Goal: Information Seeking & Learning: Learn about a topic

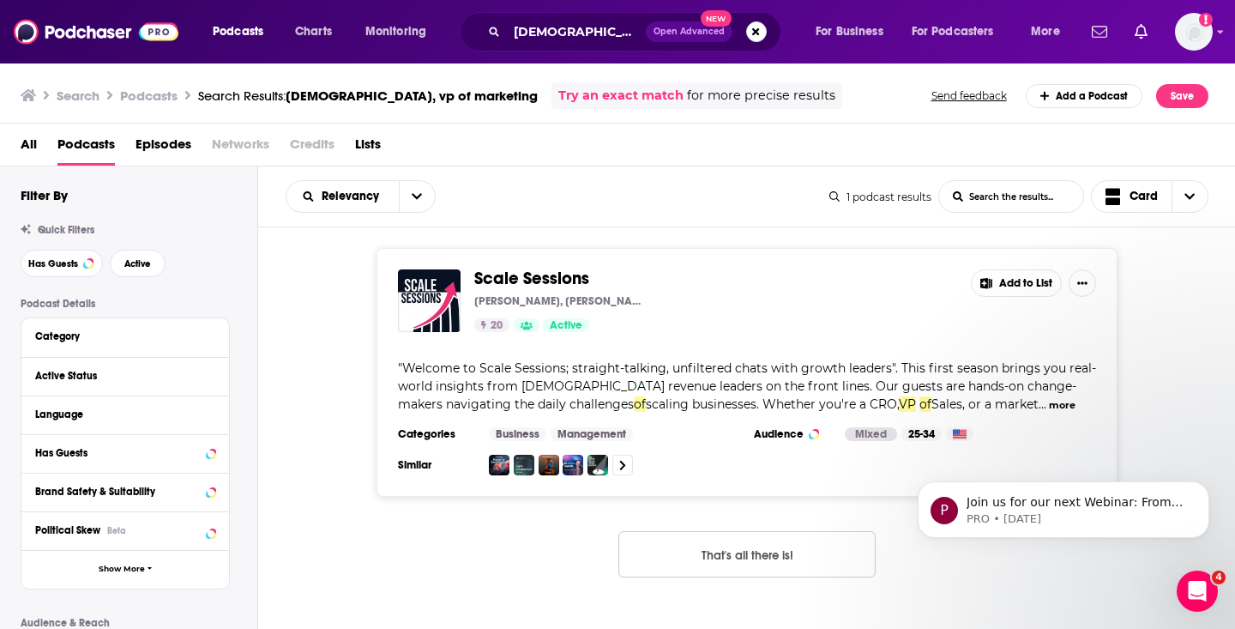
click at [397, 564] on div "Scale Sessions [PERSON_NAME], [PERSON_NAME] 20 Active Add to List " Welcome to …" at bounding box center [747, 415] width 978 height 377
click at [359, 409] on div "Scale Sessions Tom Lavery, Nicola Anderson 20 Active Add to List " Welcome to S…" at bounding box center [747, 372] width 978 height 249
click at [707, 564] on button "That's all there is!" at bounding box center [746, 554] width 257 height 46
click at [1204, 479] on button "Dismiss notification" at bounding box center [1204, 486] width 22 height 22
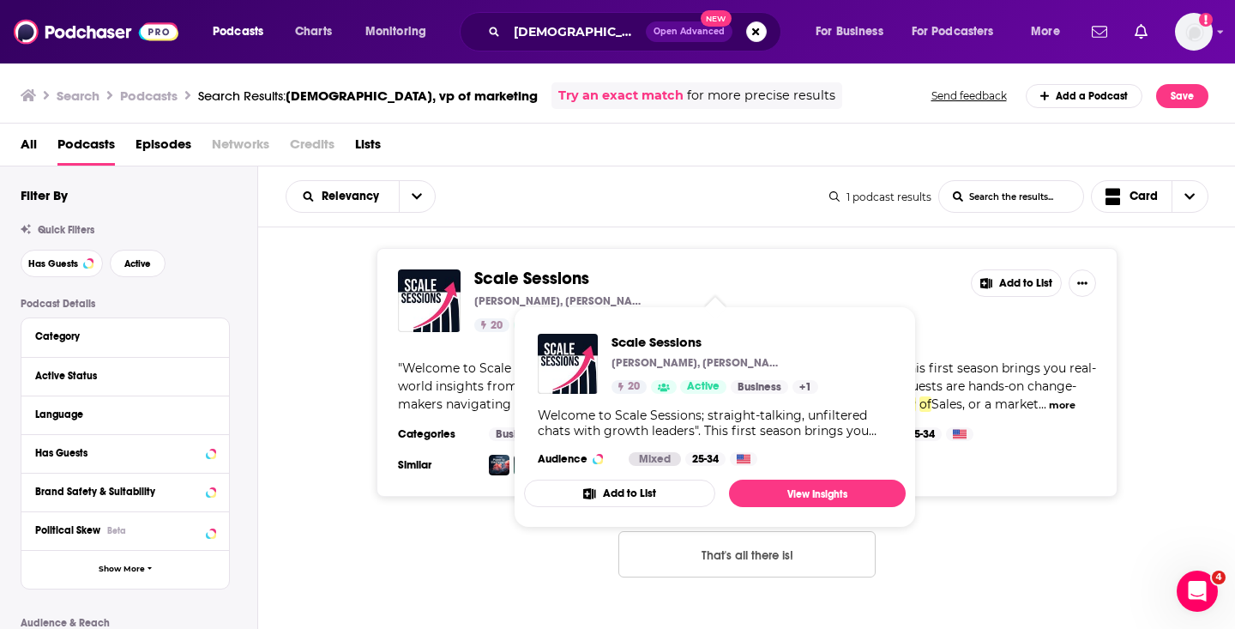
click at [540, 282] on span "Scale Sessions" at bounding box center [531, 278] width 115 height 21
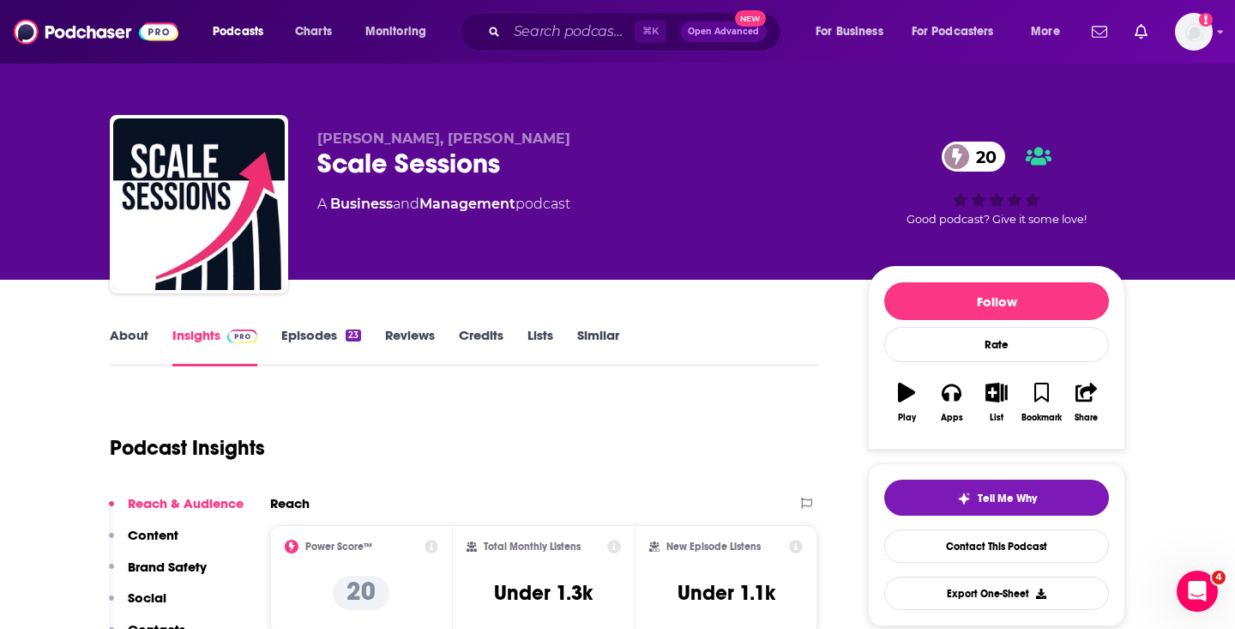
click at [142, 353] on link "About" at bounding box center [129, 346] width 39 height 39
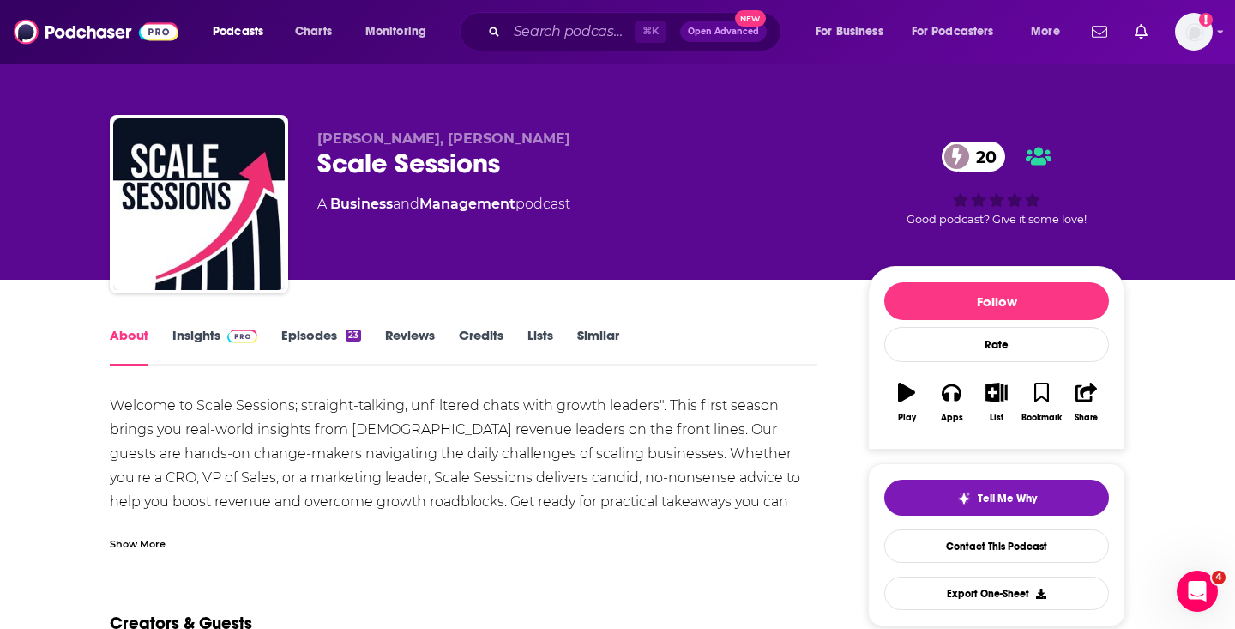
click at [142, 536] on div "Show More" at bounding box center [138, 542] width 56 height 16
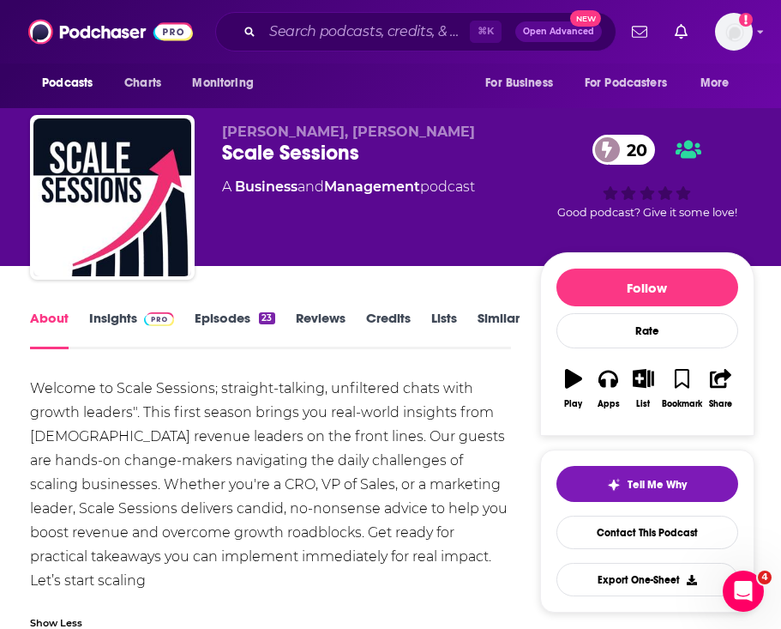
click at [244, 150] on div "Scale Sessions 20" at bounding box center [380, 153] width 317 height 26
copy div "Scale Sessions 20"
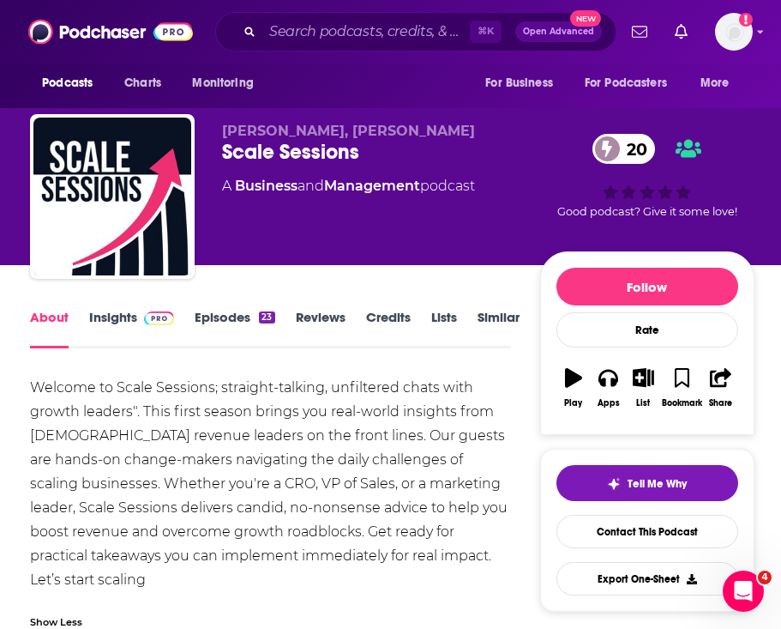
click at [217, 411] on div "Welcome to Scale Sessions; straight-talking, unfiltered chats with growth leade…" at bounding box center [270, 484] width 481 height 216
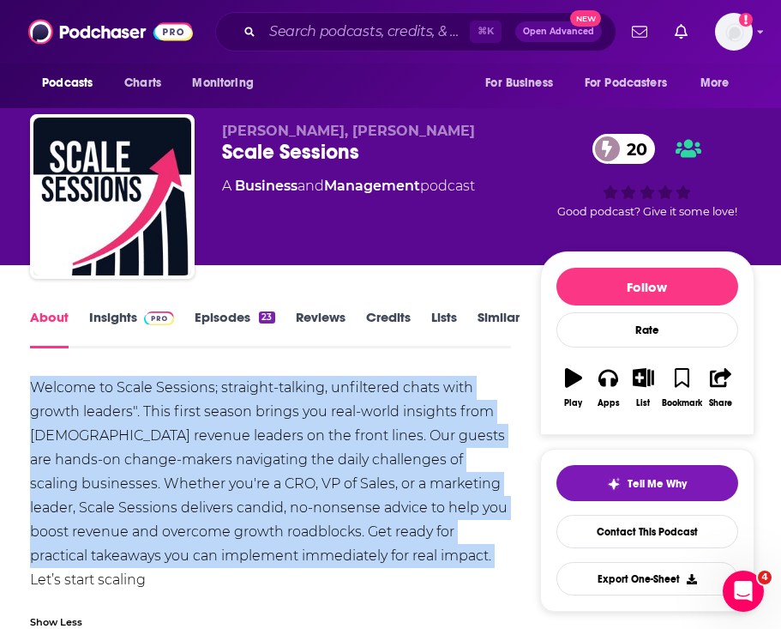
click at [217, 411] on div "Welcome to Scale Sessions; straight-talking, unfiltered chats with growth leade…" at bounding box center [270, 484] width 481 height 216
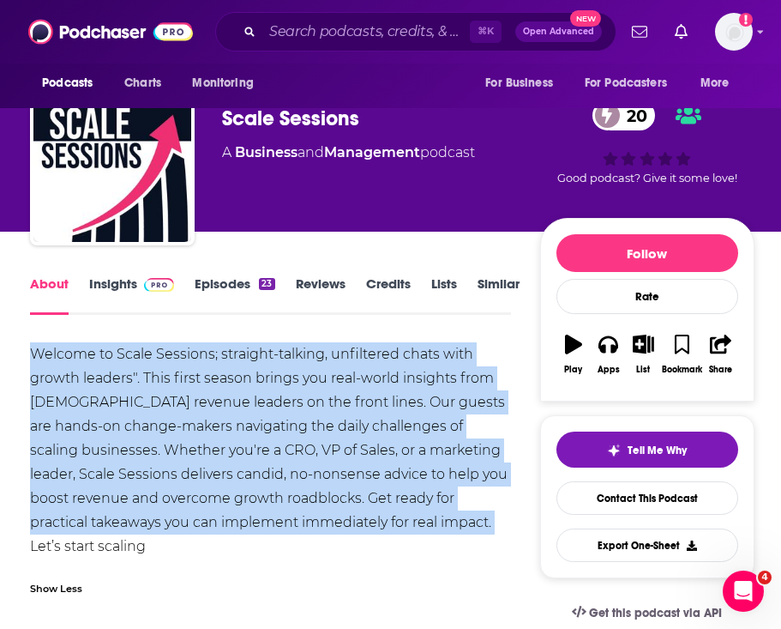
scroll to position [35, 0]
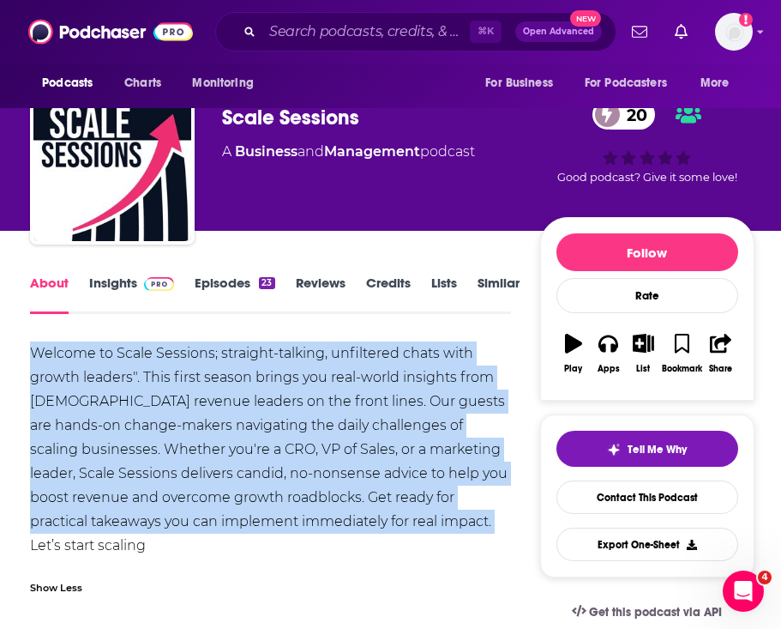
copy div "Welcome to Scale Sessions; straight-talking, unfiltered chats with growth leade…"
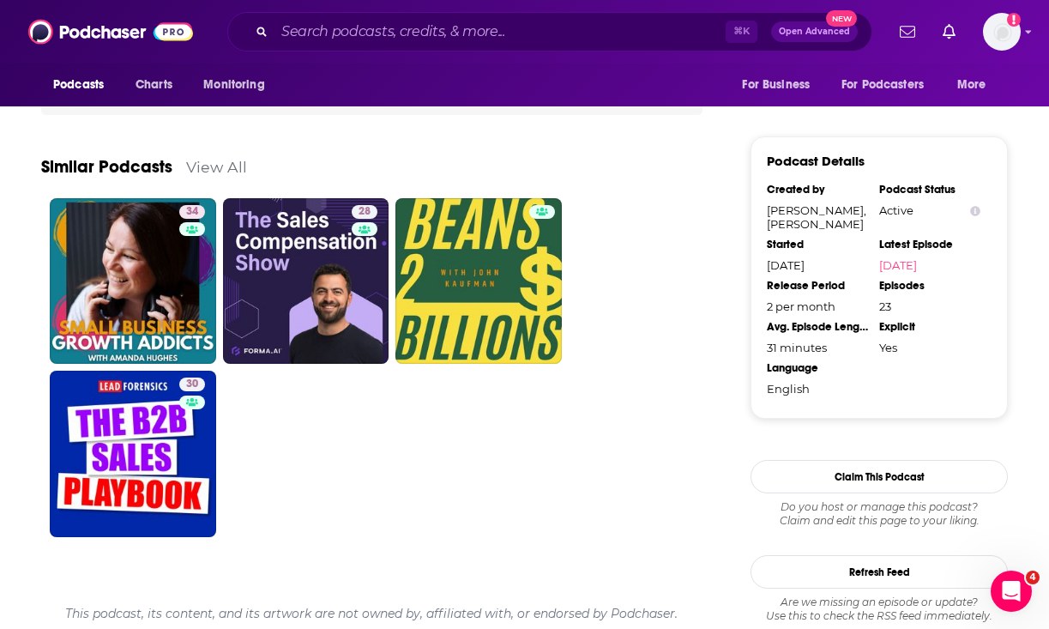
scroll to position [1157, 0]
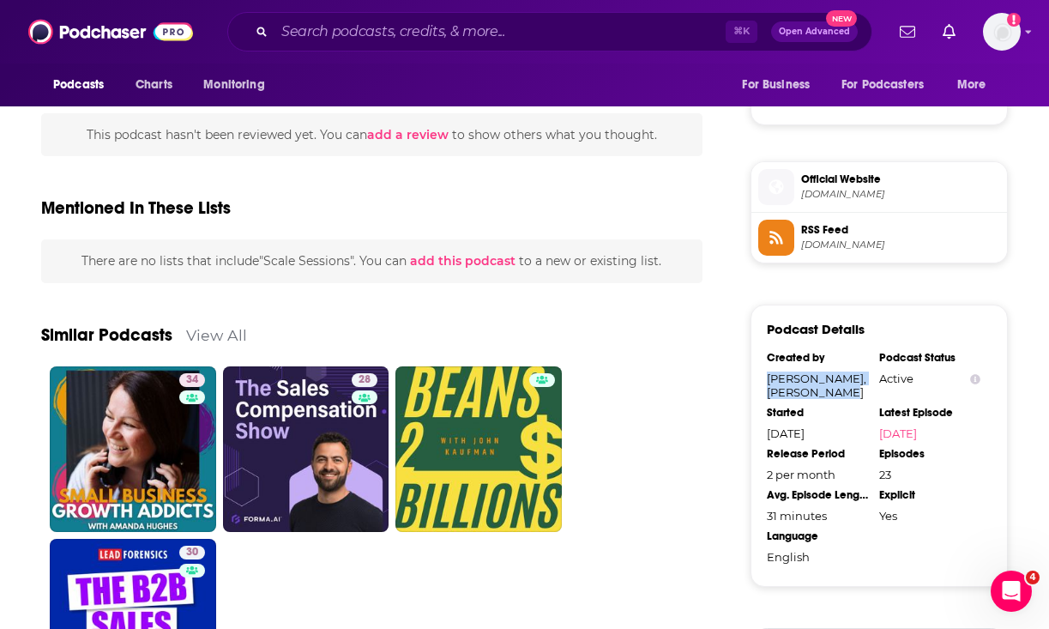
drag, startPoint x: 767, startPoint y: 380, endPoint x: 857, endPoint y: 395, distance: 91.2
click at [857, 395] on div "Tom Lavery, Nicola Anderson" at bounding box center [817, 384] width 101 height 27
copy div "Tom Lavery, Nicola Anderson"
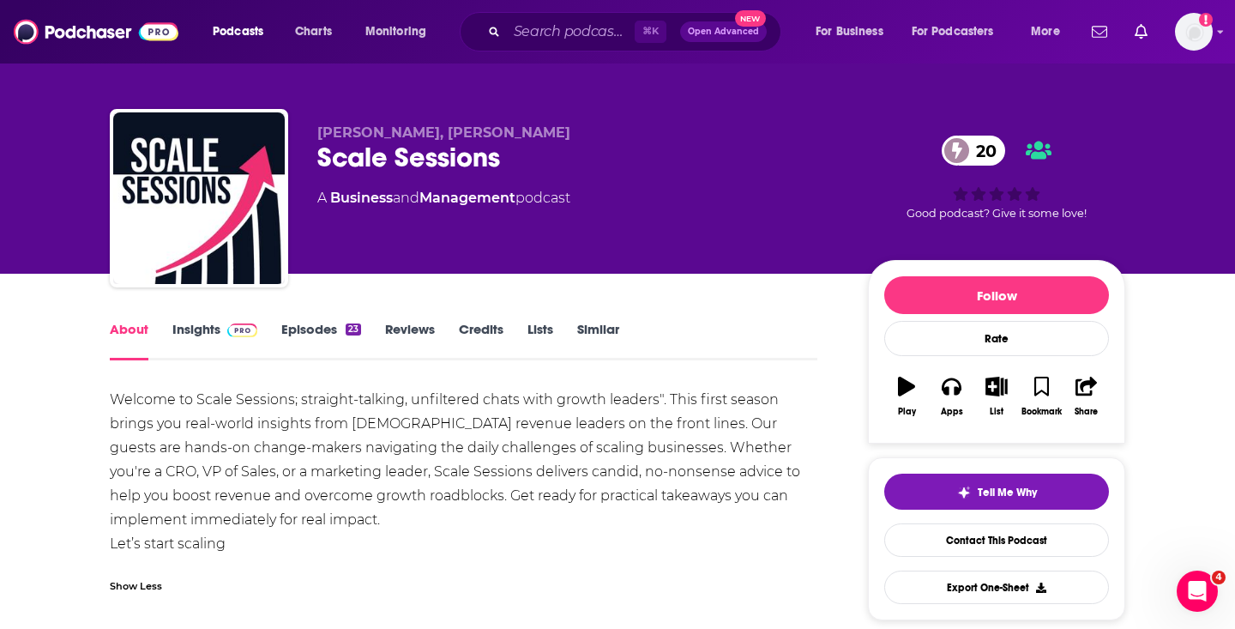
scroll to position [0, 0]
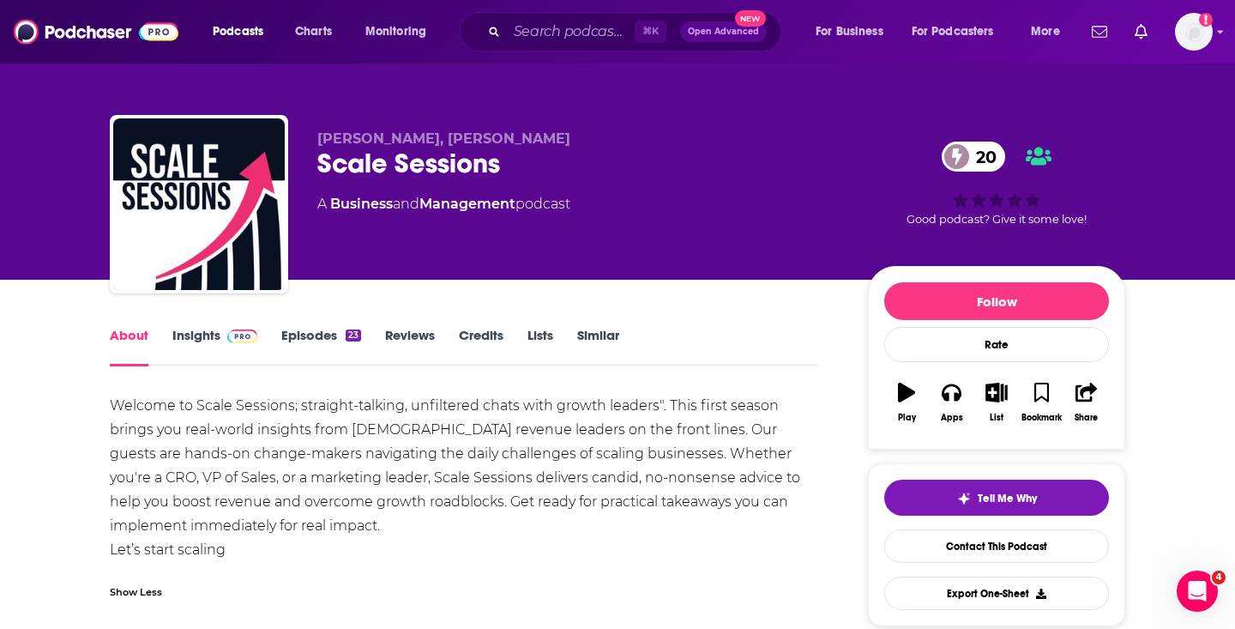
click at [200, 341] on link "Insights" at bounding box center [214, 346] width 85 height 39
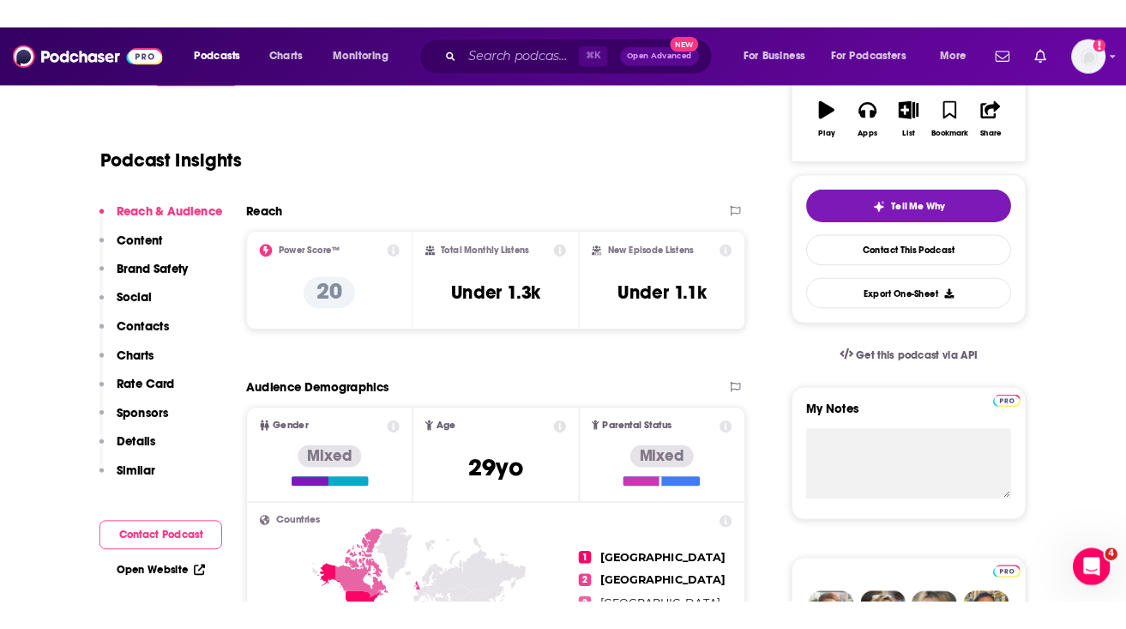
scroll to position [449, 0]
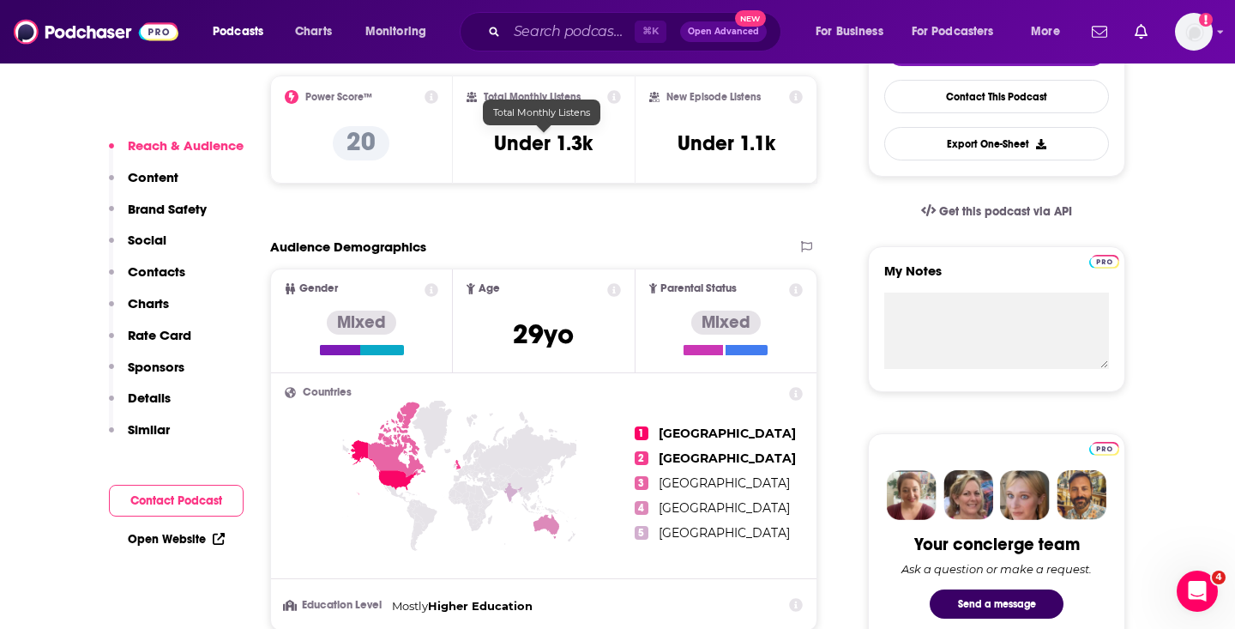
click at [516, 147] on h3 "Under 1.3k" at bounding box center [543, 143] width 99 height 26
copy div "Under 1.3k"
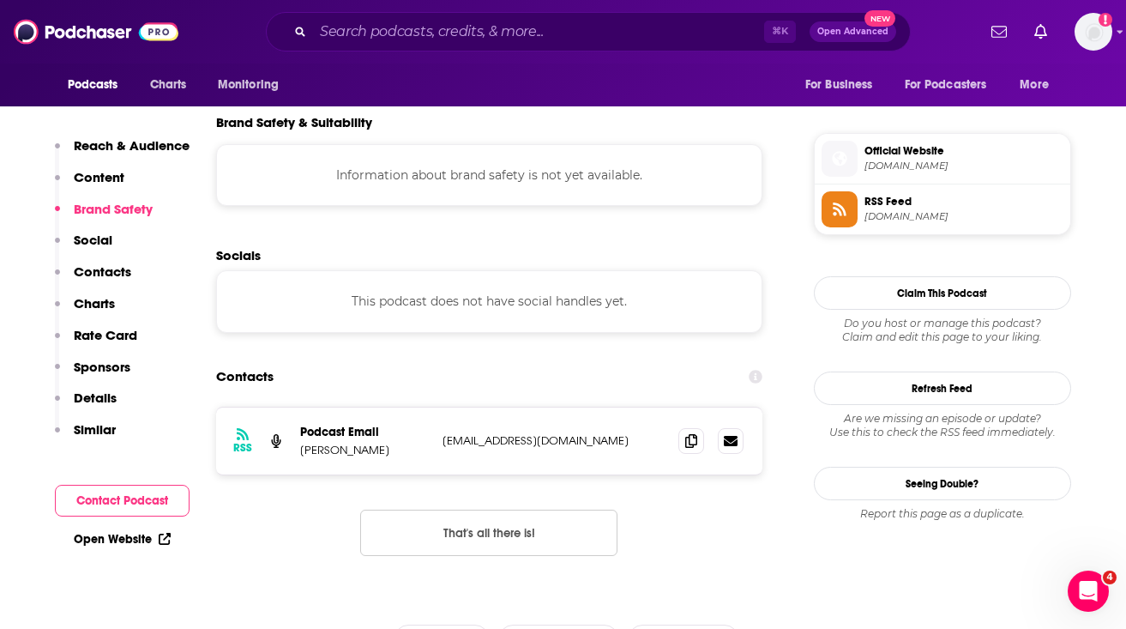
scroll to position [1187, 0]
click at [456, 443] on p "team@fame.so" at bounding box center [554, 438] width 223 height 15
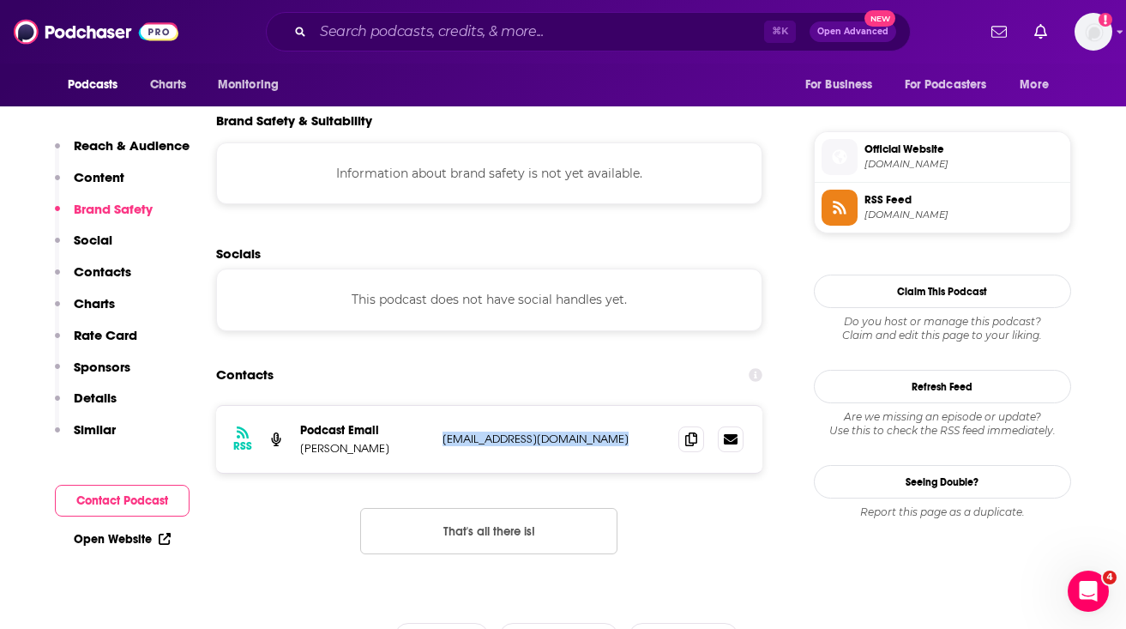
click at [456, 443] on p "team@fame.so" at bounding box center [554, 438] width 223 height 15
copy div "team@fame.so team@fame.so"
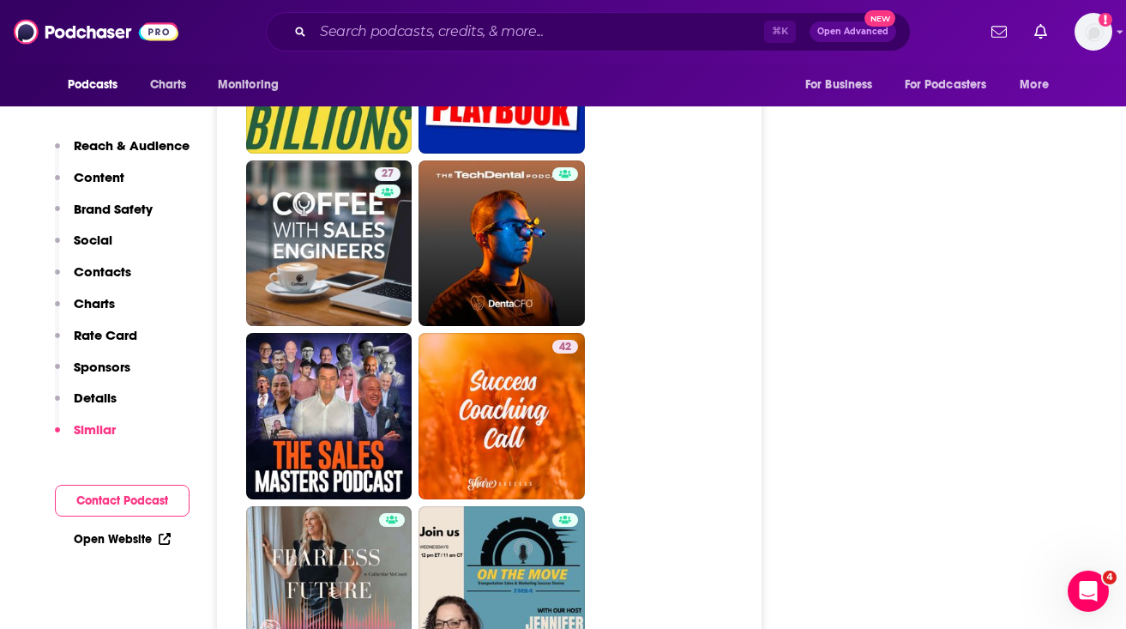
scroll to position [3133, 0]
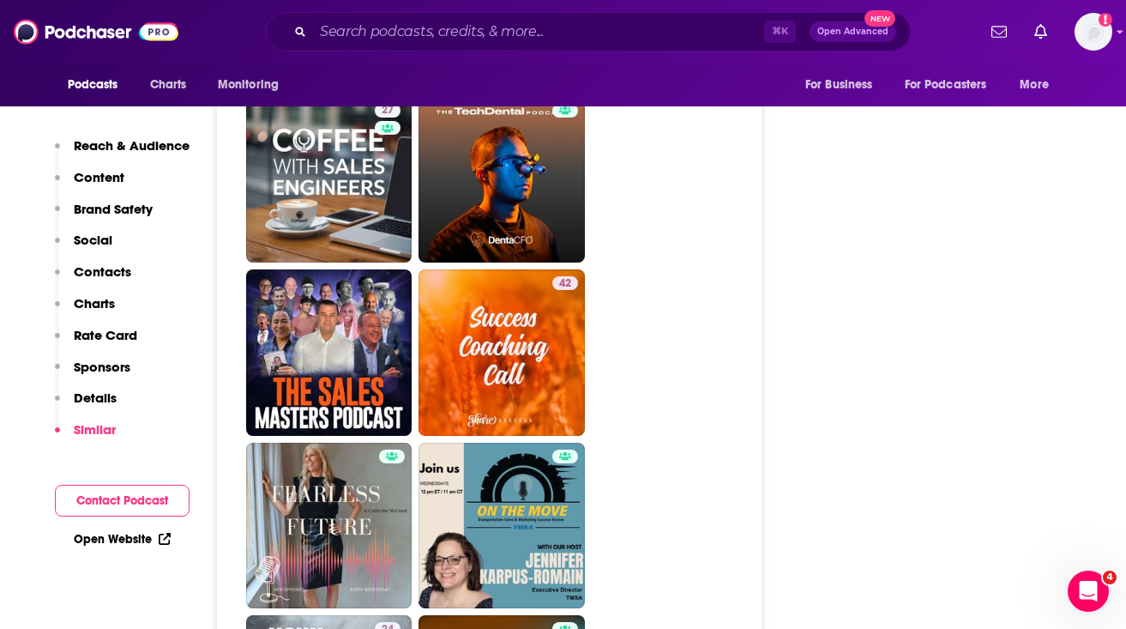
click at [147, 540] on link "Open Website" at bounding box center [122, 539] width 97 height 15
click at [88, 398] on p "Details" at bounding box center [95, 397] width 43 height 16
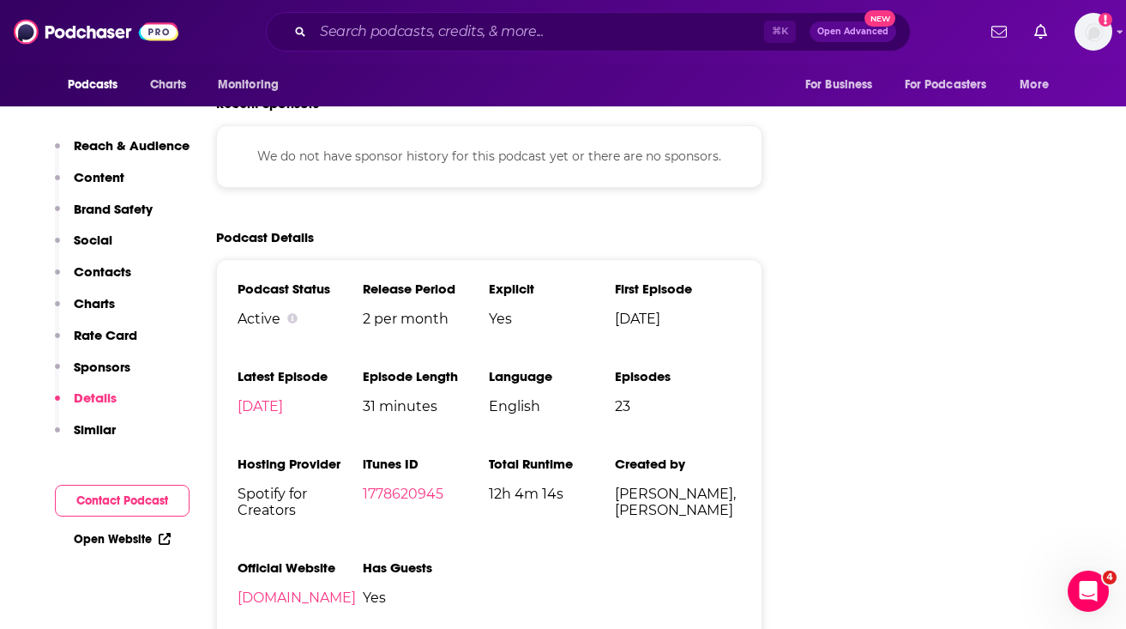
scroll to position [2101, 0]
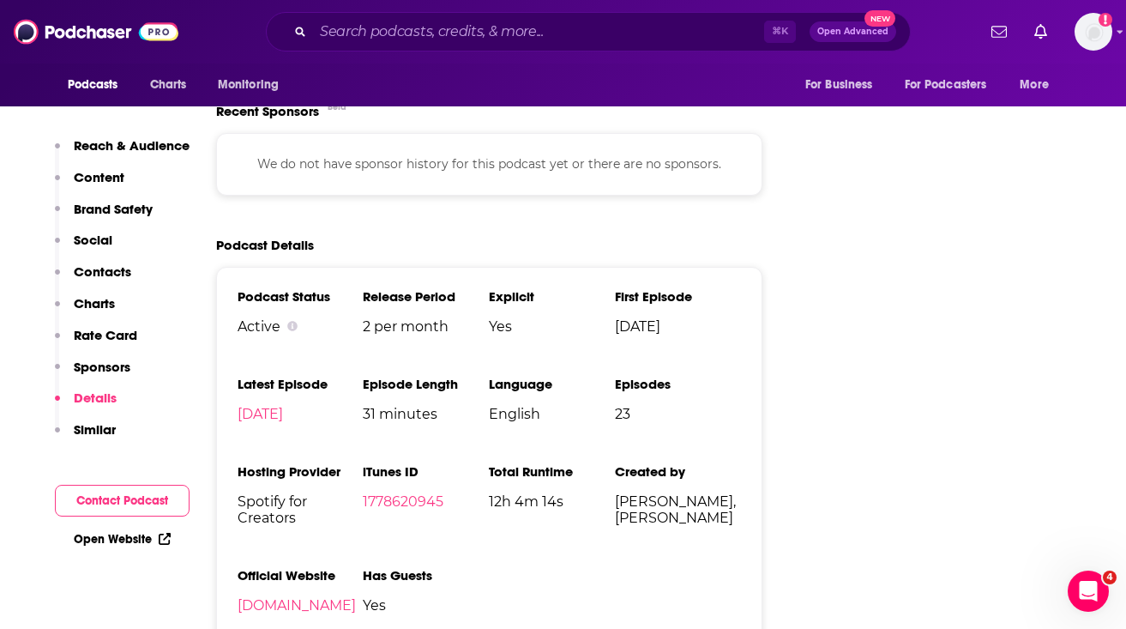
click at [261, 516] on span "Spotify for Creators" at bounding box center [301, 509] width 126 height 33
copy span "Spotify for Creators"
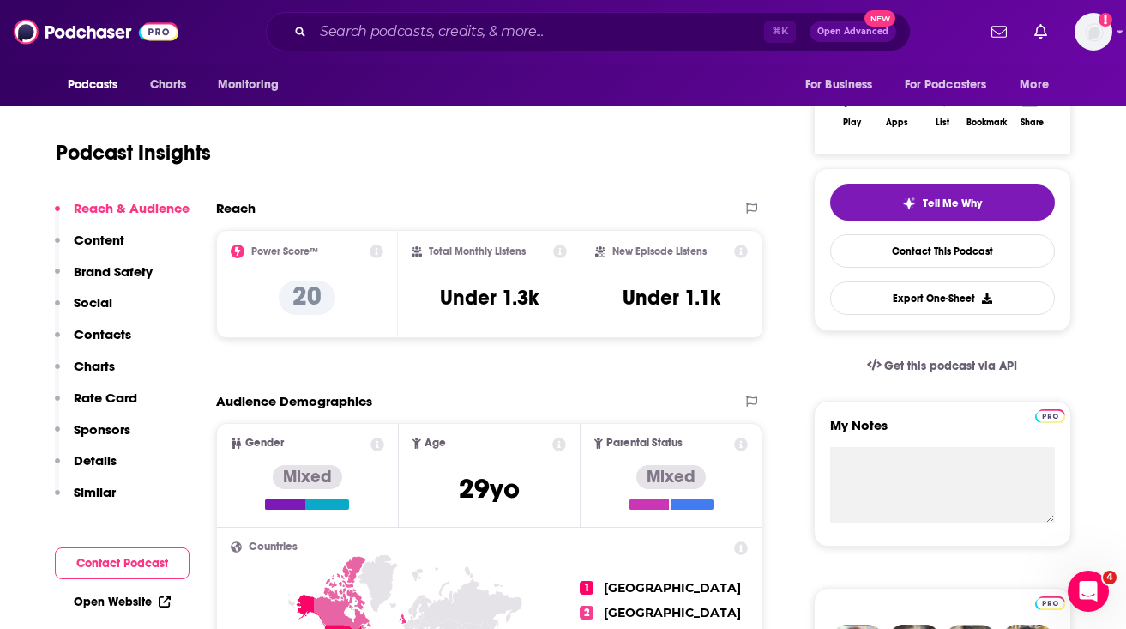
scroll to position [0, 0]
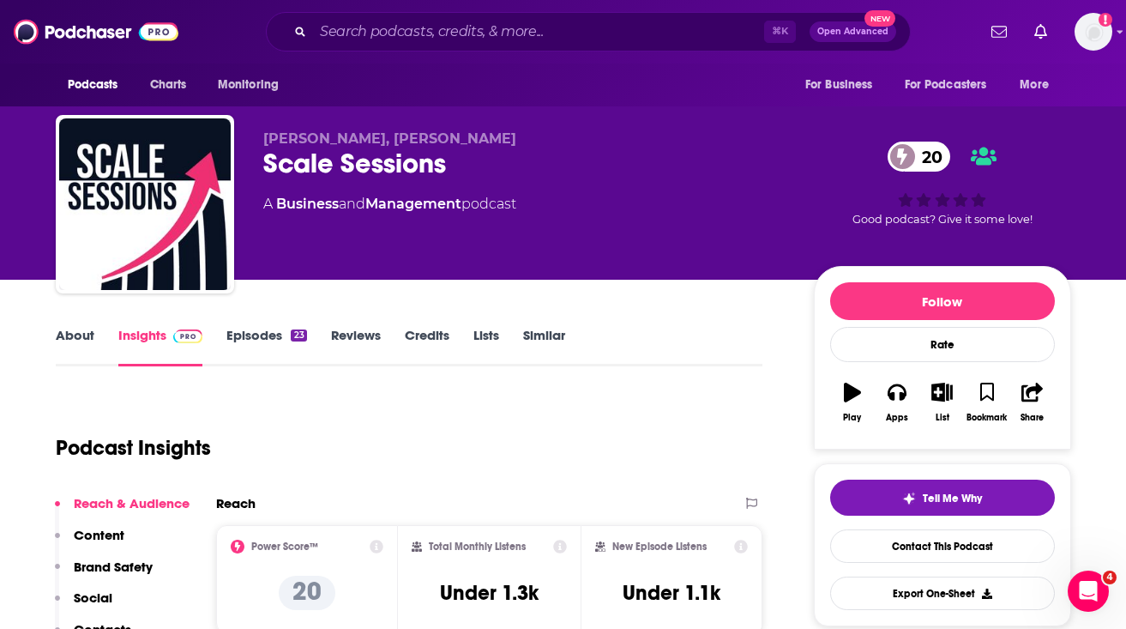
click at [352, 200] on span "and" at bounding box center [352, 204] width 27 height 16
copy div
click at [407, 17] on div "⌘ K Open Advanced New" at bounding box center [588, 31] width 645 height 39
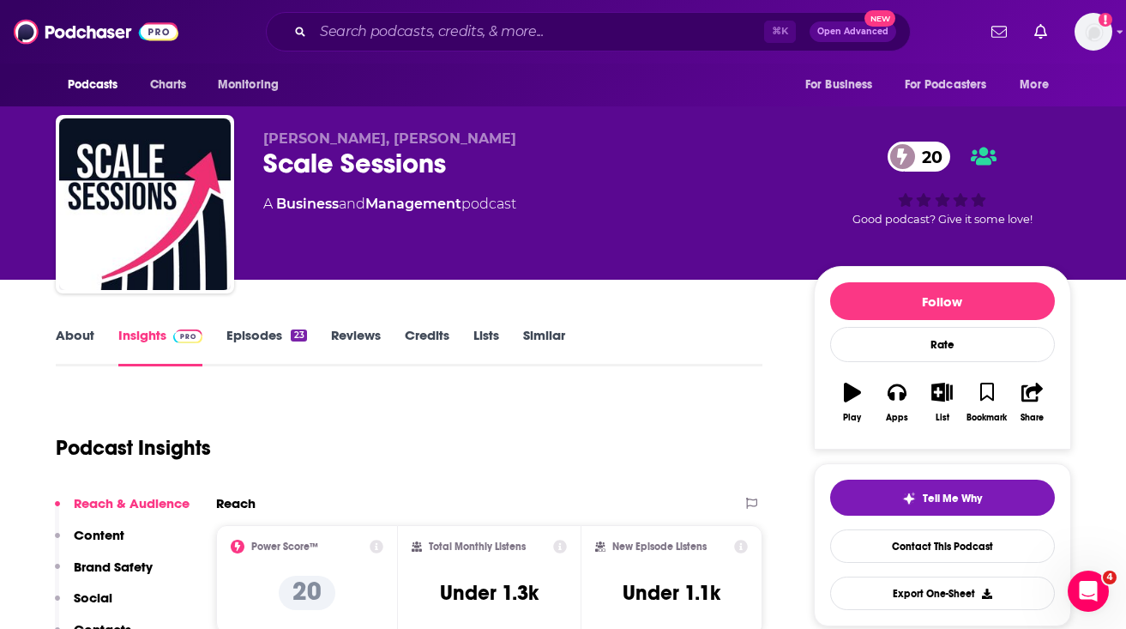
click at [395, 49] on div "⌘ K Open Advanced New" at bounding box center [588, 31] width 645 height 39
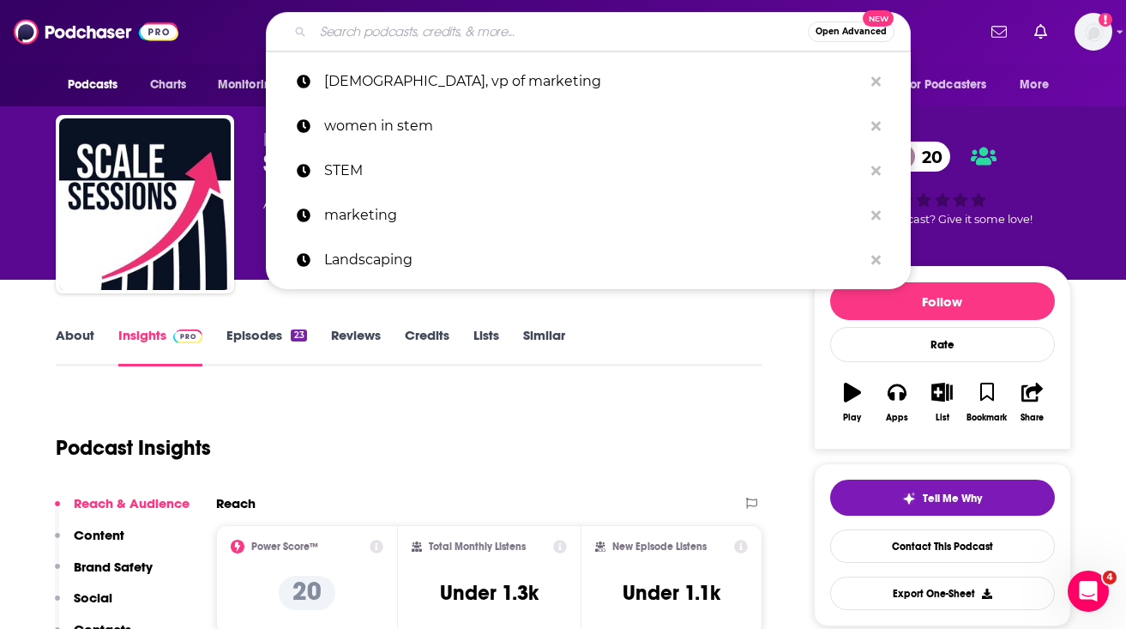
click at [389, 39] on input "Search podcasts, credits, & more..." at bounding box center [560, 31] width 495 height 27
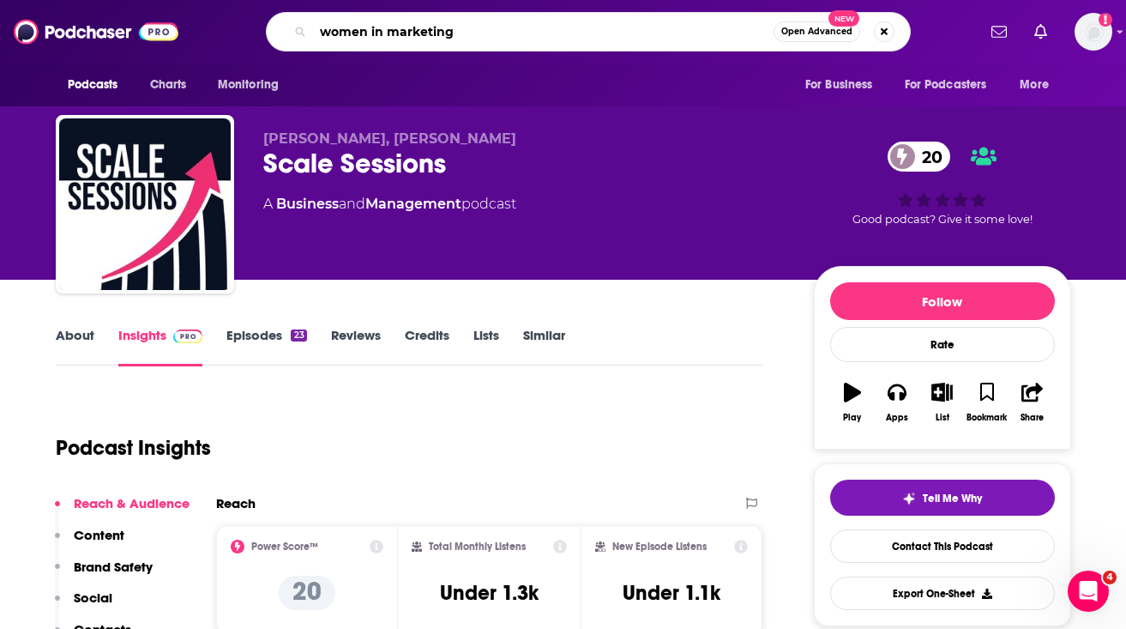
type input "women in marketing"
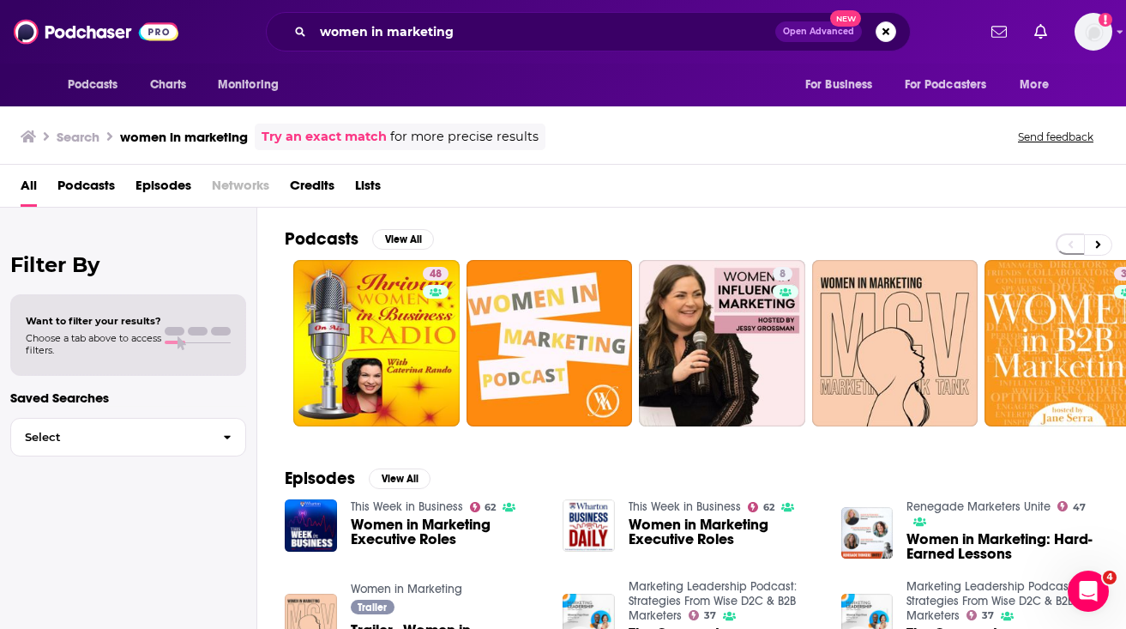
click at [93, 190] on span "Podcasts" at bounding box center [85, 189] width 57 height 35
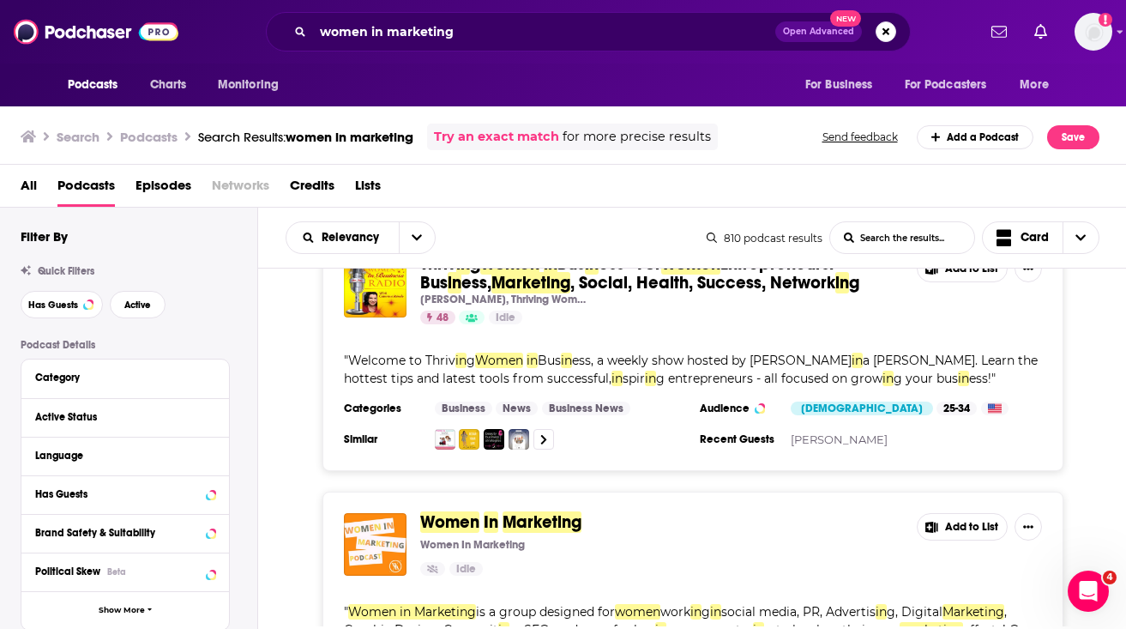
scroll to position [97, 0]
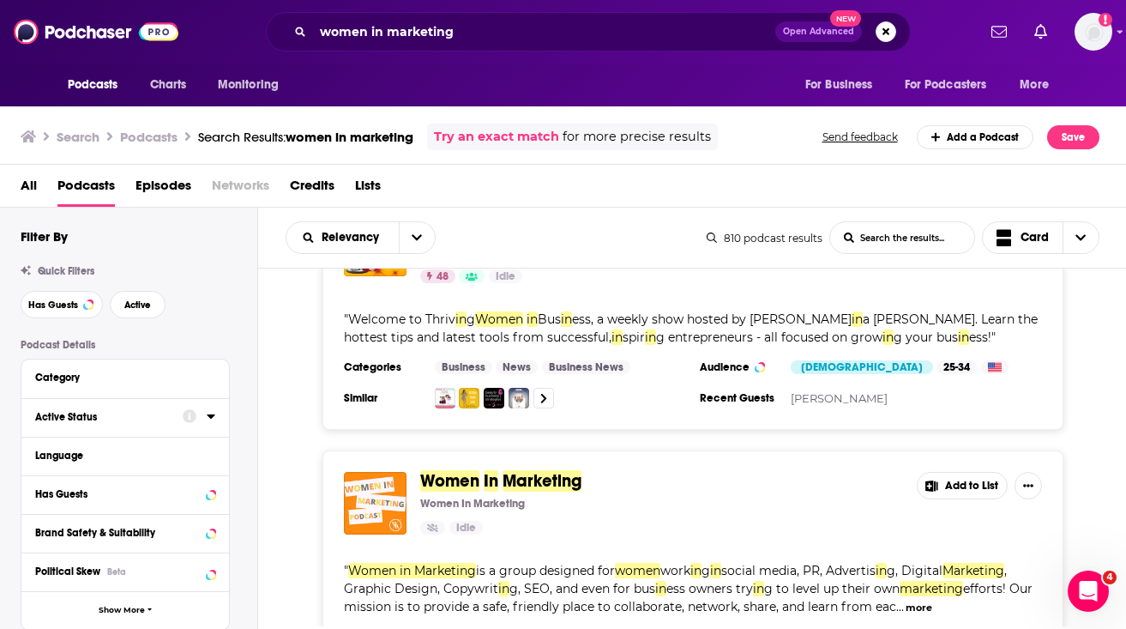
click at [125, 412] on div "Active Status" at bounding box center [103, 417] width 136 height 12
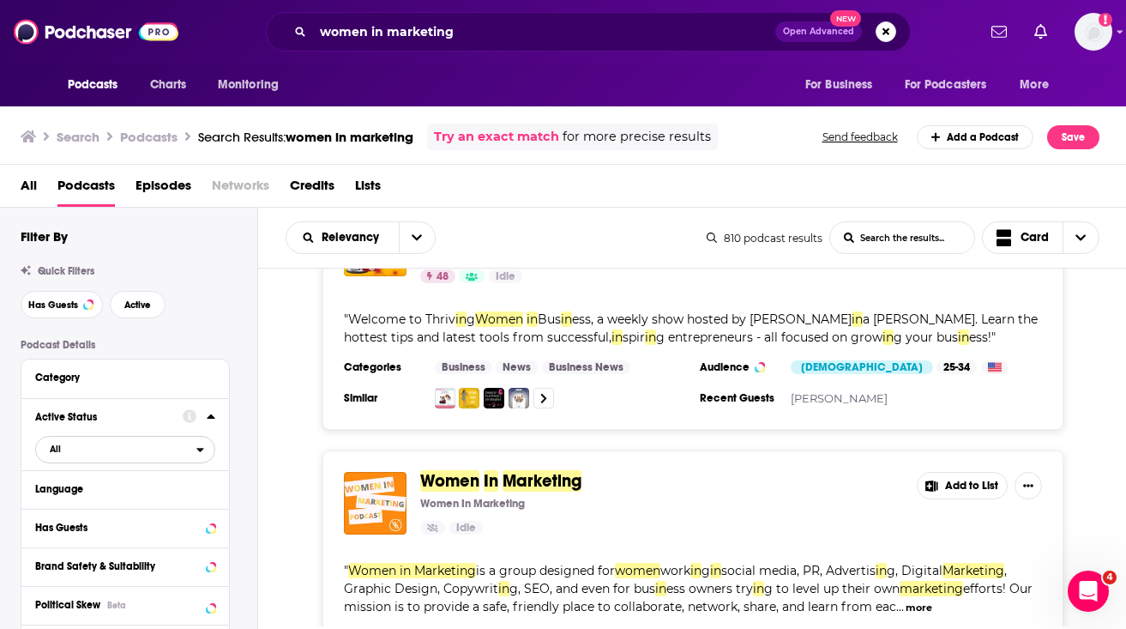
click at [131, 443] on span "All" at bounding box center [116, 448] width 160 height 22
click at [120, 504] on span "Active" at bounding box center [89, 505] width 90 height 9
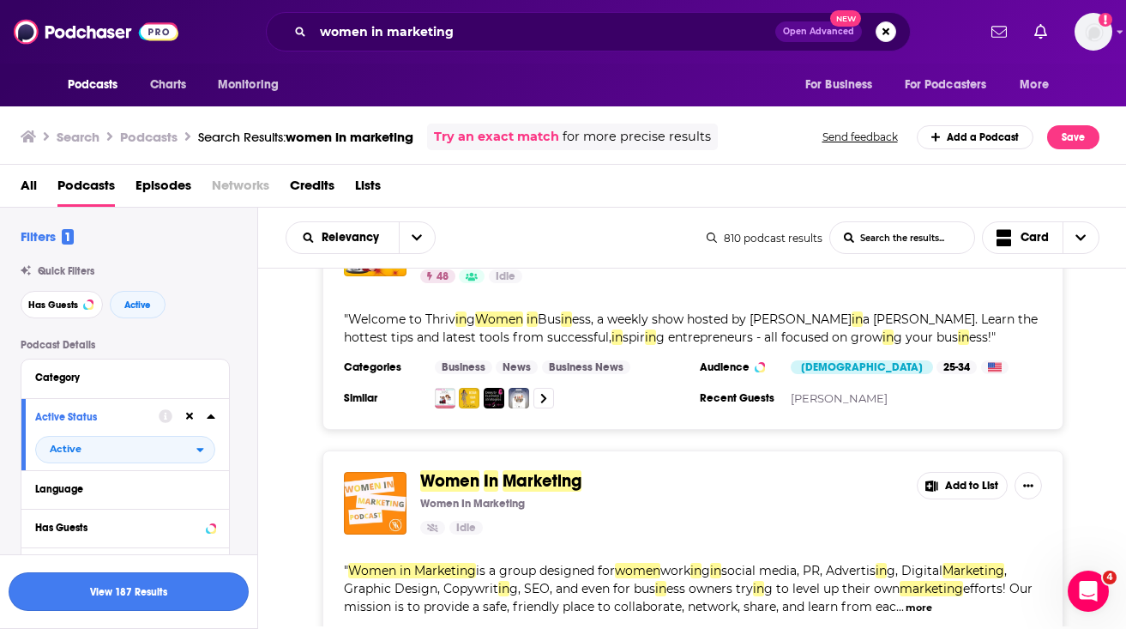
click at [130, 598] on button "View 187 Results" at bounding box center [129, 591] width 240 height 39
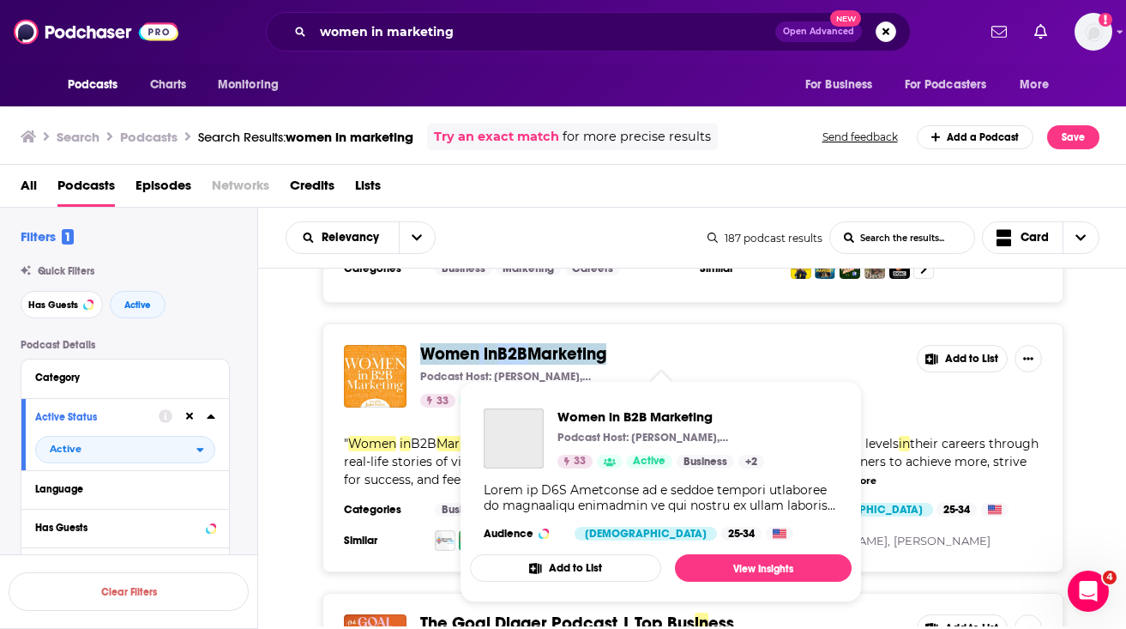
scroll to position [378, 0]
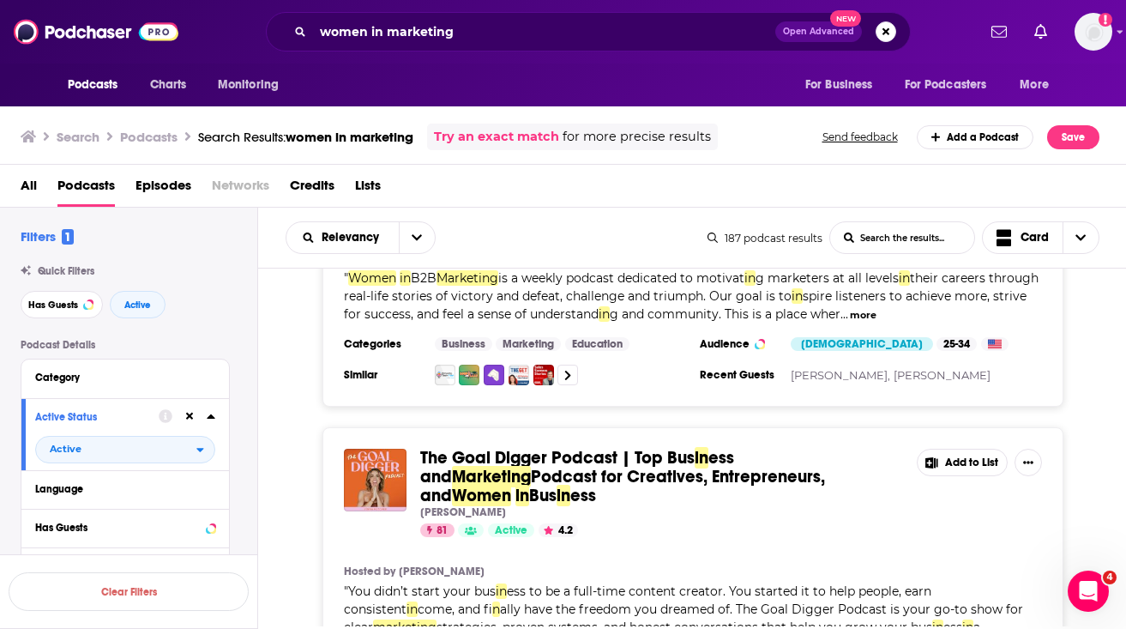
click at [301, 507] on div "The Goal Digger Podcast | Top Bus in ess and Marketing Podcast for Creatives, E…" at bounding box center [692, 579] width 869 height 304
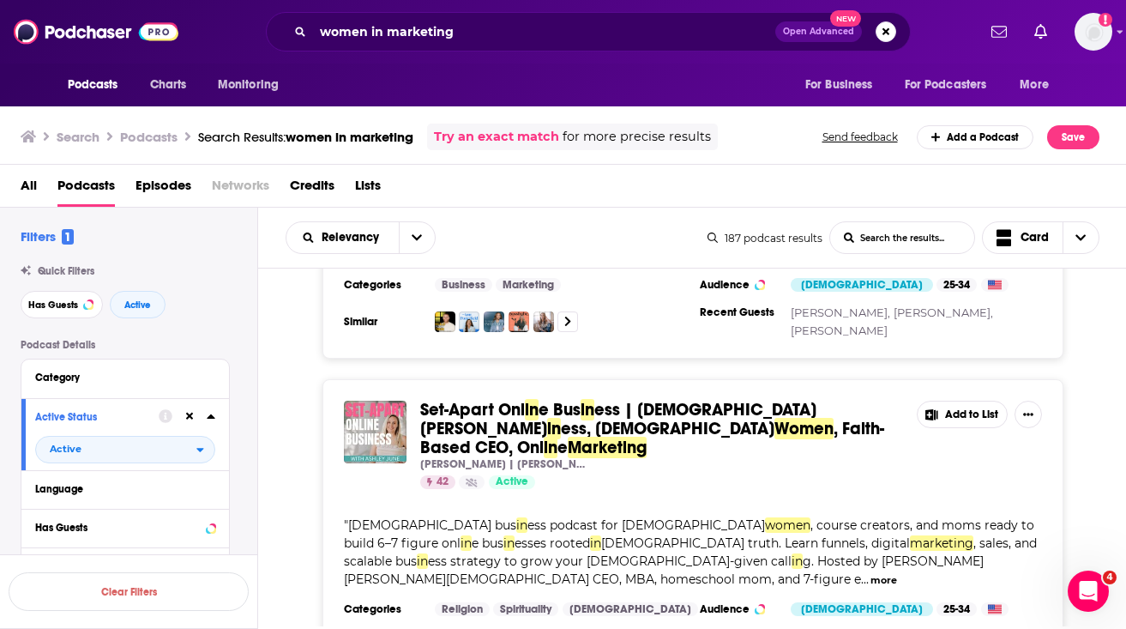
scroll to position [754, 0]
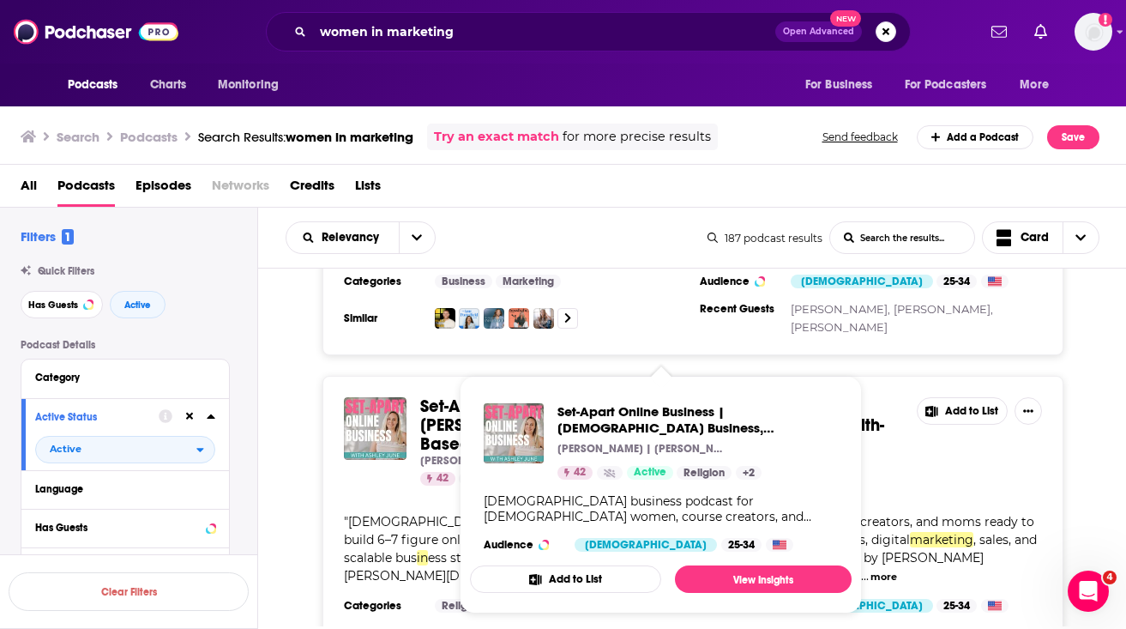
click at [430, 473] on div "Set-Apart Onl in e Bus in ess | Christian Bus in ess, Christian Women , Faith-B…" at bounding box center [693, 522] width 741 height 292
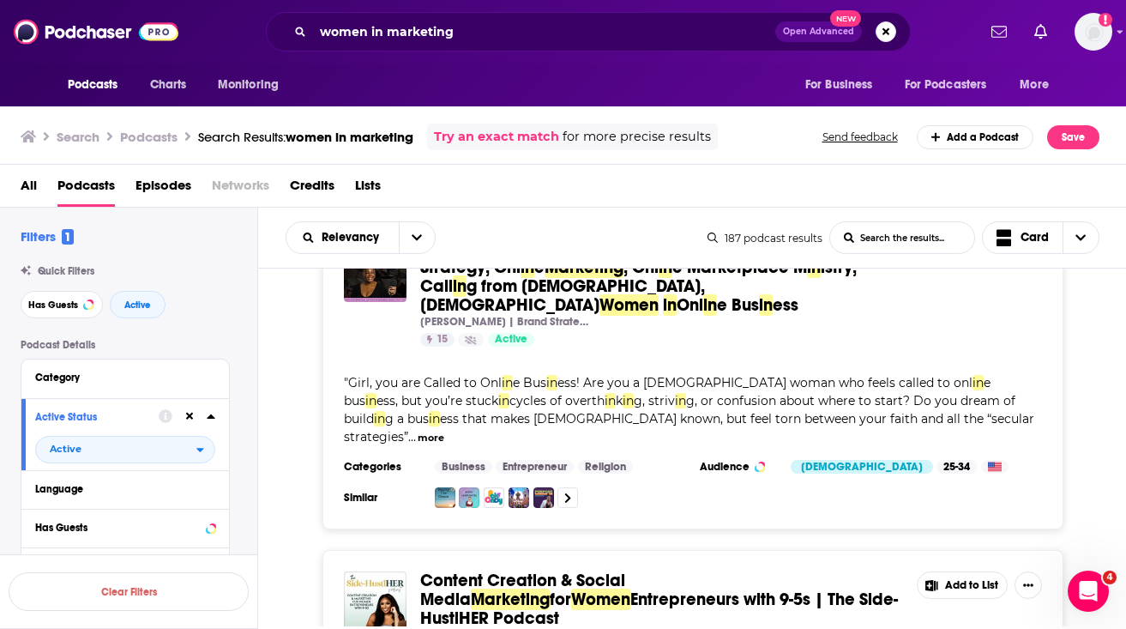
scroll to position [1871, 0]
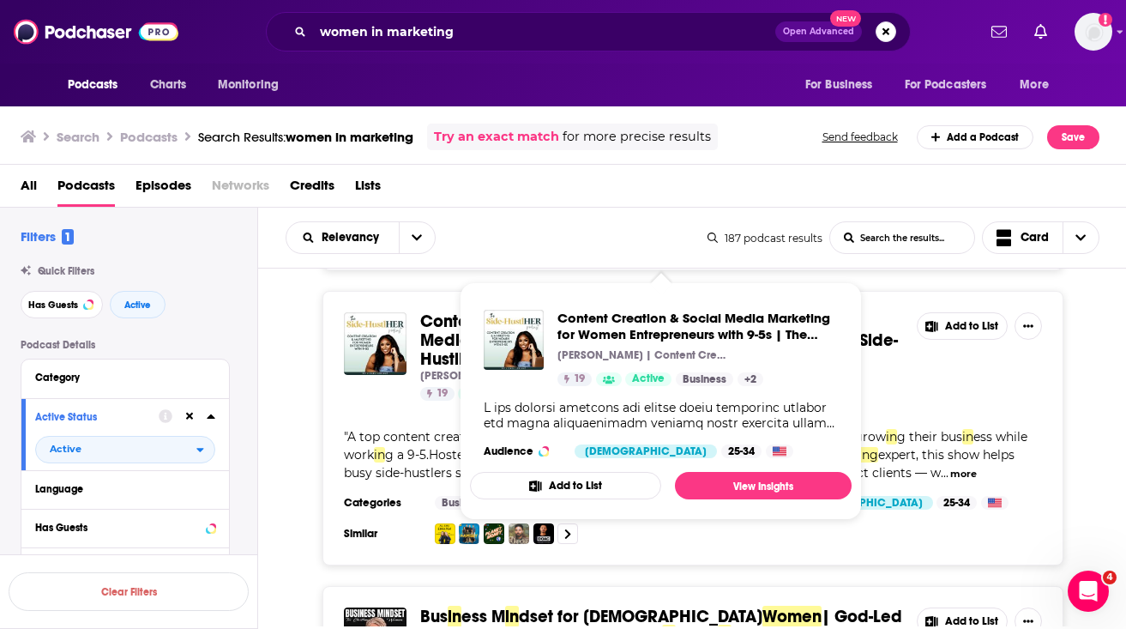
scroll to position [2124, 0]
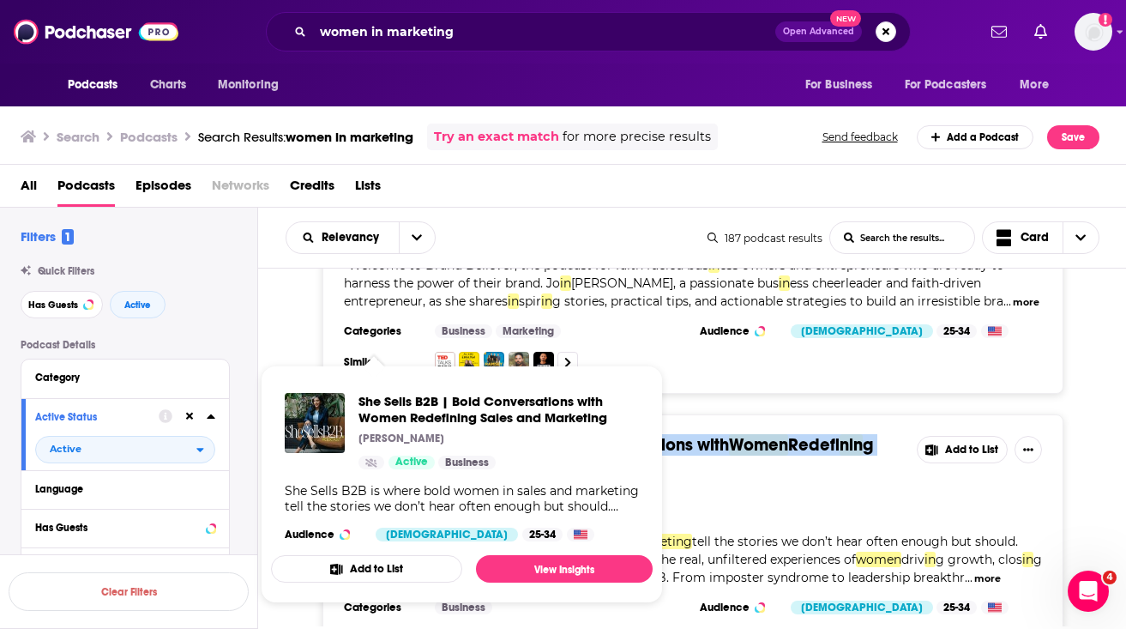
scroll to position [3202, 0]
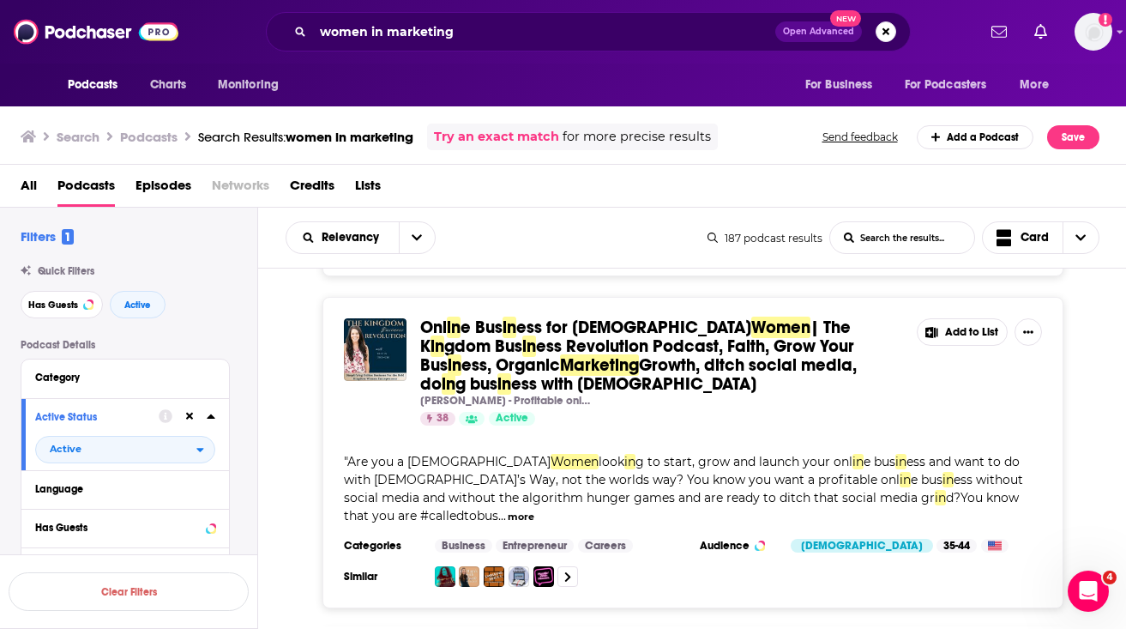
scroll to position [3591, 0]
click at [137, 537] on button "Has Guests" at bounding box center [109, 526] width 148 height 21
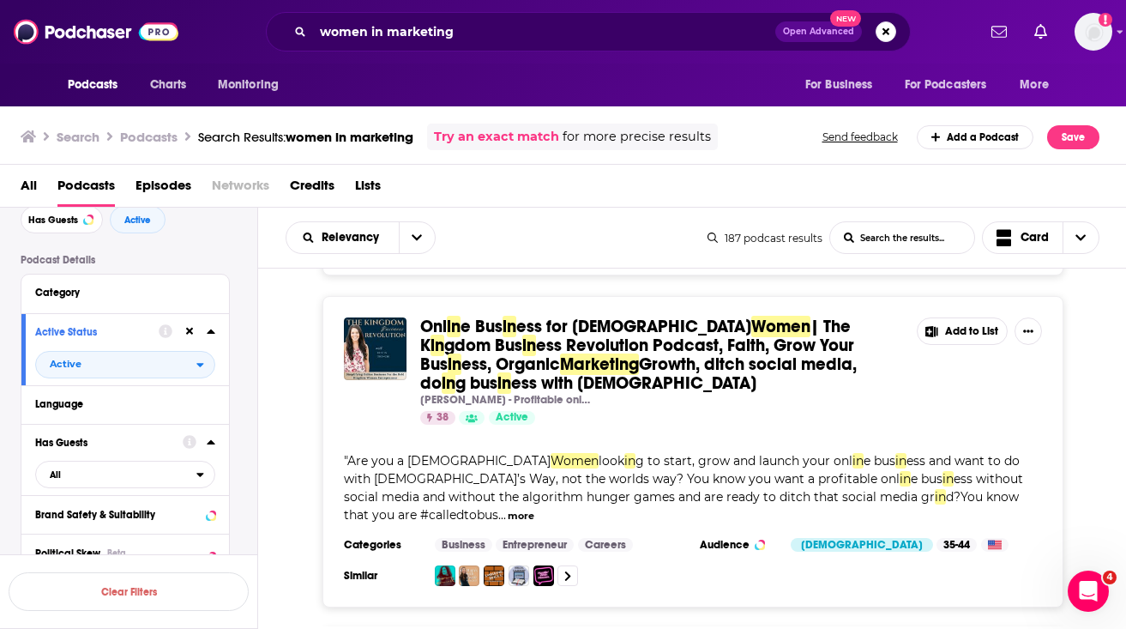
scroll to position [88, 0]
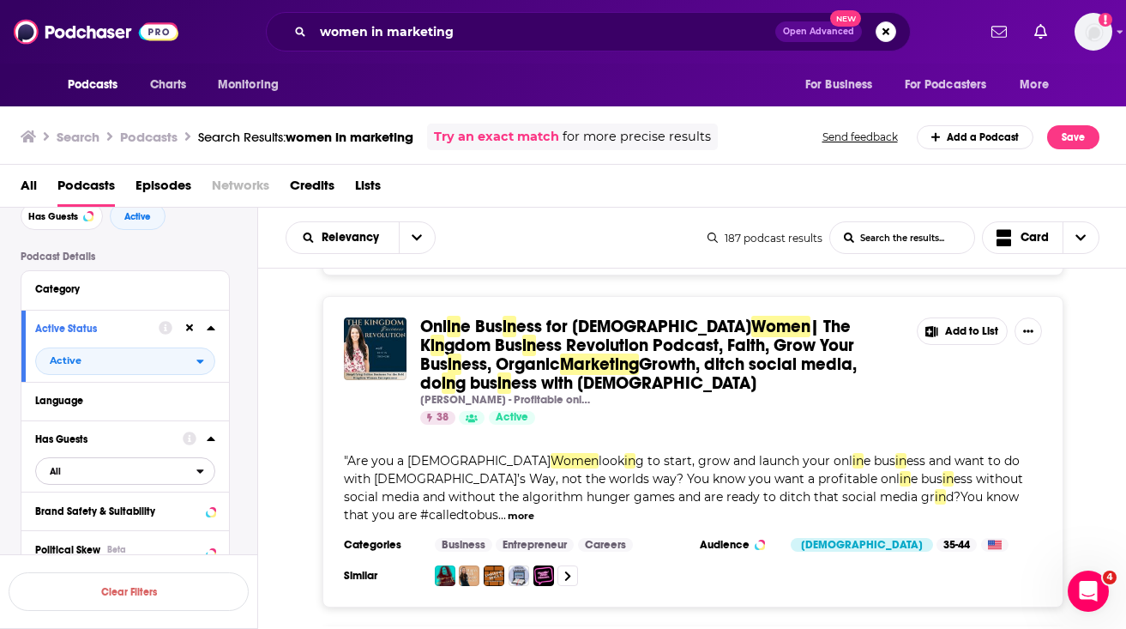
click at [139, 465] on span "All" at bounding box center [116, 471] width 160 height 22
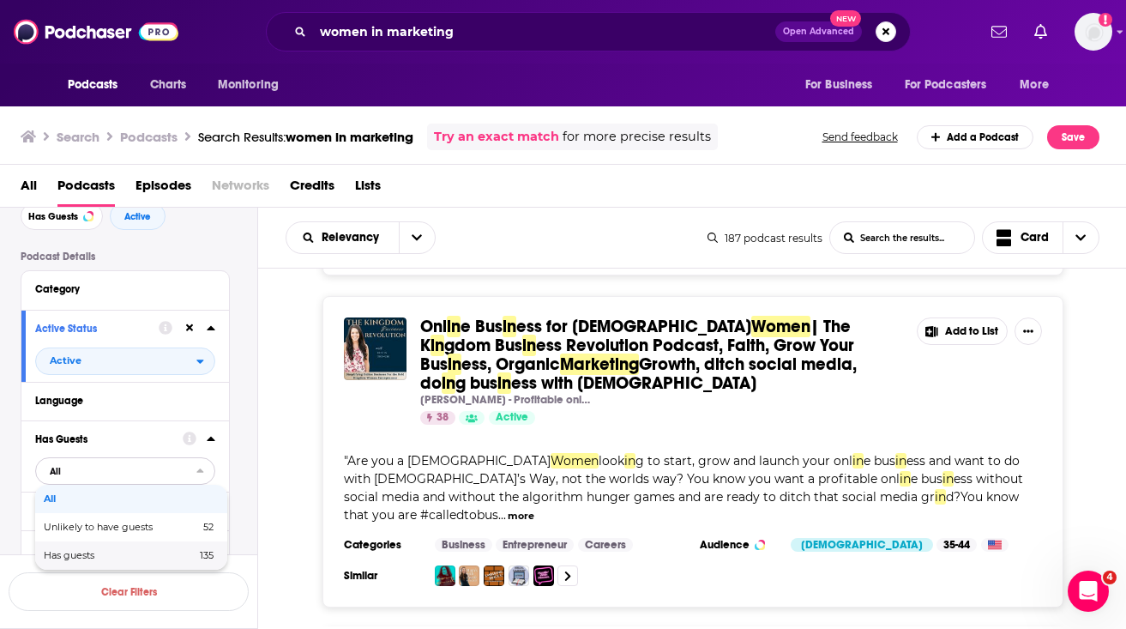
click at [130, 555] on span "Has guests" at bounding box center [94, 555] width 101 height 9
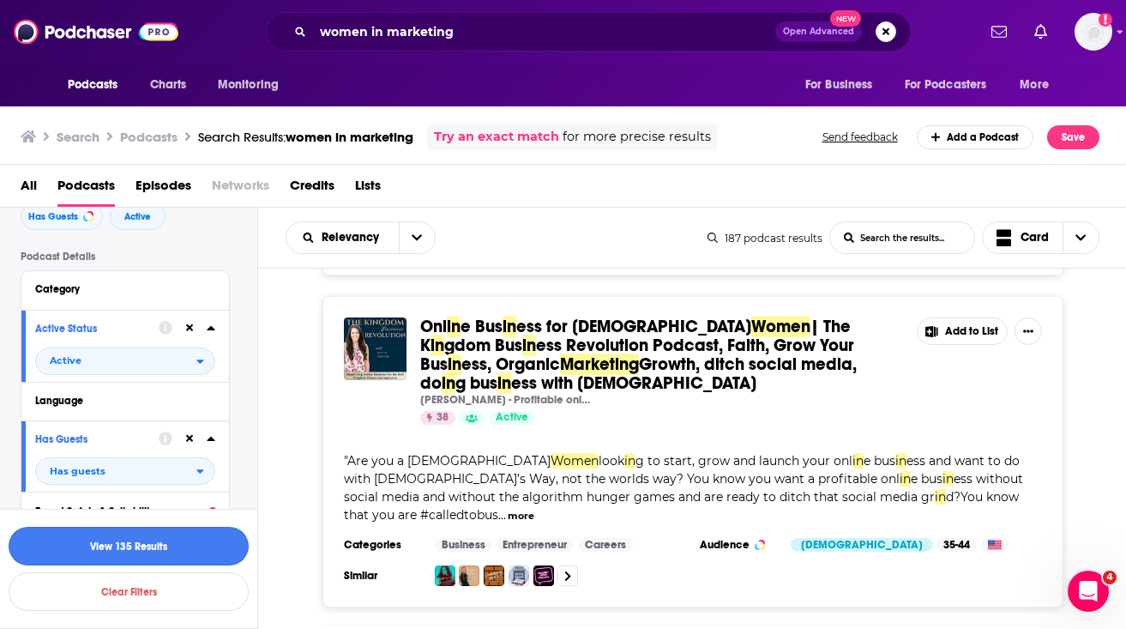
click at [136, 545] on button "View 135 Results" at bounding box center [129, 546] width 240 height 39
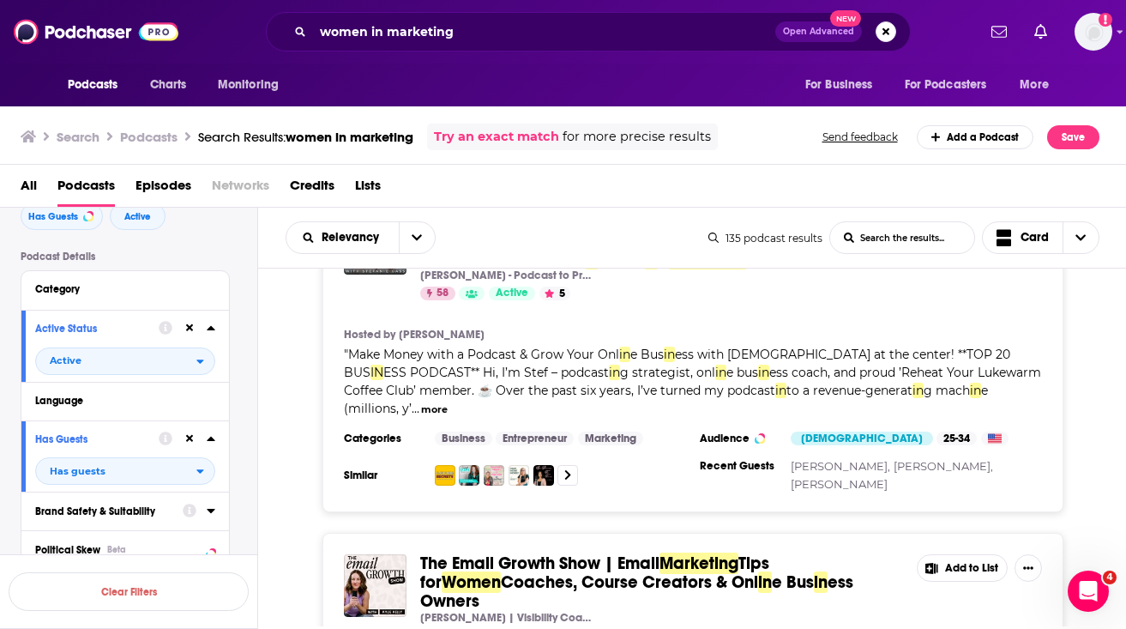
scroll to position [702, 0]
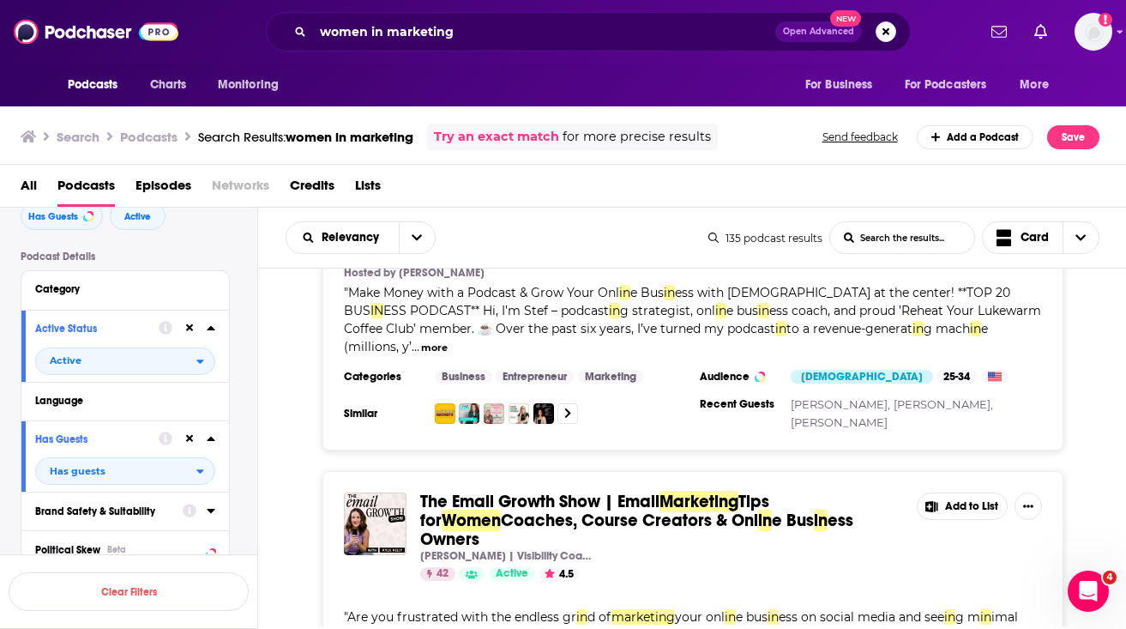
click at [290, 532] on div "The Email Growth Show | Email Marketing Tips for Women Coaches, Course Creators…" at bounding box center [692, 608] width 869 height 274
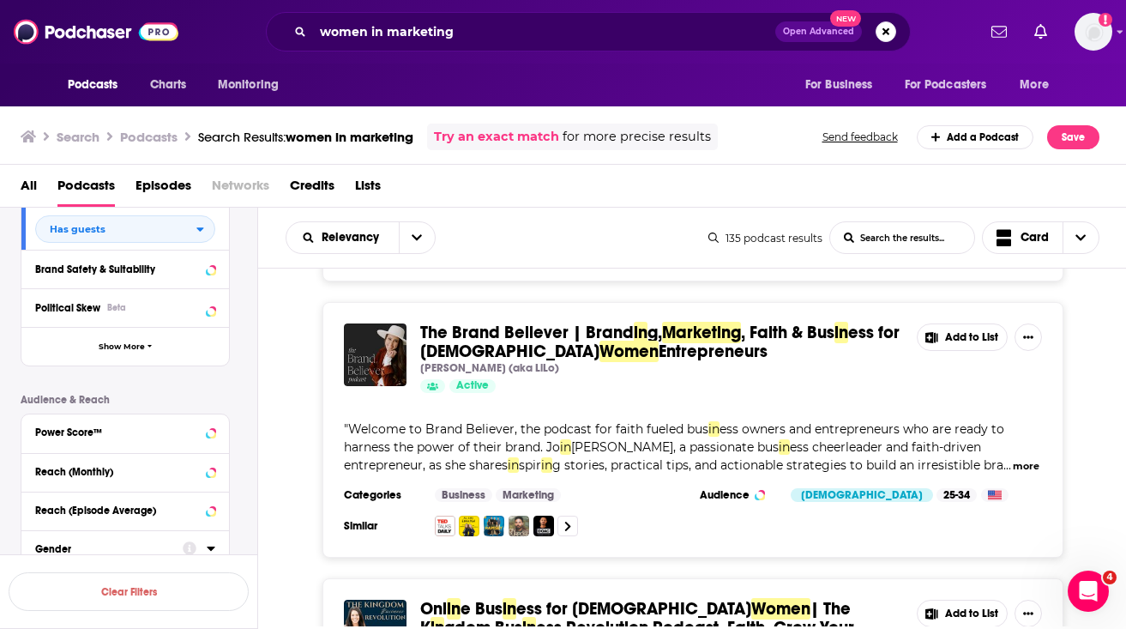
scroll to position [327, 0]
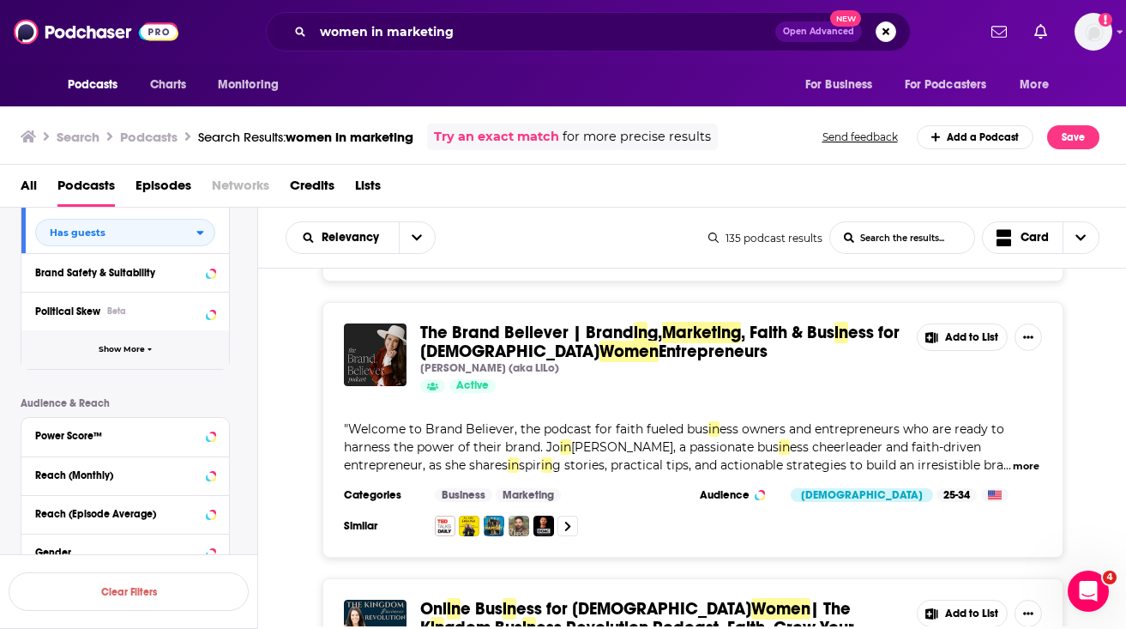
click at [125, 363] on button "Show More" at bounding box center [125, 349] width 208 height 39
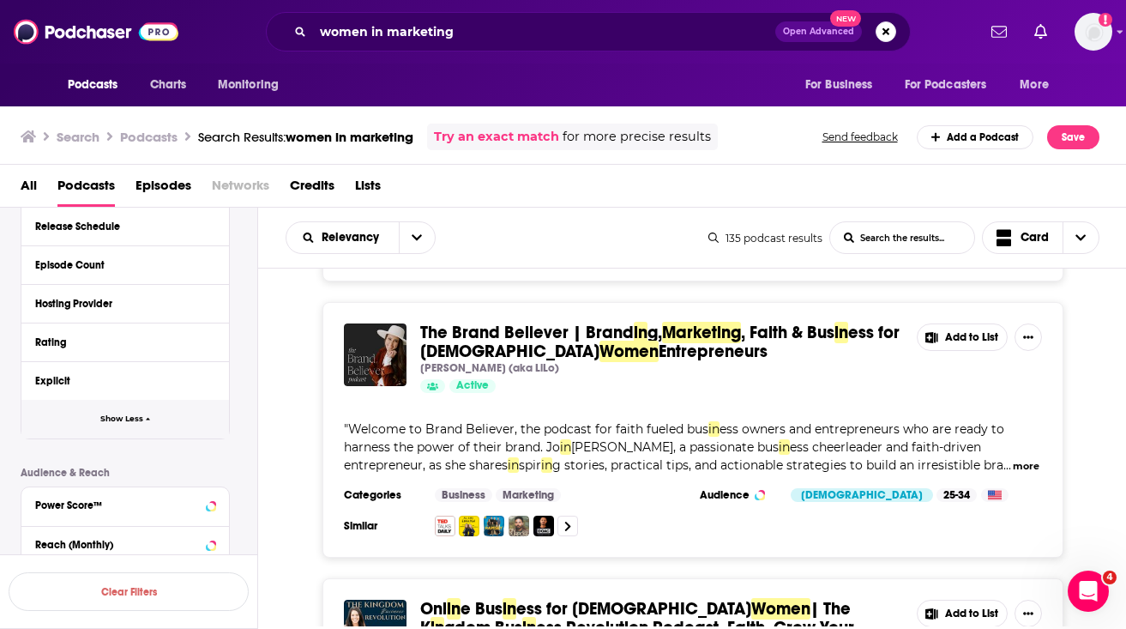
click at [126, 422] on span "Show Less" at bounding box center [121, 418] width 43 height 9
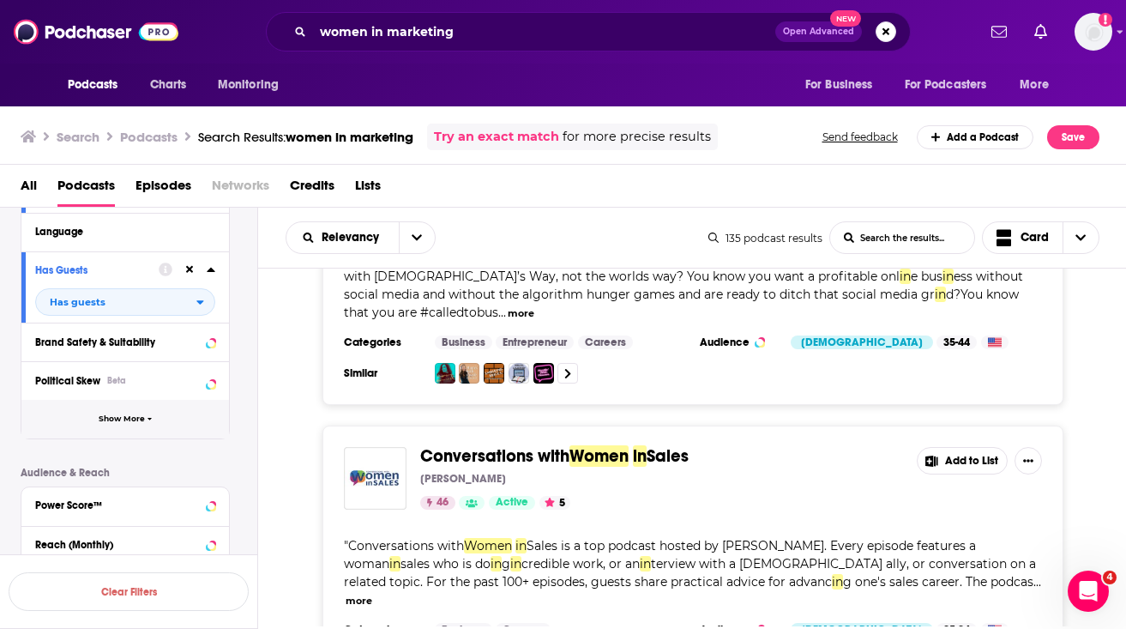
scroll to position [2296, 0]
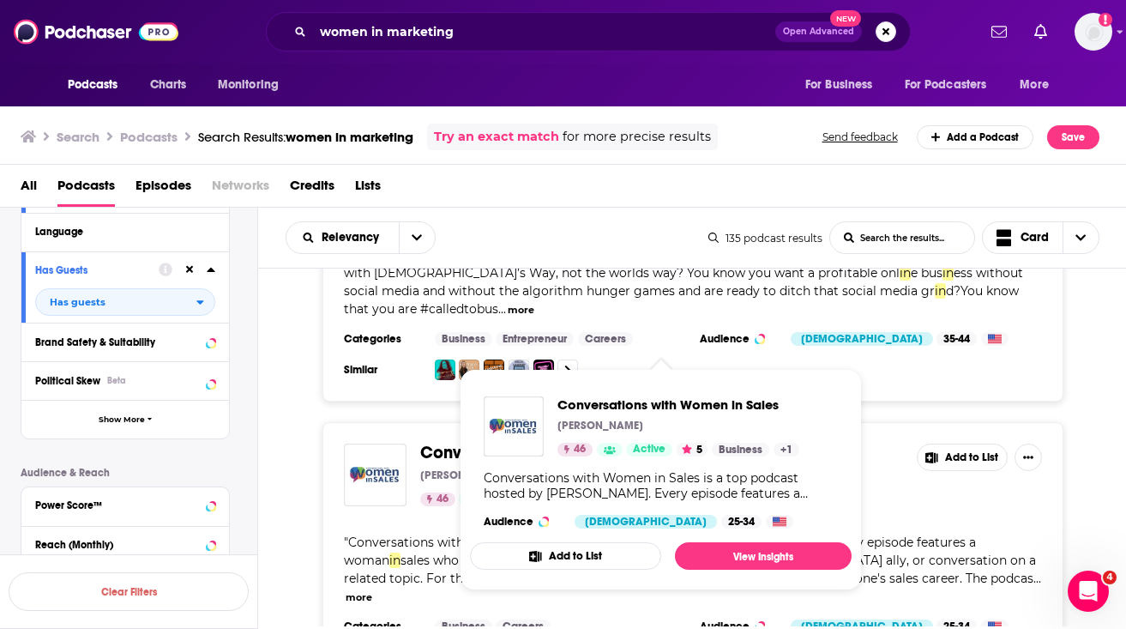
click at [538, 442] on span "Conversations with" at bounding box center [494, 452] width 149 height 21
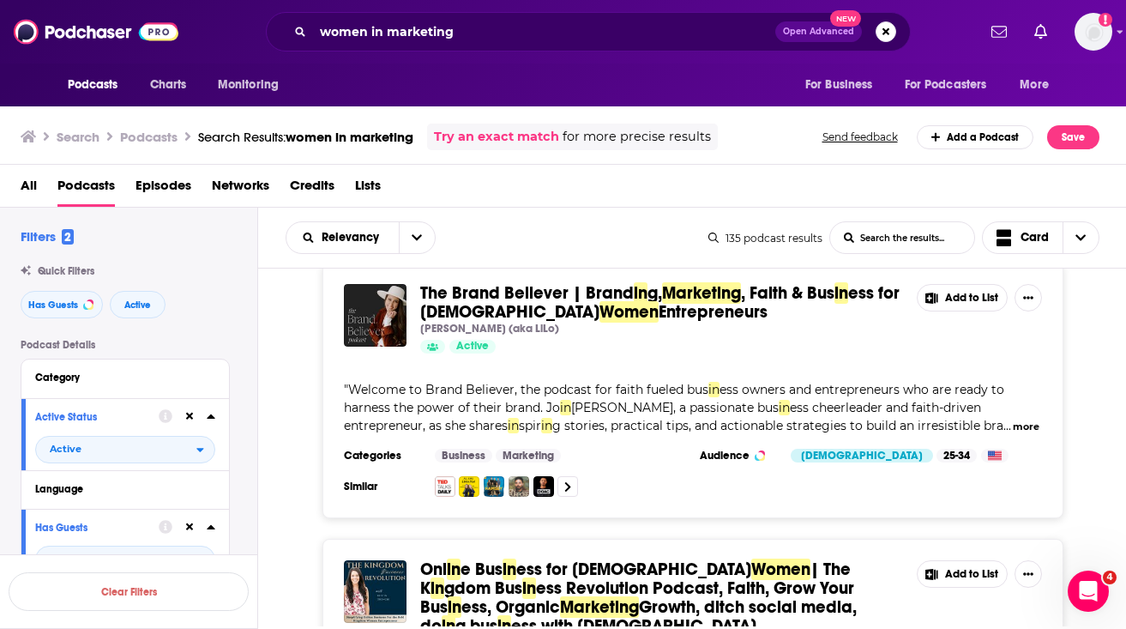
scroll to position [1885, 0]
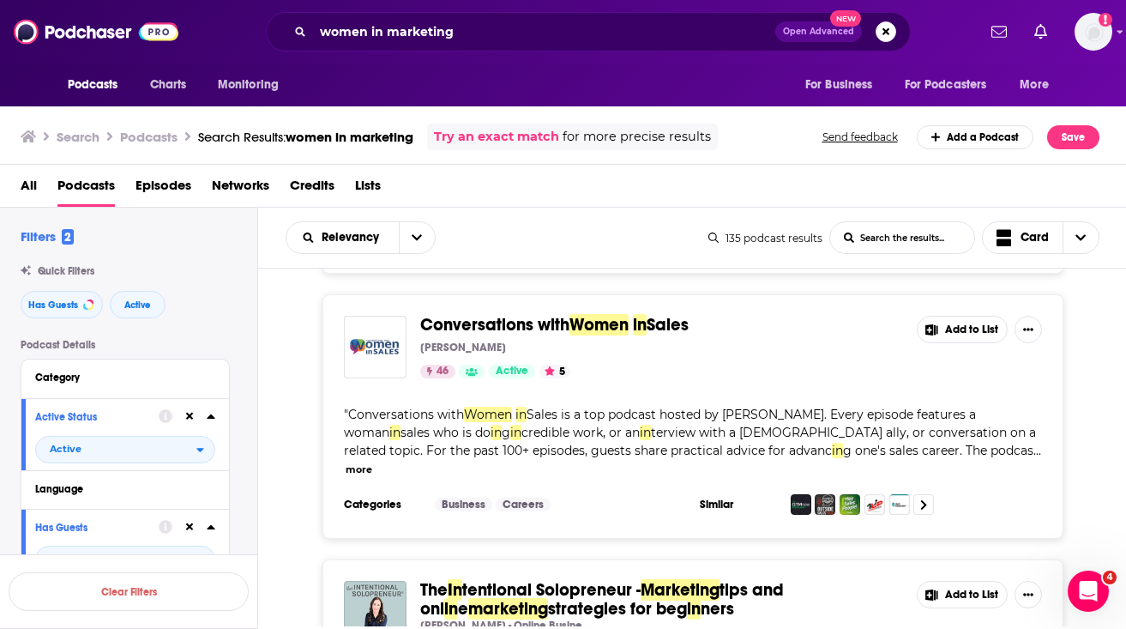
scroll to position [2483, 0]
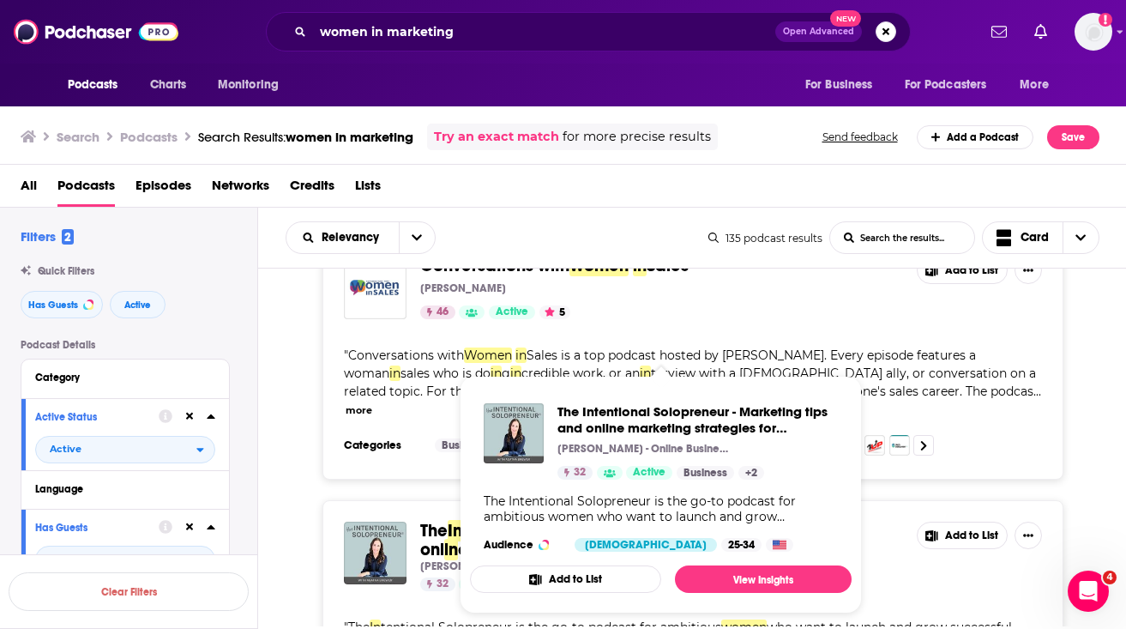
click at [389, 500] on div "The In tentional Solopreneur - Marketing tips and onl in e marketing strategies…" at bounding box center [693, 628] width 741 height 256
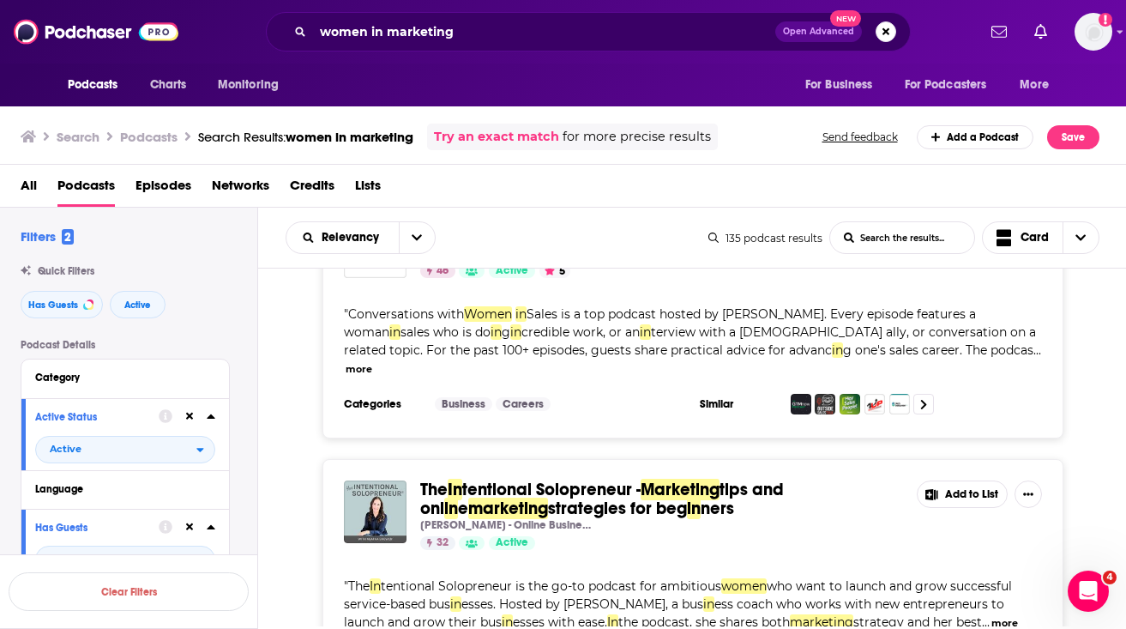
scroll to position [2525, 0]
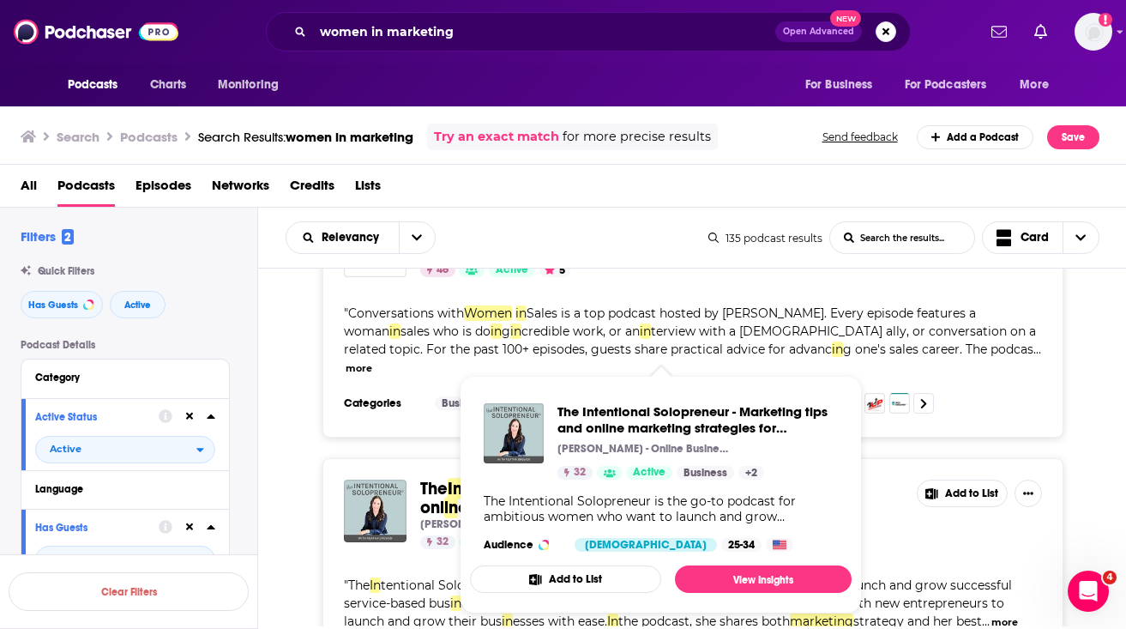
click at [908, 613] on span "strategy and her best" at bounding box center [917, 620] width 129 height 15
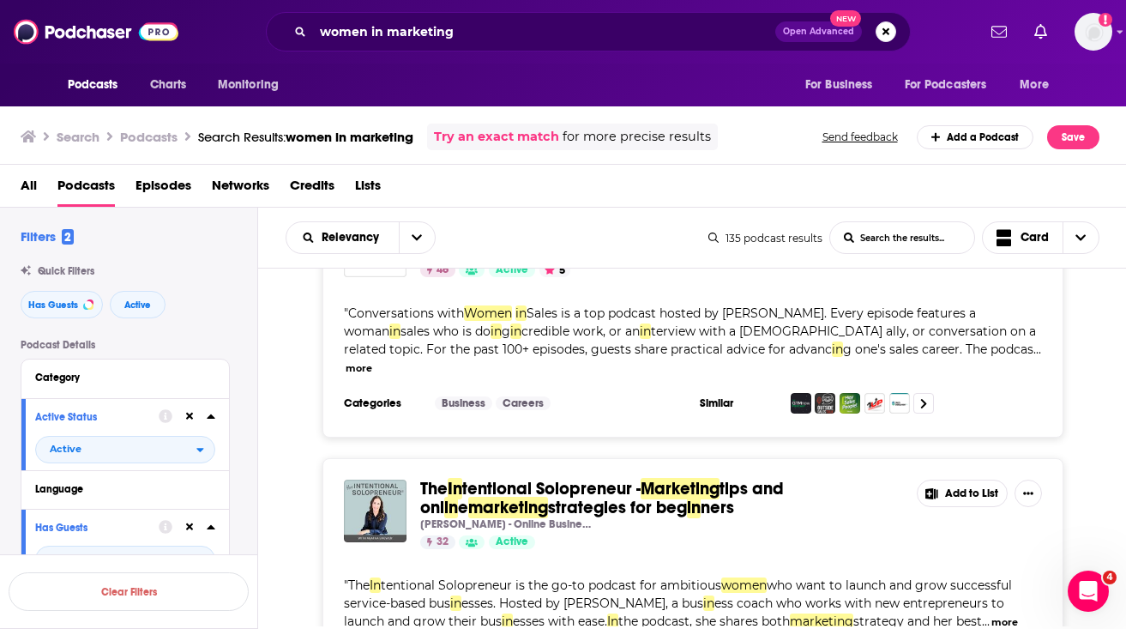
click at [992, 615] on button "more" at bounding box center [1005, 622] width 27 height 15
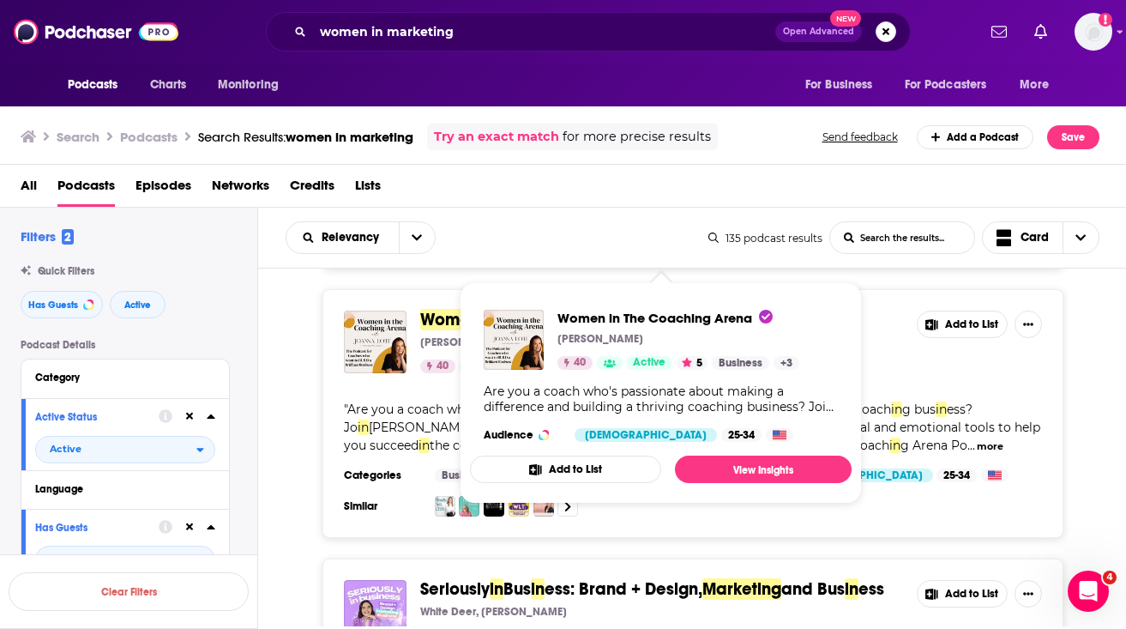
scroll to position [3314, 0]
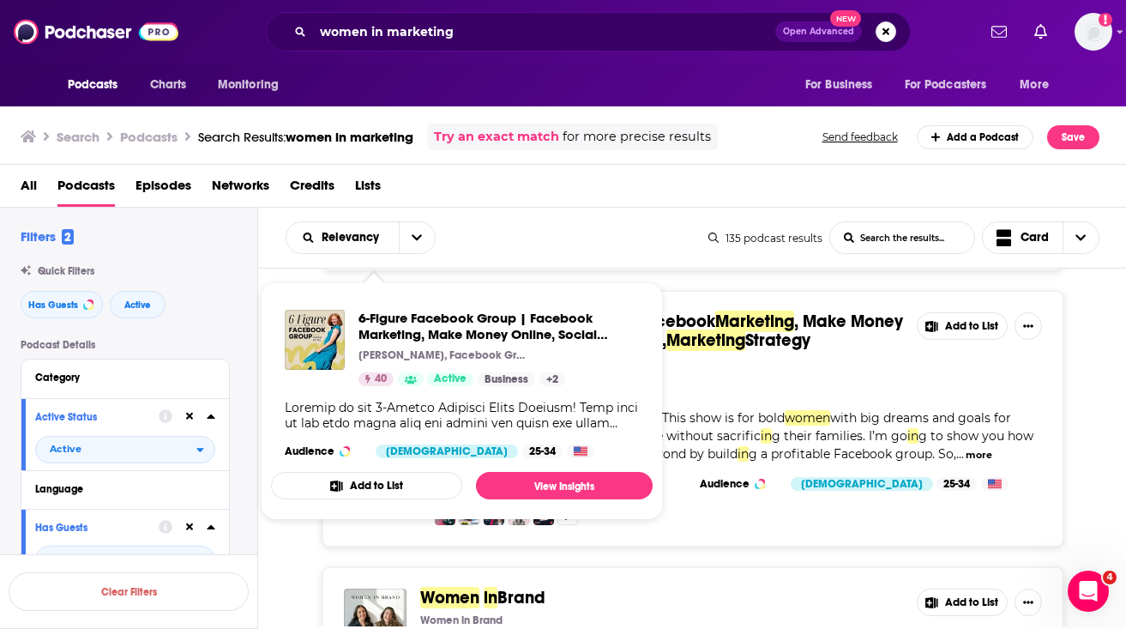
scroll to position [3851, 0]
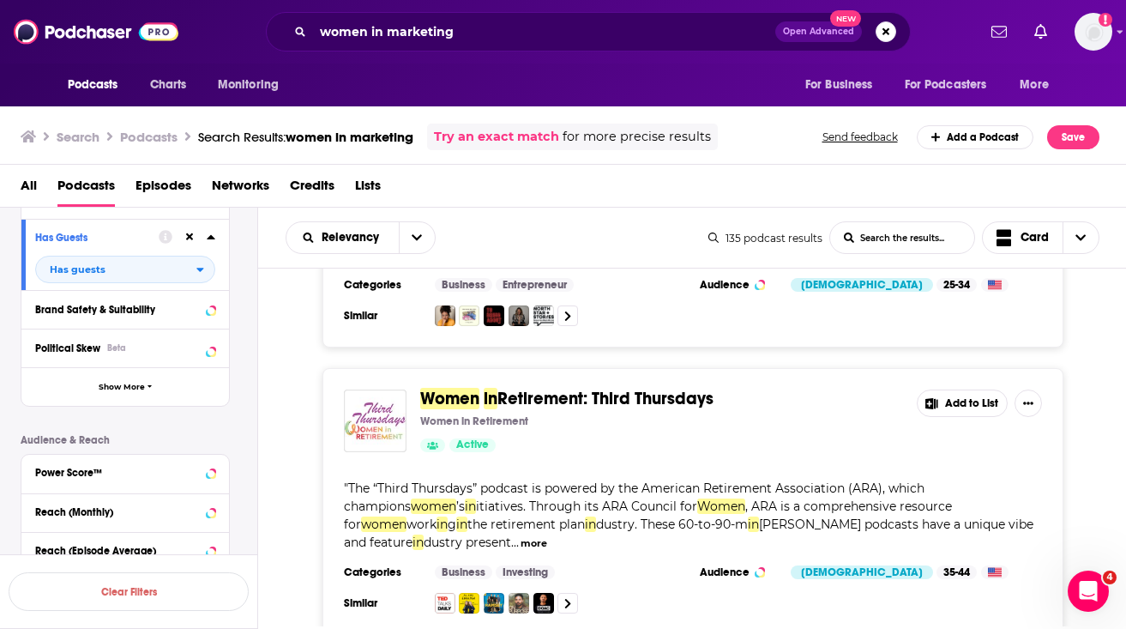
scroll to position [5165, 0]
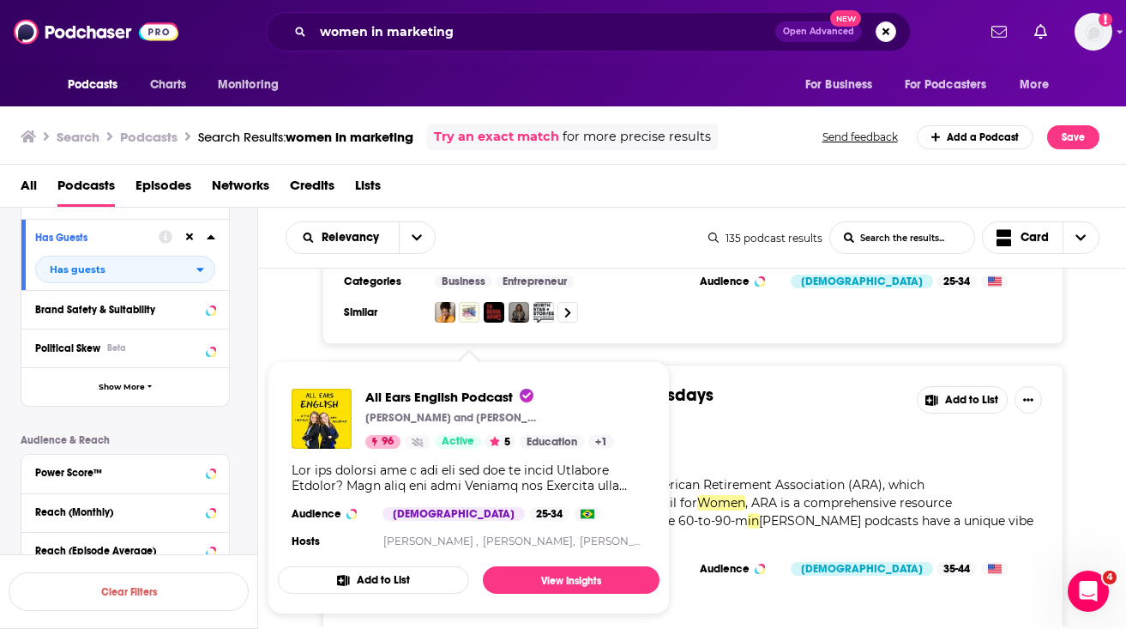
click at [283, 365] on div "Women in Retirement: Third Thursdays Women in Retirement Active Add to List " T…" at bounding box center [692, 498] width 869 height 267
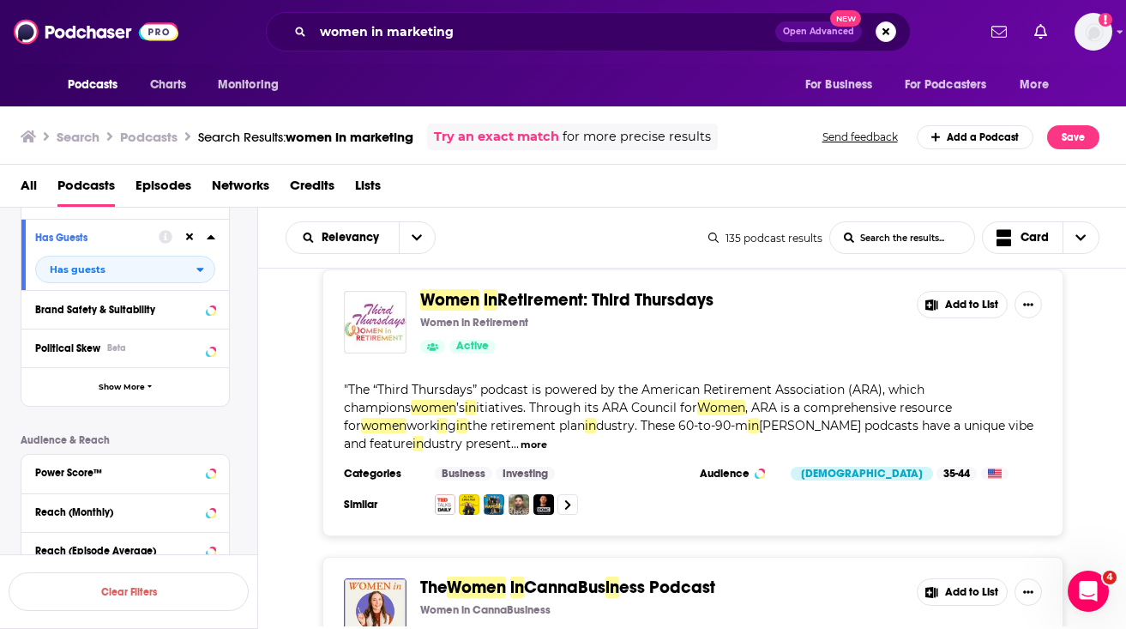
scroll to position [5261, 0]
click at [159, 472] on div "Power Score™" at bounding box center [103, 473] width 136 height 12
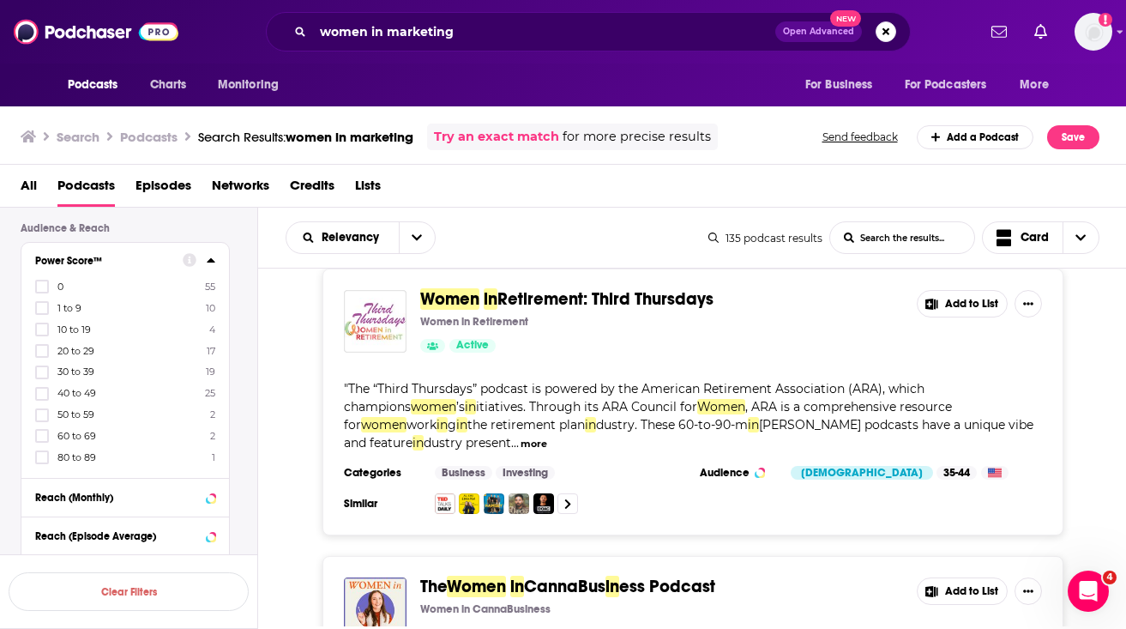
scroll to position [508, 0]
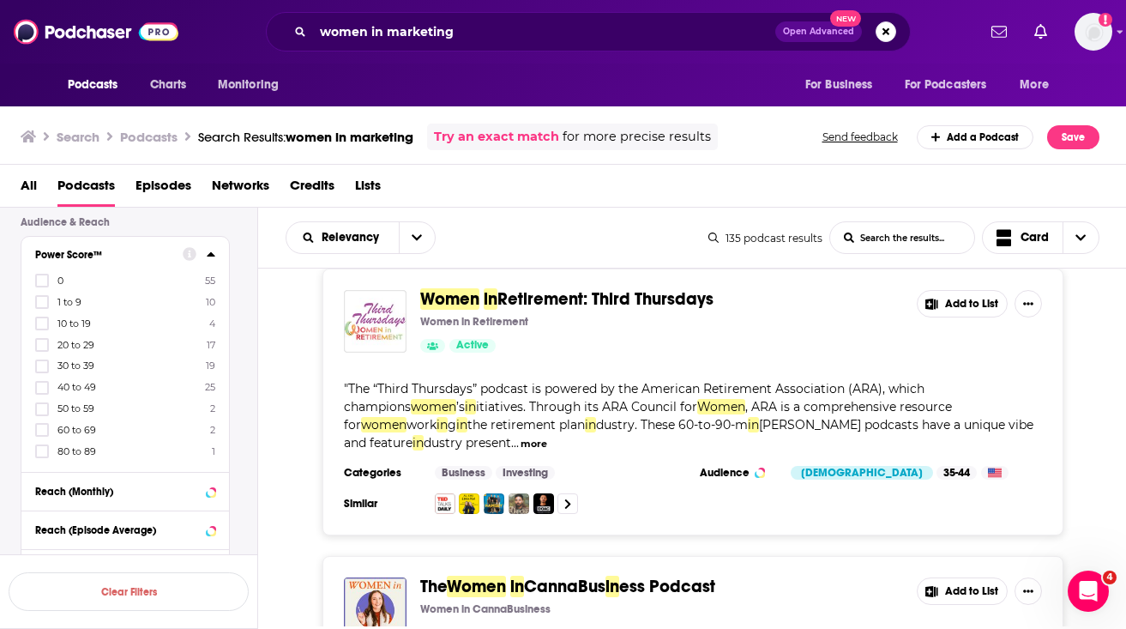
click at [91, 453] on span "80 to 89" at bounding box center [76, 451] width 39 height 12
click at [42, 456] on input "multiSelectOption-80-8" at bounding box center [42, 456] width 0 height 0
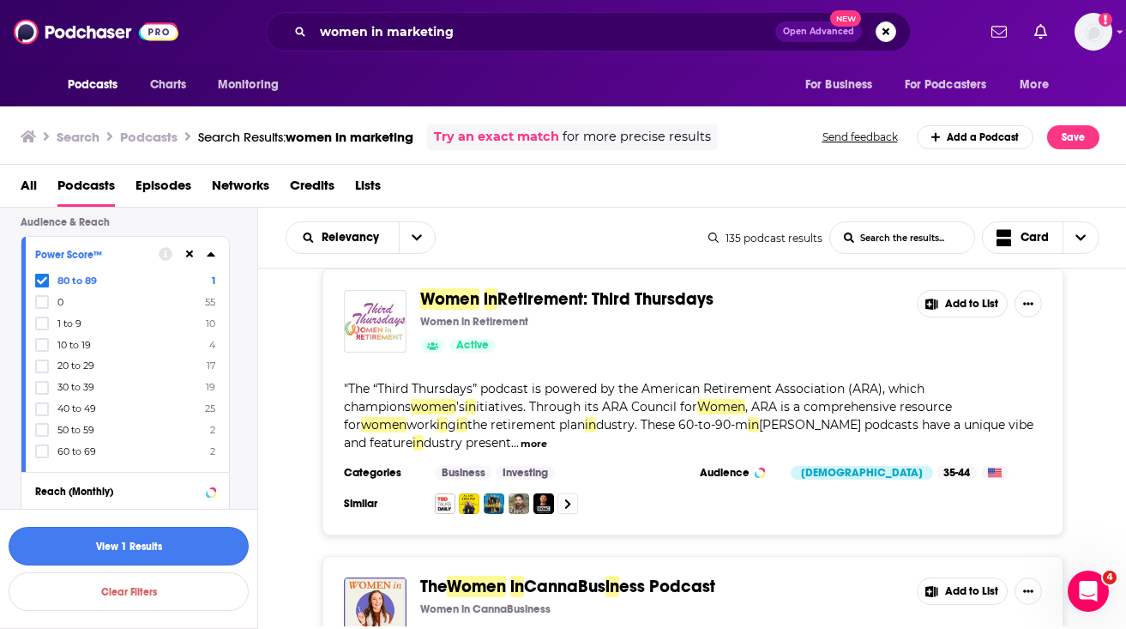
click at [105, 550] on button "View 1 Results" at bounding box center [129, 546] width 240 height 39
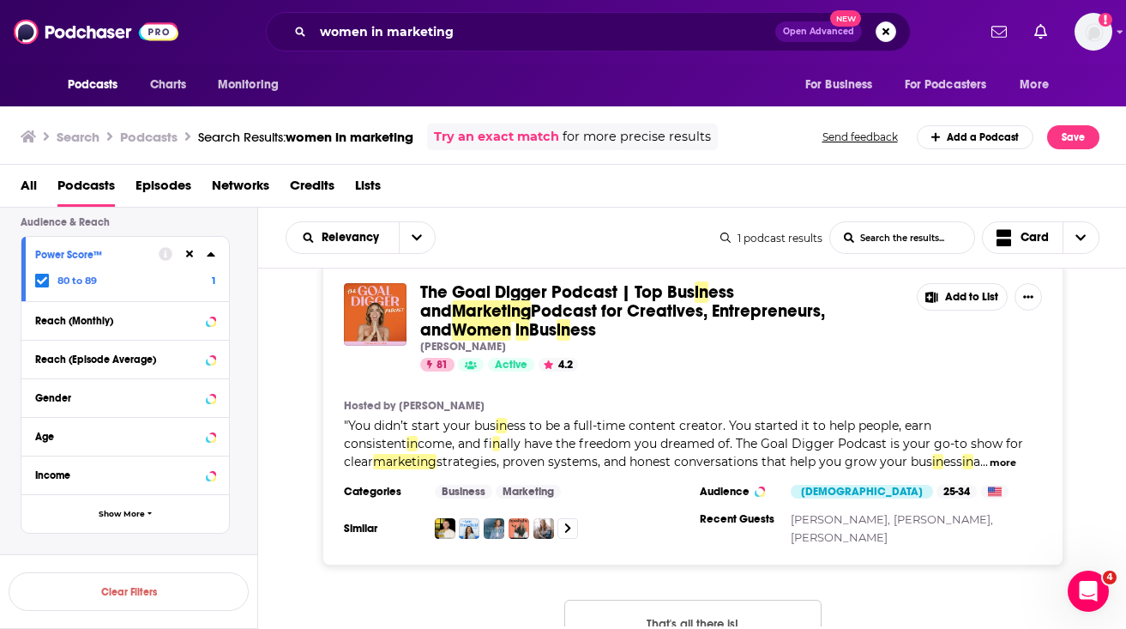
scroll to position [21, 0]
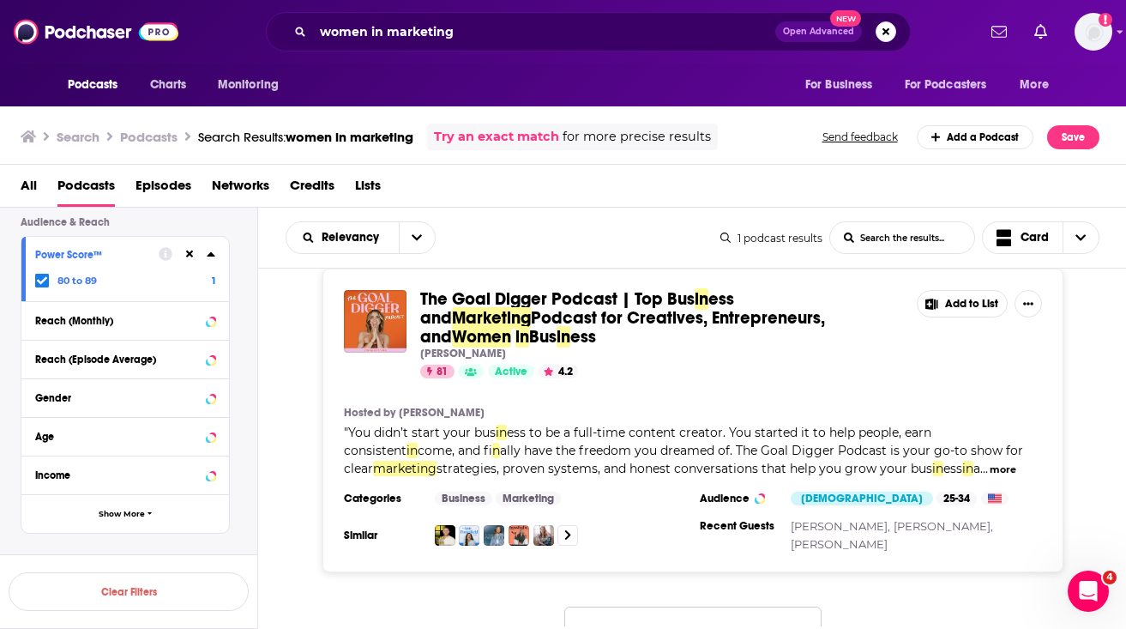
click at [368, 528] on h3 "Similar" at bounding box center [382, 535] width 77 height 14
click at [566, 529] on icon at bounding box center [567, 534] width 7 height 11
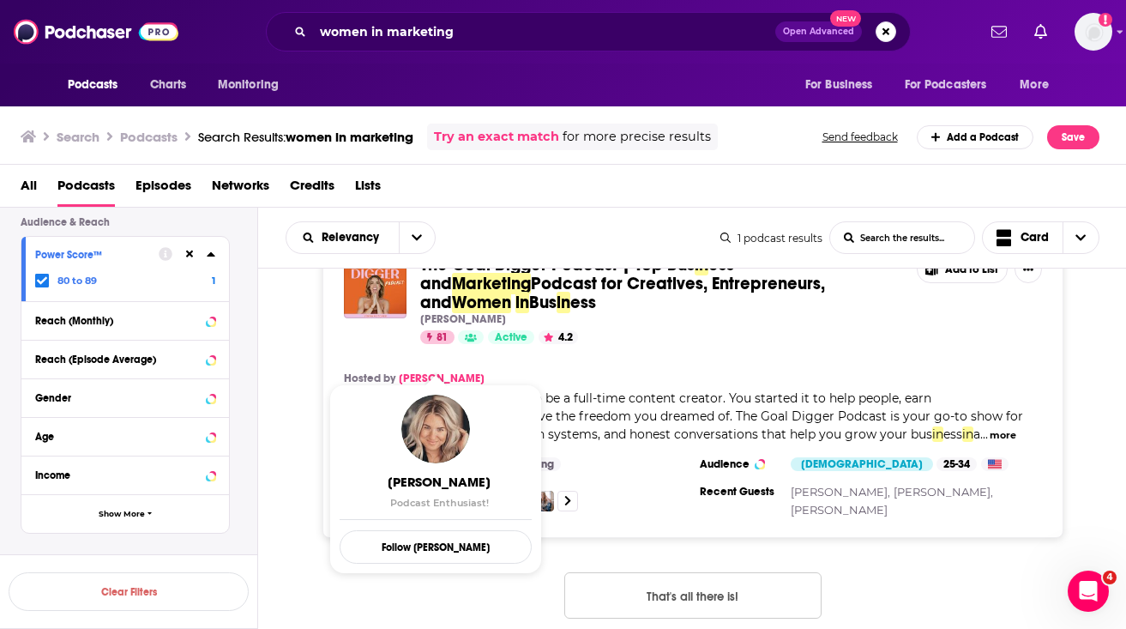
scroll to position [54, 0]
click at [571, 496] on icon at bounding box center [567, 501] width 7 height 11
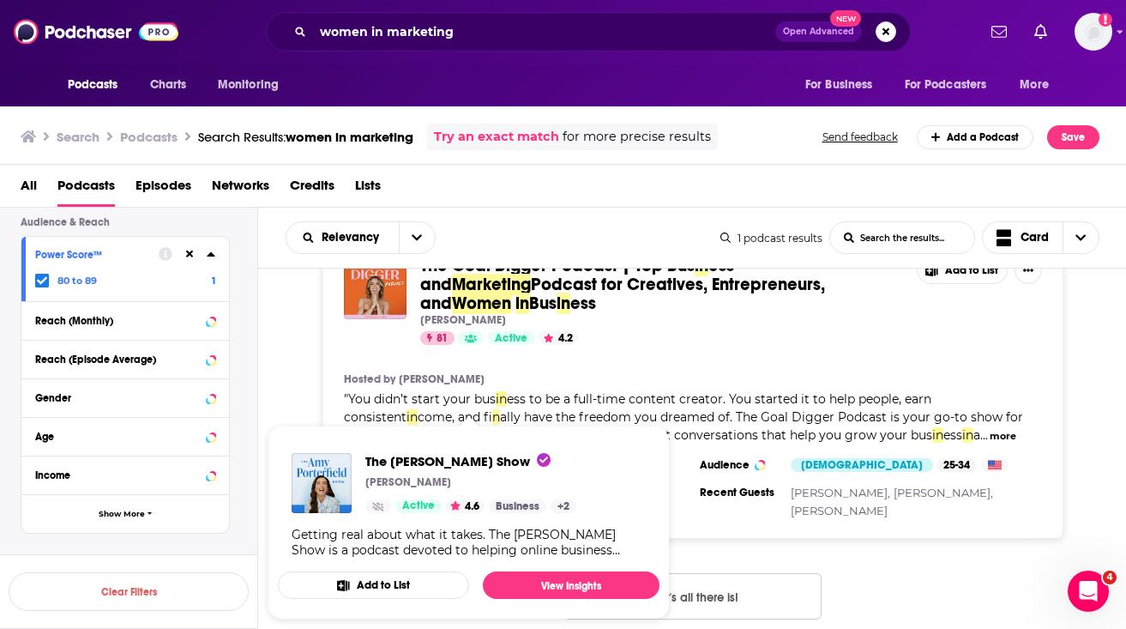
click at [693, 525] on div "The Goal Digger Podcast | Top Bus in ess and Marketing Podcast for Creatives, E…" at bounding box center [692, 397] width 869 height 324
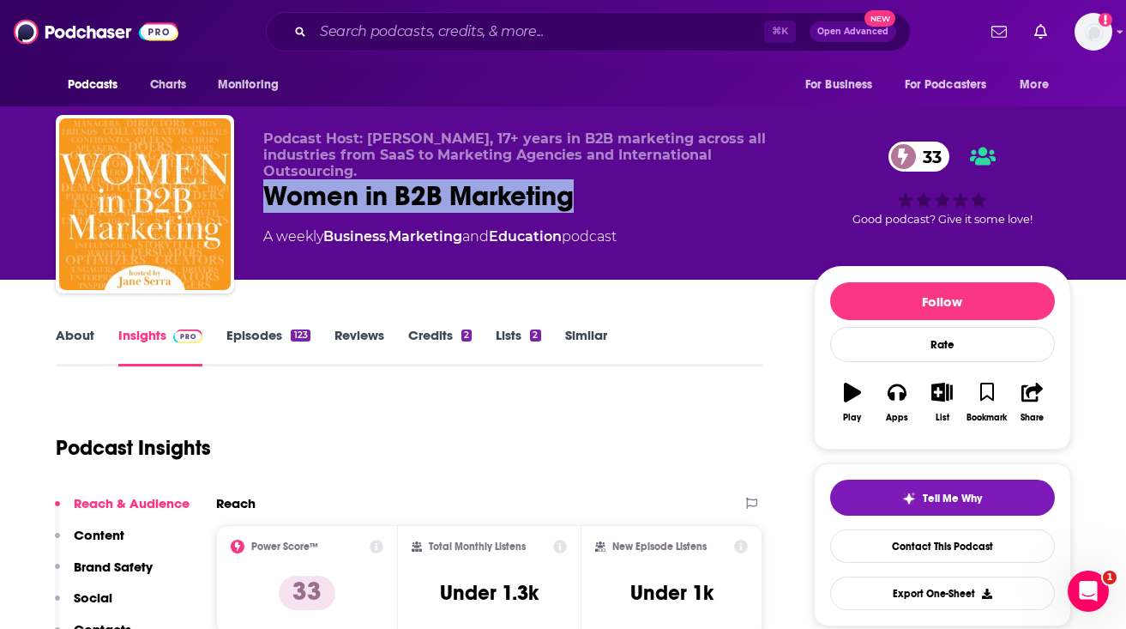
drag, startPoint x: 605, startPoint y: 195, endPoint x: 253, endPoint y: 186, distance: 351.8
click at [253, 186] on div "Podcast Host: Jane Serra, 17+ years in B2B marketing across all industries from…" at bounding box center [564, 207] width 1016 height 185
copy h2 "Women in B2B Marketing"
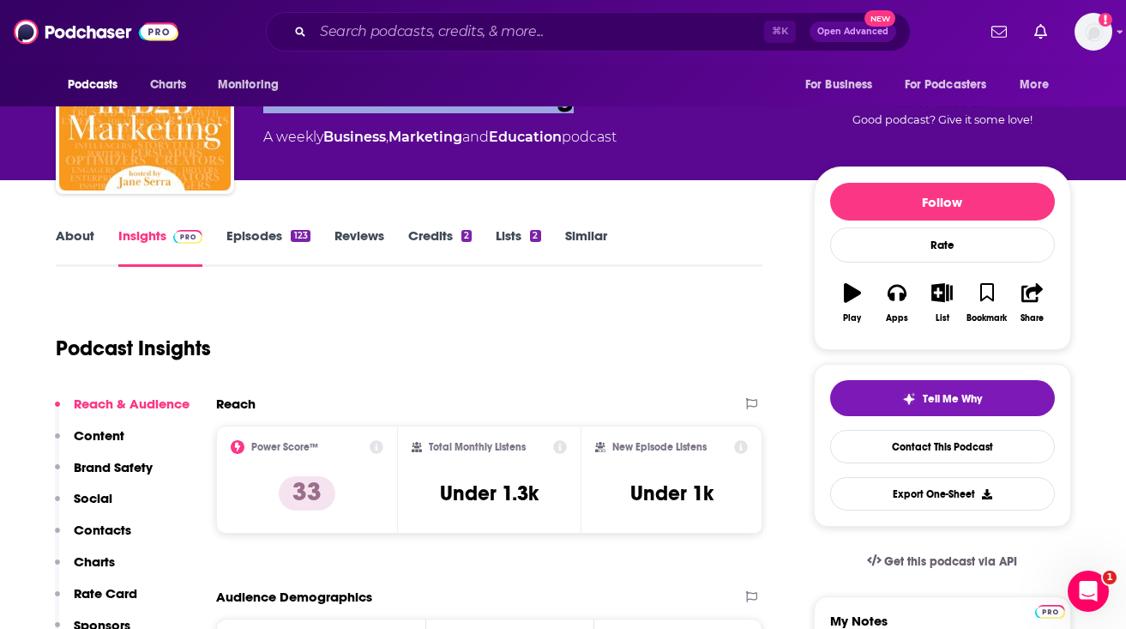
scroll to position [139, 0]
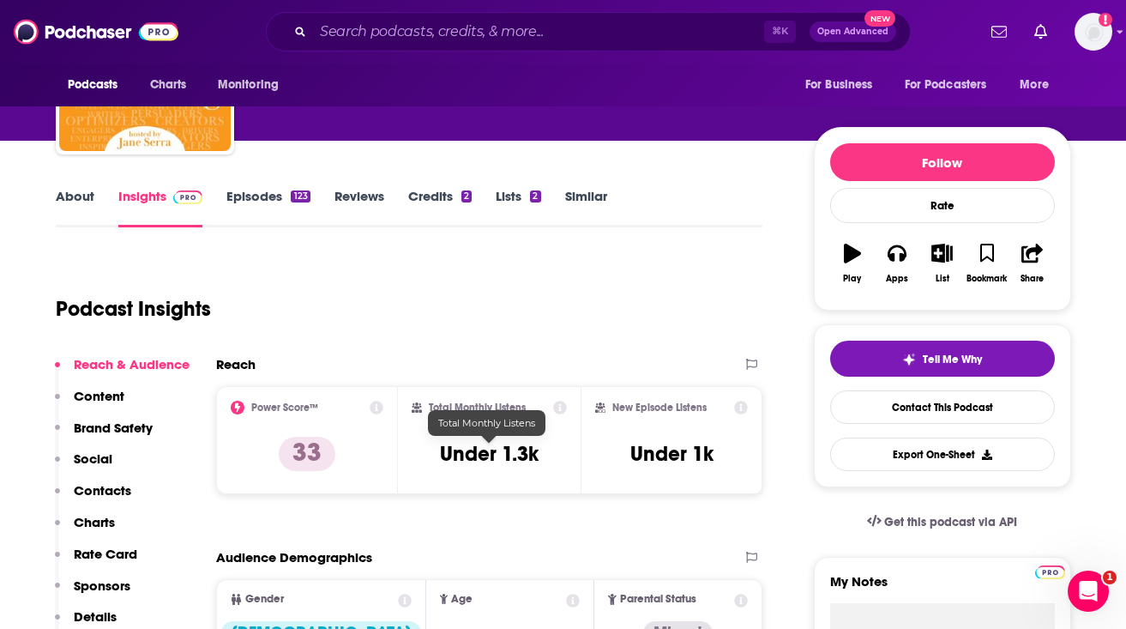
click at [468, 450] on h3 "Under 1.3k" at bounding box center [489, 454] width 99 height 26
copy div "Under 1.3k"
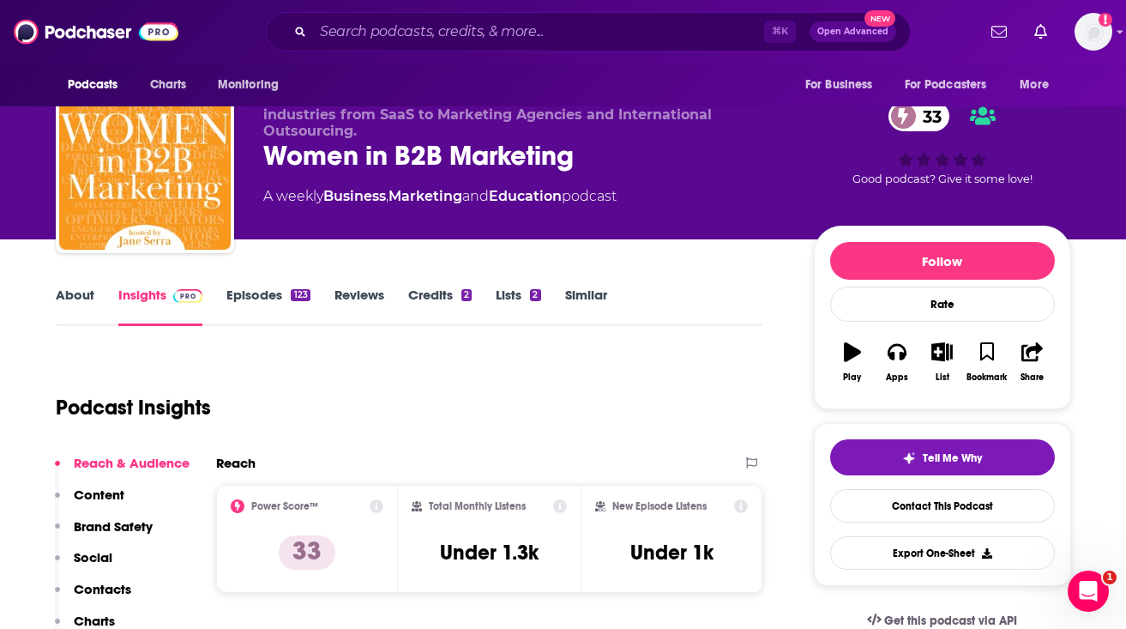
click at [590, 193] on div "A weekly Business , Marketing and Education podcast" at bounding box center [439, 196] width 353 height 21
copy div
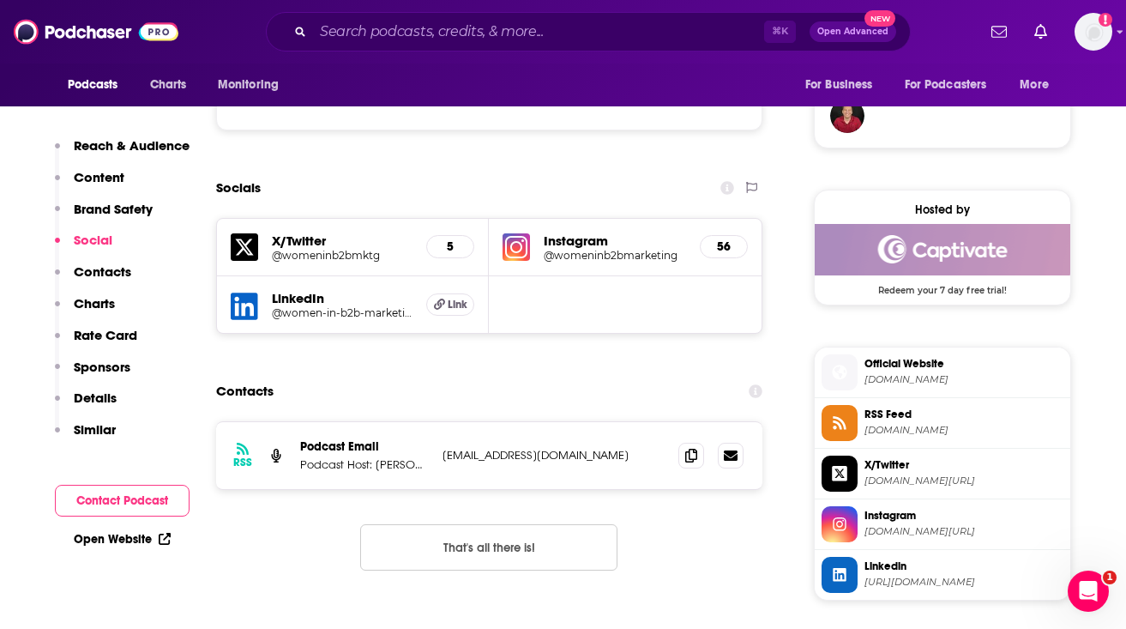
scroll to position [1269, 0]
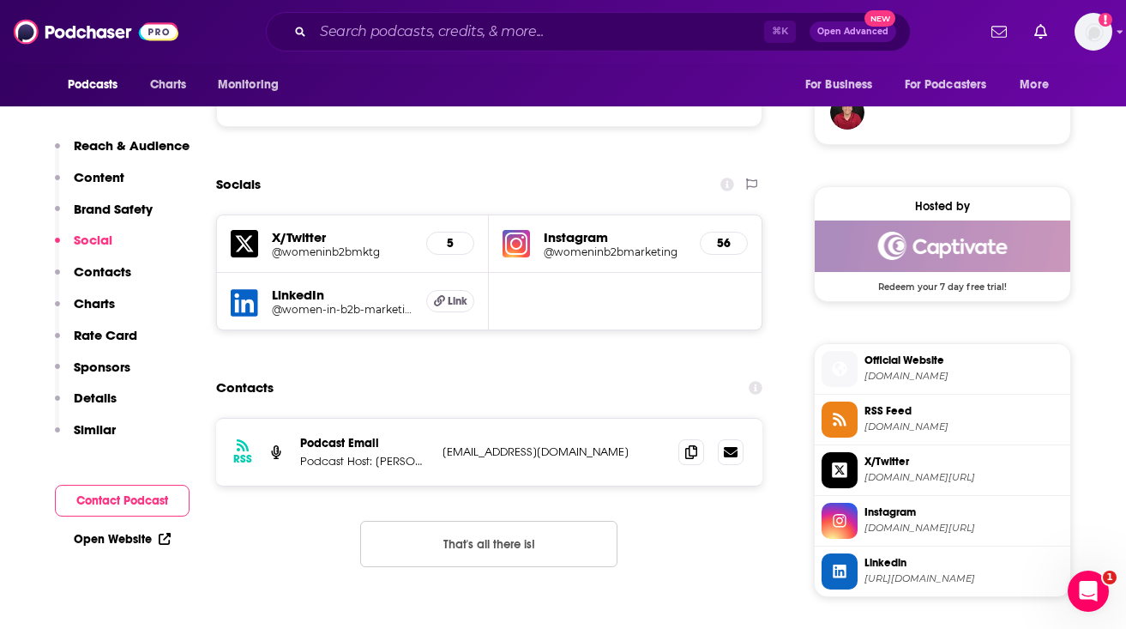
click at [505, 452] on p "jserramktg@gmail.com" at bounding box center [554, 451] width 223 height 15
copy div "jserramktg@gmail.com jserramktg@gmail.com"
drag, startPoint x: 898, startPoint y: 371, endPoint x: 626, endPoint y: 1, distance: 459.6
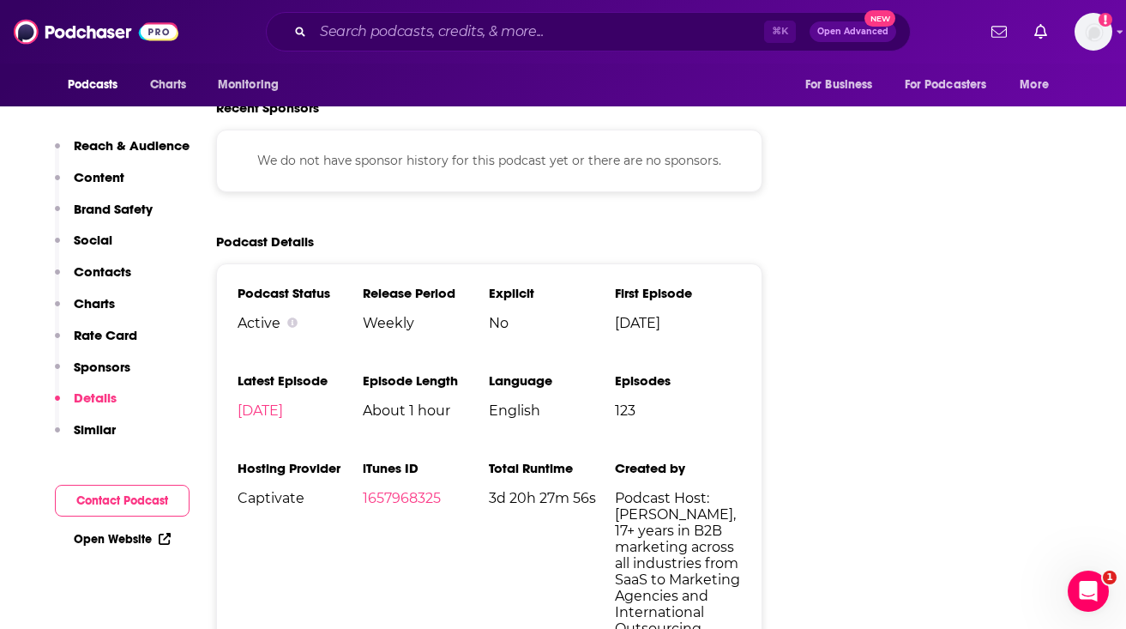
scroll to position [2488, 0]
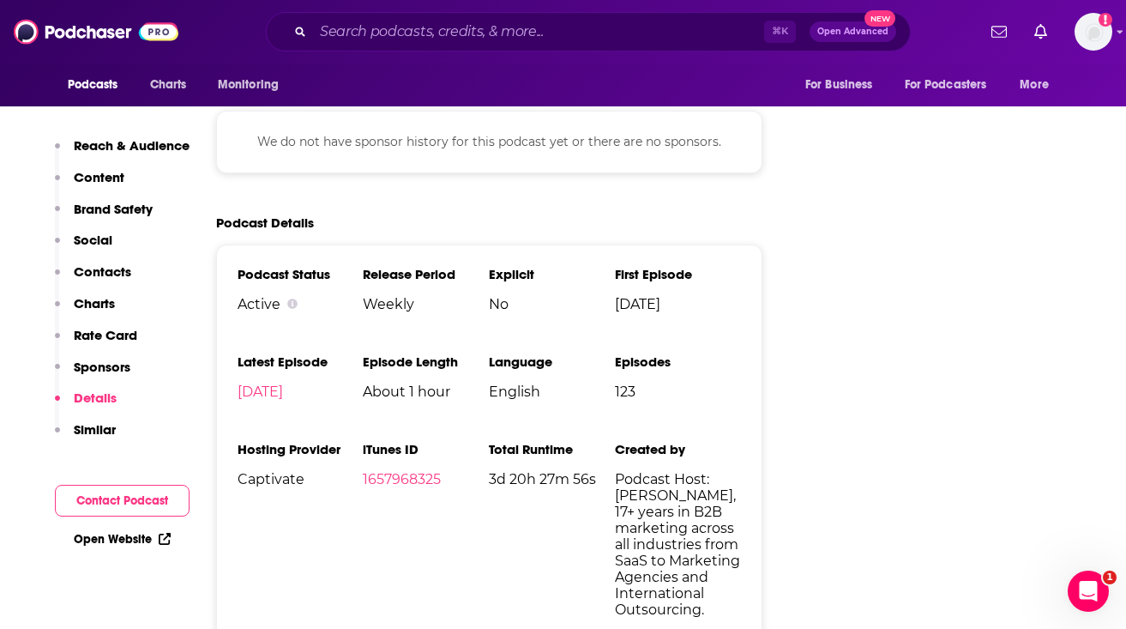
click at [282, 485] on span "Captivate" at bounding box center [301, 479] width 126 height 16
copy span "Captivate"
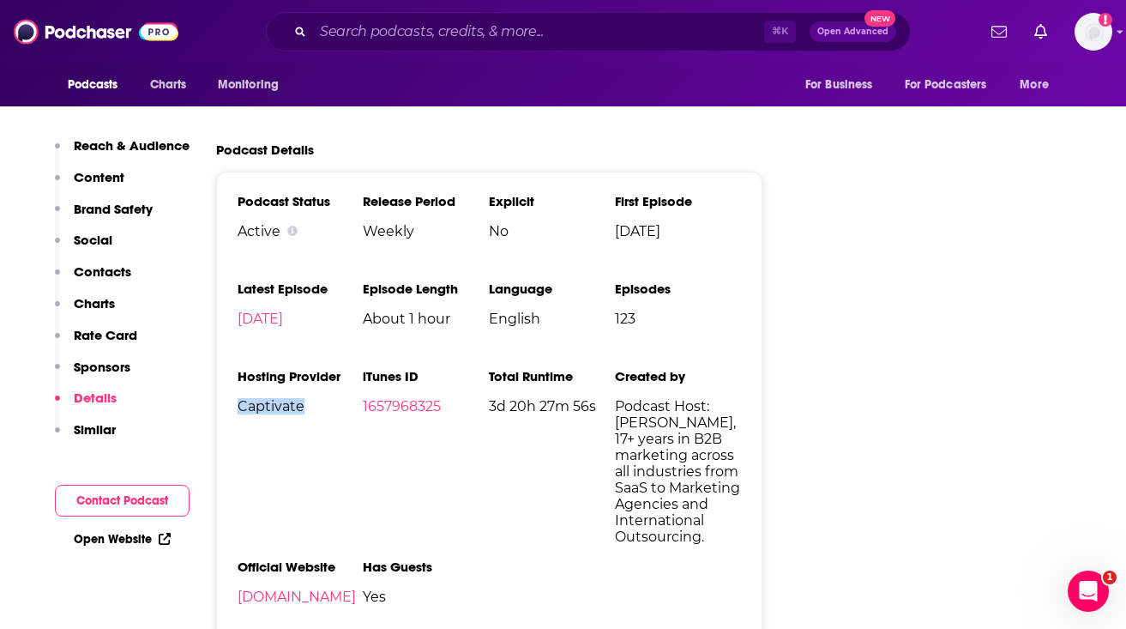
scroll to position [2563, 0]
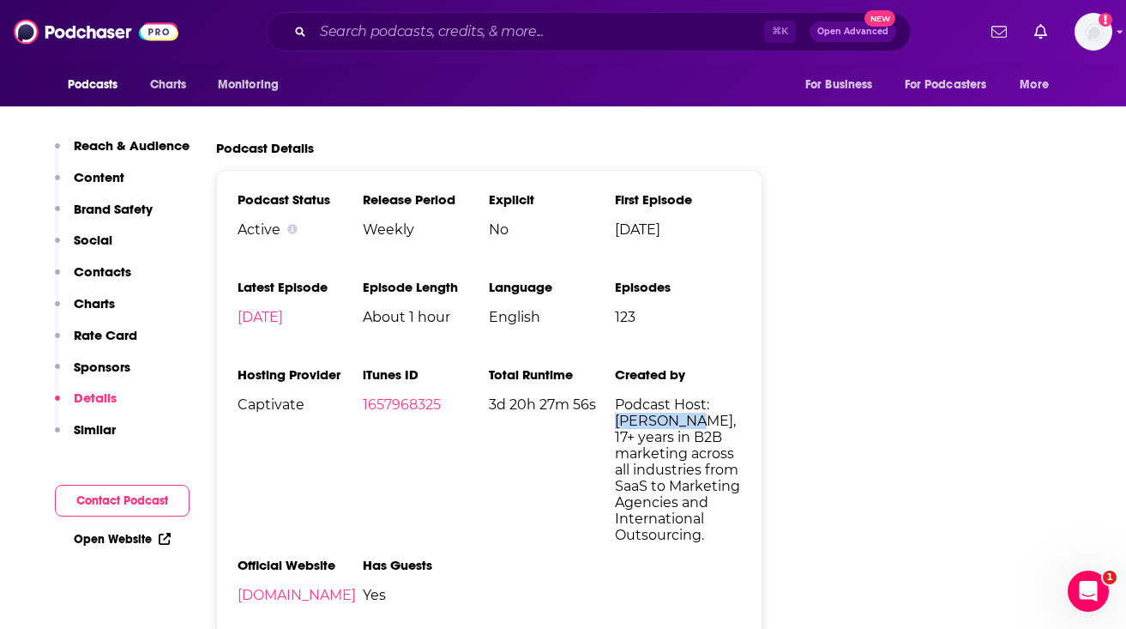
drag, startPoint x: 615, startPoint y: 427, endPoint x: 684, endPoint y: 427, distance: 69.5
click at [684, 427] on span "Podcast Host: Jane Serra, 17+ years in B2B marketing across all industries from…" at bounding box center [678, 469] width 126 height 147
copy span "Jane Serra"
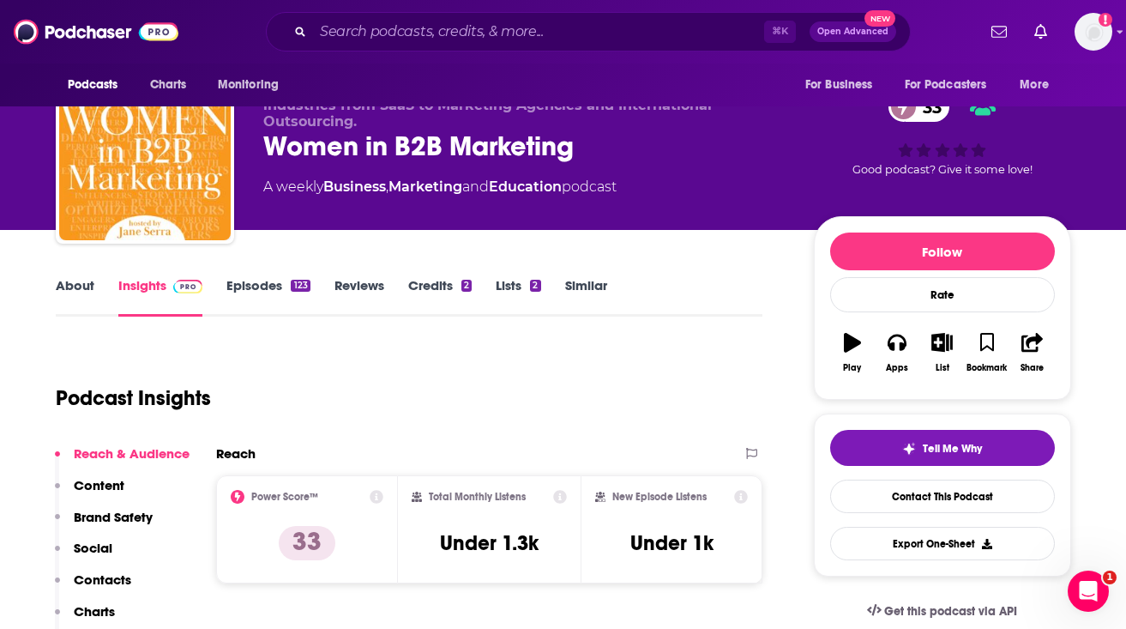
scroll to position [0, 0]
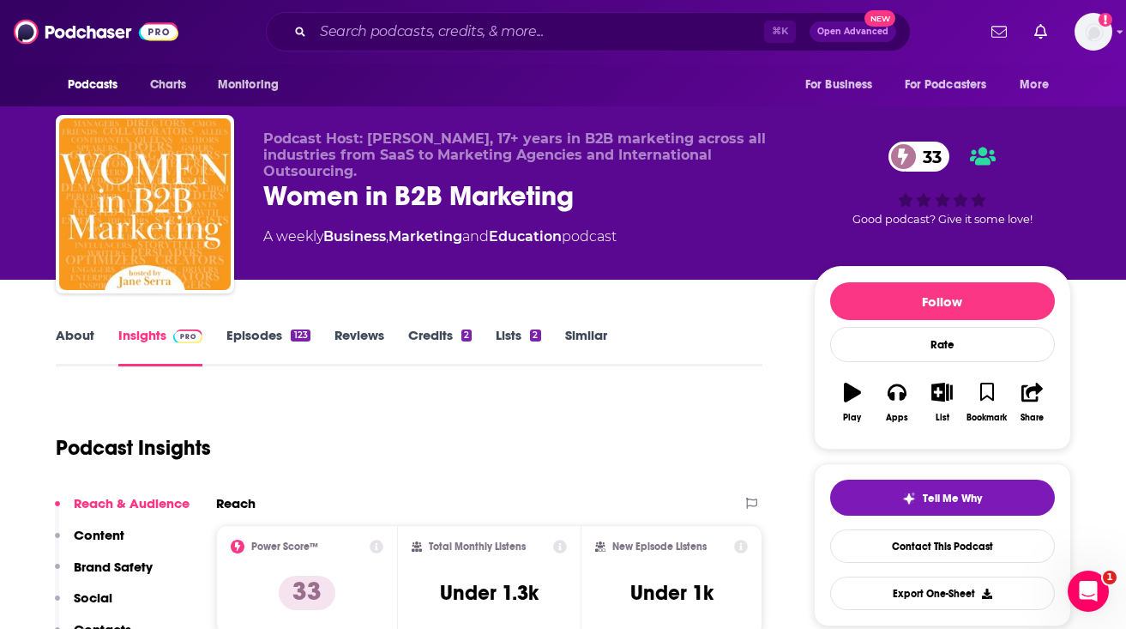
click at [57, 330] on link "About" at bounding box center [75, 346] width 39 height 39
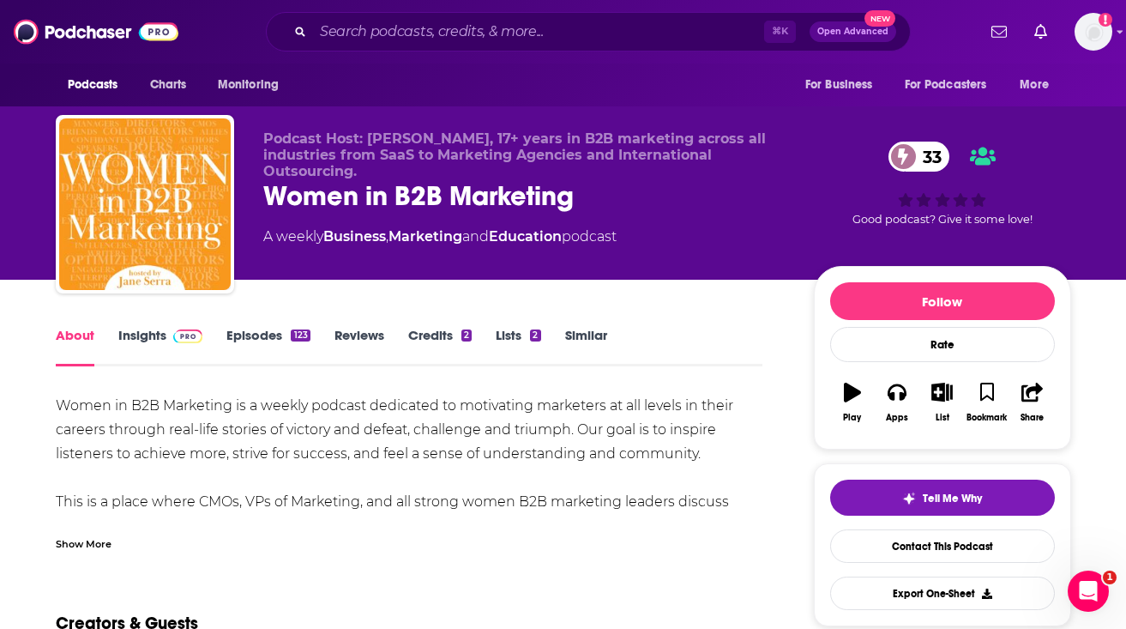
click at [105, 542] on div "Show More" at bounding box center [84, 542] width 56 height 16
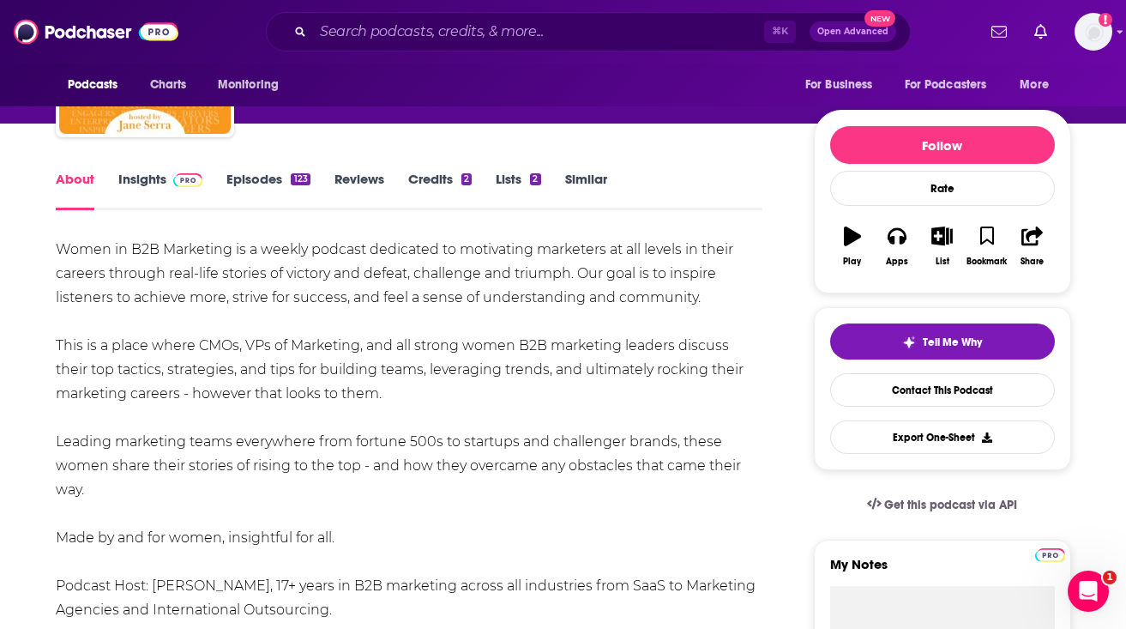
scroll to position [144, 0]
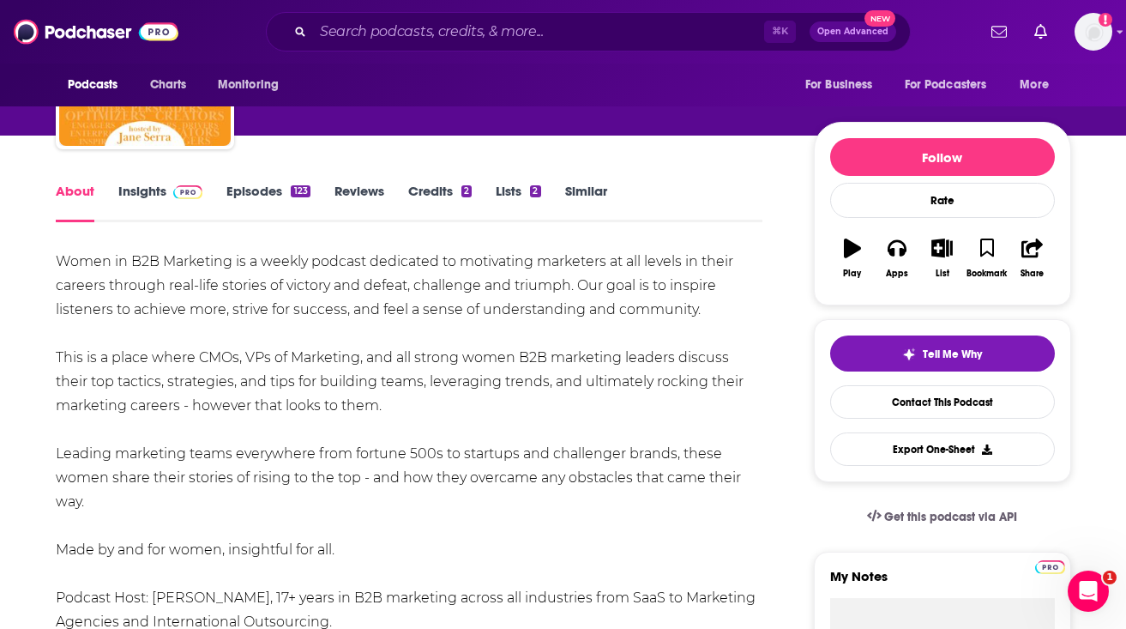
drag, startPoint x: 59, startPoint y: 262, endPoint x: 344, endPoint y: 545, distance: 400.9
click at [344, 545] on div "Women in B2B Marketing is a weekly podcast dedicated to motivating marketers at…" at bounding box center [410, 502] width 708 height 504
copy div "Women in B2B Marketing is a weekly podcast dedicated to motivating marketers at…"
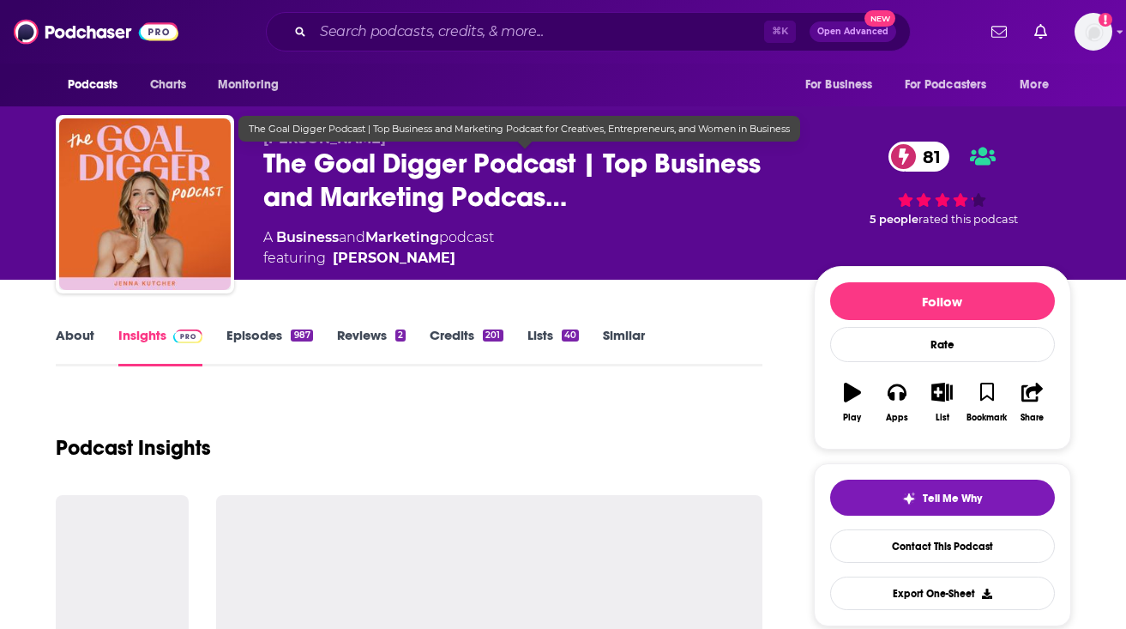
click at [316, 179] on span "The Goal Digger Podcast | Top Business and Marketing Podcas…" at bounding box center [524, 180] width 523 height 67
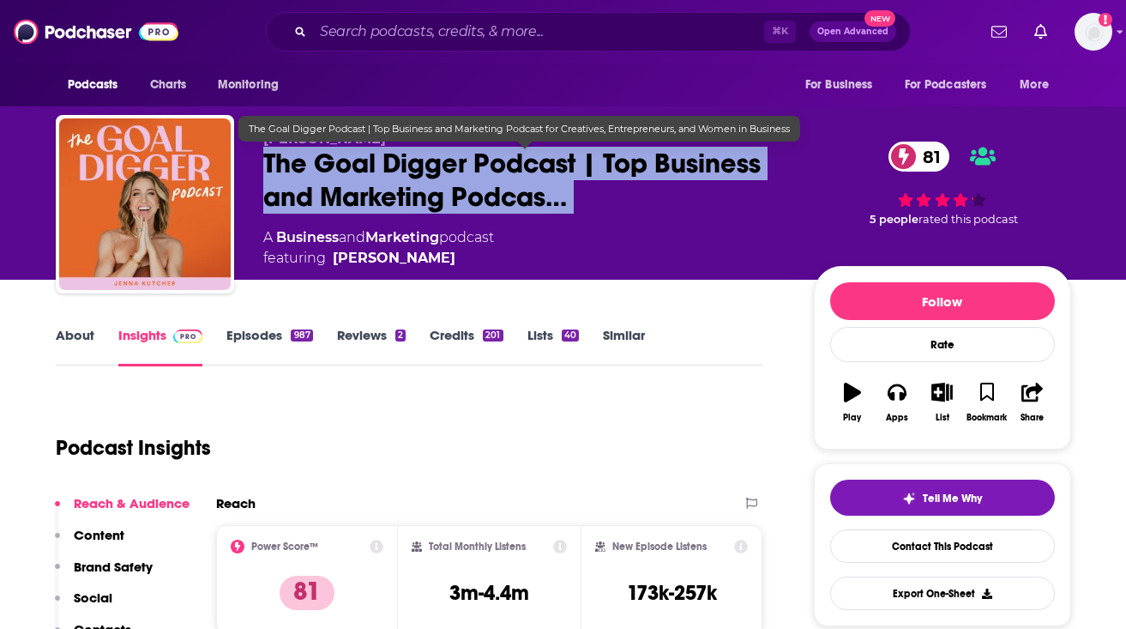
click at [316, 179] on span "The Goal Digger Podcast | Top Business and Marketing Podcas…" at bounding box center [524, 180] width 523 height 67
click at [321, 179] on span "The Goal Digger Podcast | Top Business and Marketing Podcas…" at bounding box center [524, 180] width 523 height 67
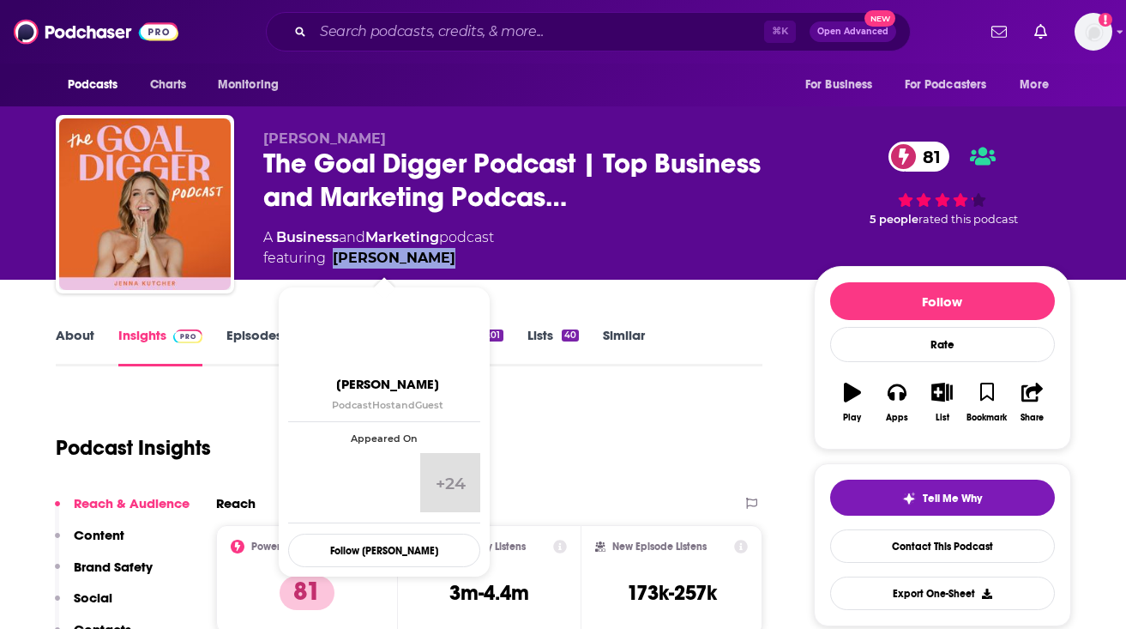
drag, startPoint x: 463, startPoint y: 270, endPoint x: 333, endPoint y: 258, distance: 130.9
click at [333, 258] on div "Jenna Kutcher The Goal Digger Podcast | Top Business and Marketing Podcas… 81 A…" at bounding box center [667, 207] width 808 height 155
copy link "Jenna Kutcher"
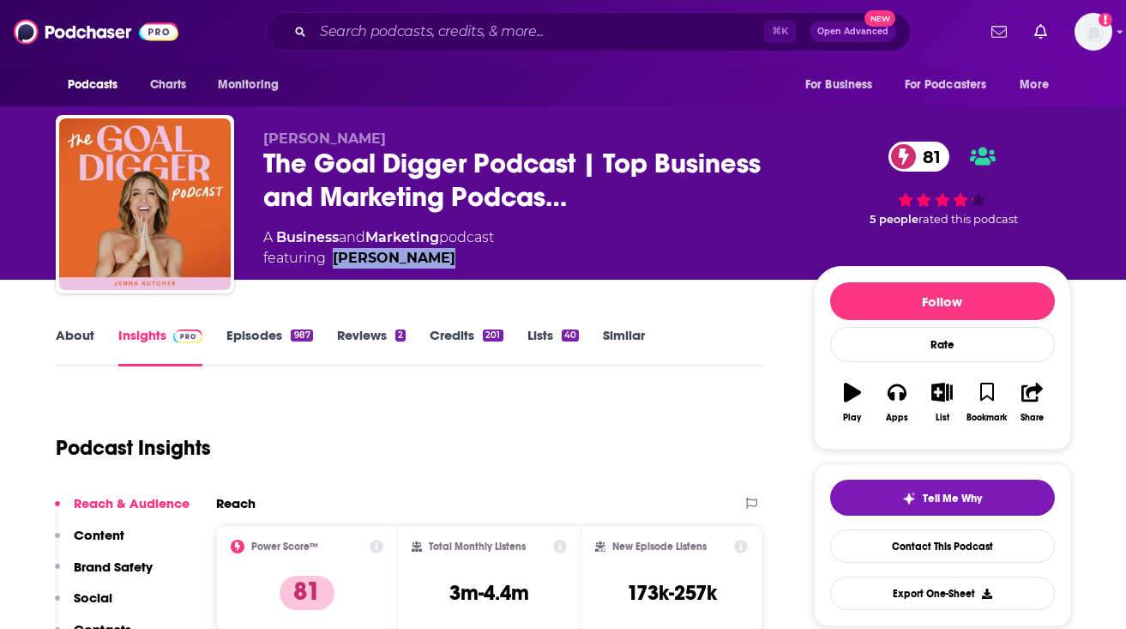
click at [93, 328] on link "About" at bounding box center [75, 346] width 39 height 39
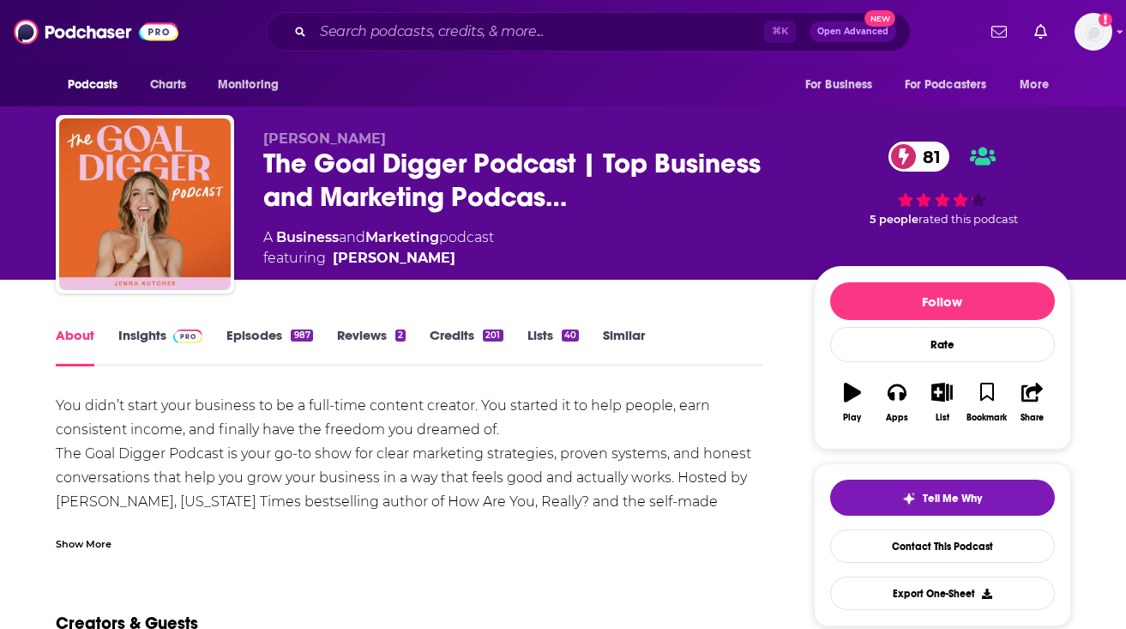
click at [80, 546] on div "Show More" at bounding box center [84, 542] width 56 height 16
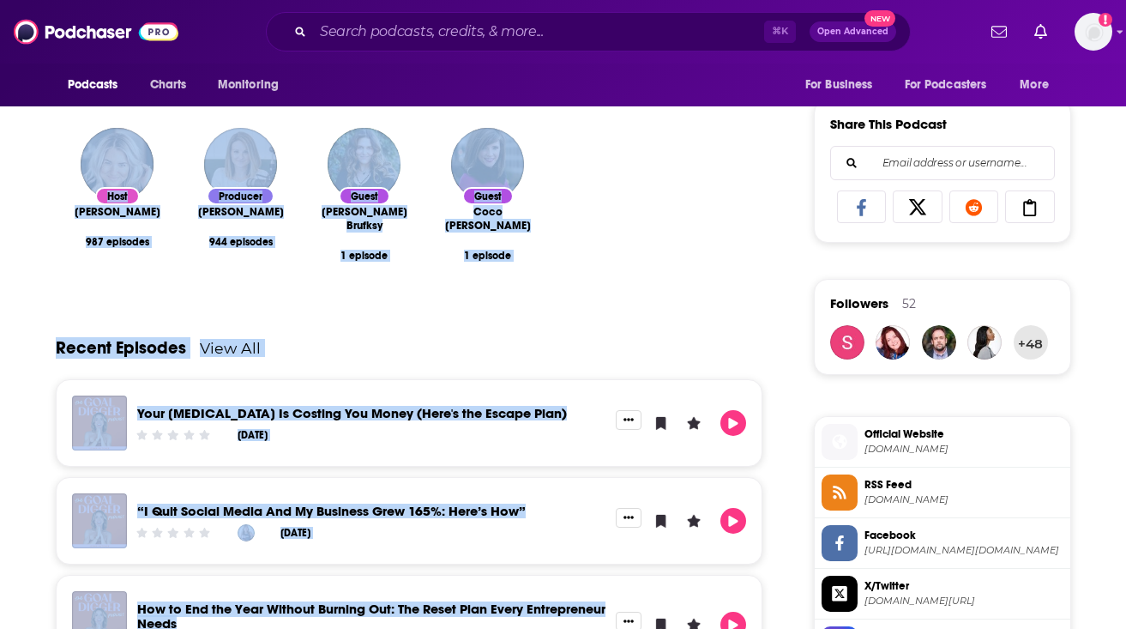
scroll to position [1043, 0]
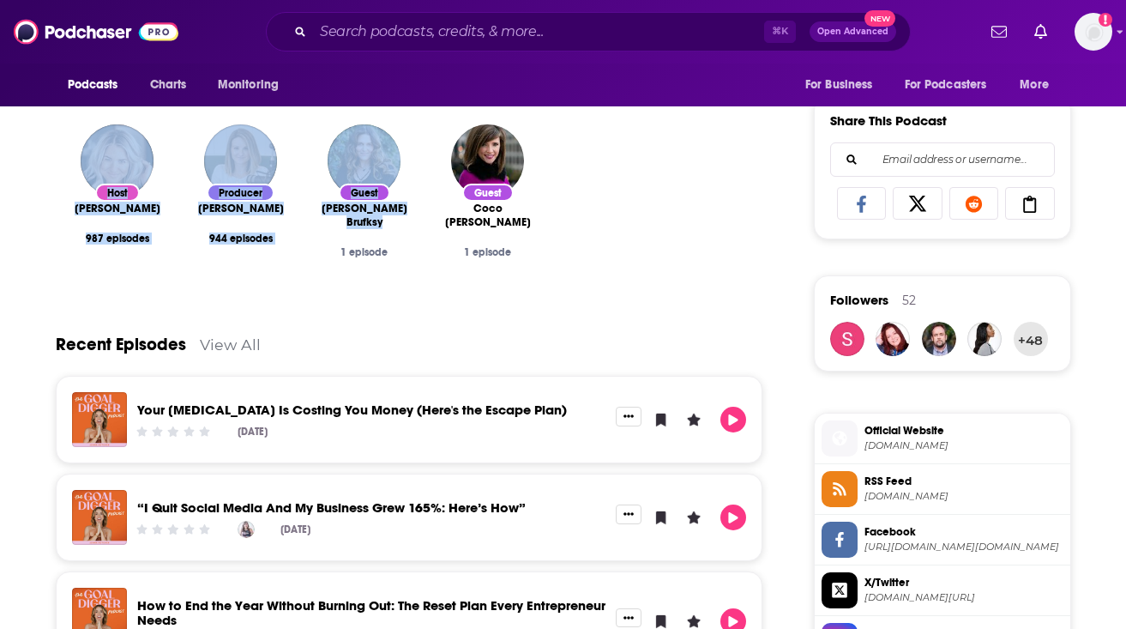
drag, startPoint x: 57, startPoint y: 406, endPoint x: 409, endPoint y: 231, distance: 392.8
click at [409, 231] on div "You didn’t start your business to be a full-time content creator. You started i…" at bounding box center [410, 619] width 708 height 2536
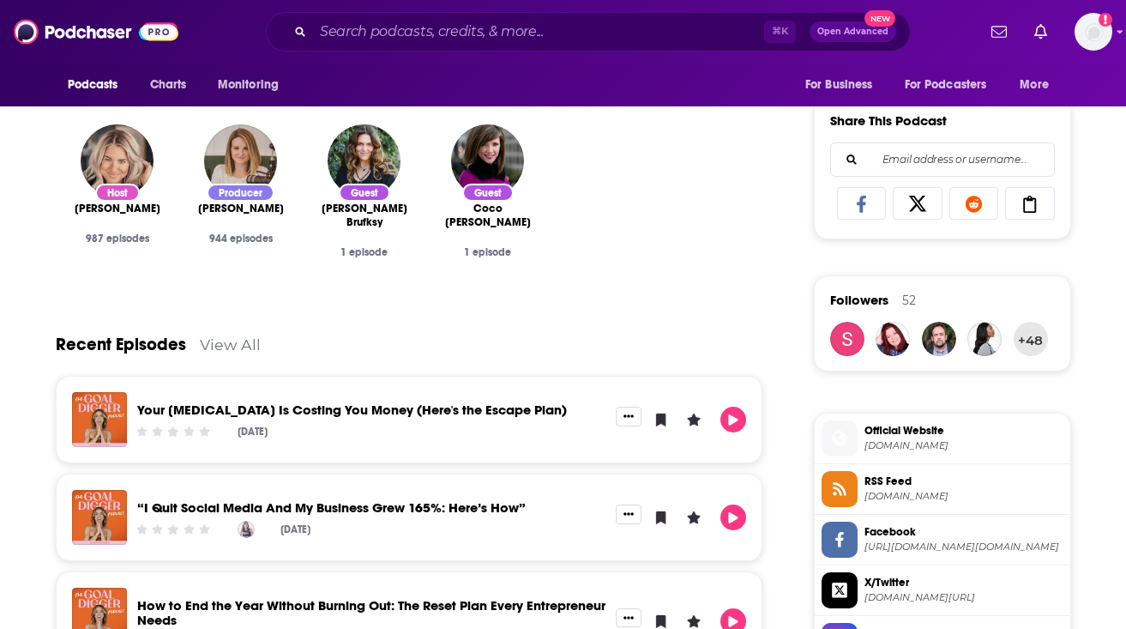
click at [431, 280] on div "Guest Coco Meers 1 episode" at bounding box center [488, 202] width 124 height 182
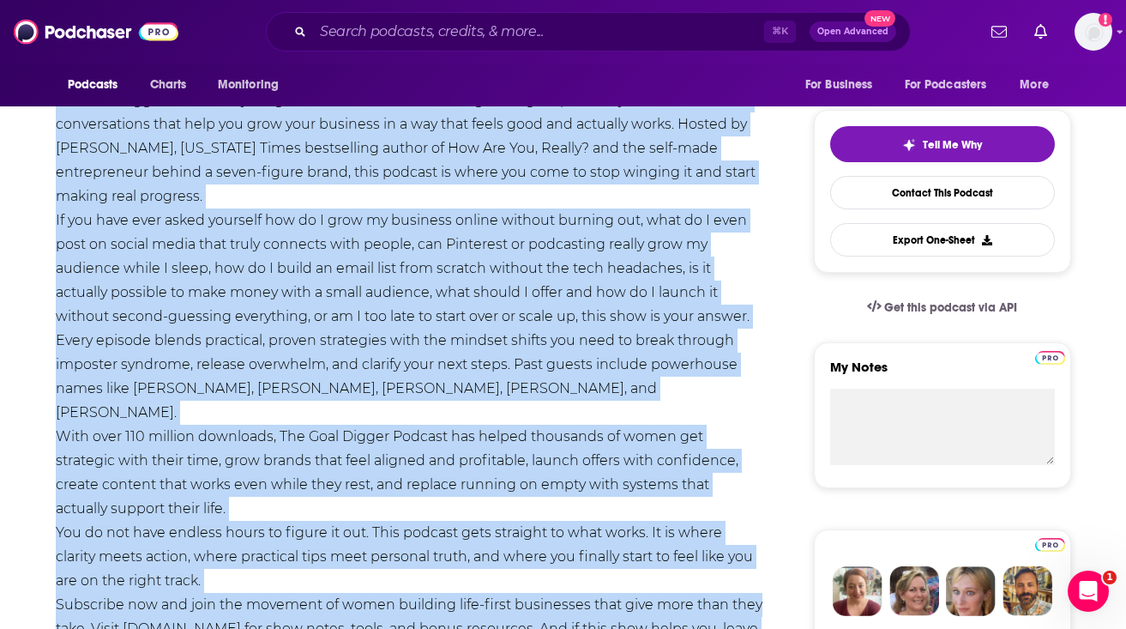
scroll to position [403, 0]
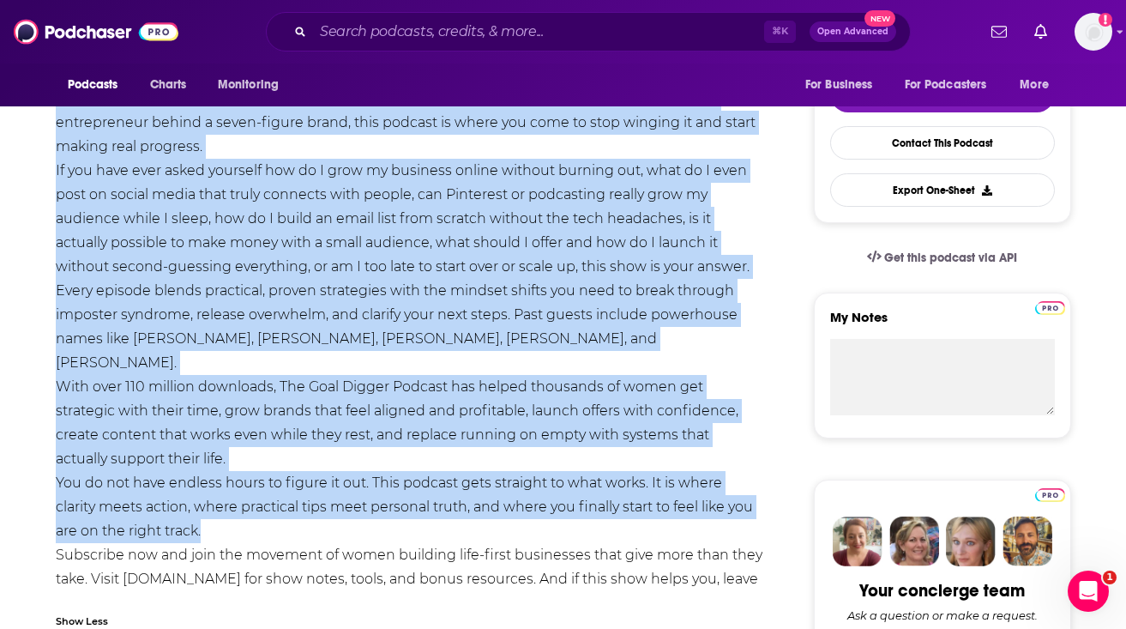
drag, startPoint x: 55, startPoint y: 127, endPoint x: 269, endPoint y: 511, distance: 440.1
click at [269, 511] on div "You didn’t start your business to be a full-time content creator. You started i…" at bounding box center [410, 303] width 708 height 624
copy div "You didn’t start your business to be a full-time content creator. You started i…"
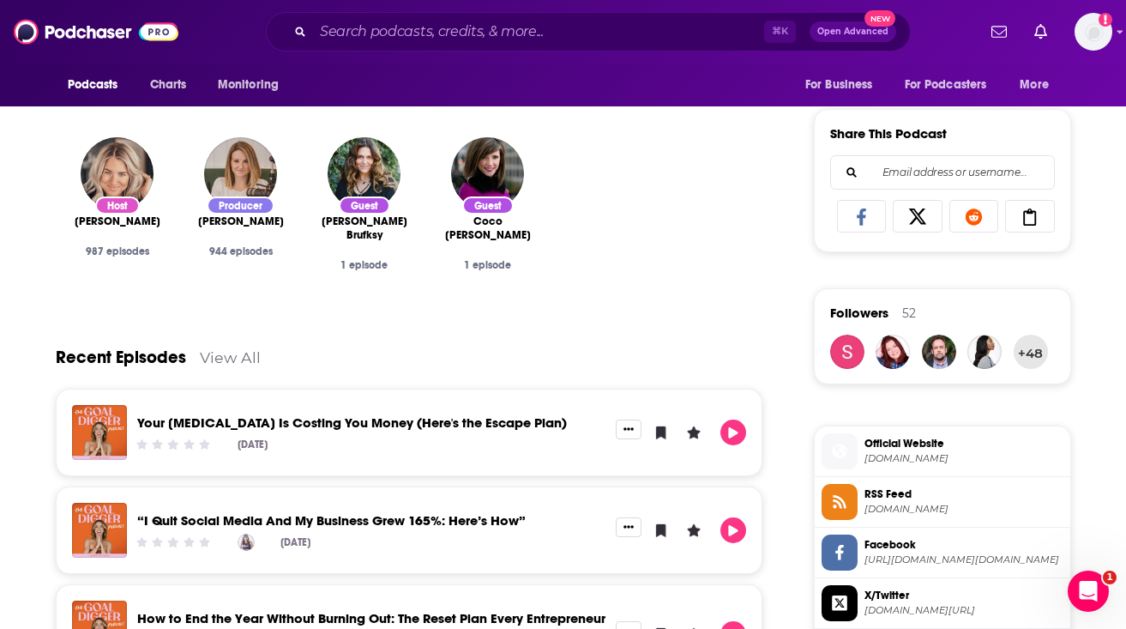
scroll to position [1043, 0]
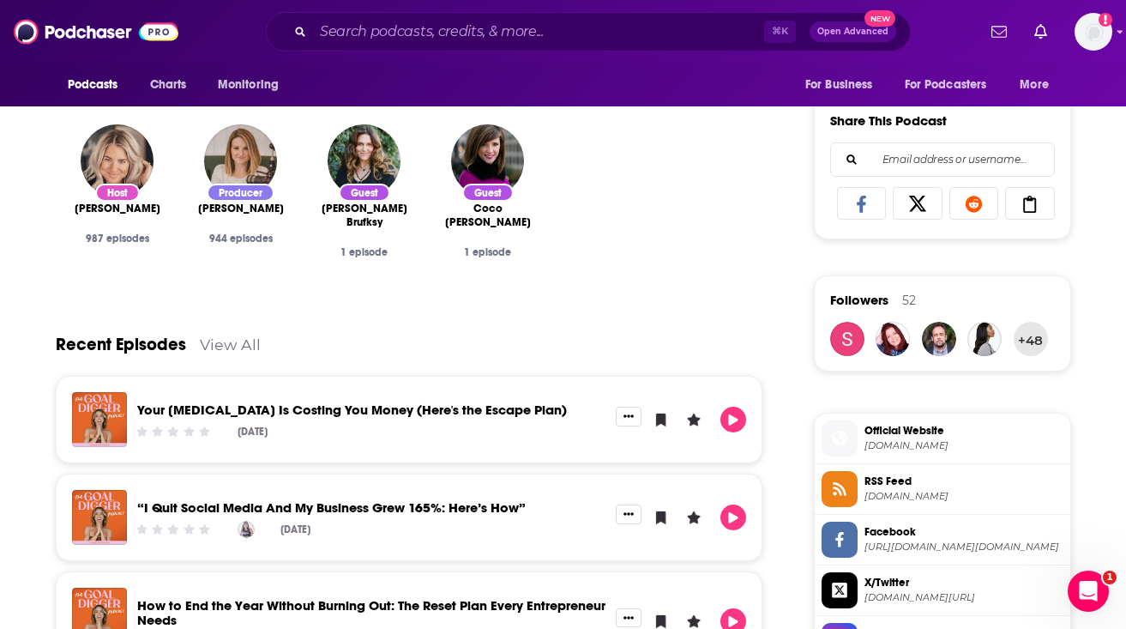
click at [880, 444] on span "goaldiggerpodcast.com" at bounding box center [964, 445] width 199 height 13
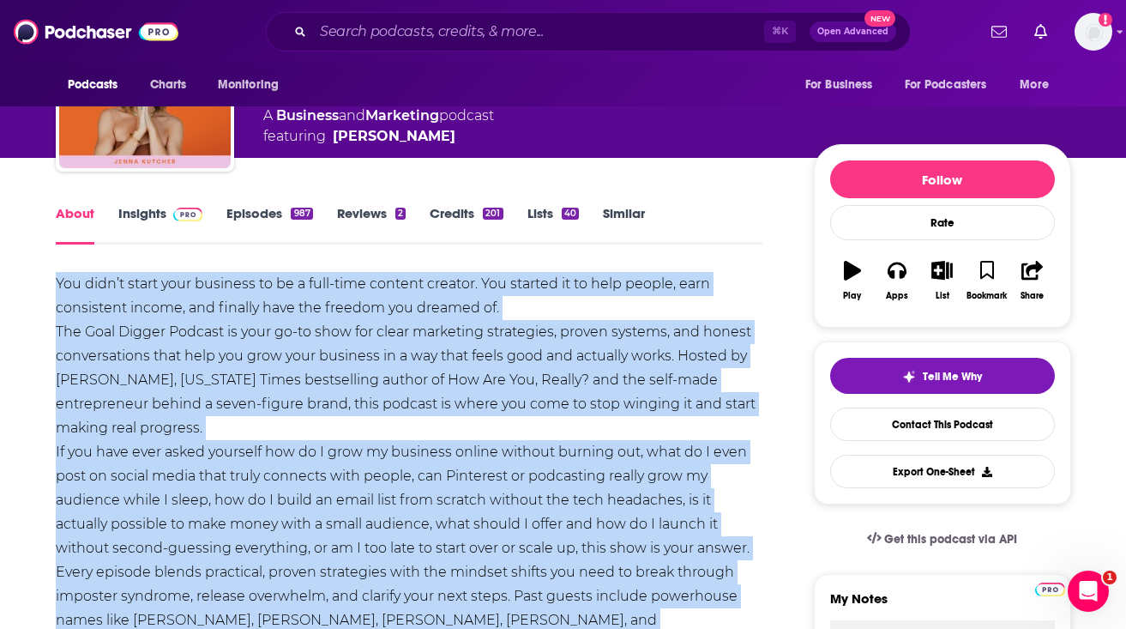
scroll to position [0, 0]
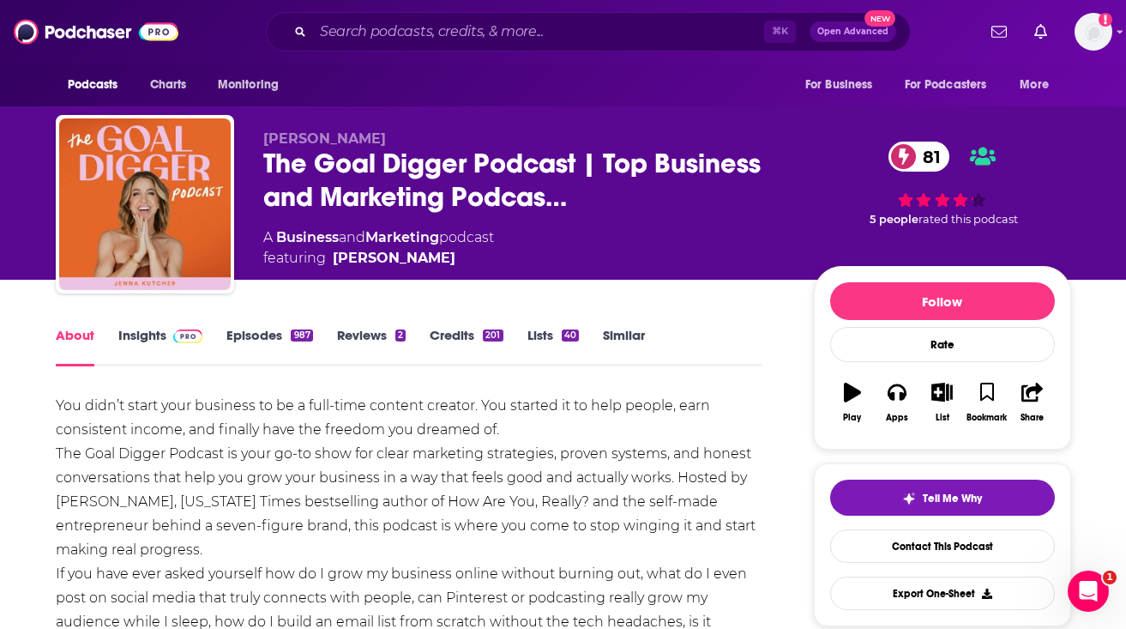
click at [149, 341] on link "Insights" at bounding box center [160, 346] width 85 height 39
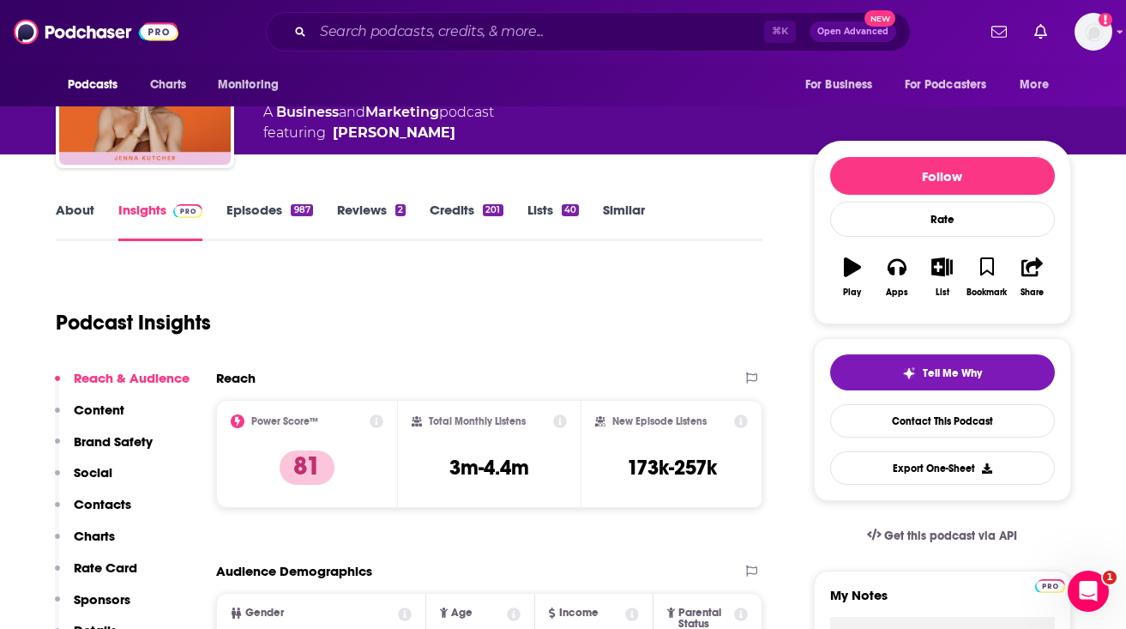
scroll to position [292, 0]
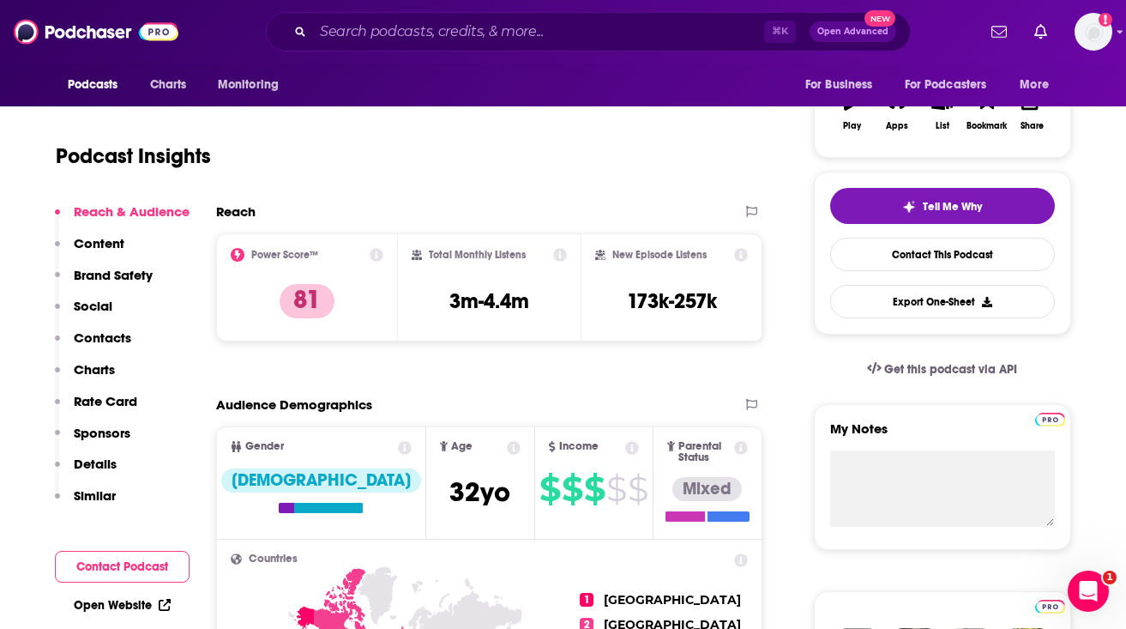
click at [512, 311] on h3 "3m-4.4m" at bounding box center [489, 301] width 80 height 26
copy div "3m-4.4m"
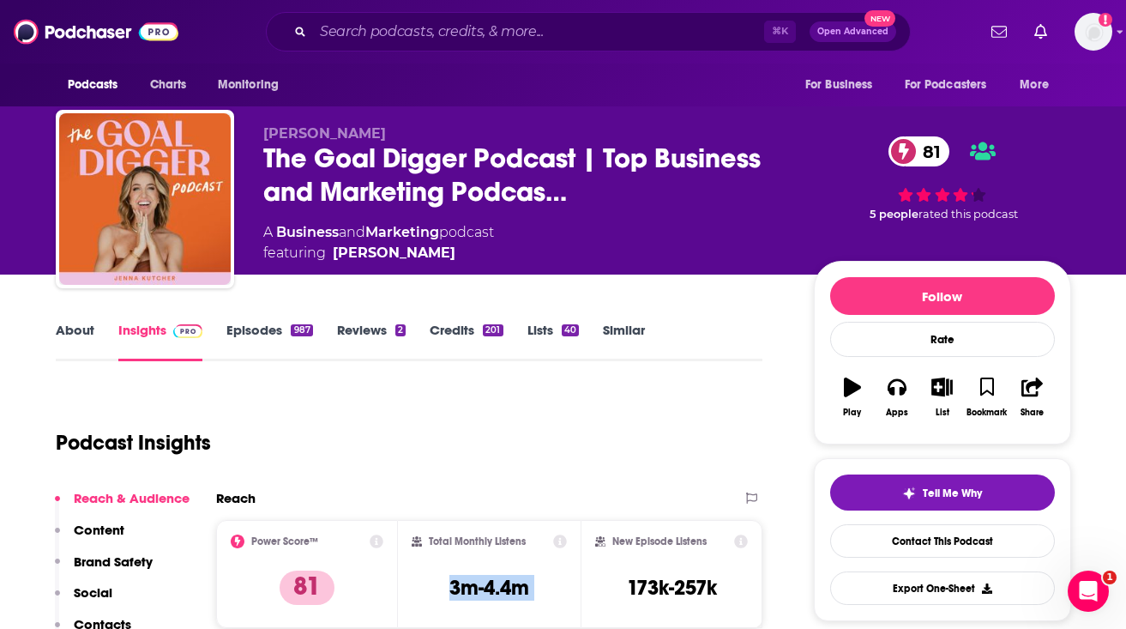
scroll to position [0, 0]
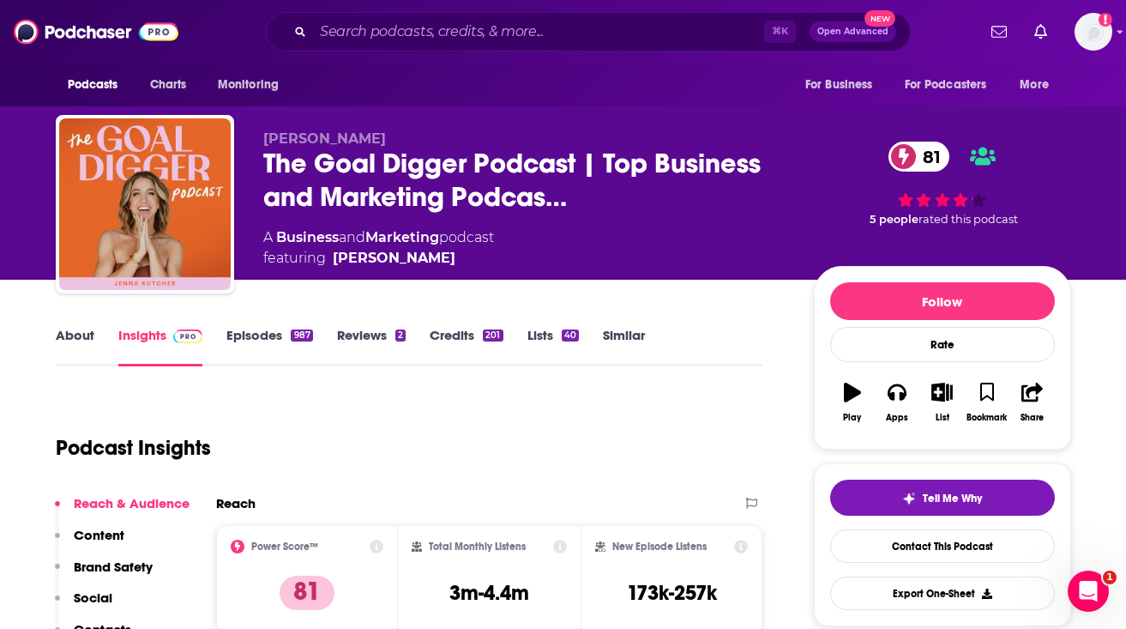
click at [460, 236] on div "A Business and Marketing podcast featuring Jenna Kutcher" at bounding box center [378, 247] width 231 height 41
copy div "A Business and Marketing podcast"
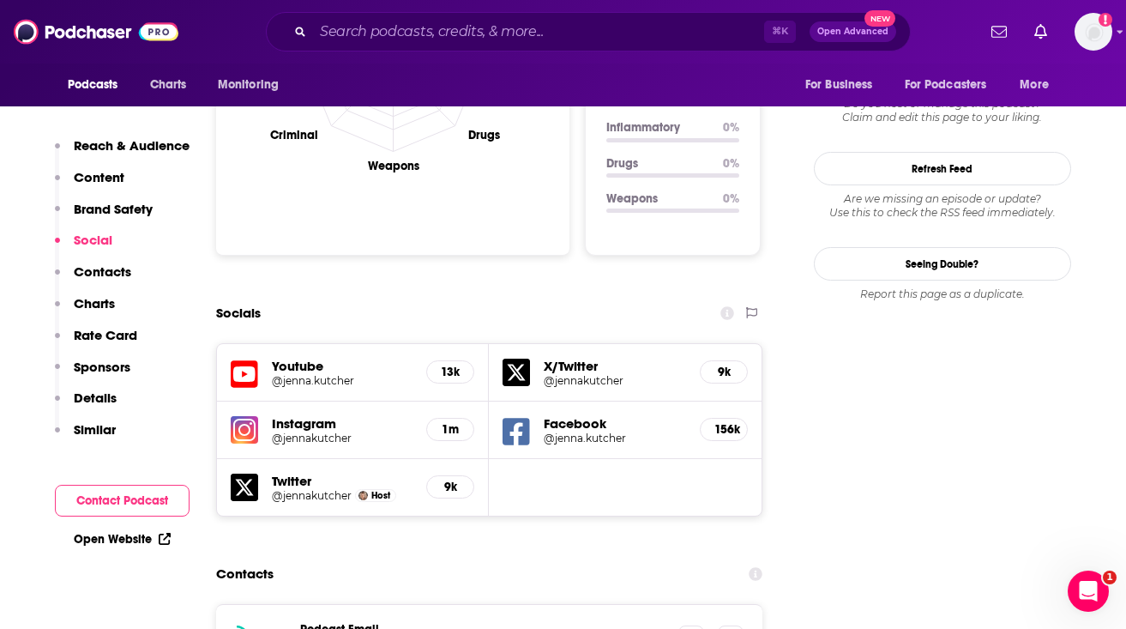
scroll to position [1975, 0]
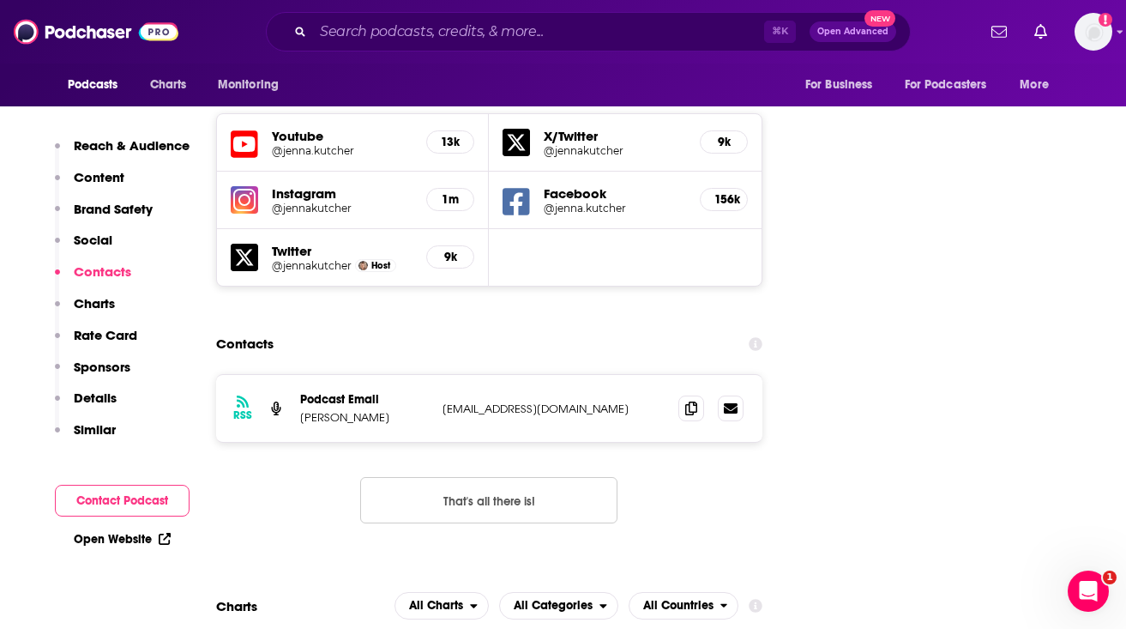
click at [498, 401] on p "podcast@jennakutcher.com" at bounding box center [554, 408] width 223 height 15
copy div "podcast@jennakutcher.com podcast@jennakutcher.com"
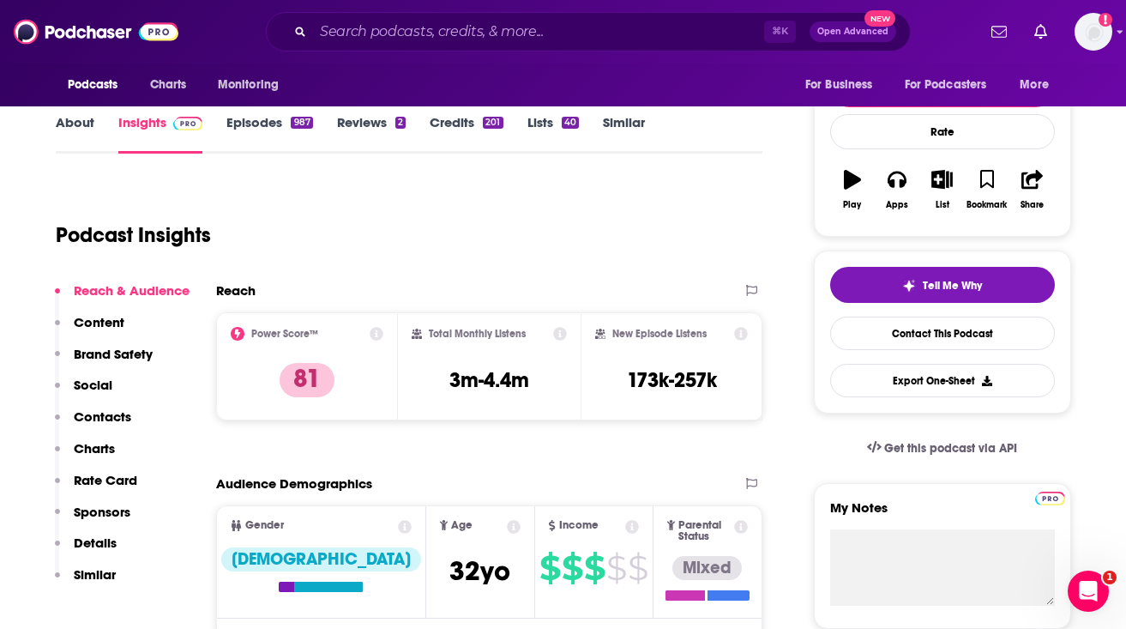
scroll to position [214, 0]
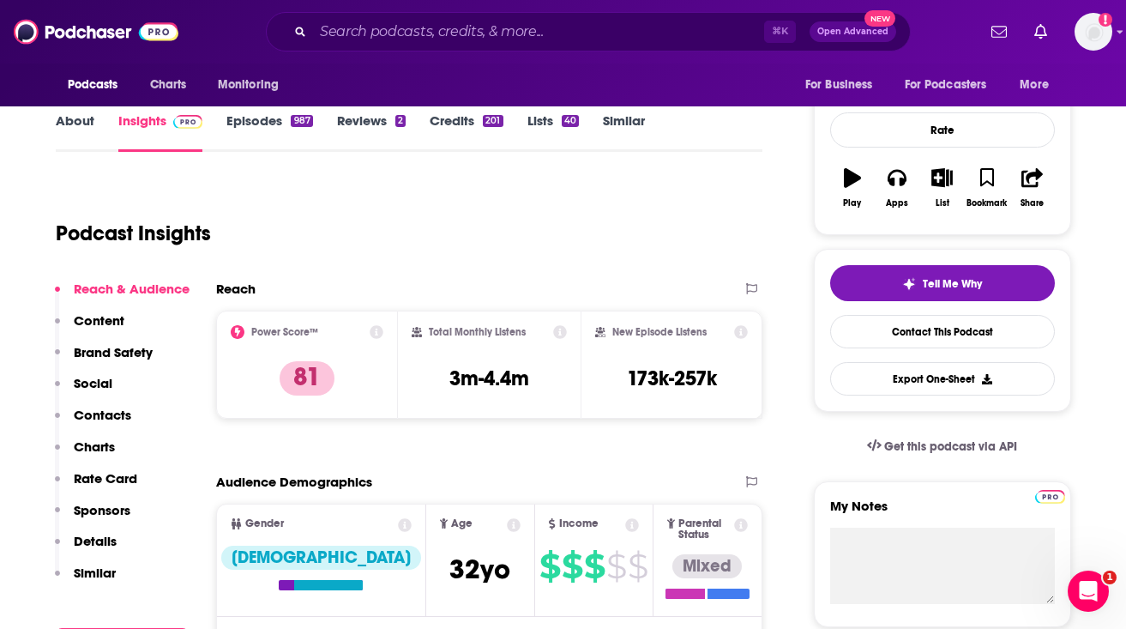
click at [103, 542] on p "Details" at bounding box center [95, 541] width 43 height 16
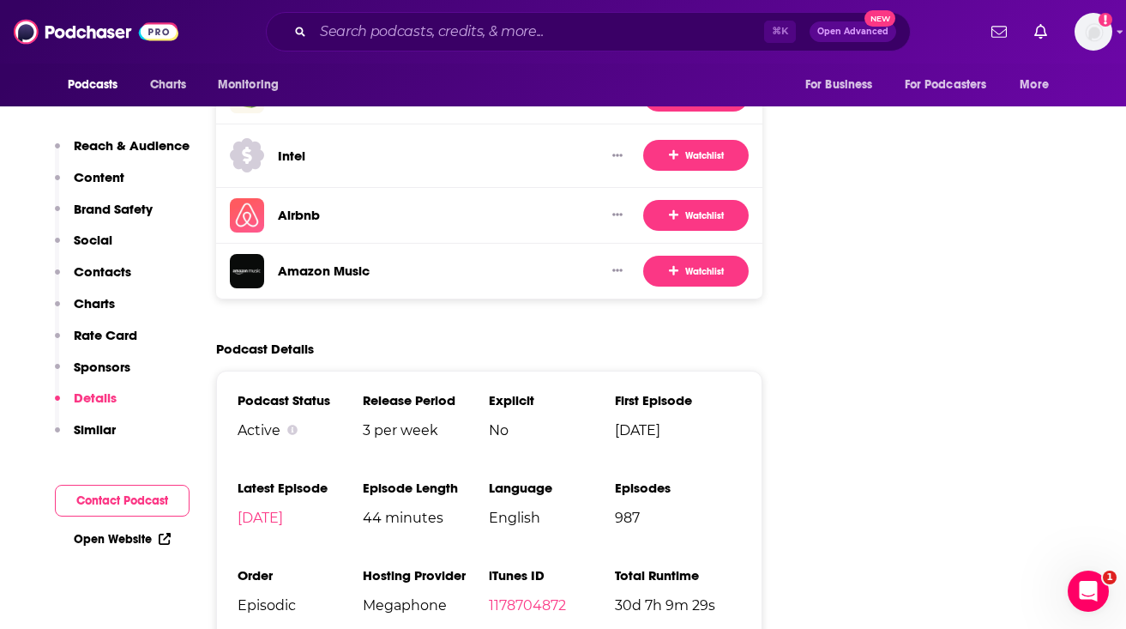
scroll to position [3266, 0]
click at [266, 596] on span "Episodic" at bounding box center [301, 604] width 126 height 16
click at [418, 566] on li "Hosting Provider Megaphone" at bounding box center [426, 596] width 126 height 60
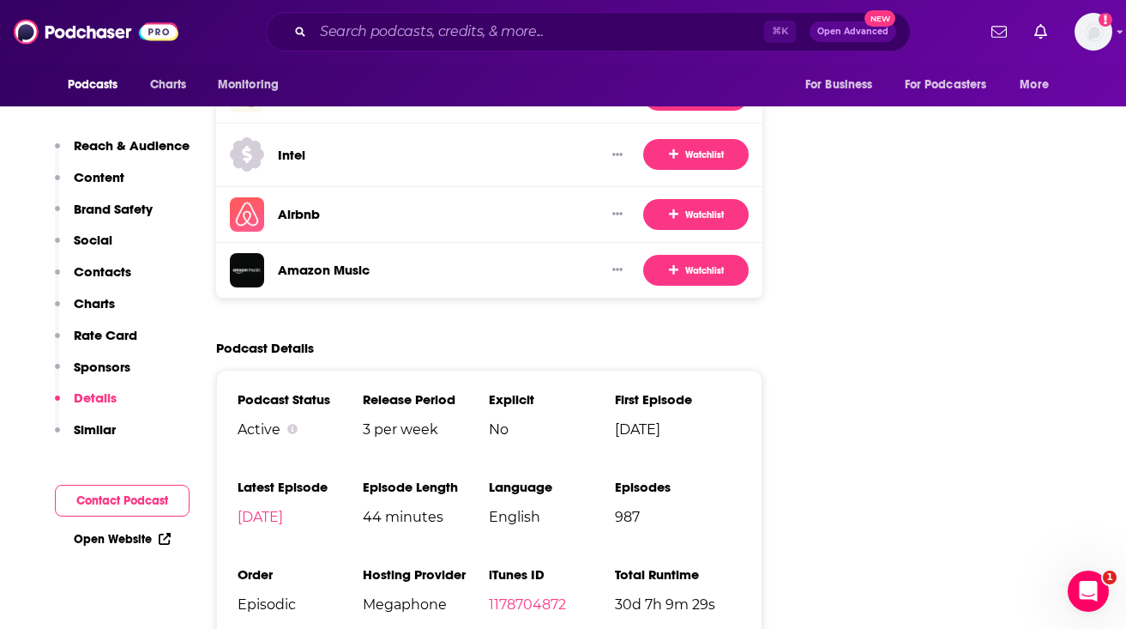
click at [418, 596] on span "Megaphone" at bounding box center [426, 604] width 126 height 16
copy span "Megaphone"
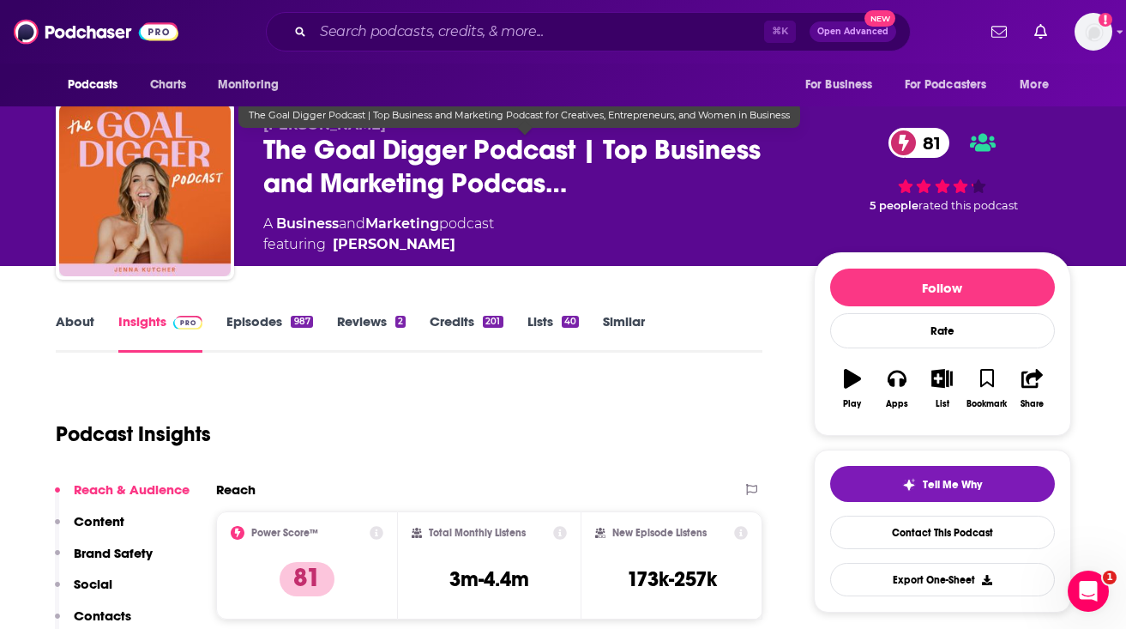
scroll to position [0, 0]
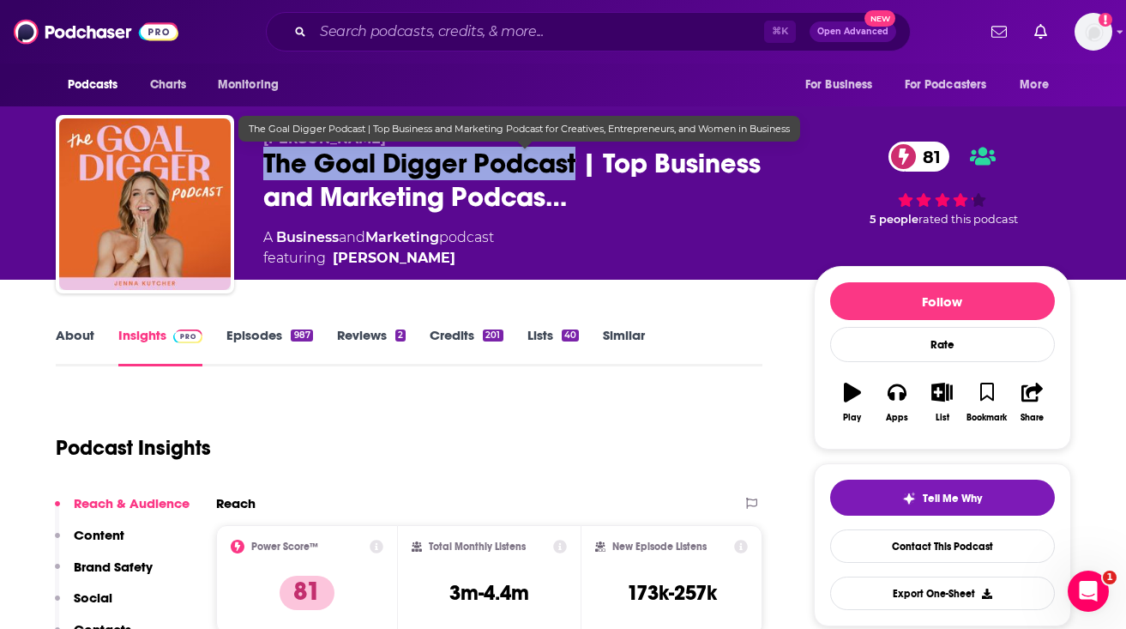
drag, startPoint x: 257, startPoint y: 161, endPoint x: 575, endPoint y: 159, distance: 317.4
click at [575, 159] on div "Jenna Kutcher The Goal Digger Podcast | Top Business and Marketing Podcas… 81 A…" at bounding box center [564, 207] width 1016 height 185
copy h2 "The Goal Digger Podcast"
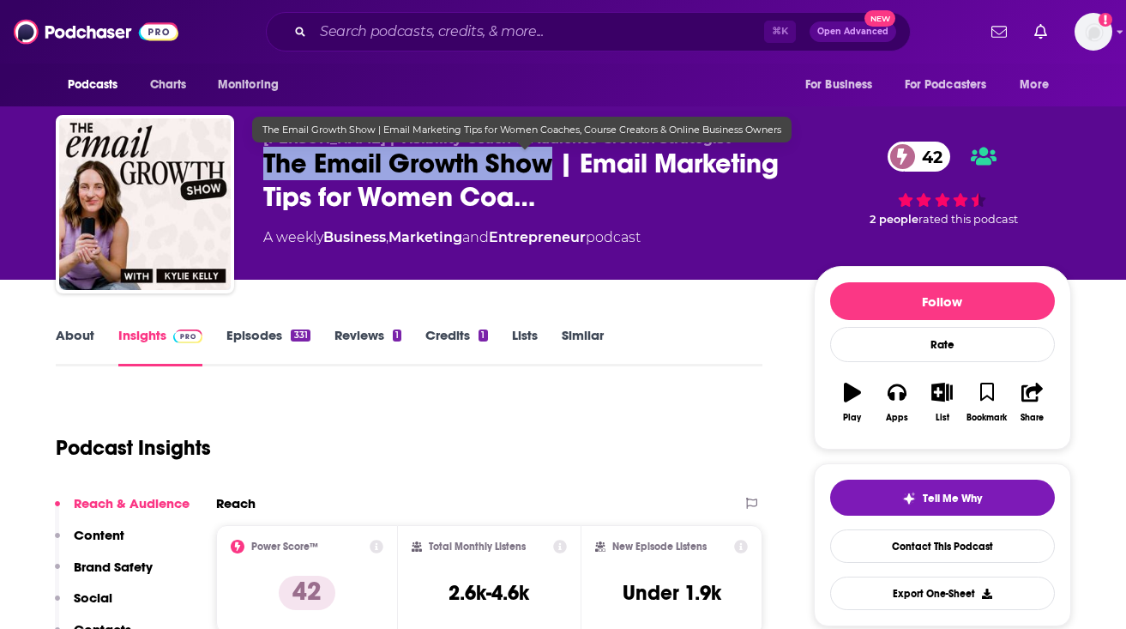
drag, startPoint x: 261, startPoint y: 164, endPoint x: 551, endPoint y: 163, distance: 289.9
click at [551, 163] on div "Kylie Kelly | Visibility Coach & Audience Growth Strategist The Email Growth Sh…" at bounding box center [564, 207] width 1016 height 185
copy h2 "The Email Growth Show"
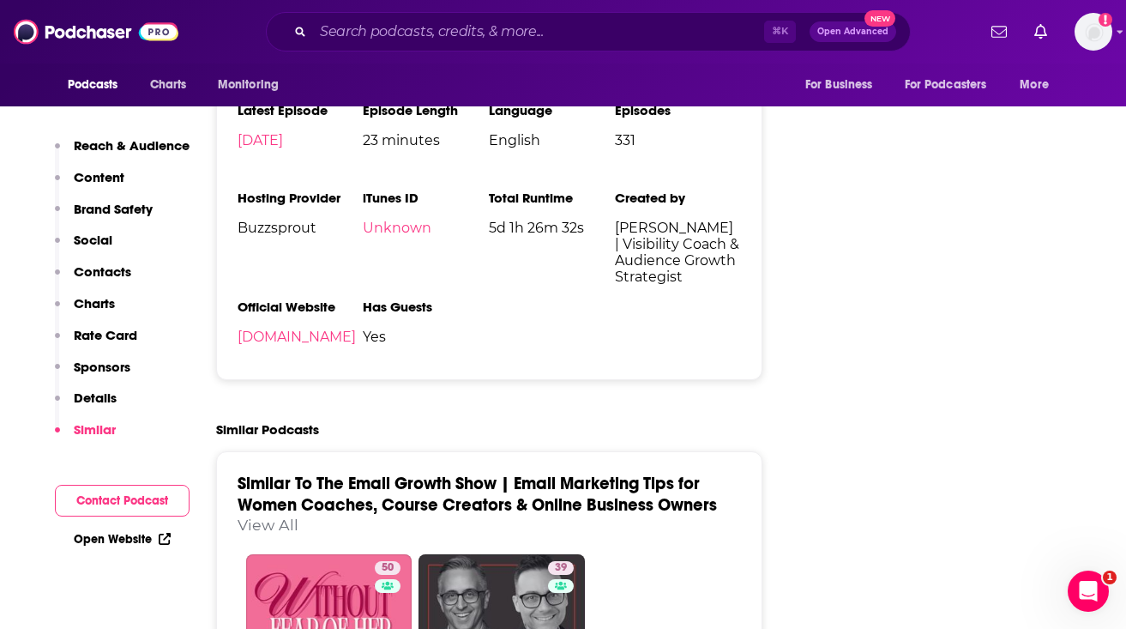
scroll to position [2378, 0]
click at [286, 235] on span "Buzzsprout" at bounding box center [301, 228] width 126 height 16
copy span "Buzzsprout"
drag, startPoint x: 341, startPoint y: 357, endPoint x: 214, endPoint y: 355, distance: 127.0
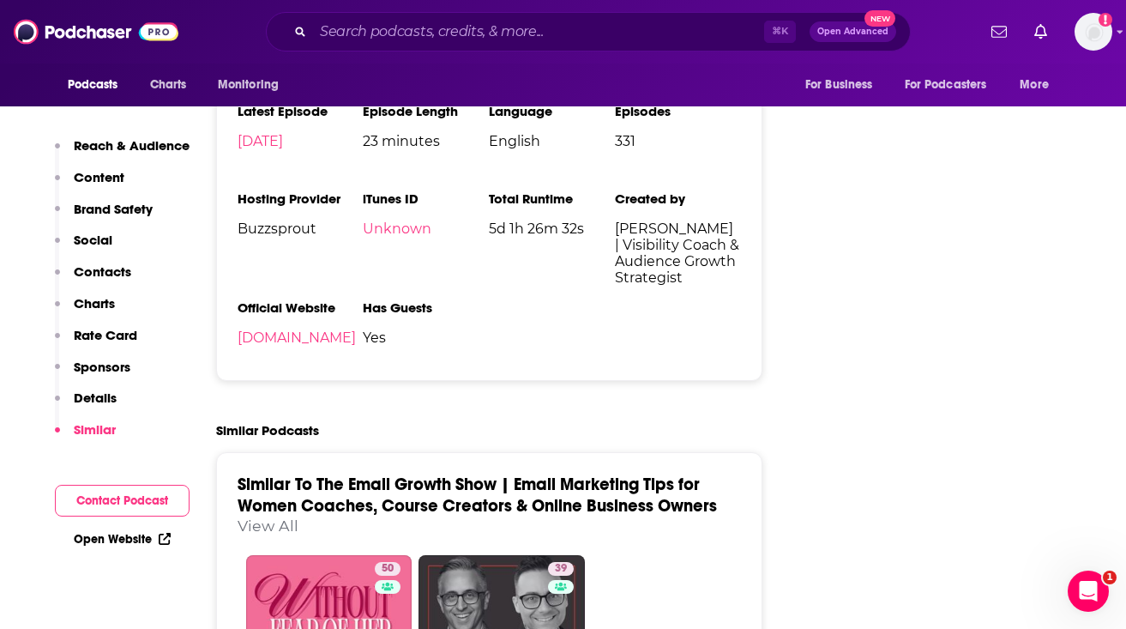
drag, startPoint x: 232, startPoint y: 349, endPoint x: 345, endPoint y: 353, distance: 112.4
click at [345, 353] on div "Podcast Status Active Release Period Weekly Explicit Yes First Episode Jan 21st…" at bounding box center [489, 187] width 547 height 387
copy link "kyliekelly.com"
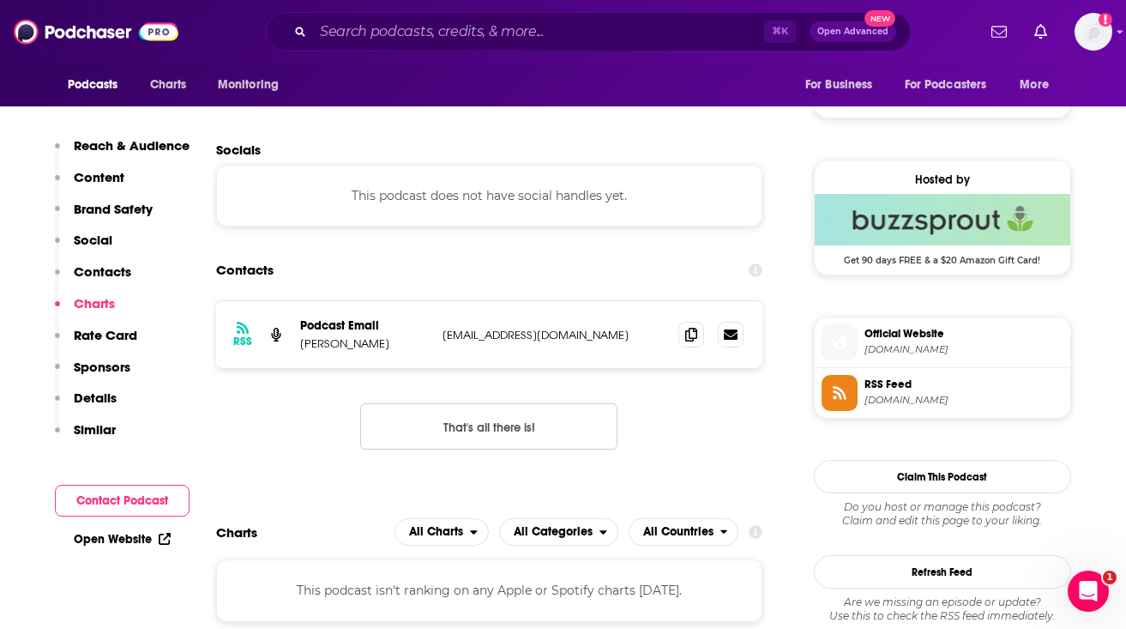
scroll to position [1295, 0]
click at [502, 329] on p "hello@kyliekelly.com" at bounding box center [554, 336] width 223 height 15
copy div "hello@kyliekelly.com hello@kyliekelly.com"
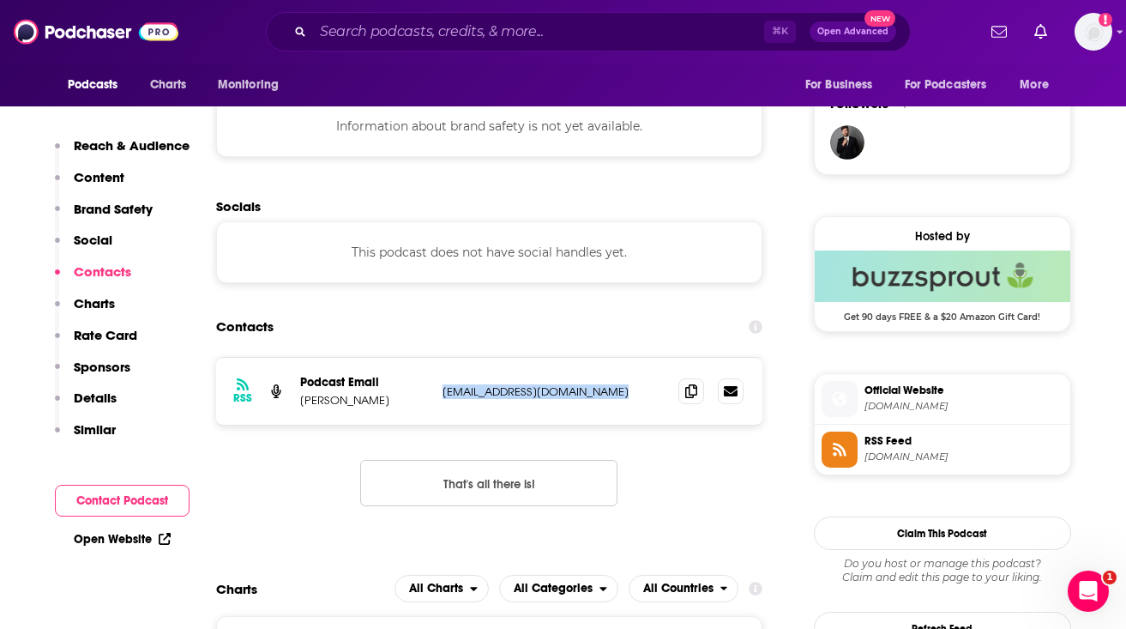
scroll to position [1239, 0]
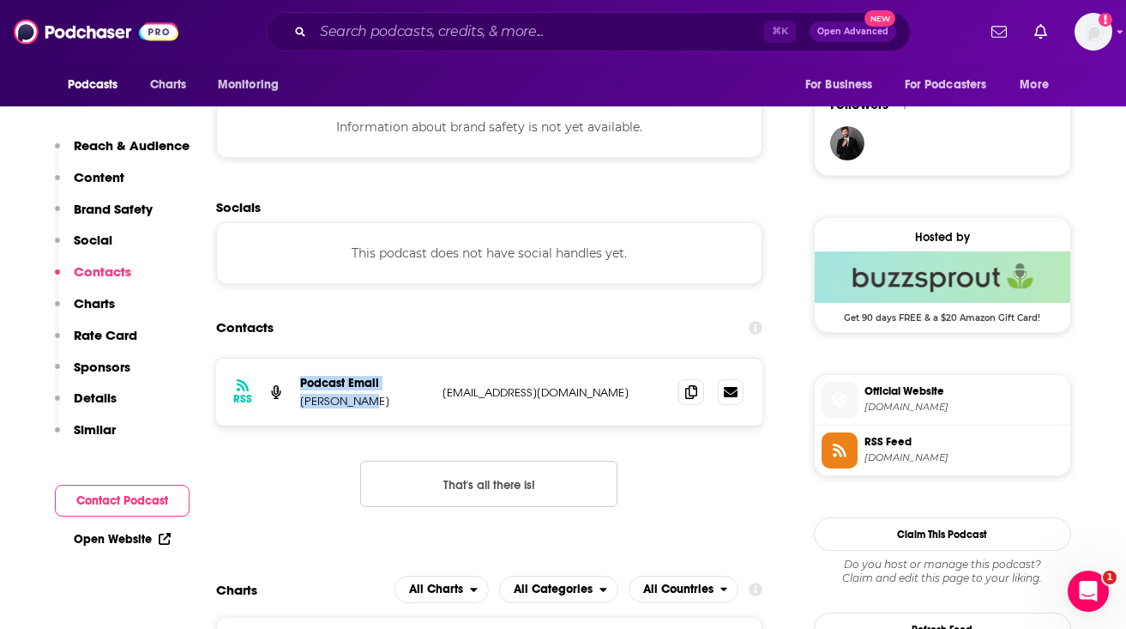
drag, startPoint x: 357, startPoint y: 403, endPoint x: 251, endPoint y: 403, distance: 105.5
click at [251, 403] on div "RSS Podcast Email Kylie Kelly hello@kyliekelly.com hello@kyliekelly.com" at bounding box center [489, 392] width 547 height 67
copy div "Podcast Email Kylie Kelly"
click at [329, 408] on p "Kylie Kelly" at bounding box center [364, 401] width 129 height 15
click at [322, 400] on p "Kylie Kelly" at bounding box center [364, 401] width 129 height 15
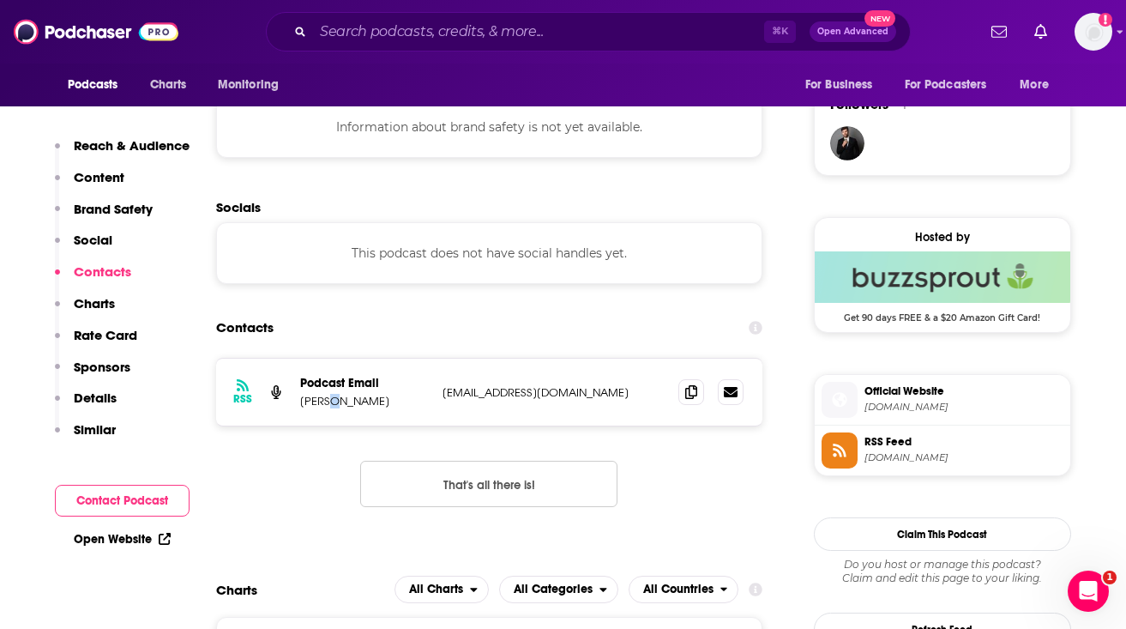
click at [322, 400] on p "Kylie Kelly" at bounding box center [364, 401] width 129 height 15
copy p "Kylie Kelly"
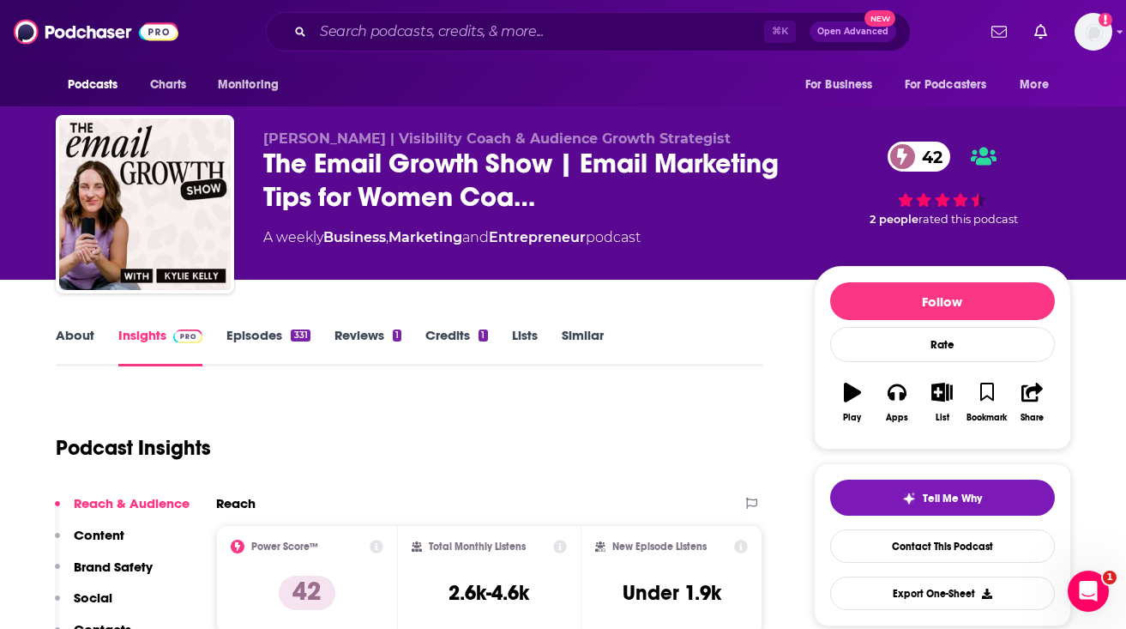
scroll to position [0, 0]
click at [623, 236] on div "A weekly Business , Marketing and Entrepreneur podcast" at bounding box center [451, 237] width 377 height 21
copy div
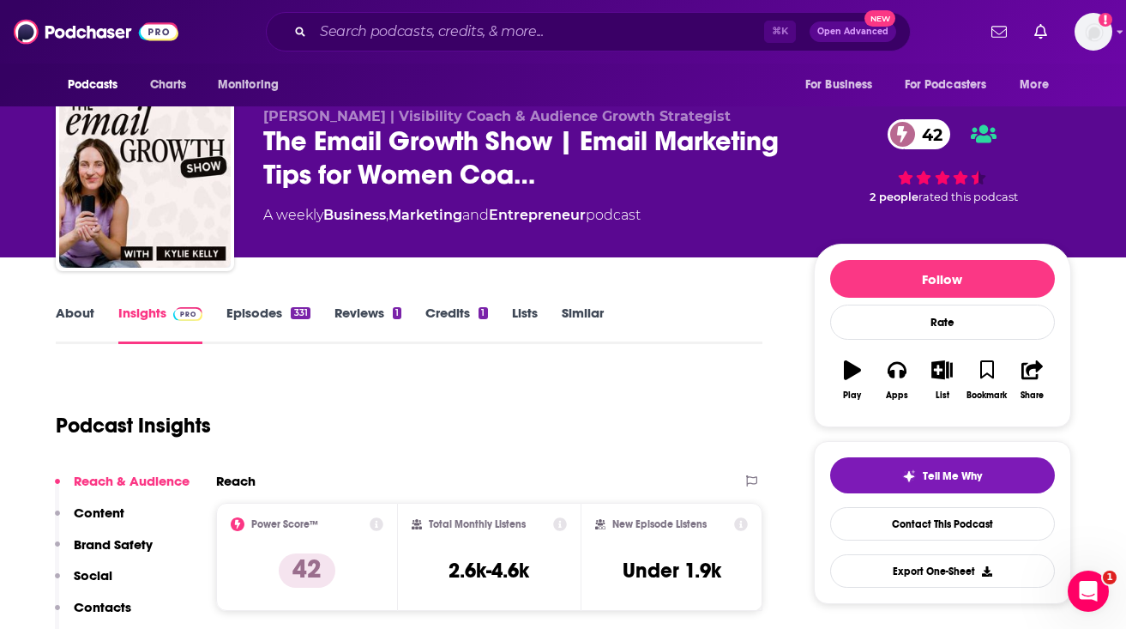
scroll to position [24, 0]
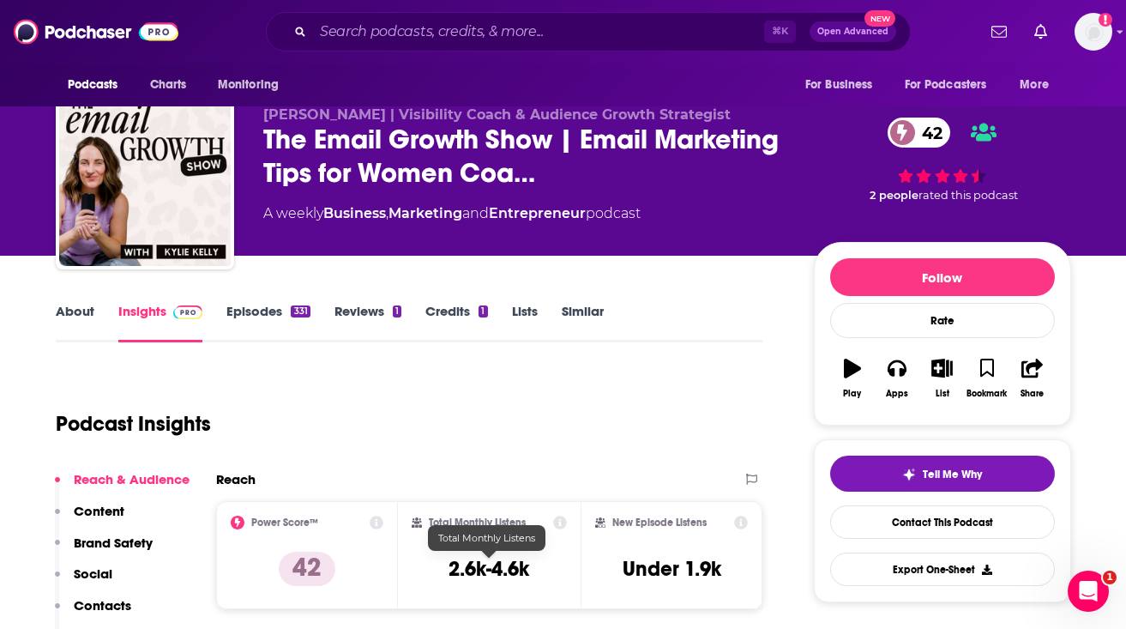
click at [486, 568] on h3 "2.6k-4.6k" at bounding box center [489, 569] width 81 height 26
copy div "2.6k-4.6k"
click at [80, 306] on link "About" at bounding box center [75, 322] width 39 height 39
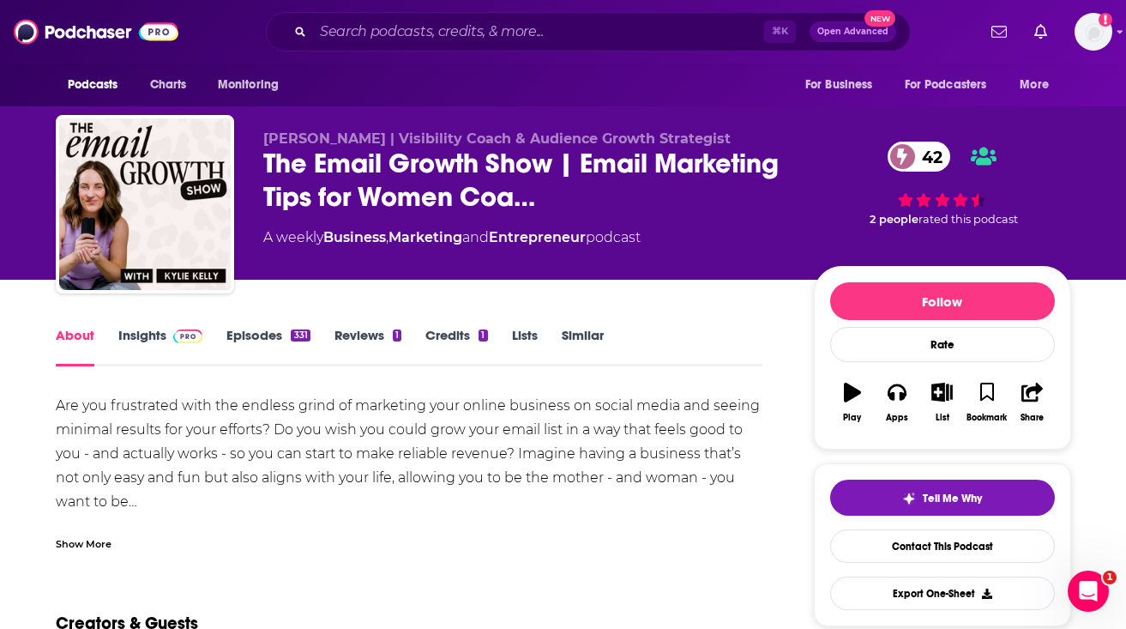
scroll to position [66, 0]
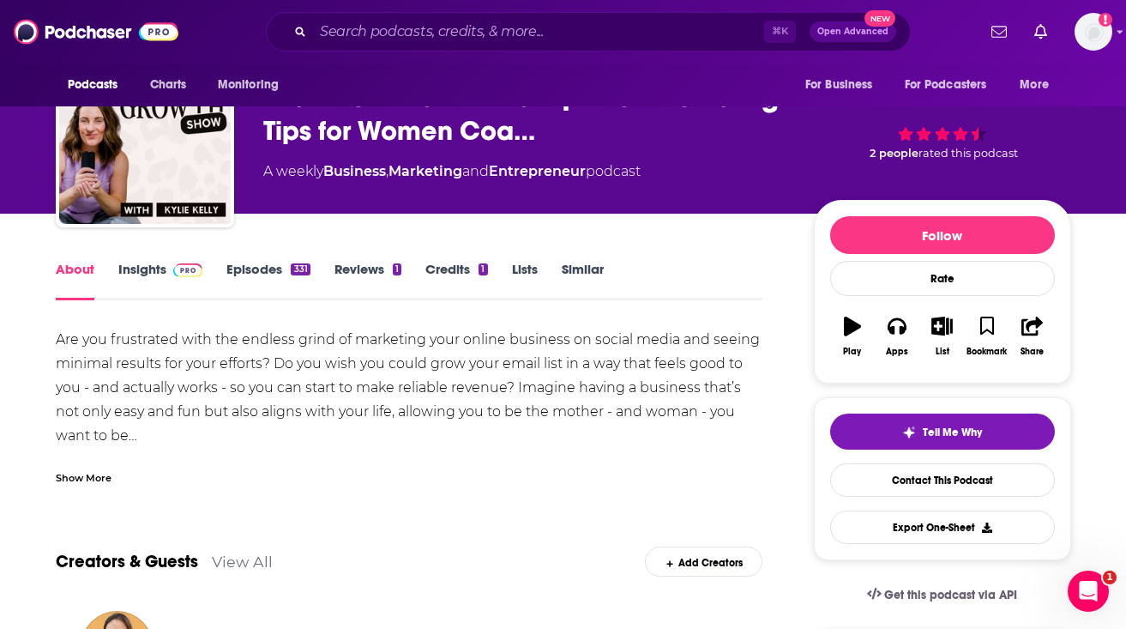
click at [94, 467] on div "Show More" at bounding box center [410, 470] width 708 height 29
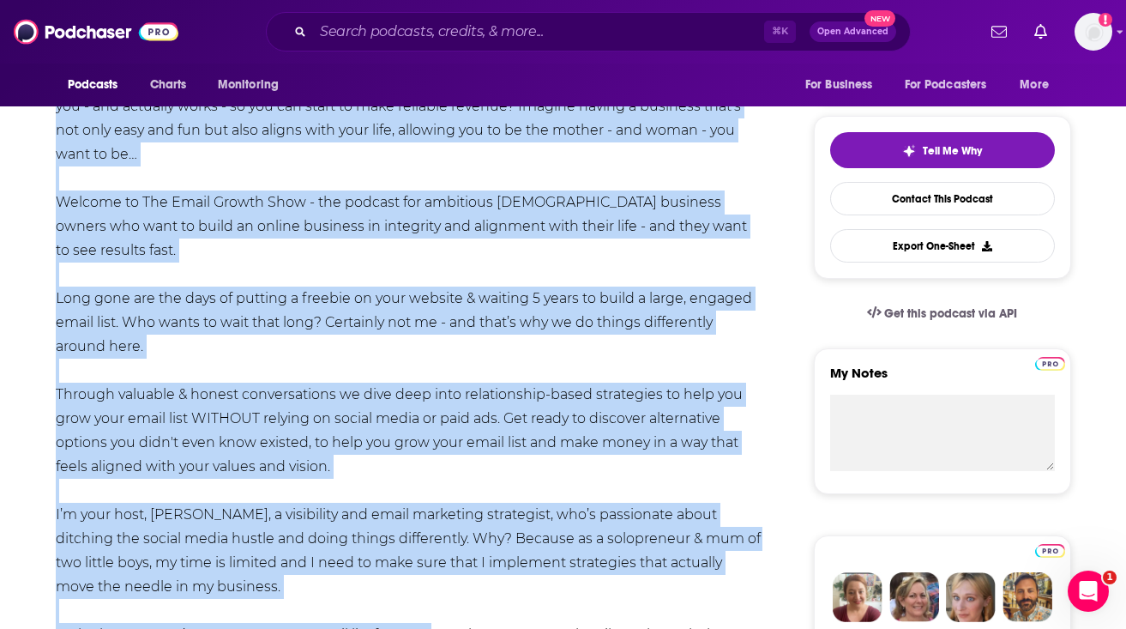
scroll to position [366, 0]
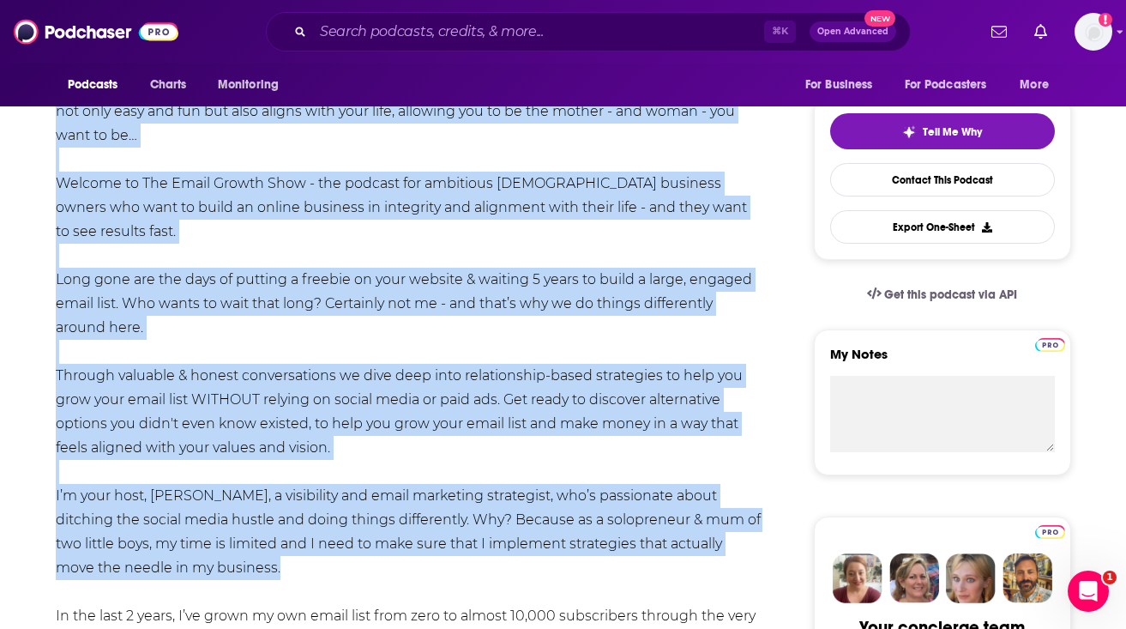
drag, startPoint x: 55, startPoint y: 339, endPoint x: 373, endPoint y: 546, distance: 379.9
click at [373, 546] on div "Are you frustrated with the endless grind of marketing your online business on …" at bounding box center [410, 639] width 708 height 1225
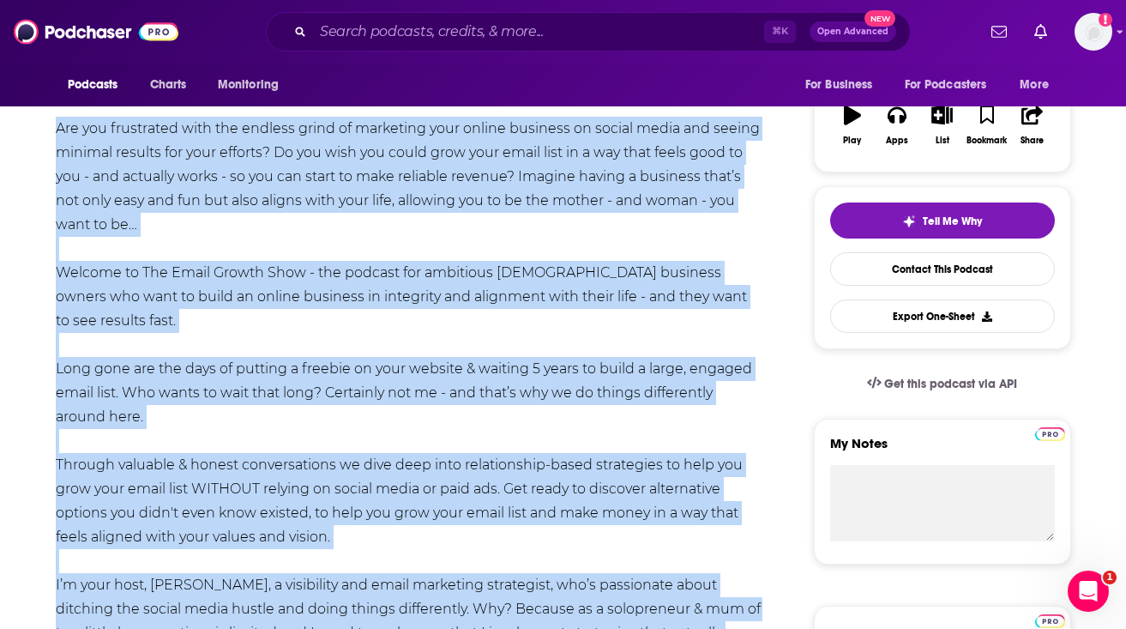
scroll to position [239, 0]
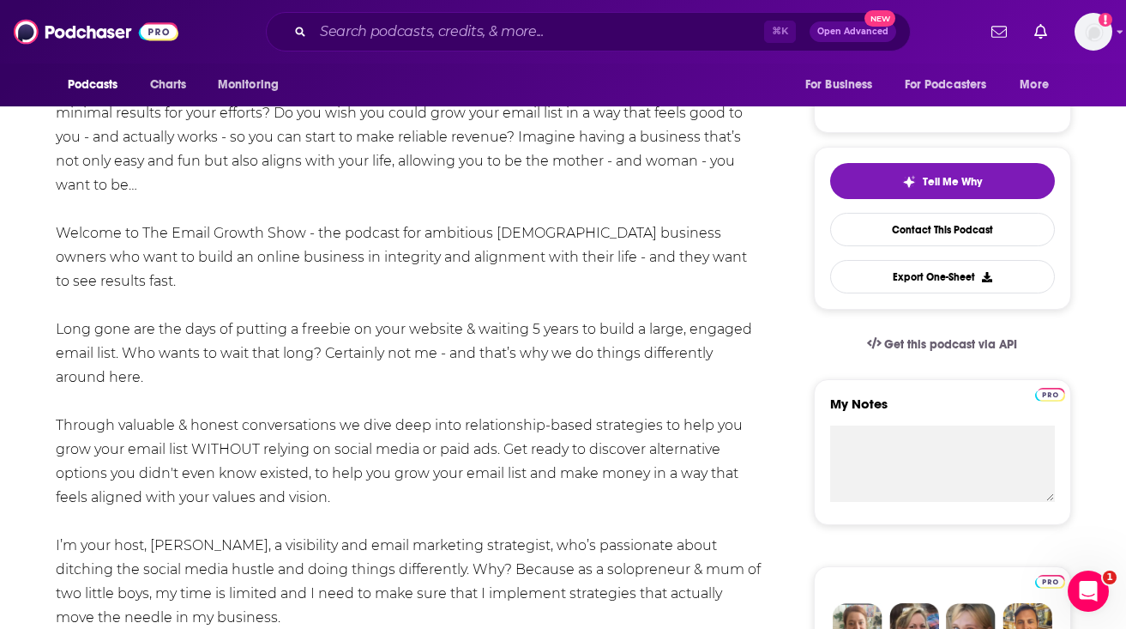
scroll to position [321, 0]
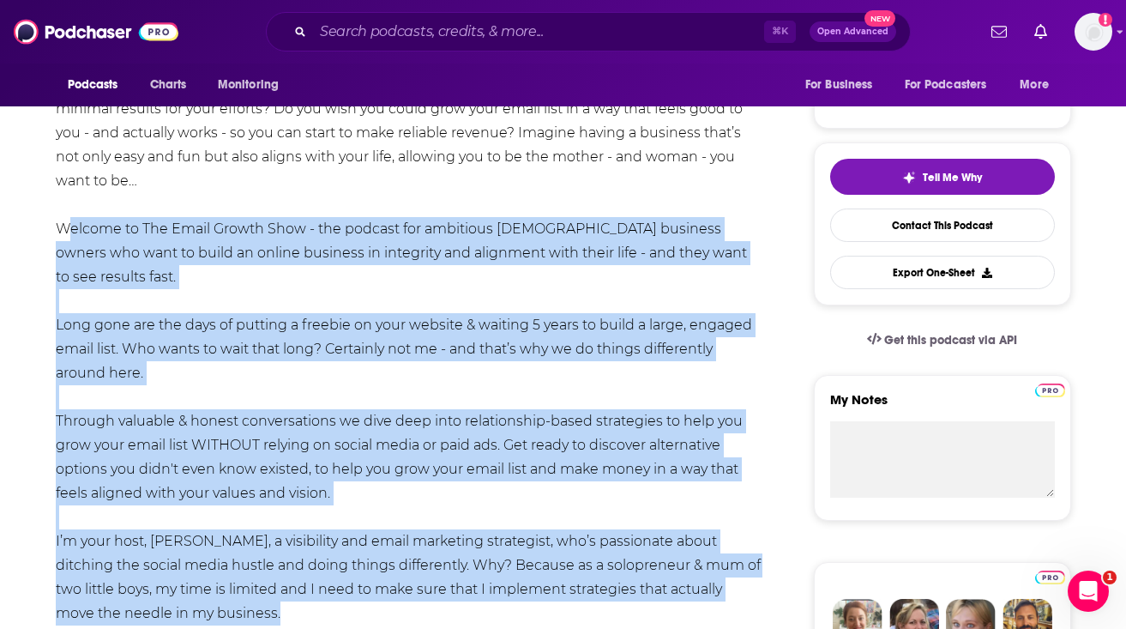
drag, startPoint x: 57, startPoint y: 229, endPoint x: 344, endPoint y: 585, distance: 457.5
copy div "Welcome to The Email Growth Show - the podcast for ambitious female business ow…"
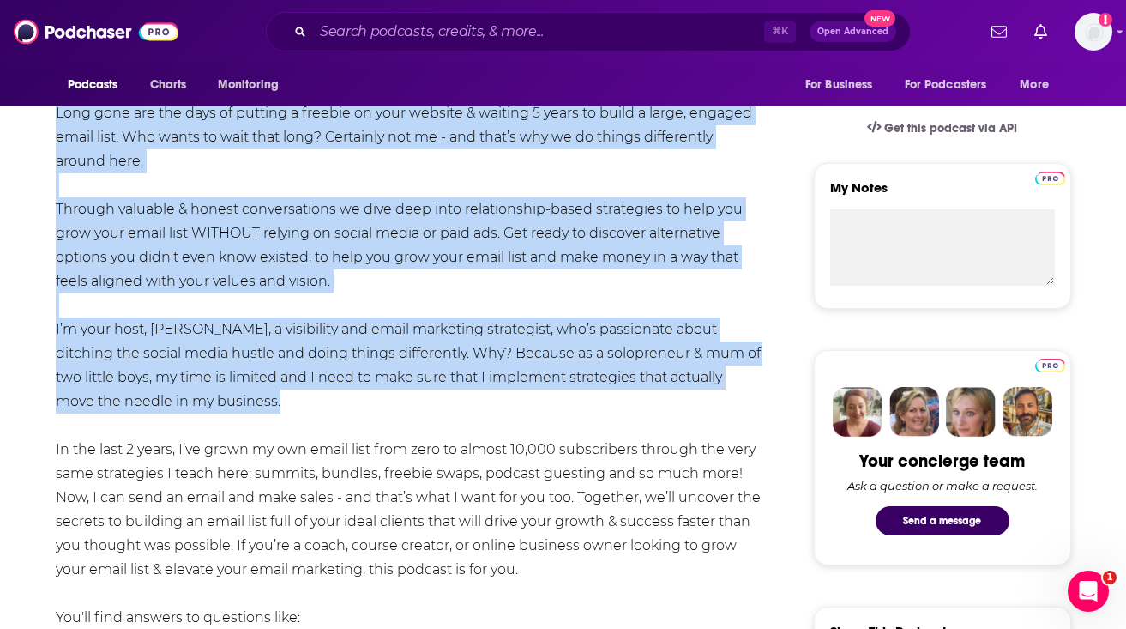
scroll to position [534, 0]
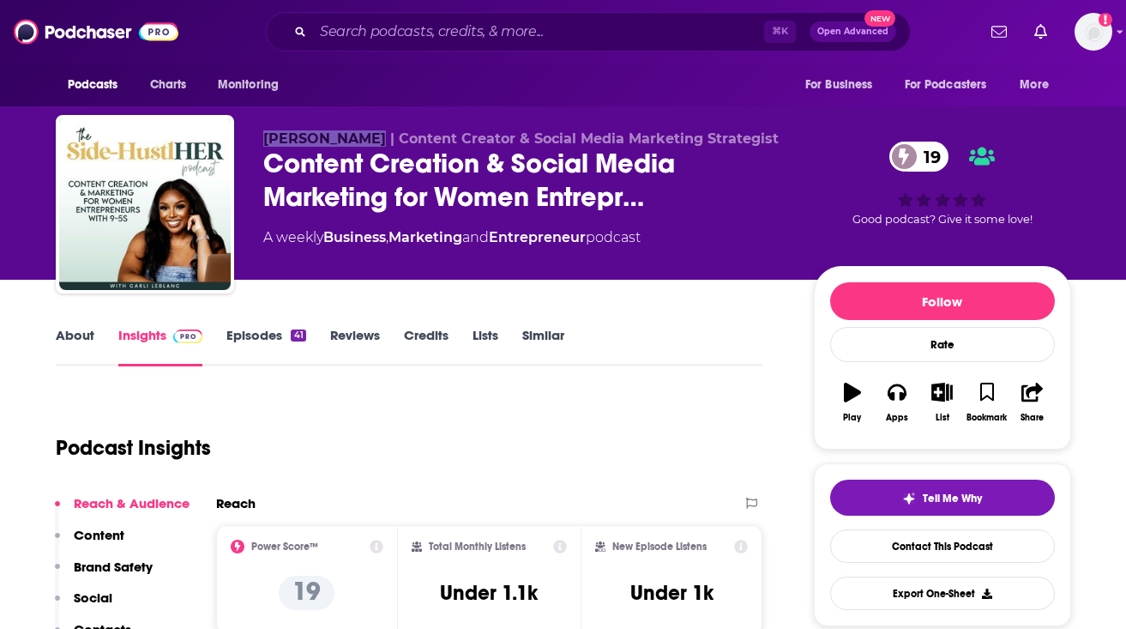
drag, startPoint x: 263, startPoint y: 136, endPoint x: 354, endPoint y: 136, distance: 90.9
click at [354, 136] on span "[PERSON_NAME] | Content Creator & Social Media Marketing Strategist" at bounding box center [521, 138] width 516 height 16
copy span "[PERSON_NAME]"
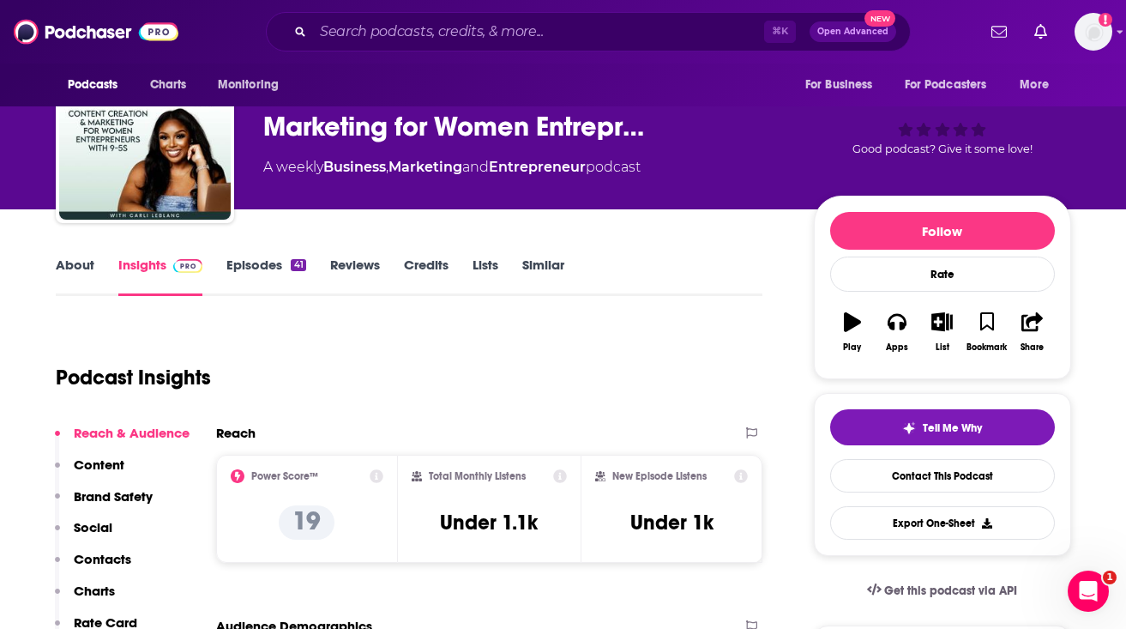
scroll to position [72, 0]
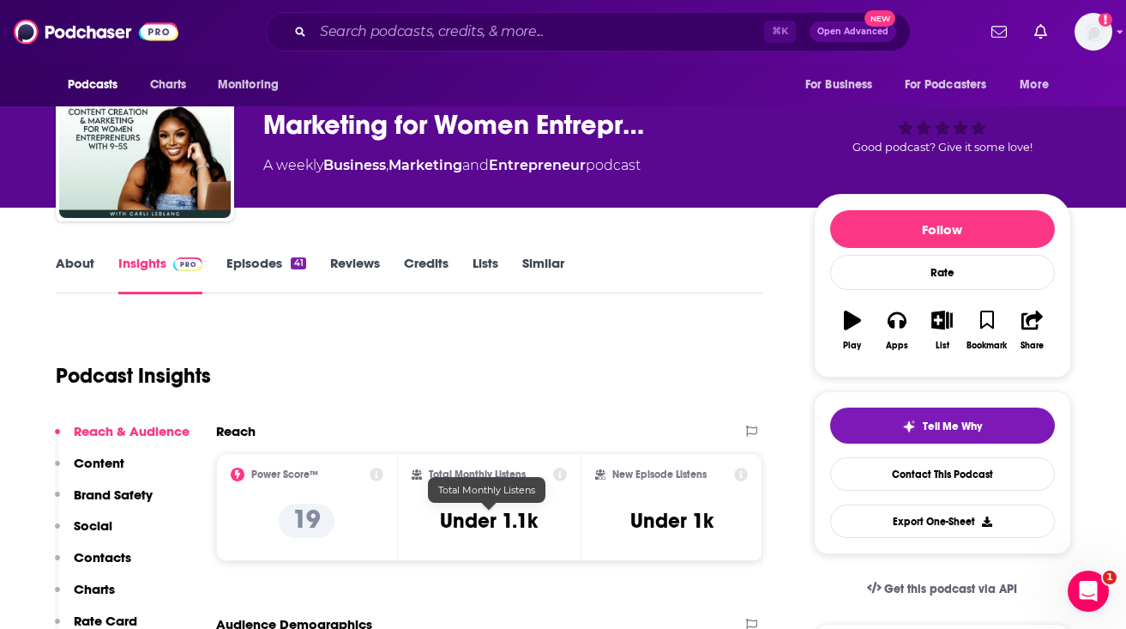
click at [481, 516] on h3 "Under 1.1k" at bounding box center [489, 521] width 98 height 26
copy div "Under 1.1k"
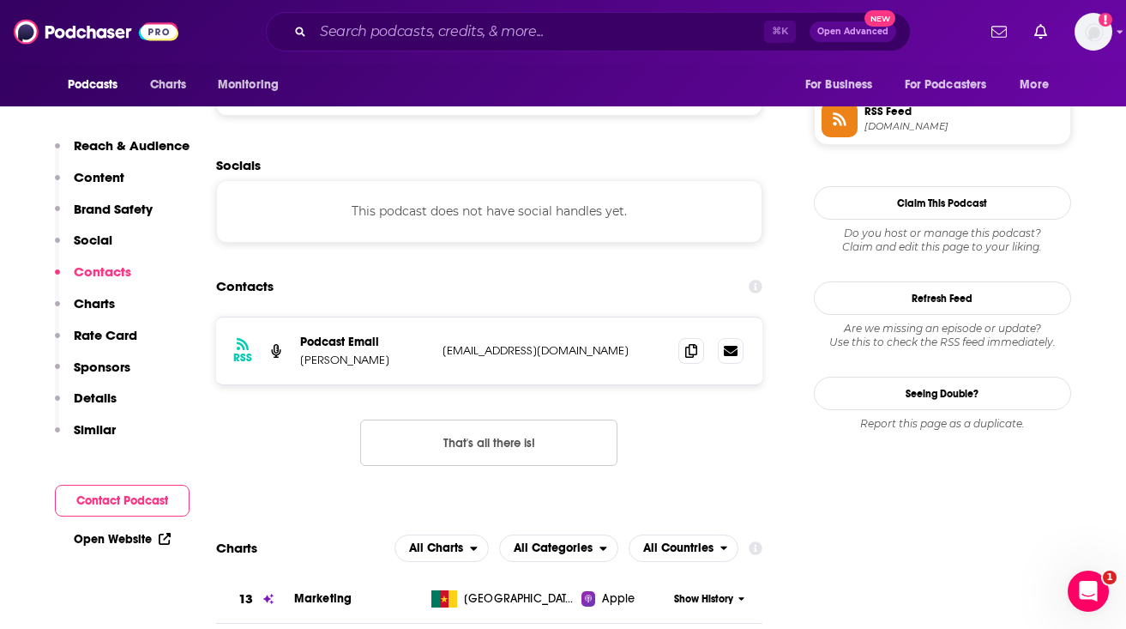
scroll to position [1276, 0]
click at [479, 352] on p "[EMAIL_ADDRESS][DOMAIN_NAME]" at bounding box center [554, 349] width 223 height 15
copy div "[EMAIL_ADDRESS][DOMAIN_NAME] [EMAIL_ADDRESS][DOMAIN_NAME]"
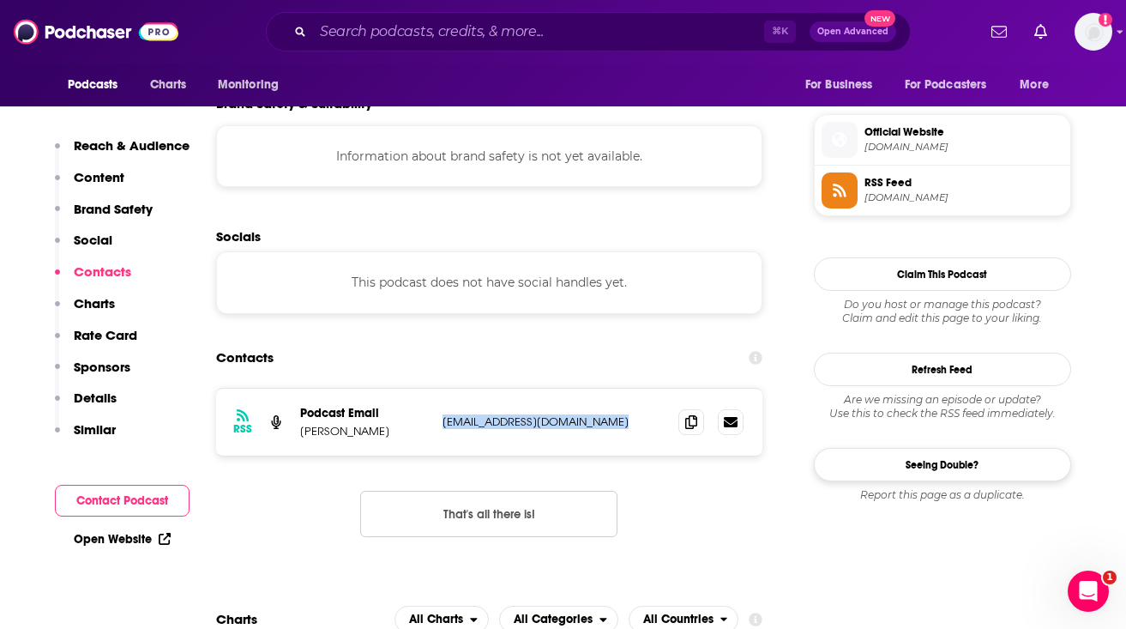
scroll to position [1189, 0]
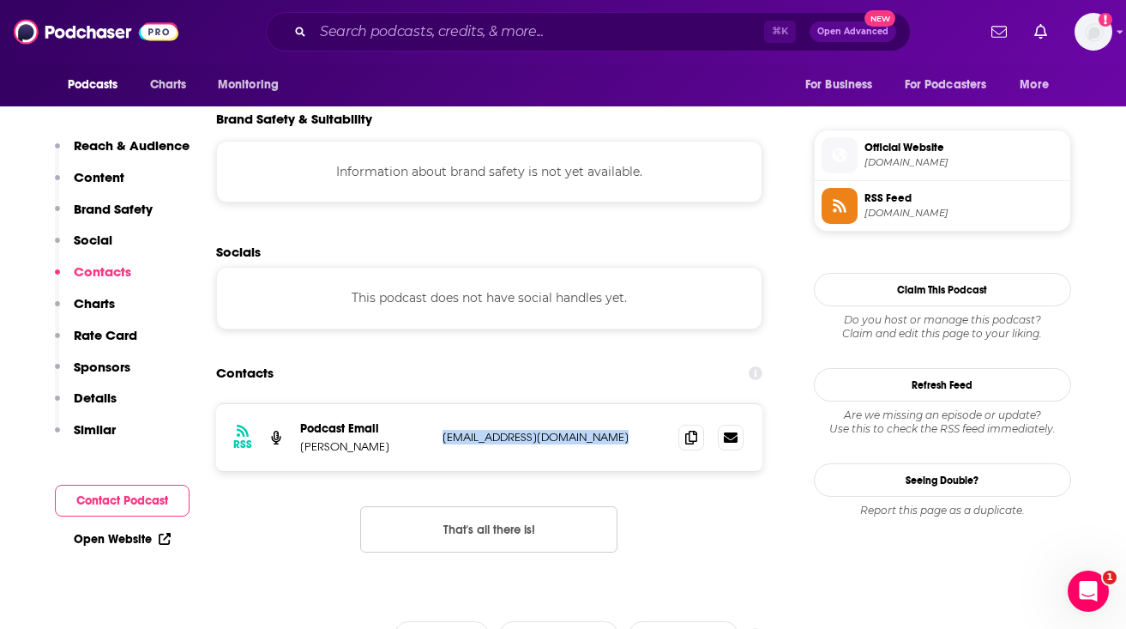
click at [916, 169] on span "[DOMAIN_NAME]" at bounding box center [964, 162] width 199 height 13
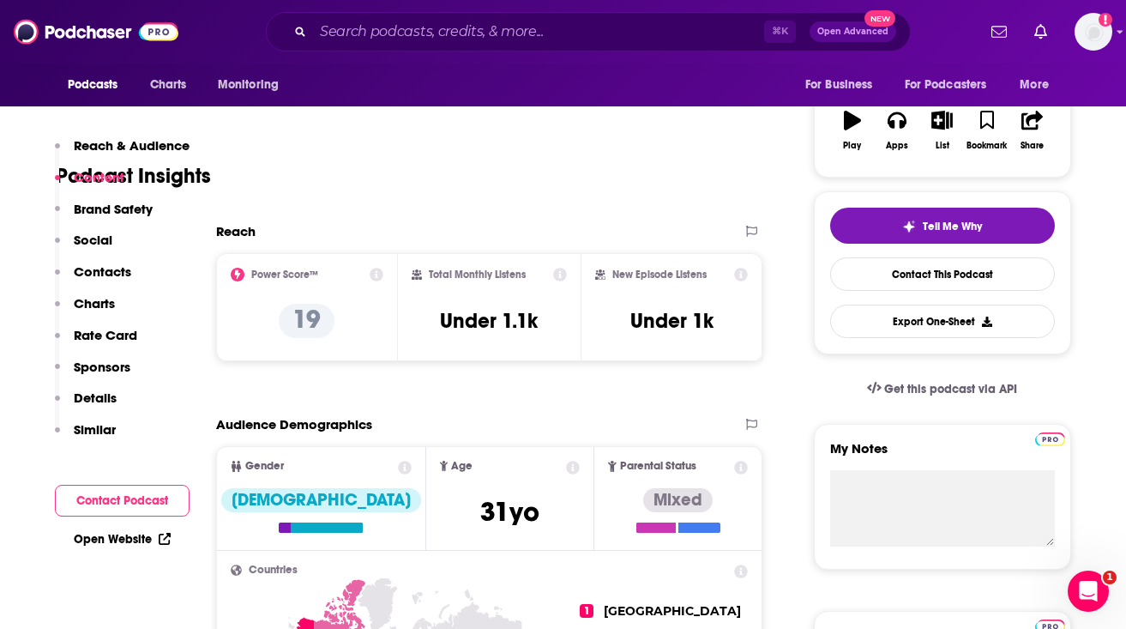
scroll to position [0, 0]
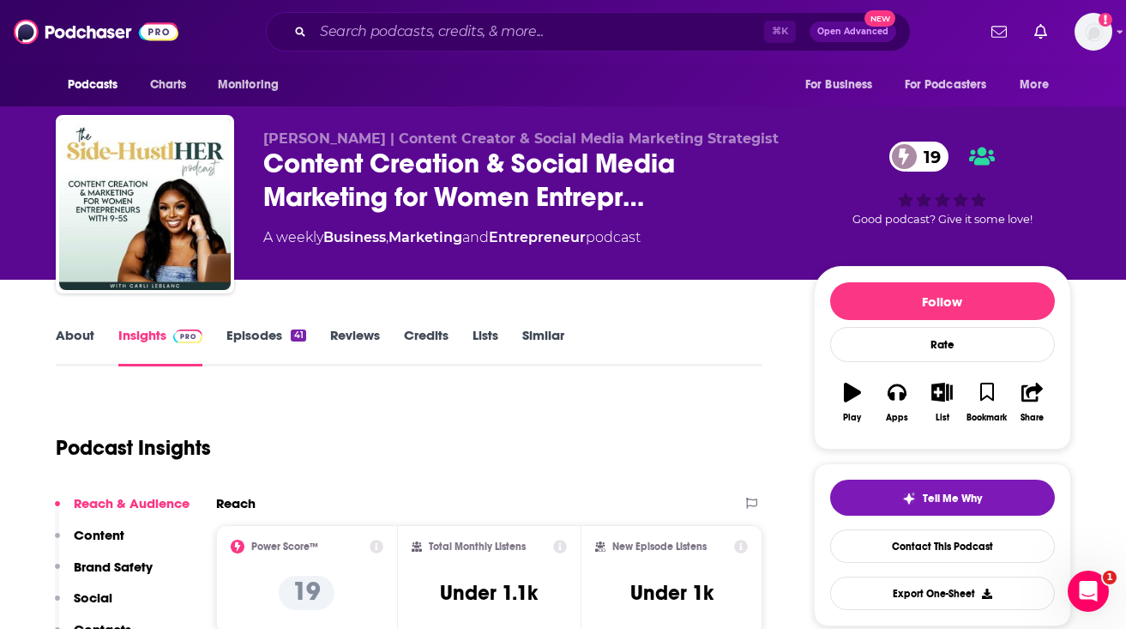
click at [74, 330] on link "About" at bounding box center [75, 346] width 39 height 39
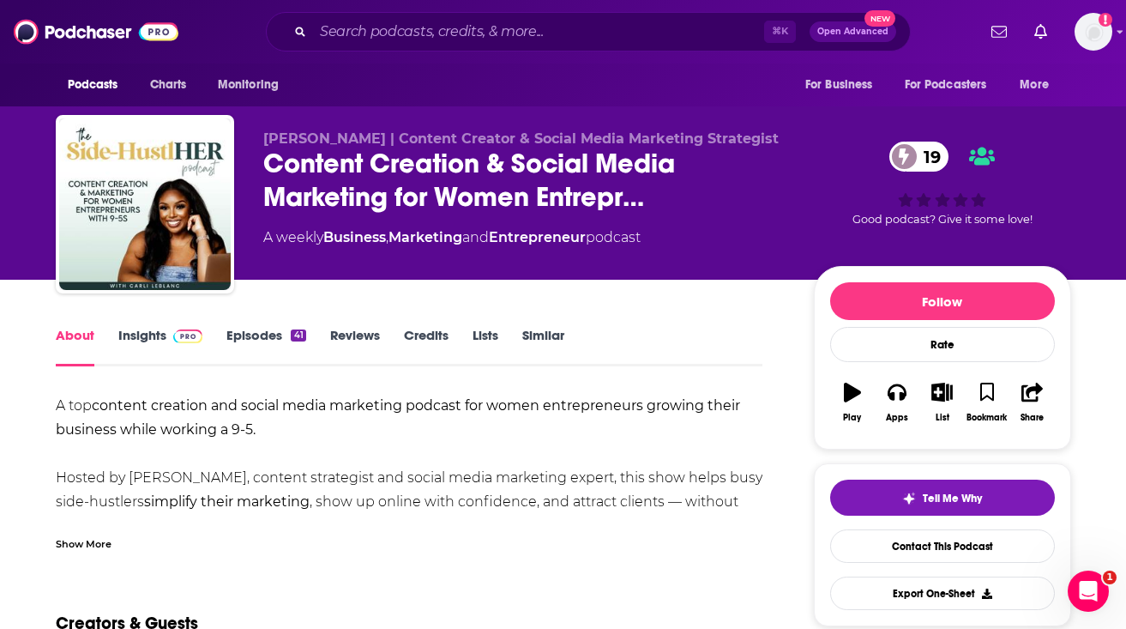
scroll to position [72, 0]
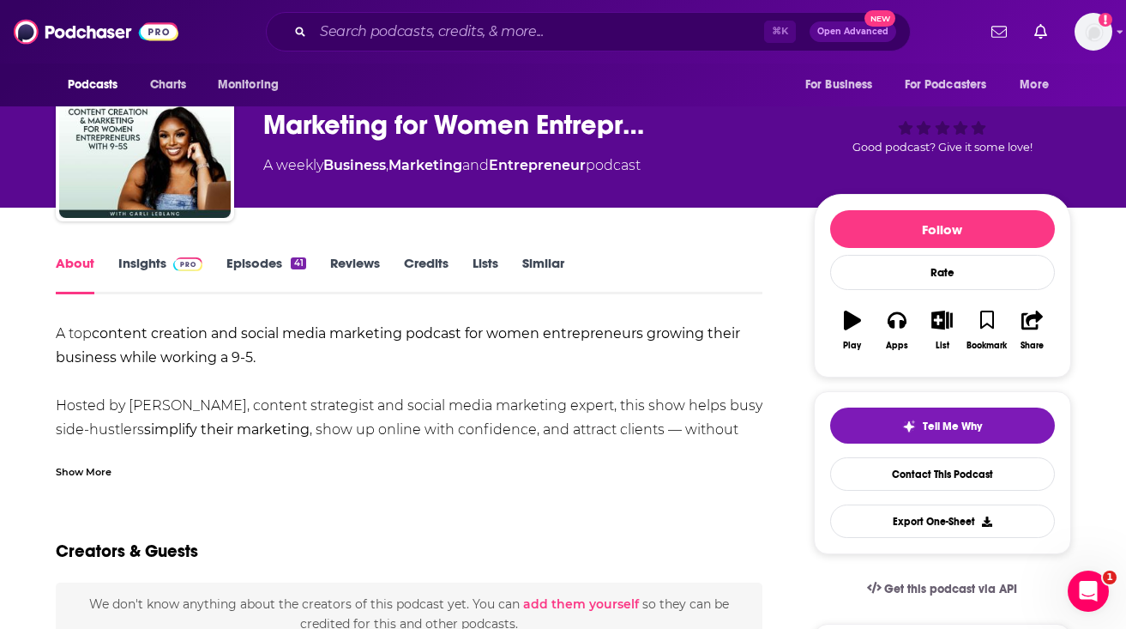
click at [100, 473] on div "Show More" at bounding box center [84, 470] width 56 height 16
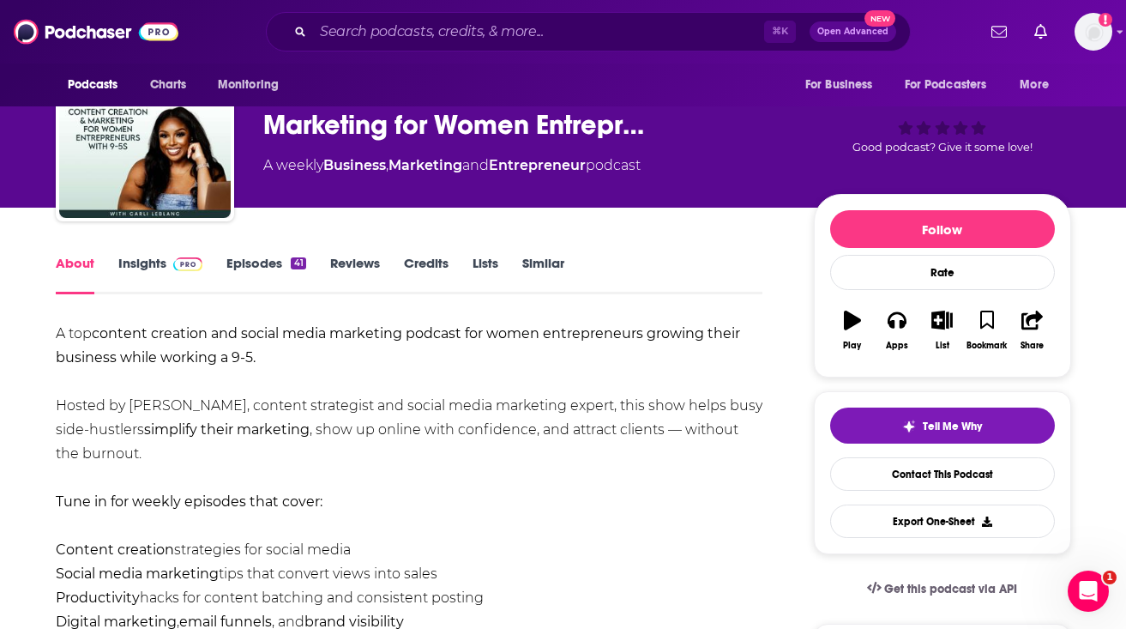
scroll to position [130, 0]
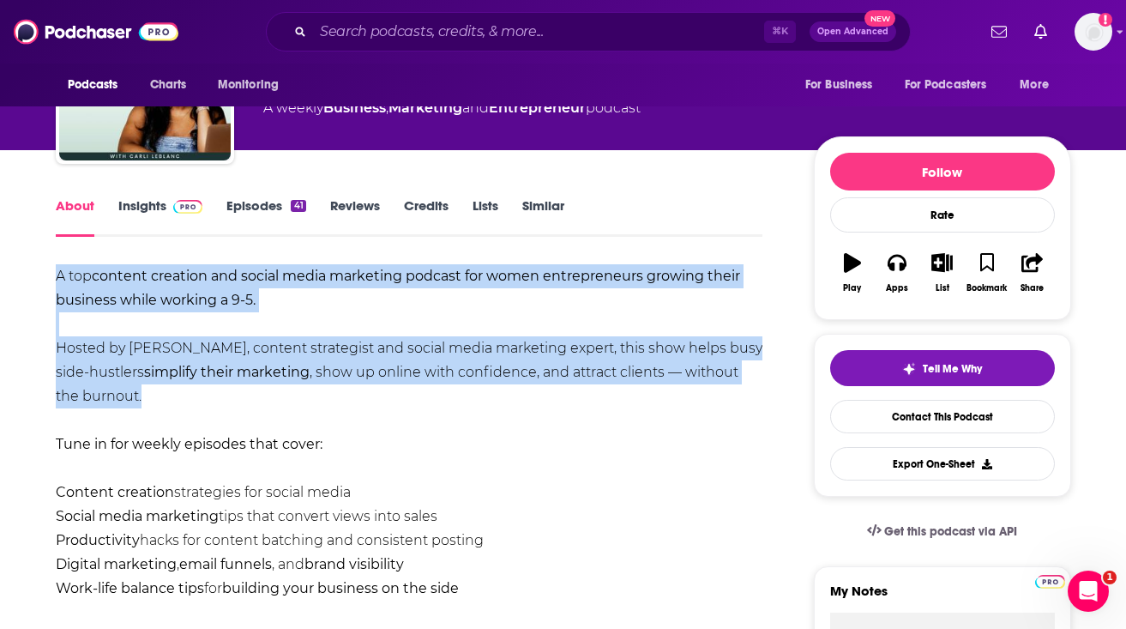
drag, startPoint x: 55, startPoint y: 272, endPoint x: 194, endPoint y: 400, distance: 188.8
click at [195, 400] on div "A top content creation and social media marketing podcast for women entrepreneu…" at bounding box center [410, 588] width 708 height 648
copy div "A top content creation and social media marketing podcast for women entrepreneu…"
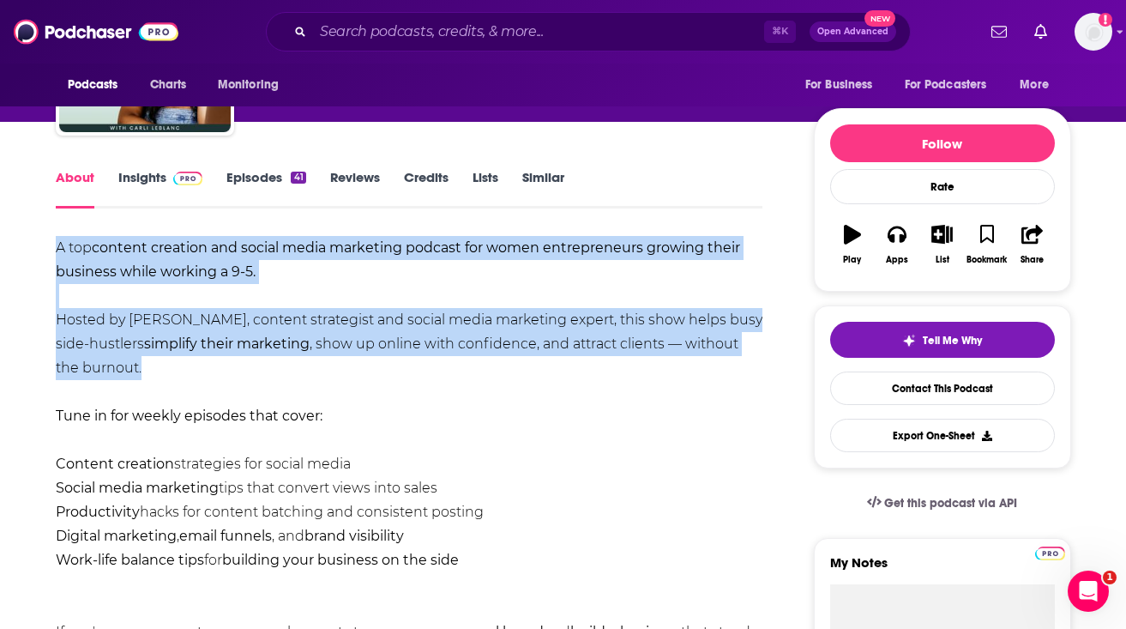
scroll to position [164, 0]
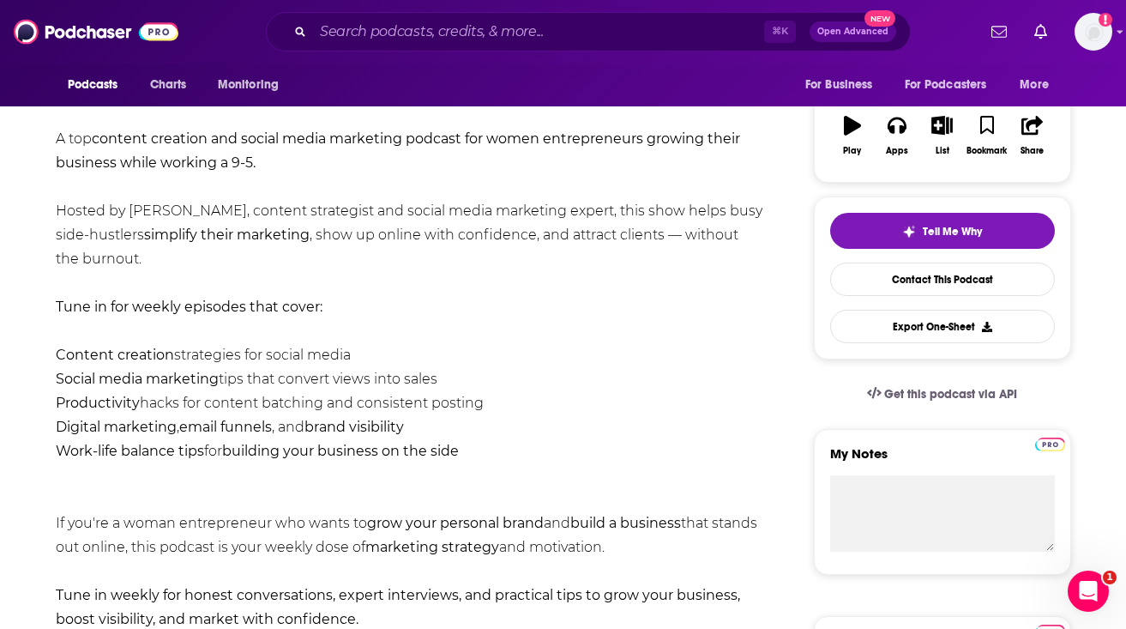
click at [194, 400] on li "Productivity hacks for content batching and consistent posting" at bounding box center [410, 403] width 708 height 24
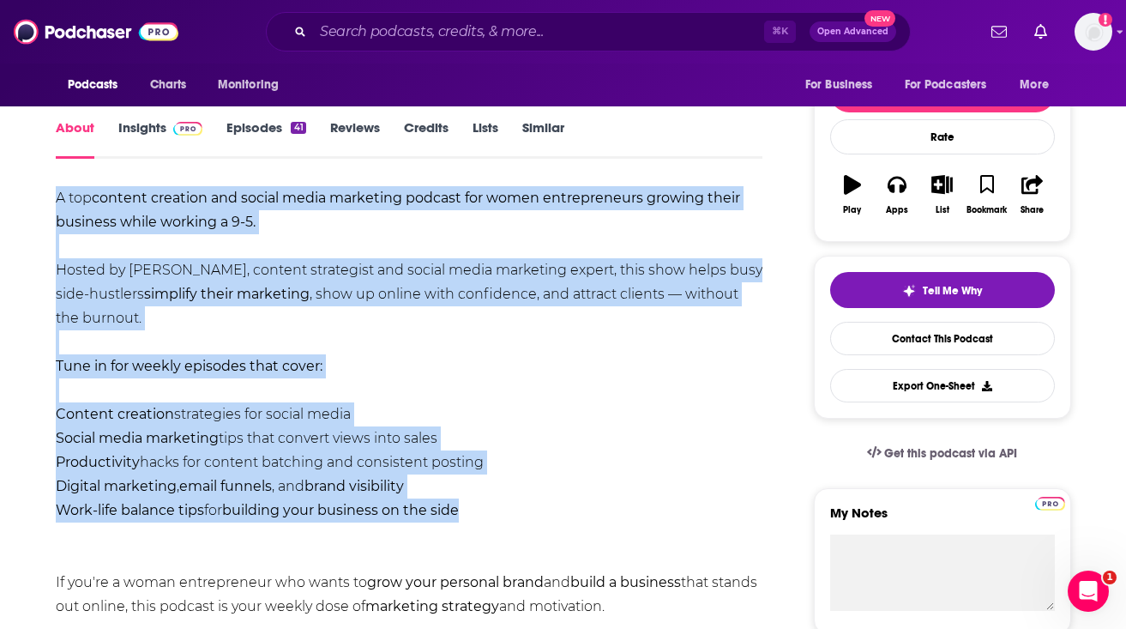
drag, startPoint x: 57, startPoint y: 196, endPoint x: 485, endPoint y: 508, distance: 530.0
click at [485, 508] on div "A top content creation and social media marketing podcast for women entrepreneu…" at bounding box center [410, 510] width 708 height 648
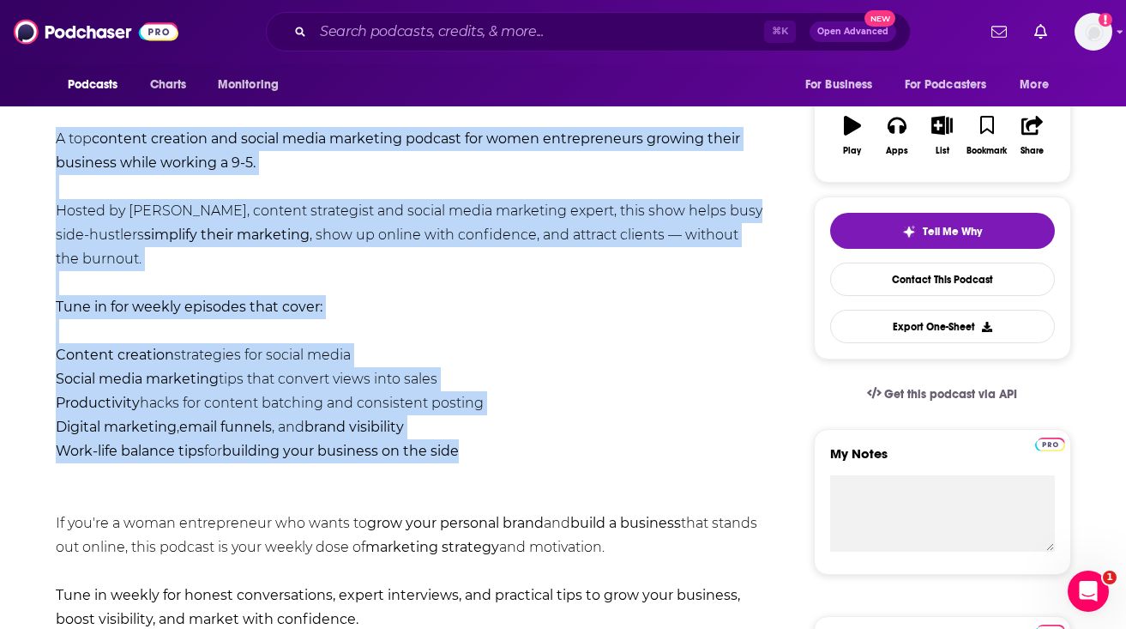
scroll to position [260, 0]
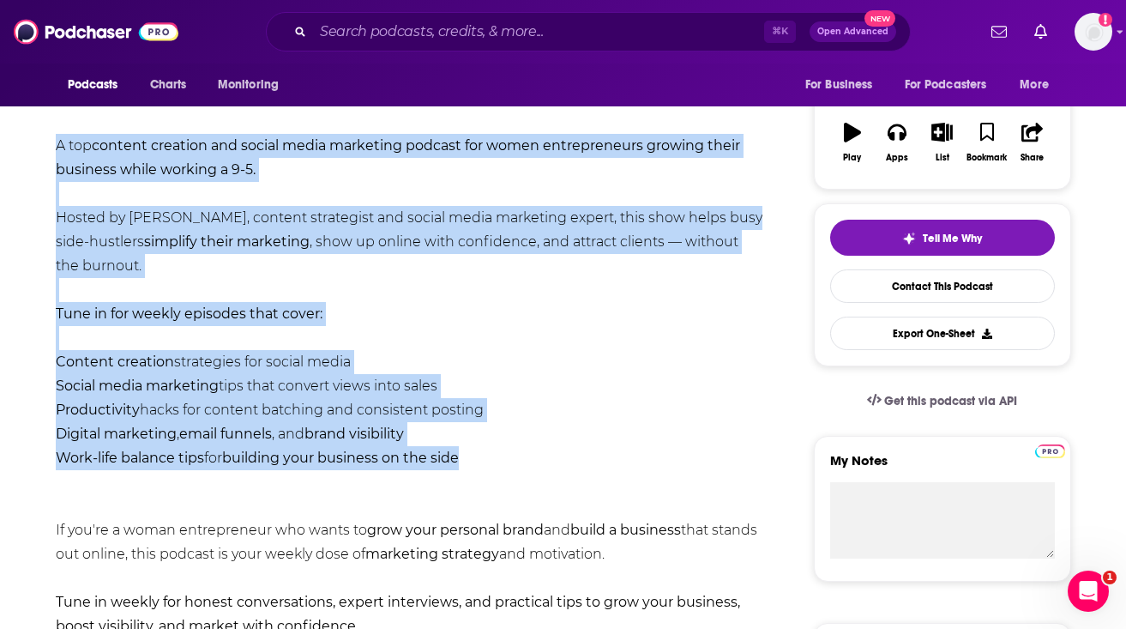
copy div "A top content creation and social media marketing podcast for women entrepreneu…"
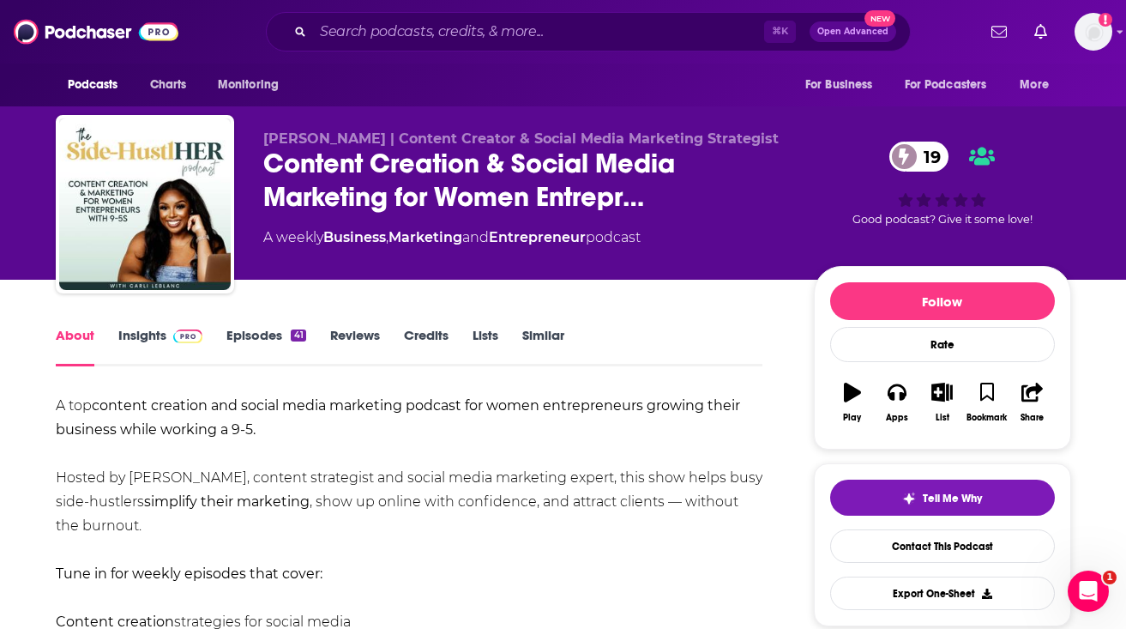
click at [634, 238] on div "A weekly Business , Marketing and Entrepreneur podcast" at bounding box center [451, 237] width 377 height 21
copy div
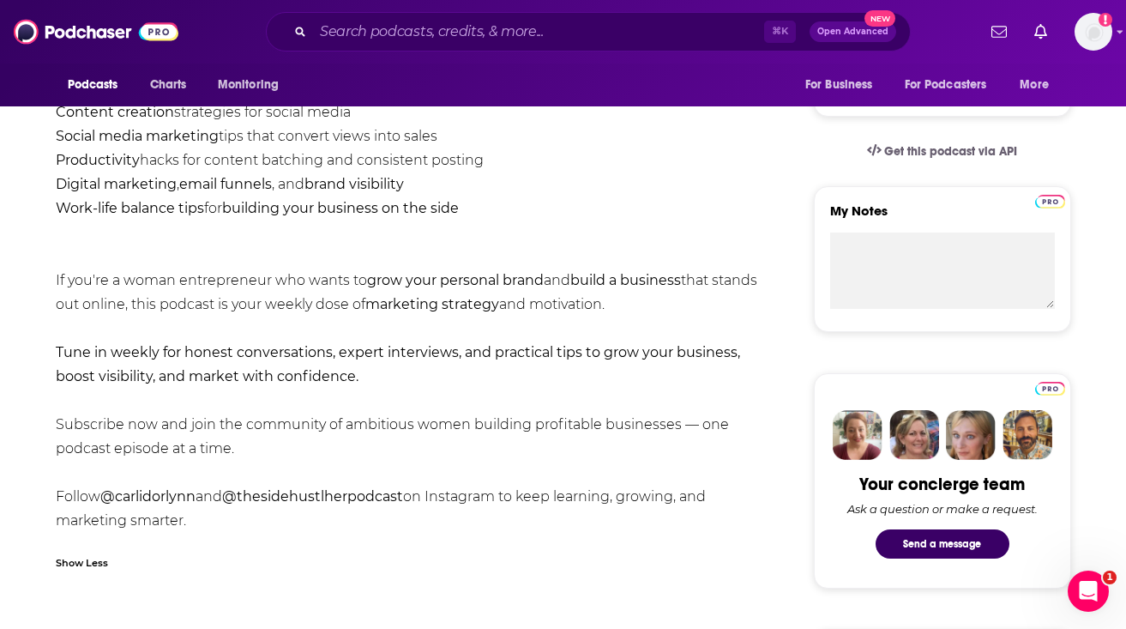
scroll to position [177, 0]
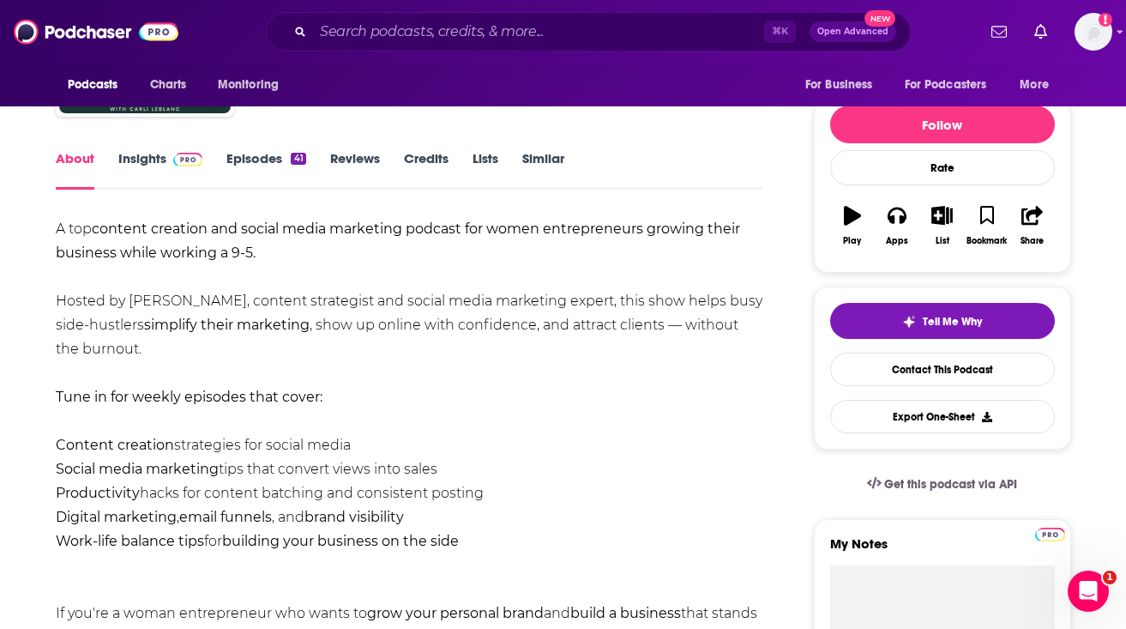
click at [150, 169] on link "Insights" at bounding box center [160, 169] width 85 height 39
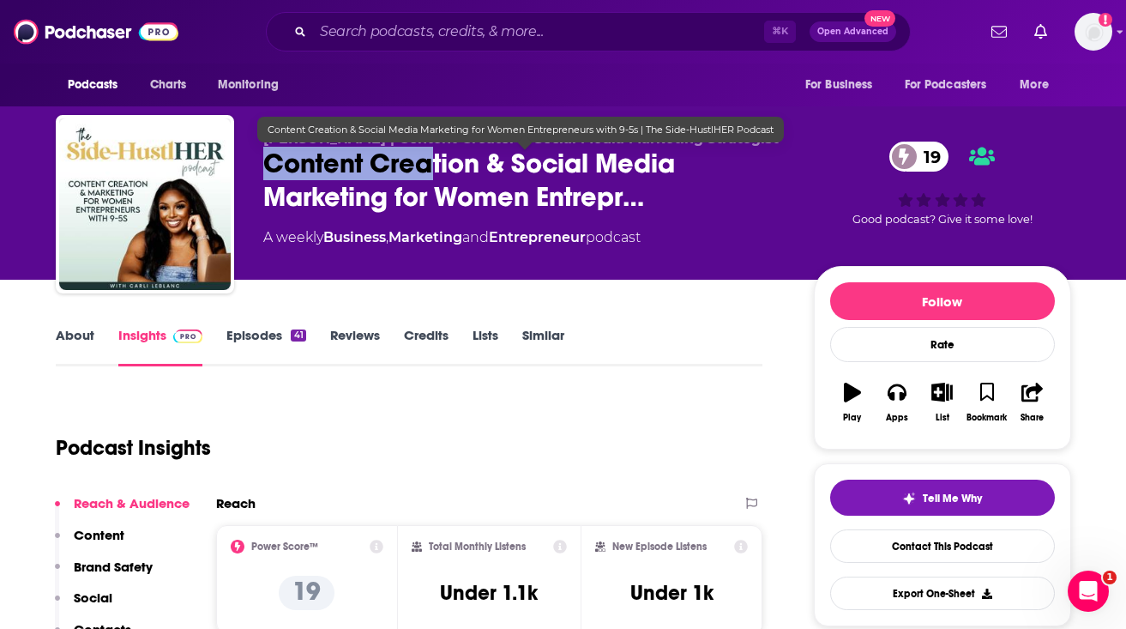
drag, startPoint x: 257, startPoint y: 157, endPoint x: 425, endPoint y: 160, distance: 167.3
click at [427, 161] on div "[PERSON_NAME] | Content Creator & Social Media Marketing Strategist Content Cre…" at bounding box center [564, 207] width 1016 height 185
click at [642, 202] on span "Content Creation & Social Media Marketing for Women Entrepr…" at bounding box center [524, 180] width 523 height 67
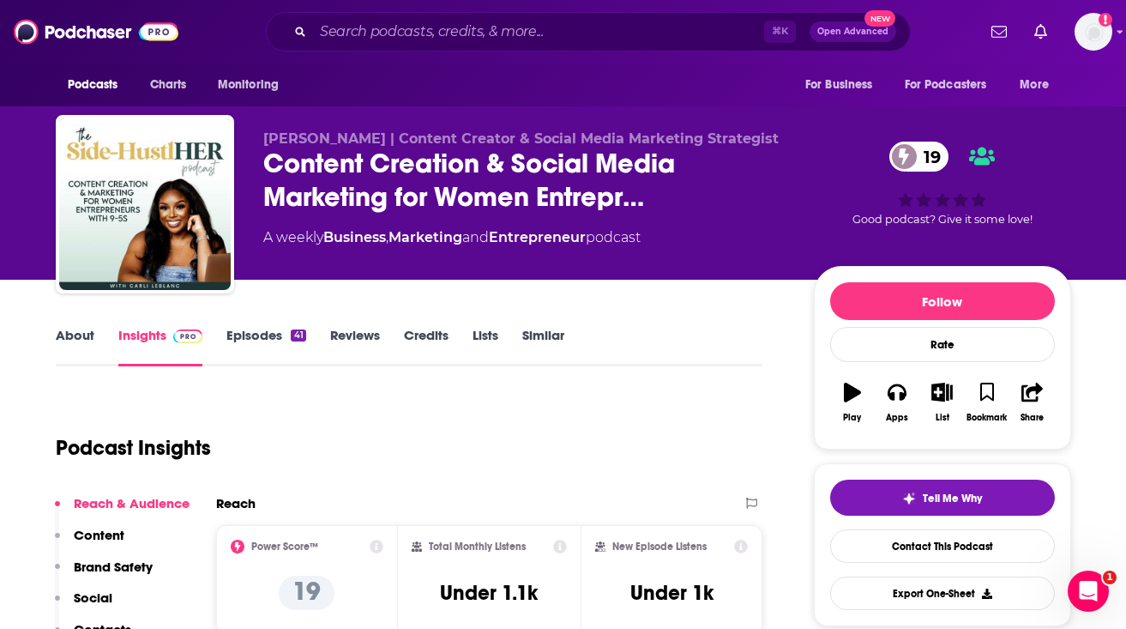
click at [243, 334] on link "Episodes 41" at bounding box center [265, 346] width 79 height 39
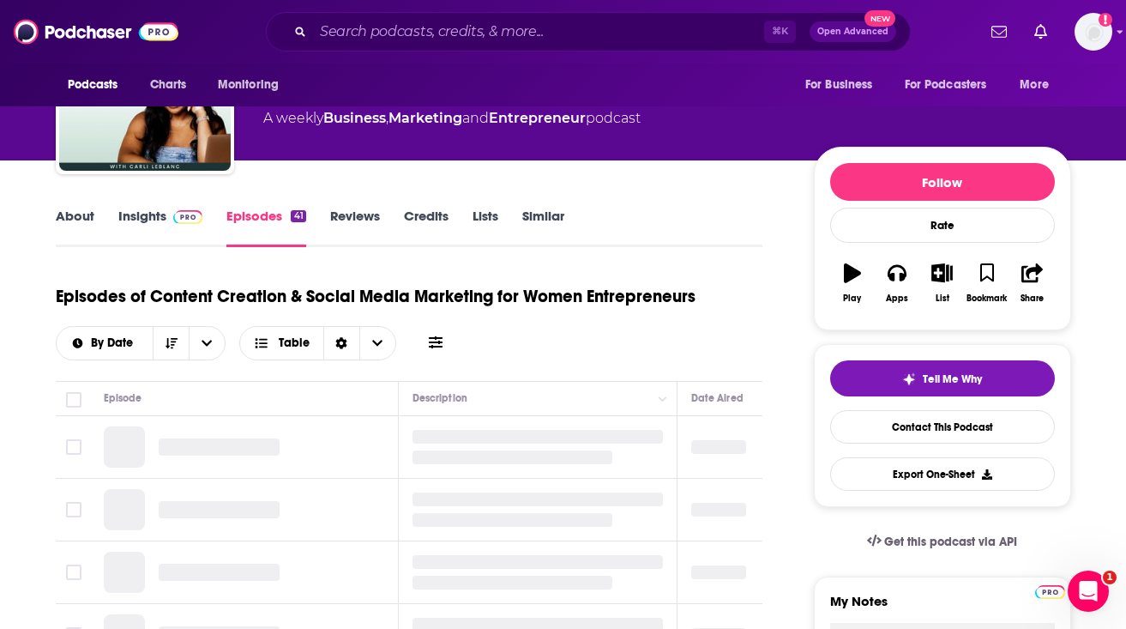
scroll to position [151, 0]
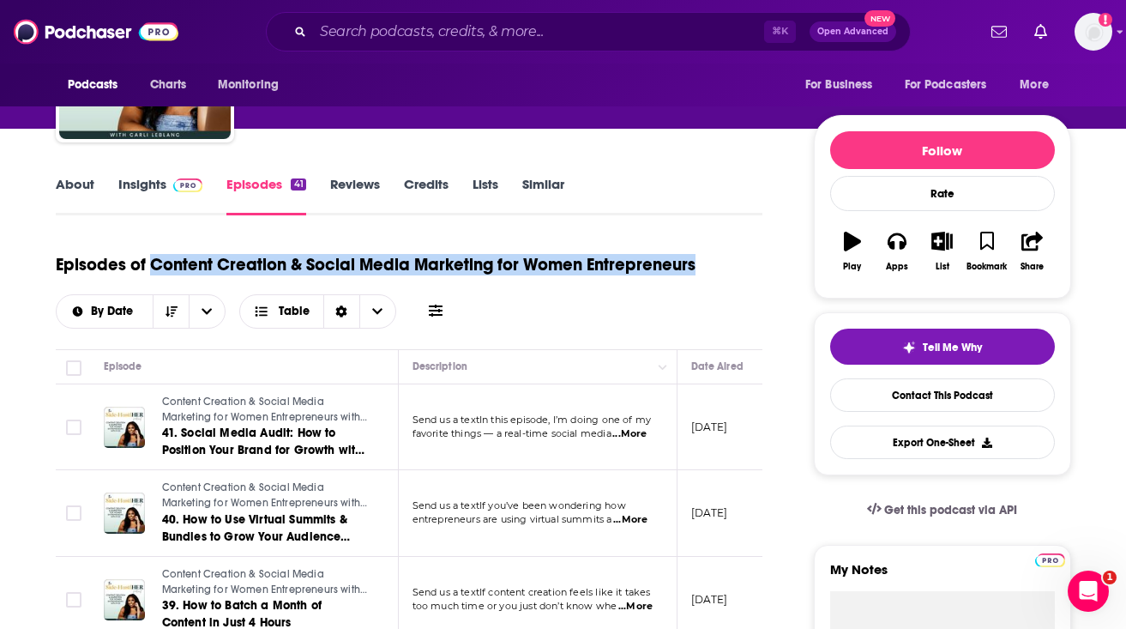
drag, startPoint x: 150, startPoint y: 263, endPoint x: 707, endPoint y: 268, distance: 556.7
click at [707, 268] on div "Episodes of Content Creation & Social Media Marketing for Women Entrepreneurs B…" at bounding box center [410, 286] width 708 height 86
copy h1 "Content Creation & Social Media Marketing for Women Entrepreneurs"
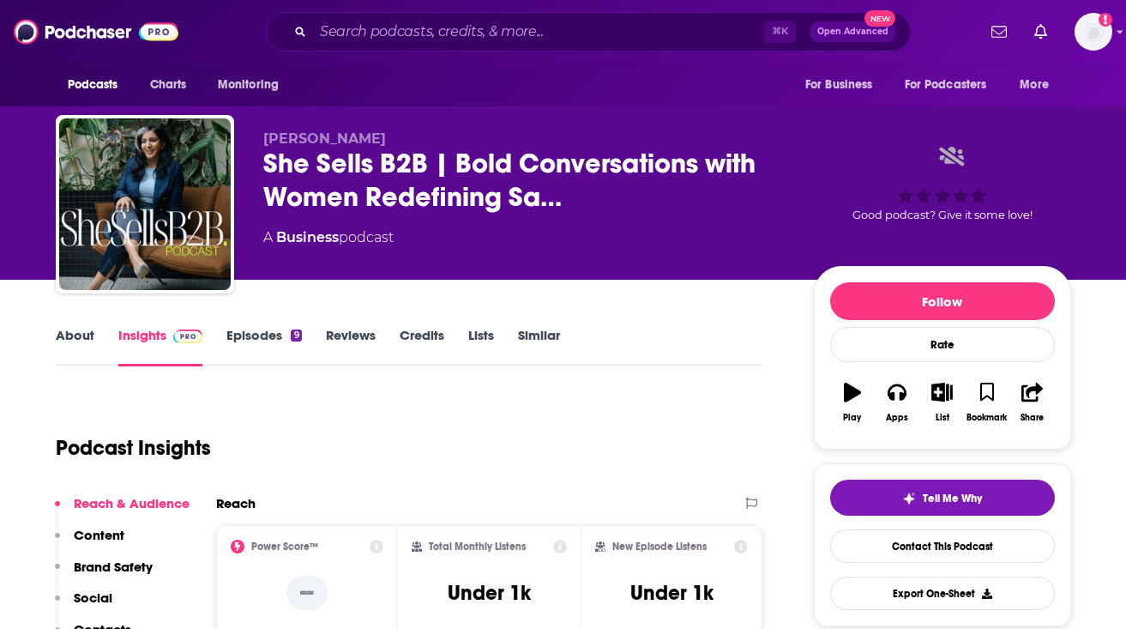
click at [280, 335] on link "Episodes 9" at bounding box center [263, 346] width 75 height 39
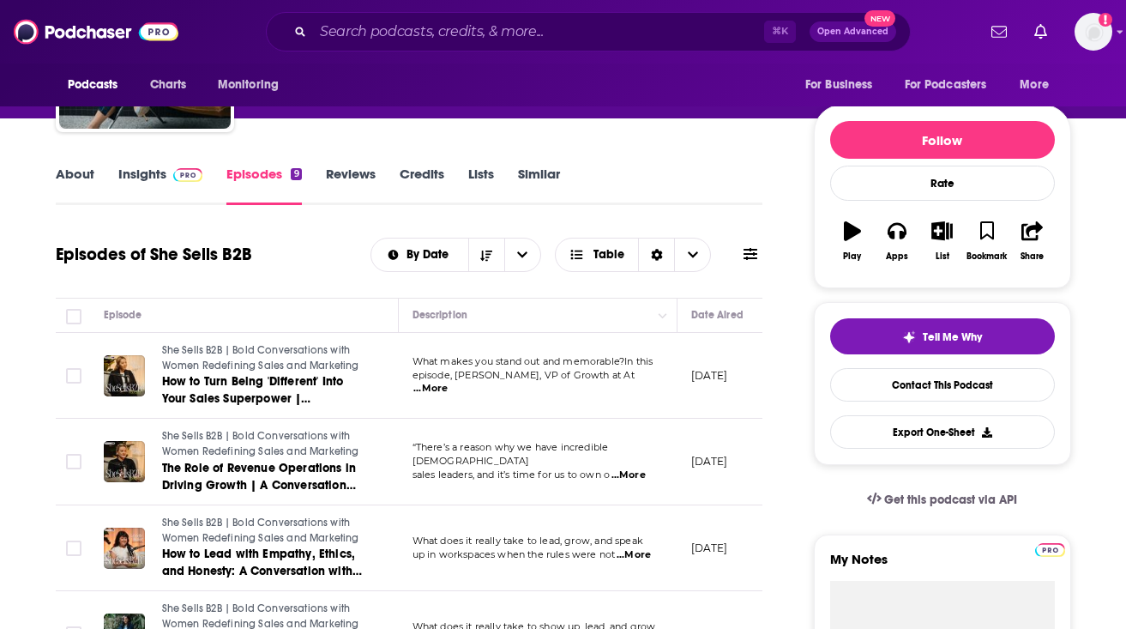
click at [80, 184] on link "About" at bounding box center [75, 185] width 39 height 39
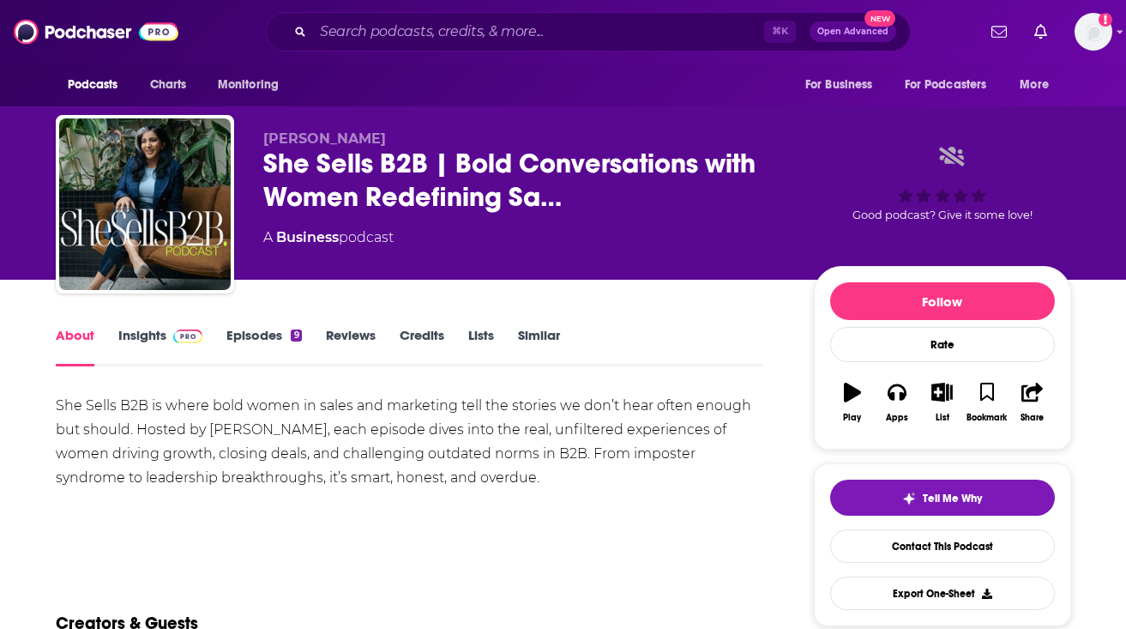
click at [287, 424] on div "She Sells B2B is where bold women in sales and marketing tell the stories we do…" at bounding box center [410, 442] width 708 height 96
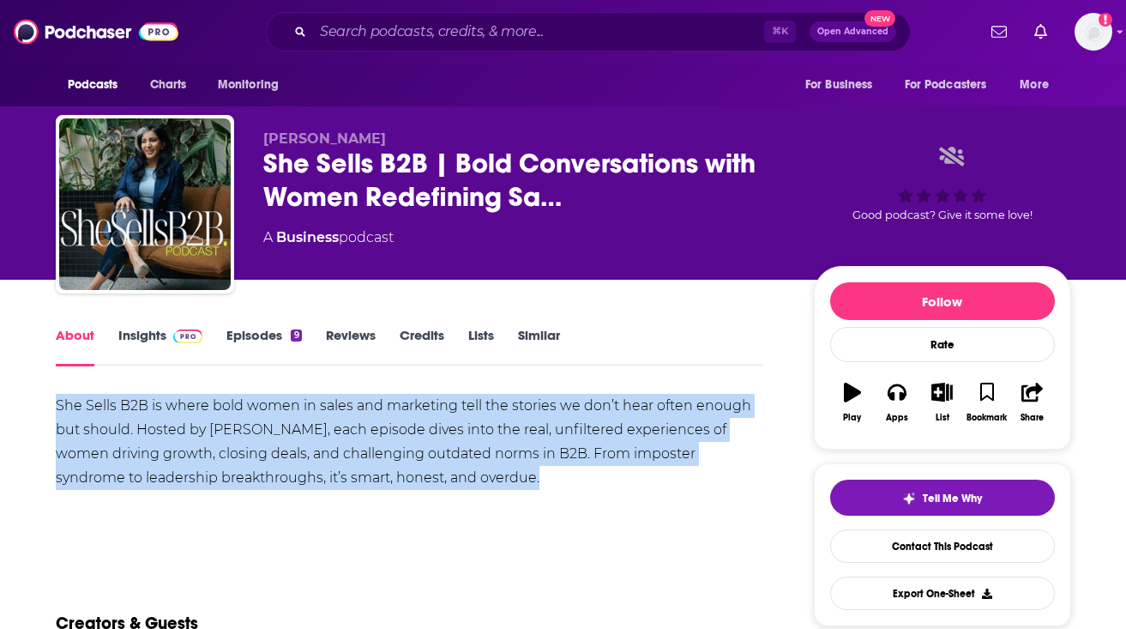
click at [287, 424] on div "She Sells B2B is where bold women in sales and marketing tell the stories we do…" at bounding box center [410, 442] width 708 height 96
copy div "She Sells B2B is where bold women in sales and marketing tell the stories we do…"
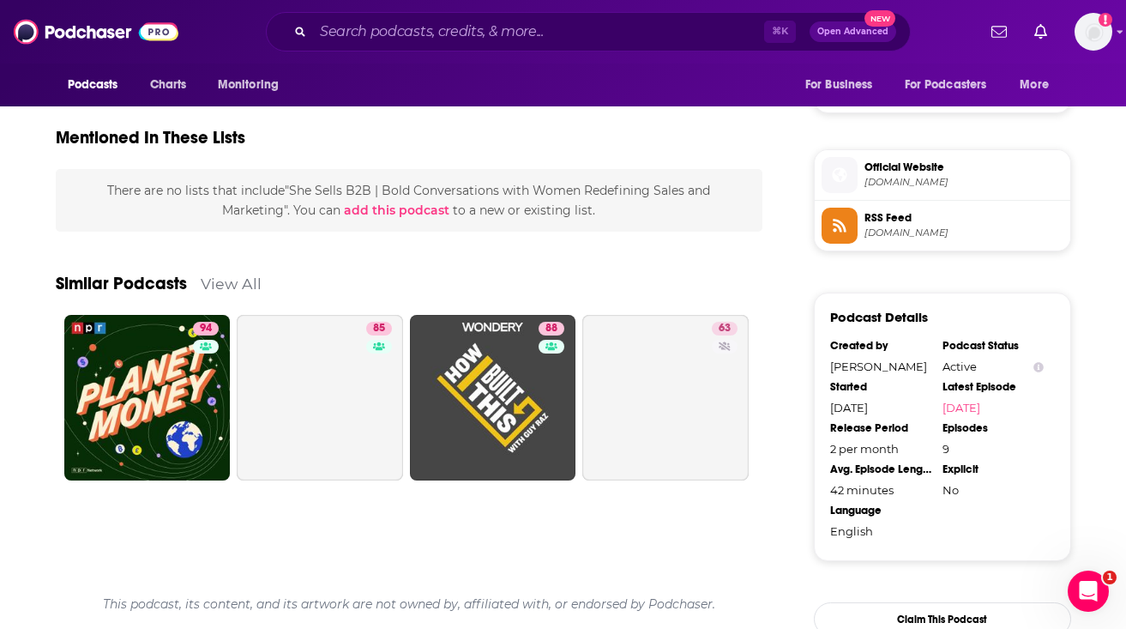
scroll to position [958, 0]
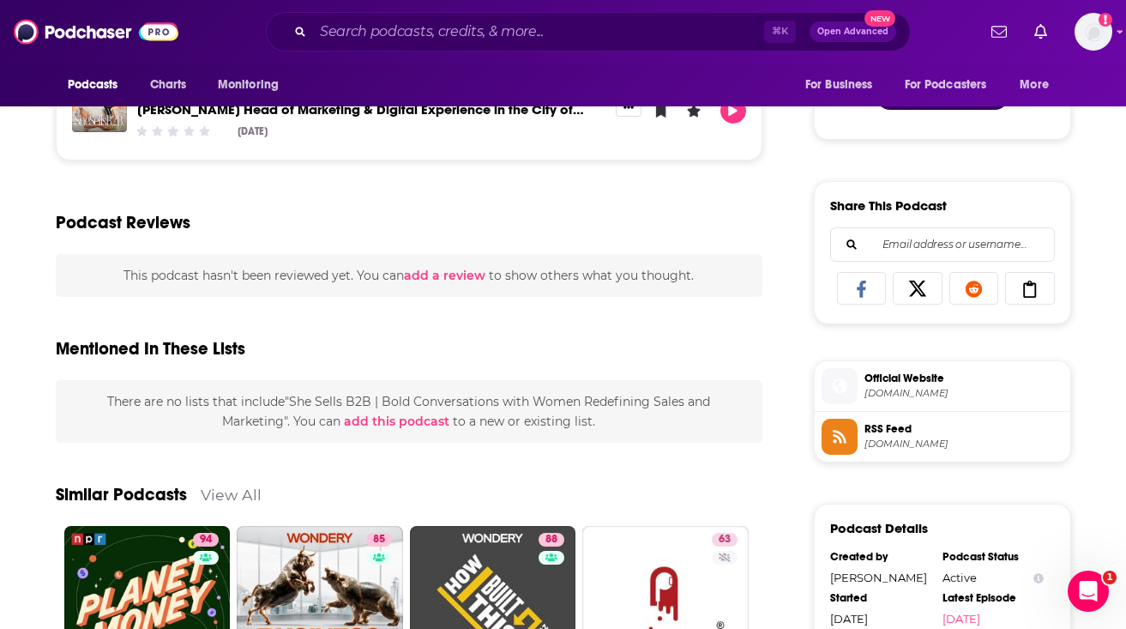
click at [971, 392] on span "podcasters.spotify.com" at bounding box center [964, 393] width 199 height 13
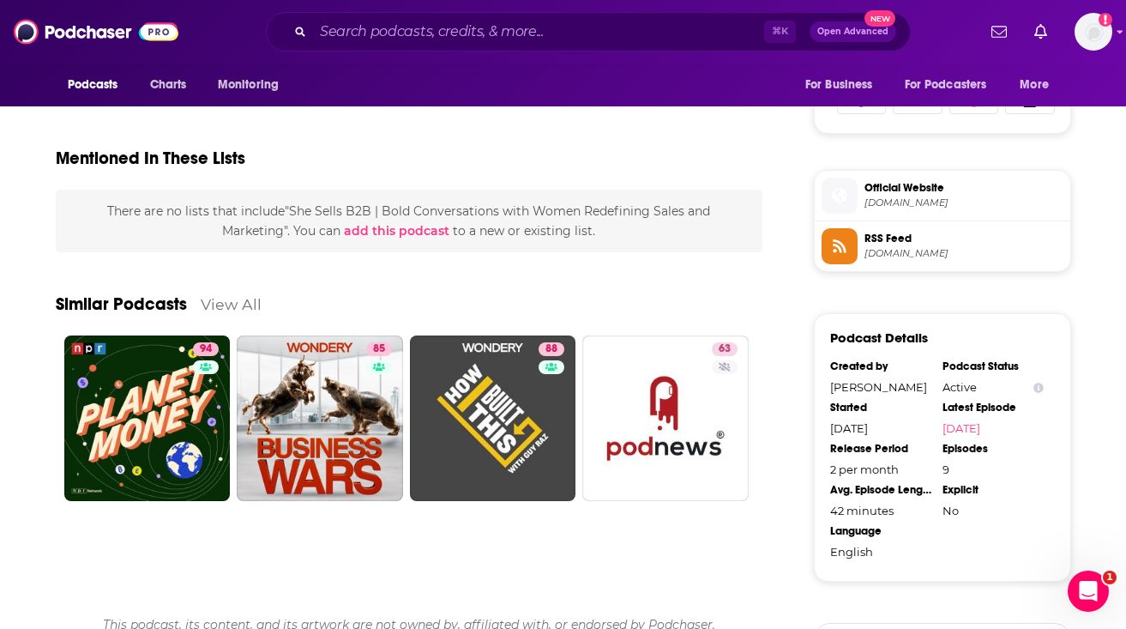
scroll to position [1150, 0]
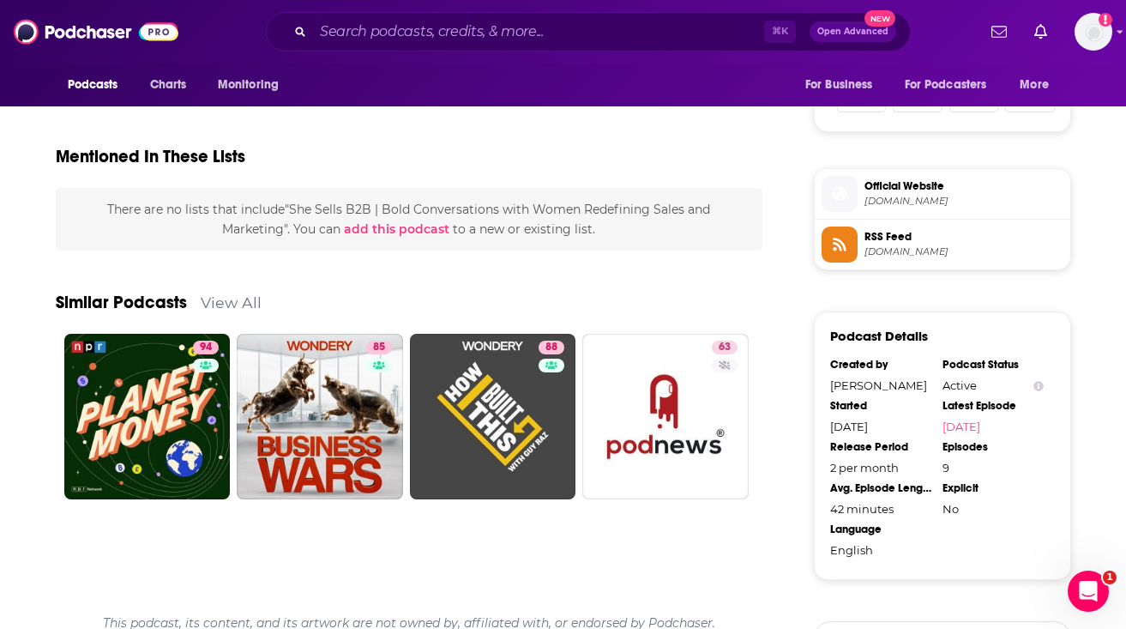
click at [846, 388] on div "Saarika Chotai" at bounding box center [880, 385] width 101 height 14
copy div "Saarika Chotai"
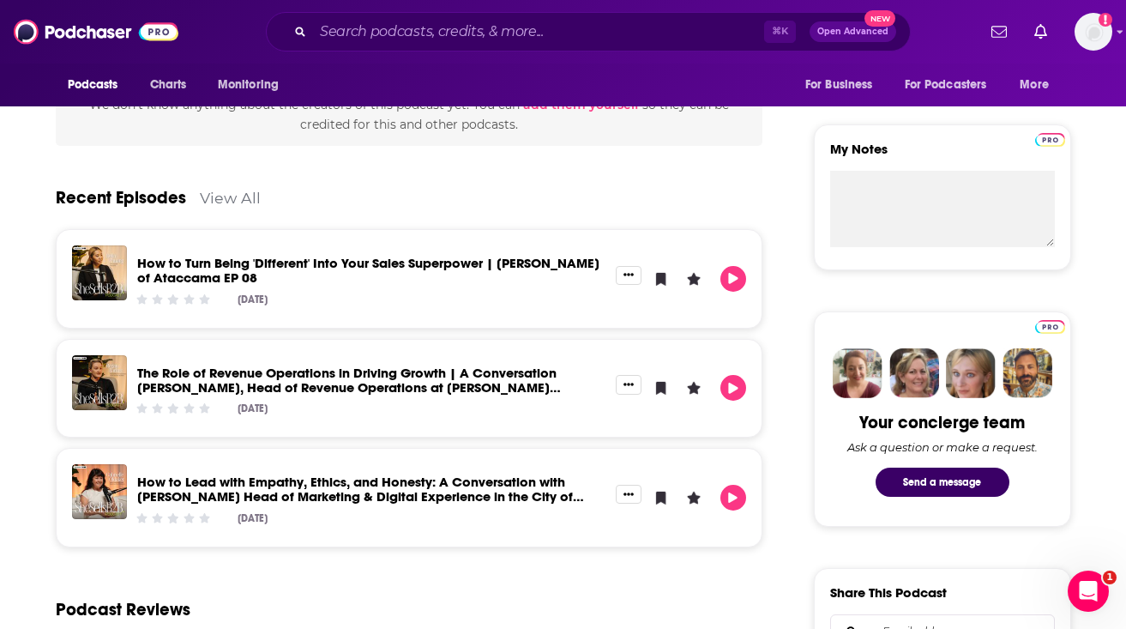
scroll to position [0, 0]
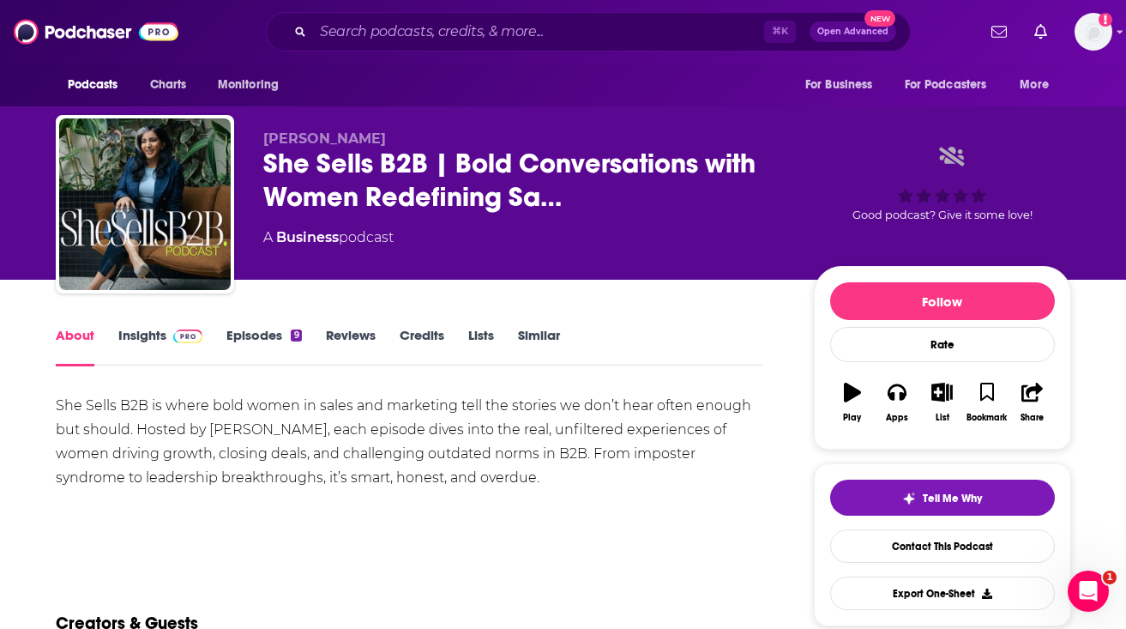
click at [141, 341] on link "Insights" at bounding box center [160, 346] width 85 height 39
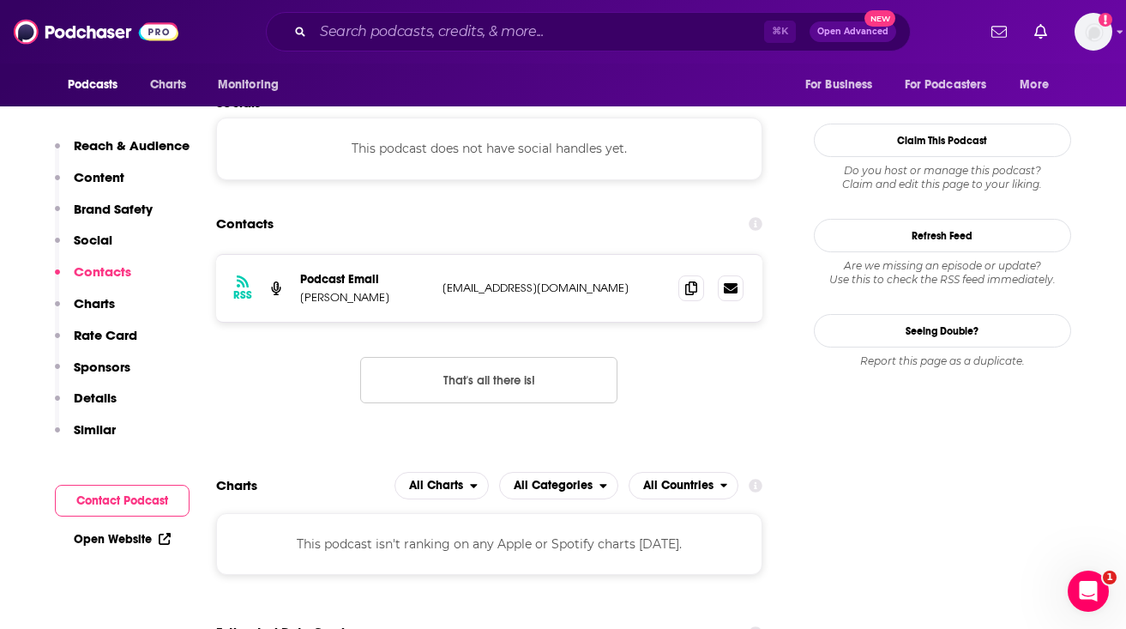
scroll to position [1342, 0]
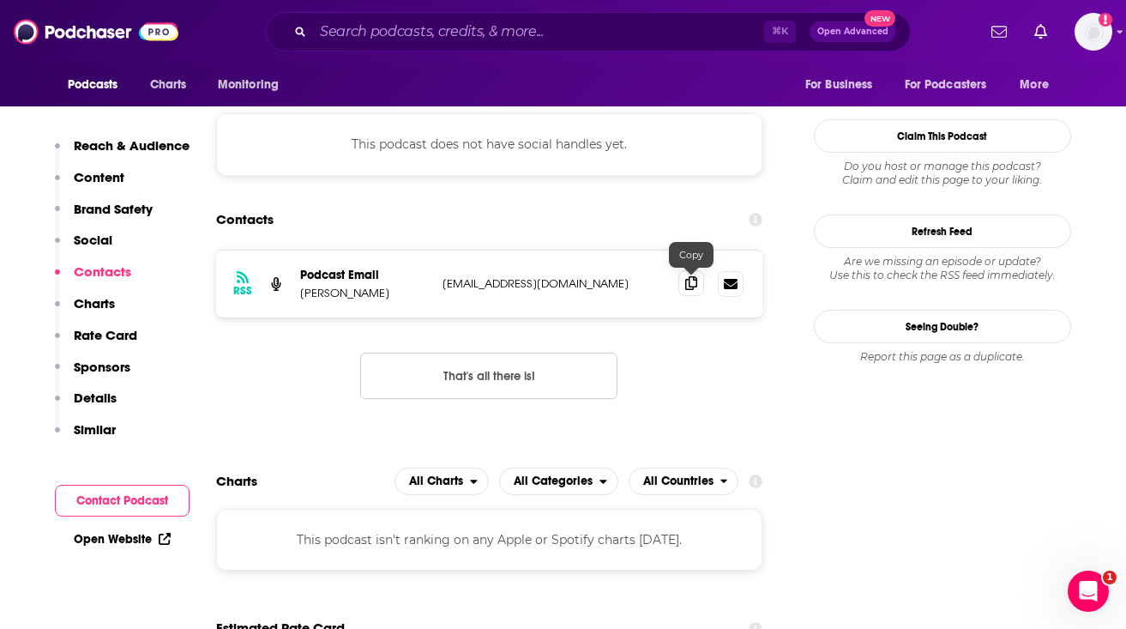
click at [684, 285] on span at bounding box center [691, 283] width 26 height 26
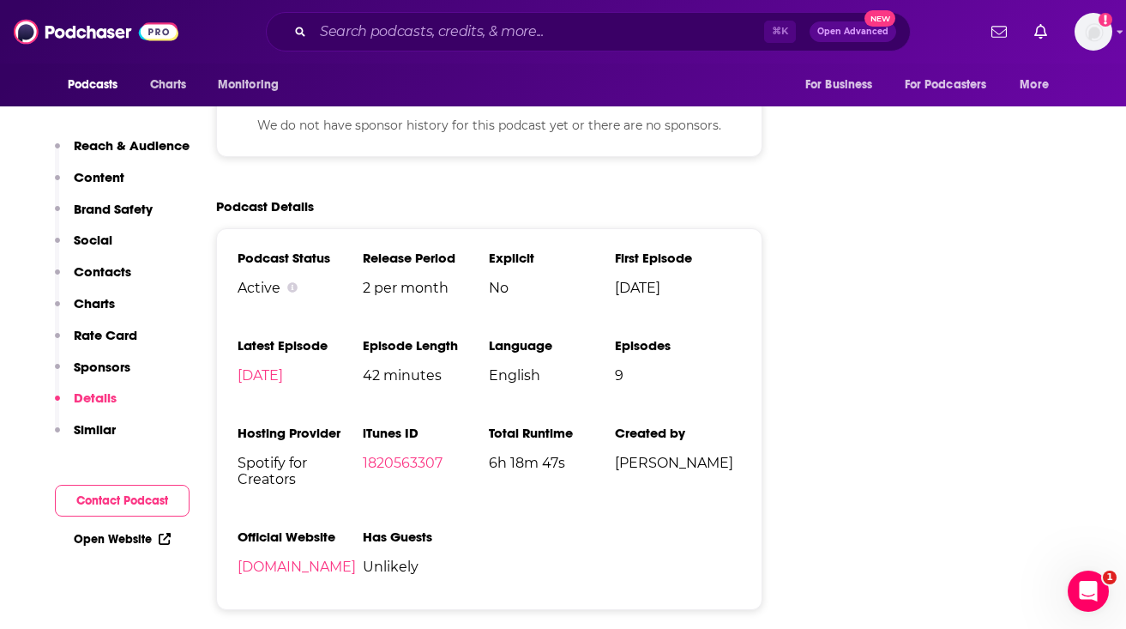
scroll to position [2174, 0]
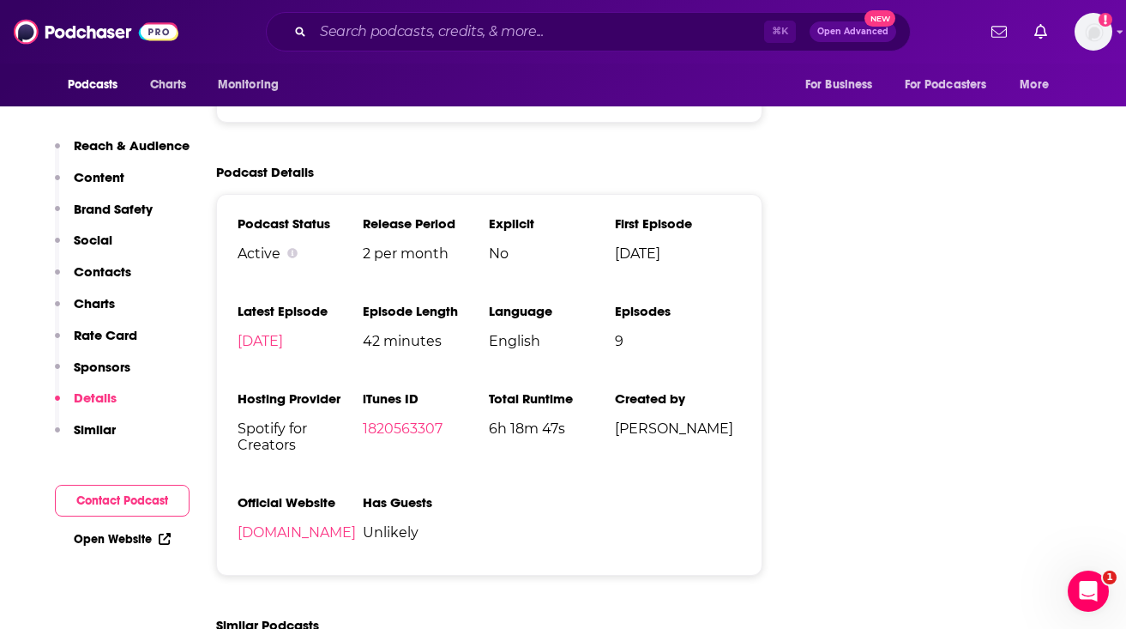
click at [254, 445] on span "Spotify for Creators" at bounding box center [301, 436] width 126 height 33
copy span "Spotify for Creators"
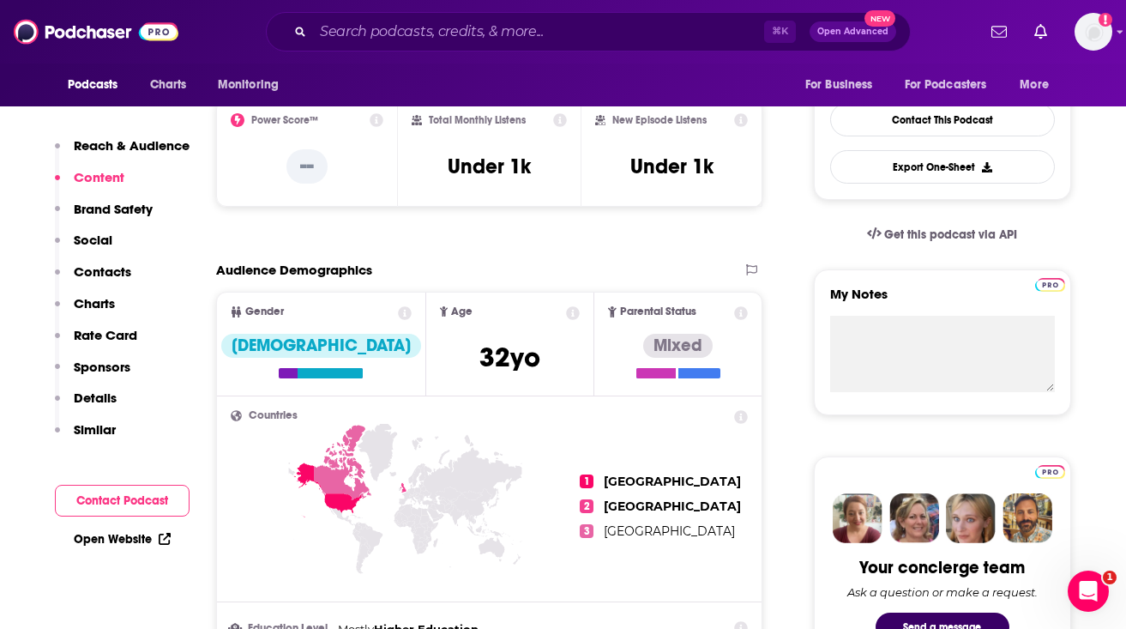
scroll to position [410, 0]
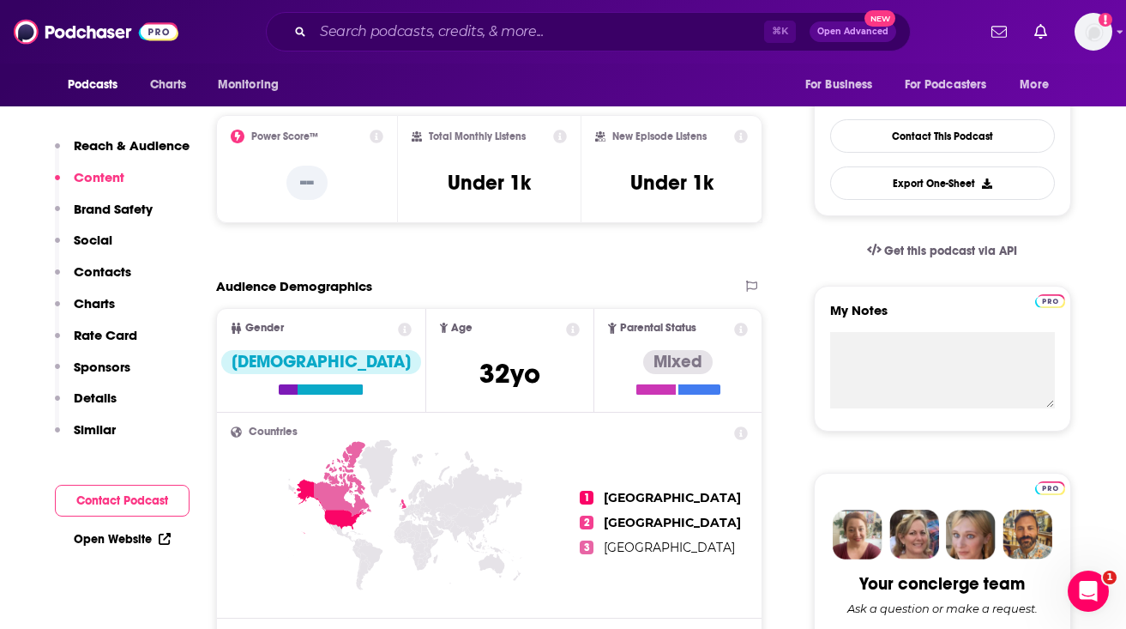
click at [477, 195] on div "Total Monthly Listens Under 1k" at bounding box center [489, 169] width 155 height 79
copy div "Under 1k"
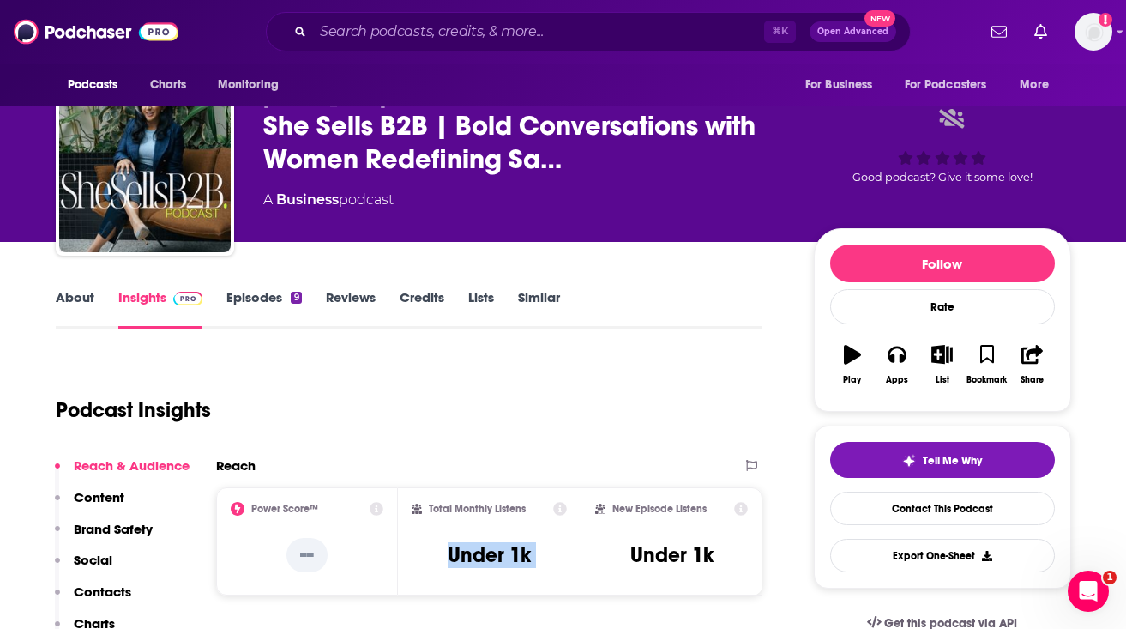
scroll to position [41, 0]
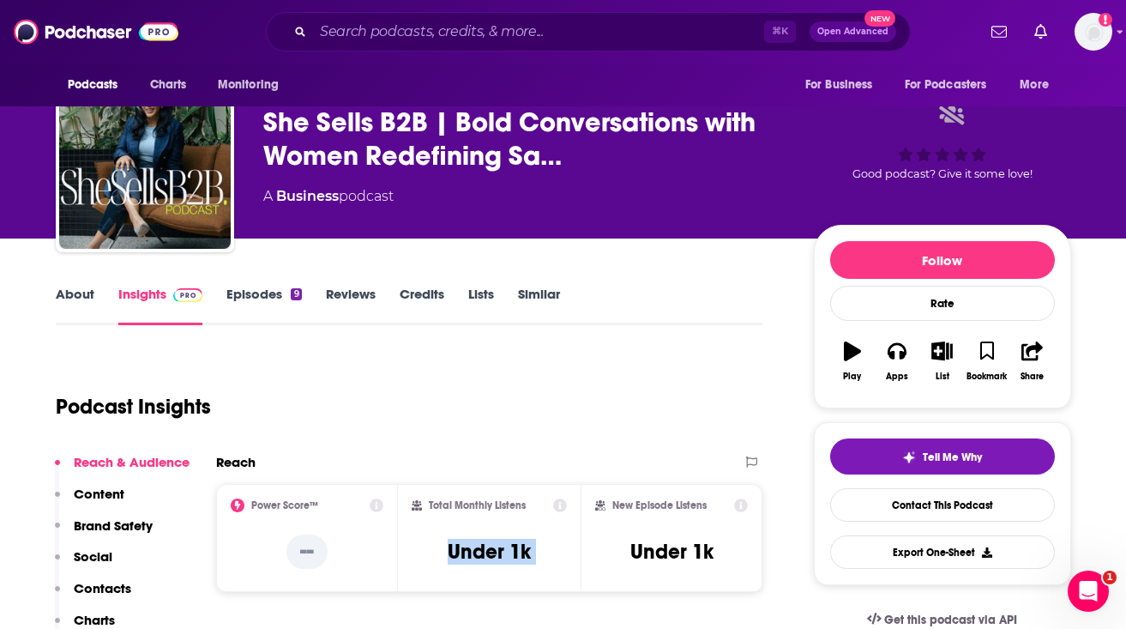
click at [250, 312] on link "Episodes 9" at bounding box center [263, 305] width 75 height 39
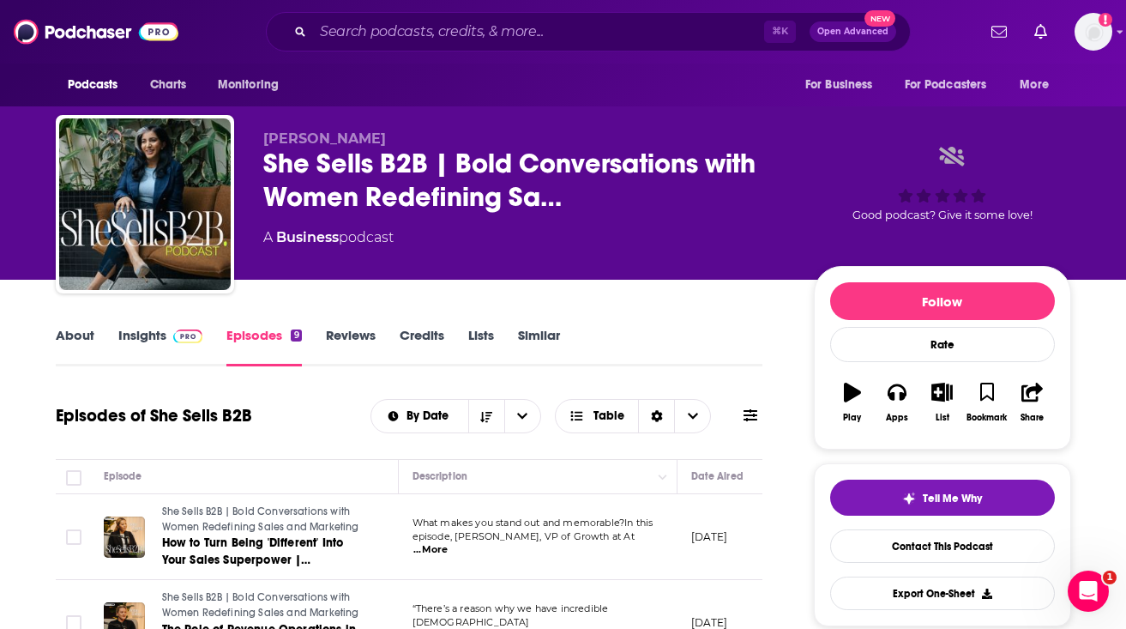
click at [269, 524] on span "She Sells B2B | Bold Conversations with Women Redefining Sales and Marketing" at bounding box center [260, 518] width 197 height 27
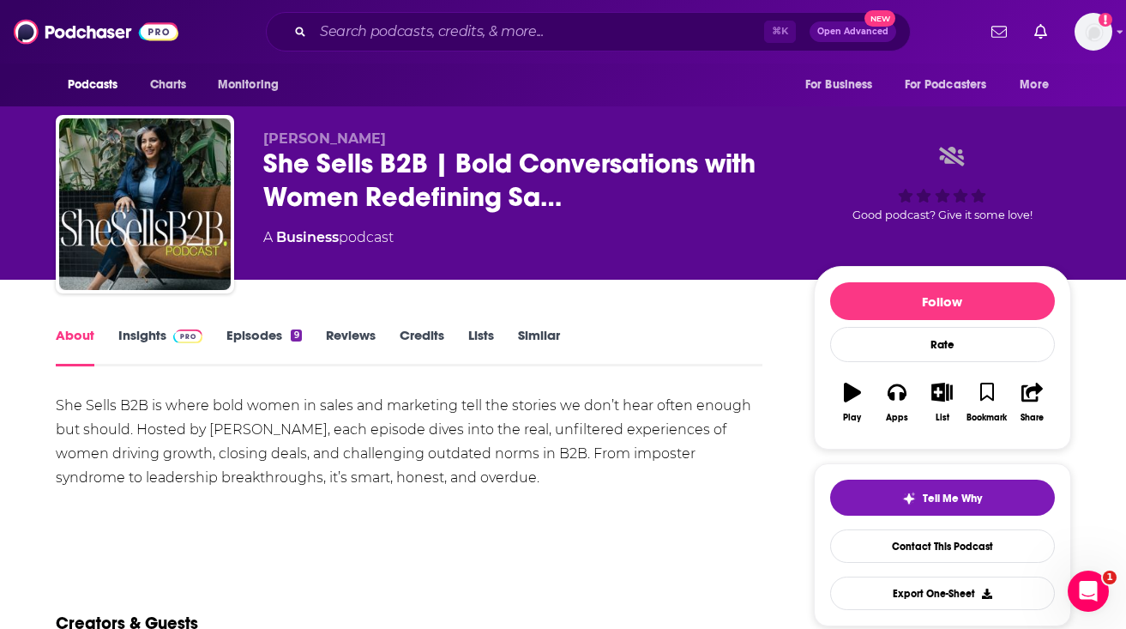
click at [160, 338] on link "Insights" at bounding box center [160, 346] width 85 height 39
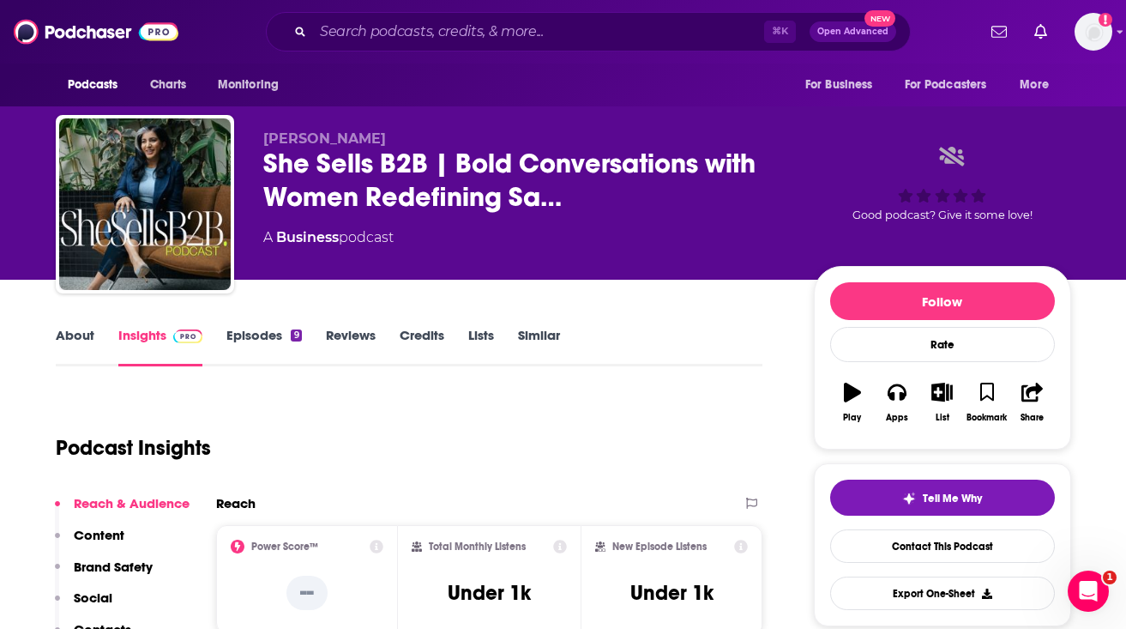
click at [272, 333] on link "Episodes 9" at bounding box center [263, 346] width 75 height 39
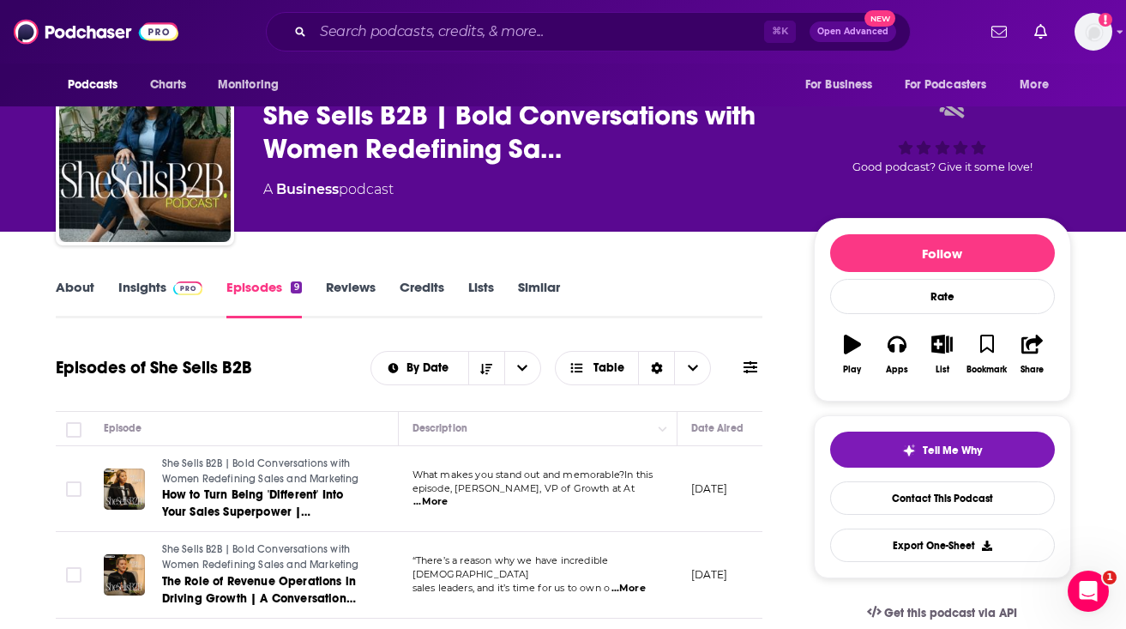
scroll to position [50, 0]
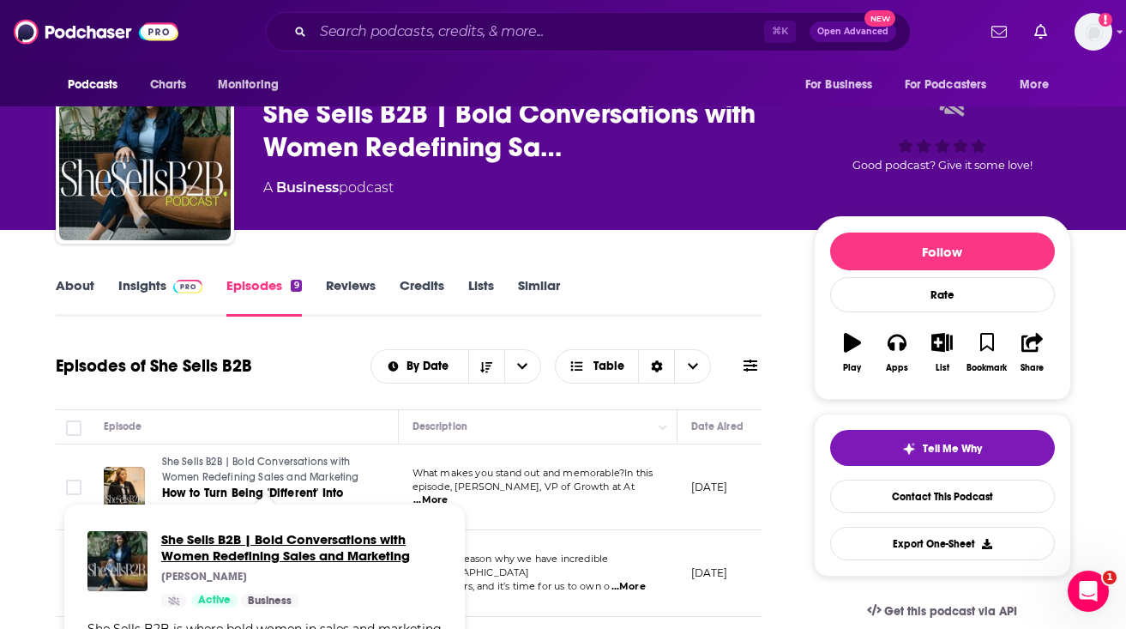
click at [167, 538] on span "She Sells B2B | Bold Conversations with Women Redefining Sales and Marketing" at bounding box center [301, 547] width 280 height 33
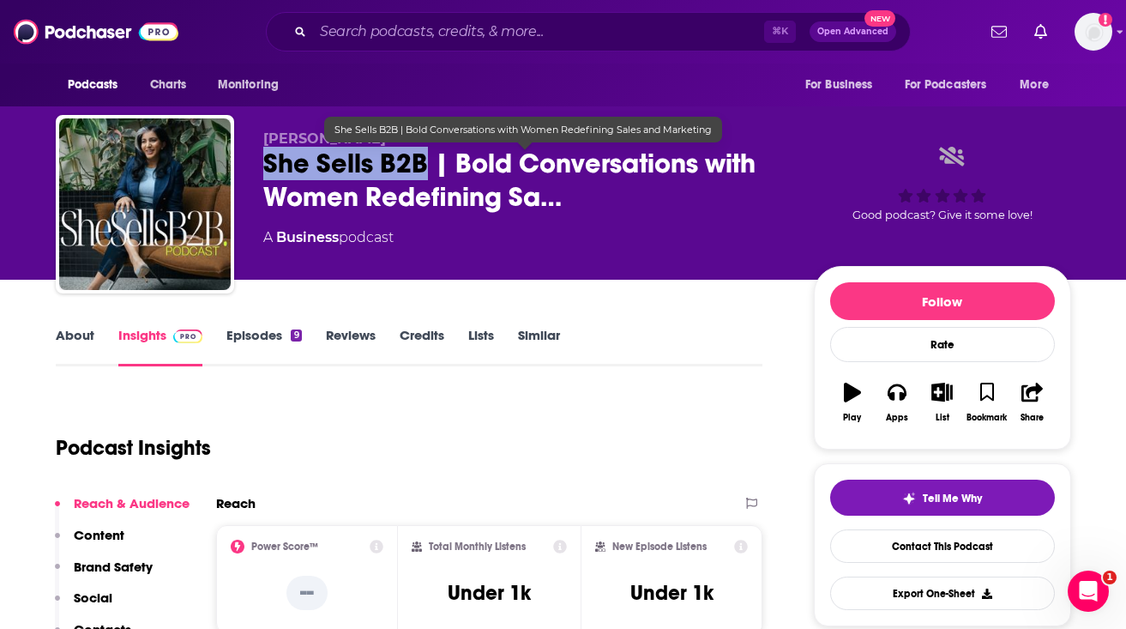
drag, startPoint x: 254, startPoint y: 156, endPoint x: 421, endPoint y: 159, distance: 167.3
click at [421, 159] on div "Saarika Chotai She Sells B2B | Bold Conversations with Women Redefining Sa… A B…" at bounding box center [564, 207] width 1016 height 185
copy h2 "She Sells B2B"
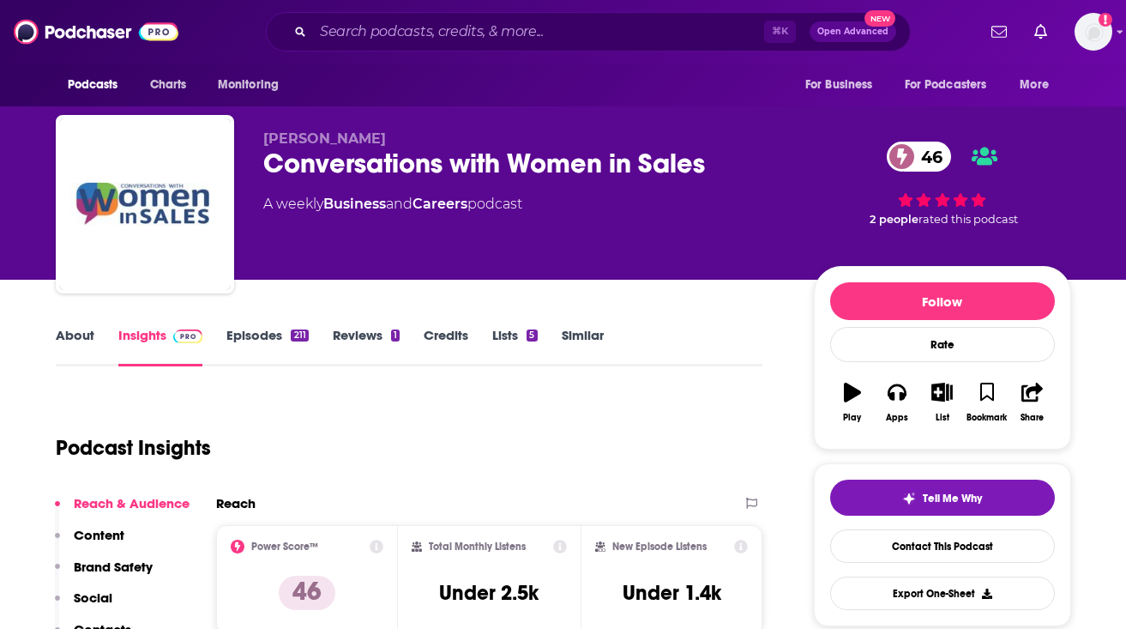
click at [267, 170] on div "Conversations with Women in Sales 46" at bounding box center [524, 163] width 523 height 33
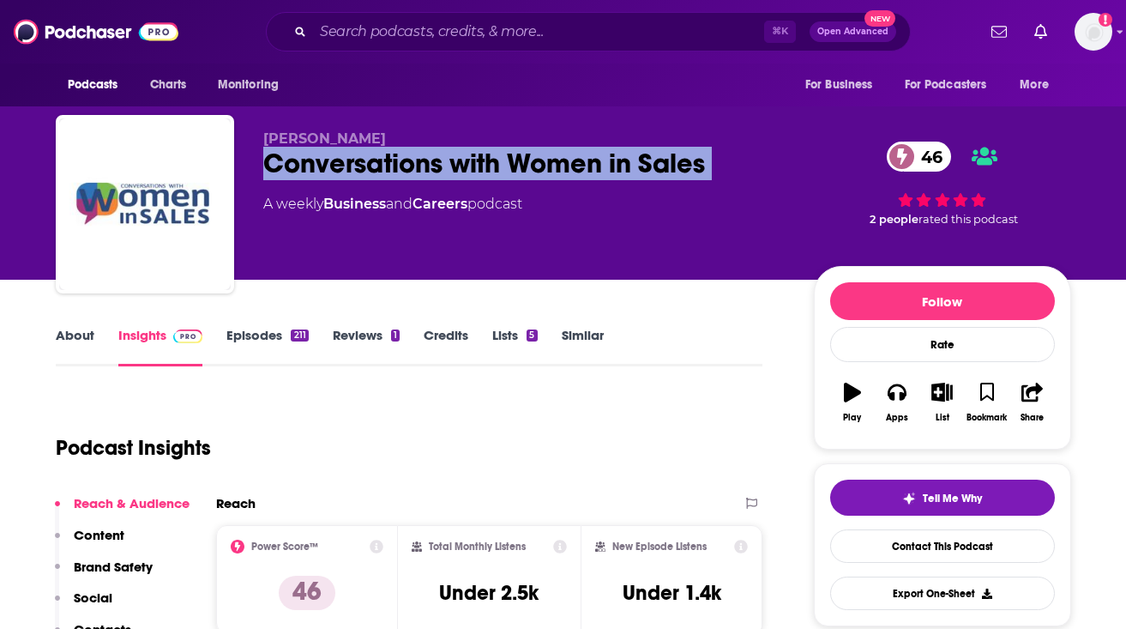
click at [267, 170] on div "Conversations with Women in Sales 46" at bounding box center [524, 163] width 523 height 33
copy div "Conversations with Women in Sales 46"
drag, startPoint x: 383, startPoint y: 137, endPoint x: 253, endPoint y: 135, distance: 130.4
click at [253, 135] on div "Lori Richardson Conversations with Women in Sales 46 A weekly Business and Care…" at bounding box center [564, 207] width 1016 height 185
copy span "Lori Richardson"
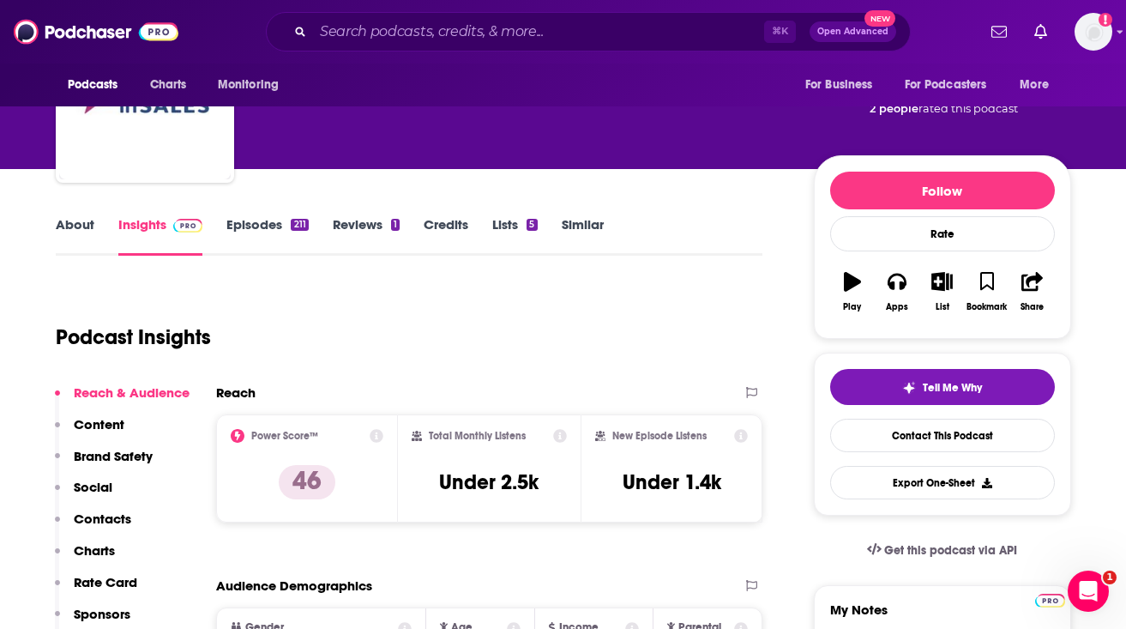
scroll to position [135, 0]
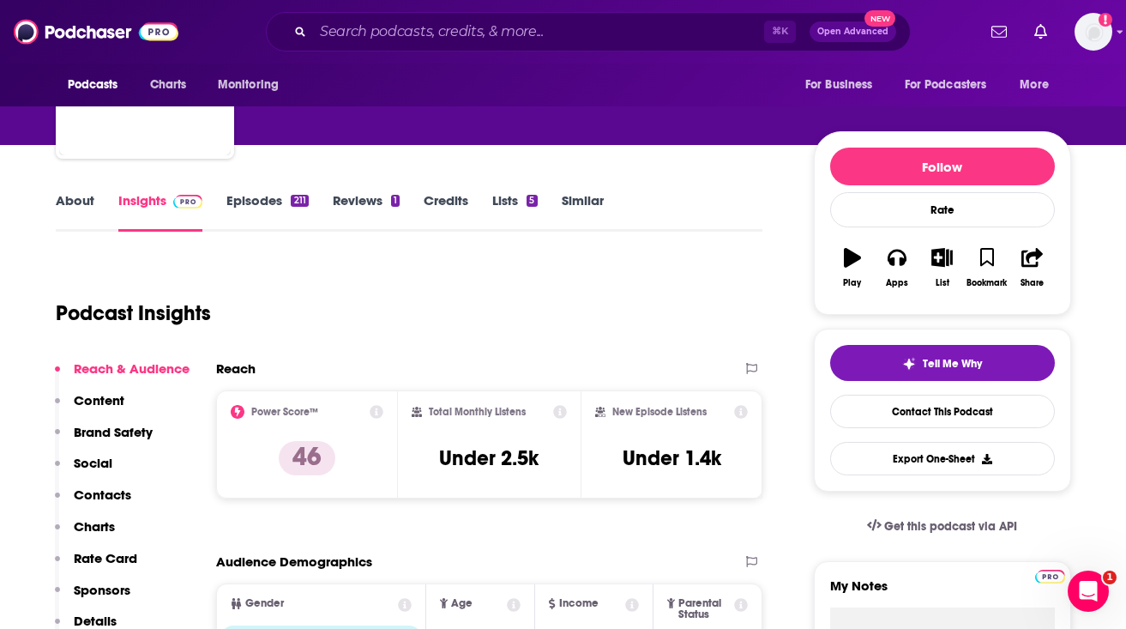
click at [467, 455] on h3 "Under 2.5k" at bounding box center [489, 458] width 100 height 26
copy div "Under 2.5k"
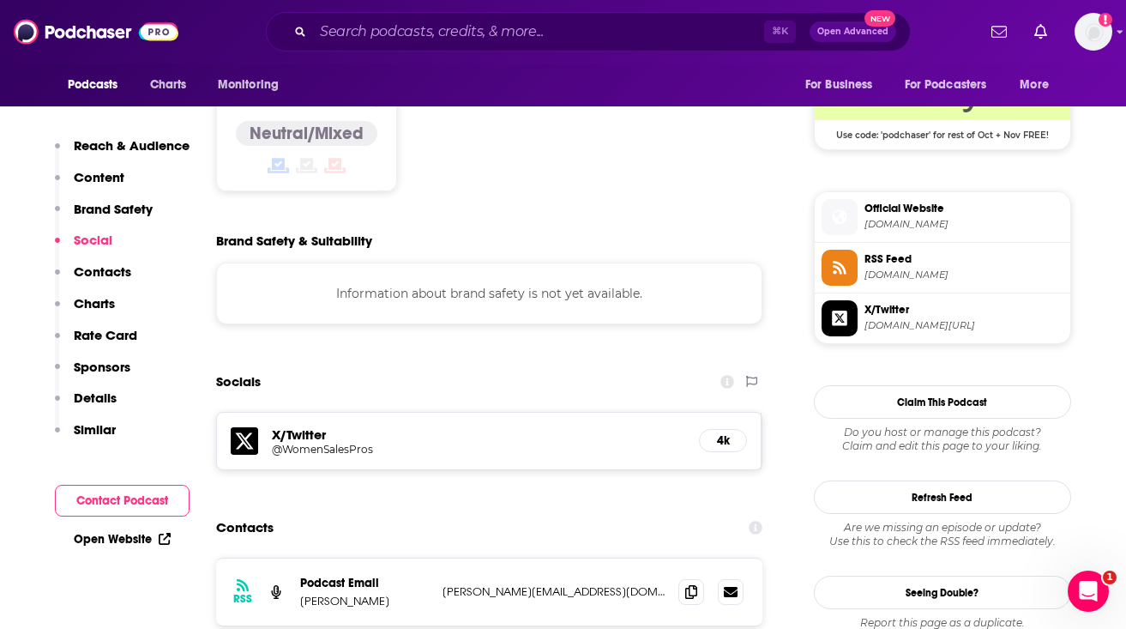
scroll to position [1432, 0]
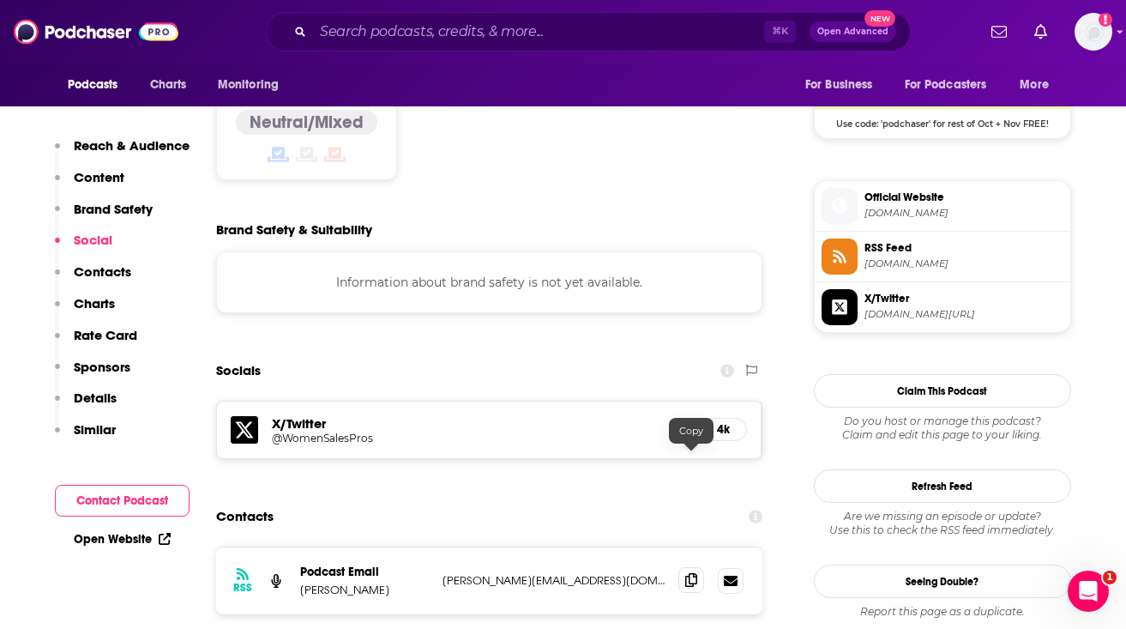
click at [695, 573] on icon at bounding box center [691, 580] width 12 height 14
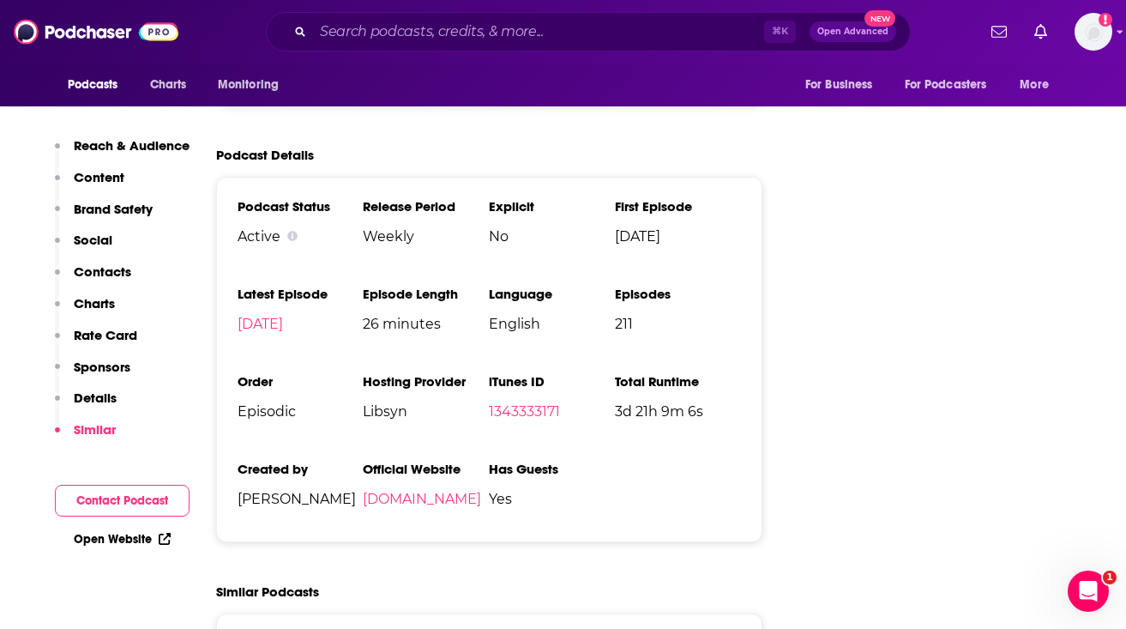
scroll to position [2843, 0]
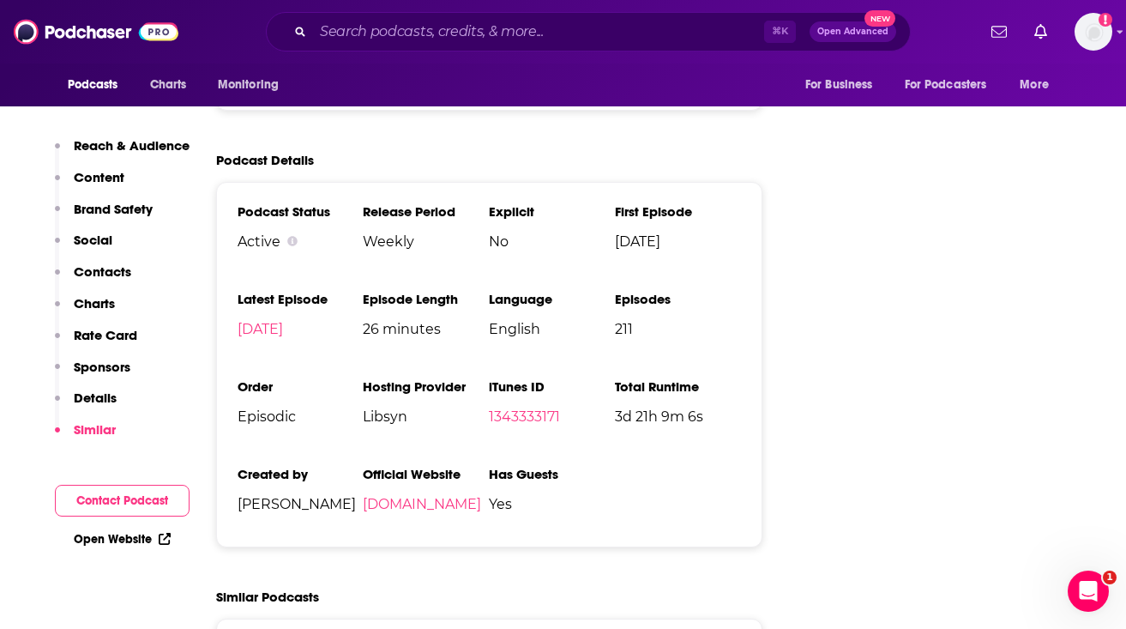
click at [273, 408] on span "Episodic" at bounding box center [301, 416] width 126 height 16
copy span "Episodic"
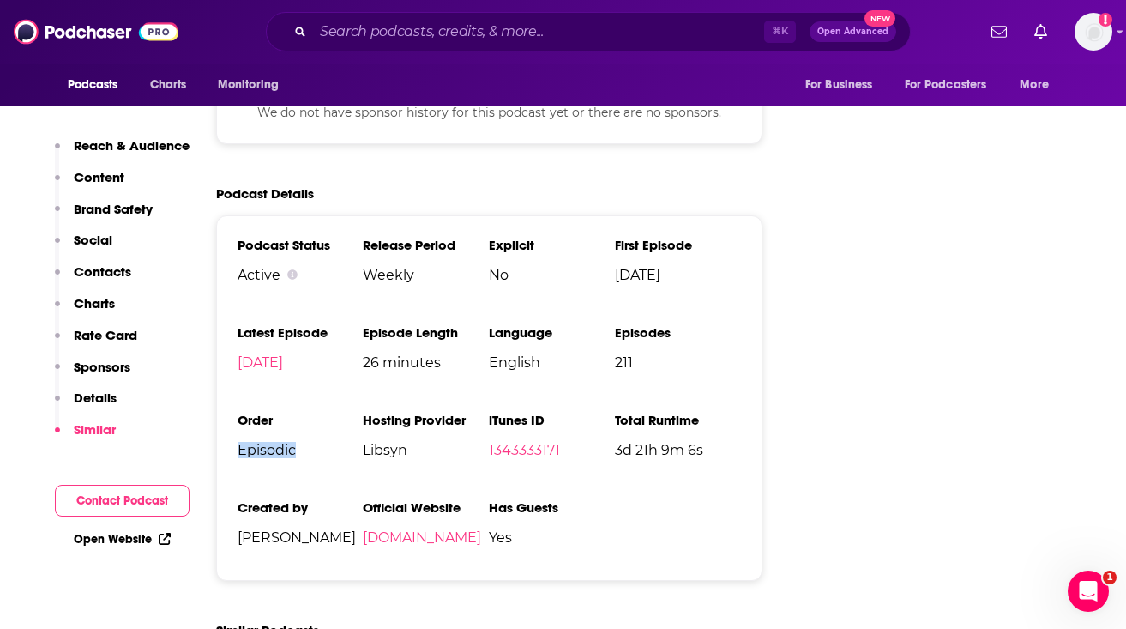
scroll to position [2807, 0]
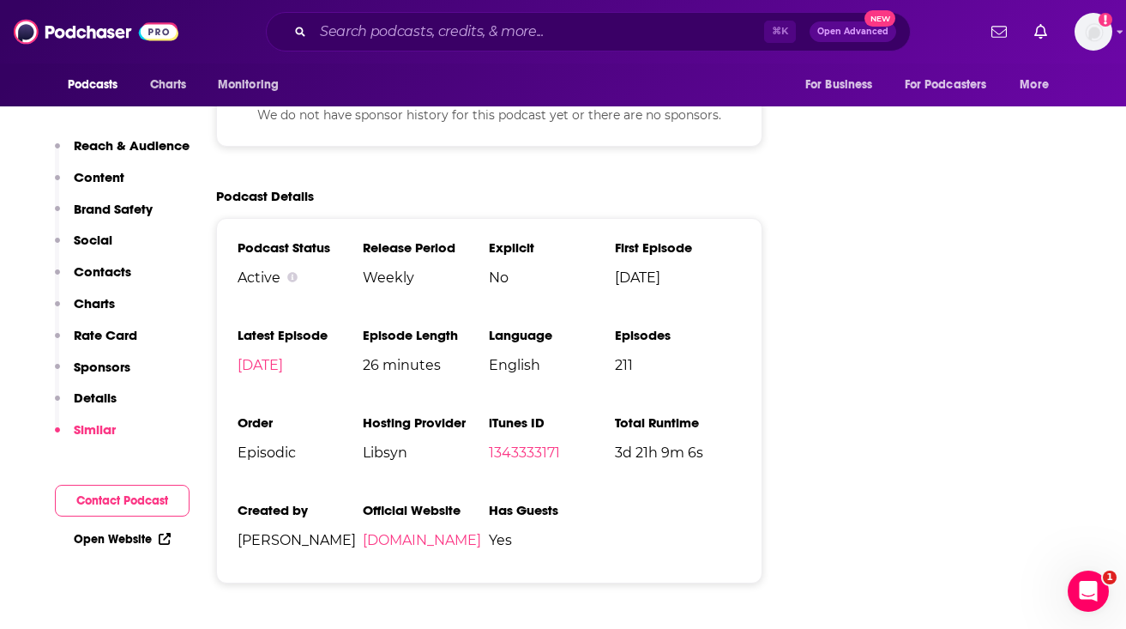
drag, startPoint x: 364, startPoint y: 441, endPoint x: 504, endPoint y: 440, distance: 140.7
click at [489, 502] on li "Official Website womensalespros.com" at bounding box center [426, 532] width 126 height 60
copy ul "Official Website womensalespros.com"
drag, startPoint x: 511, startPoint y: 438, endPoint x: 363, endPoint y: 428, distance: 148.8
click at [363, 428] on ul "Podcast Status Active Release Period Weekly Explicit No First Episode Jan 25th,…" at bounding box center [490, 400] width 504 height 323
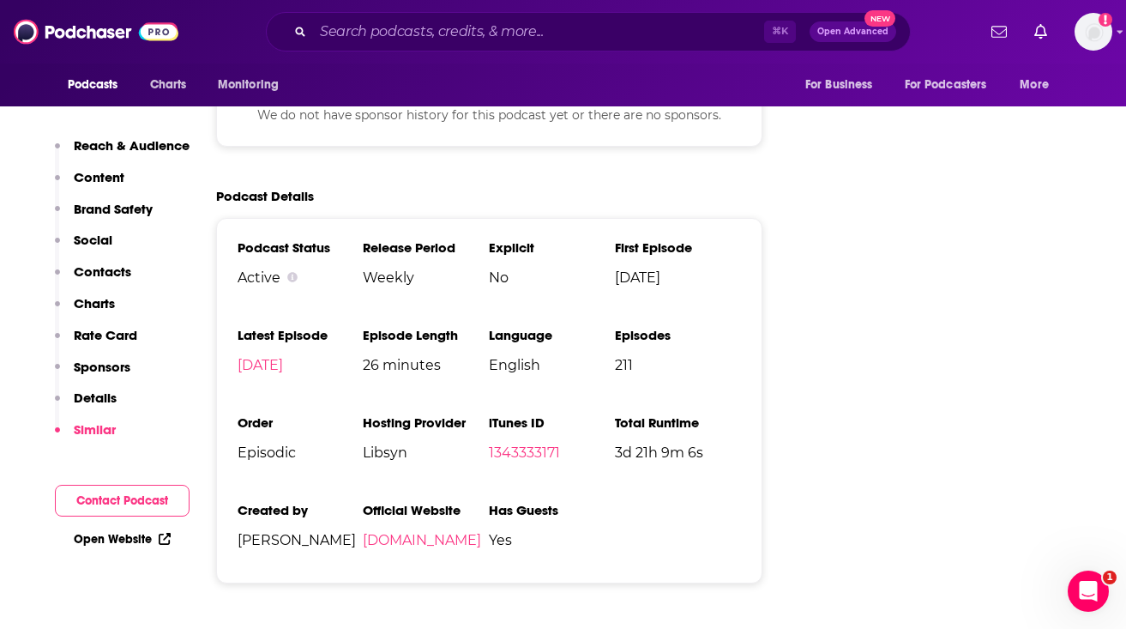
copy link "womensalespros.com"
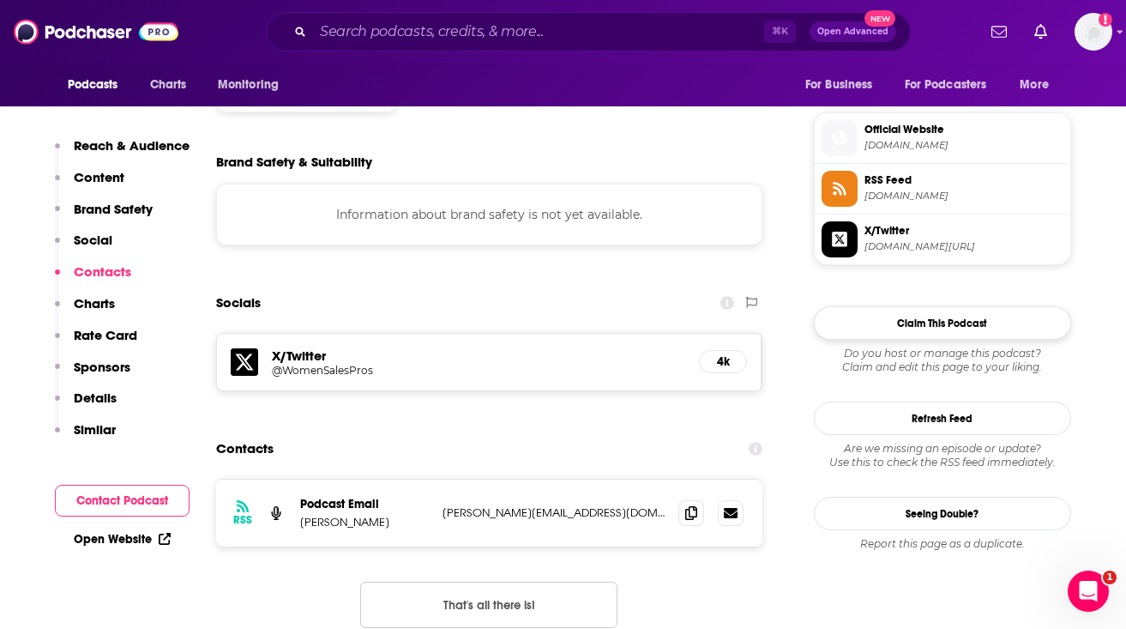
scroll to position [1420, 0]
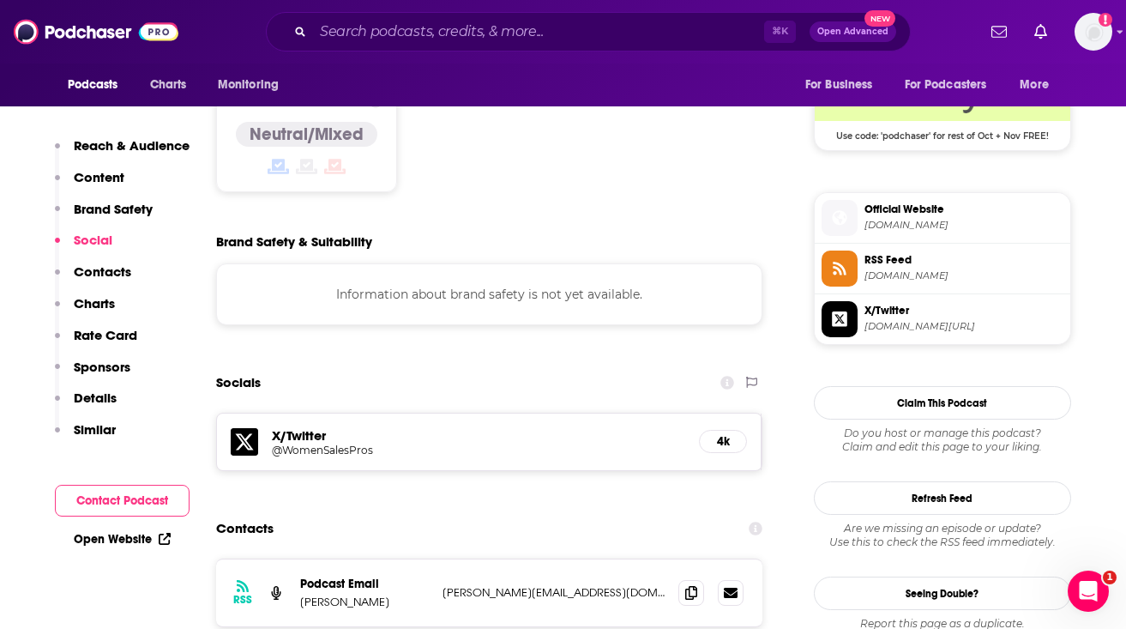
click at [906, 222] on span "womensalespros.com" at bounding box center [964, 225] width 199 height 13
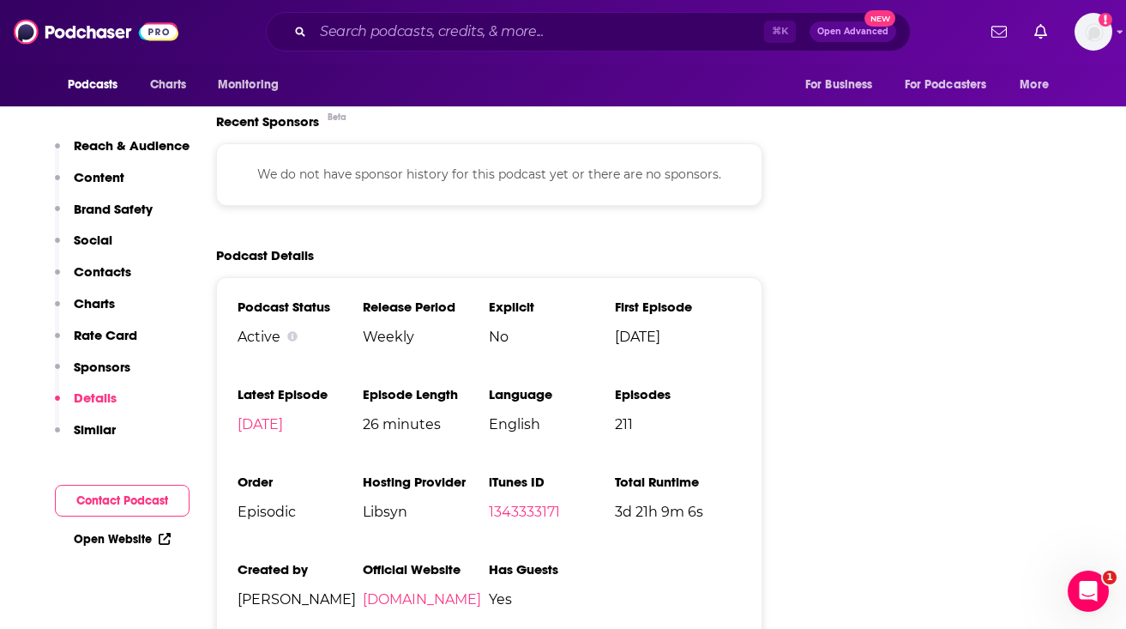
scroll to position [2767, 0]
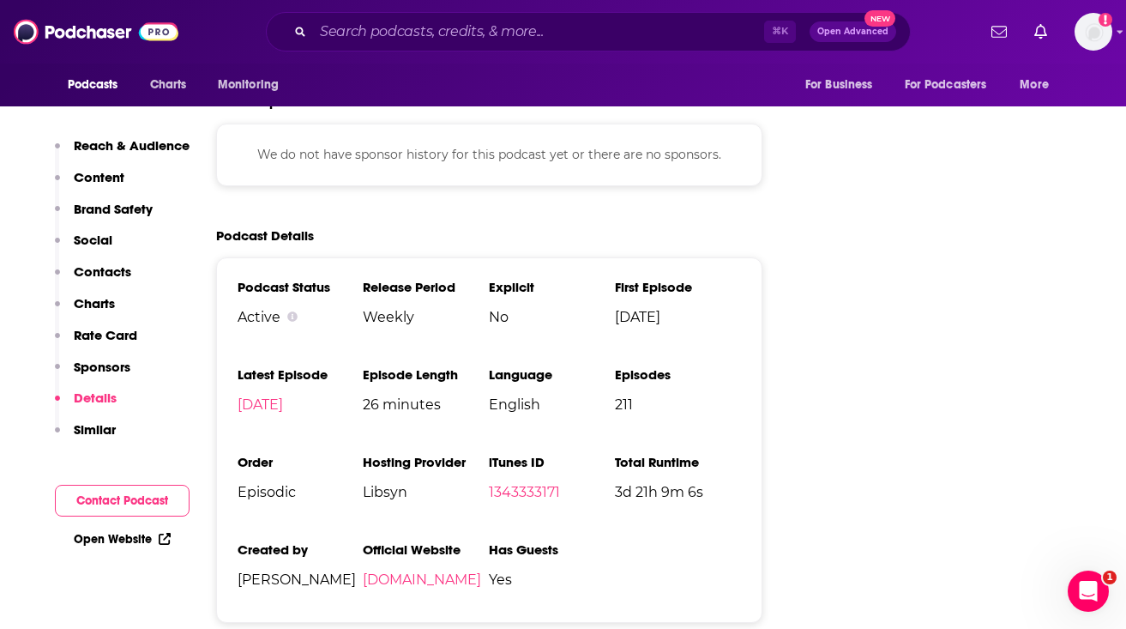
click at [377, 484] on span "Libsyn" at bounding box center [426, 492] width 126 height 16
copy span "Libsyn"
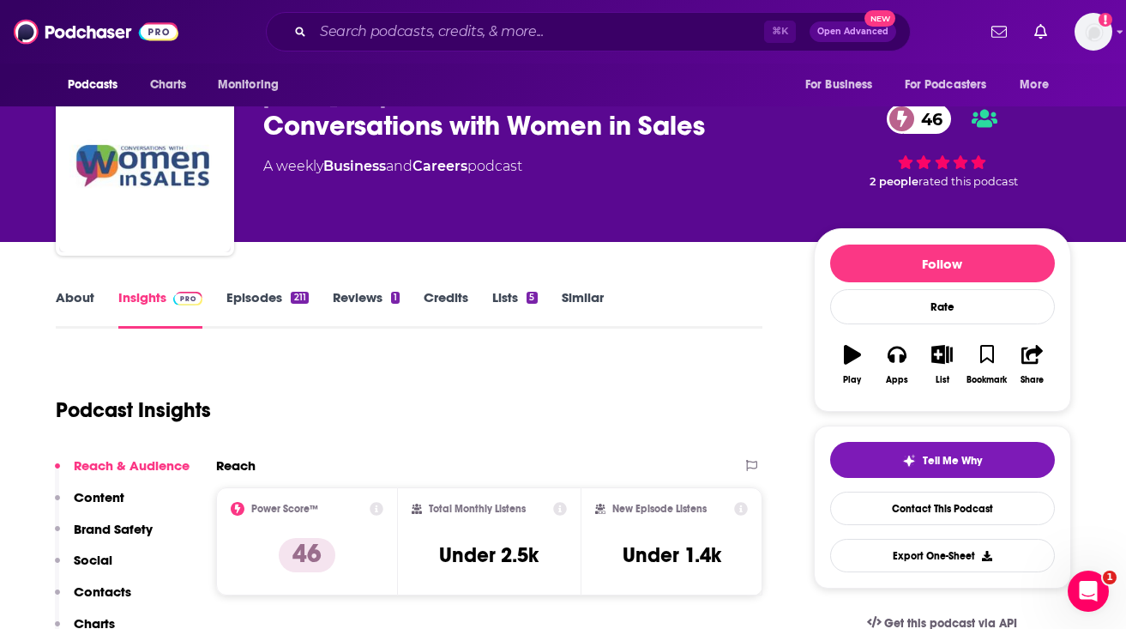
scroll to position [0, 0]
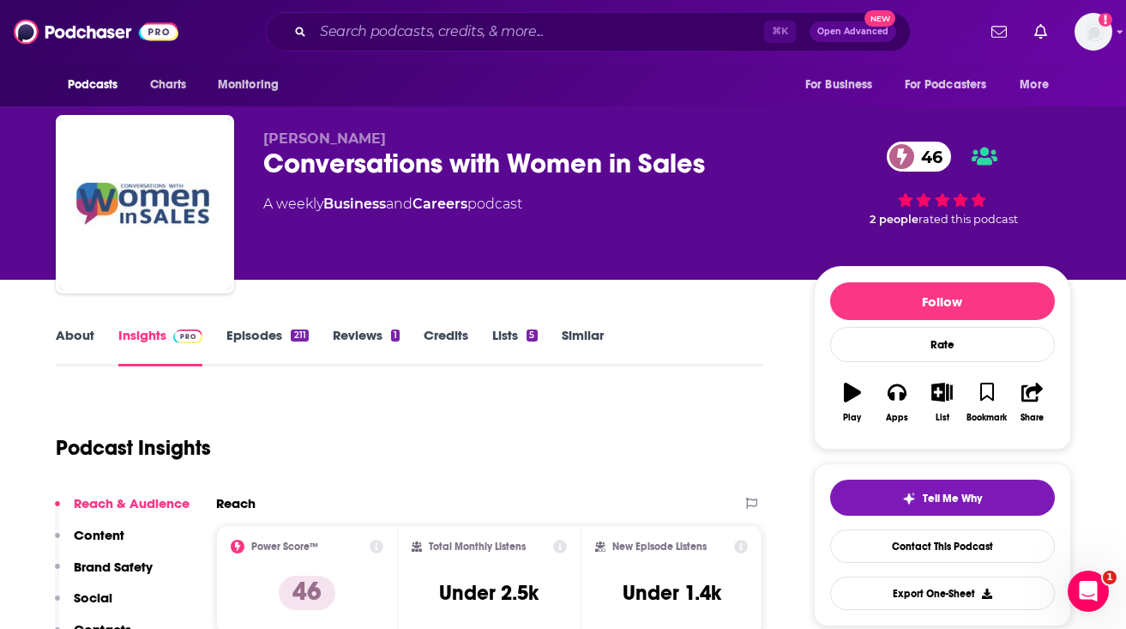
click at [74, 344] on link "About" at bounding box center [75, 346] width 39 height 39
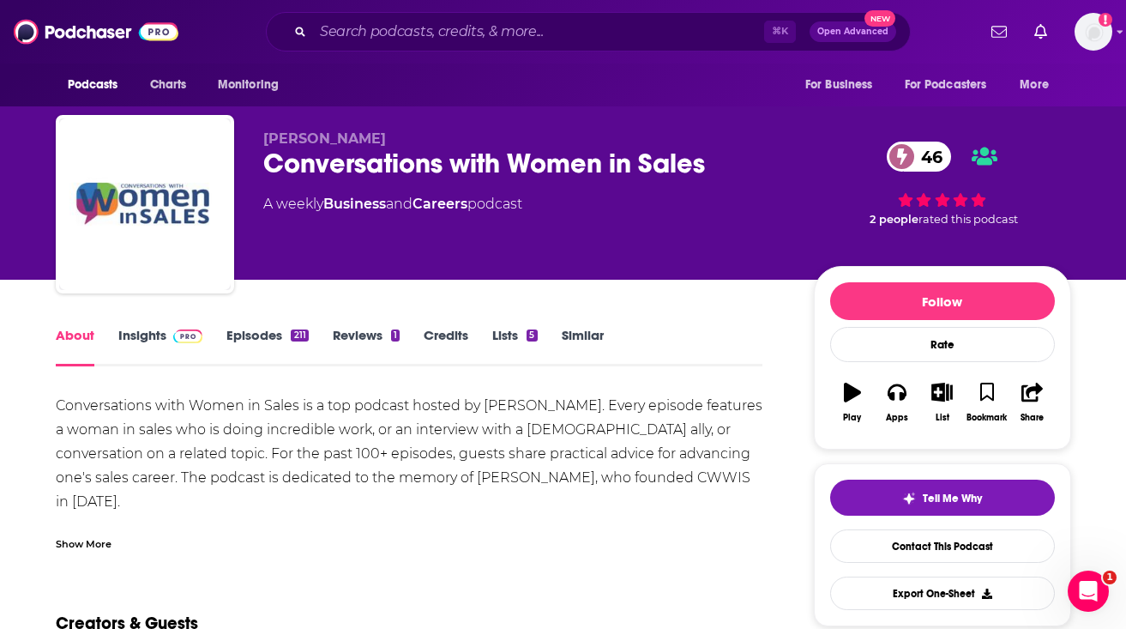
click at [143, 424] on div "Conversations with Women in Sales is a top podcast hosted by Lori Richardson. E…" at bounding box center [410, 502] width 708 height 216
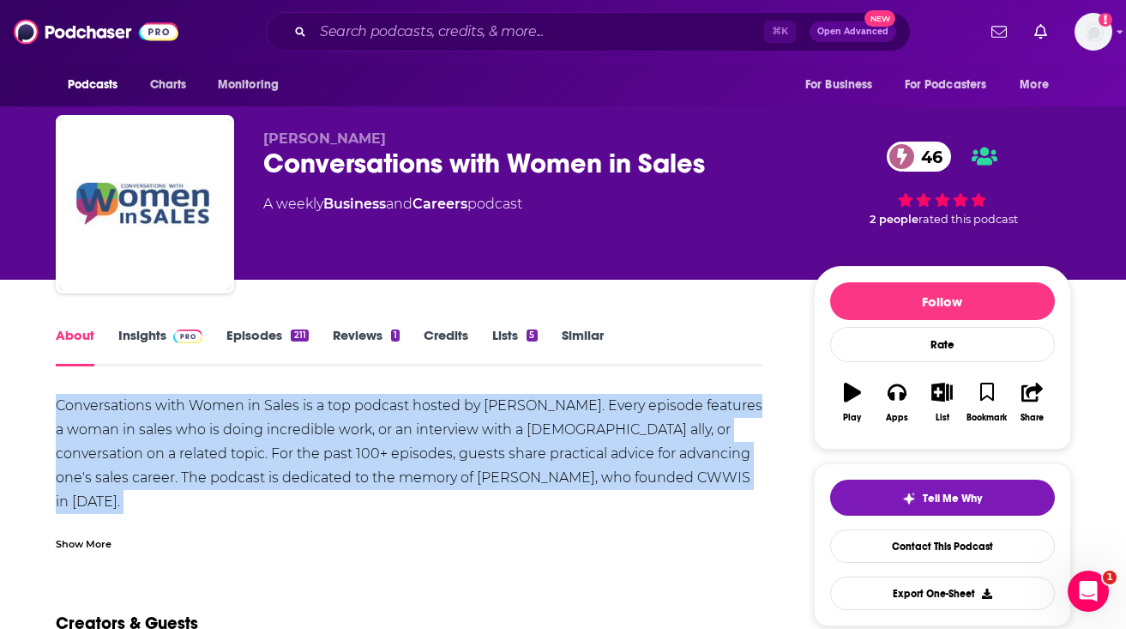
click at [143, 424] on div "Conversations with Women in Sales is a top podcast hosted by Lori Richardson. E…" at bounding box center [410, 502] width 708 height 216
copy div "Conversations with Women in Sales is a top podcast hosted by Lori Richardson. E…"
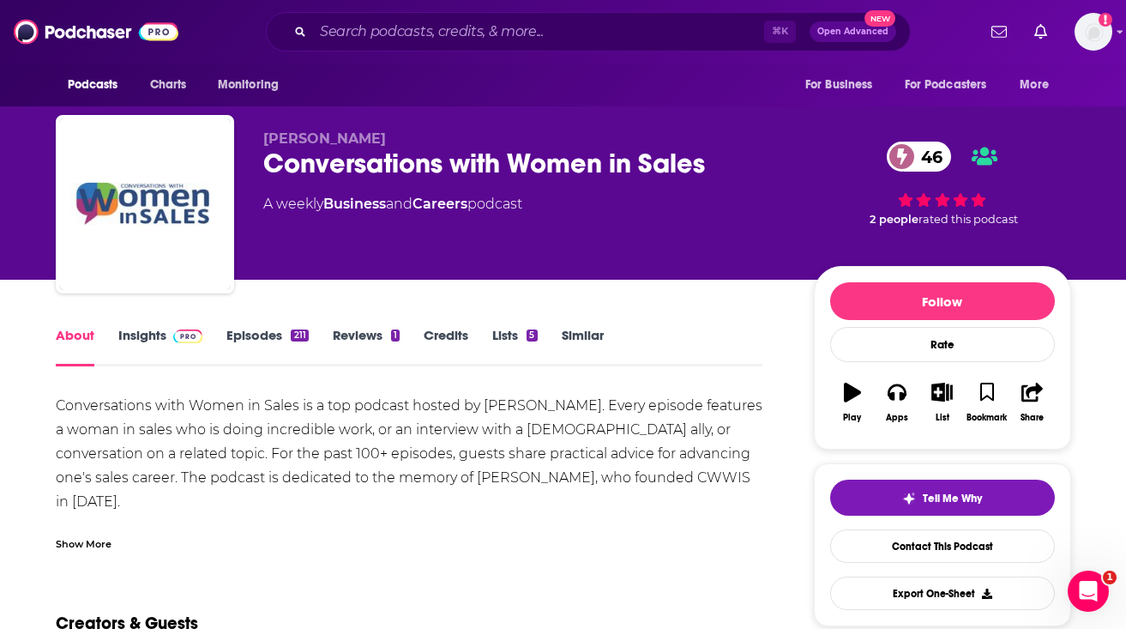
click at [63, 550] on div "Show More" at bounding box center [84, 542] width 56 height 16
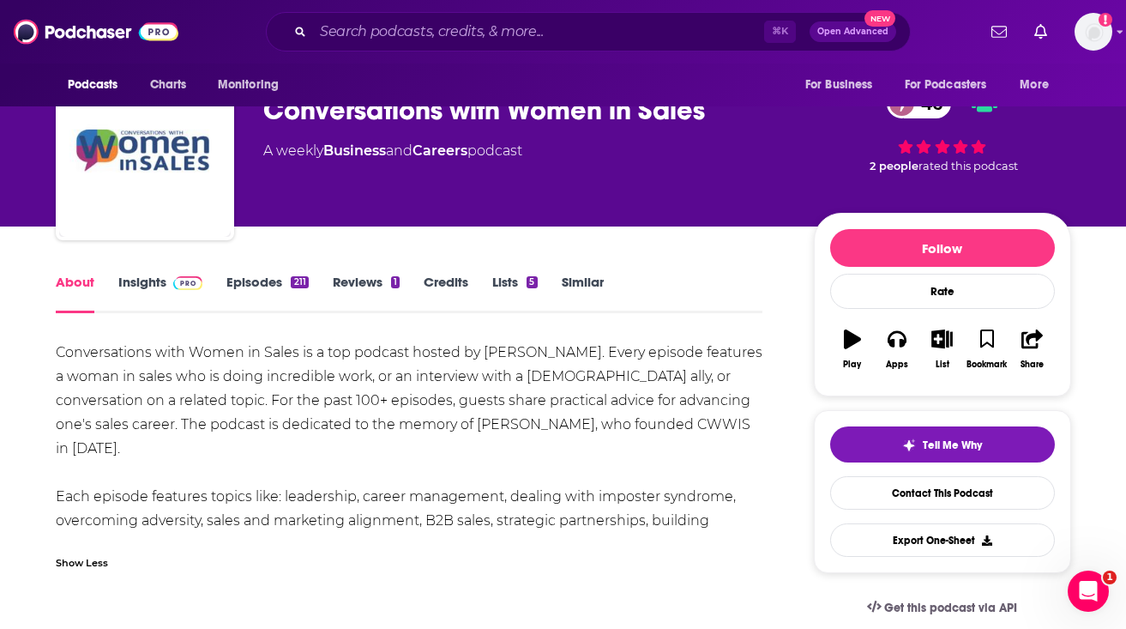
scroll to position [56, 0]
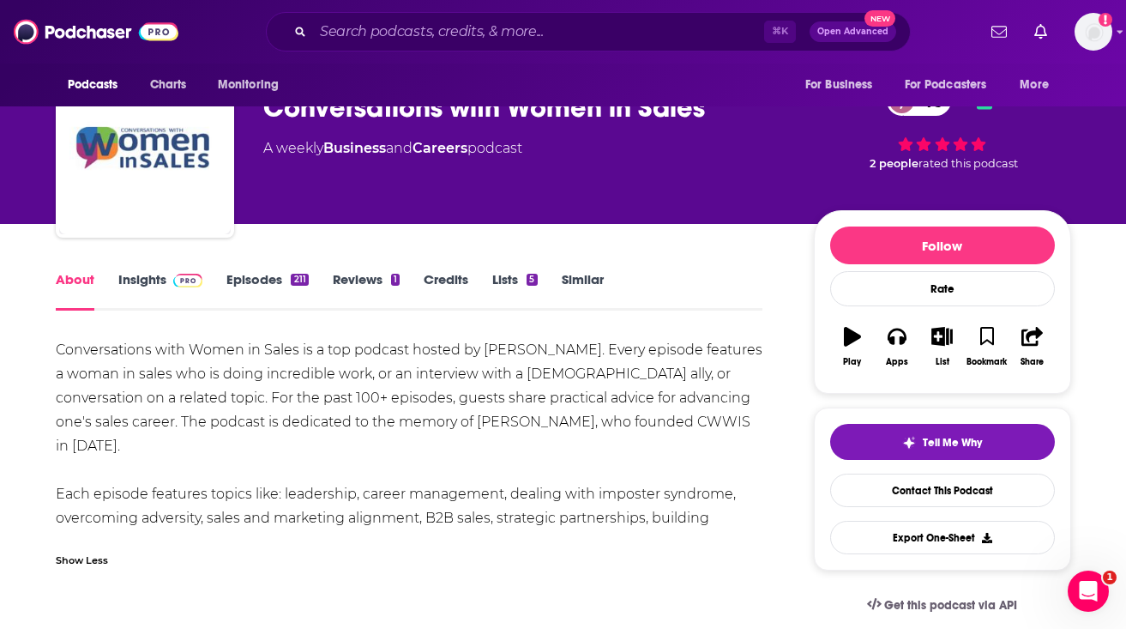
drag, startPoint x: 57, startPoint y: 345, endPoint x: 745, endPoint y: 517, distance: 708.4
click at [745, 517] on div "Conversations with Women in Sales is a top podcast hosted by Lori Richardson. E…" at bounding box center [410, 446] width 708 height 216
copy div "Conversations with Women in Sales is a top podcast hosted by Lori Richardson. E…"
drag, startPoint x: 481, startPoint y: 157, endPoint x: 324, endPoint y: 154, distance: 157.0
click at [324, 154] on div "A weekly Business and Careers podcast" at bounding box center [392, 148] width 259 height 21
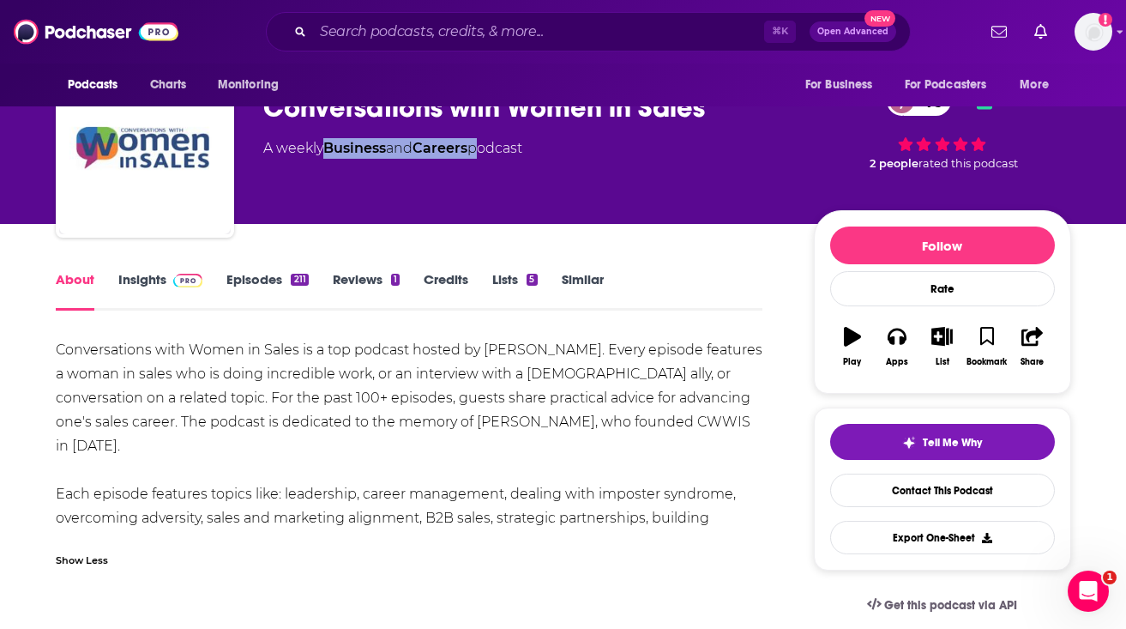
copy div "Business and Careers"
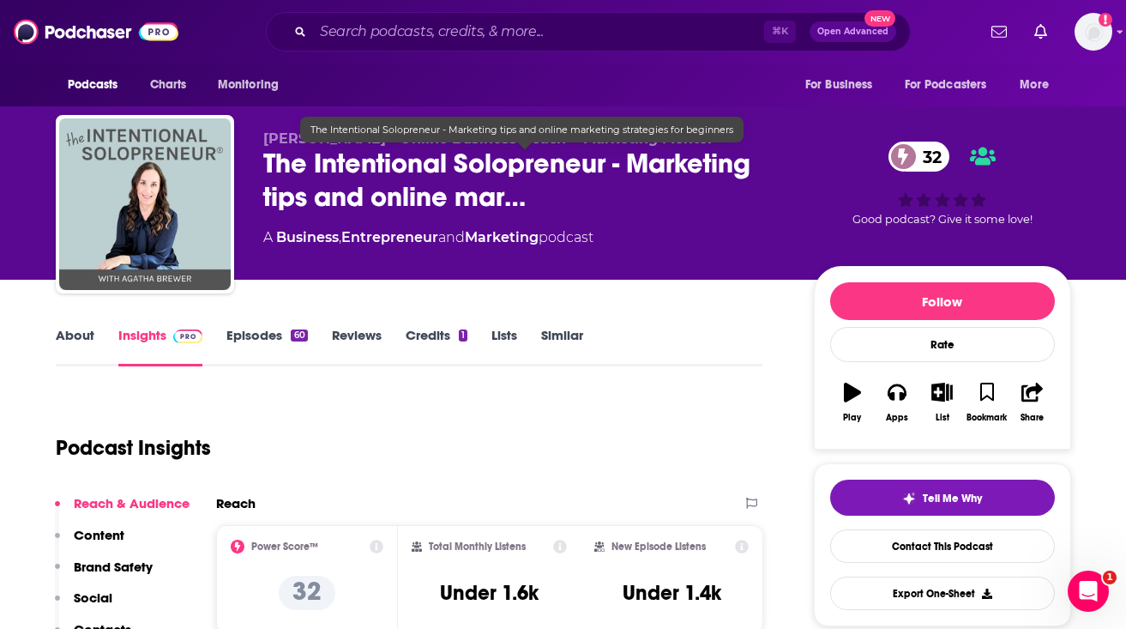
click at [272, 131] on span "[PERSON_NAME] - Online Business Coach + Marketing Mentor" at bounding box center [488, 138] width 450 height 16
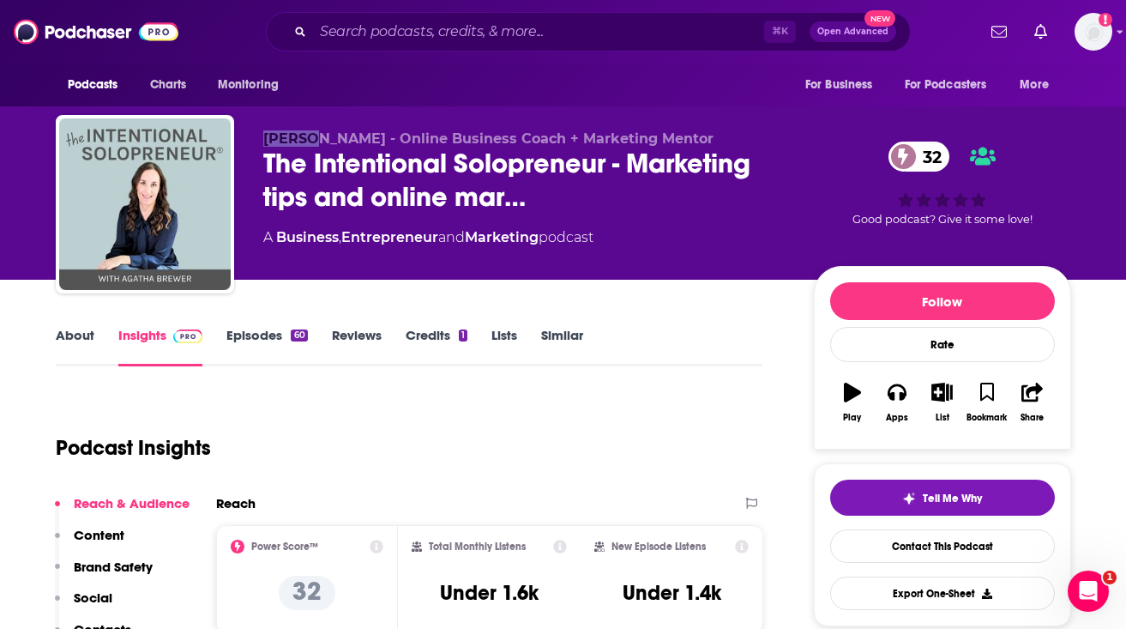
click at [272, 131] on span "[PERSON_NAME] - Online Business Coach + Marketing Mentor" at bounding box center [488, 138] width 450 height 16
drag, startPoint x: 263, startPoint y: 142, endPoint x: 371, endPoint y: 142, distance: 108.1
click at [371, 142] on span "[PERSON_NAME] - Online Business Coach + Marketing Mentor" at bounding box center [488, 138] width 450 height 16
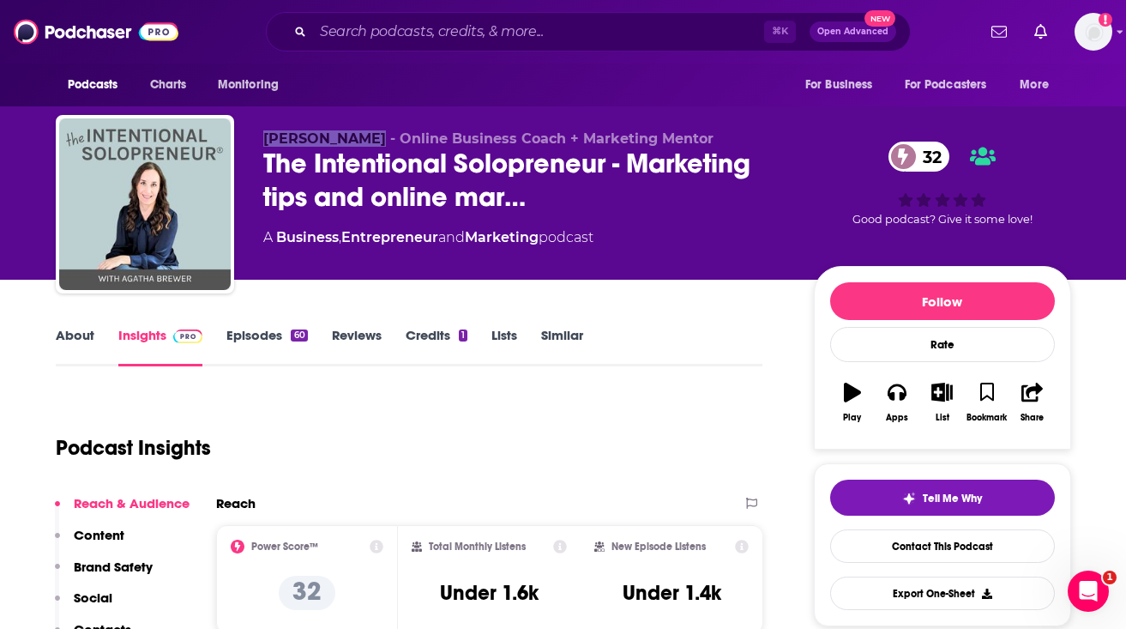
copy span "[PERSON_NAME]"
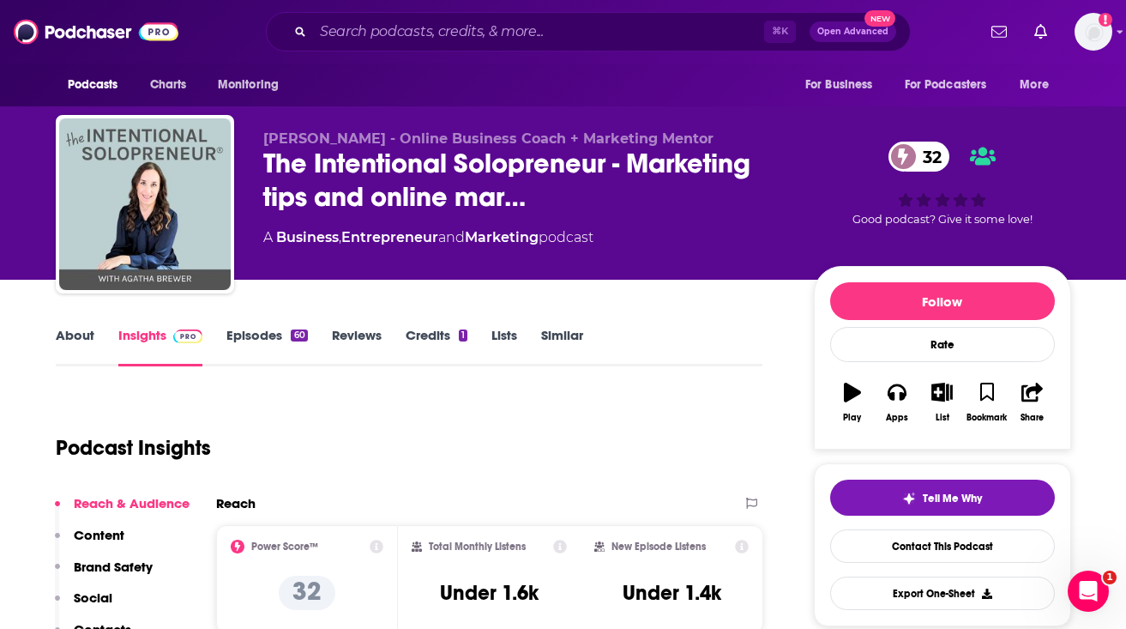
click at [85, 337] on link "About" at bounding box center [75, 346] width 39 height 39
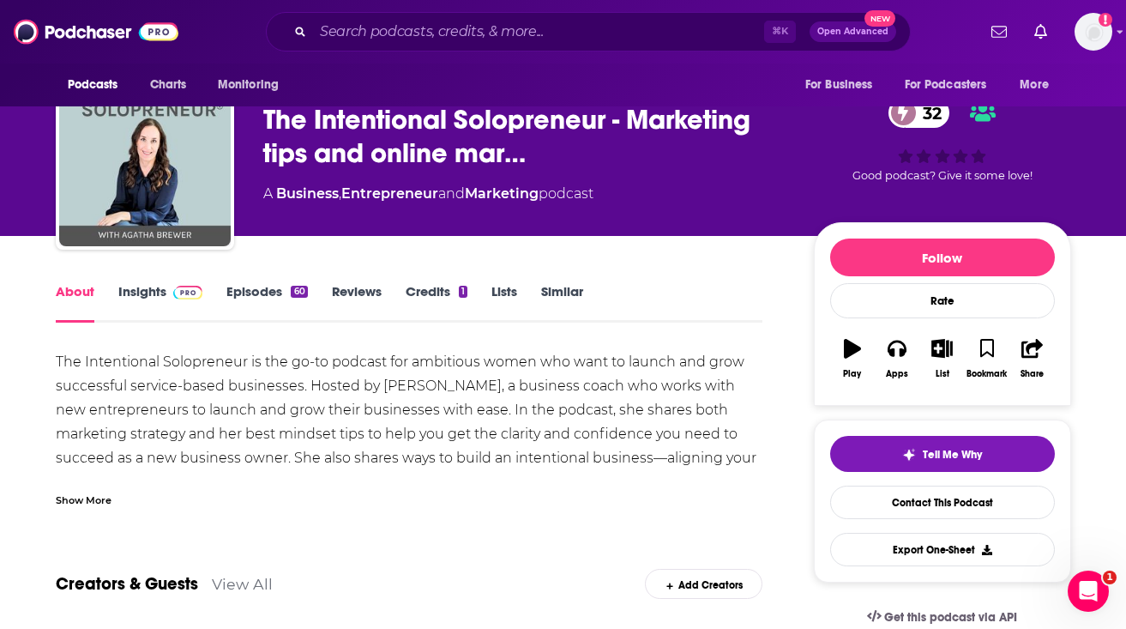
scroll to position [53, 0]
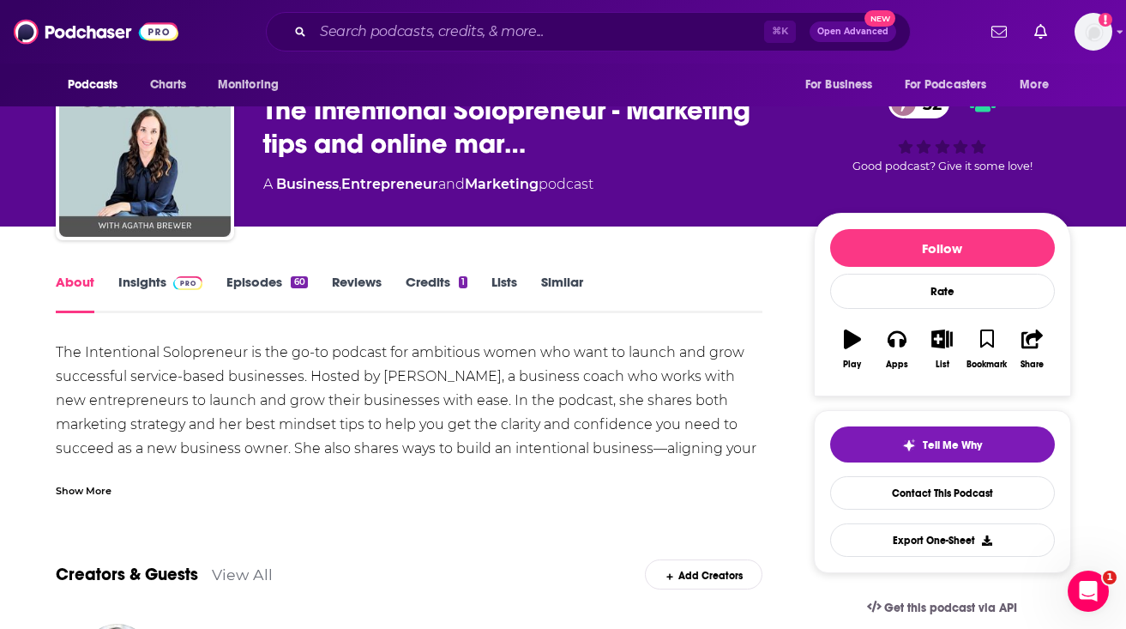
click at [68, 489] on div "Show More" at bounding box center [84, 489] width 56 height 16
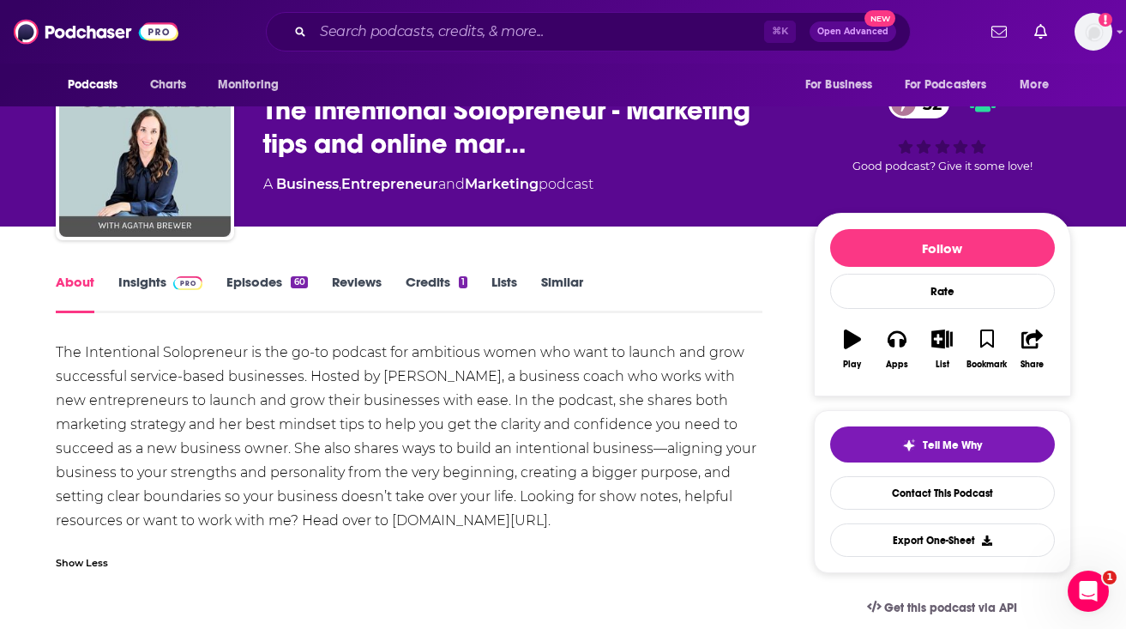
scroll to position [160, 0]
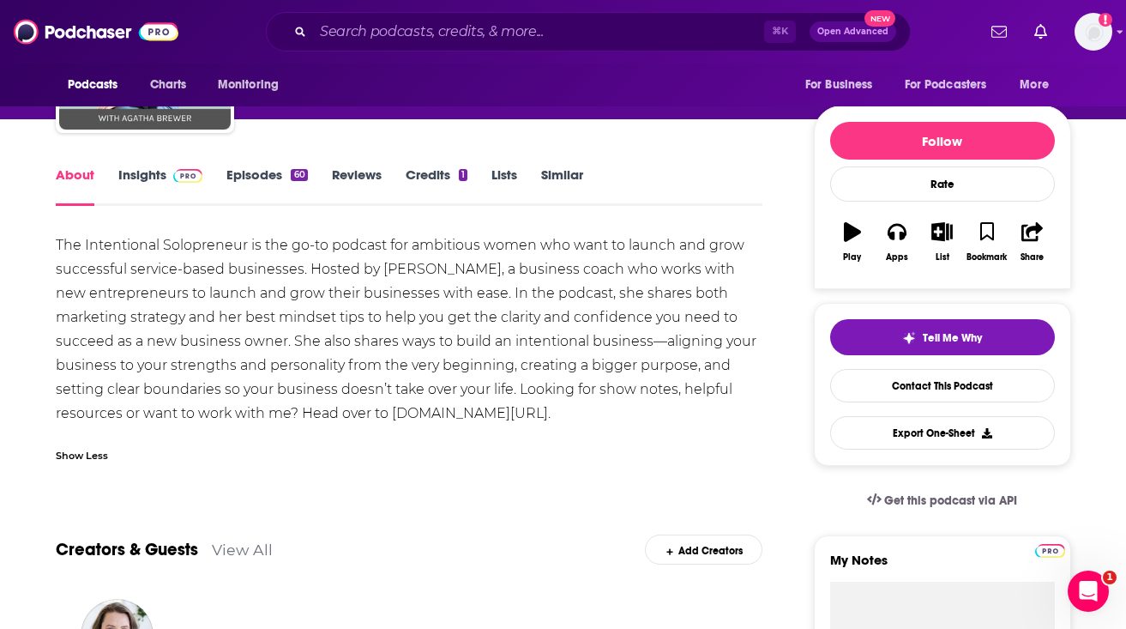
drag, startPoint x: 51, startPoint y: 240, endPoint x: 530, endPoint y: 414, distance: 509.3
copy div "The Intentional Solopreneur is the go-to podcast for ambitious women who want t…"
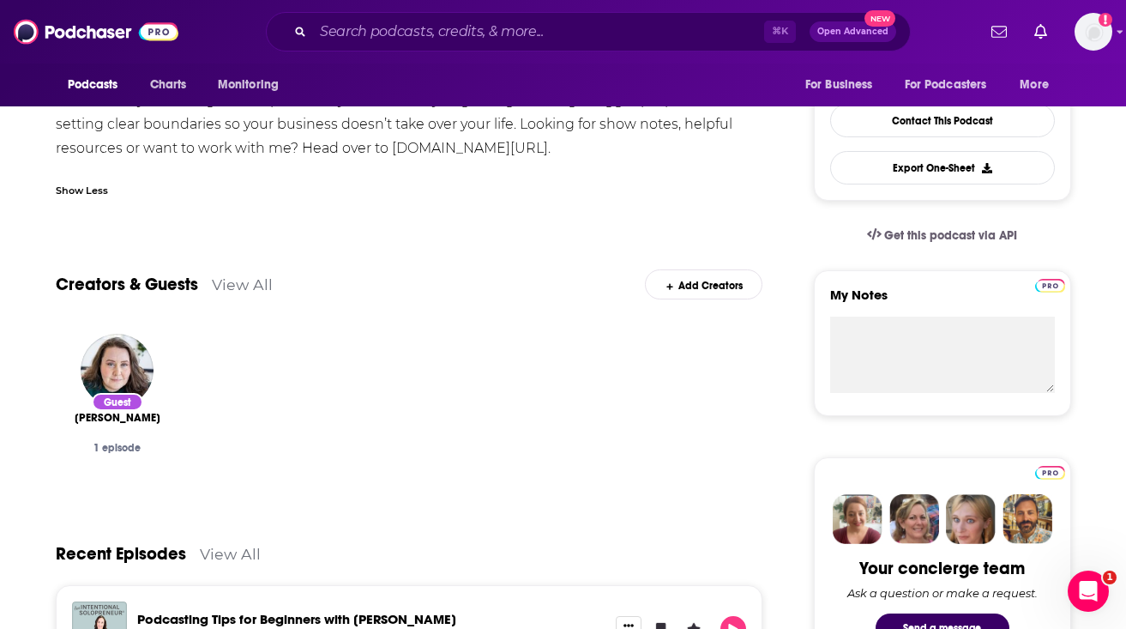
scroll to position [0, 0]
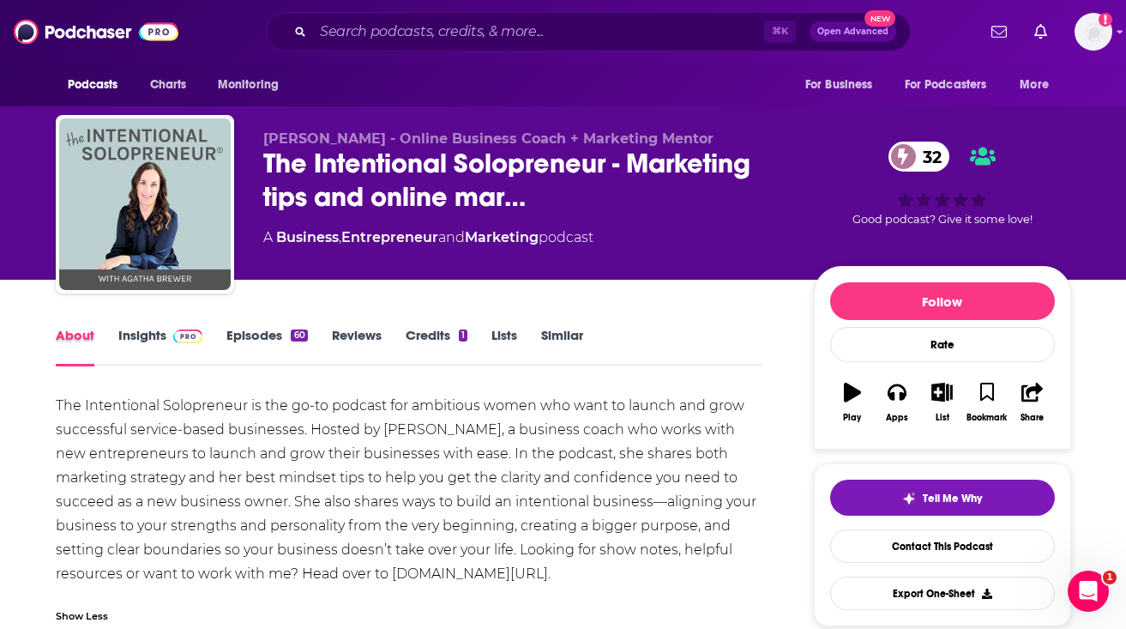
click at [111, 340] on div "About" at bounding box center [87, 346] width 63 height 39
click at [128, 335] on link "Insights" at bounding box center [160, 346] width 85 height 39
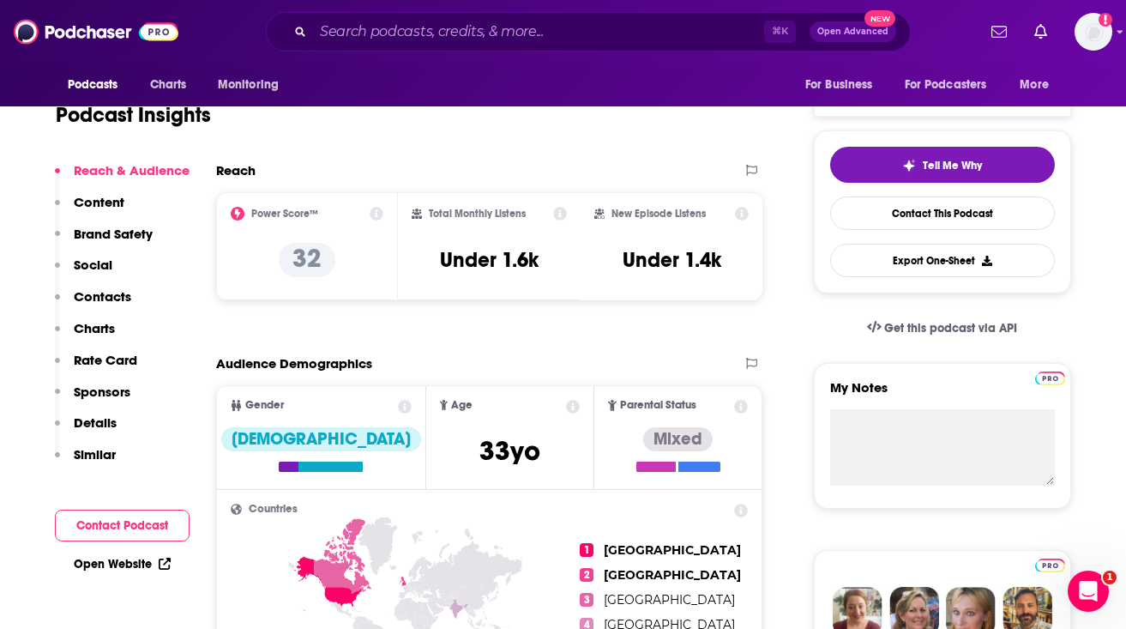
scroll to position [336, 0]
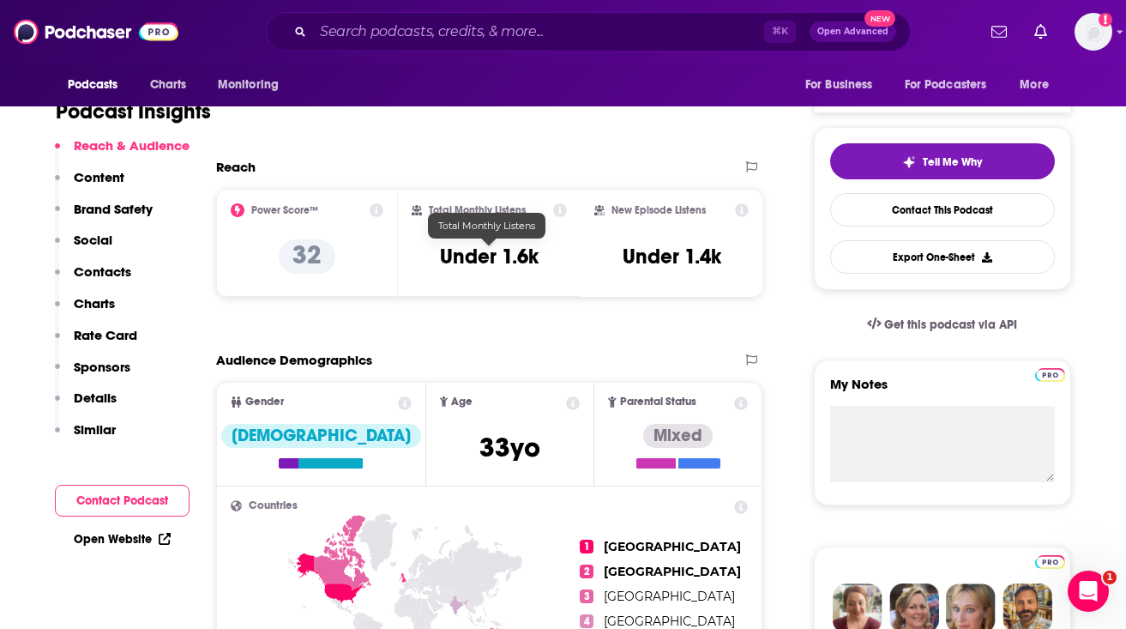
click at [498, 256] on h3 "Under 1.6k" at bounding box center [489, 257] width 99 height 26
copy div "Under 1.6k"
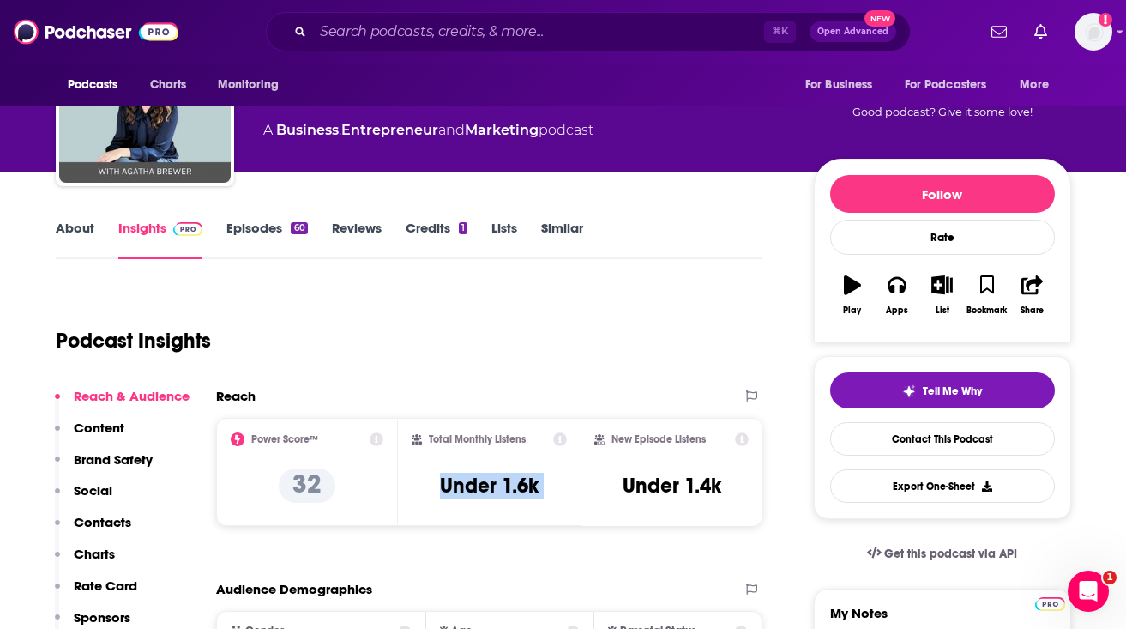
scroll to position [0, 0]
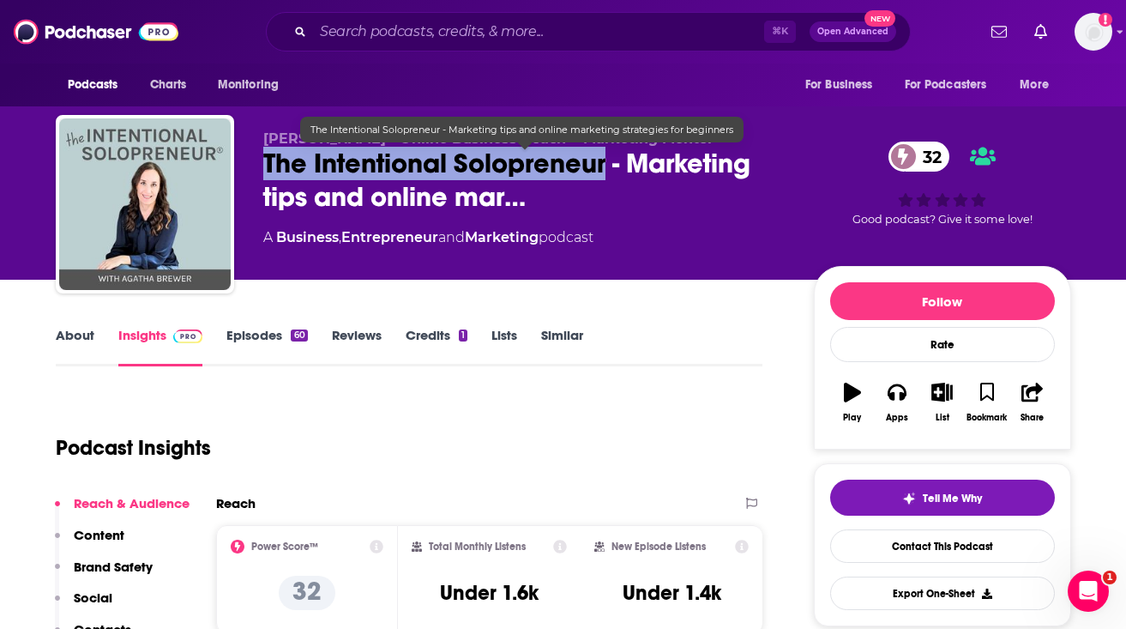
drag, startPoint x: 262, startPoint y: 166, endPoint x: 608, endPoint y: 161, distance: 346.6
click at [608, 161] on div "[PERSON_NAME] - Online Business Coach + Marketing Mentor The Intentional Solopr…" at bounding box center [564, 207] width 1016 height 185
copy h2 "The Intentional Solopreneur"
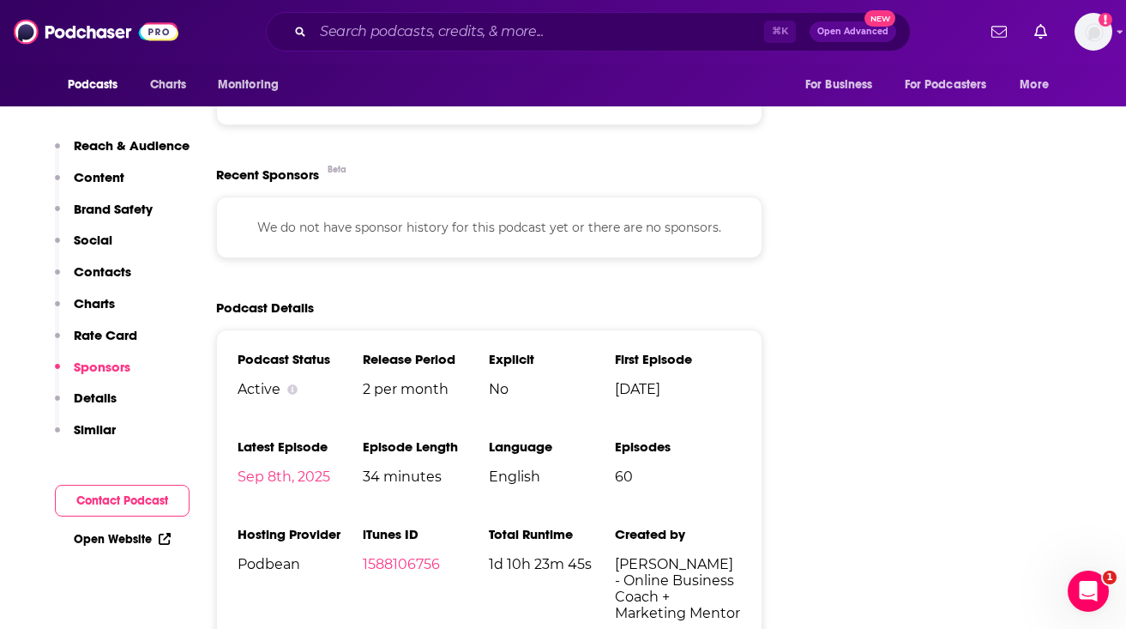
scroll to position [2069, 0]
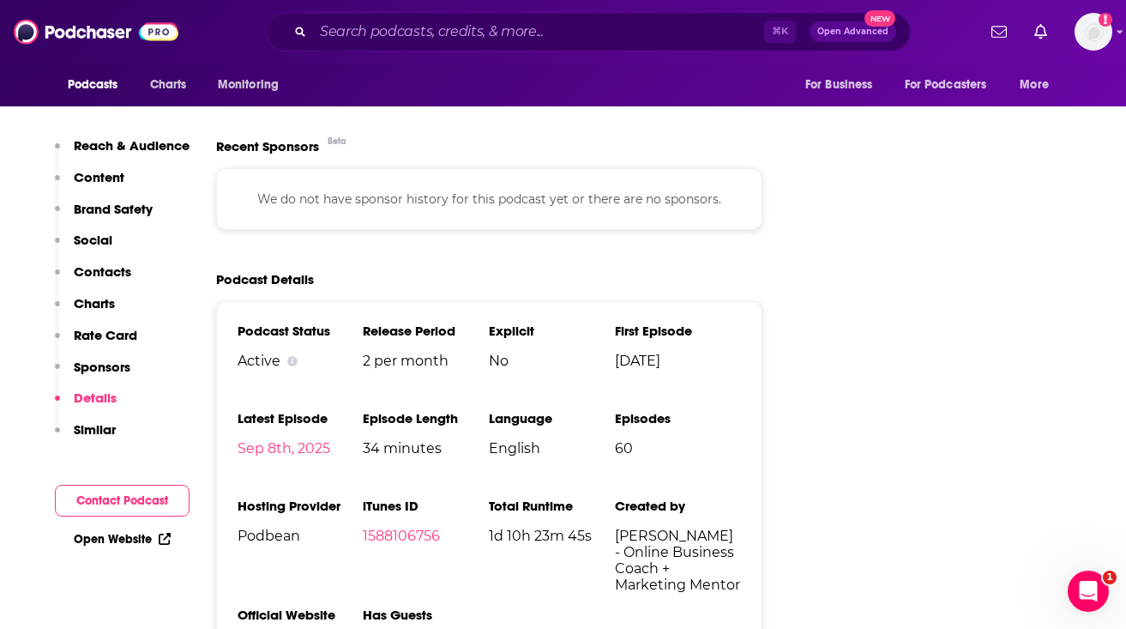
click at [286, 528] on li "Hosting Provider Podbean" at bounding box center [301, 538] width 126 height 81
copy span "Podbean"
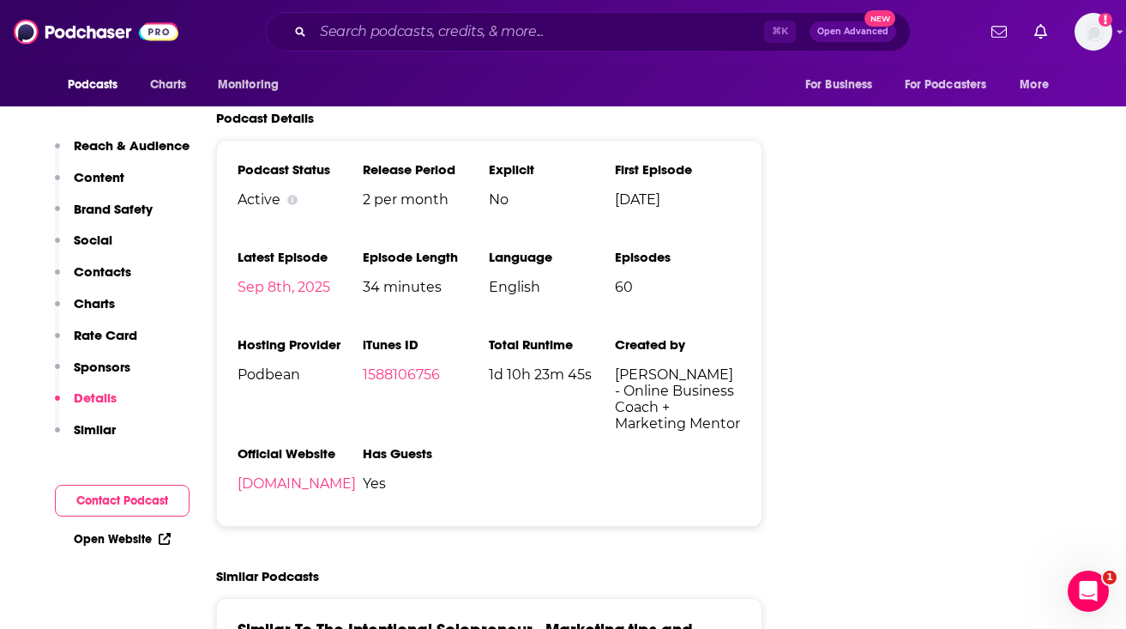
drag, startPoint x: 232, startPoint y: 507, endPoint x: 487, endPoint y: 504, distance: 255.6
click at [487, 504] on div "Podcast Status Active Release Period 2 per month Explicit No First Episode [DAT…" at bounding box center [489, 333] width 547 height 387
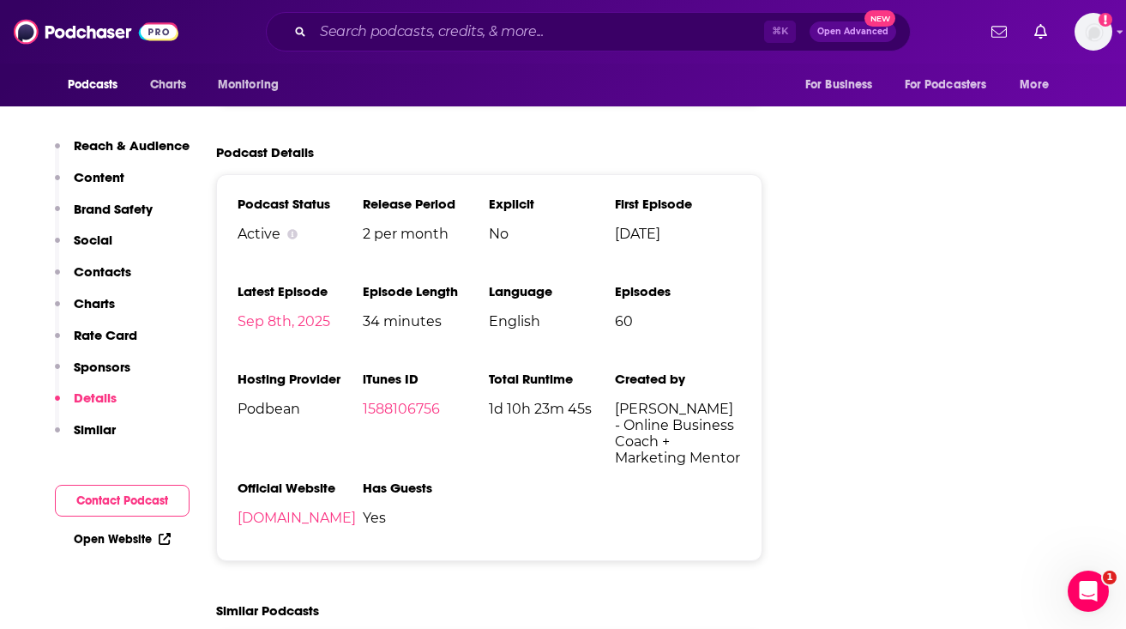
scroll to position [2198, 0]
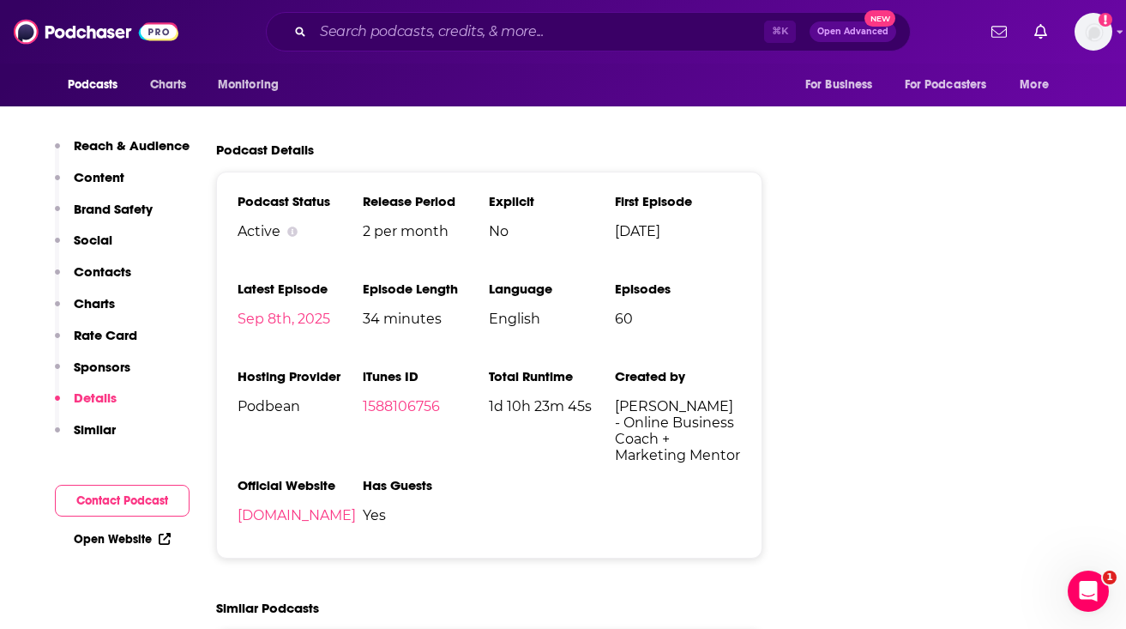
drag, startPoint x: 620, startPoint y: 413, endPoint x: 703, endPoint y: 413, distance: 82.3
click at [703, 413] on span "[PERSON_NAME] - Online Business Coach + Marketing Mentor" at bounding box center [678, 430] width 126 height 65
drag, startPoint x: 721, startPoint y: 415, endPoint x: 616, endPoint y: 415, distance: 104.6
click at [616, 415] on span "[PERSON_NAME] - Online Business Coach + Marketing Mentor" at bounding box center [678, 430] width 126 height 65
copy span "[PERSON_NAME]"
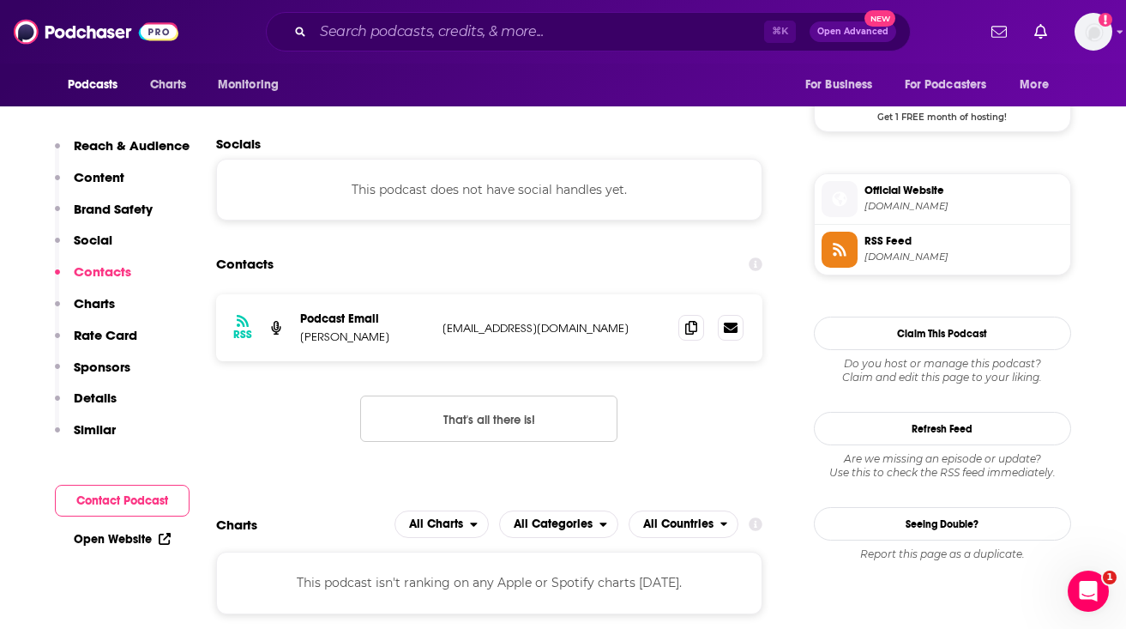
scroll to position [1284, 0]
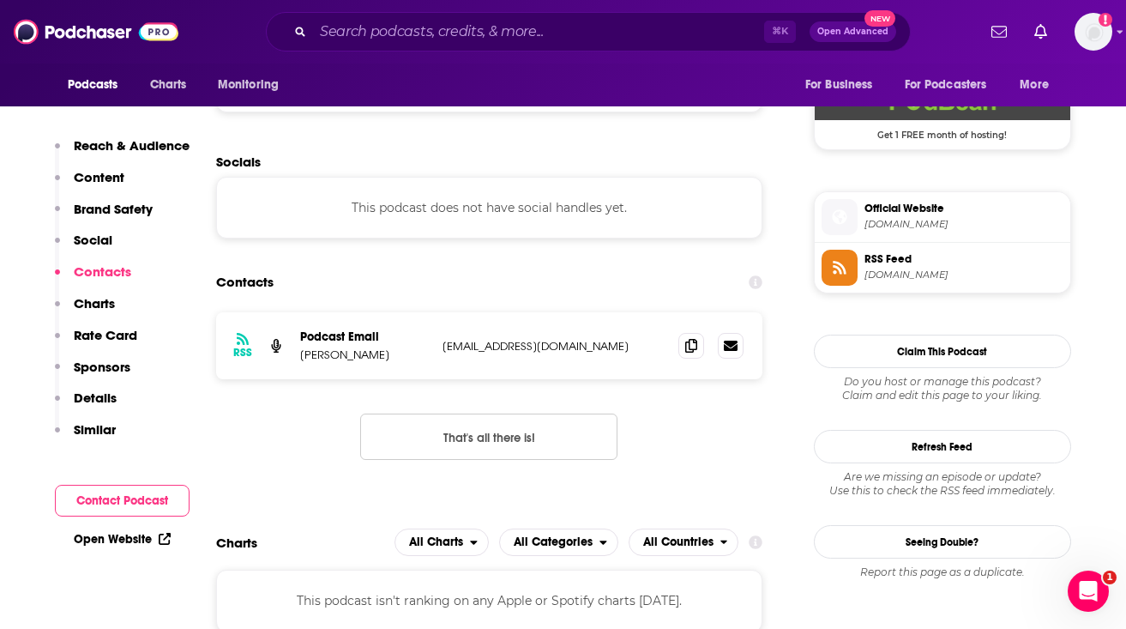
click at [903, 226] on span "[DOMAIN_NAME]" at bounding box center [964, 224] width 199 height 13
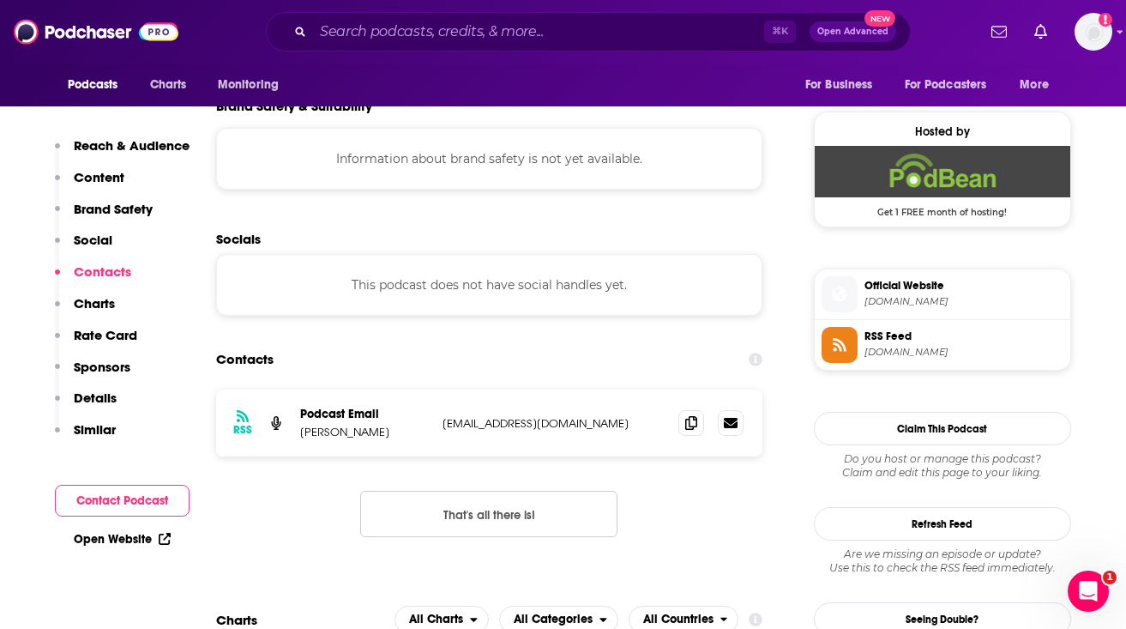
scroll to position [1236, 0]
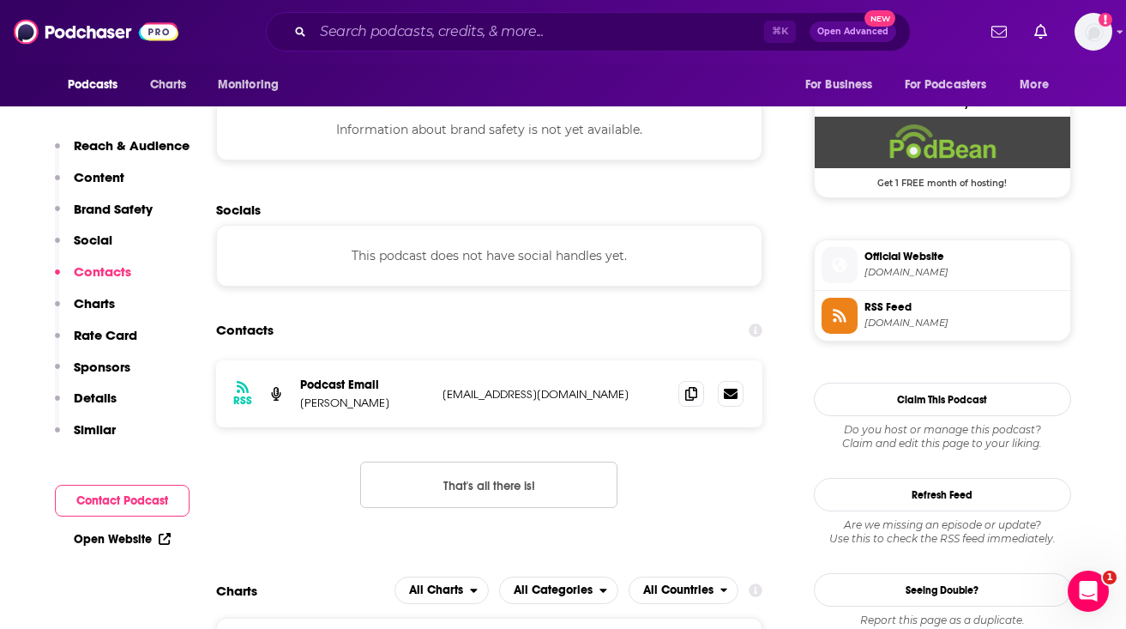
click at [506, 397] on p "[EMAIL_ADDRESS][DOMAIN_NAME]" at bounding box center [554, 394] width 223 height 15
copy div "[EMAIL_ADDRESS][DOMAIN_NAME] [EMAIL_ADDRESS][DOMAIN_NAME]"
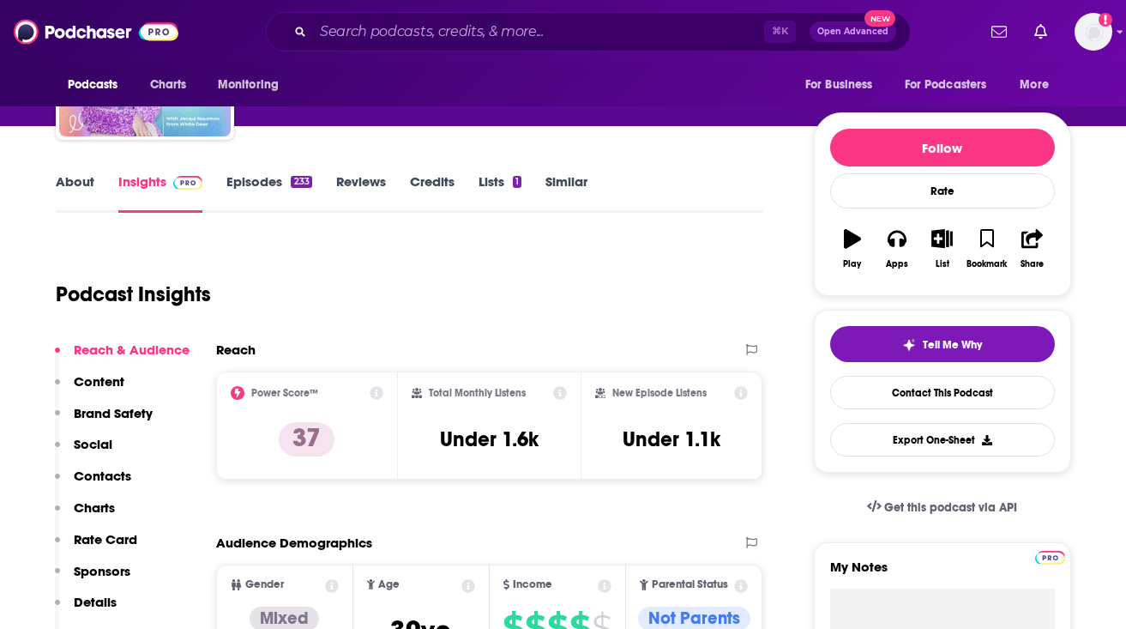
scroll to position [262, 0]
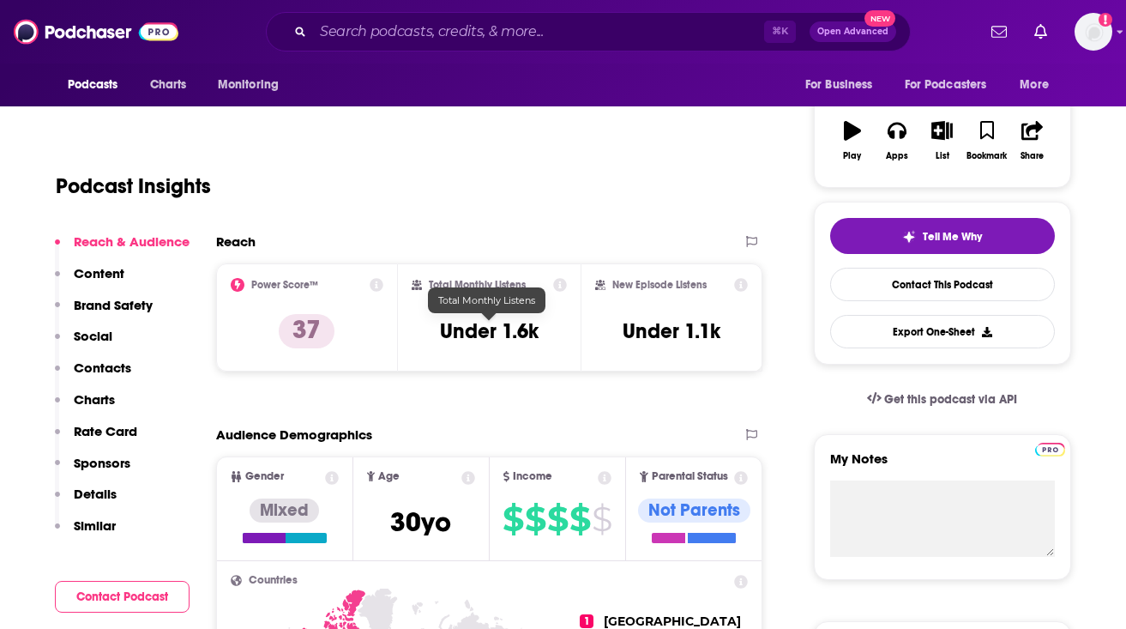
click at [472, 331] on h3 "Under 1.6k" at bounding box center [489, 331] width 99 height 26
copy div "Under 1.6k"
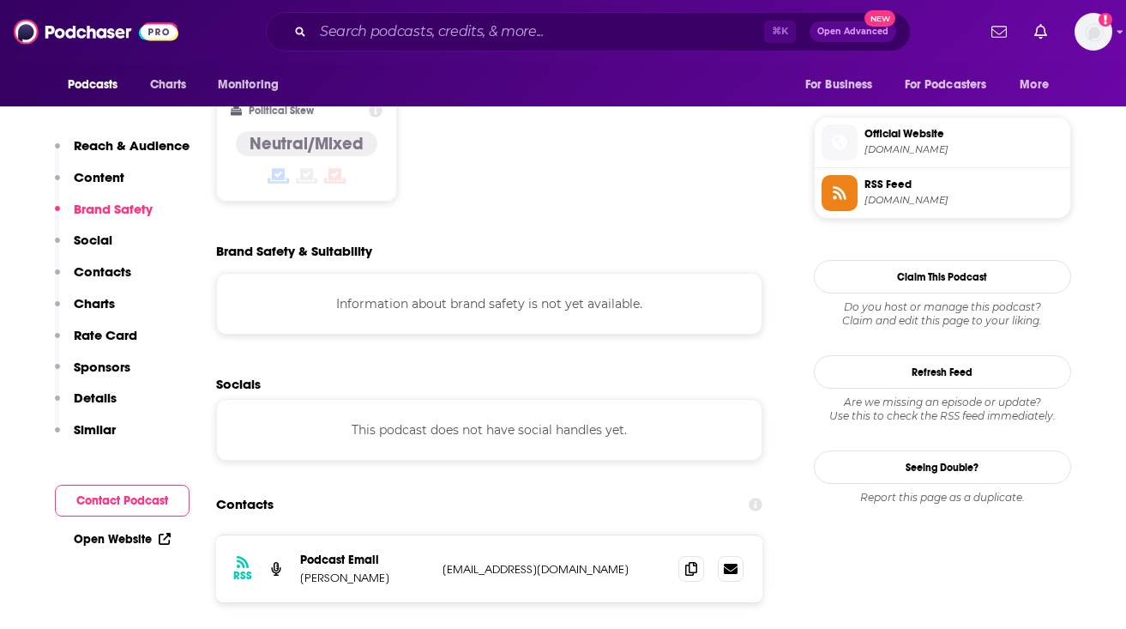
scroll to position [1511, 0]
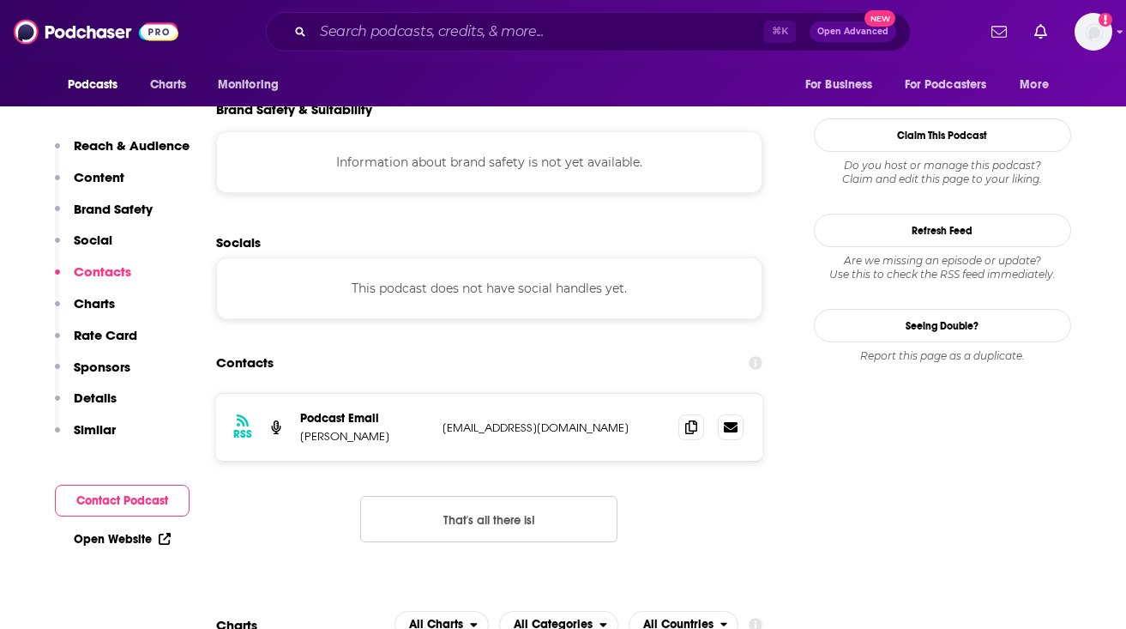
click at [492, 420] on p "[EMAIL_ADDRESS][DOMAIN_NAME]" at bounding box center [554, 427] width 223 height 15
copy div "[EMAIL_ADDRESS][DOMAIN_NAME] [EMAIL_ADDRESS][DOMAIN_NAME]"
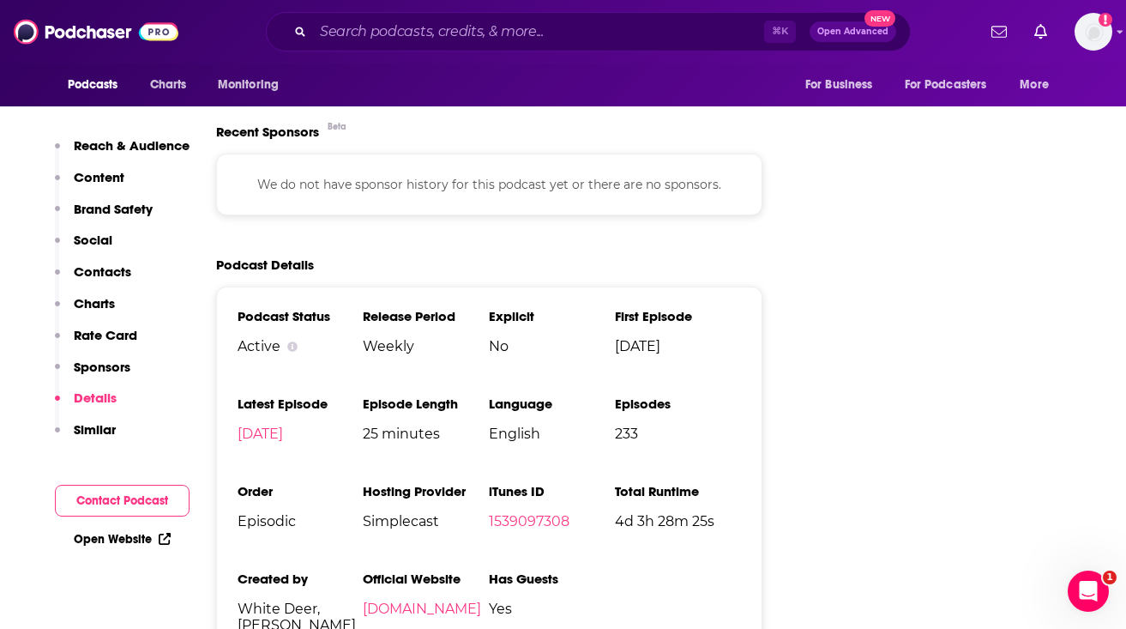
scroll to position [0, 0]
drag, startPoint x: 239, startPoint y: 535, endPoint x: 311, endPoint y: 545, distance: 72.7
click at [312, 600] on span "White Deer, [PERSON_NAME]" at bounding box center [301, 616] width 126 height 33
click at [363, 582] on div "Podcast Status Active Release Period Weekly Explicit No First Episode [DATE] La…" at bounding box center [489, 477] width 547 height 382
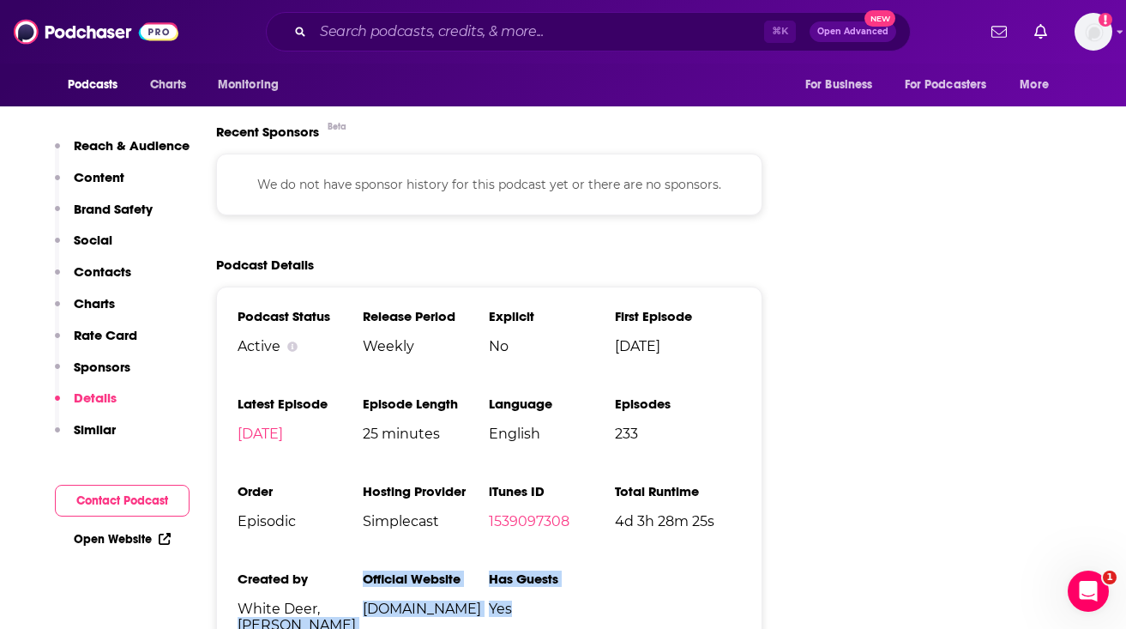
drag, startPoint x: 356, startPoint y: 540, endPoint x: 540, endPoint y: 555, distance: 185.1
click at [540, 555] on ul "Podcast Status Active Release Period Weekly Explicit No First Episode [DATE] La…" at bounding box center [490, 477] width 504 height 339
click at [540, 570] on li "Has Guests Yes" at bounding box center [552, 608] width 126 height 76
drag, startPoint x: 544, startPoint y: 555, endPoint x: 378, endPoint y: 541, distance: 166.1
click at [378, 541] on ul "Podcast Status Active Release Period Weekly Explicit No First Episode [DATE] La…" at bounding box center [490, 477] width 504 height 339
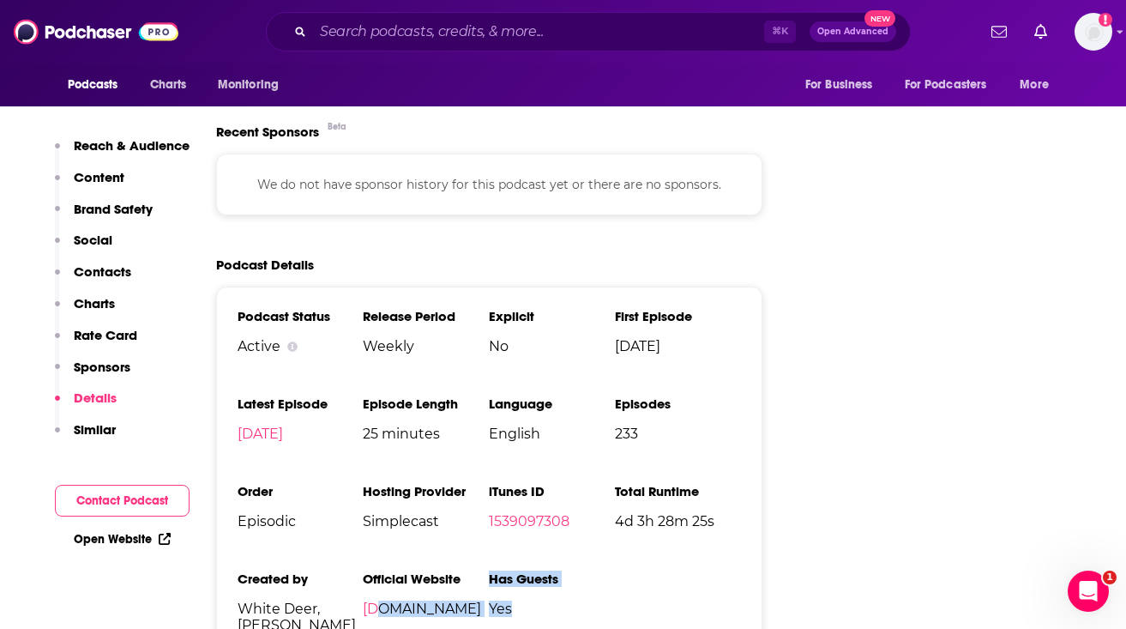
click at [457, 600] on span "[DOMAIN_NAME]" at bounding box center [426, 608] width 126 height 16
click at [419, 600] on link "[DOMAIN_NAME]" at bounding box center [422, 608] width 118 height 16
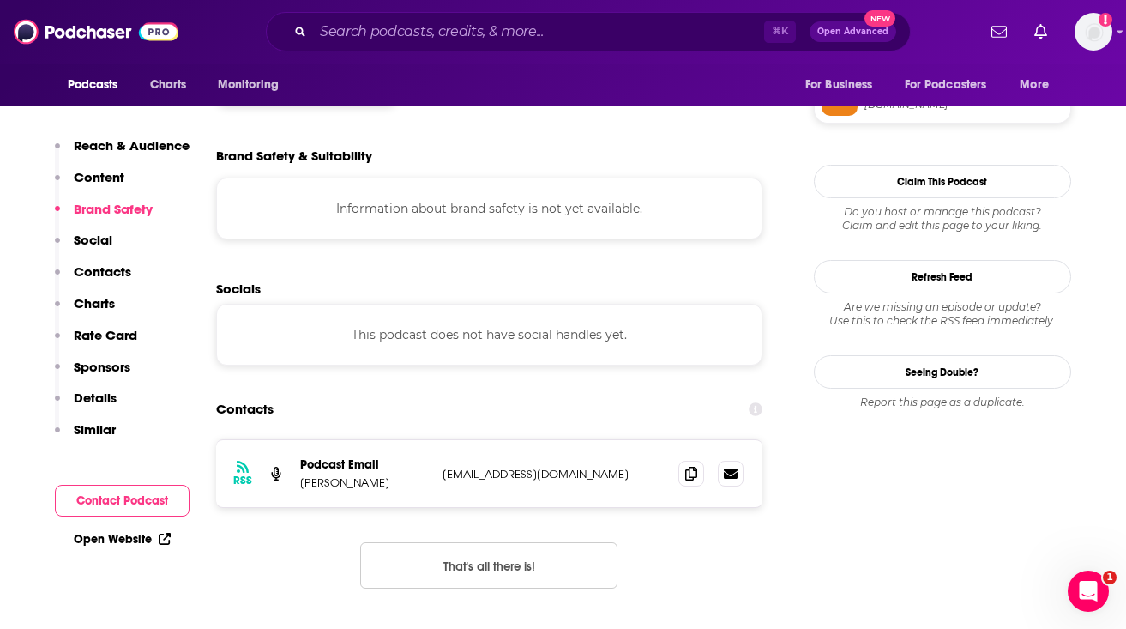
scroll to position [1489, 0]
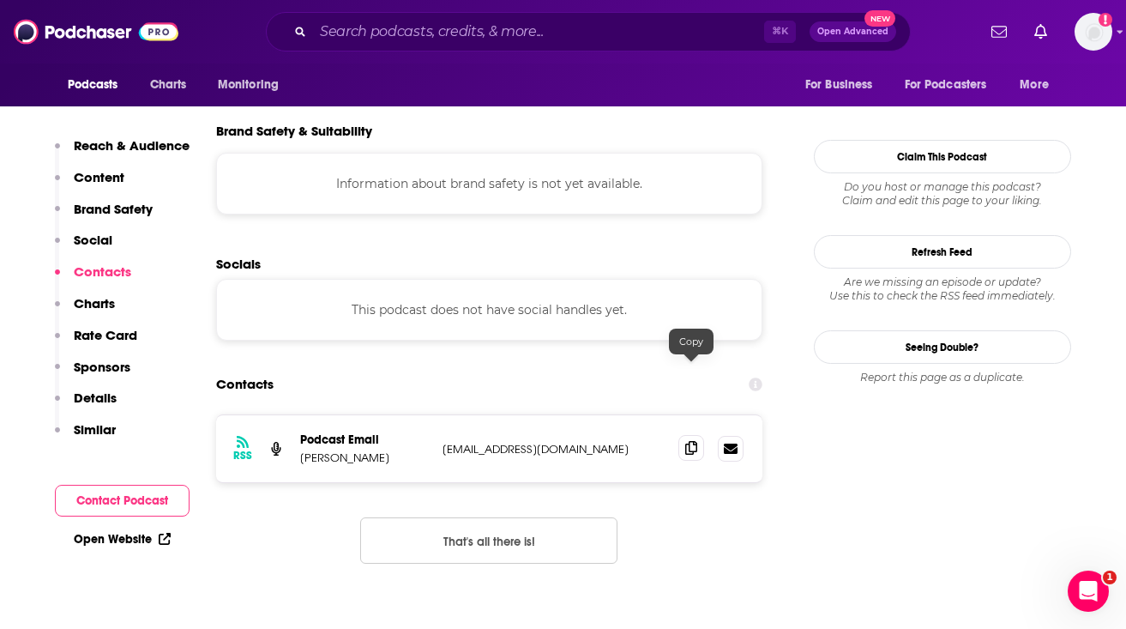
click at [689, 441] on icon at bounding box center [691, 448] width 12 height 14
click at [313, 450] on p "[PERSON_NAME]" at bounding box center [364, 457] width 129 height 15
copy p "[PERSON_NAME]"
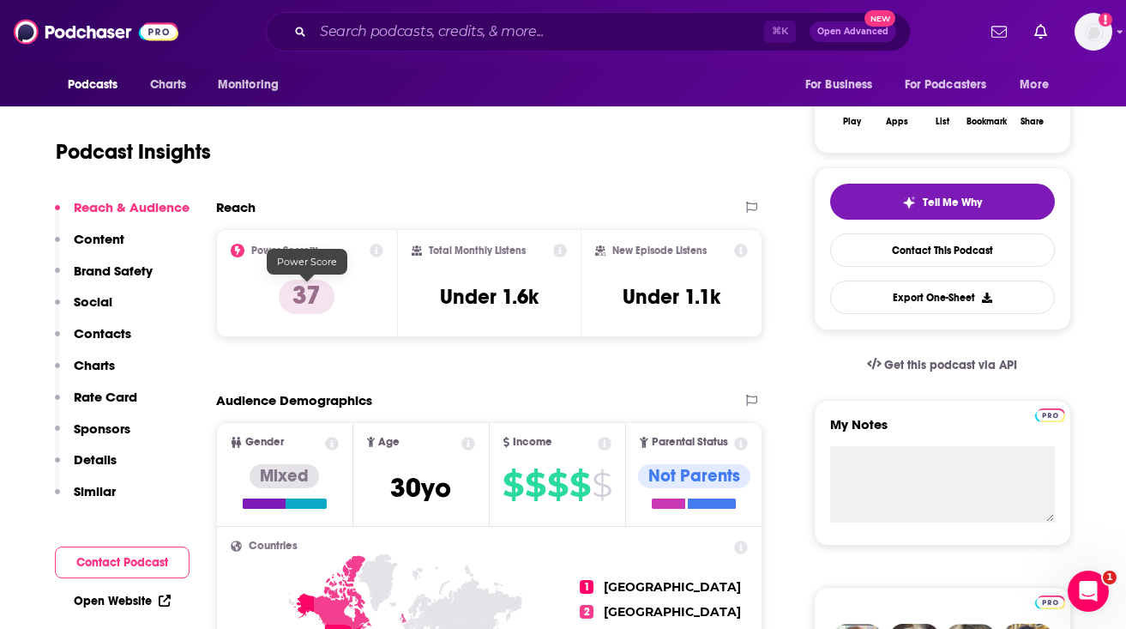
scroll to position [0, 0]
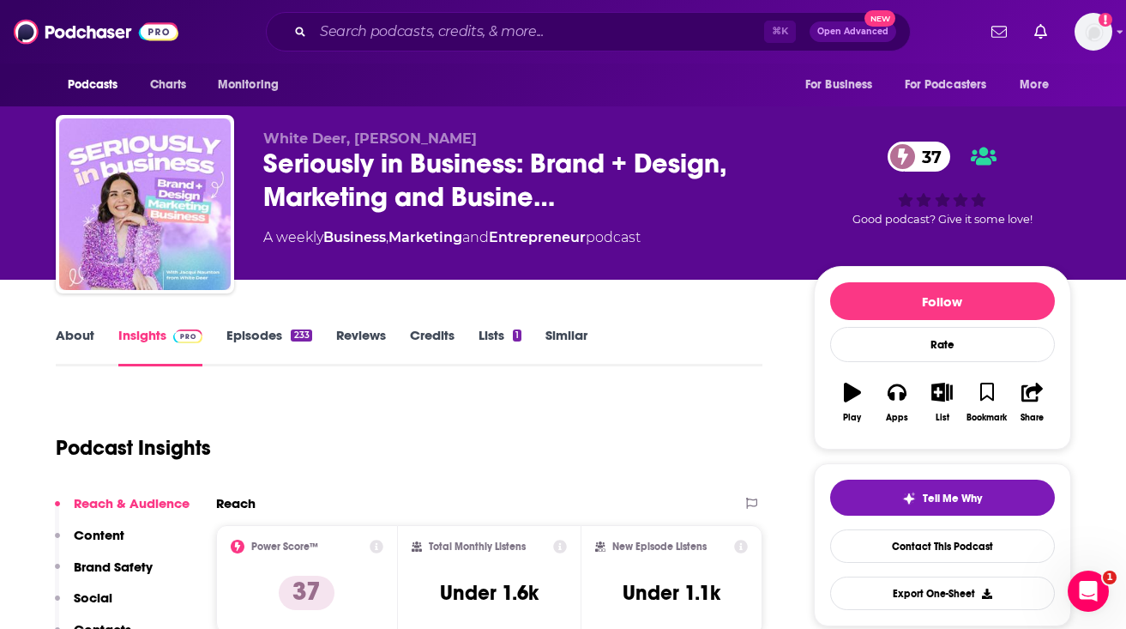
click at [74, 334] on link "About" at bounding box center [75, 346] width 39 height 39
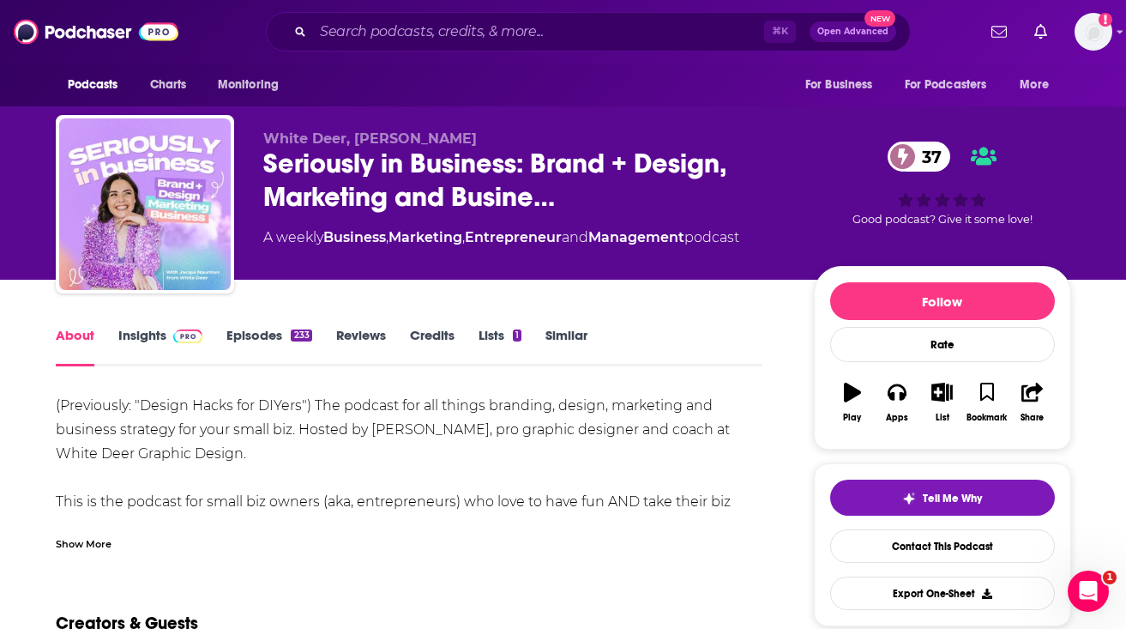
click at [89, 524] on div "Show More" at bounding box center [410, 536] width 708 height 29
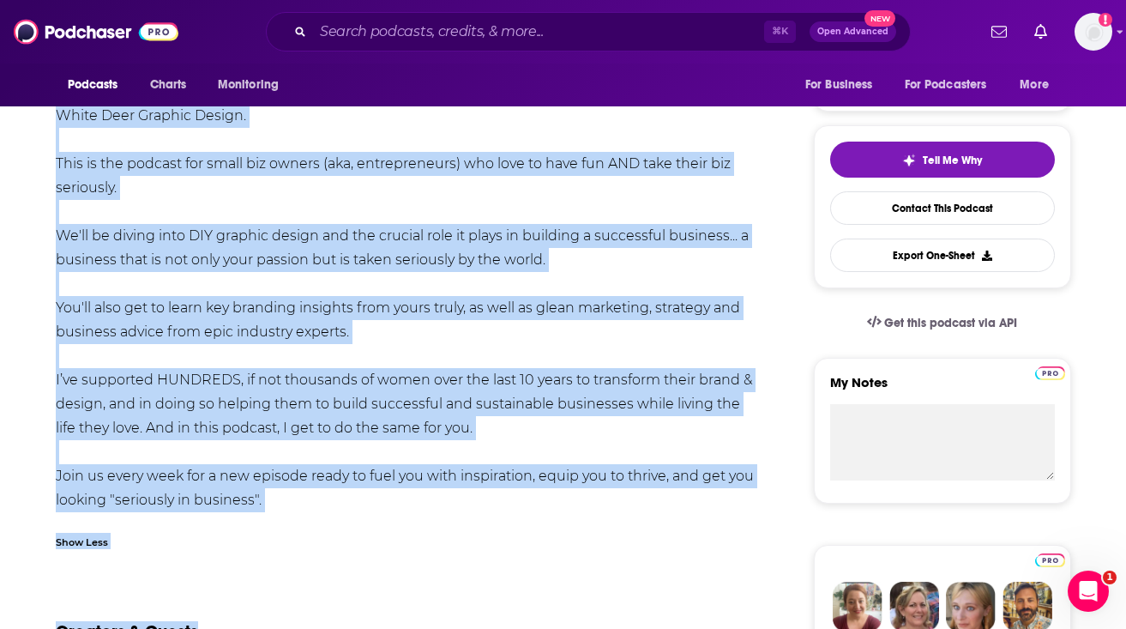
scroll to position [370, 0]
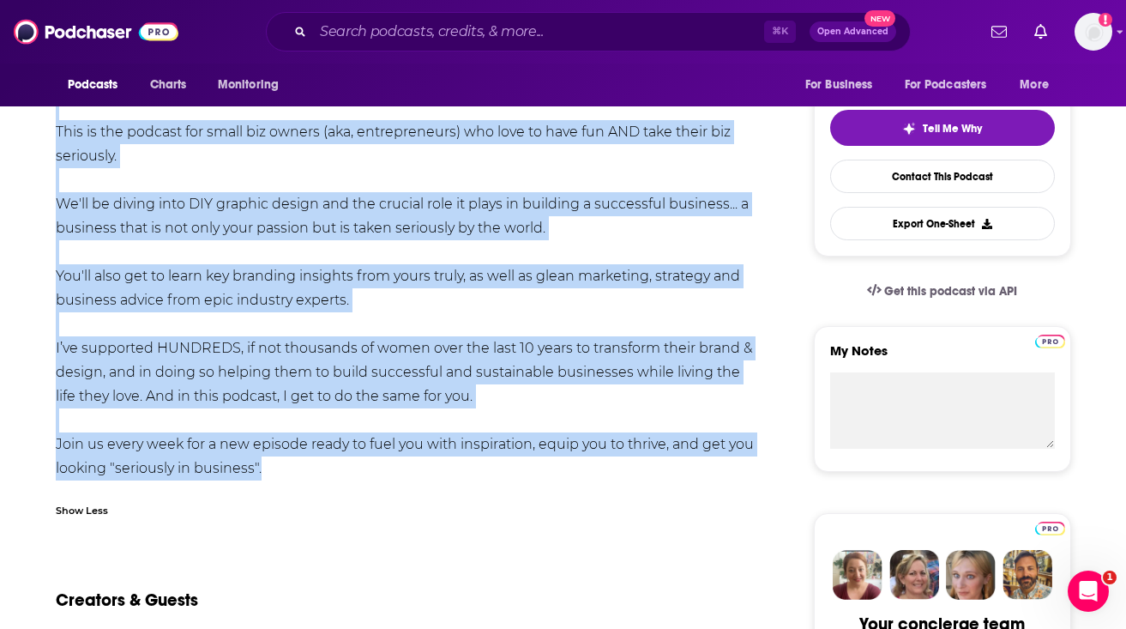
drag, startPoint x: 317, startPoint y: 200, endPoint x: 461, endPoint y: 490, distance: 323.4
click at [461, 490] on div "(Previously: "Design Hacks for DIYers") The podcast for all things branding, de…" at bounding box center [410, 276] width 708 height 504
copy div "Lor ipsumdo sit ame consec adipisci, elitse, doeiusmod tem incididu utlabore et…"
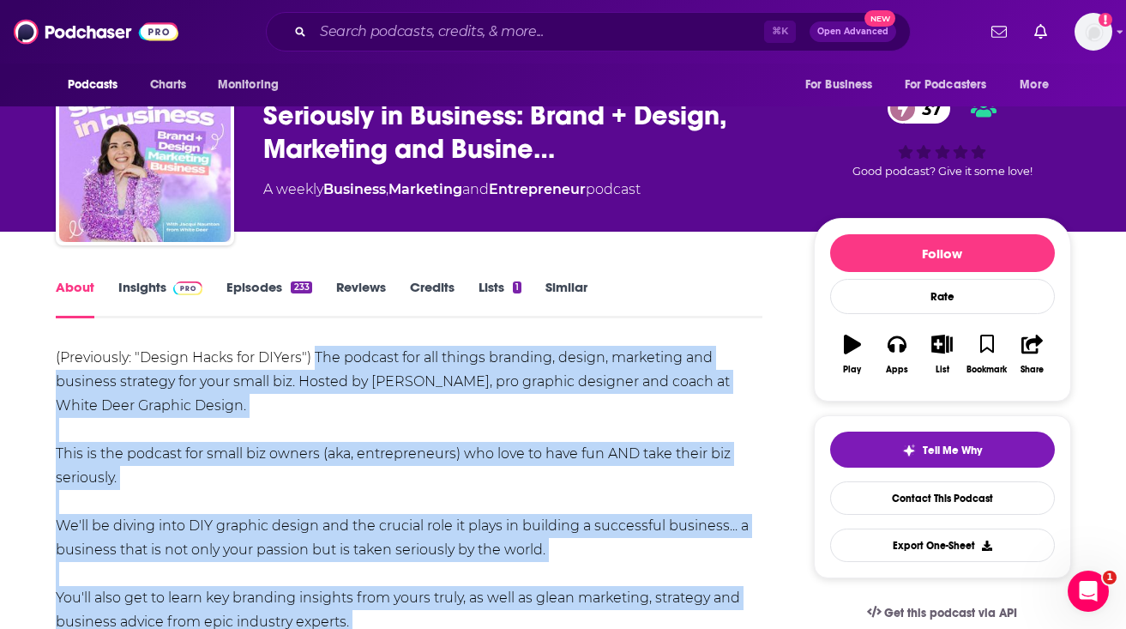
scroll to position [54, 0]
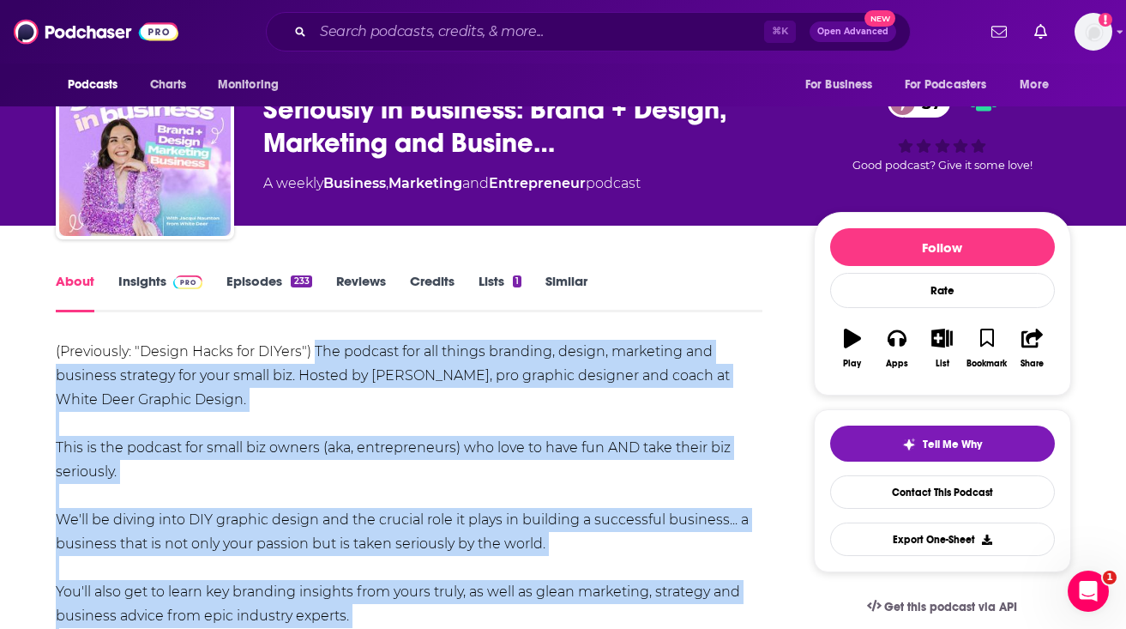
click at [139, 273] on link "Insights" at bounding box center [160, 292] width 85 height 39
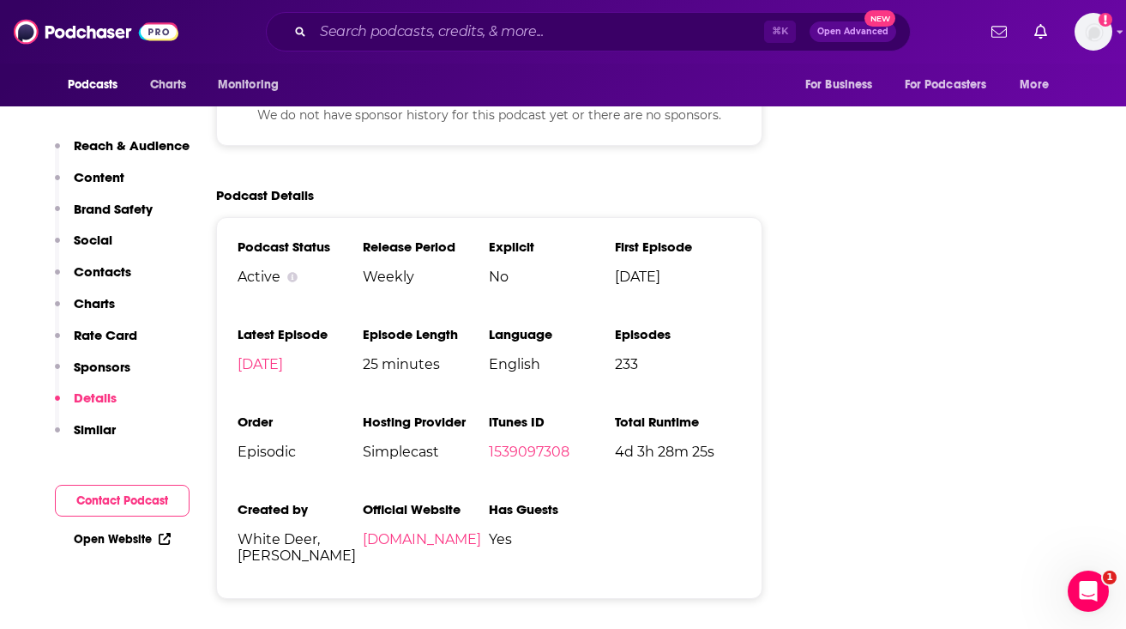
scroll to position [2591, 0]
drag, startPoint x: 239, startPoint y: 465, endPoint x: 343, endPoint y: 484, distance: 105.5
click at [344, 530] on span "White Deer, [PERSON_NAME]" at bounding box center [301, 546] width 126 height 33
copy span "White Deer, [PERSON_NAME]"
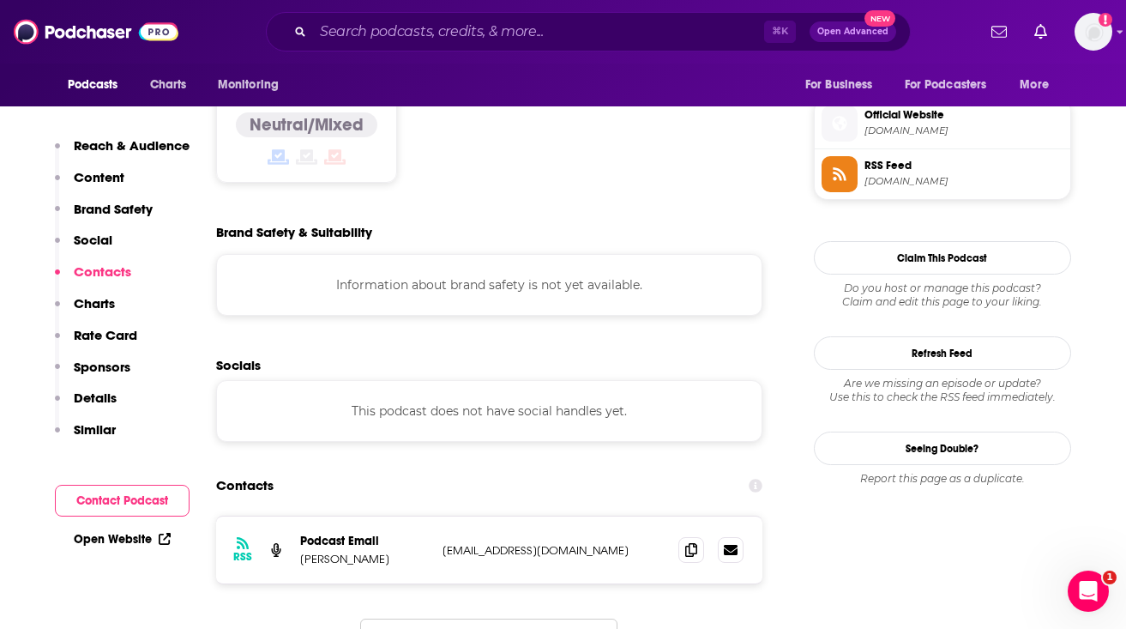
scroll to position [1362, 0]
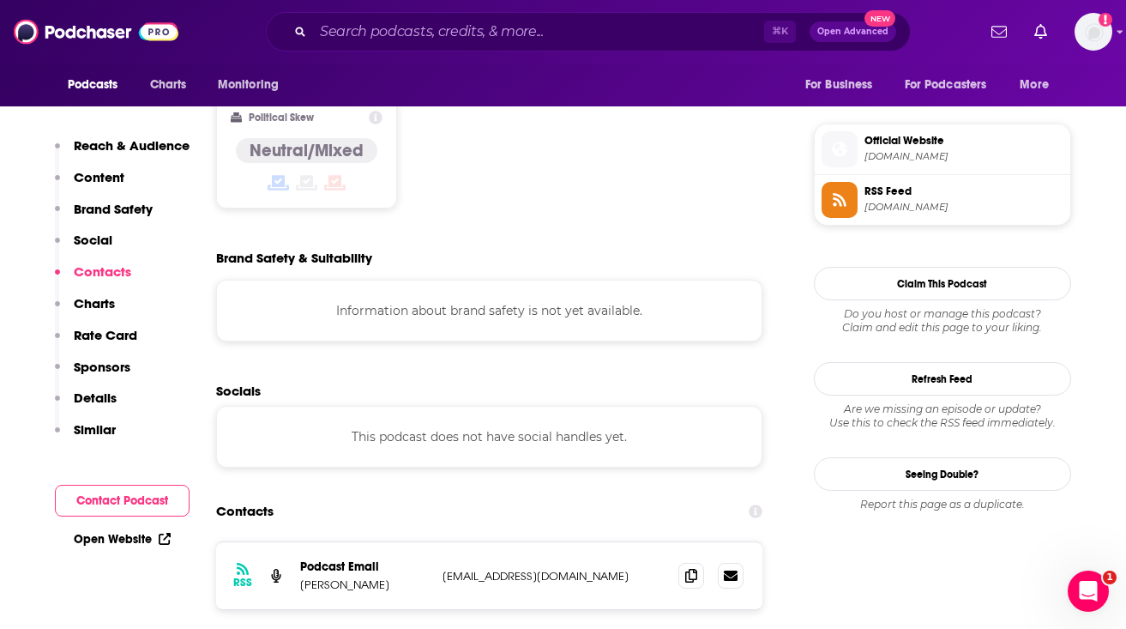
click at [352, 577] on p "[PERSON_NAME]" at bounding box center [364, 584] width 129 height 15
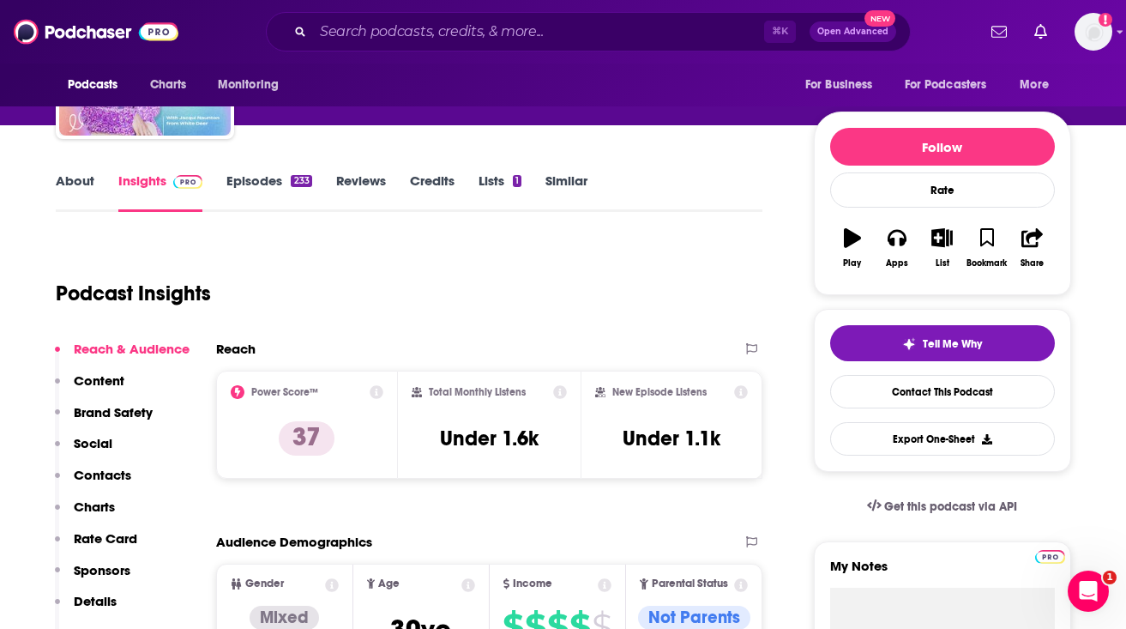
scroll to position [0, 0]
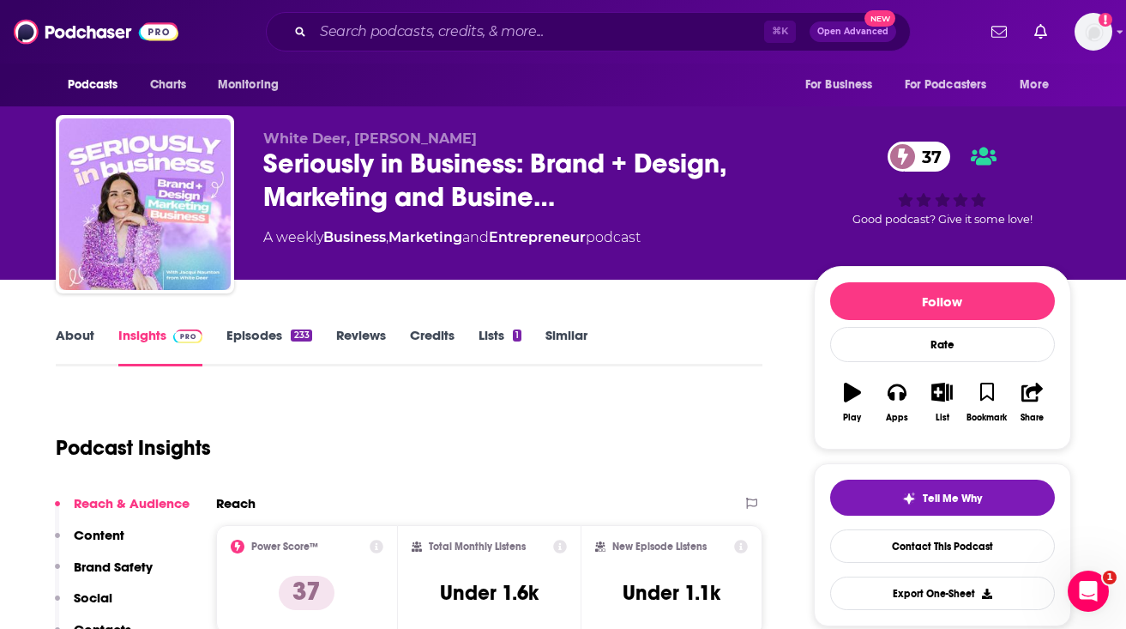
click at [254, 331] on link "Episodes 233" at bounding box center [268, 346] width 85 height 39
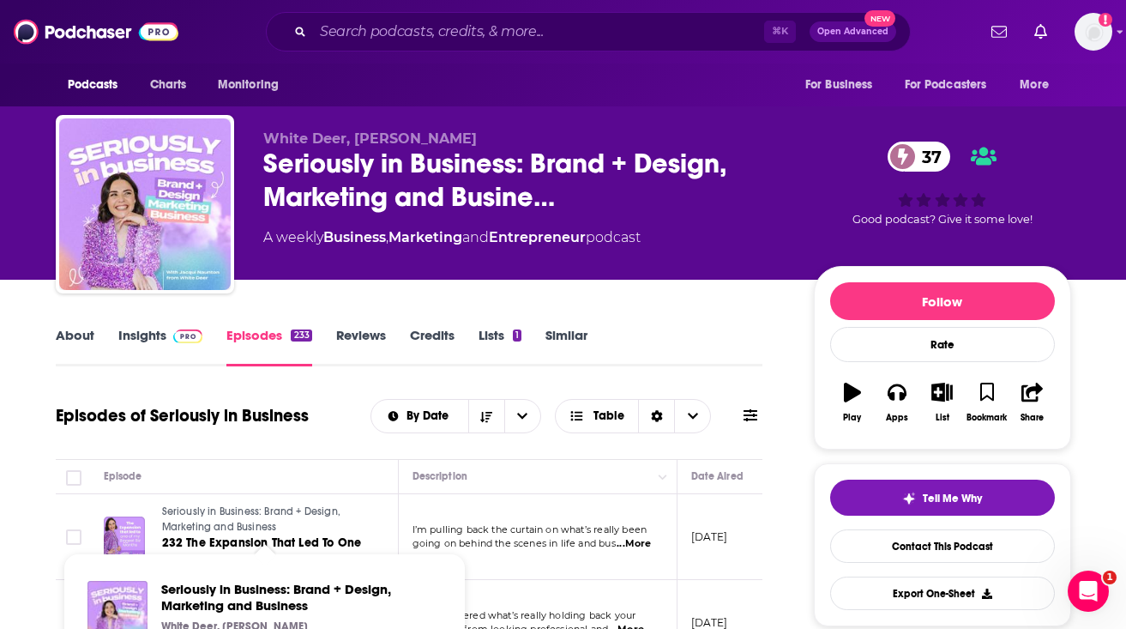
click at [167, 509] on span "Seriously in Business: Brand + Design, Marketing and Business" at bounding box center [251, 518] width 179 height 27
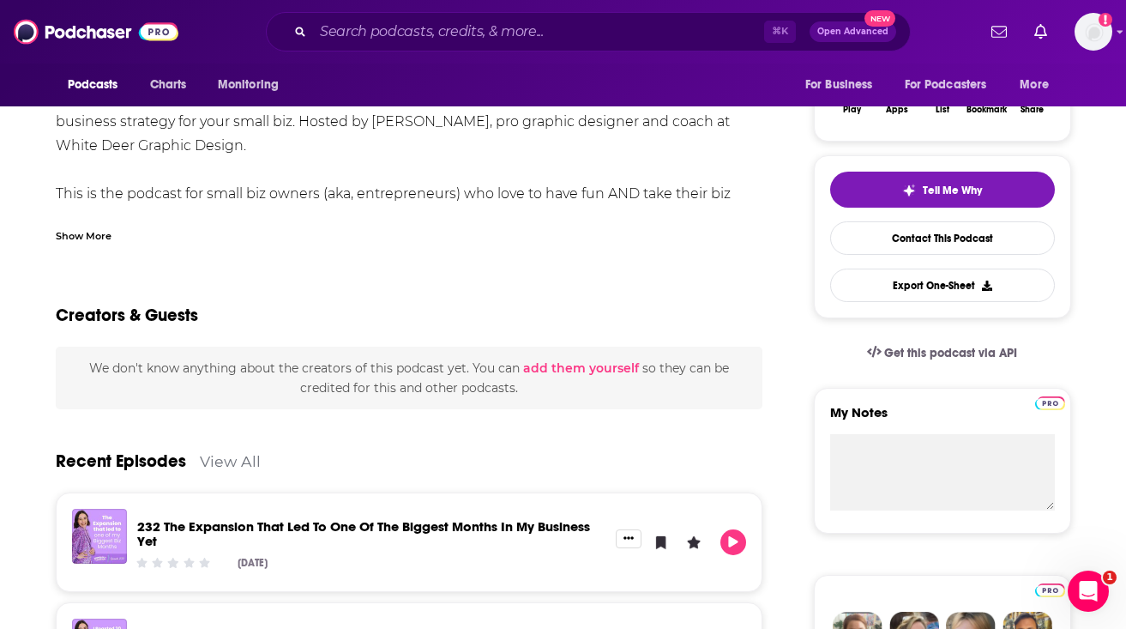
scroll to position [309, 0]
click at [156, 524] on link "232 The Expansion That Led To One Of The Biggest Months In My Business Yet" at bounding box center [363, 532] width 453 height 31
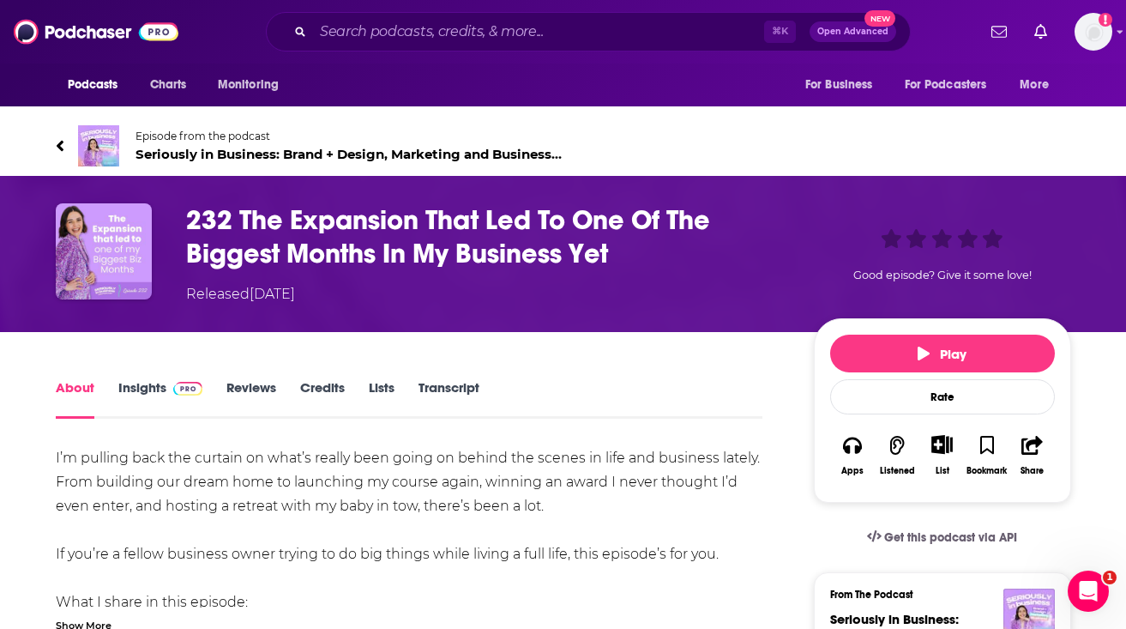
click at [557, 156] on span "Seriously in Business: Brand + Design, Marketing and Business 37" at bounding box center [350, 154] width 428 height 16
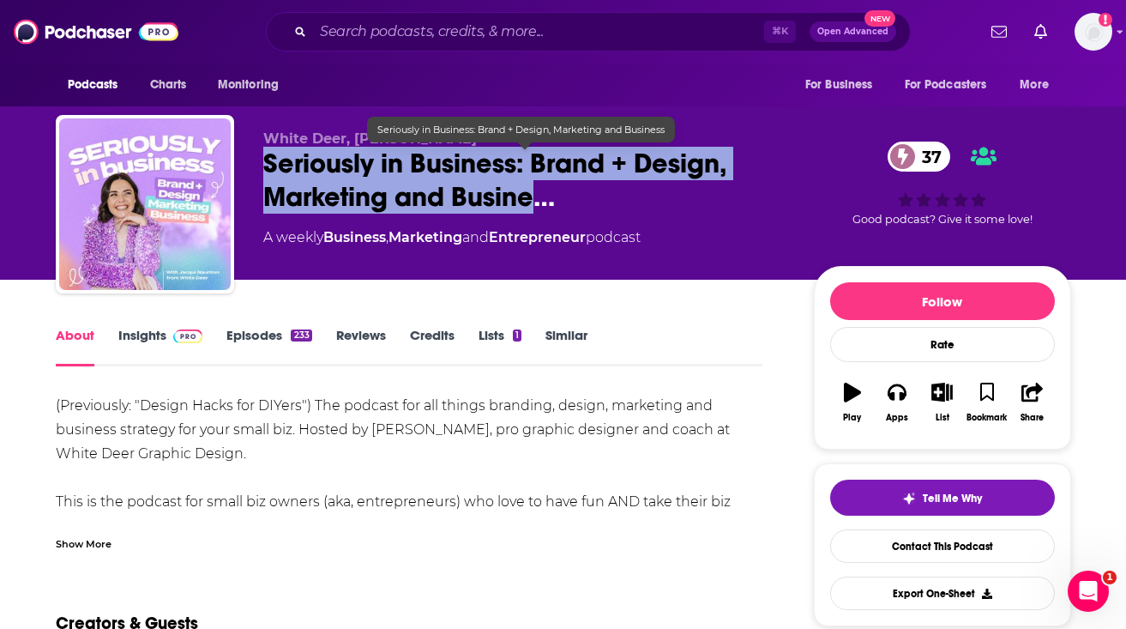
drag, startPoint x: 262, startPoint y: 164, endPoint x: 529, endPoint y: 189, distance: 267.9
click at [529, 189] on span "Seriously in Business: Brand + Design, Marketing and Busine…" at bounding box center [524, 180] width 523 height 67
copy h1 "Seriously in Business: Brand + Design, Marketing and Busine"
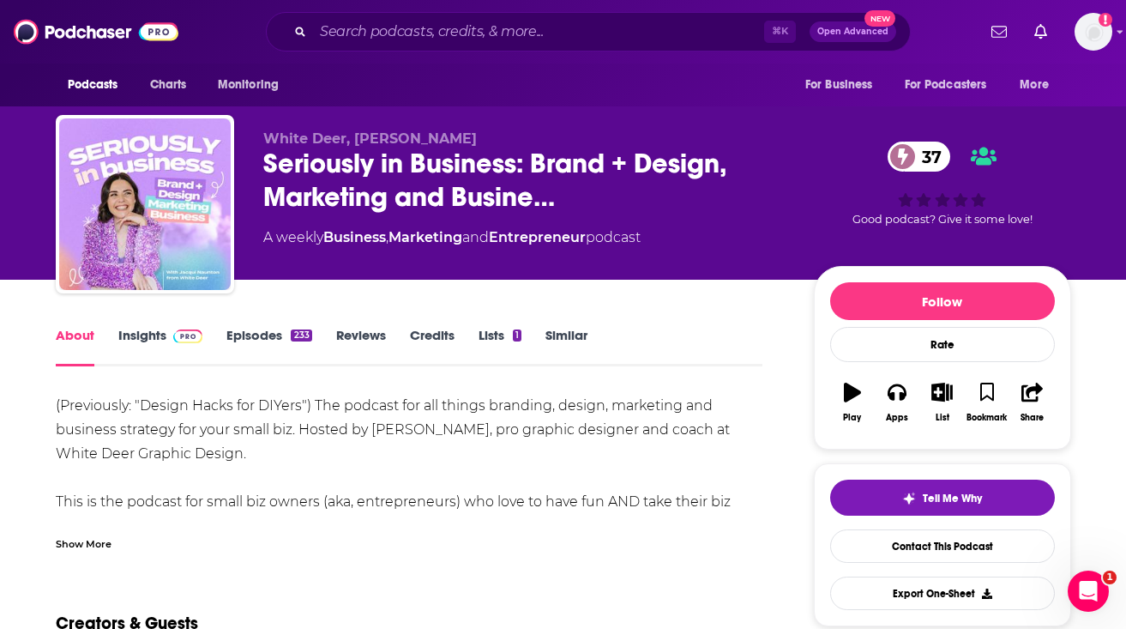
click at [167, 341] on span at bounding box center [184, 335] width 37 height 16
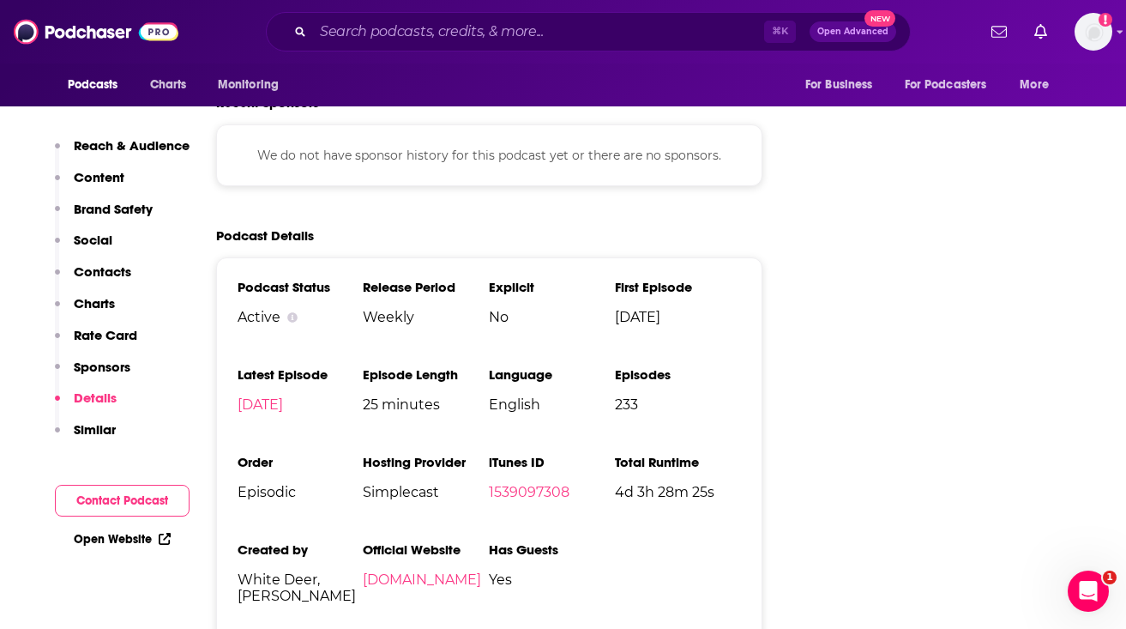
scroll to position [2551, 0]
click at [383, 453] on li "Hosting Provider Simplecast" at bounding box center [426, 483] width 126 height 60
click at [383, 483] on span "Simplecast" at bounding box center [426, 491] width 126 height 16
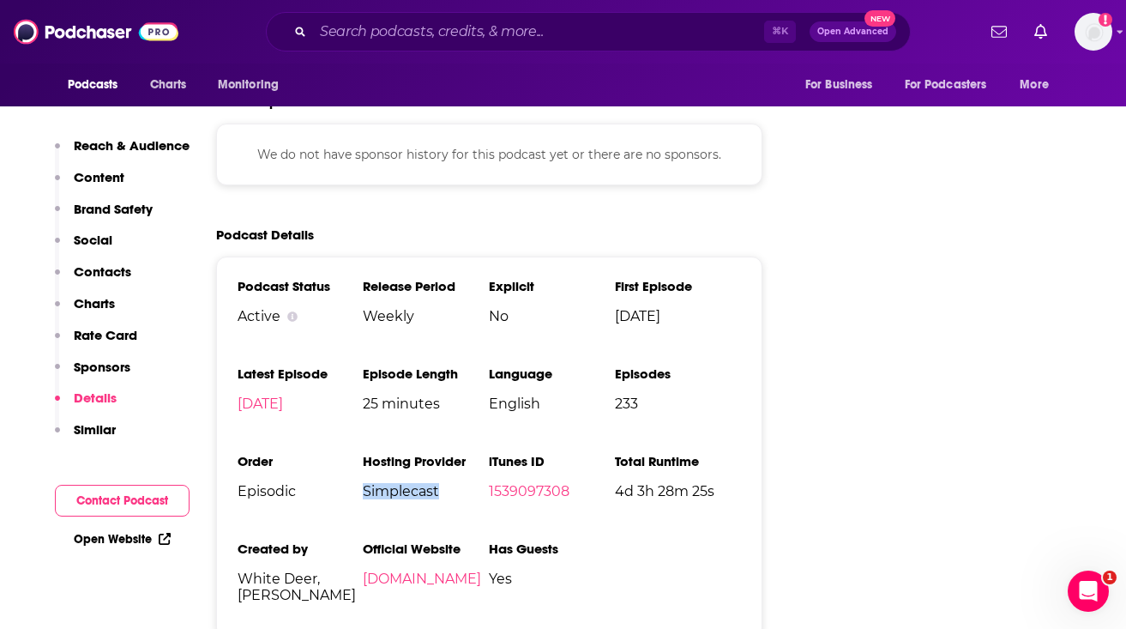
copy span "Simplecast"
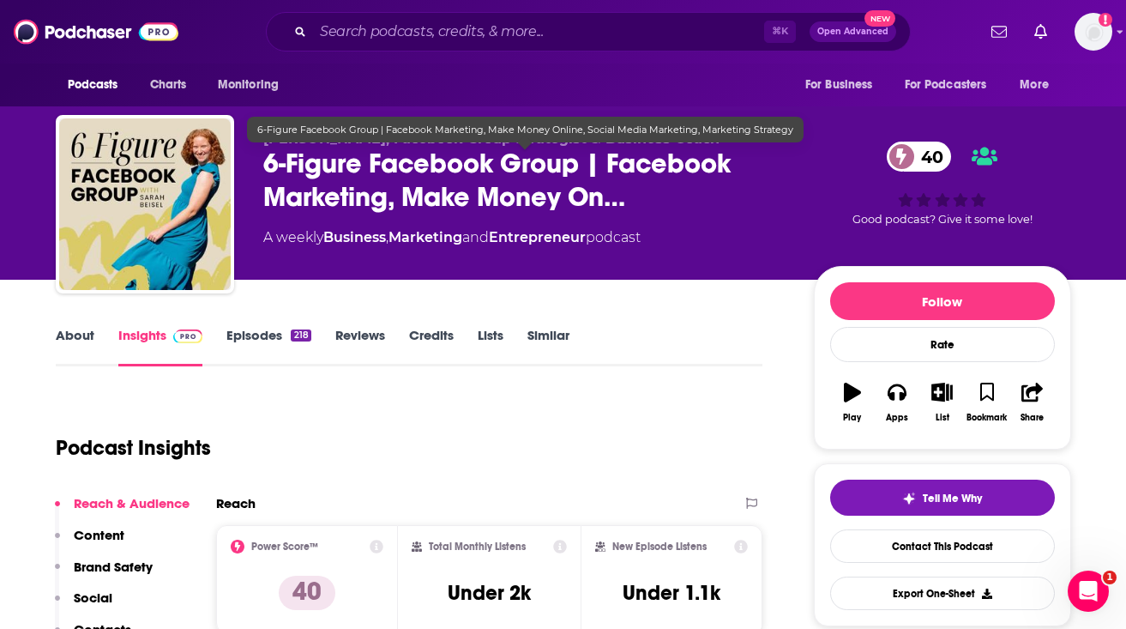
click at [269, 179] on span "6-Figure Facebook Group | Facebook Marketing, Make Money On…" at bounding box center [524, 180] width 523 height 67
click at [258, 167] on div "[PERSON_NAME], Facebook Group Strategist & Business Coach 6-Figure Facebook Gro…" at bounding box center [564, 207] width 1016 height 185
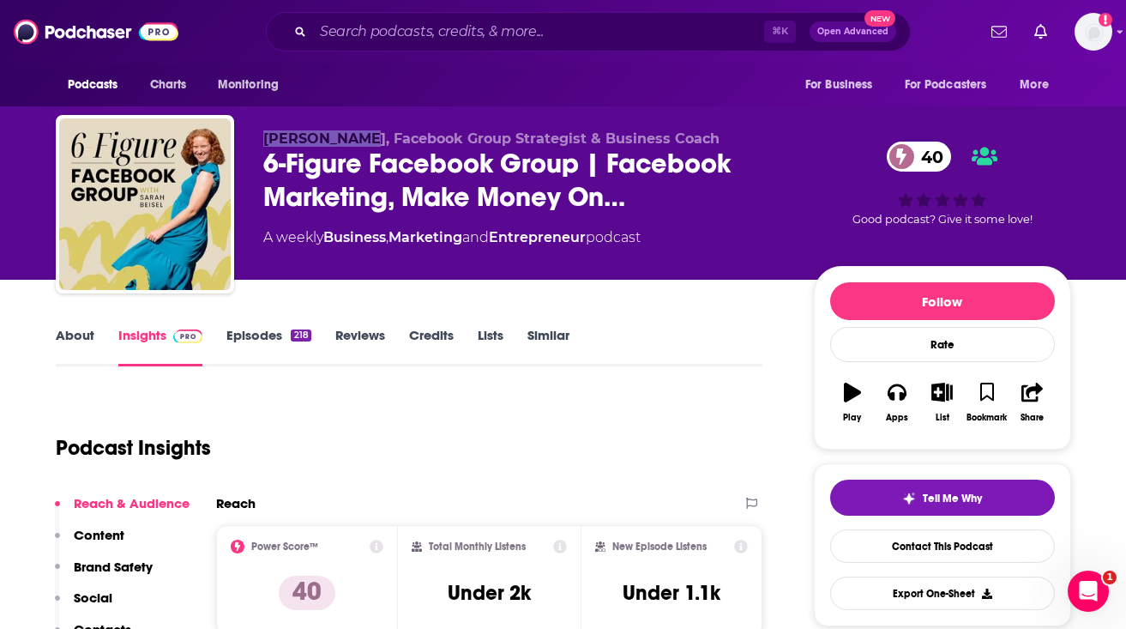
drag, startPoint x: 262, startPoint y: 138, endPoint x: 351, endPoint y: 138, distance: 88.4
click at [351, 138] on span "[PERSON_NAME], Facebook Group Strategist & Business Coach" at bounding box center [491, 138] width 456 height 16
copy span "[PERSON_NAME]"
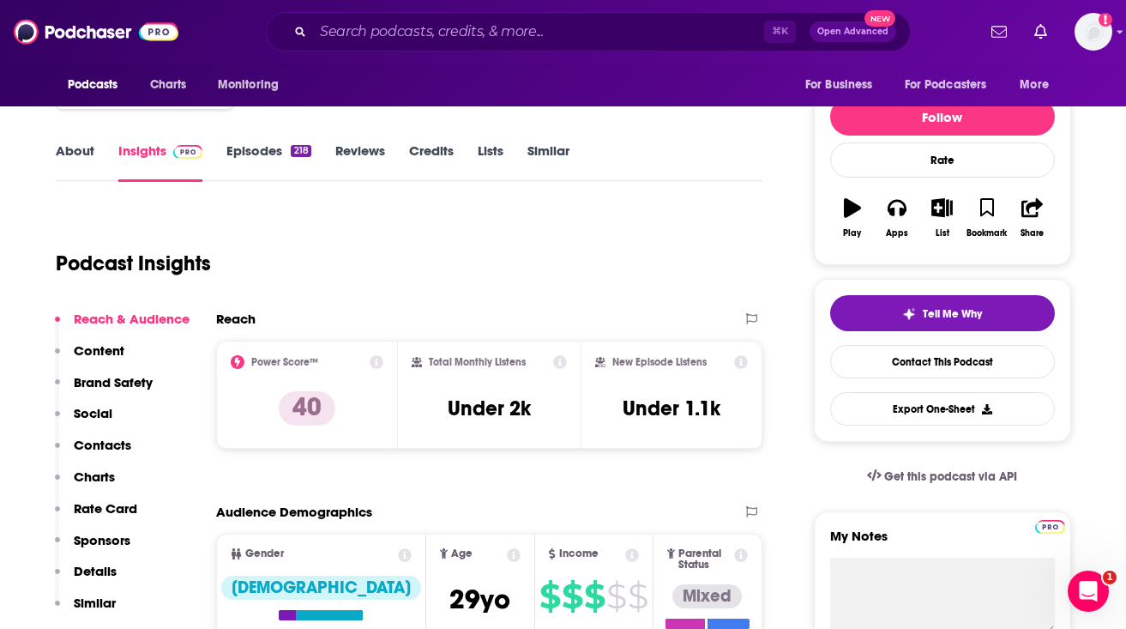
scroll to position [190, 0]
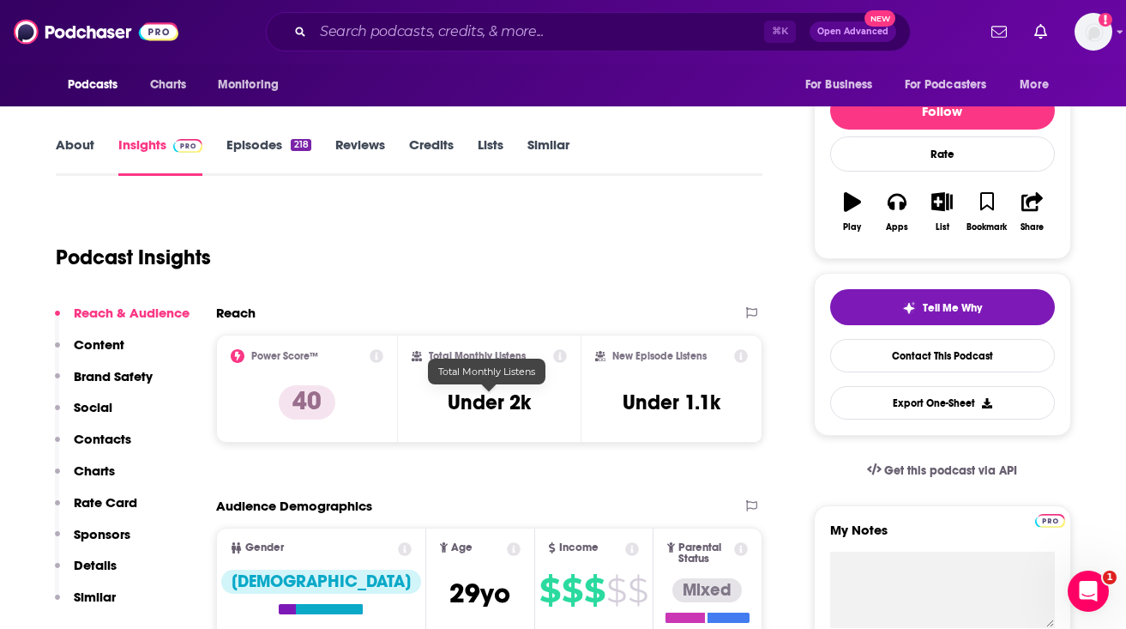
click at [473, 407] on h3 "Under 2k" at bounding box center [489, 402] width 83 height 26
copy div "Under 2k"
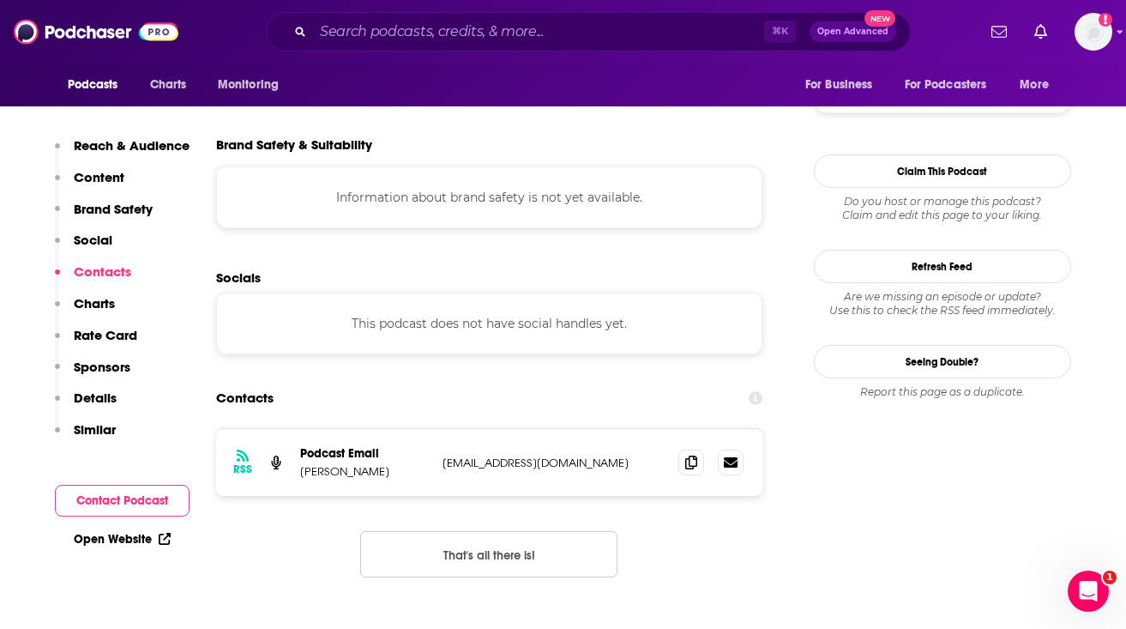
scroll to position [1466, 0]
click at [703, 447] on span at bounding box center [691, 460] width 26 height 26
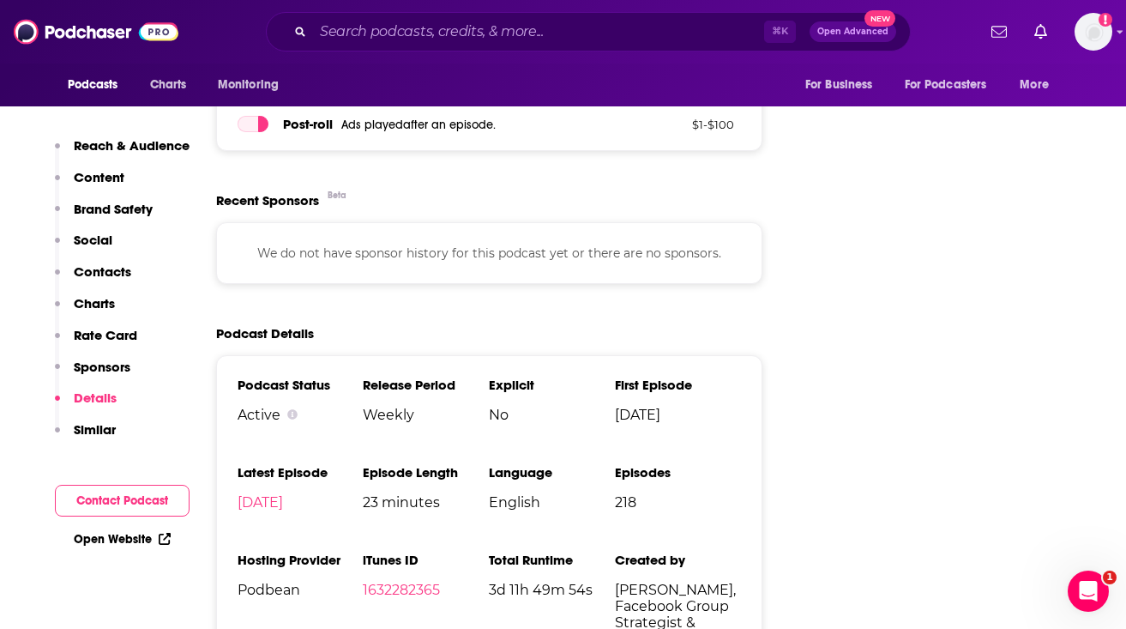
scroll to position [2584, 0]
click at [273, 581] on span "Podbean" at bounding box center [301, 589] width 126 height 16
copy span "Podbean"
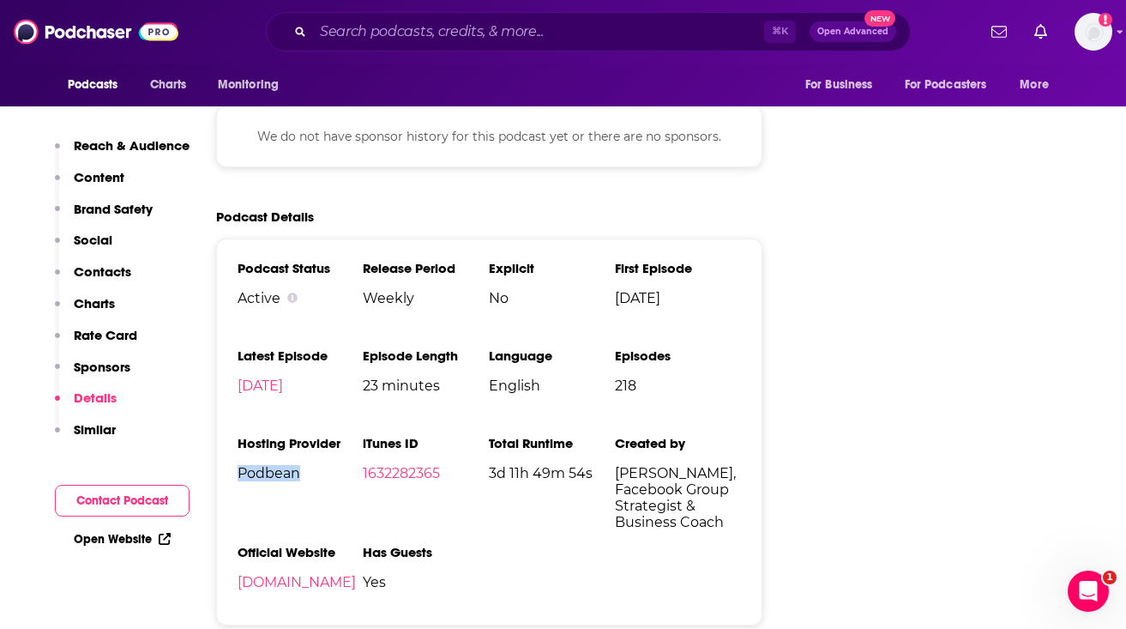
scroll to position [2720, 0]
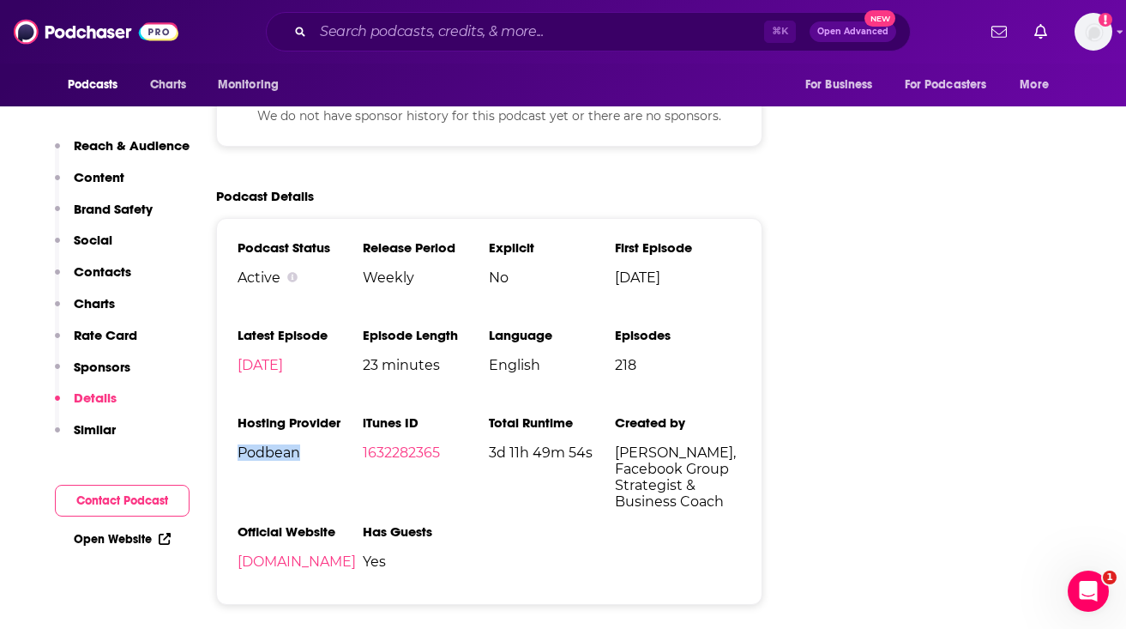
drag, startPoint x: 615, startPoint y: 389, endPoint x: 699, endPoint y: 389, distance: 84.1
click at [699, 389] on ul "Podcast Status Active Release Period Weekly Explicit No First Episode Jun 28th,…" at bounding box center [490, 411] width 504 height 344
click at [687, 444] on span "Sarah Beisel, Facebook Group Strategist & Business Coach" at bounding box center [678, 476] width 126 height 65
drag, startPoint x: 697, startPoint y: 394, endPoint x: 616, endPoint y: 393, distance: 81.5
click at [616, 444] on span "Sarah Beisel, Facebook Group Strategist & Business Coach" at bounding box center [678, 476] width 126 height 65
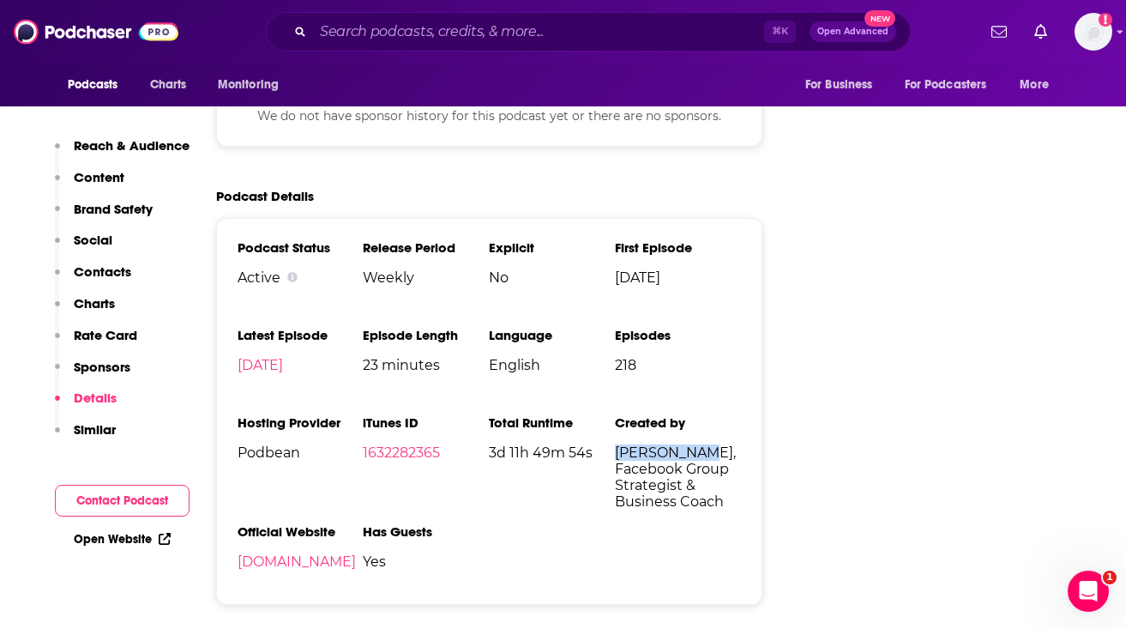
click at [616, 444] on span "Sarah Beisel, Facebook Group Strategist & Business Coach" at bounding box center [678, 476] width 126 height 65
drag, startPoint x: 618, startPoint y: 394, endPoint x: 699, endPoint y: 392, distance: 81.5
click at [699, 444] on span "Sarah Beisel, Facebook Group Strategist & Business Coach" at bounding box center [678, 476] width 126 height 65
copy span "Sarah Beisel"
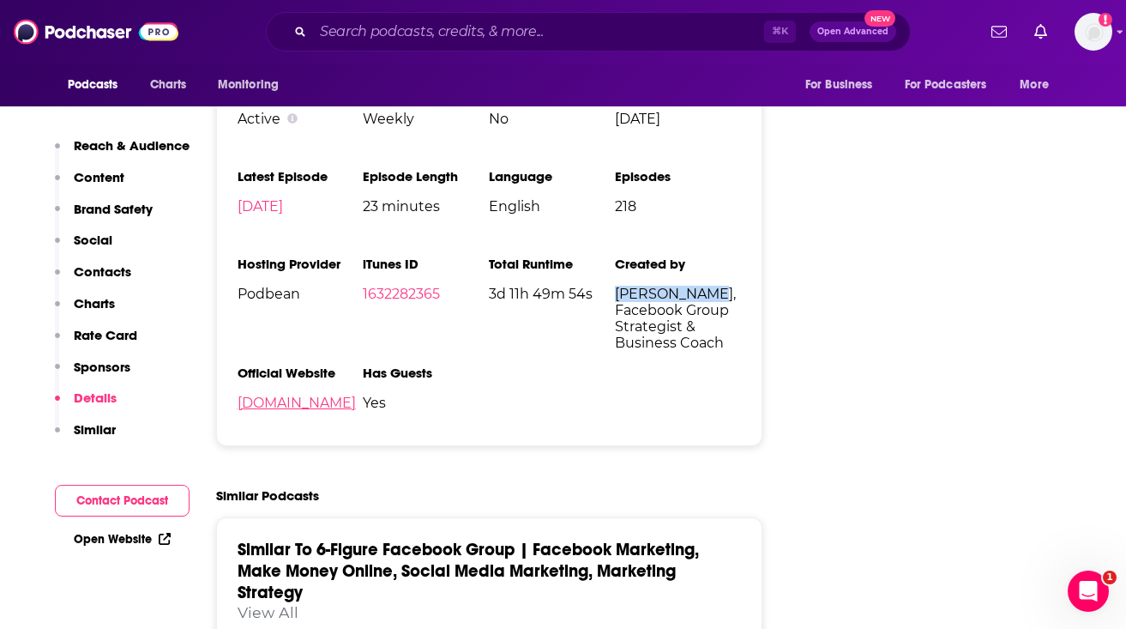
click at [253, 395] on link "sarahbeisel.podbean.com" at bounding box center [297, 403] width 118 height 16
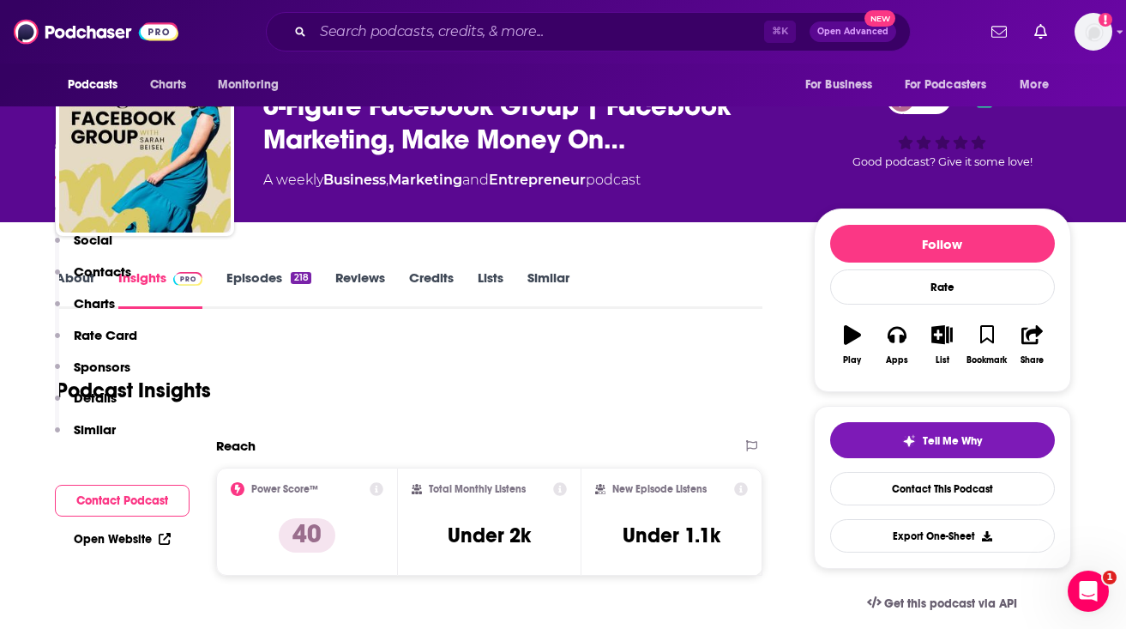
scroll to position [0, 0]
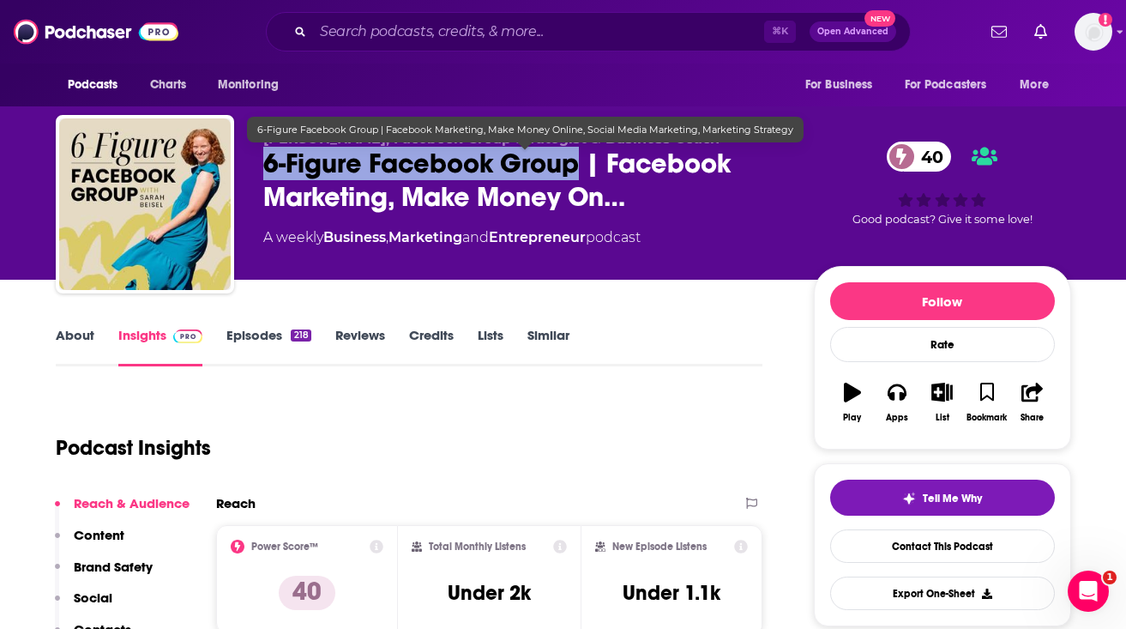
drag, startPoint x: 258, startPoint y: 159, endPoint x: 581, endPoint y: 168, distance: 322.7
click at [581, 169] on div "Sarah Beisel, Facebook Group Strategist & Business Coach 6-Figure Facebook Grou…" at bounding box center [564, 207] width 1016 height 185
copy h2 "6-Figure Facebook Group"
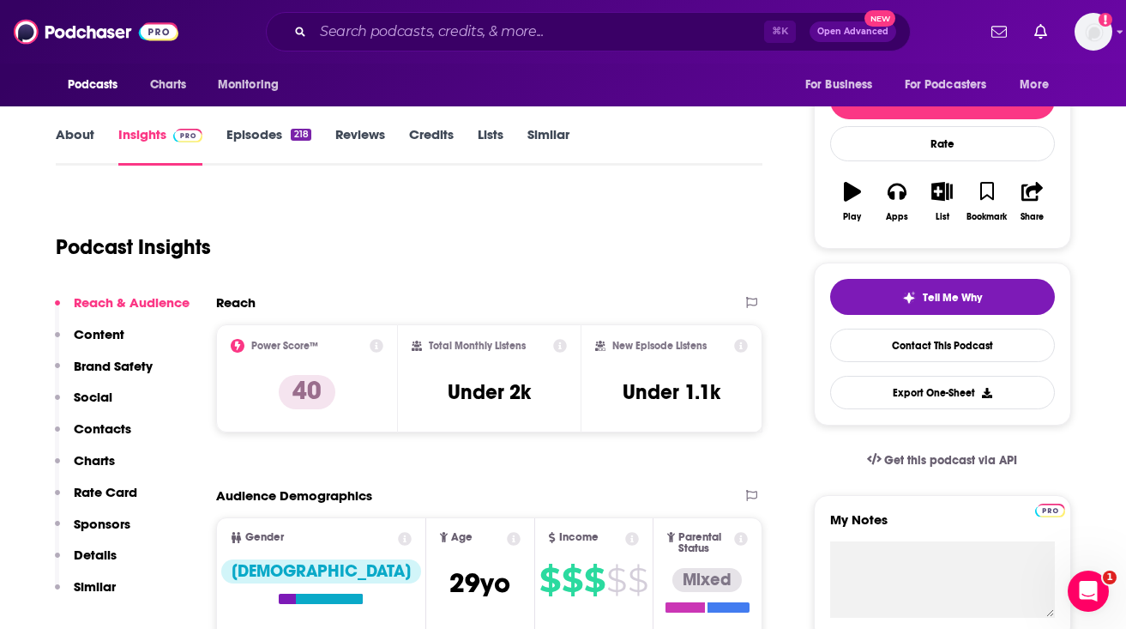
scroll to position [7, 0]
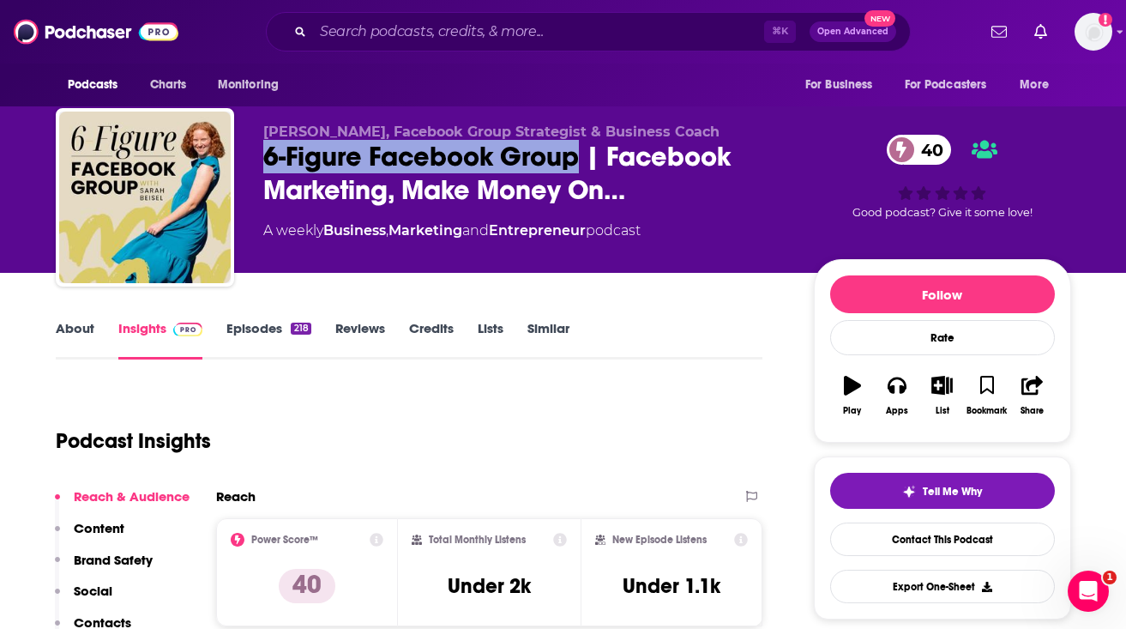
click at [70, 333] on link "About" at bounding box center [75, 339] width 39 height 39
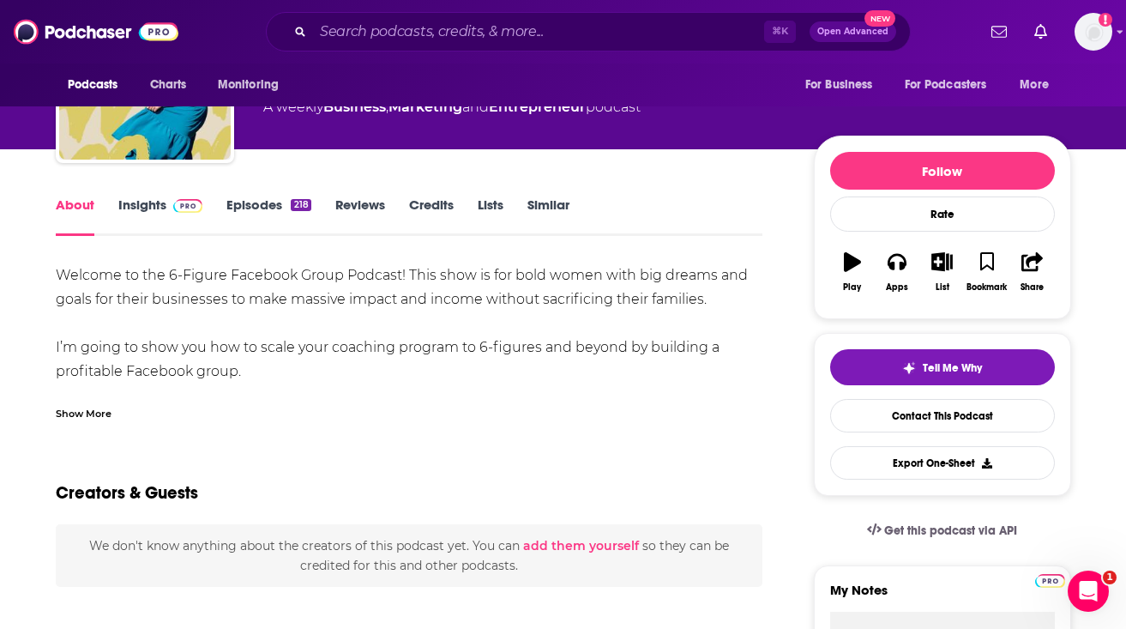
scroll to position [131, 0]
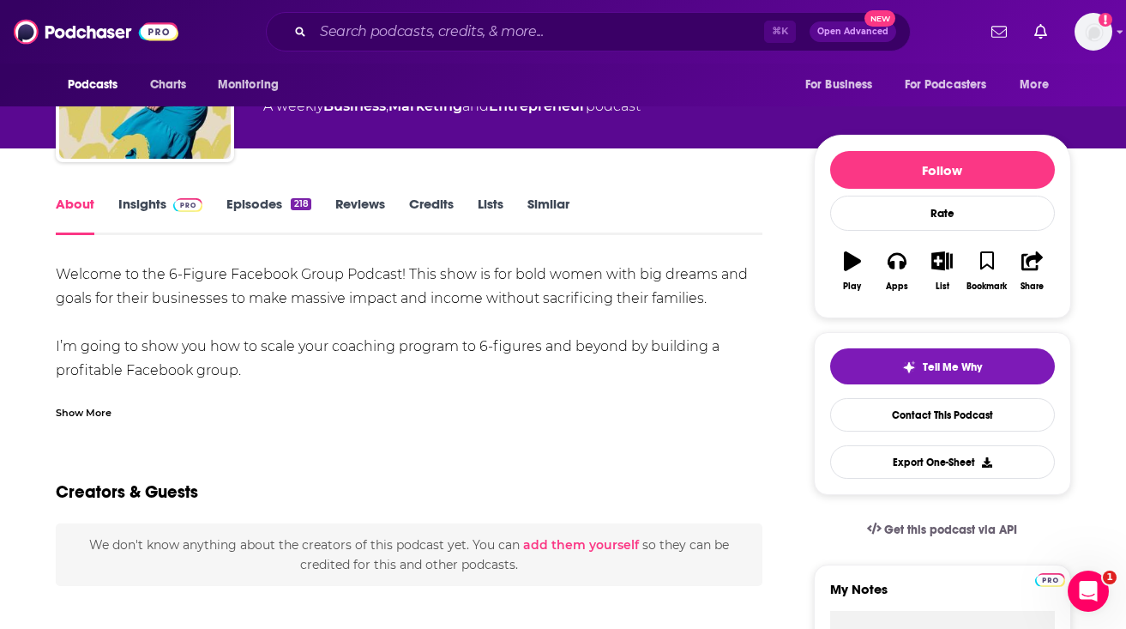
click at [91, 413] on div "Show More" at bounding box center [84, 411] width 56 height 16
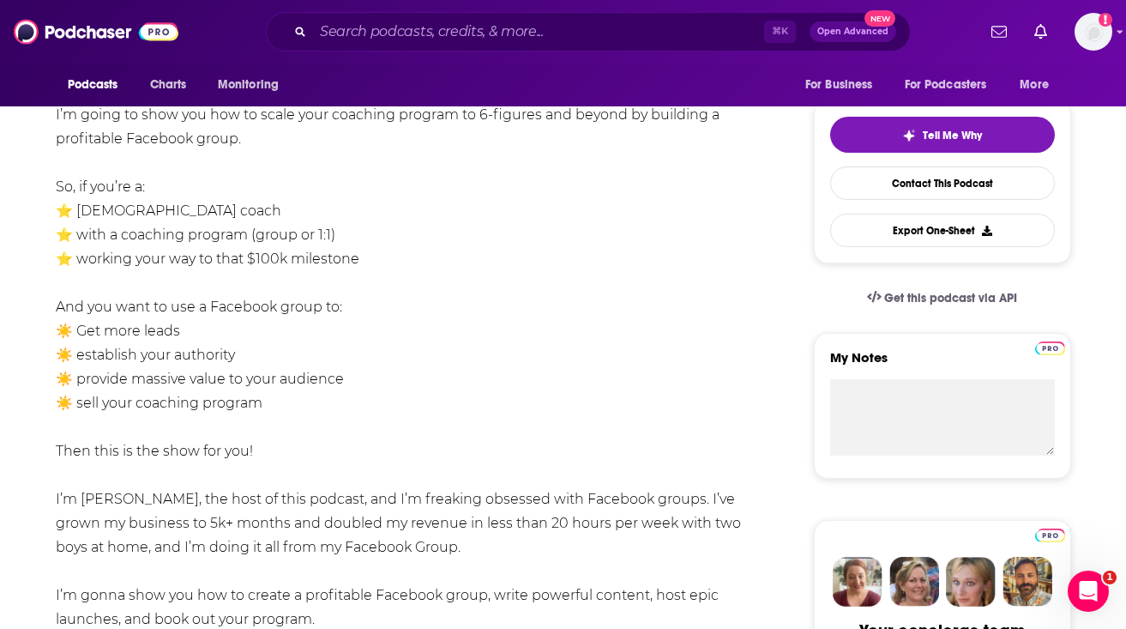
scroll to position [395, 0]
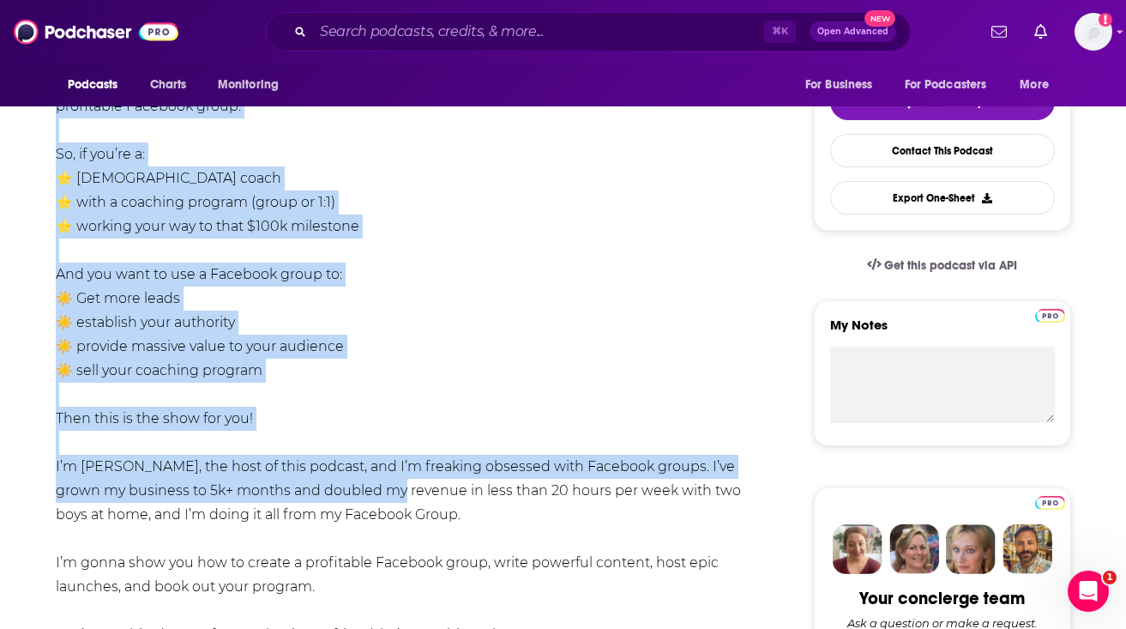
drag, startPoint x: 58, startPoint y: 308, endPoint x: 357, endPoint y: 492, distance: 350.4
click at [357, 492] on div "Welcome to the 6-Figure Facebook Group Podcast! This show is for bold women wit…" at bounding box center [410, 442] width 708 height 889
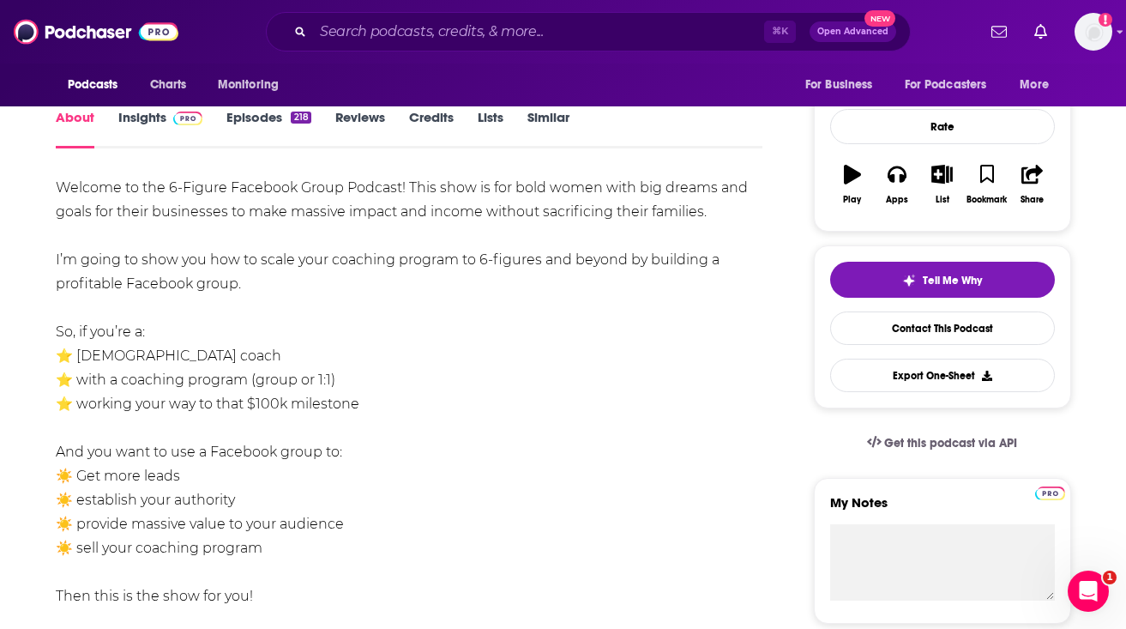
scroll to position [217, 0]
drag, startPoint x: 60, startPoint y: 187, endPoint x: 344, endPoint y: 593, distance: 495.2
click at [344, 593] on div "Welcome to the 6-Figure Facebook Group Podcast! This show is for bold women wit…" at bounding box center [410, 621] width 708 height 889
copy div "Welcome to the 6-Figure Facebook Group Podcast! This show is for bold women wit…"
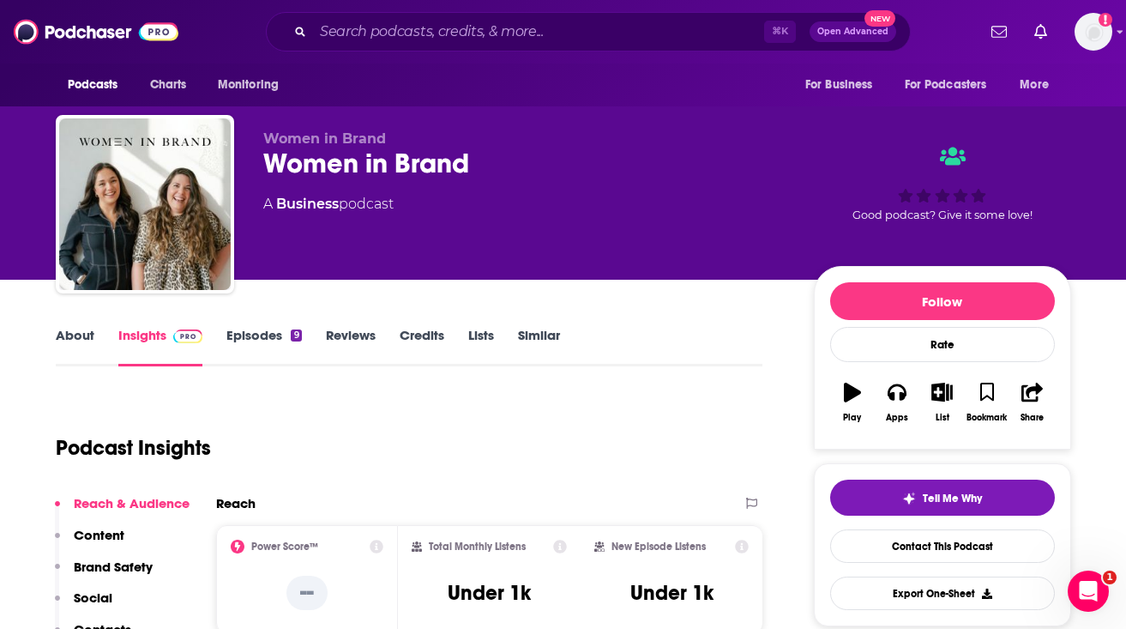
click at [316, 164] on div "Women in Brand" at bounding box center [524, 163] width 523 height 33
copy div "Women in Brand"
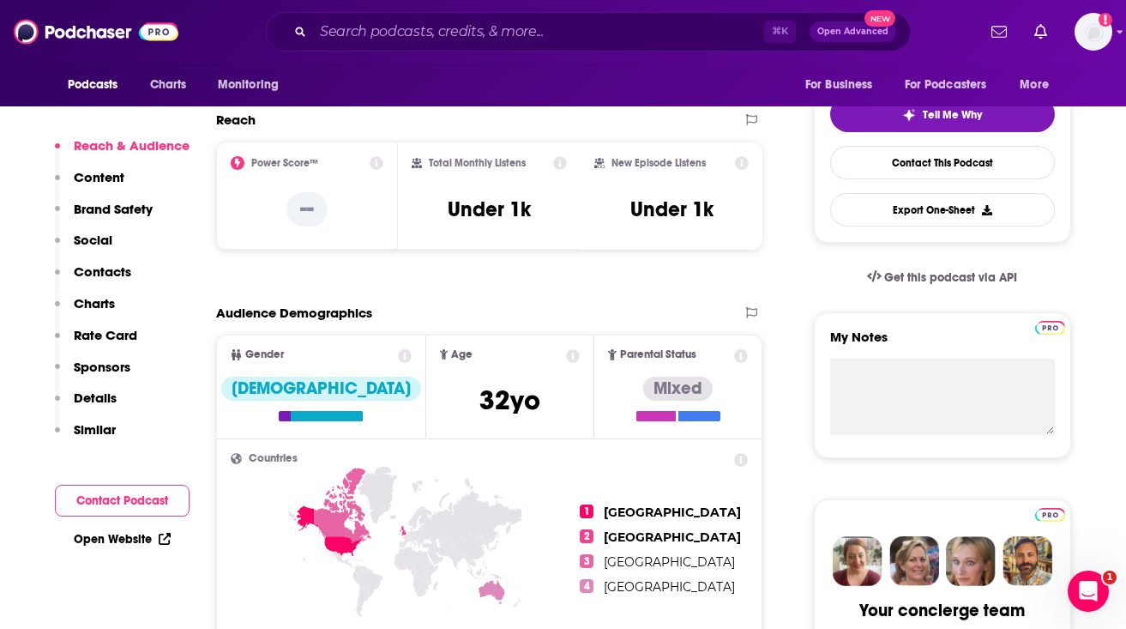
scroll to position [367, 0]
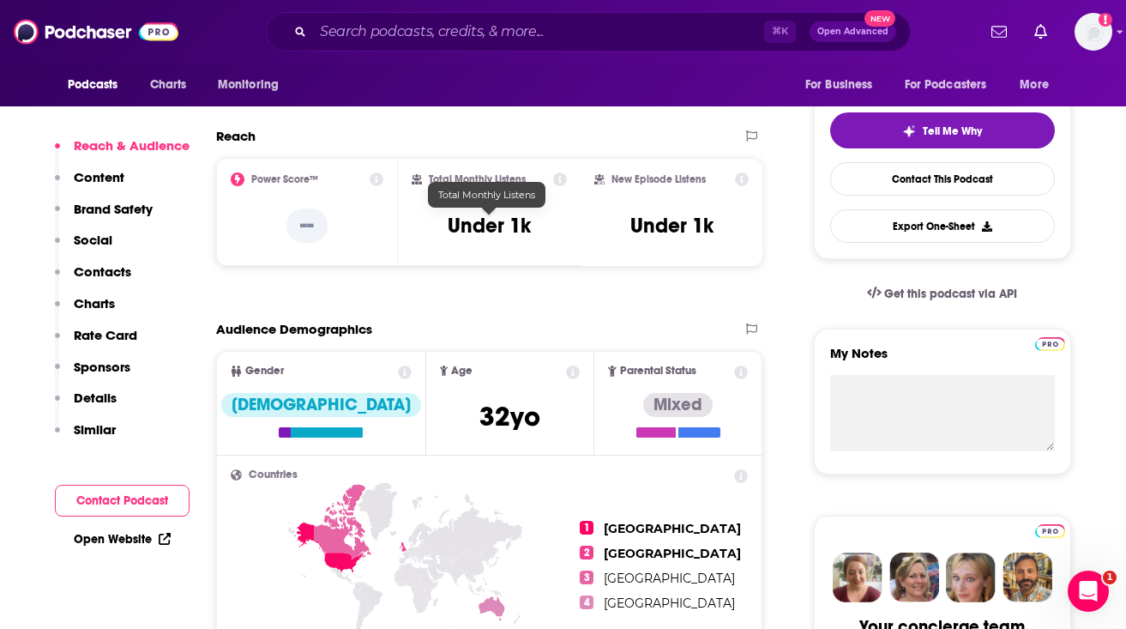
click at [487, 236] on h3 "Under 1k" at bounding box center [489, 226] width 83 height 26
copy div "Under 1k"
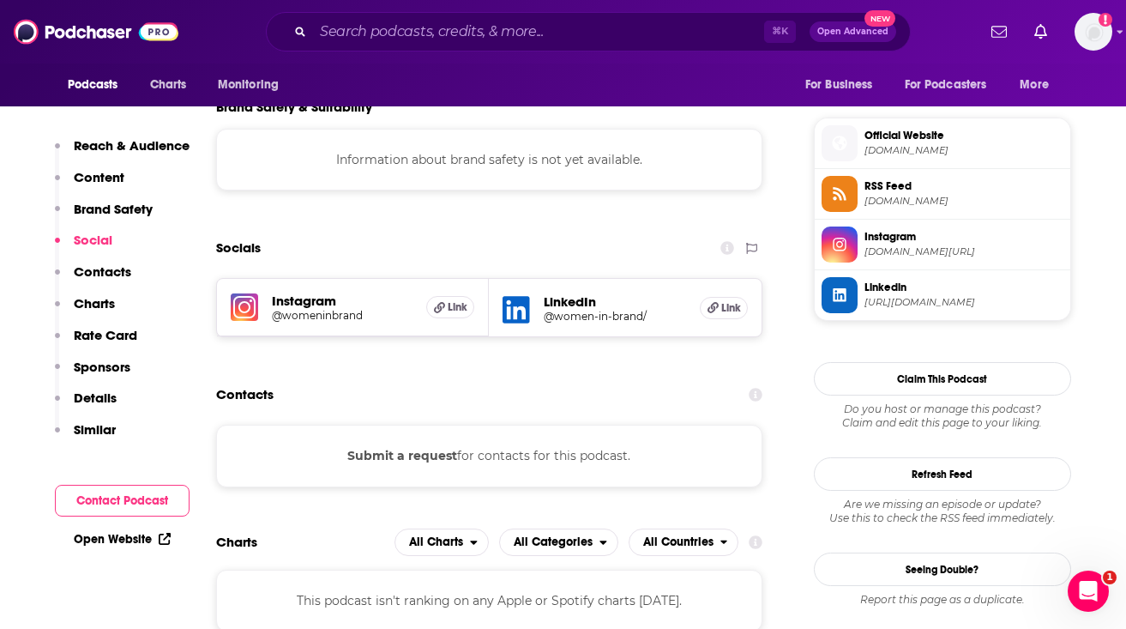
scroll to position [1169, 0]
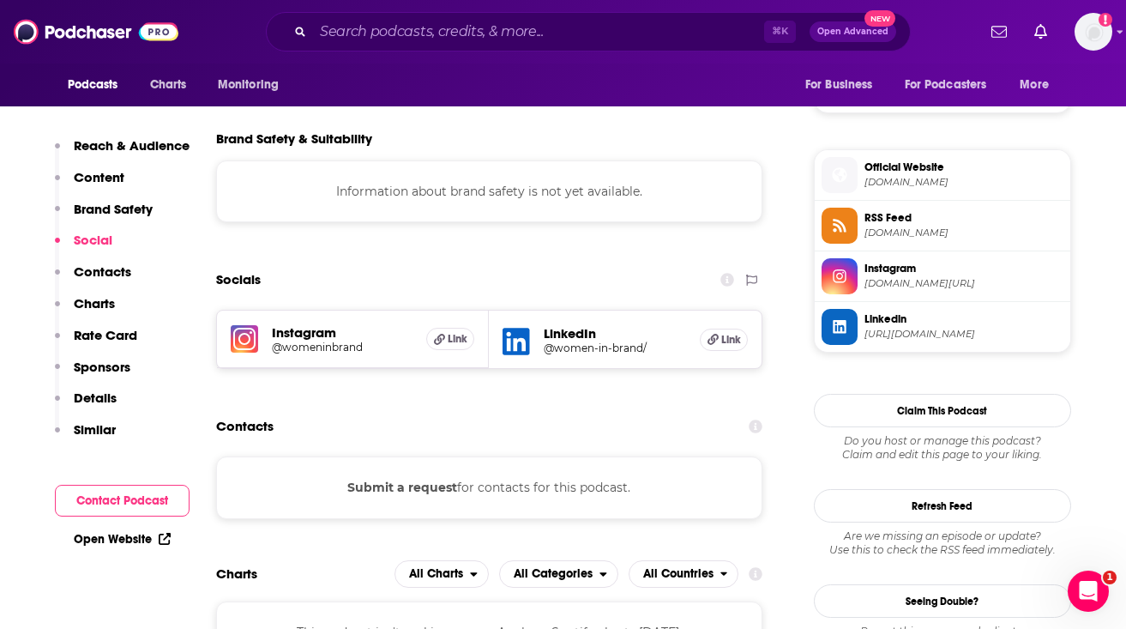
click at [916, 189] on span "womeninbrand.online" at bounding box center [964, 182] width 199 height 13
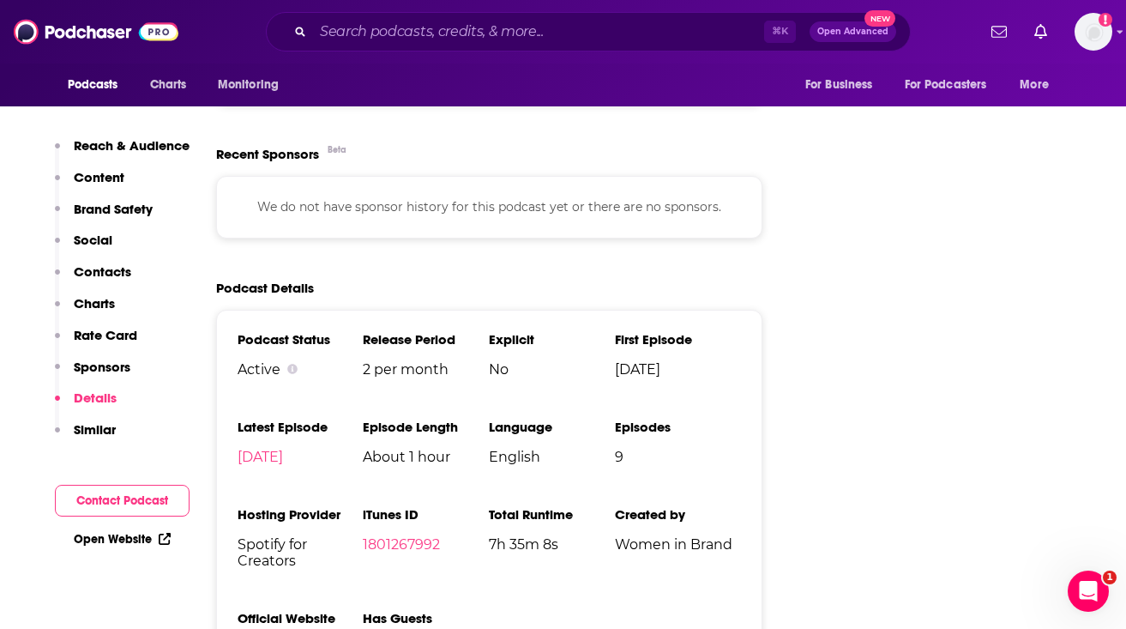
scroll to position [1991, 0]
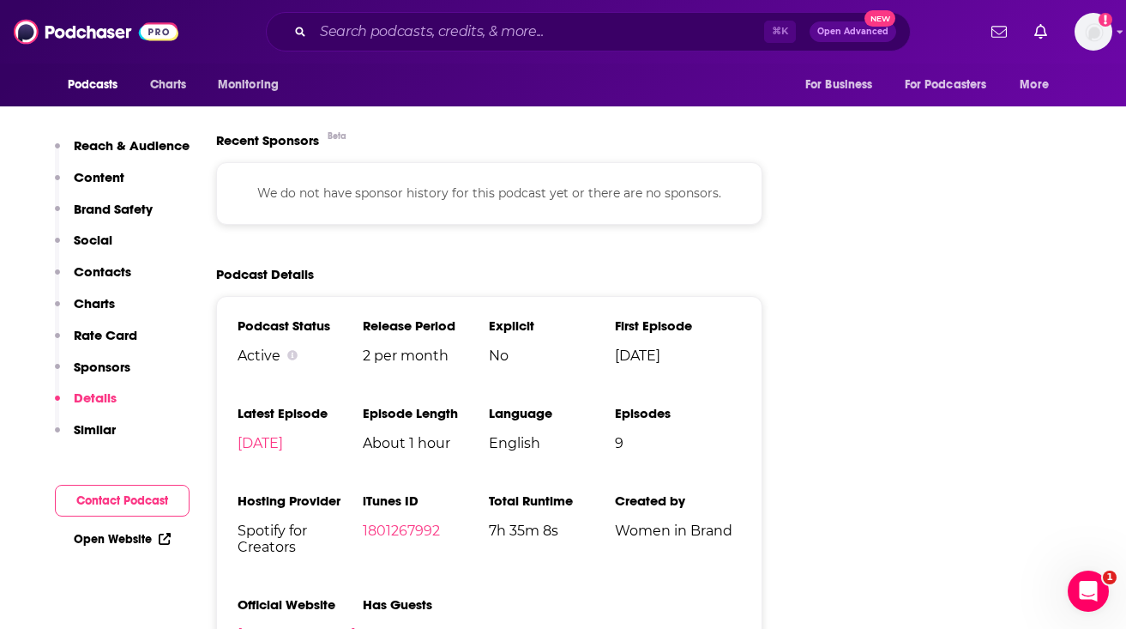
click at [276, 541] on span "Spotify for Creators" at bounding box center [301, 538] width 126 height 33
copy span "Spotify for Creators"
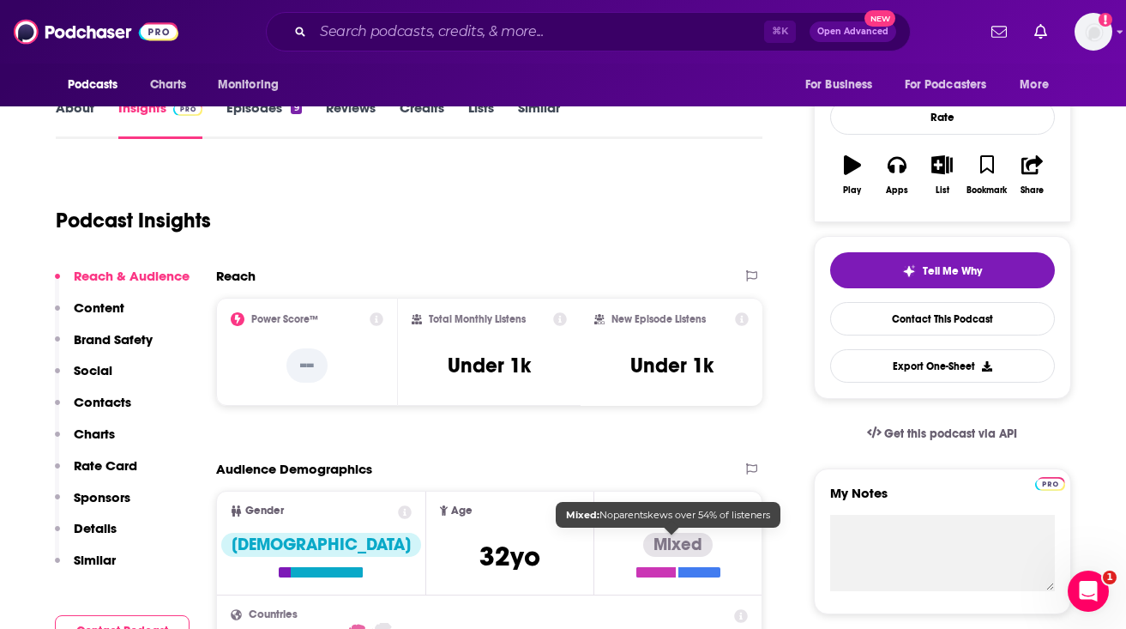
scroll to position [214, 0]
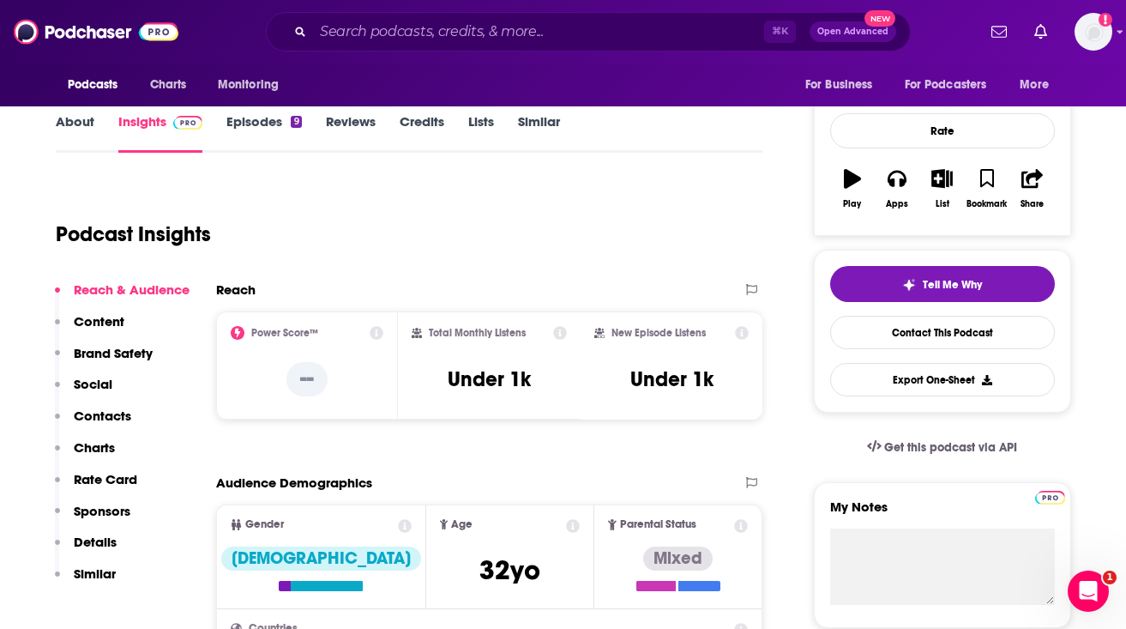
click at [82, 147] on link "About" at bounding box center [75, 132] width 39 height 39
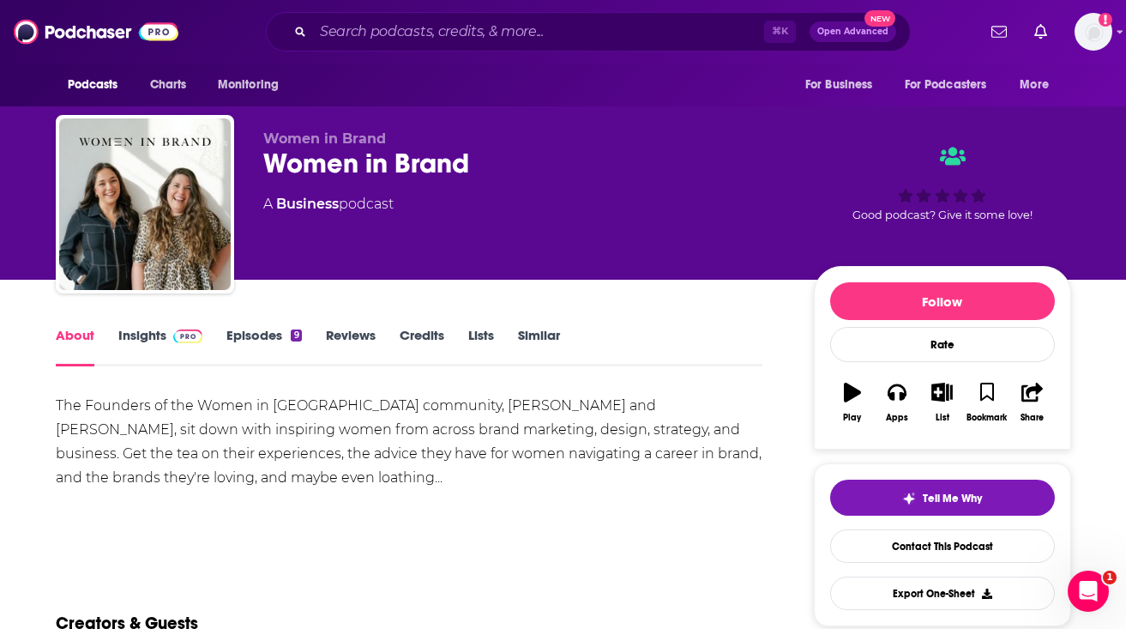
click at [230, 449] on div "The Founders of the Women in Brand community, Tamira Hamden and Victoria Montgo…" at bounding box center [410, 442] width 708 height 96
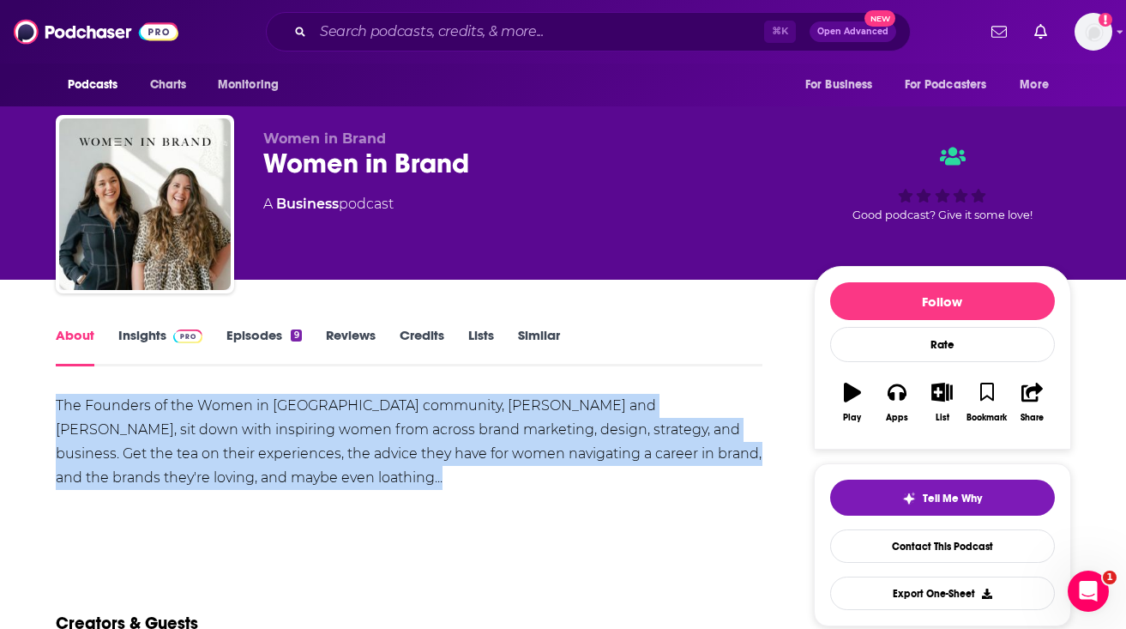
click at [230, 449] on div "The Founders of the Women in Brand community, Tamira Hamden and Victoria Montgo…" at bounding box center [410, 442] width 708 height 96
copy div "The Founders of the Women in Brand community, Tamira Hamden and Victoria Montgo…"
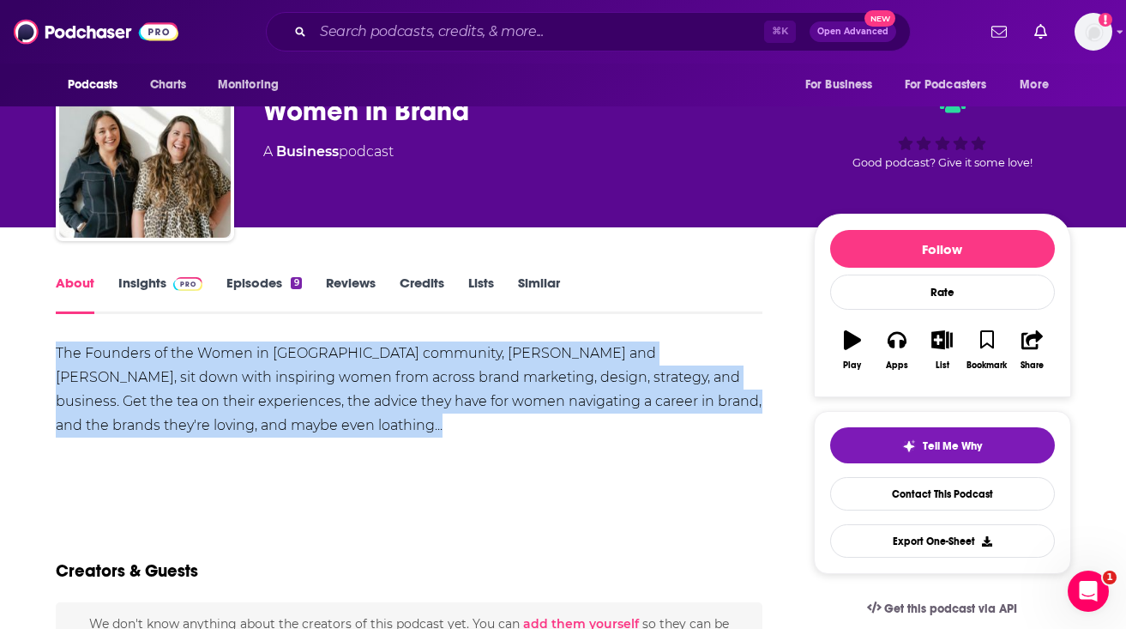
scroll to position [21, 0]
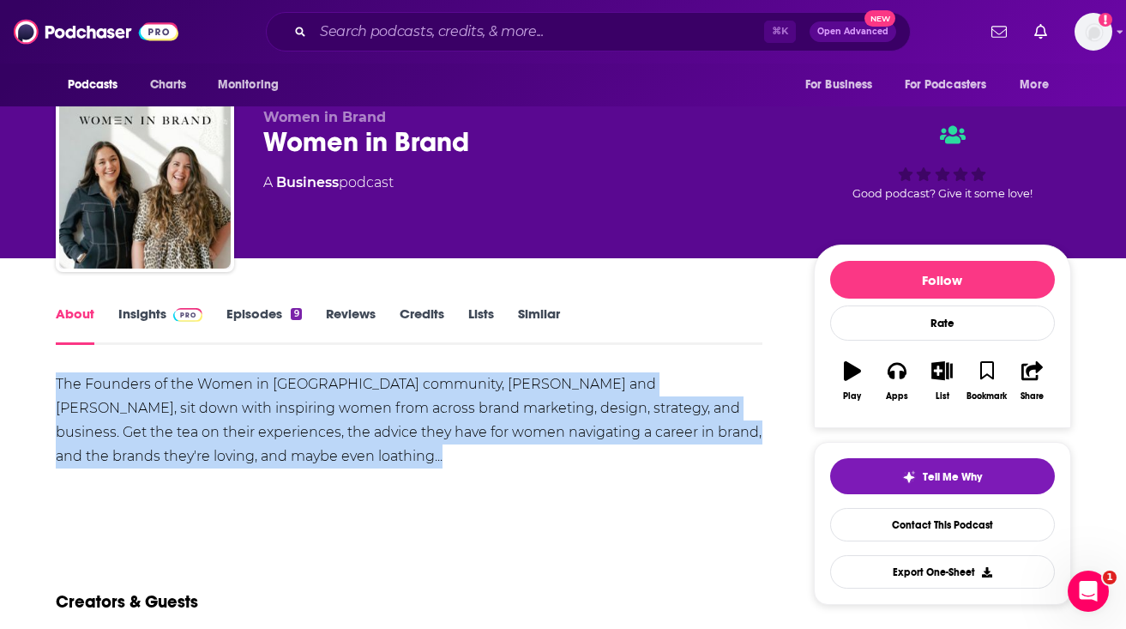
click at [150, 319] on link "Insights" at bounding box center [160, 324] width 85 height 39
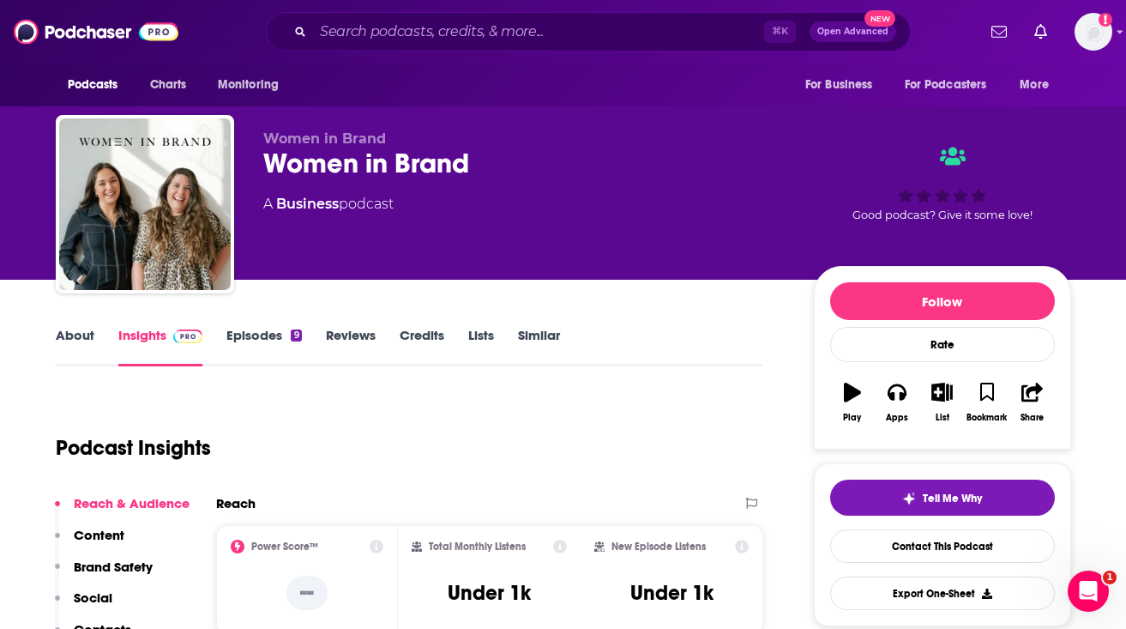
click at [75, 329] on link "About" at bounding box center [75, 346] width 39 height 39
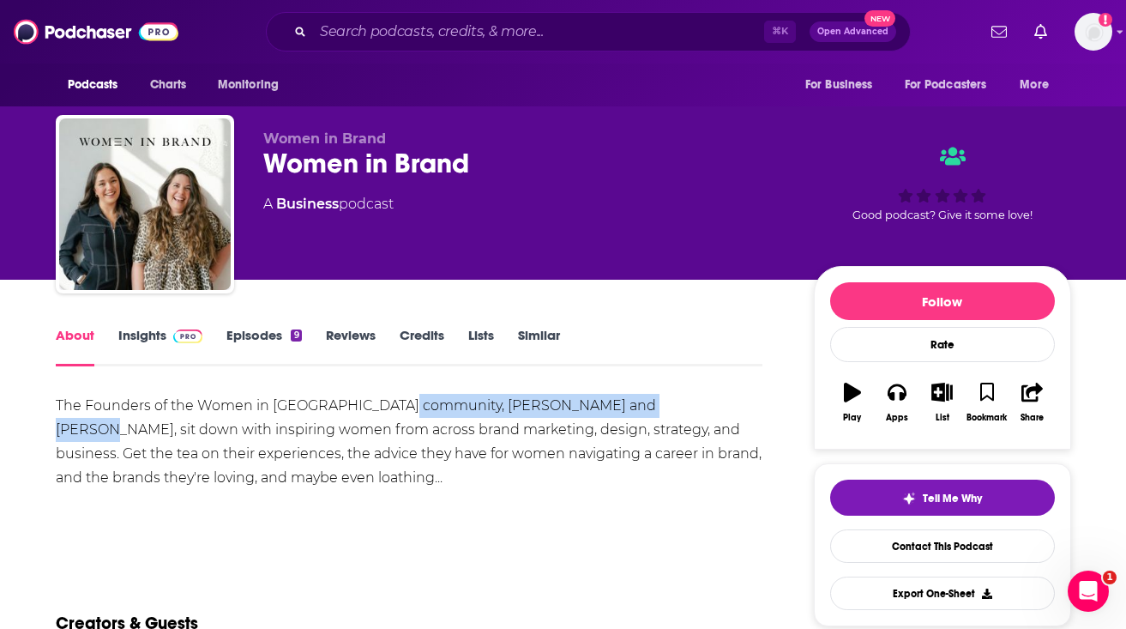
drag, startPoint x: 400, startPoint y: 405, endPoint x: 688, endPoint y: 401, distance: 288.2
click at [688, 401] on div "The Founders of the Women in Brand community, Tamira Hamden and Victoria Montgo…" at bounding box center [410, 442] width 708 height 96
copy div "Tamira Hamden and Victoria Montgomery"
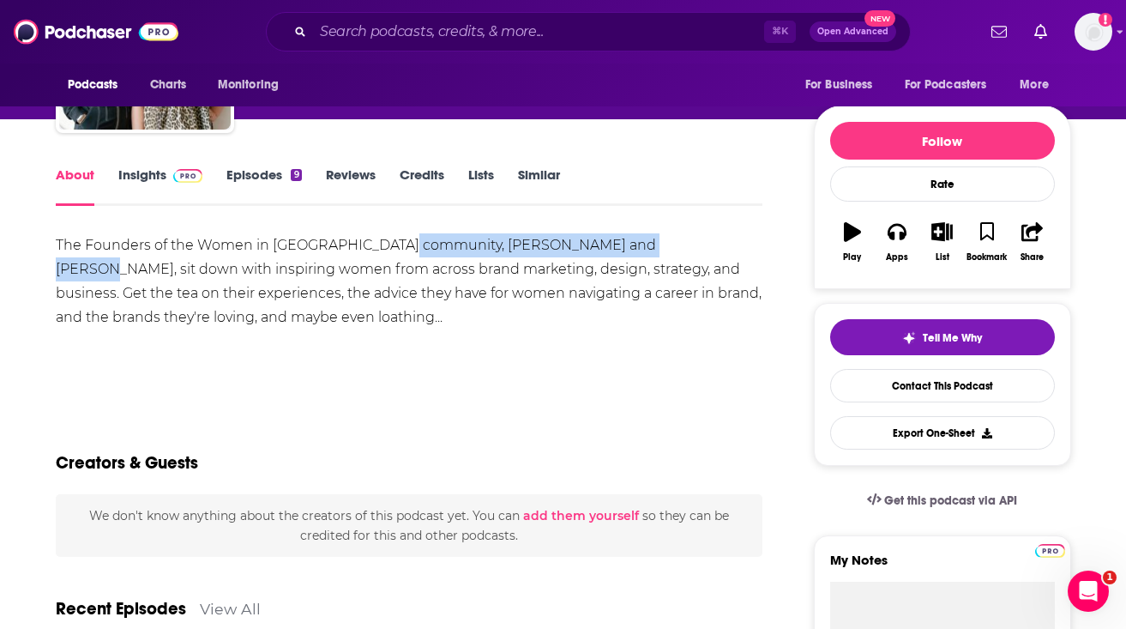
scroll to position [162, 0]
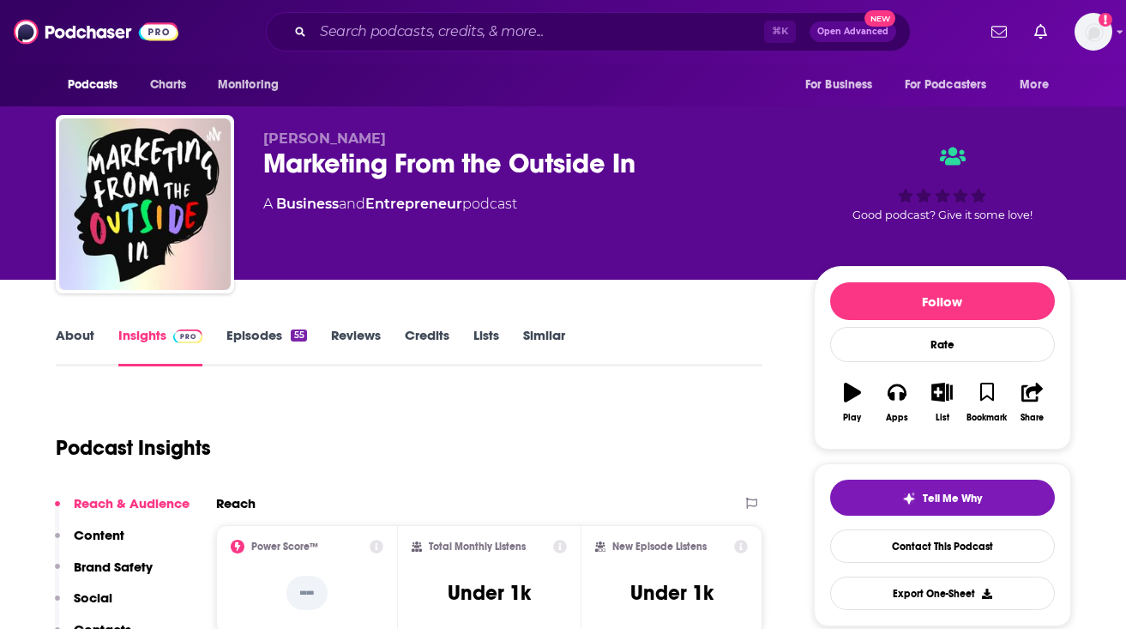
click at [70, 336] on link "About" at bounding box center [75, 346] width 39 height 39
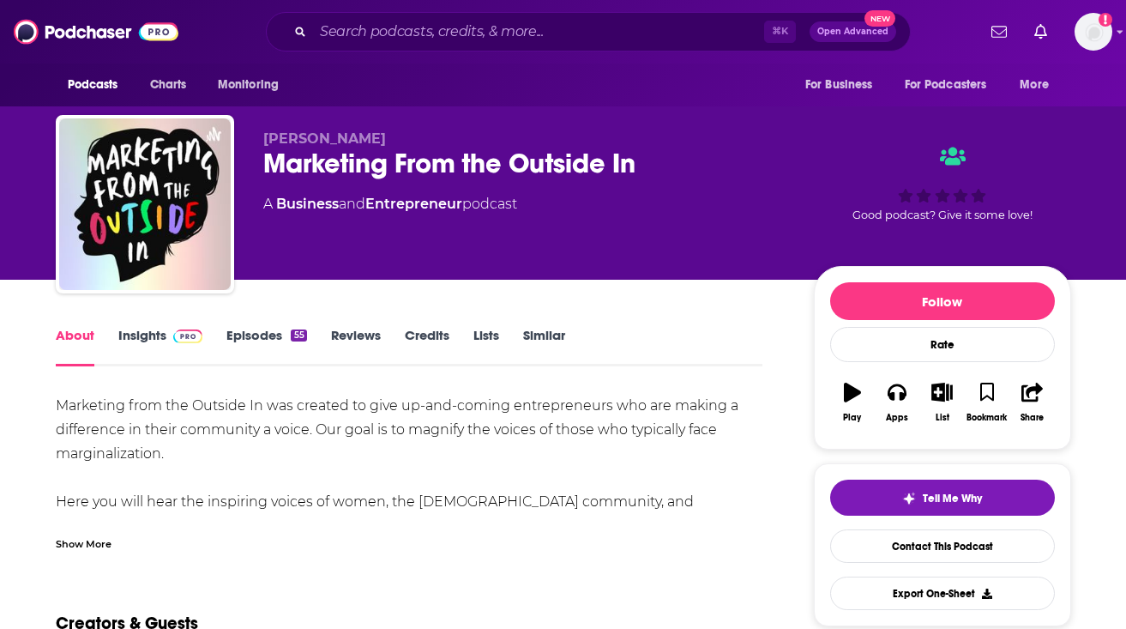
scroll to position [18, 0]
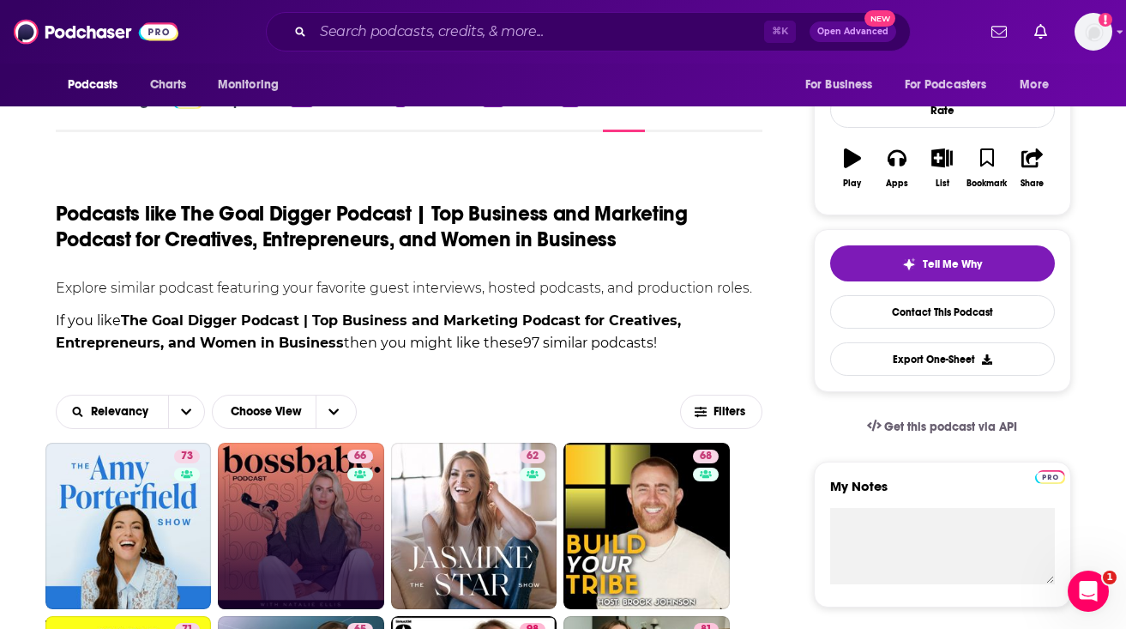
scroll to position [360, 0]
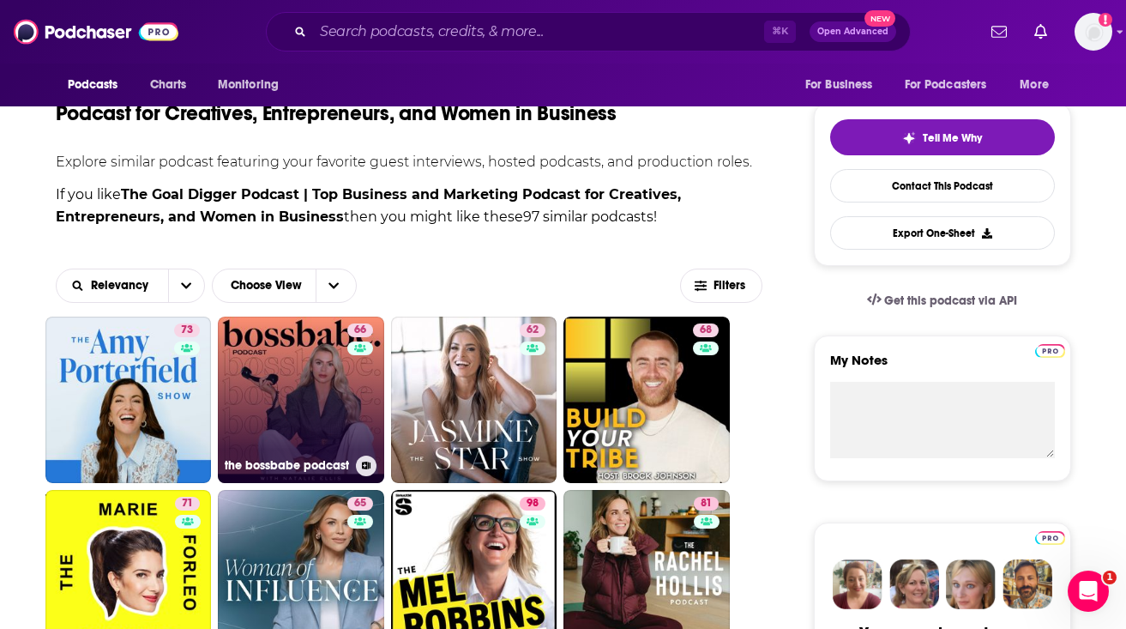
click at [301, 395] on link "66 the bossbabe podcast" at bounding box center [301, 400] width 166 height 166
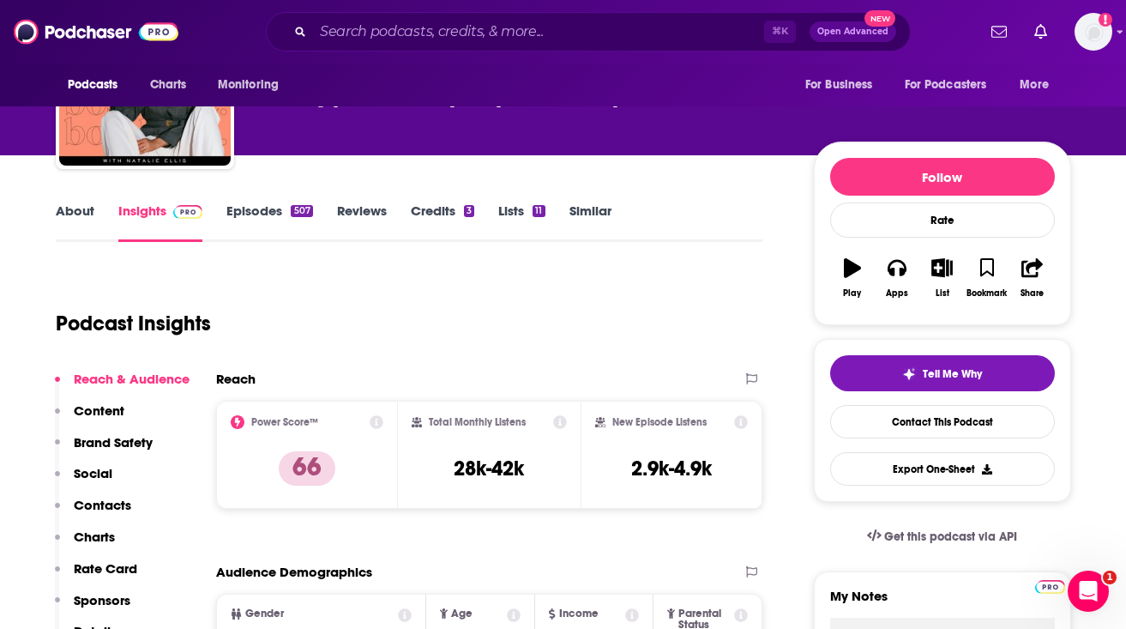
scroll to position [172, 0]
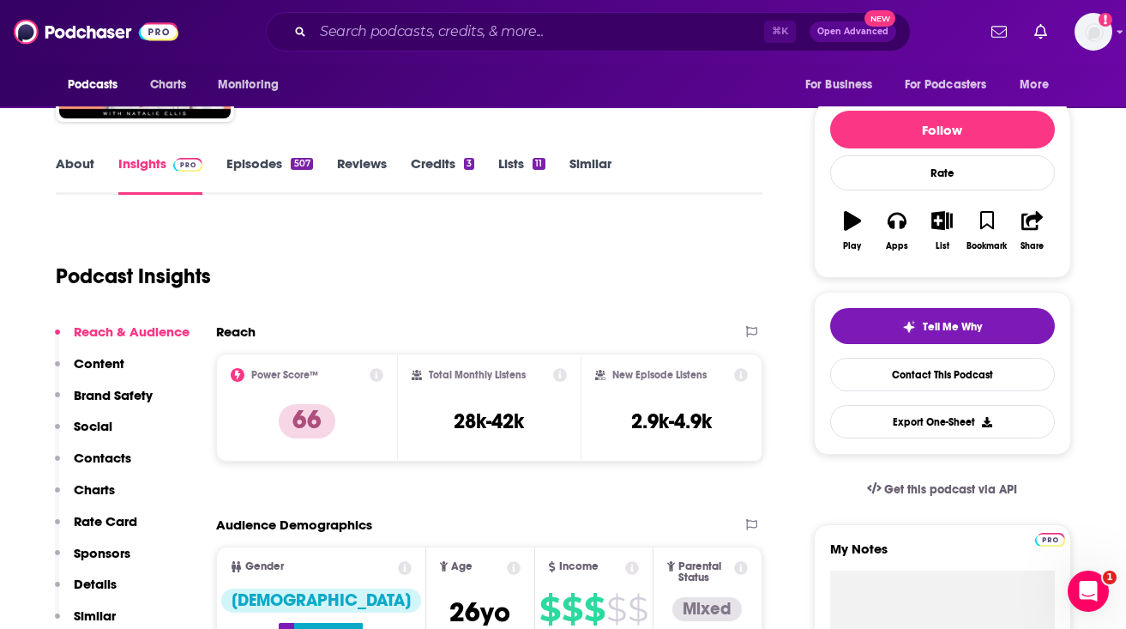
click at [59, 168] on link "About" at bounding box center [75, 174] width 39 height 39
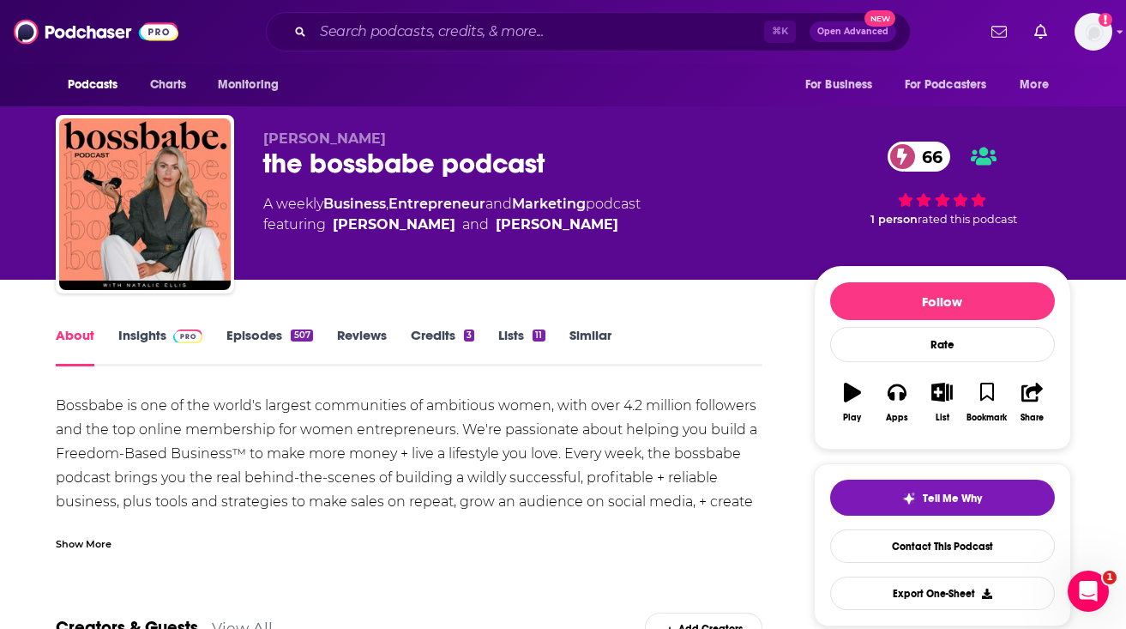
click at [85, 549] on div "Show More" at bounding box center [84, 542] width 56 height 16
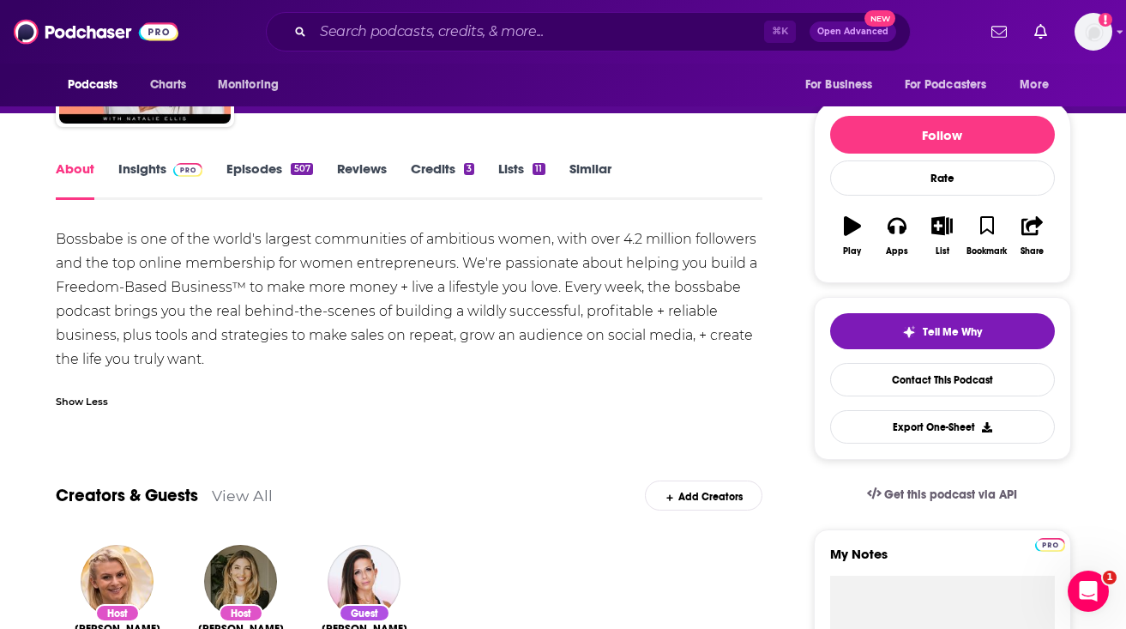
scroll to position [160, 0]
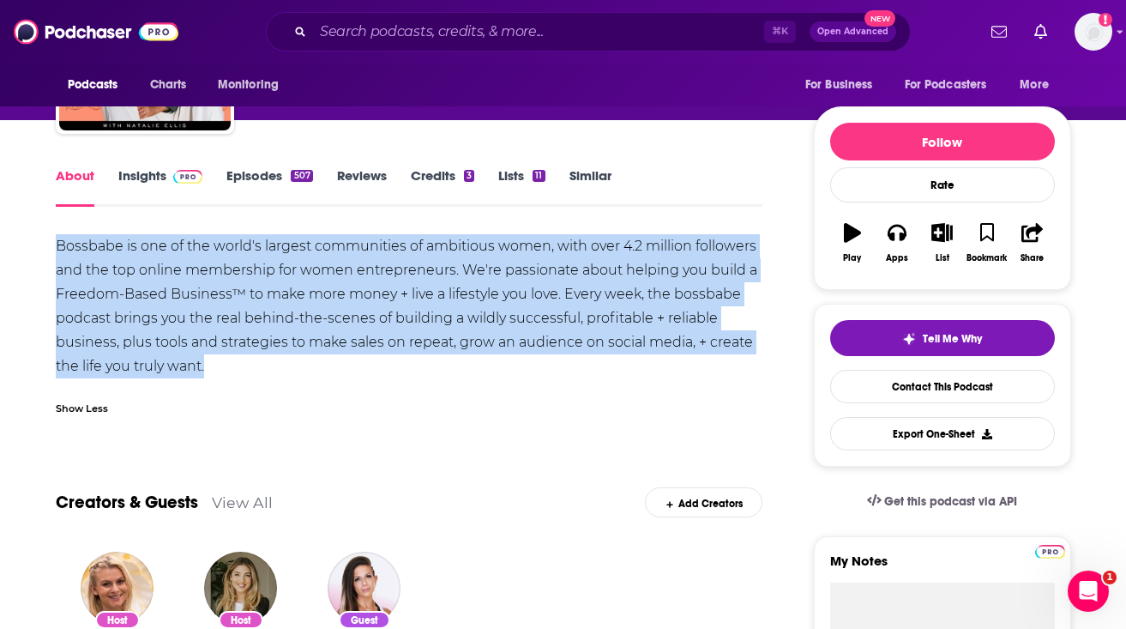
drag, startPoint x: 58, startPoint y: 244, endPoint x: 249, endPoint y: 371, distance: 228.9
click at [249, 371] on div "Bossbabe is one of the world's largest communities of ambitious women, with ove…" at bounding box center [410, 306] width 708 height 144
copy div "Bossbabe is one of the world's largest communities of ambitious women, with ove…"
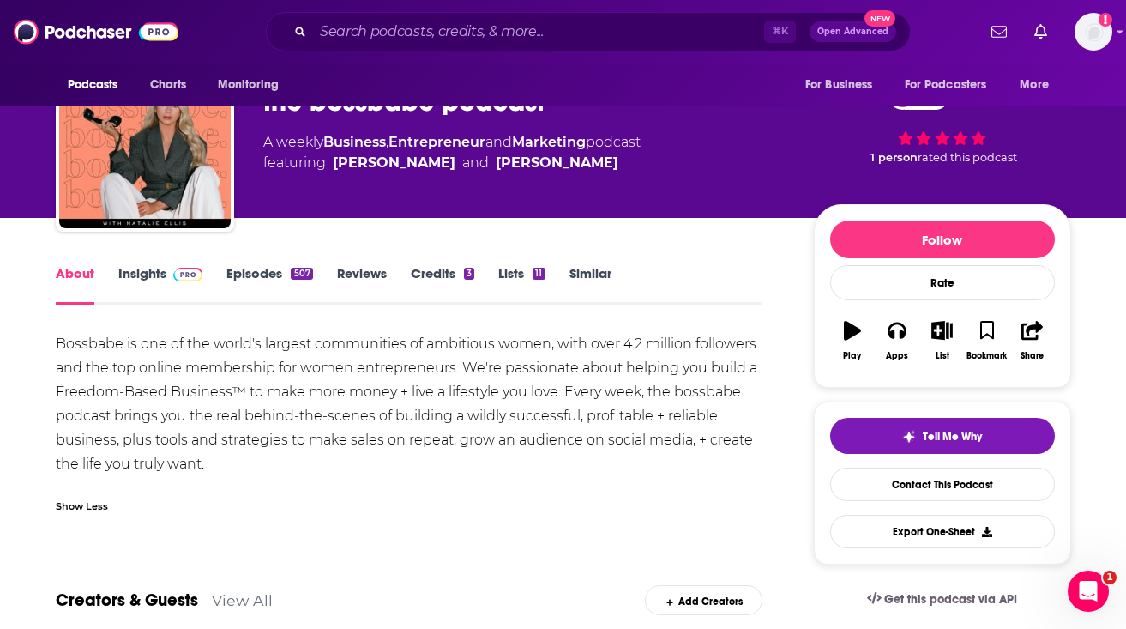
click at [154, 262] on div "About Insights Episodes 507 Reviews Credits 3 Lists 11 Similar" at bounding box center [410, 283] width 708 height 42
click at [154, 270] on link "Insights" at bounding box center [160, 284] width 85 height 39
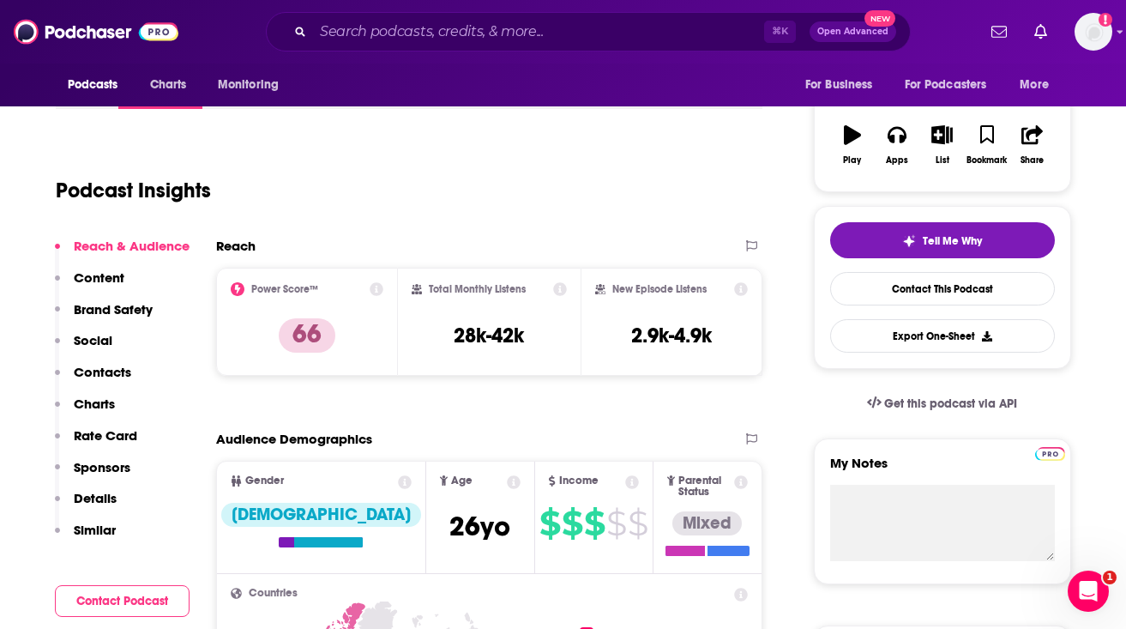
scroll to position [258, 0]
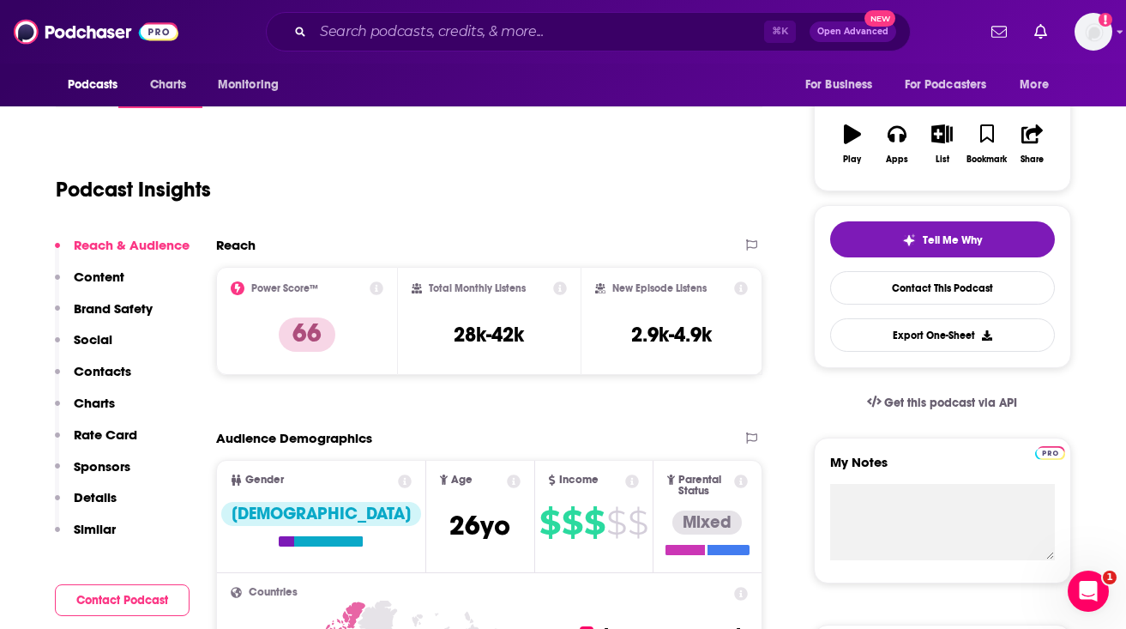
click at [471, 352] on div "Total Monthly Listens 28k-42k" at bounding box center [489, 320] width 155 height 79
copy div "28k-42k"
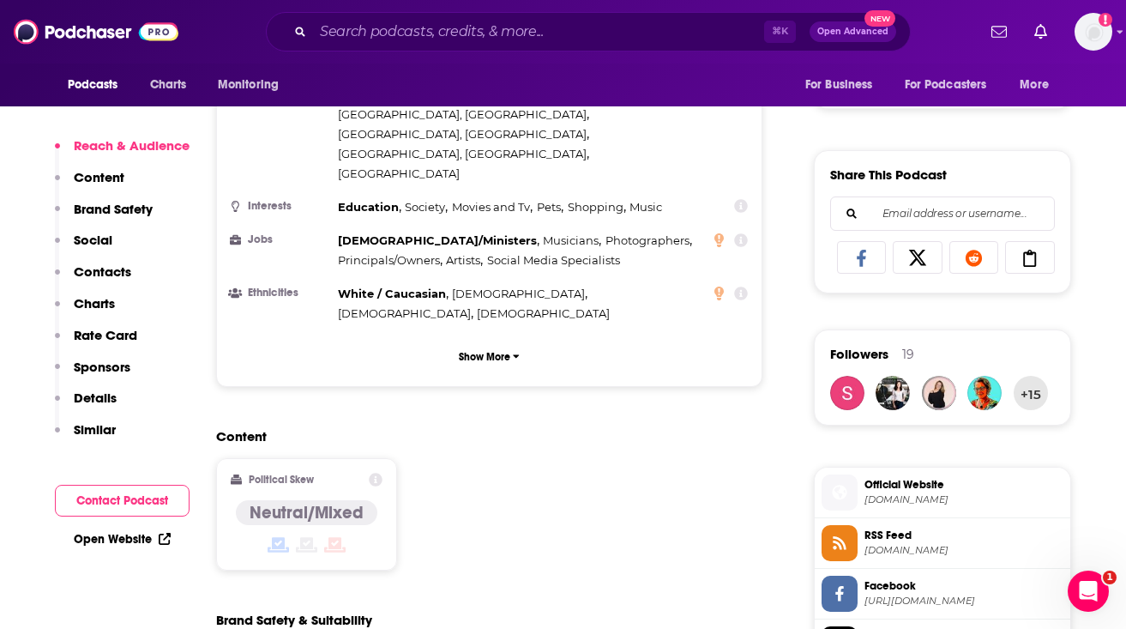
scroll to position [990, 0]
click at [876, 495] on span "bossbabe.com" at bounding box center [964, 498] width 199 height 13
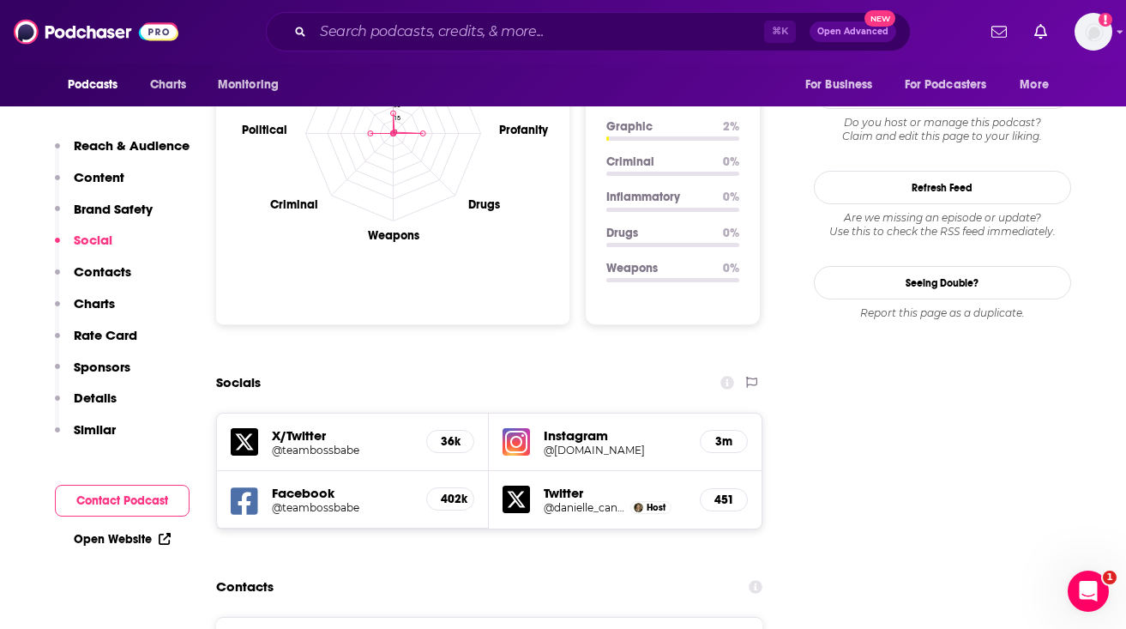
scroll to position [1836, 0]
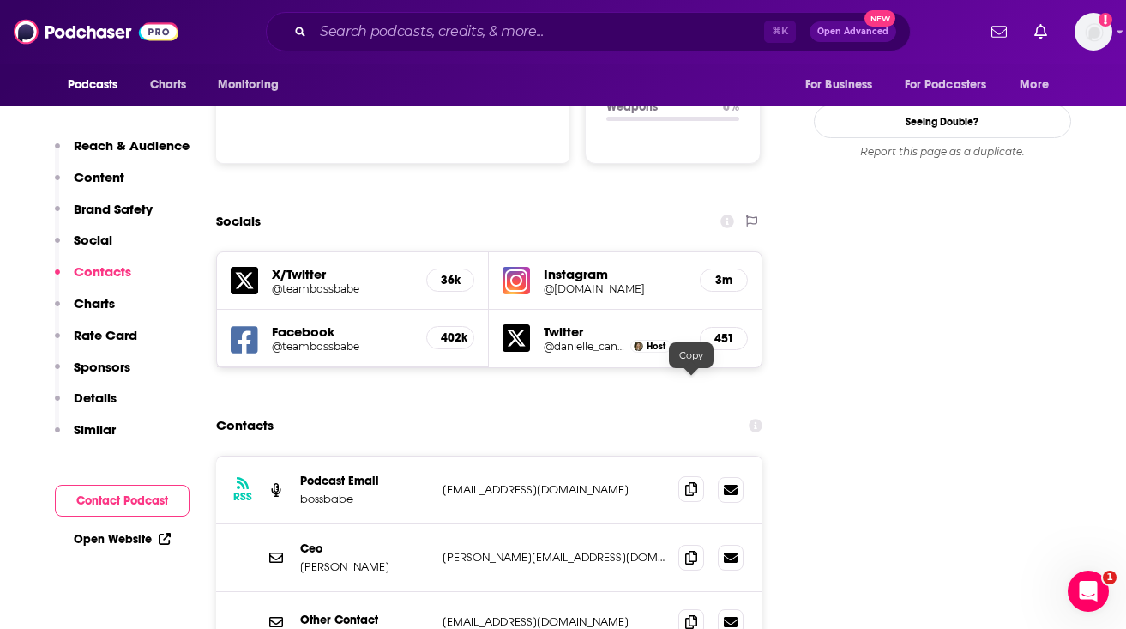
click at [686, 482] on icon at bounding box center [691, 489] width 12 height 14
click at [689, 550] on icon at bounding box center [691, 557] width 12 height 14
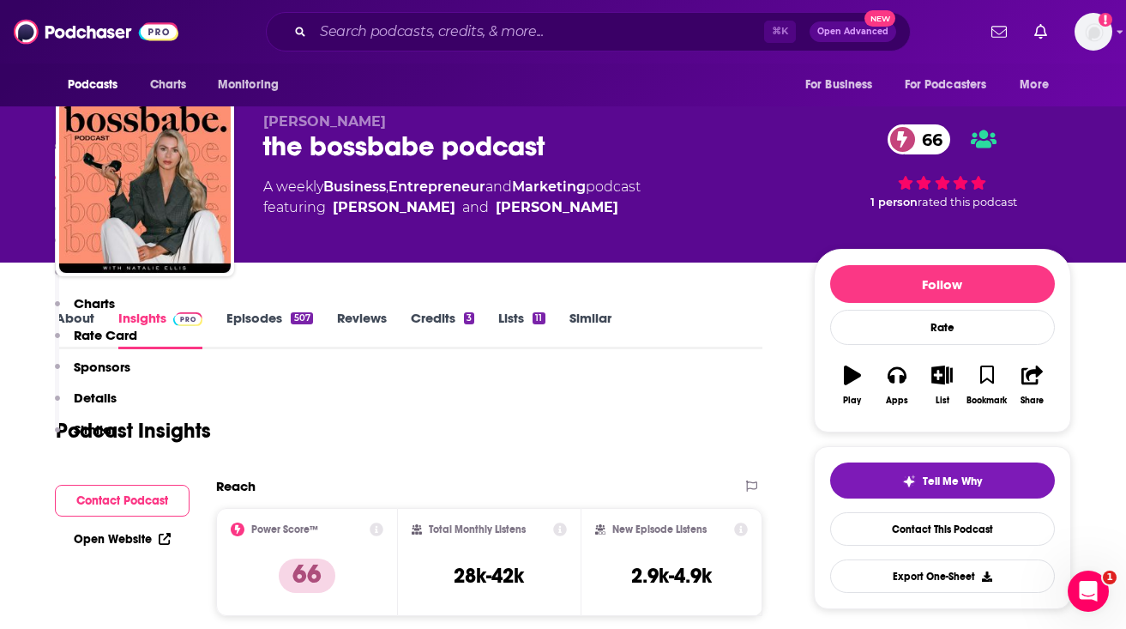
scroll to position [0, 0]
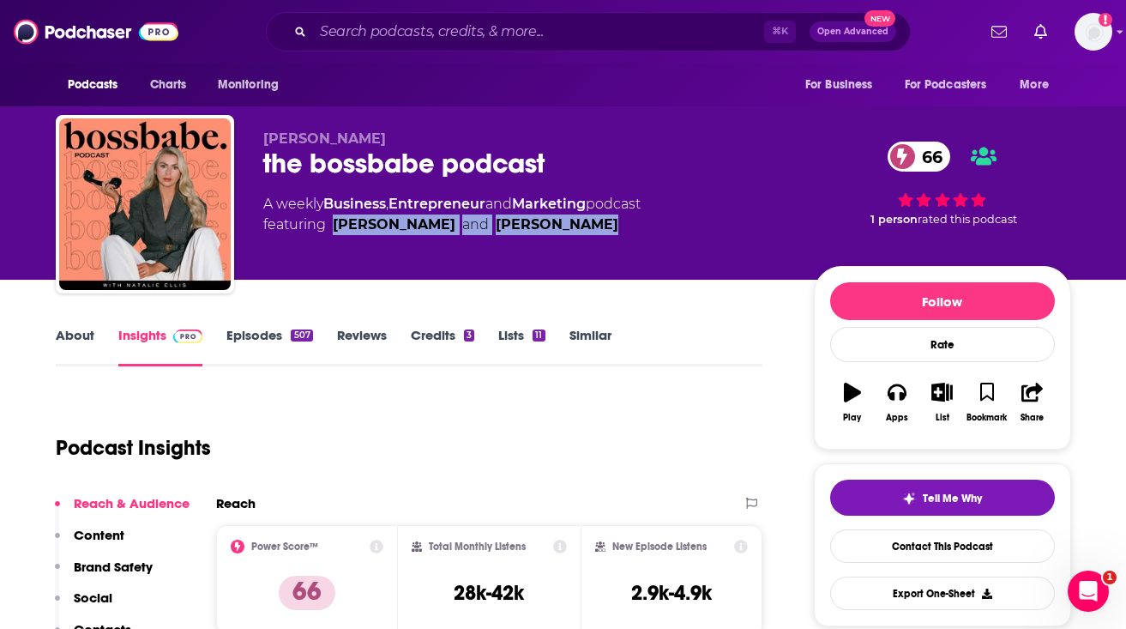
drag, startPoint x: 600, startPoint y: 232, endPoint x: 336, endPoint y: 225, distance: 264.3
click at [336, 225] on span "featuring Danielle Canty and Natalie Ellis" at bounding box center [451, 224] width 377 height 21
copy span "Danielle Canty and Natalie Ellis"
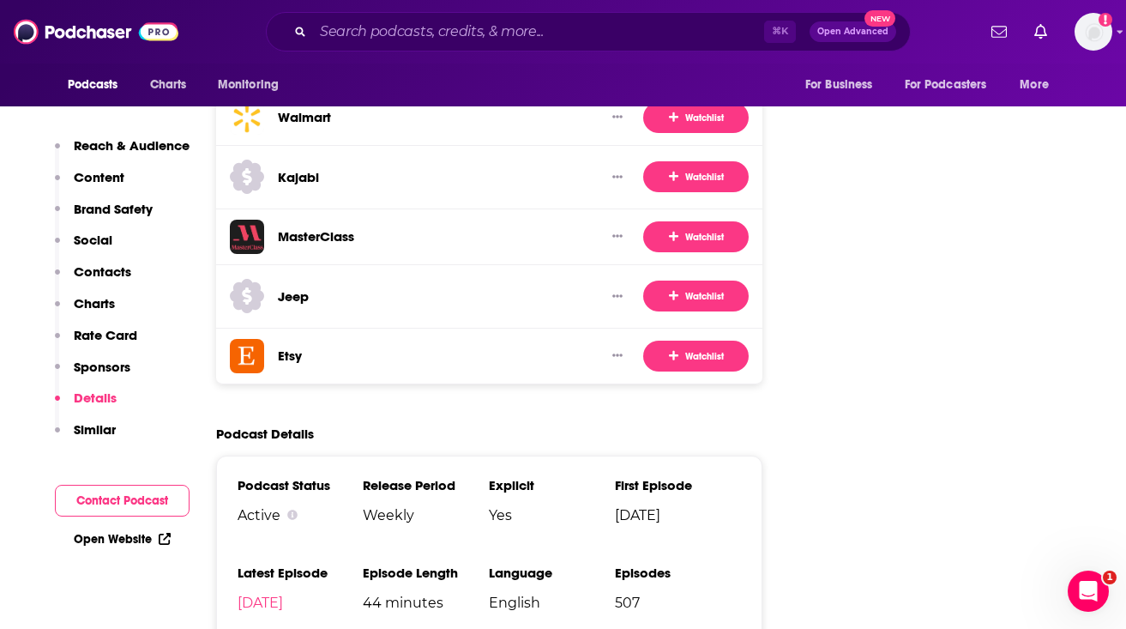
scroll to position [3410, 0]
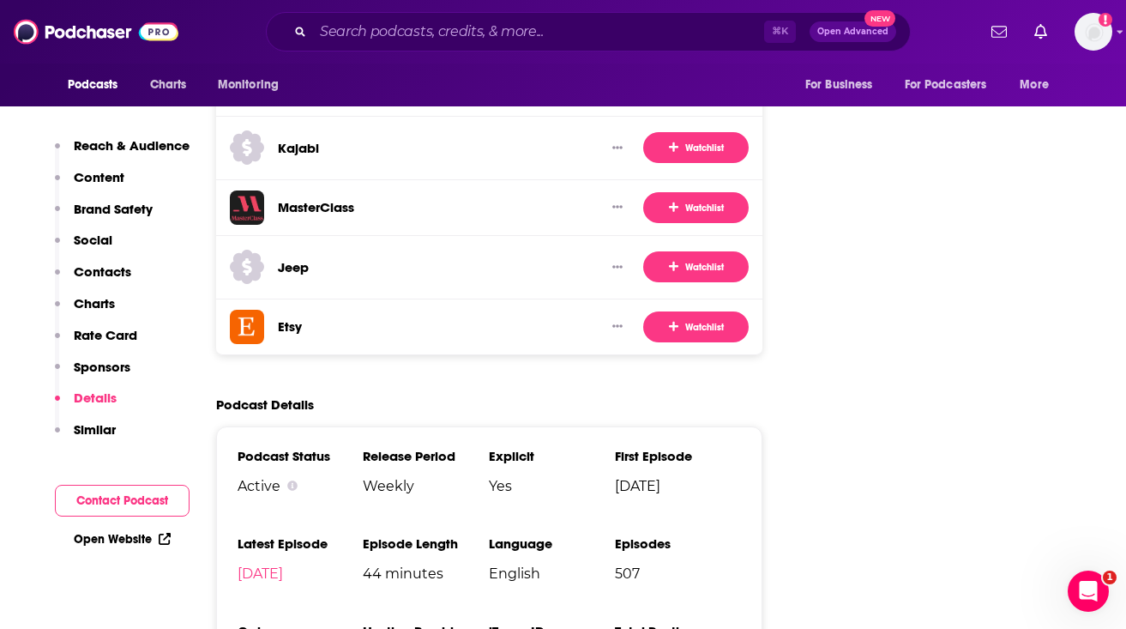
copy span "Megaphone"
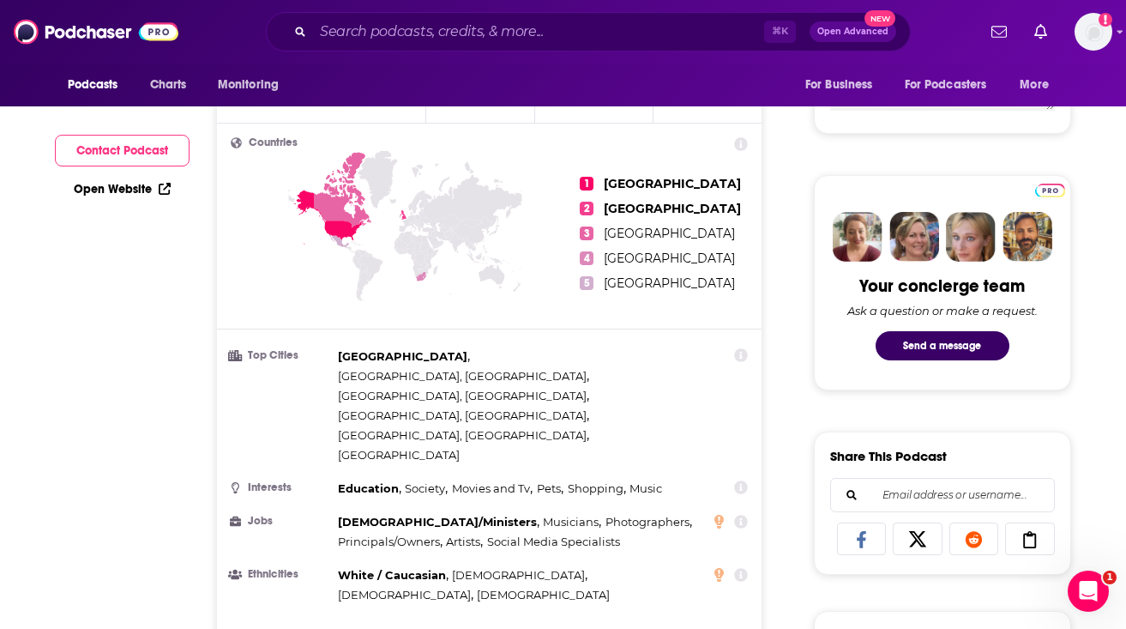
scroll to position [0, 0]
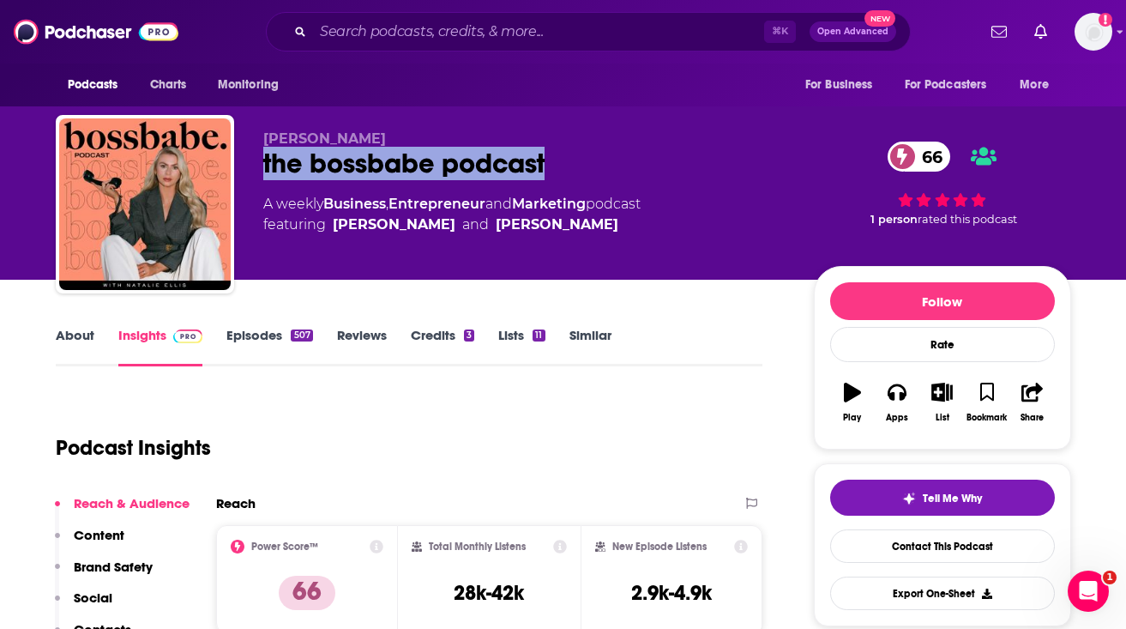
drag, startPoint x: 574, startPoint y: 175, endPoint x: 237, endPoint y: 173, distance: 337.1
click at [237, 173] on div "Natalie Ellis the bossbabe podcast 66 A weekly Business , Entrepreneur and Mark…" at bounding box center [564, 207] width 1016 height 185
copy h2 "the bossbabe podcast"
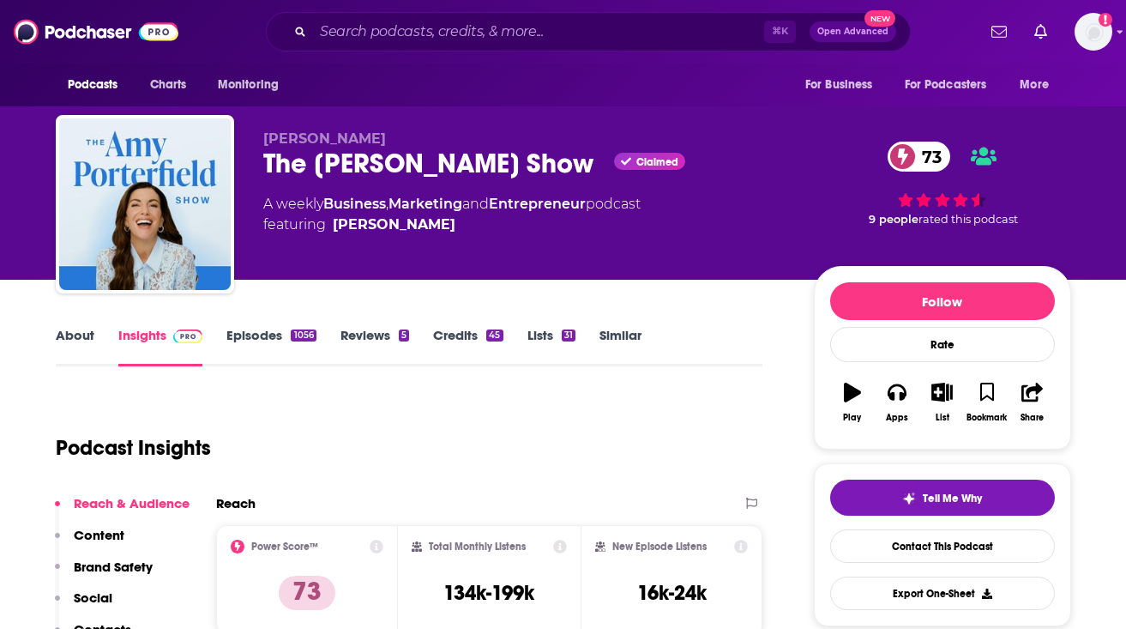
click at [69, 332] on link "About" at bounding box center [75, 346] width 39 height 39
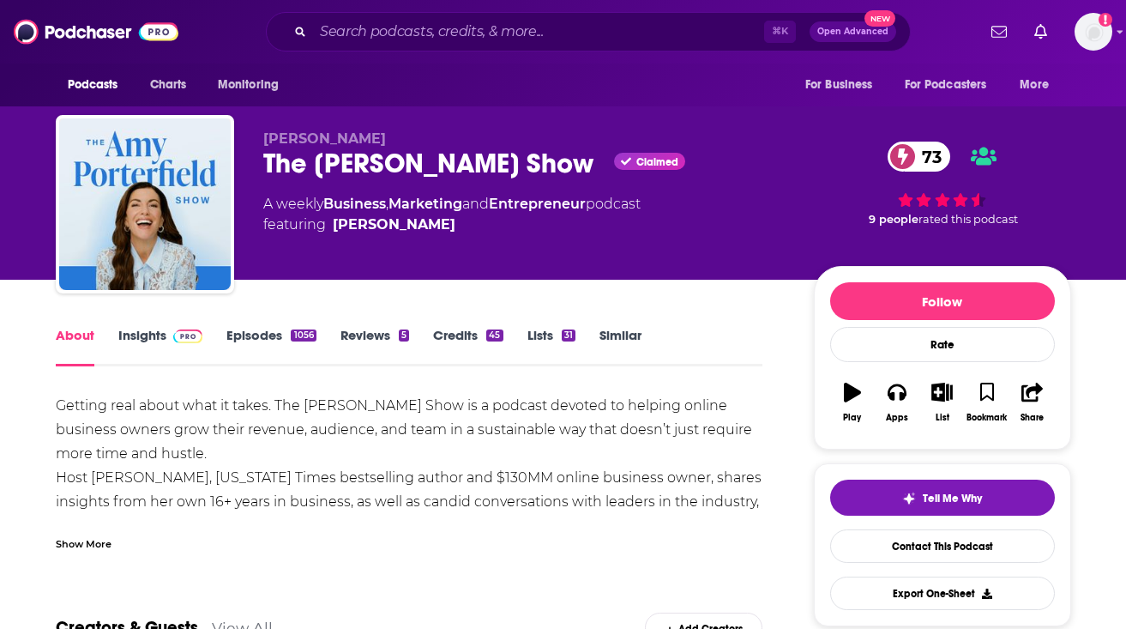
click at [106, 541] on div "Show More" at bounding box center [84, 542] width 56 height 16
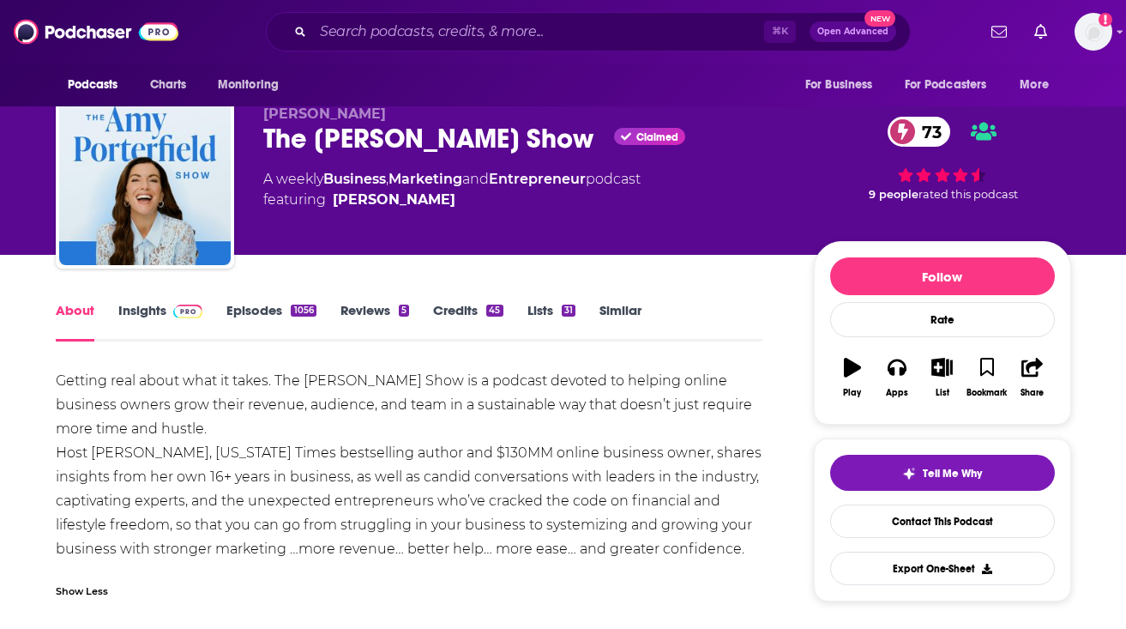
scroll to position [28, 0]
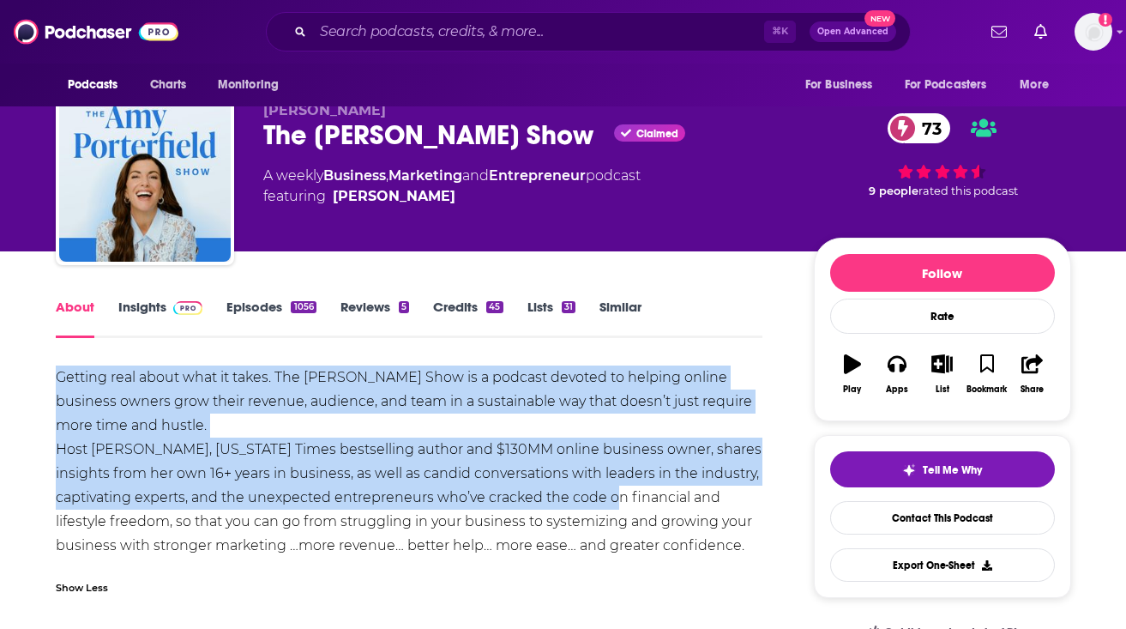
drag, startPoint x: 54, startPoint y: 371, endPoint x: 612, endPoint y: 502, distance: 573.4
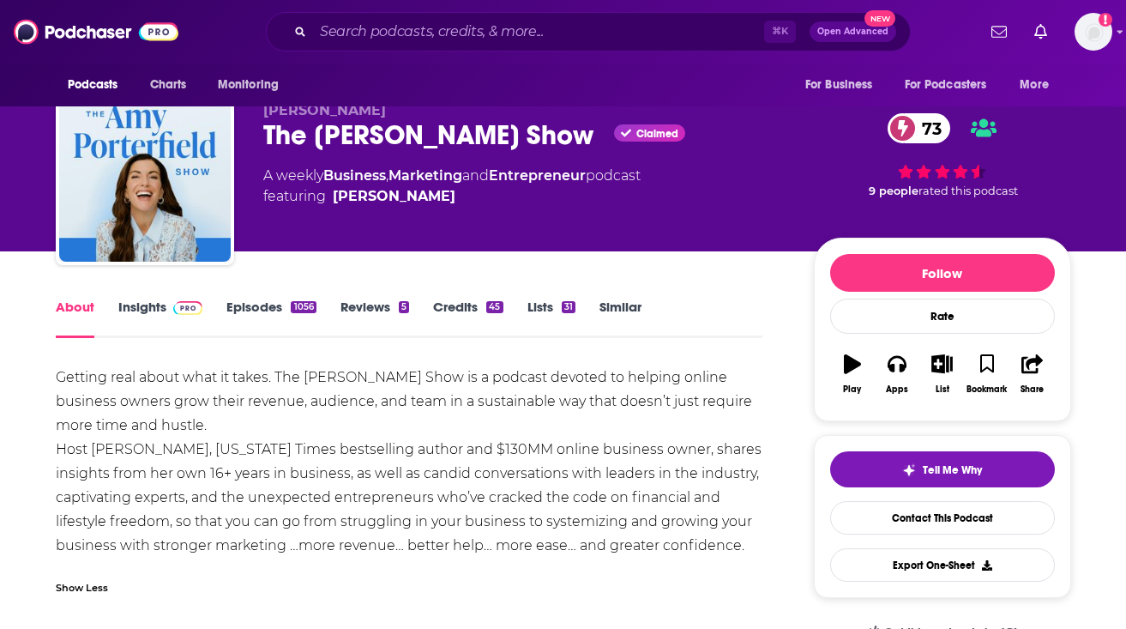
click at [254, 142] on div "[PERSON_NAME] The [PERSON_NAME] Show Claimed 73 A weekly Business , Marketing a…" at bounding box center [564, 179] width 1016 height 185
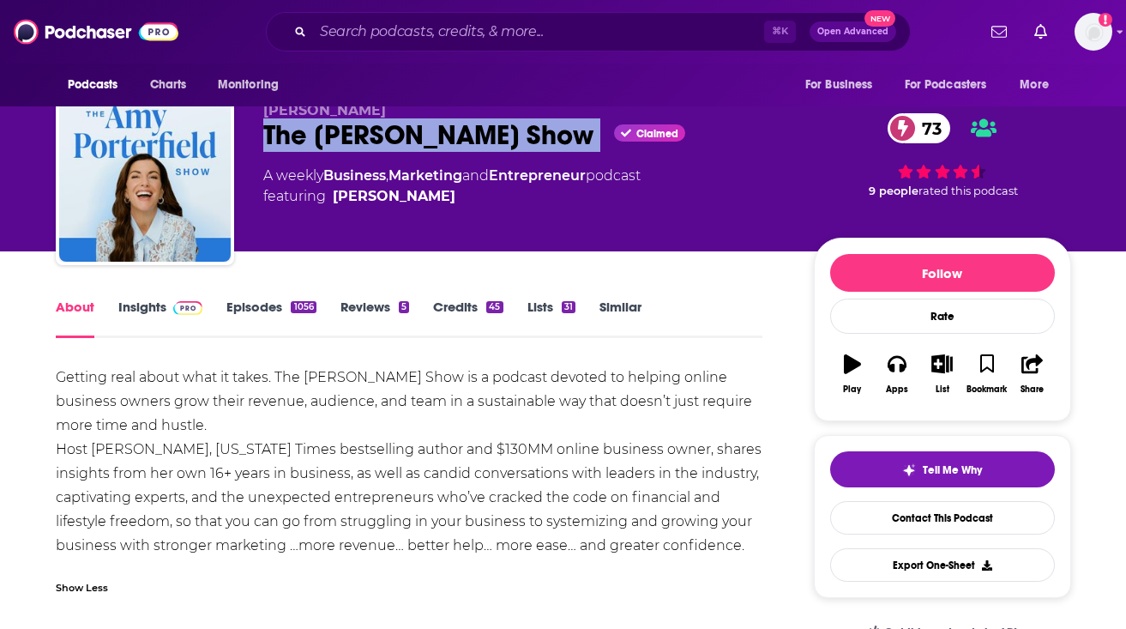
click at [254, 142] on div "[PERSON_NAME] The [PERSON_NAME] Show Claimed 73 A weekly Business , Marketing a…" at bounding box center [564, 179] width 1016 height 185
copy div "The [PERSON_NAME] Show"
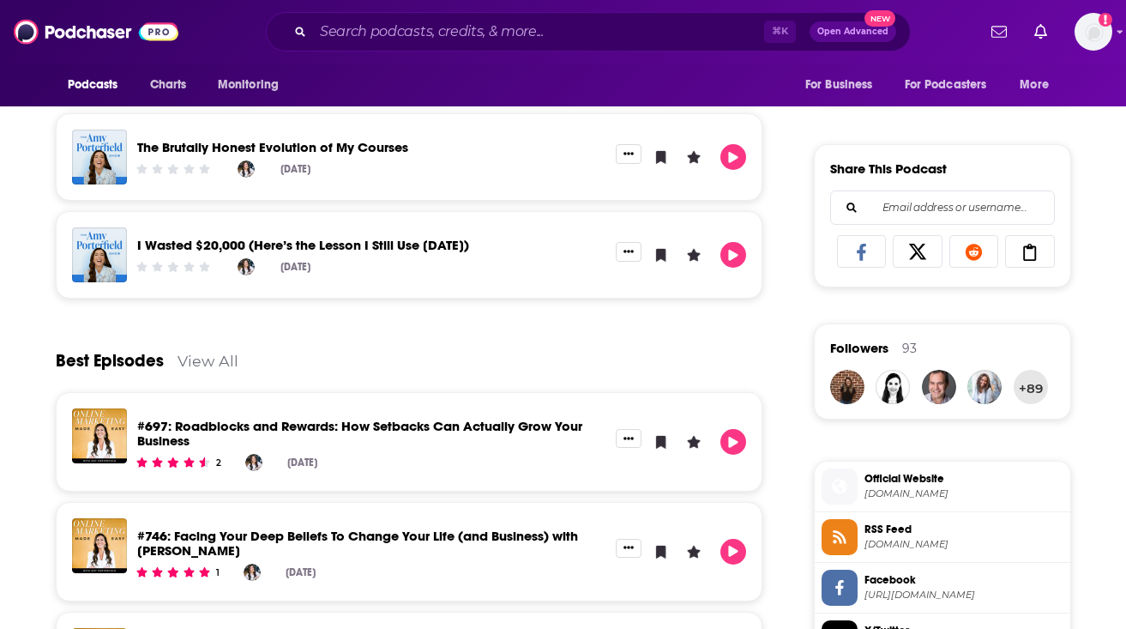
scroll to position [997, 0]
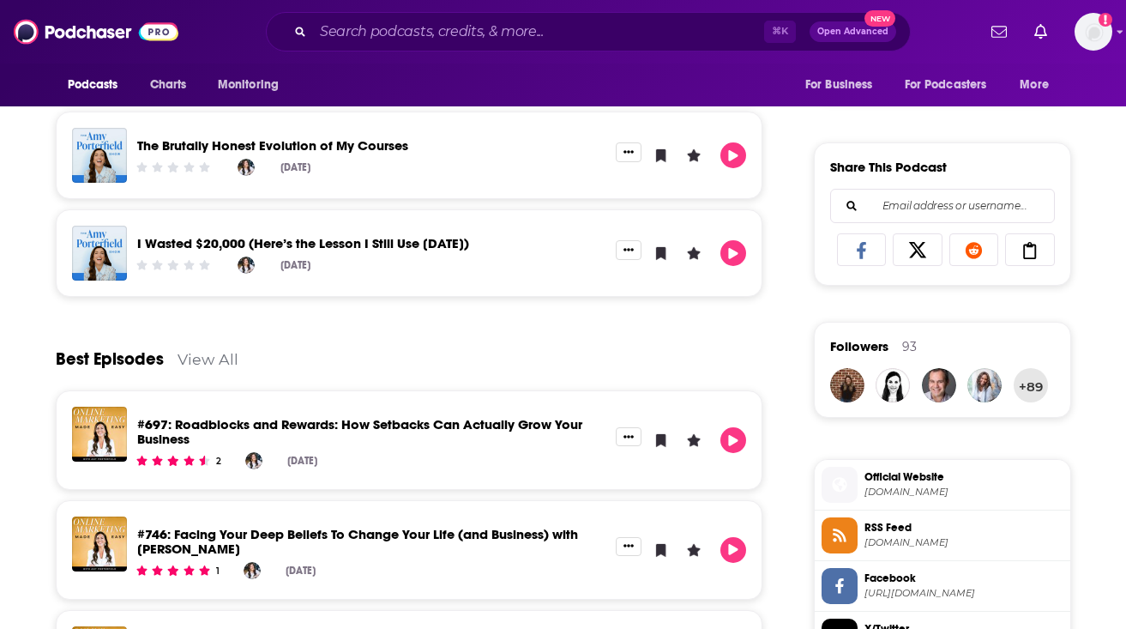
click at [885, 482] on span "Official Website" at bounding box center [964, 476] width 199 height 15
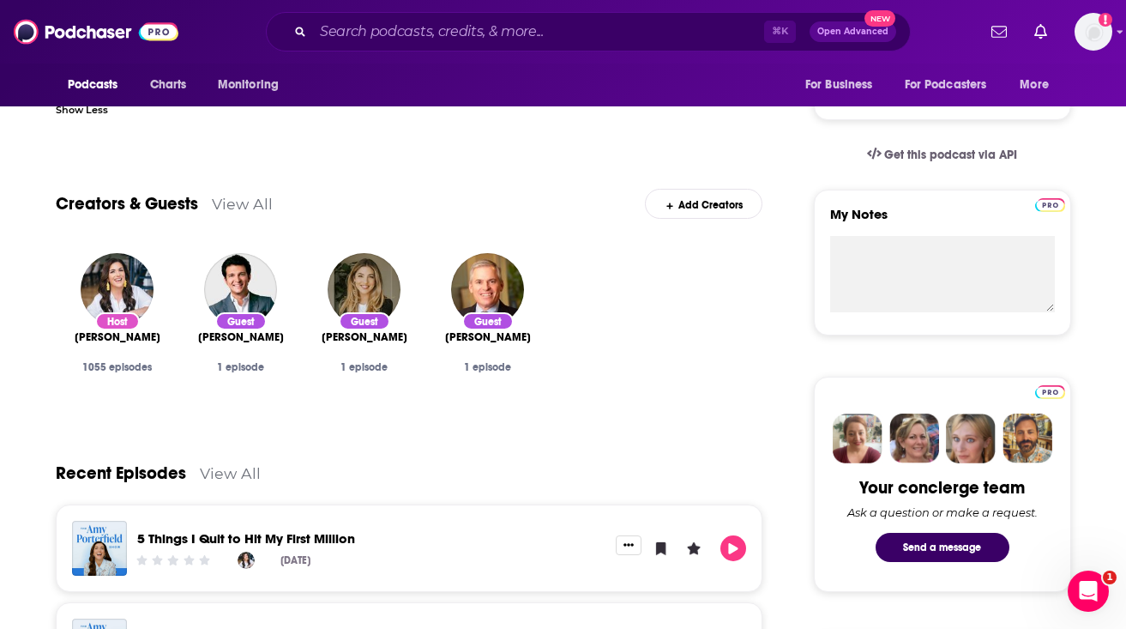
scroll to position [0, 0]
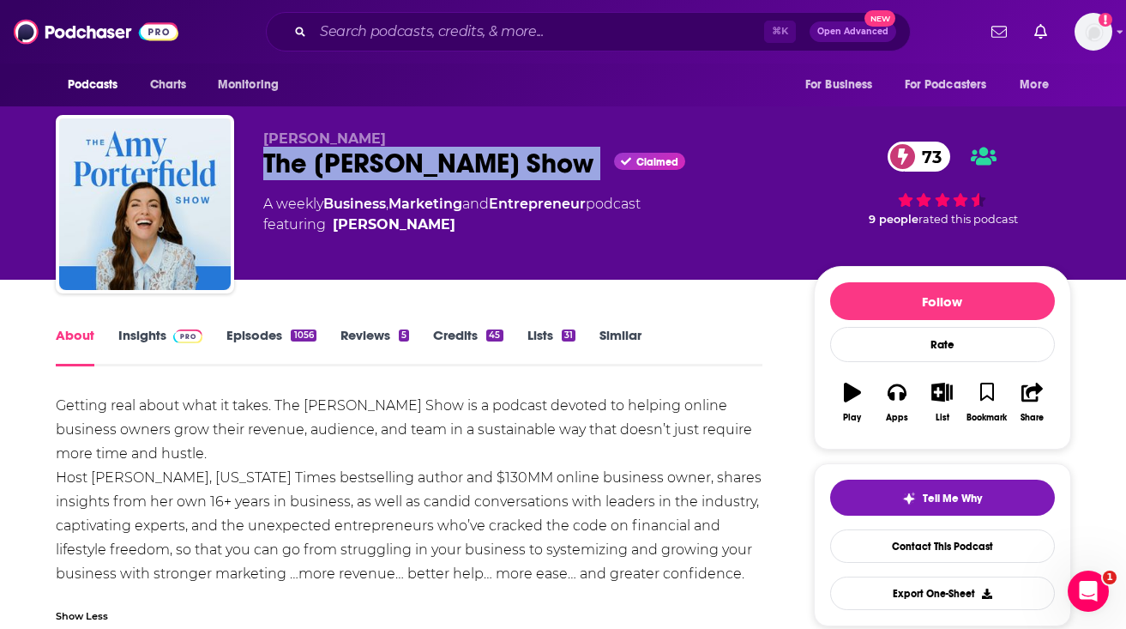
click at [164, 344] on link "Insights" at bounding box center [160, 346] width 85 height 39
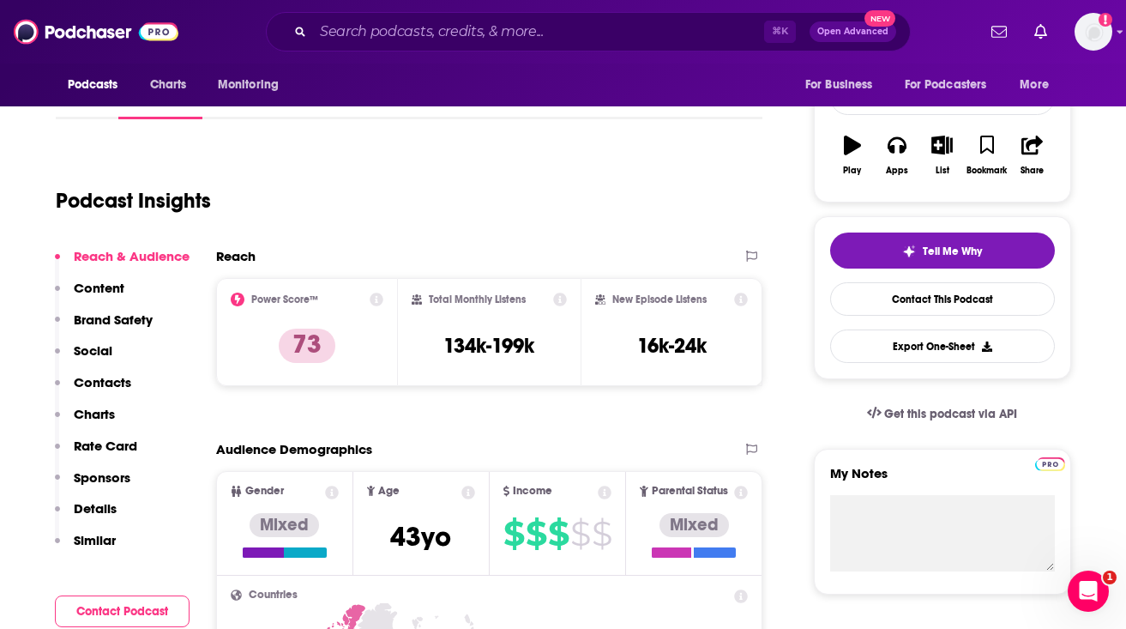
scroll to position [257, 0]
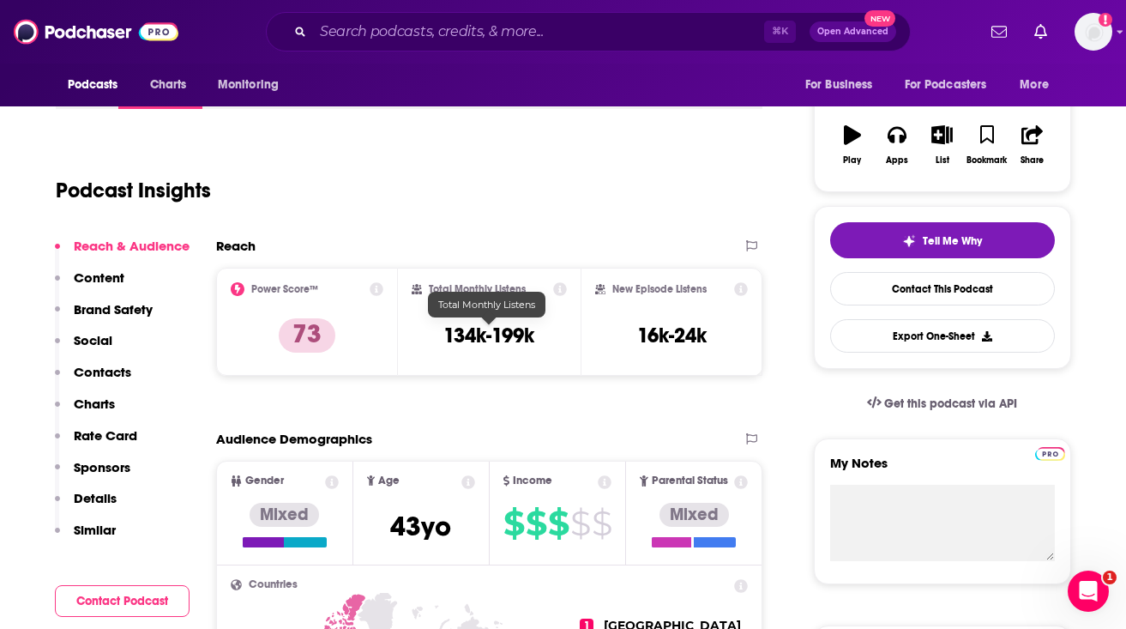
click at [477, 329] on h3 "134k-199k" at bounding box center [488, 336] width 91 height 26
copy div "134k-199k"
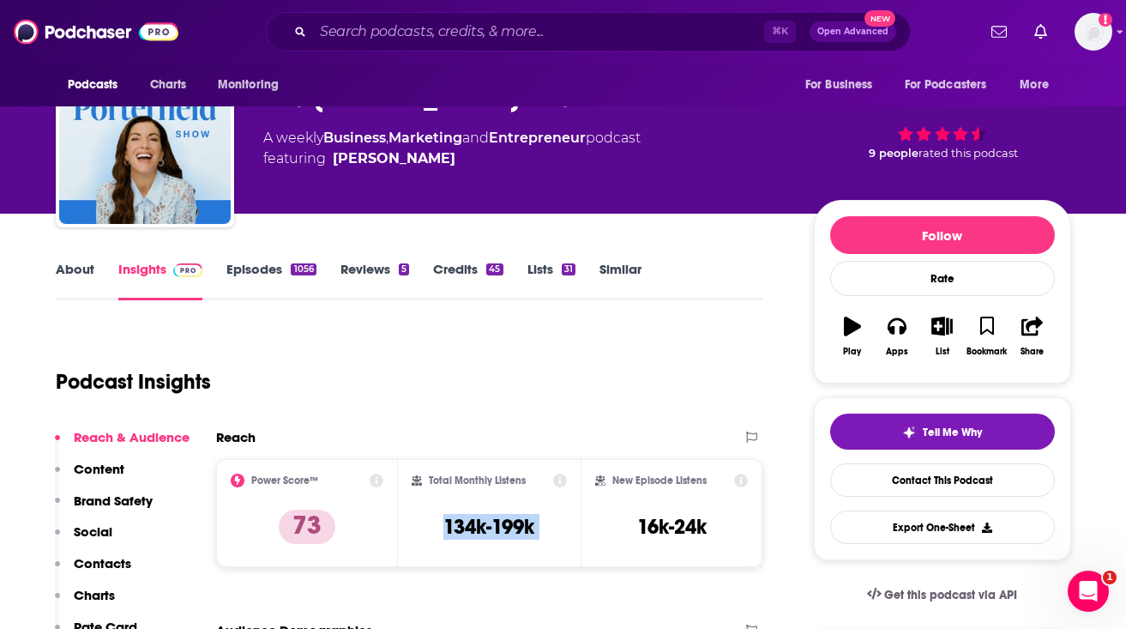
scroll to position [0, 0]
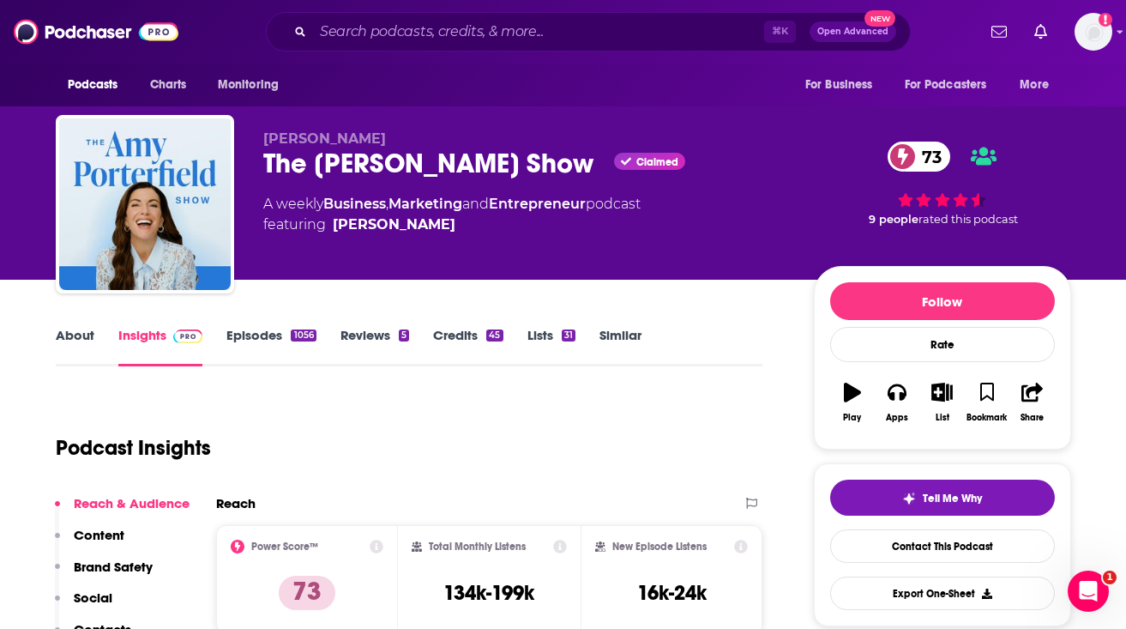
click at [276, 136] on span "[PERSON_NAME]" at bounding box center [324, 138] width 123 height 16
copy p "[PERSON_NAME]"
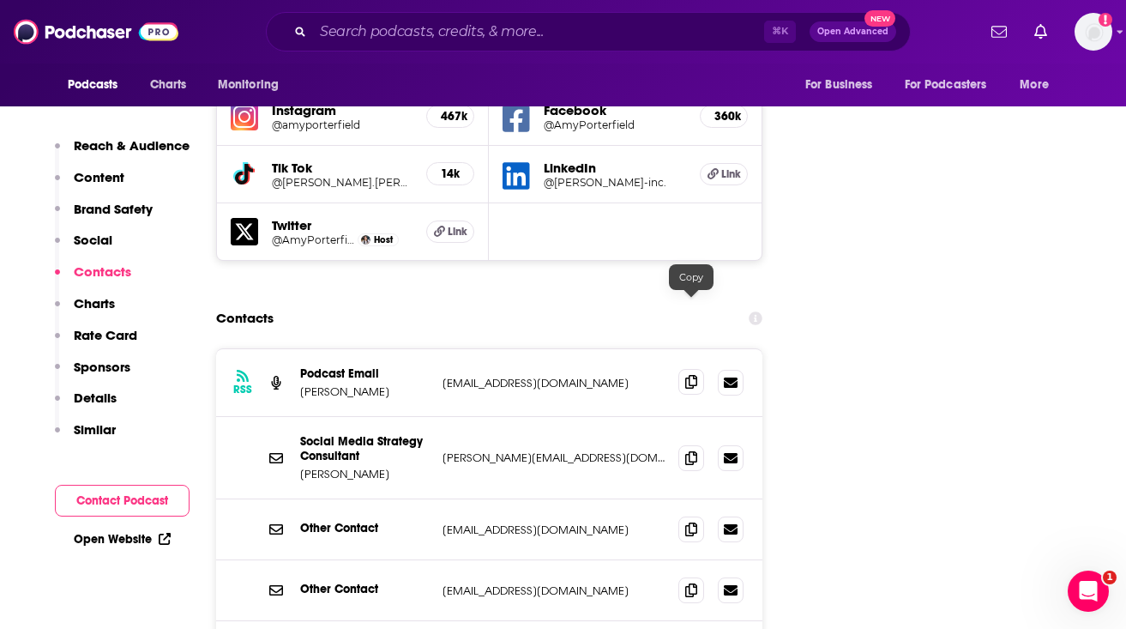
scroll to position [2051, 0]
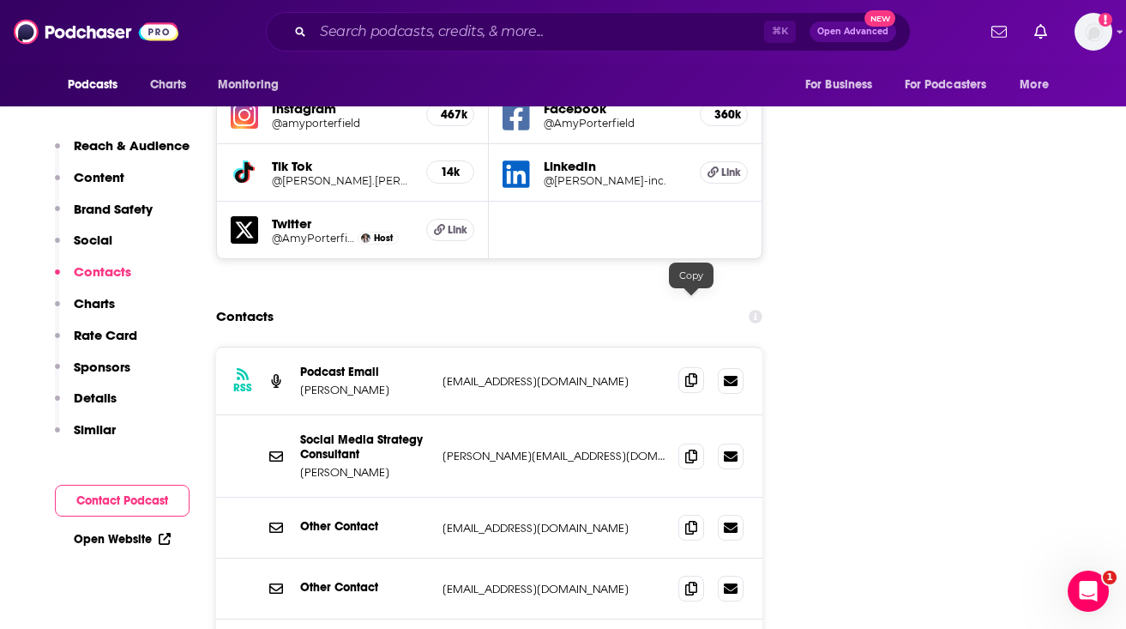
click at [687, 373] on icon at bounding box center [691, 380] width 12 height 14
click at [685, 449] on icon at bounding box center [691, 456] width 12 height 14
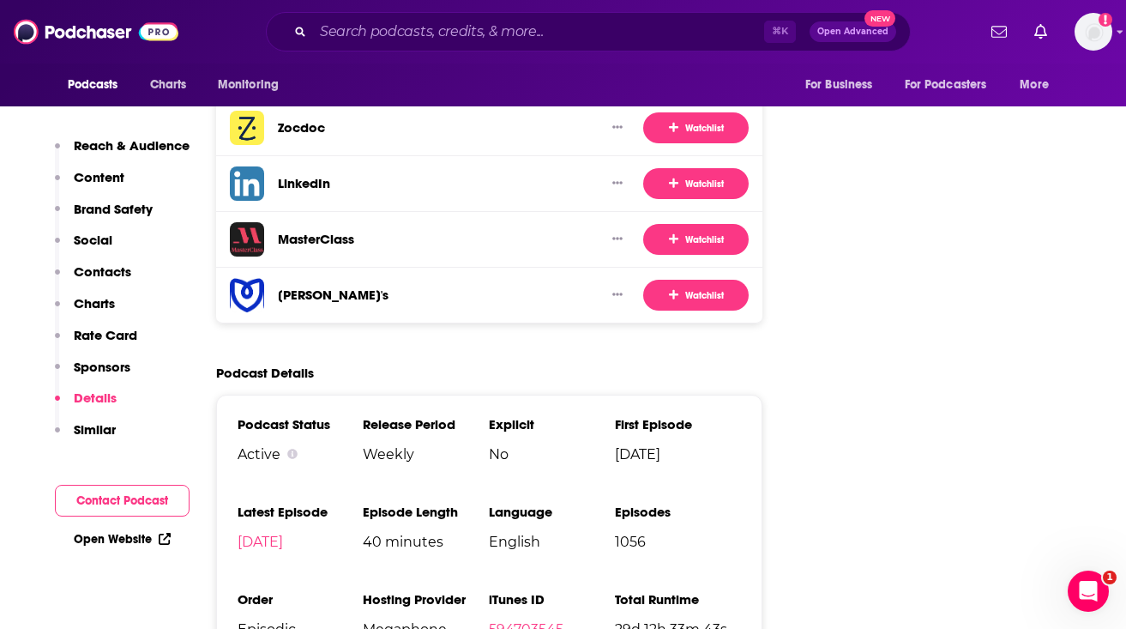
scroll to position [3620, 0]
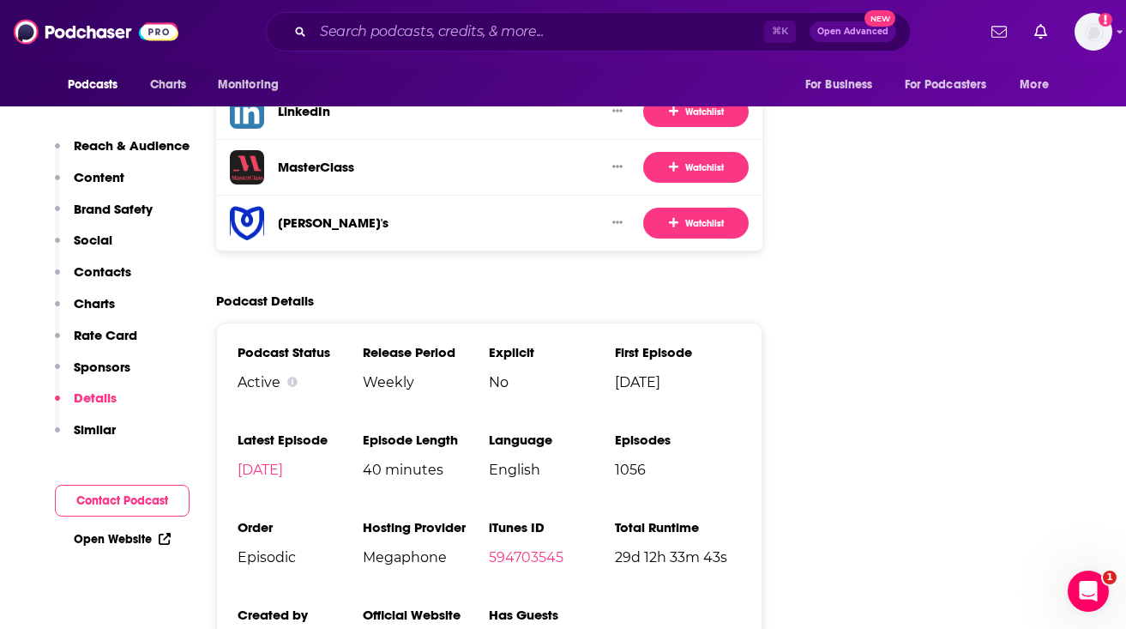
click at [401, 549] on span "Megaphone" at bounding box center [426, 557] width 126 height 16
copy span "Megaphone"
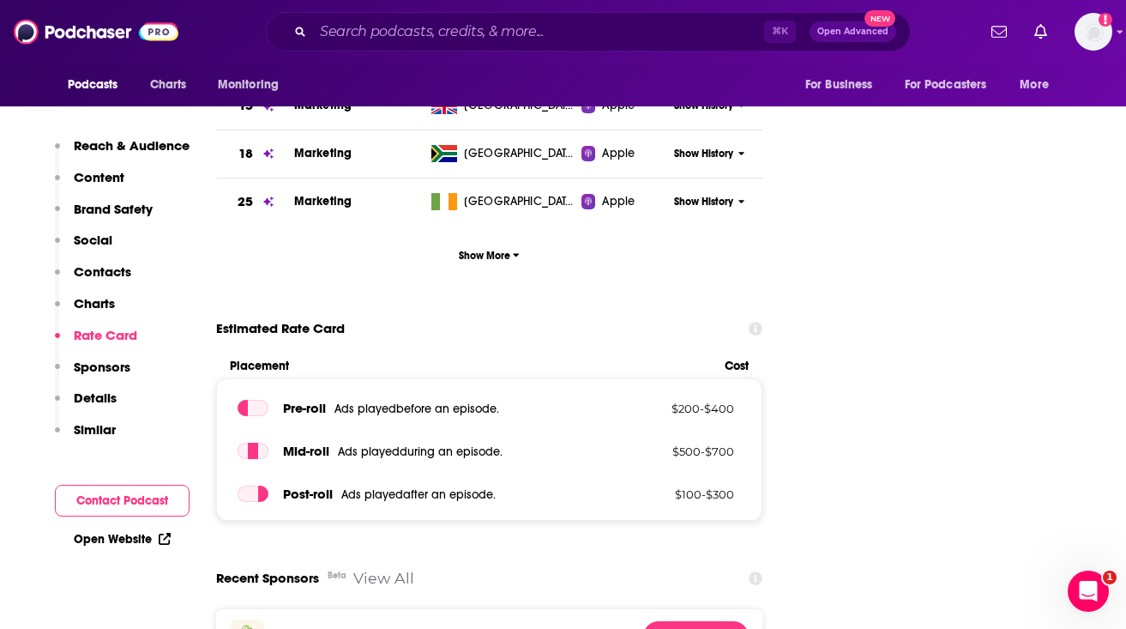
click at [97, 145] on p "Reach & Audience" at bounding box center [132, 145] width 116 height 16
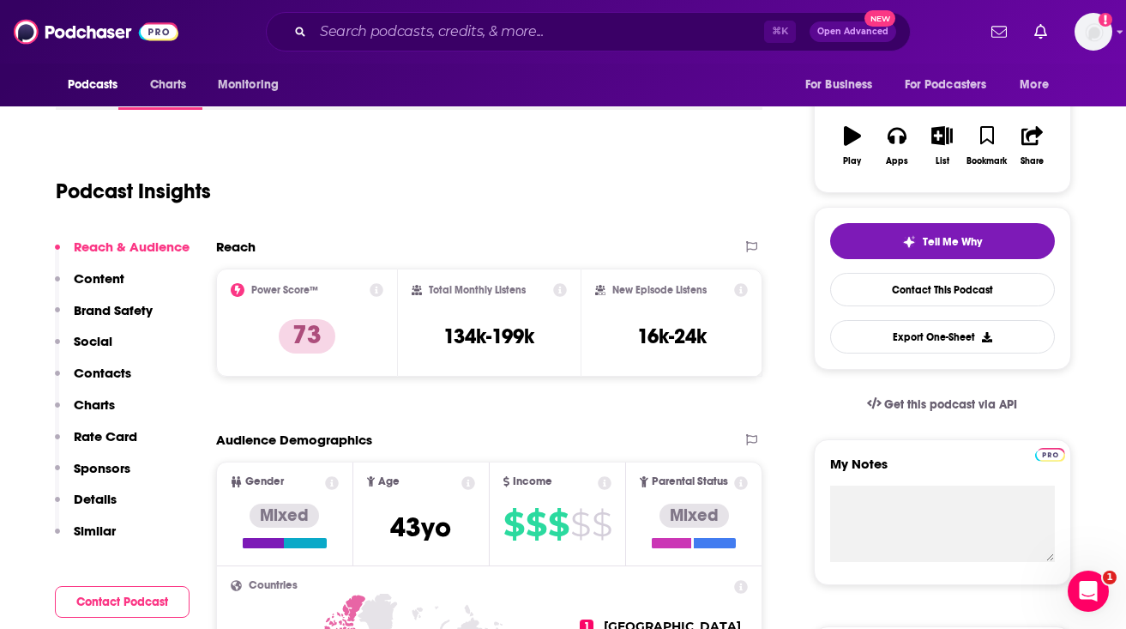
scroll to position [185, 0]
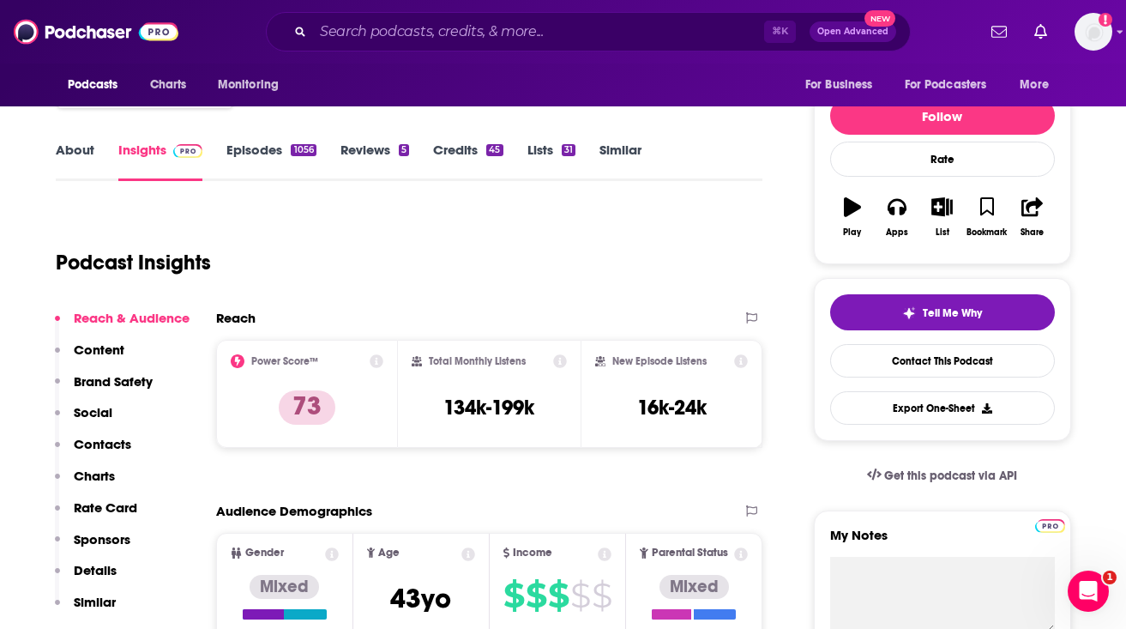
click at [75, 148] on link "About" at bounding box center [75, 161] width 39 height 39
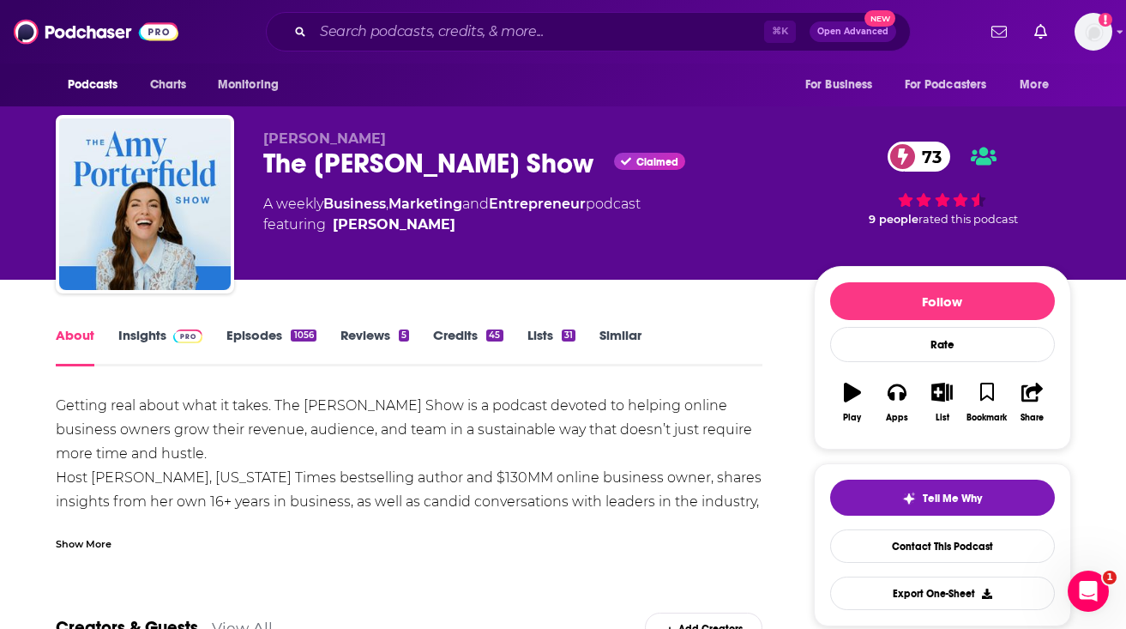
click at [99, 546] on div "Show More" at bounding box center [84, 542] width 56 height 16
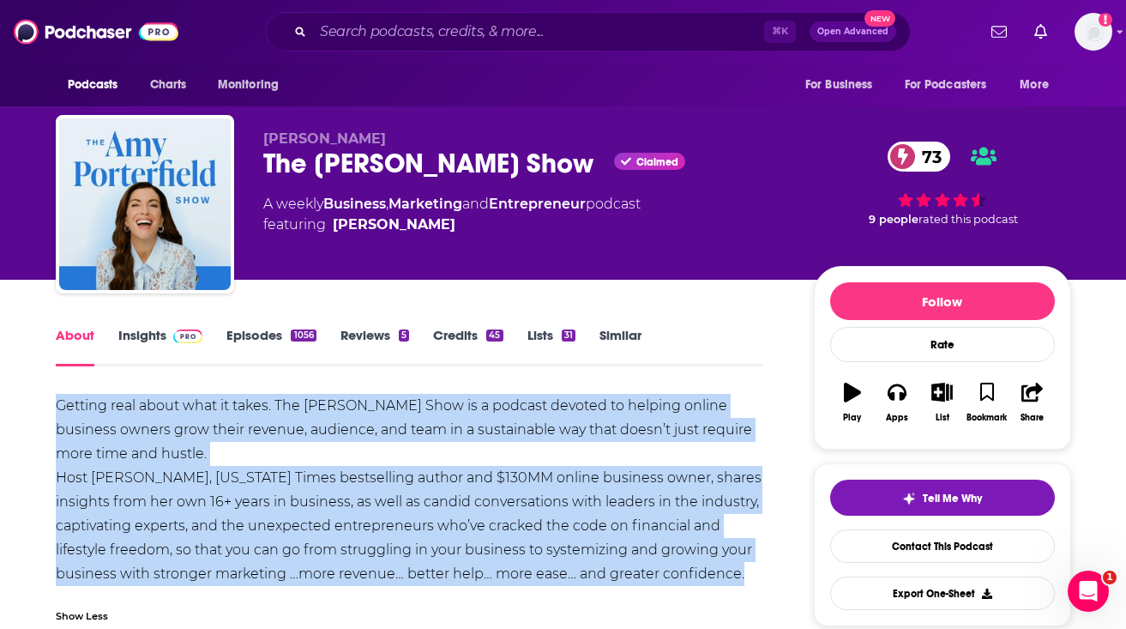
drag, startPoint x: 55, startPoint y: 404, endPoint x: 751, endPoint y: 579, distance: 718.2
click at [751, 579] on div "Getting real about what it takes. The [PERSON_NAME] Show is a podcast devoted t…" at bounding box center [410, 490] width 708 height 192
copy div "Getting real about what it takes. The [PERSON_NAME] Show is a podcast devoted t…"
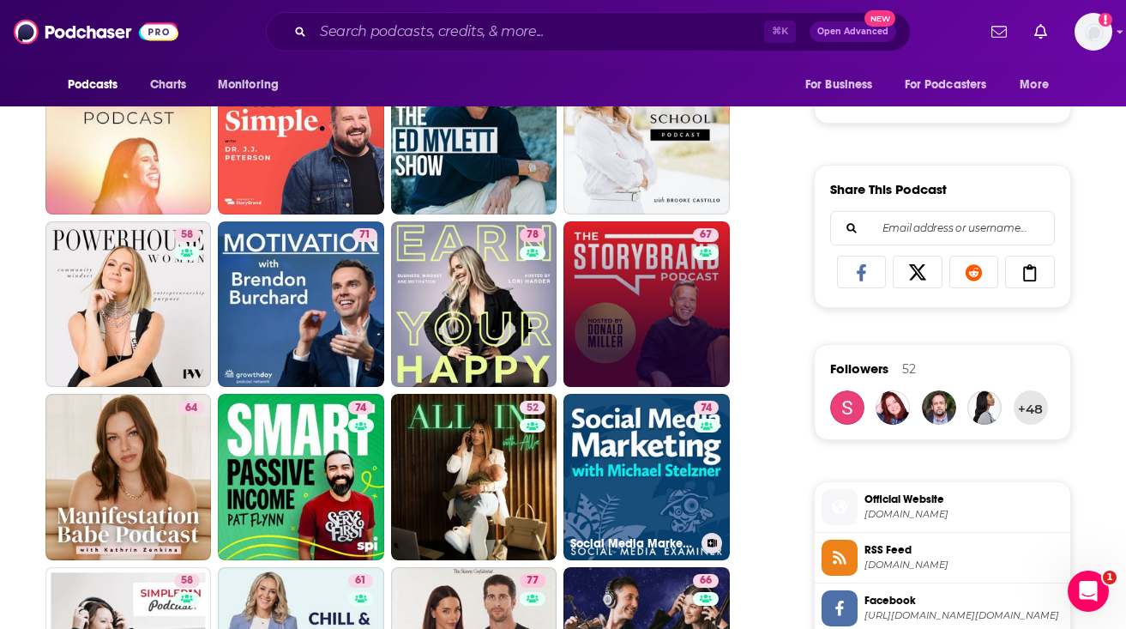
scroll to position [976, 0]
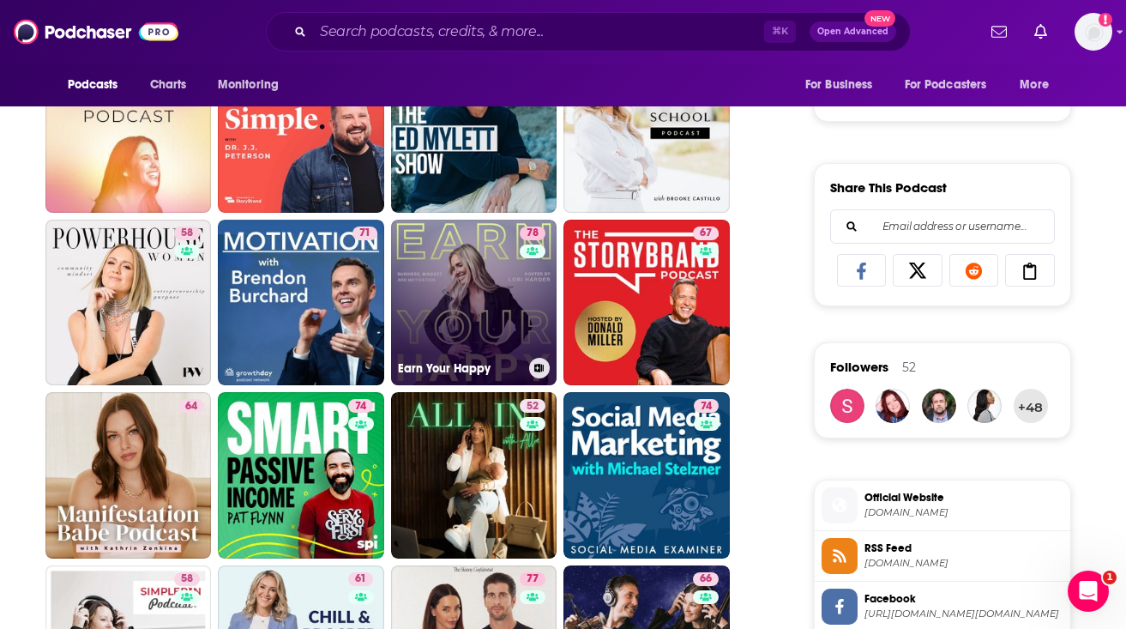
click at [478, 295] on link "78 Earn Your Happy" at bounding box center [474, 303] width 166 height 166
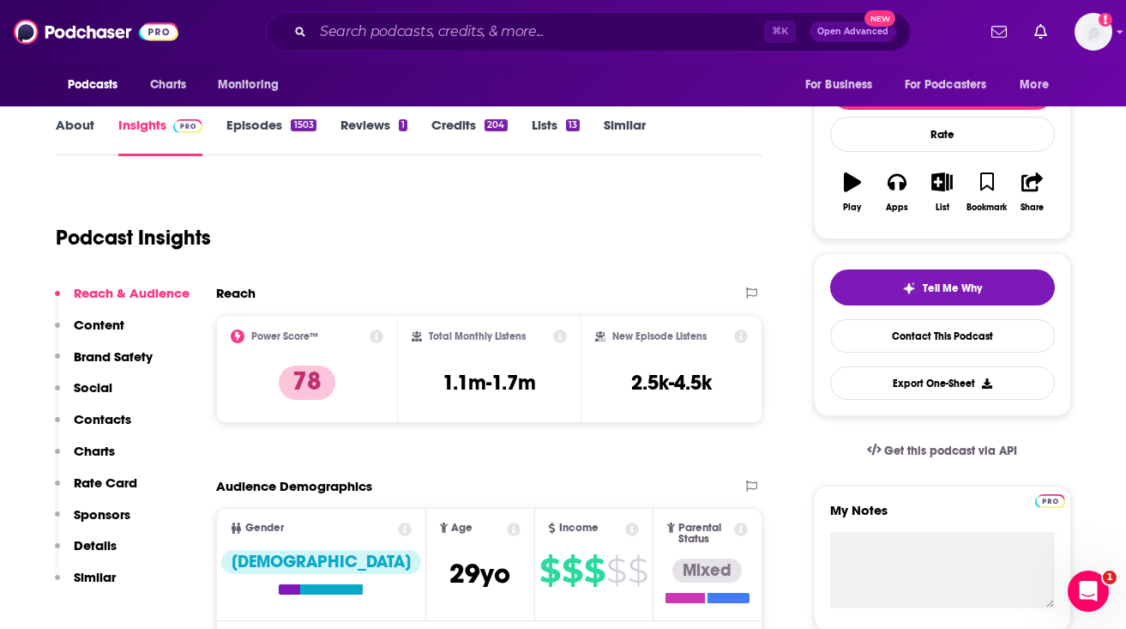
scroll to position [211, 0]
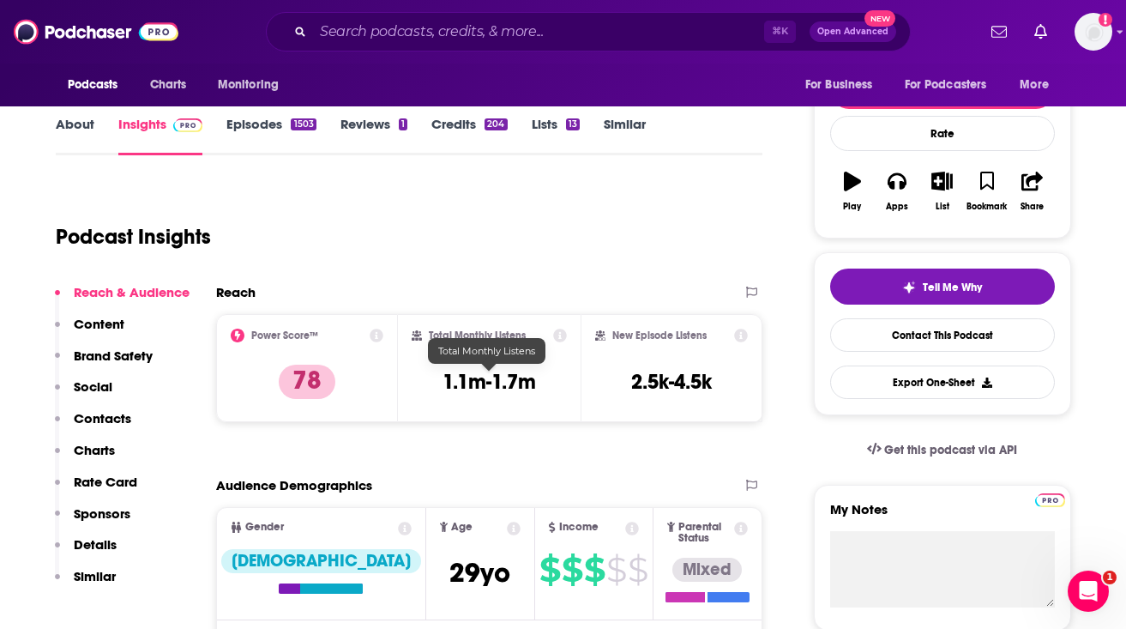
click at [479, 381] on h3 "1.1m-1.7m" at bounding box center [489, 382] width 93 height 26
copy div "1.1m-1.7m"
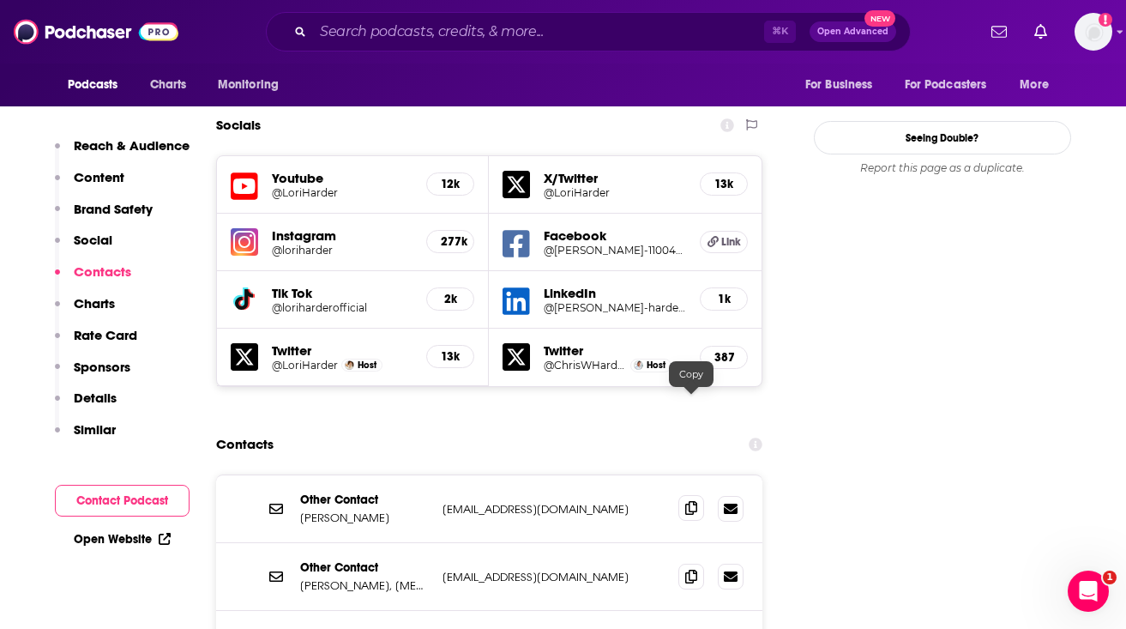
scroll to position [2034, 0]
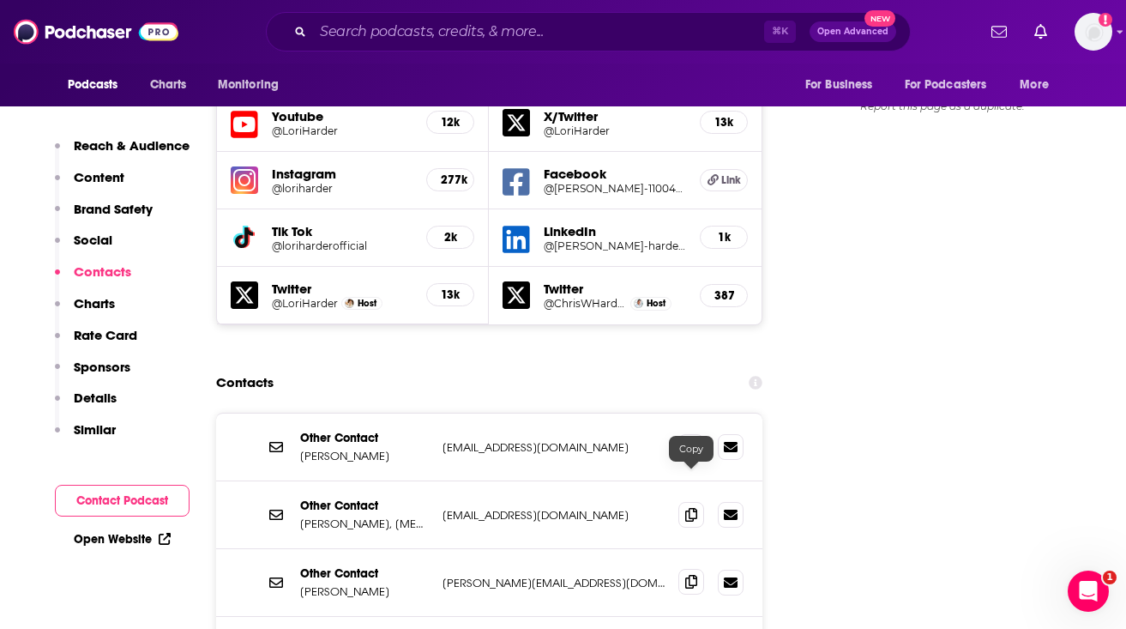
click at [695, 575] on icon at bounding box center [691, 582] width 12 height 14
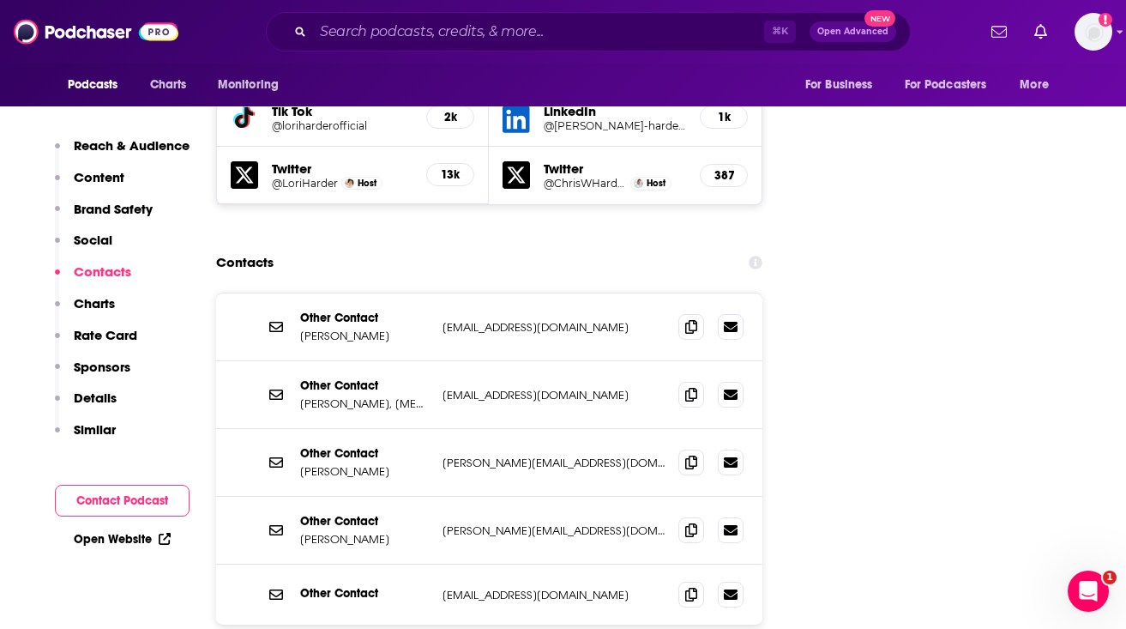
scroll to position [2156, 0]
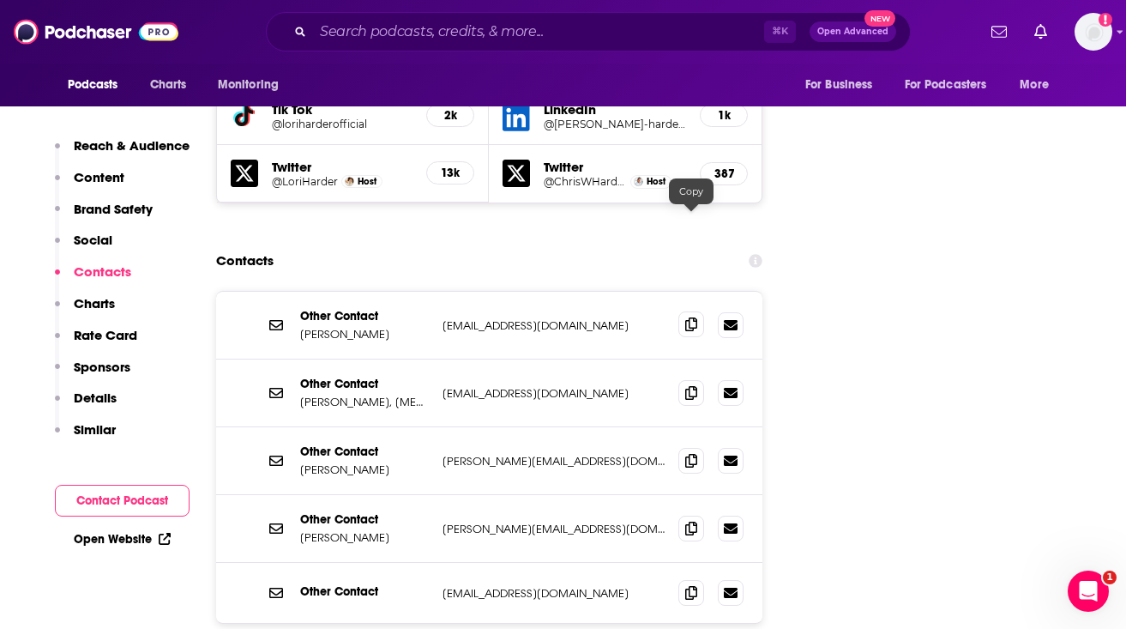
click at [689, 317] on icon at bounding box center [691, 324] width 12 height 14
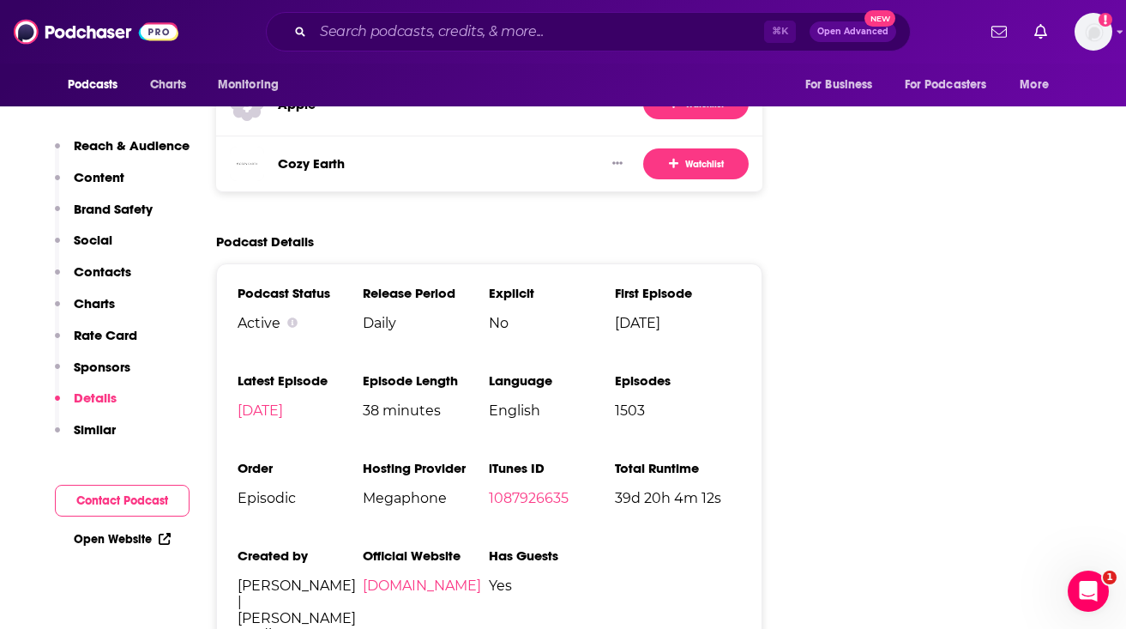
scroll to position [3742, 0]
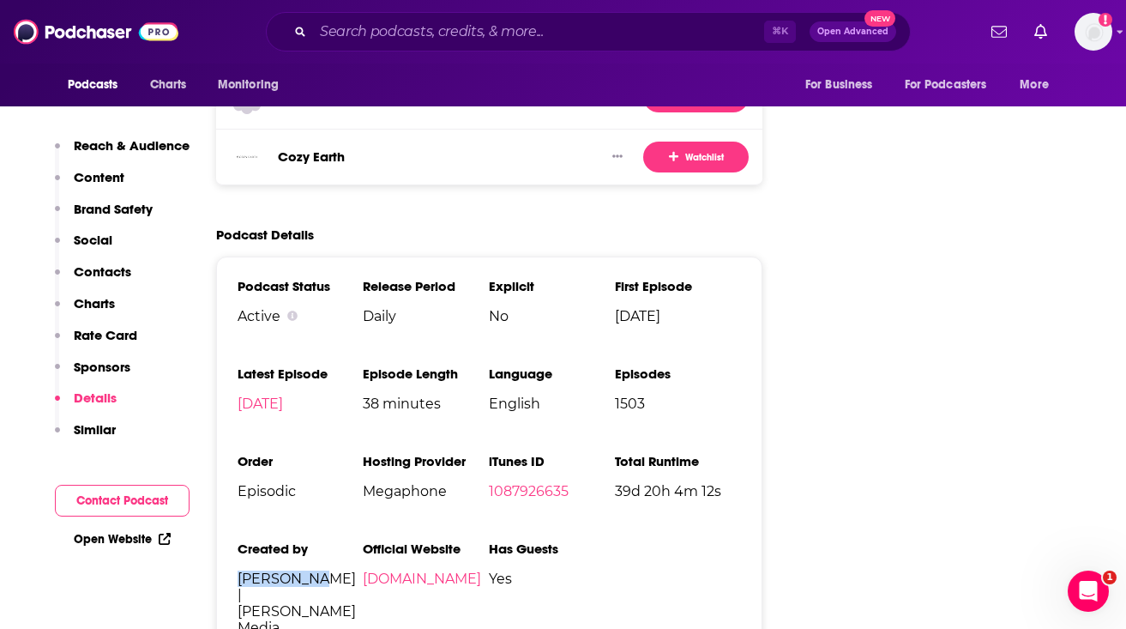
drag, startPoint x: 238, startPoint y: 478, endPoint x: 310, endPoint y: 479, distance: 71.2
click at [310, 570] on span "Lori Harder | YAP Media" at bounding box center [301, 602] width 126 height 65
drag, startPoint x: 469, startPoint y: 493, endPoint x: 364, endPoint y: 481, distance: 106.2
click at [364, 540] on li "Official Website loriharder.com" at bounding box center [426, 594] width 126 height 109
copy link "loriharder.com"
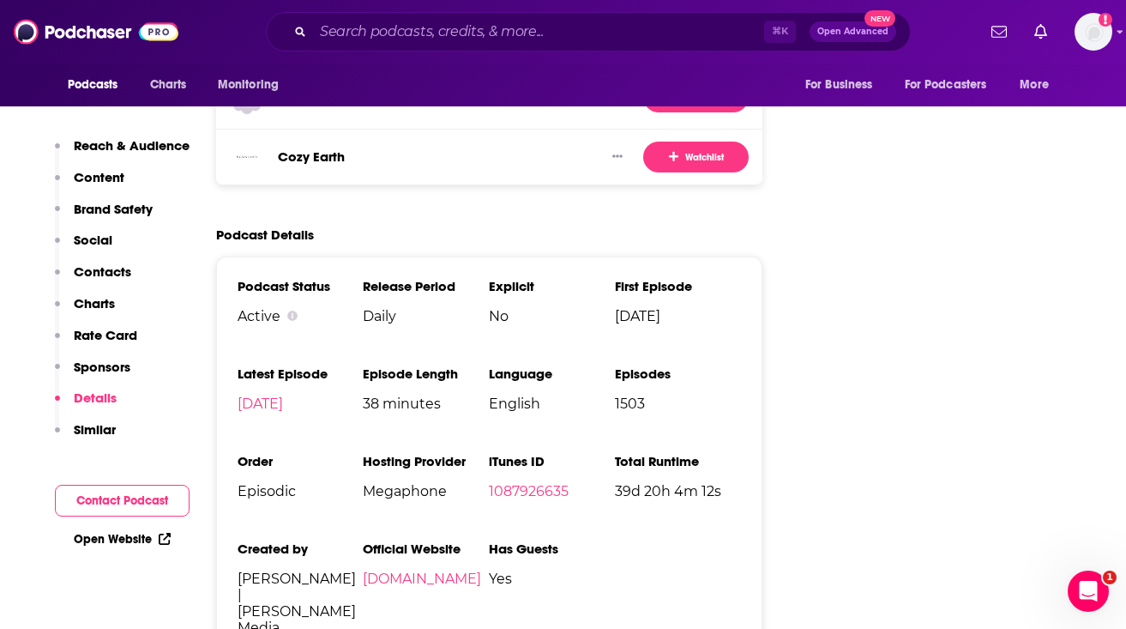
click at [395, 483] on span "Megaphone" at bounding box center [426, 491] width 126 height 16
copy span "Megaphone"
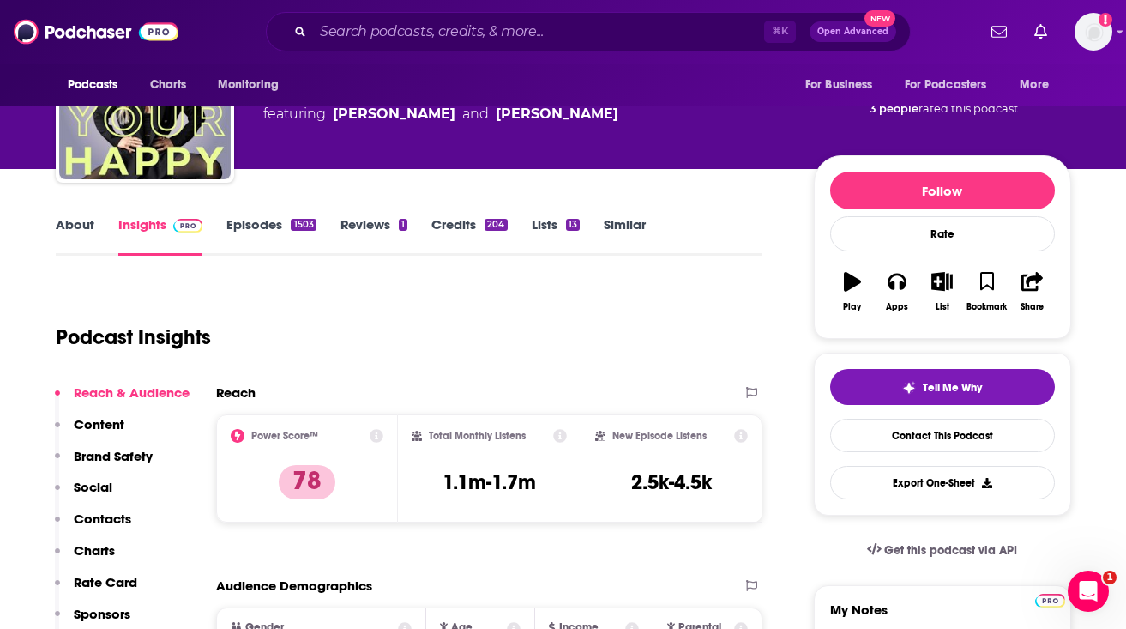
scroll to position [0, 0]
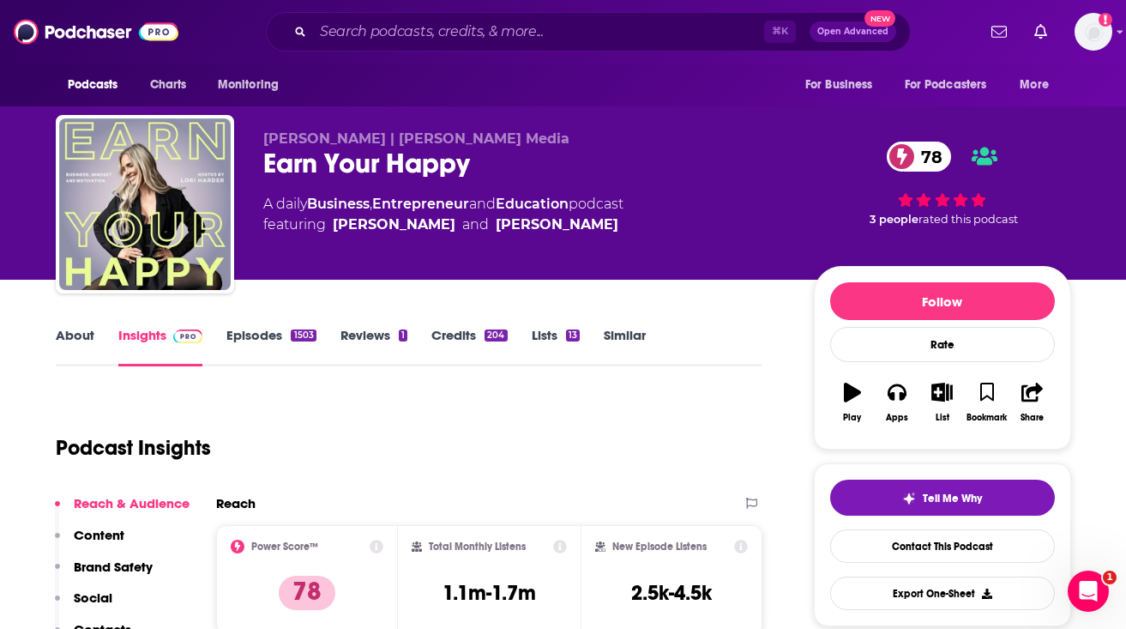
click at [314, 160] on div "Earn Your Happy 78" at bounding box center [524, 163] width 523 height 33
copy div "Earn Your Happy 78"
drag, startPoint x: 259, startPoint y: 138, endPoint x: 441, endPoint y: 138, distance: 181.8
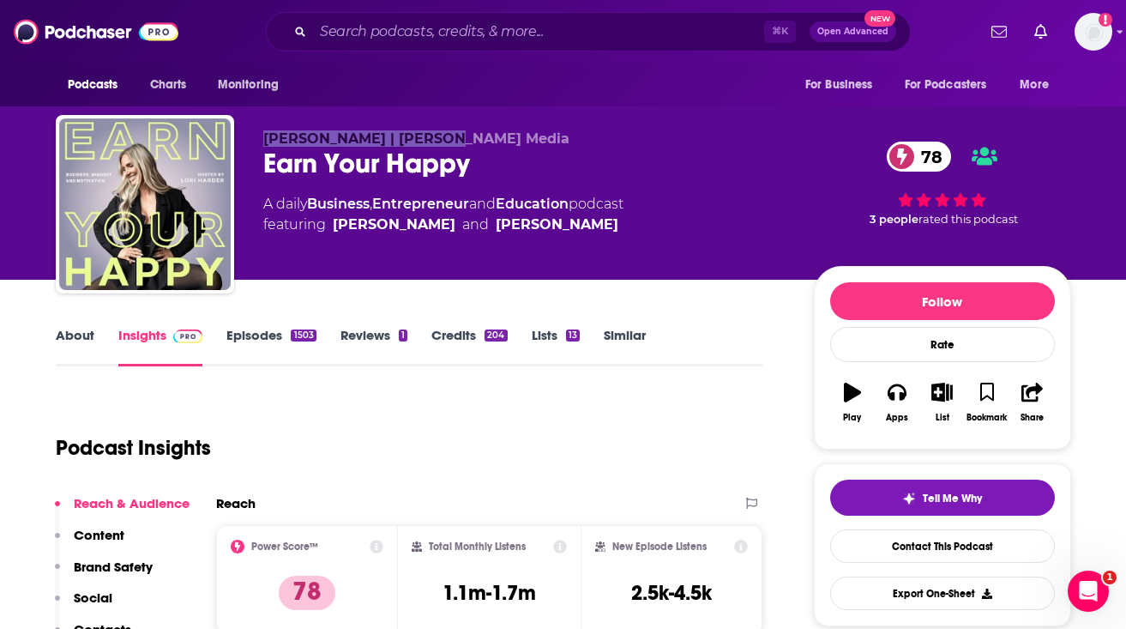
click at [441, 138] on div "Lori Harder | YAP Media Earn Your Happy 78 A daily Business , Entrepreneur and …" at bounding box center [564, 207] width 1016 height 185
copy span "Lori Harder | YAP Media"
click at [69, 344] on link "About" at bounding box center [75, 346] width 39 height 39
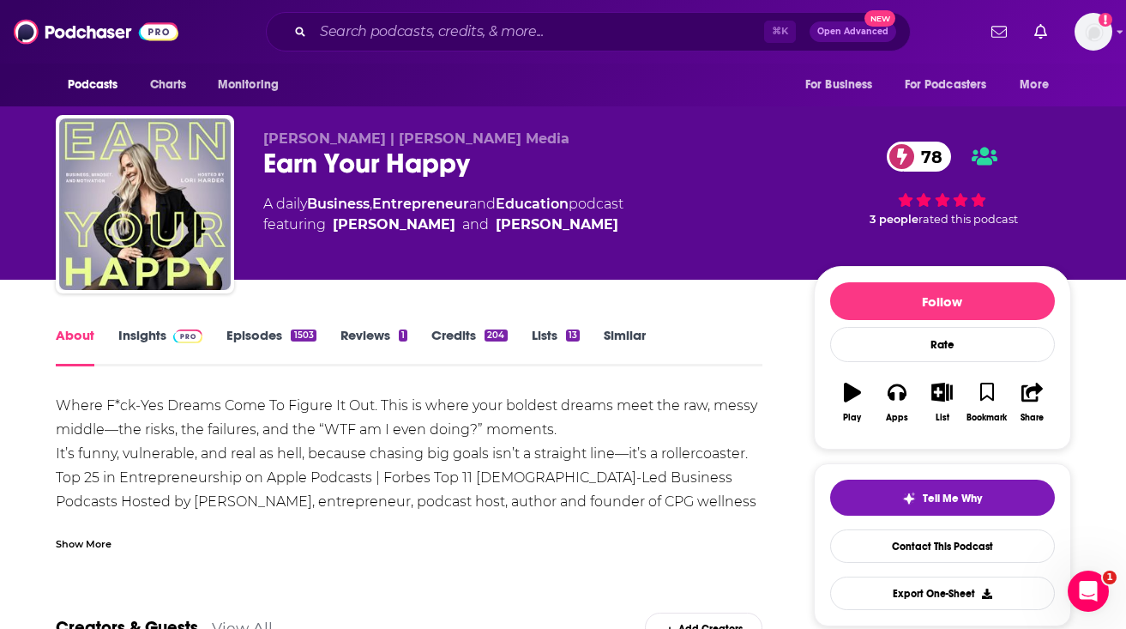
click at [104, 539] on div "Show More" at bounding box center [84, 542] width 56 height 16
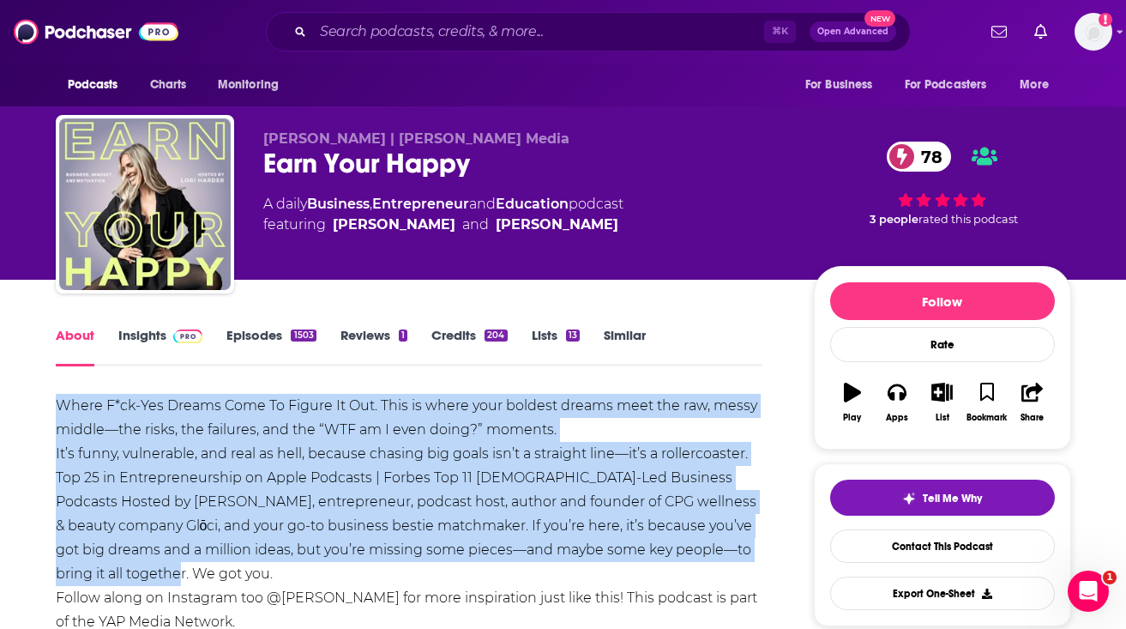
drag, startPoint x: 55, startPoint y: 396, endPoint x: 221, endPoint y: 584, distance: 251.0
click at [221, 584] on div "Where F*ck-Yes Dreams Come To Figure It Out. This is where your boldest dreams …" at bounding box center [410, 514] width 708 height 240
copy div "Where F*ck-Yes Dreams Come To Figure It Out. This is where your boldest dreams …"
click at [313, 208] on link "Business" at bounding box center [338, 204] width 63 height 16
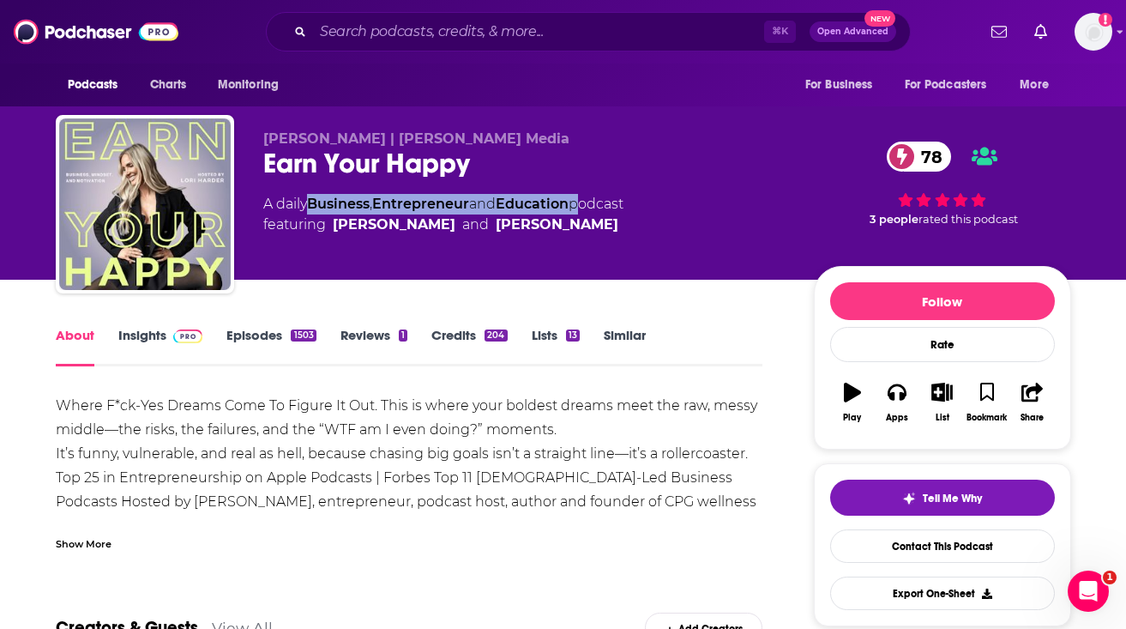
drag, startPoint x: 585, startPoint y: 214, endPoint x: 312, endPoint y: 204, distance: 272.9
click at [312, 204] on div "A daily Business , Entrepreneur and Education podcast featuring Chris Harder an…" at bounding box center [443, 214] width 360 height 41
copy div "Business , Entrepreneur and Education"
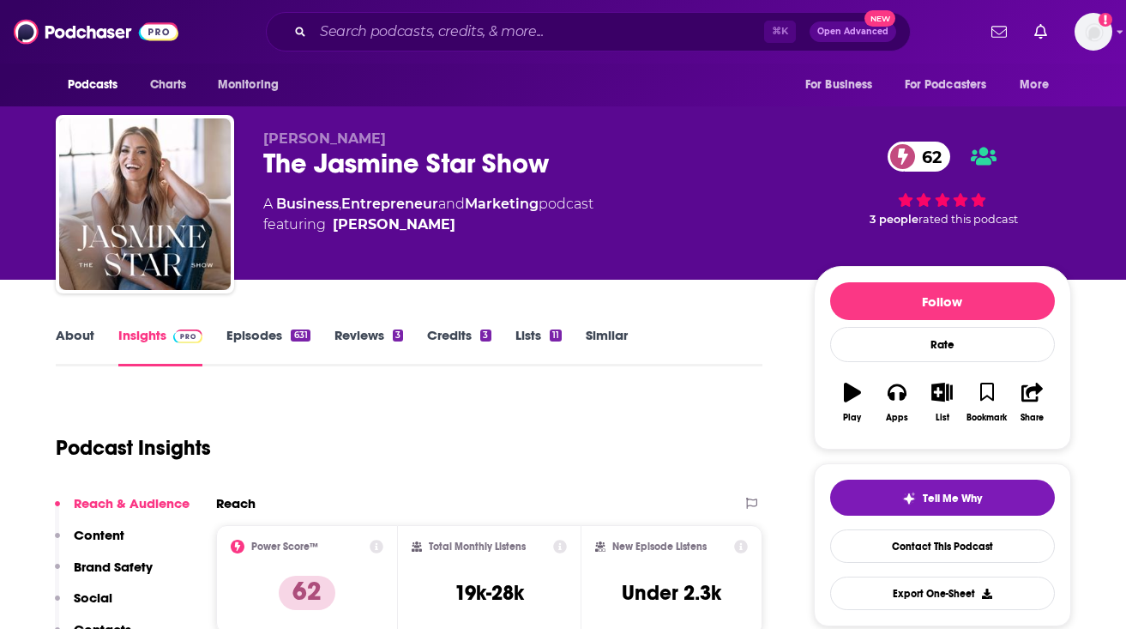
click at [76, 350] on link "About" at bounding box center [75, 346] width 39 height 39
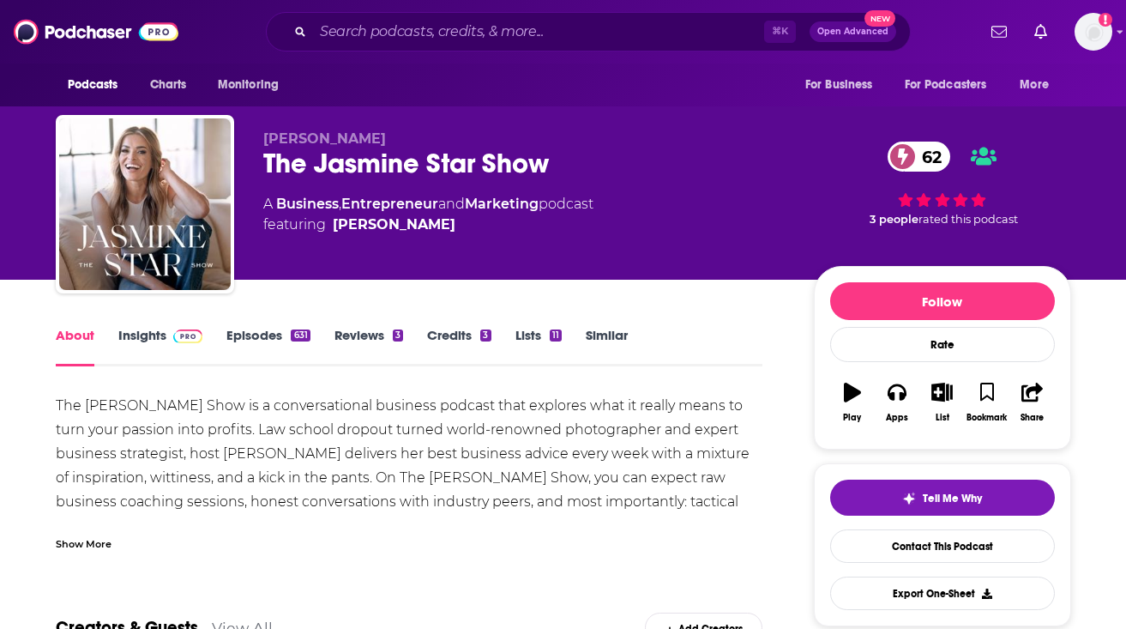
click at [214, 425] on div "The [PERSON_NAME] Show is a conversational business podcast that explores what …" at bounding box center [410, 478] width 708 height 168
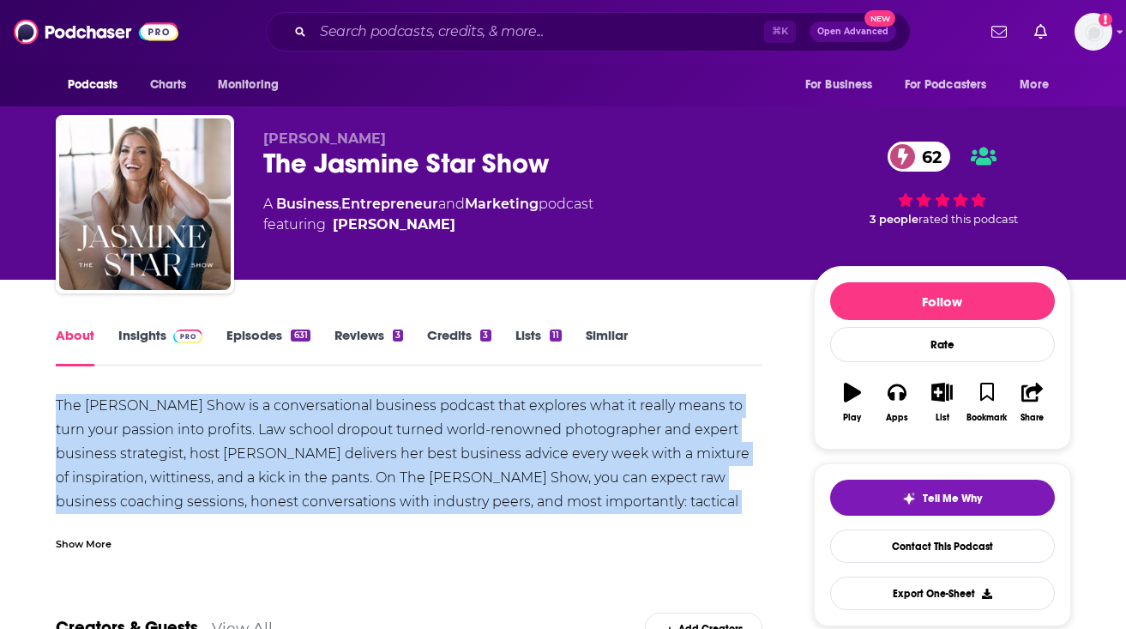
click at [214, 425] on div "The [PERSON_NAME] Show is a conversational business podcast that explores what …" at bounding box center [410, 478] width 708 height 168
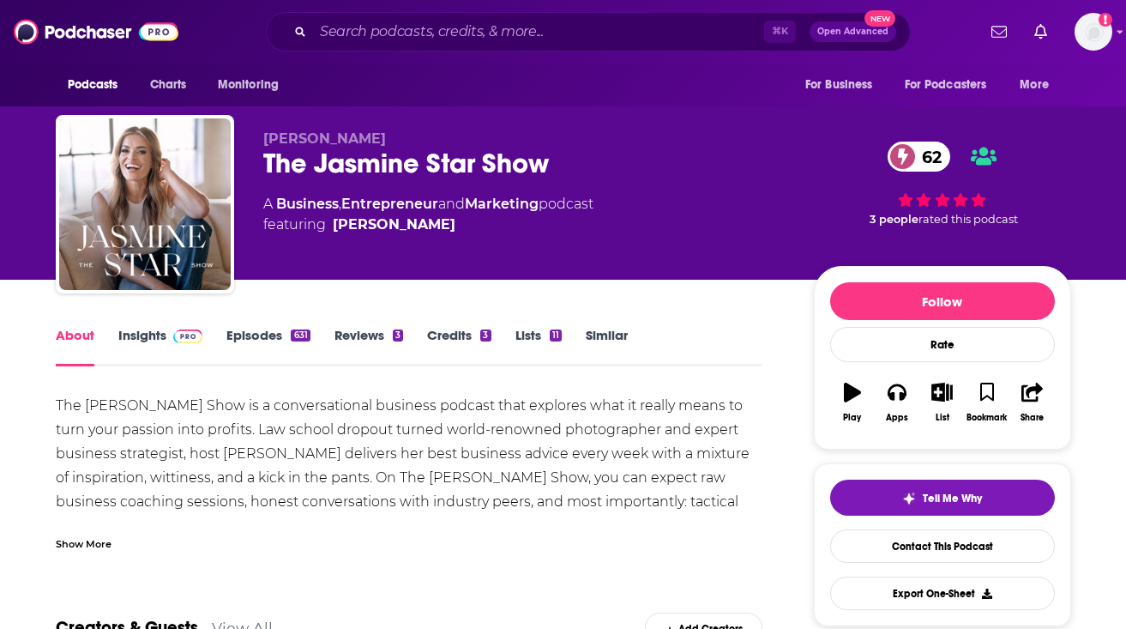
click at [84, 544] on div "Show More" at bounding box center [84, 542] width 56 height 16
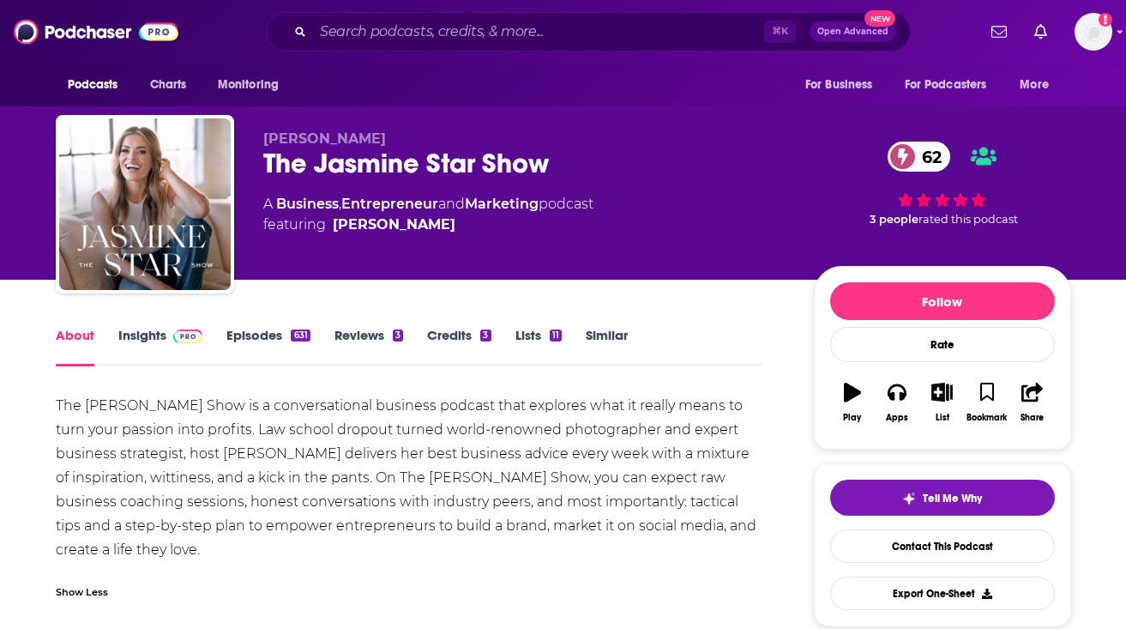
click at [134, 527] on div "The [PERSON_NAME] Show is a conversational business podcast that explores what …" at bounding box center [410, 478] width 708 height 168
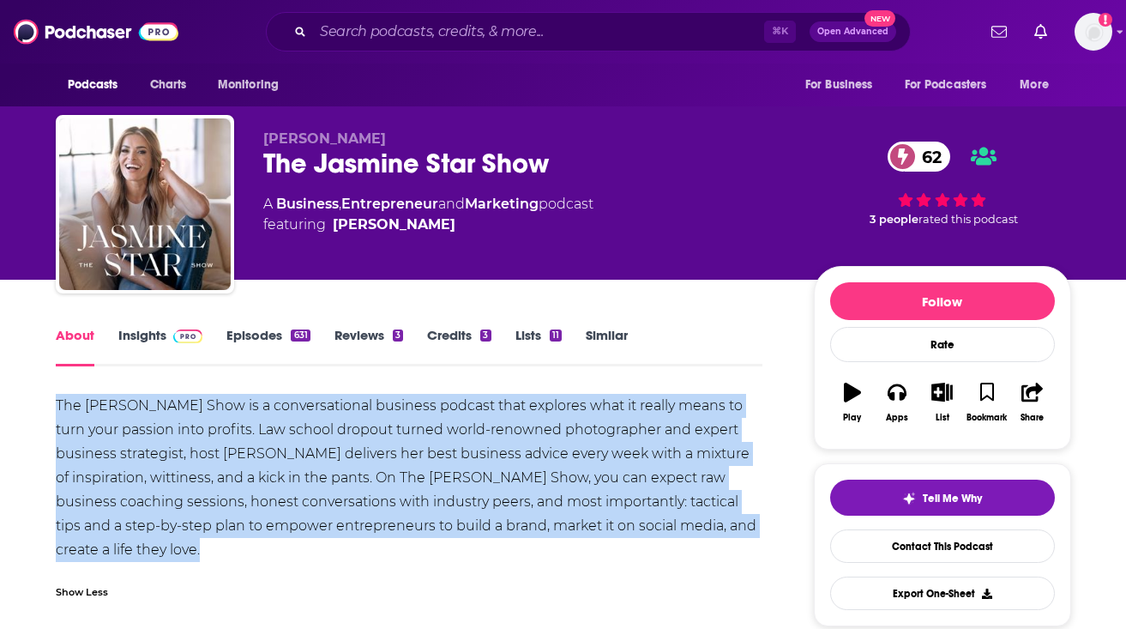
click at [134, 527] on div "The [PERSON_NAME] Show is a conversational business podcast that explores what …" at bounding box center [410, 478] width 708 height 168
copy div "The [PERSON_NAME] Show is a conversational business podcast that explores what …"
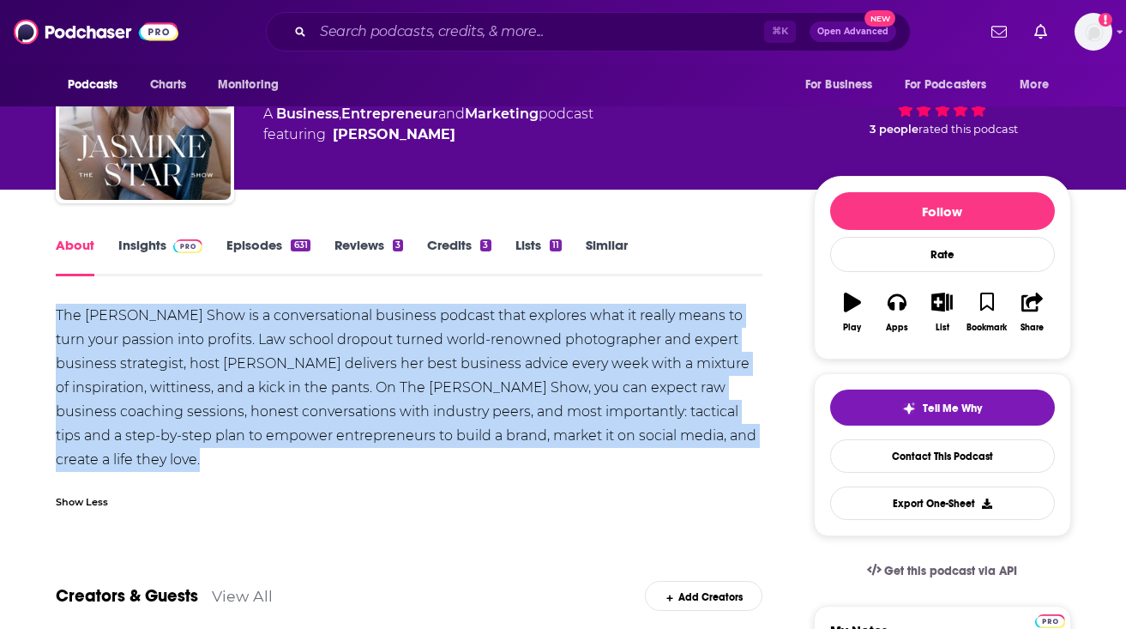
scroll to position [78, 0]
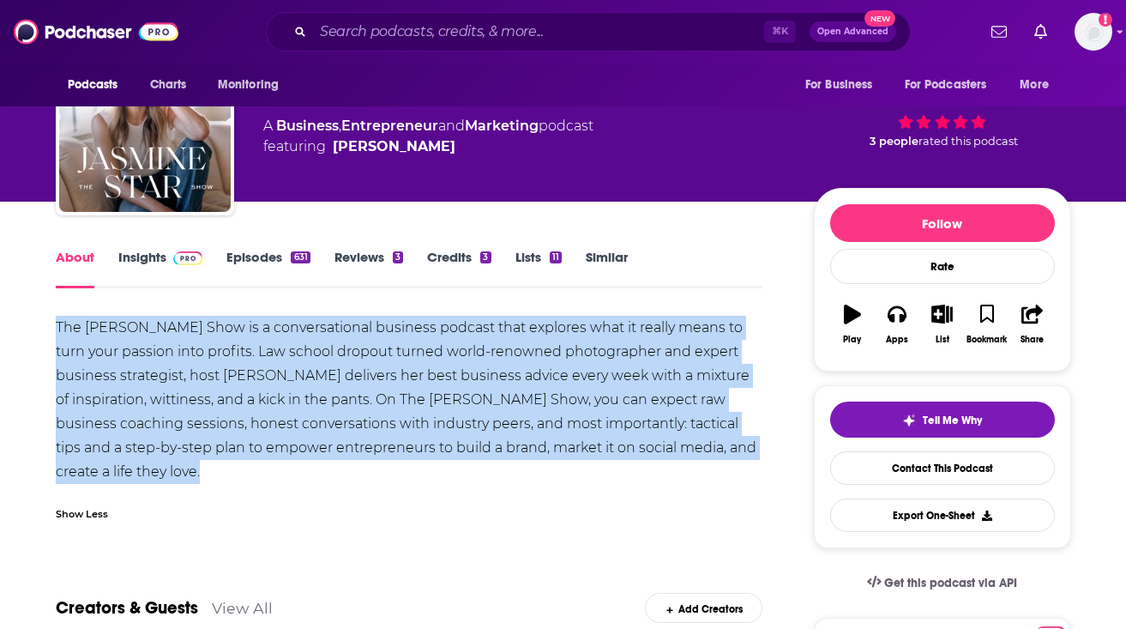
click at [159, 271] on link "Insights" at bounding box center [160, 268] width 85 height 39
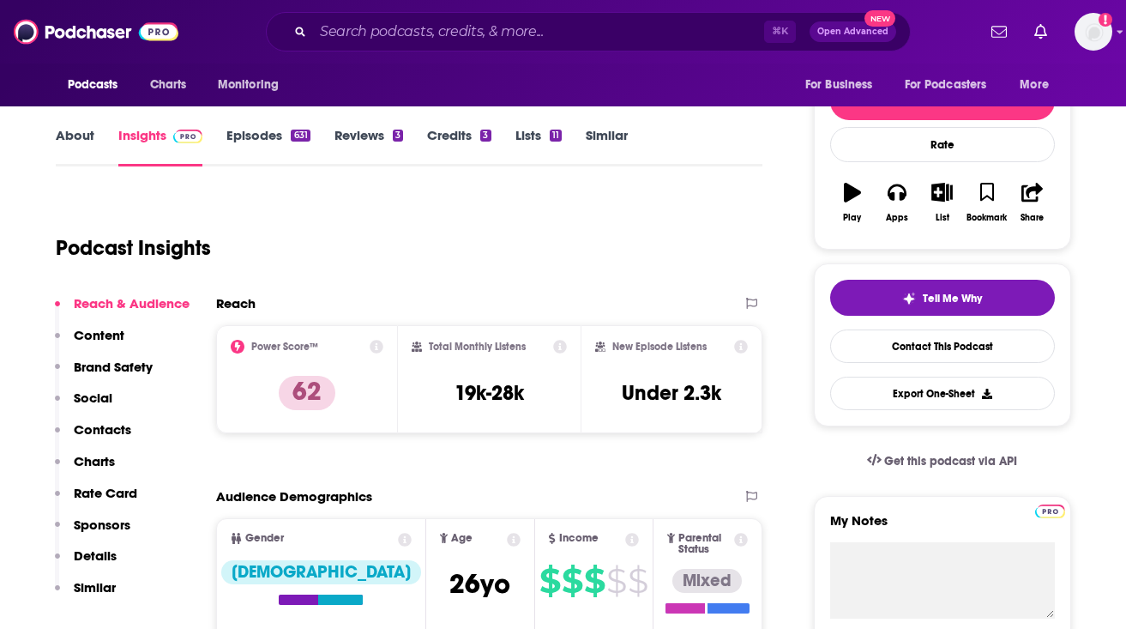
scroll to position [202, 0]
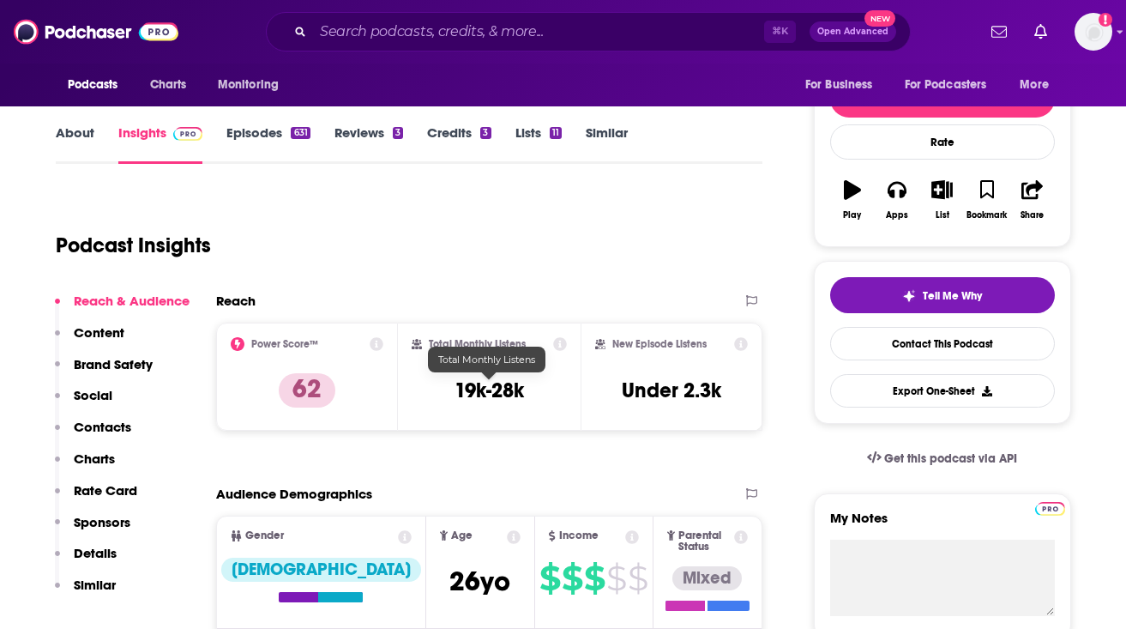
click at [491, 389] on h3 "19k-28k" at bounding box center [489, 390] width 69 height 26
copy div "19k-28k"
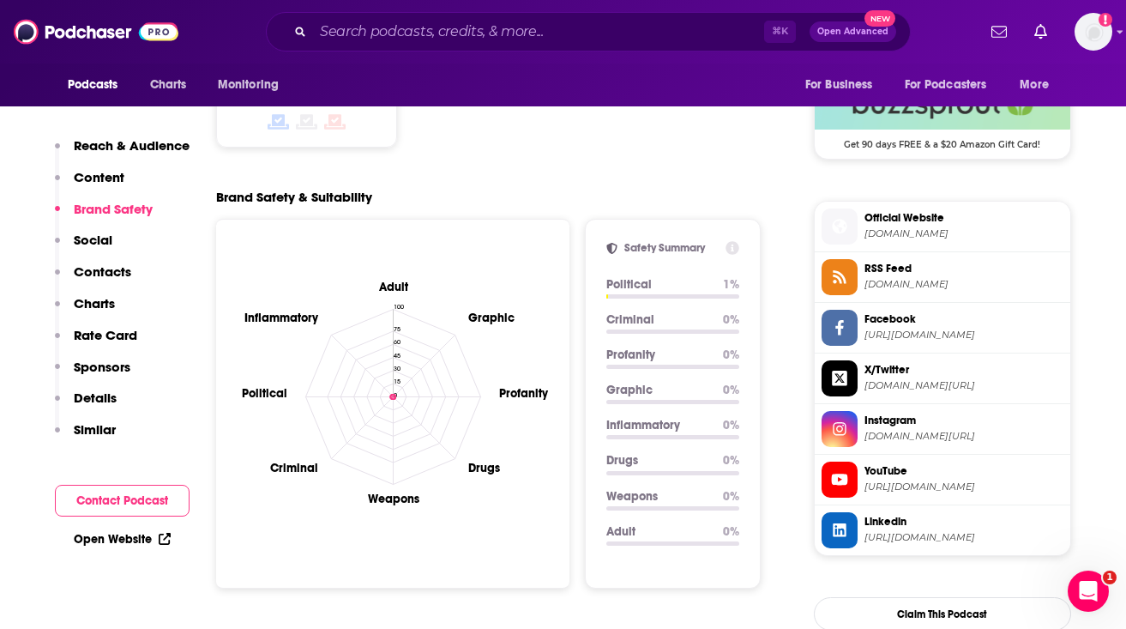
scroll to position [1421, 0]
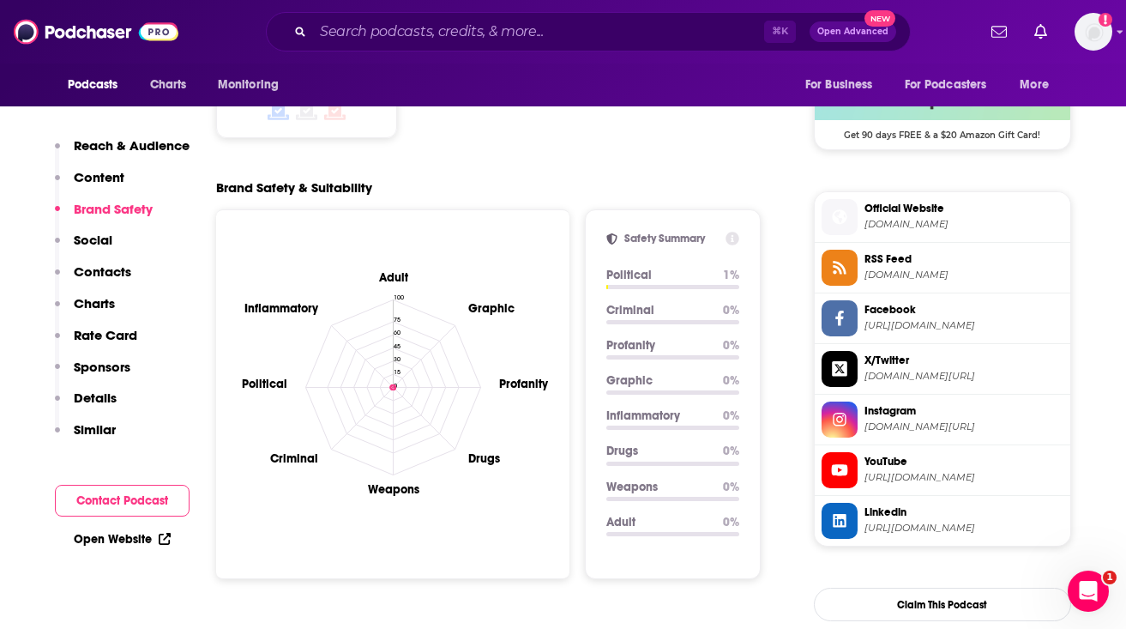
click at [944, 208] on span "Official Website" at bounding box center [964, 208] width 199 height 15
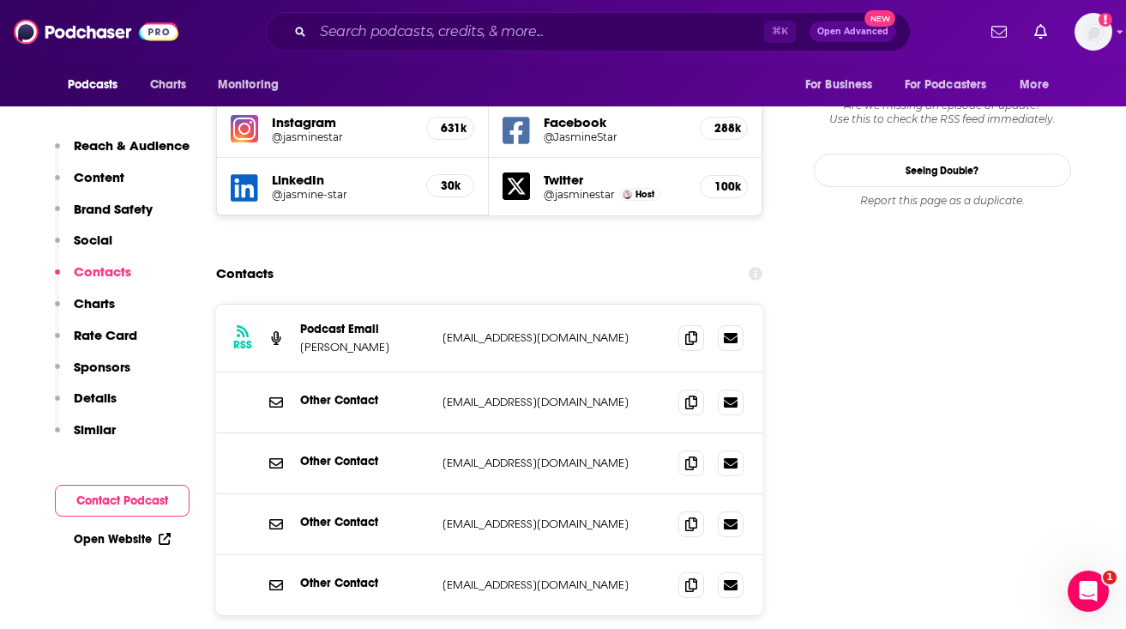
scroll to position [2039, 0]
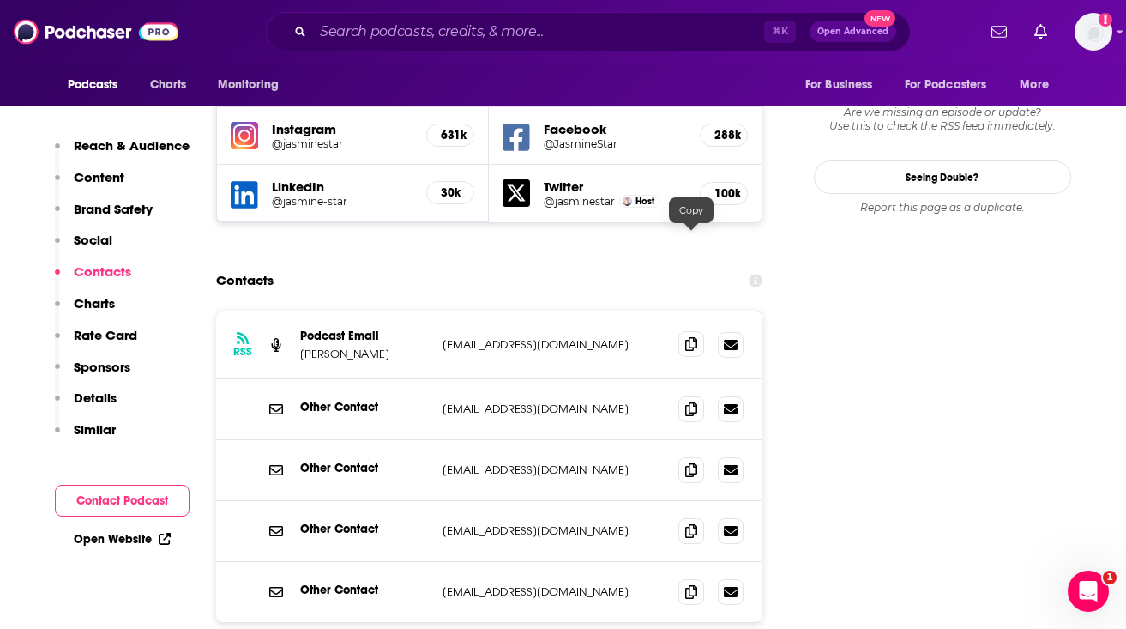
click at [688, 337] on icon at bounding box center [691, 344] width 12 height 14
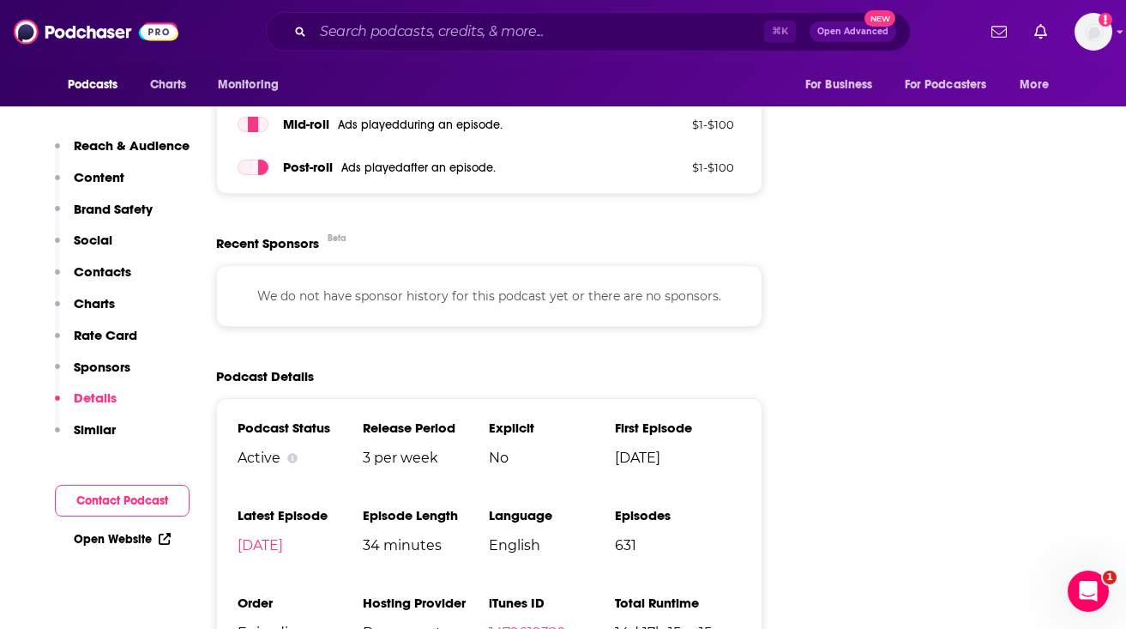
scroll to position [3297, 0]
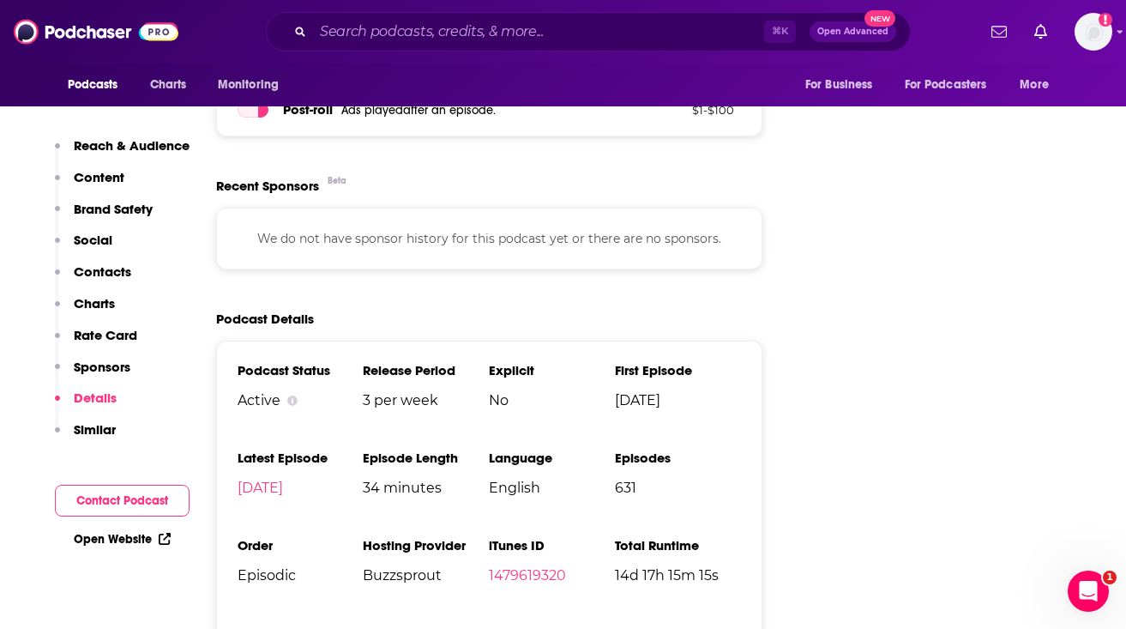
click at [397, 567] on span "Buzzsprout" at bounding box center [426, 575] width 126 height 16
copy span "Buzzsprout"
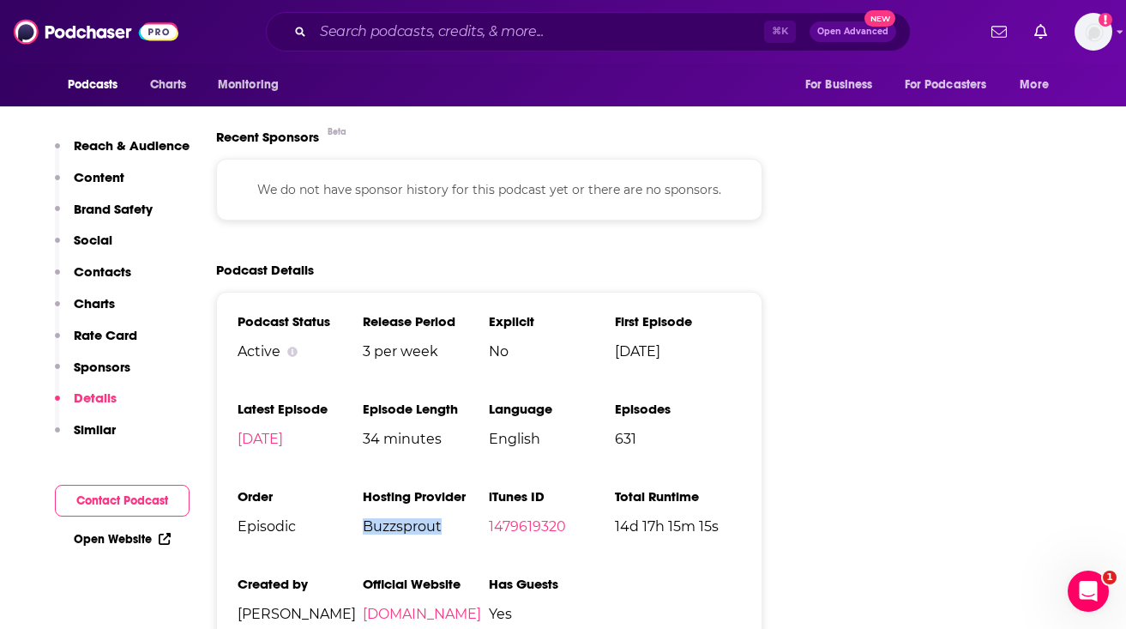
scroll to position [3349, 0]
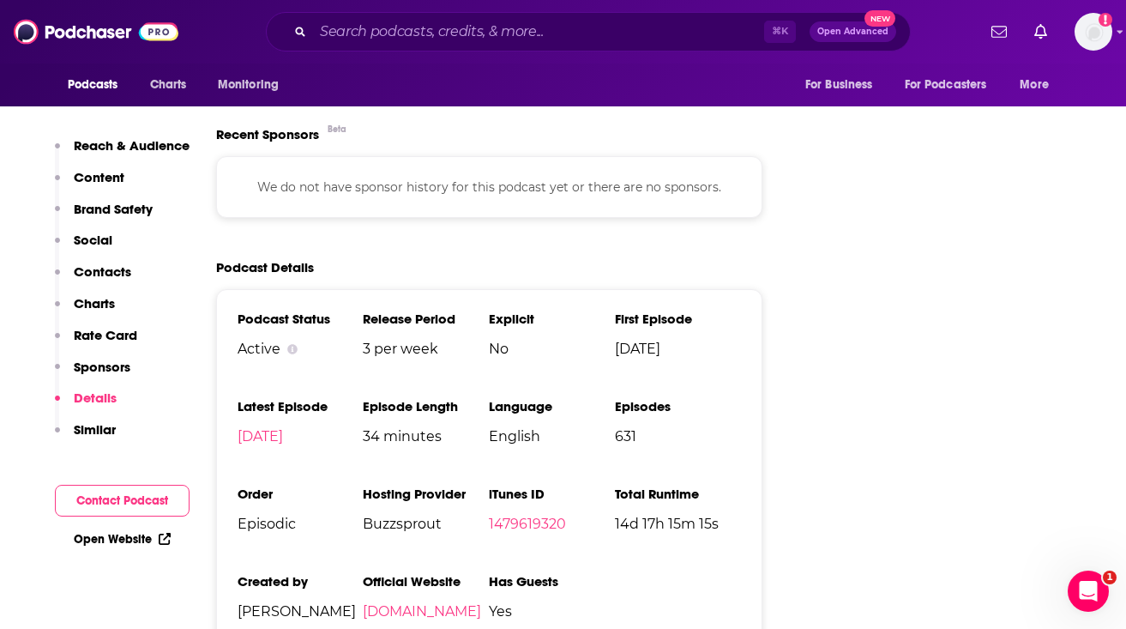
click at [268, 603] on span "Jasmine Star" at bounding box center [301, 611] width 126 height 16
copy span "Jasmine Star"
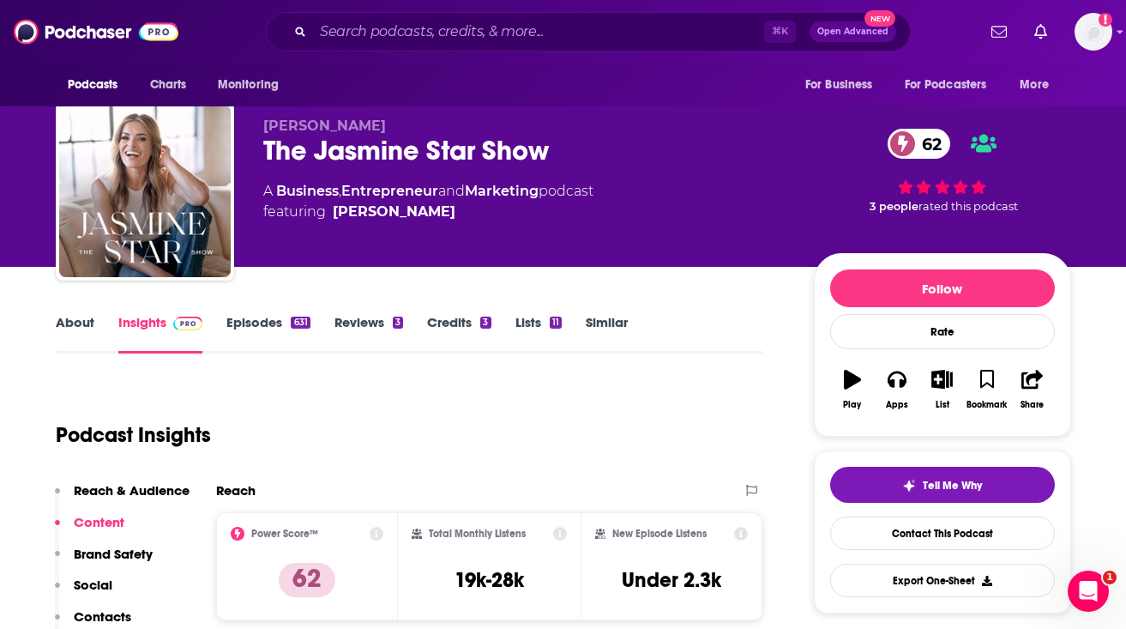
scroll to position [0, 0]
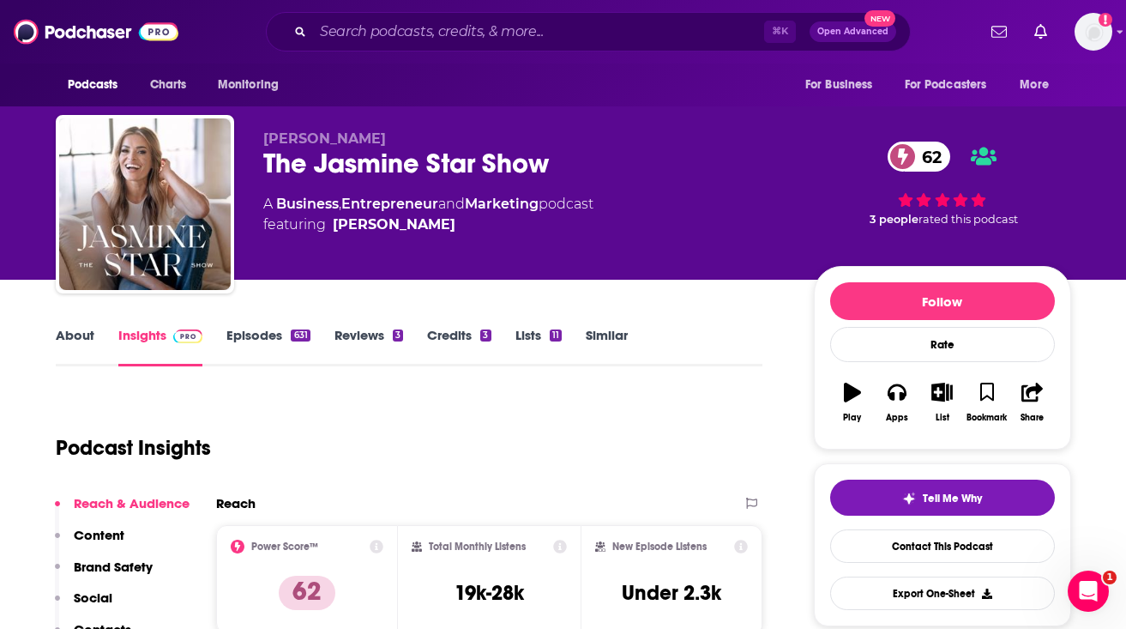
click at [291, 164] on div "The Jasmine Star Show 62" at bounding box center [524, 163] width 523 height 33
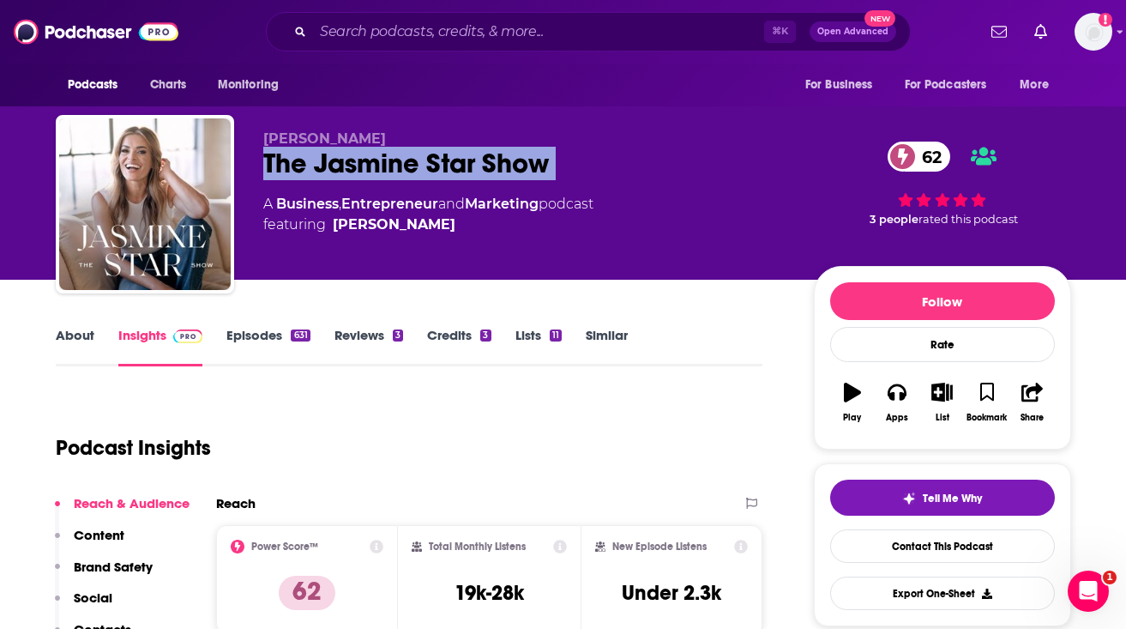
click at [291, 164] on div "The Jasmine Star Show 62" at bounding box center [524, 163] width 523 height 33
copy div "The Jasmine Star Show 62"
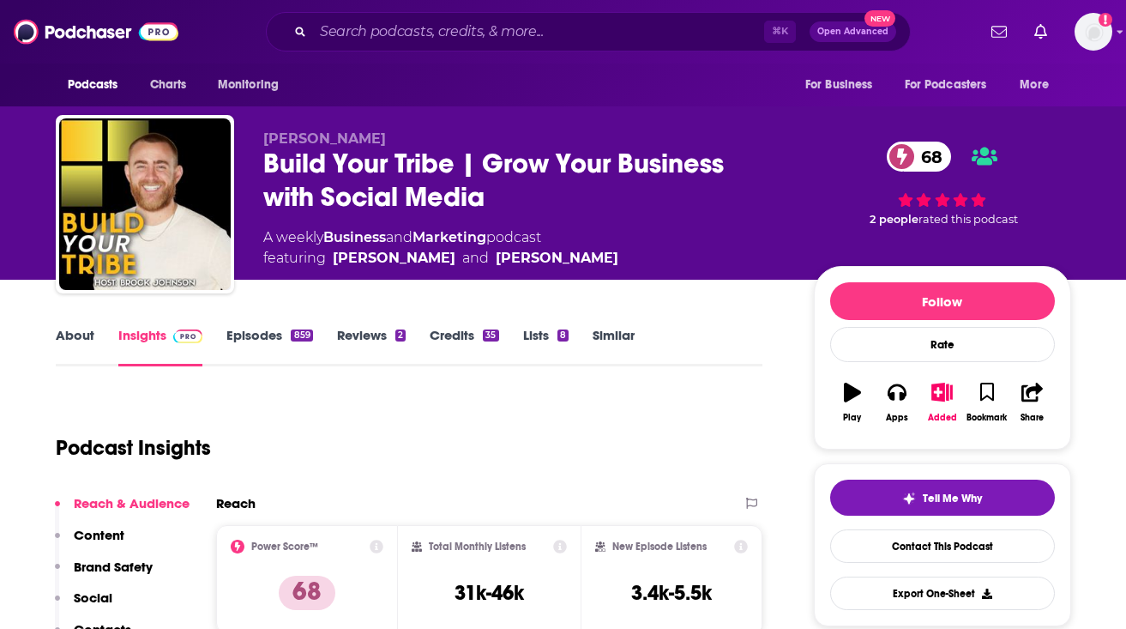
click at [75, 341] on link "About" at bounding box center [75, 346] width 39 height 39
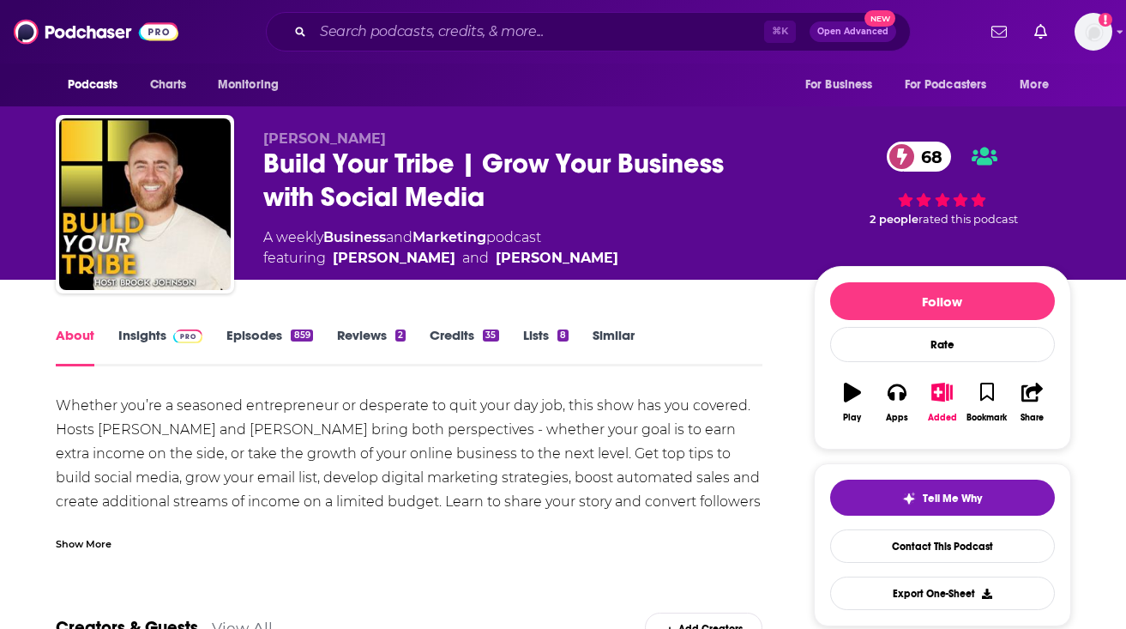
click at [89, 535] on div "Show More" at bounding box center [84, 542] width 56 height 16
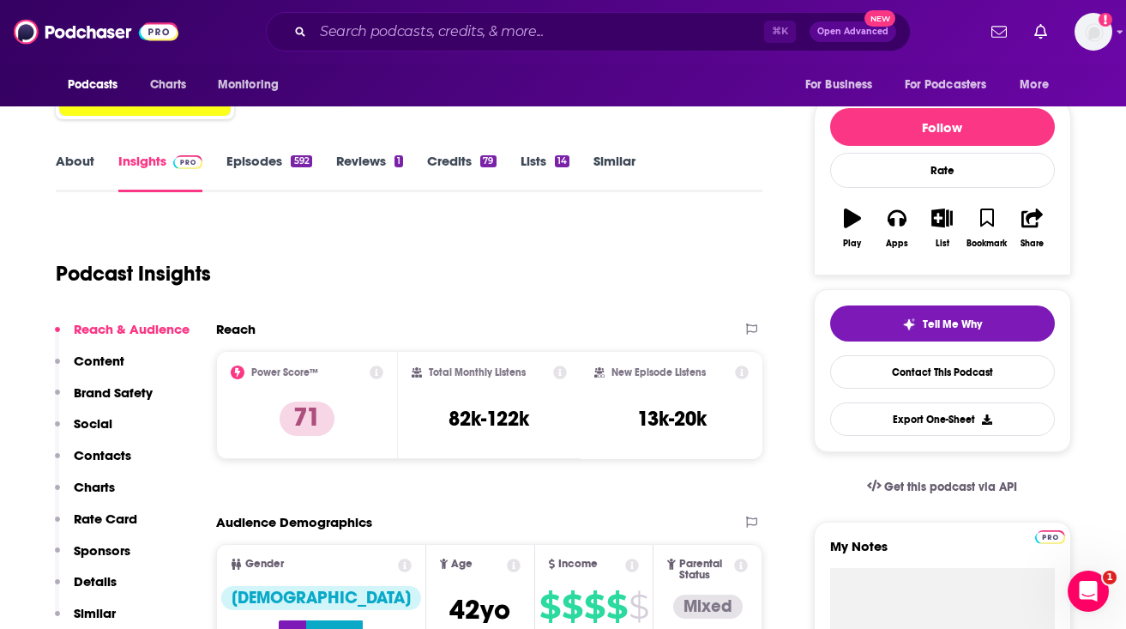
scroll to position [196, 0]
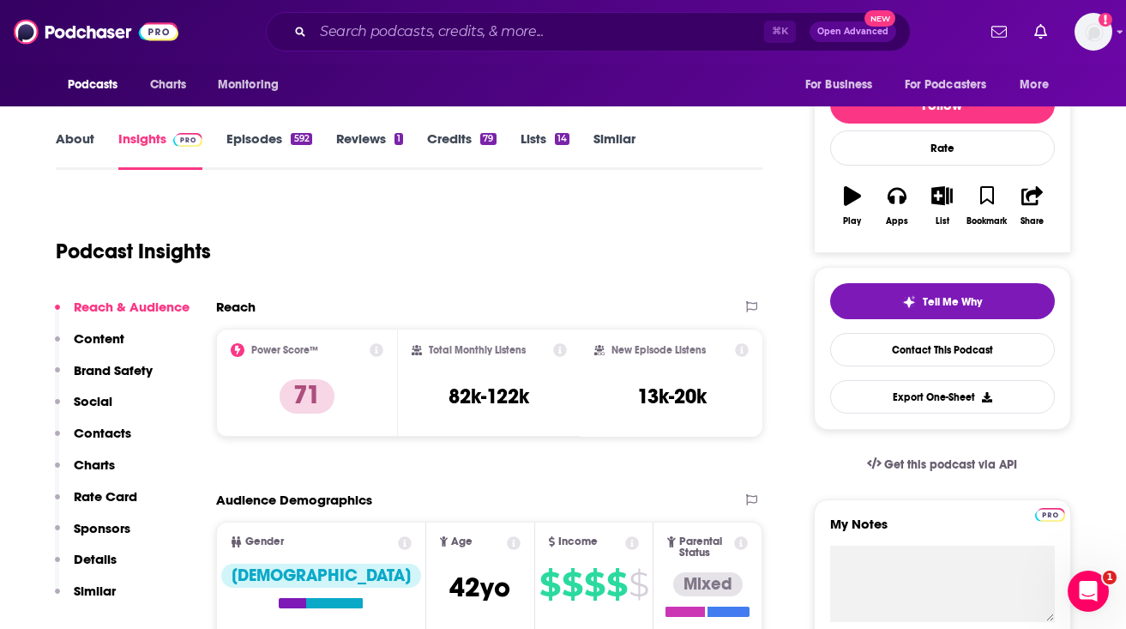
click at [81, 143] on link "About" at bounding box center [75, 149] width 39 height 39
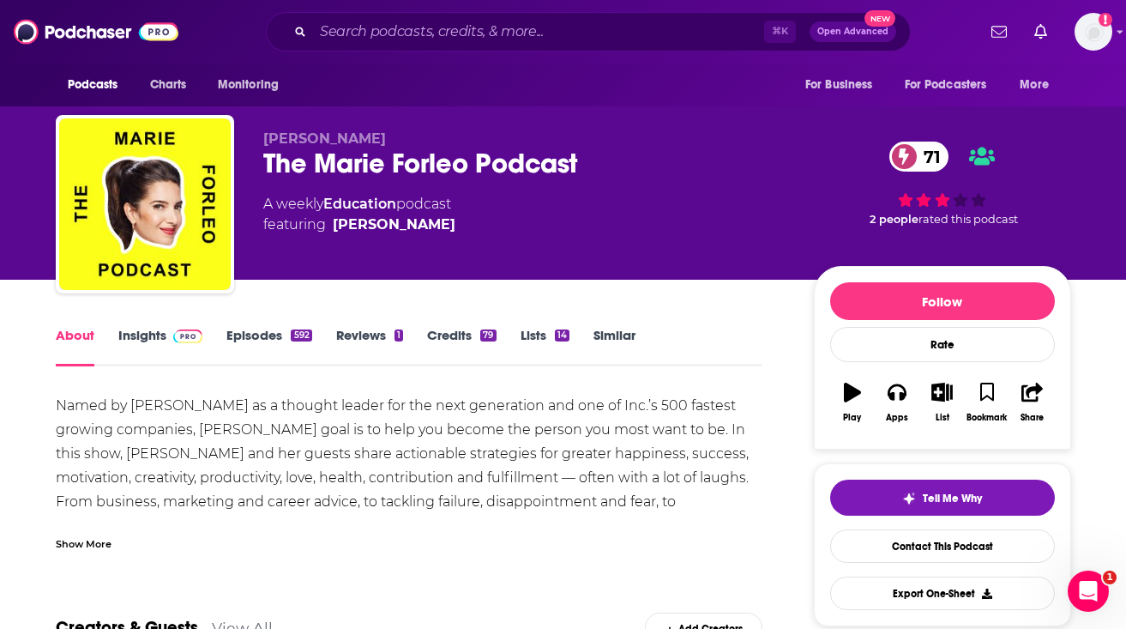
click at [120, 544] on div "Show More" at bounding box center [410, 536] width 708 height 29
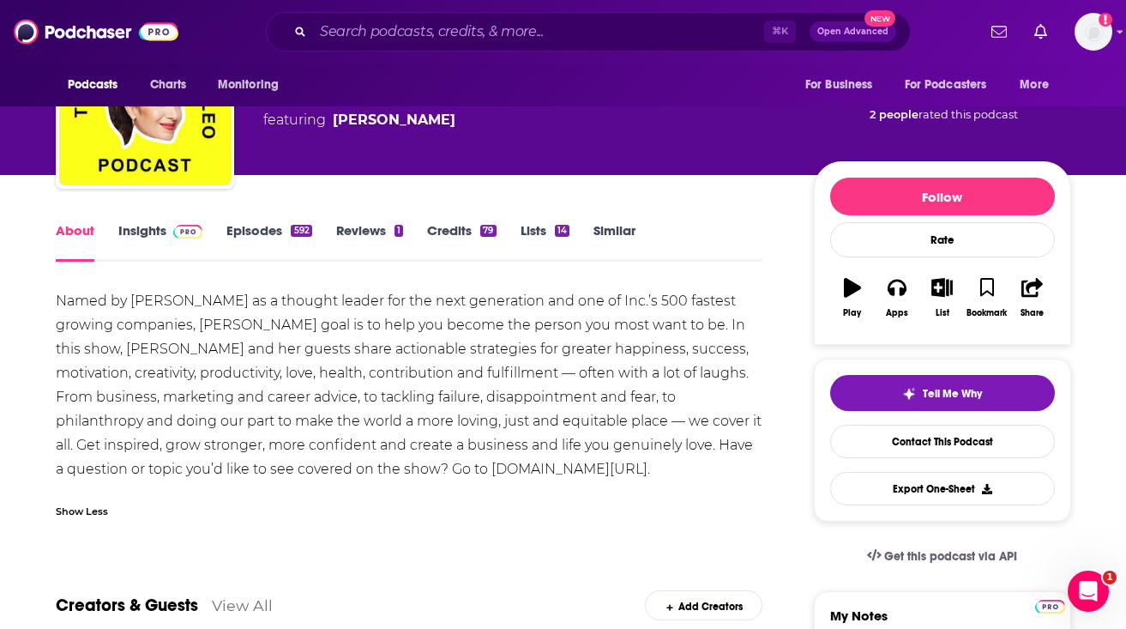
scroll to position [106, 0]
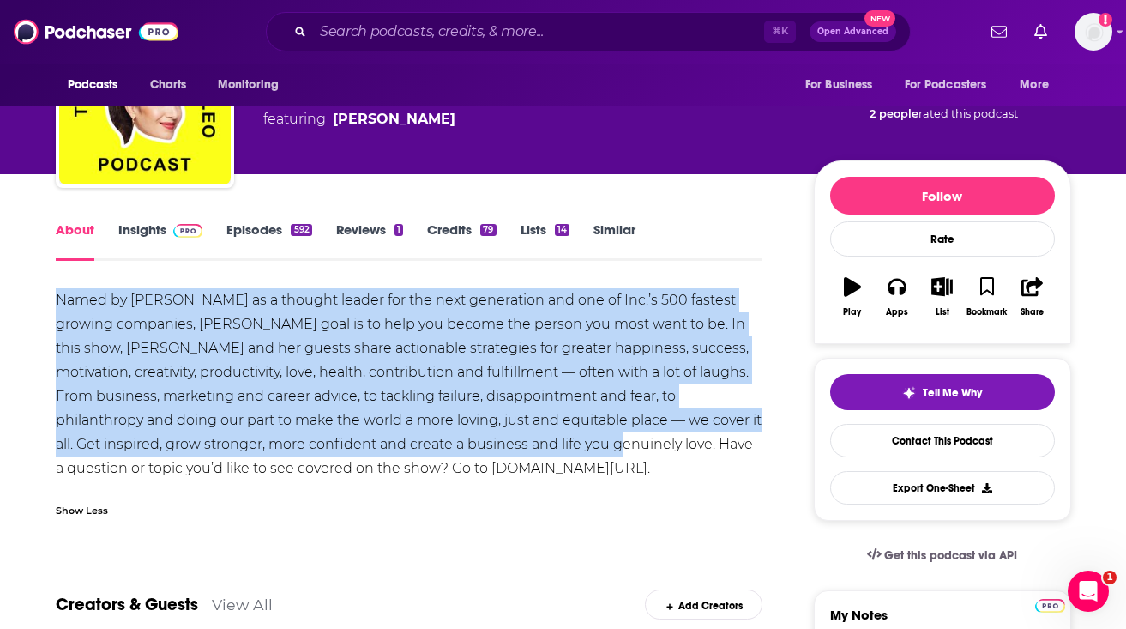
drag, startPoint x: 57, startPoint y: 296, endPoint x: 566, endPoint y: 446, distance: 530.3
click at [566, 446] on div "Named by [PERSON_NAME] as a thought leader for the next generation and one of I…" at bounding box center [410, 384] width 708 height 192
copy div "Named by [PERSON_NAME] as a thought leader for the next generation and one of I…"
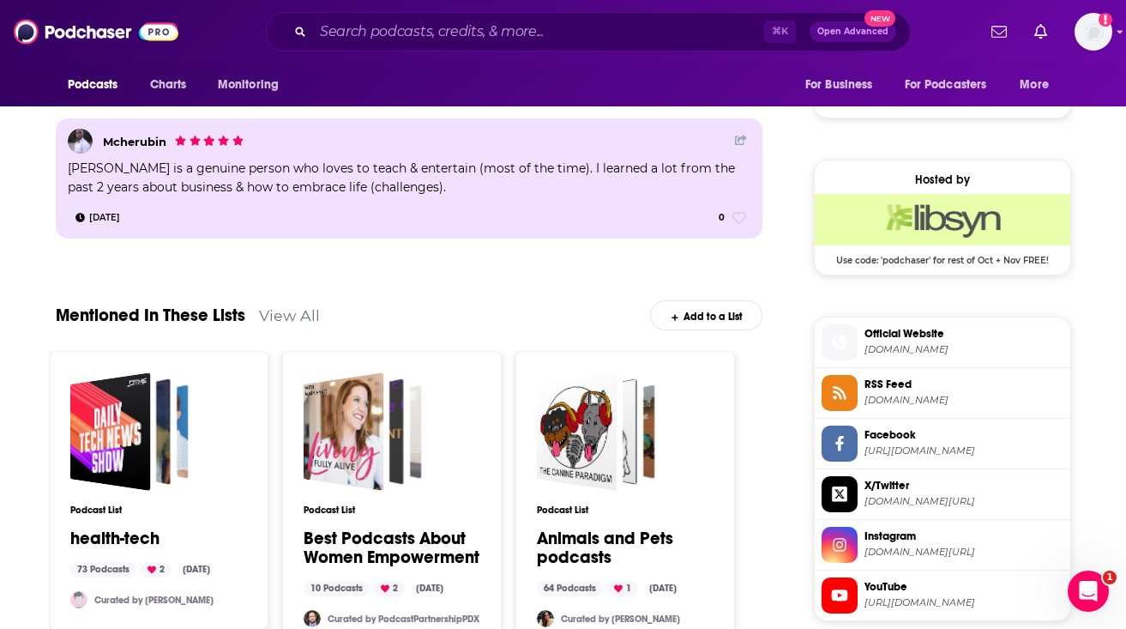
scroll to position [1302, 0]
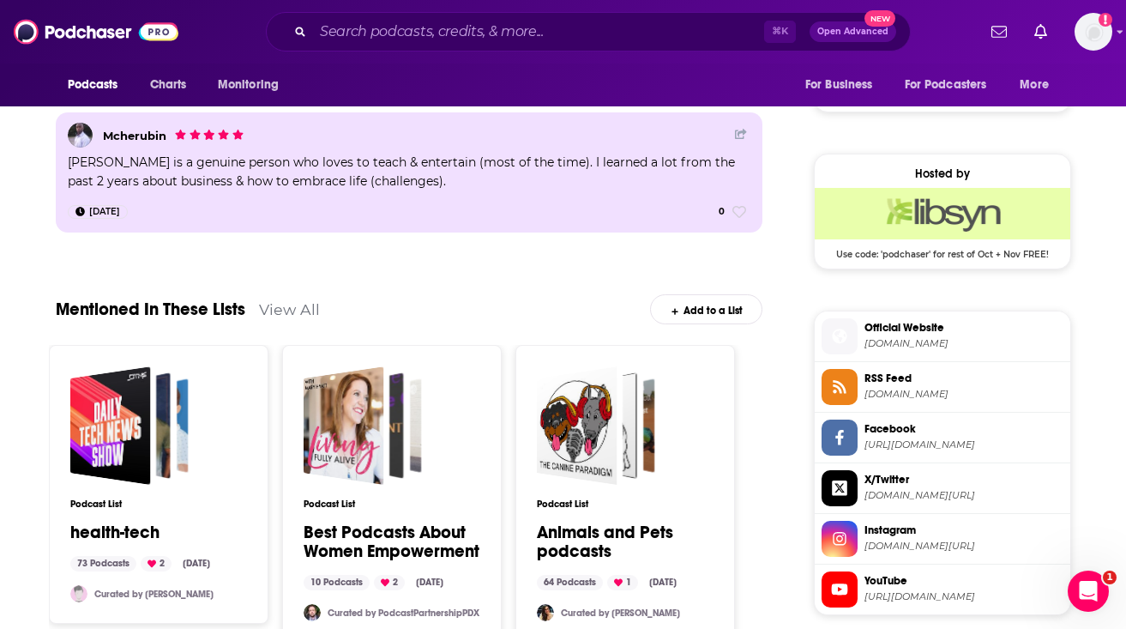
click at [902, 349] on span "[DOMAIN_NAME]" at bounding box center [964, 343] width 199 height 13
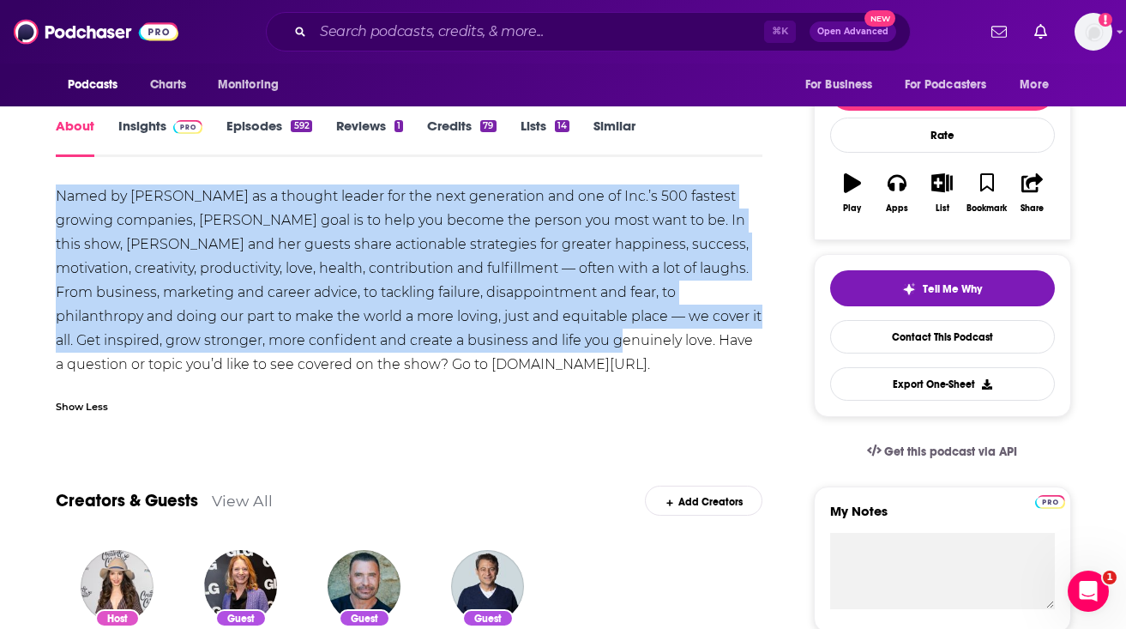
scroll to position [203, 0]
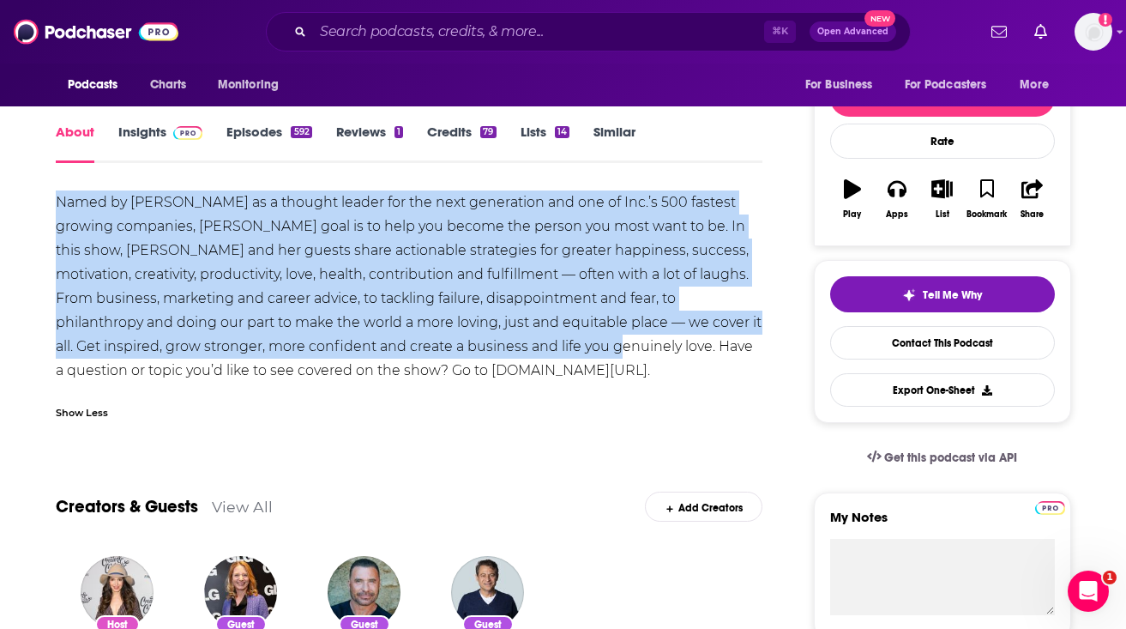
click at [137, 143] on link "Insights" at bounding box center [160, 143] width 85 height 39
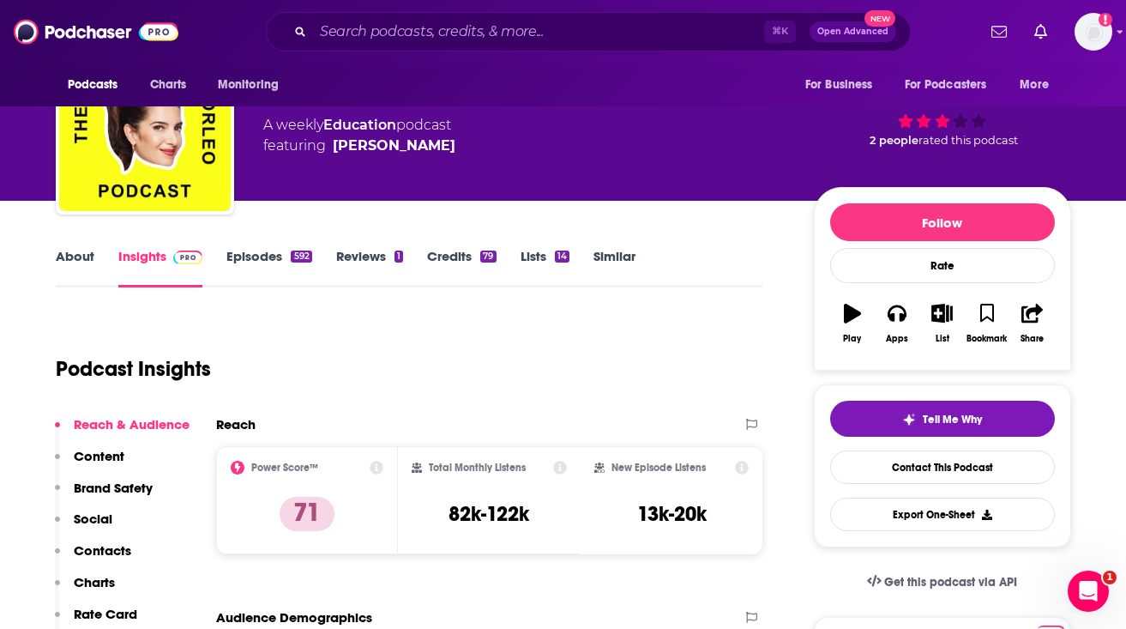
scroll to position [82, 0]
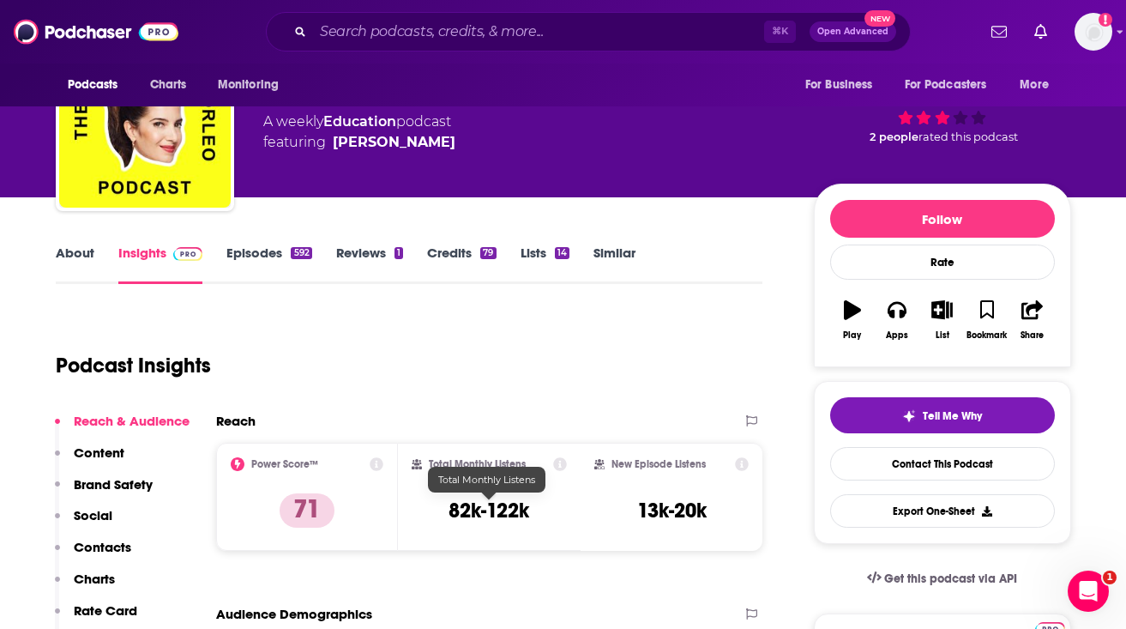
click at [498, 500] on h3 "82k-122k" at bounding box center [489, 511] width 81 height 26
copy div "82k-122k"
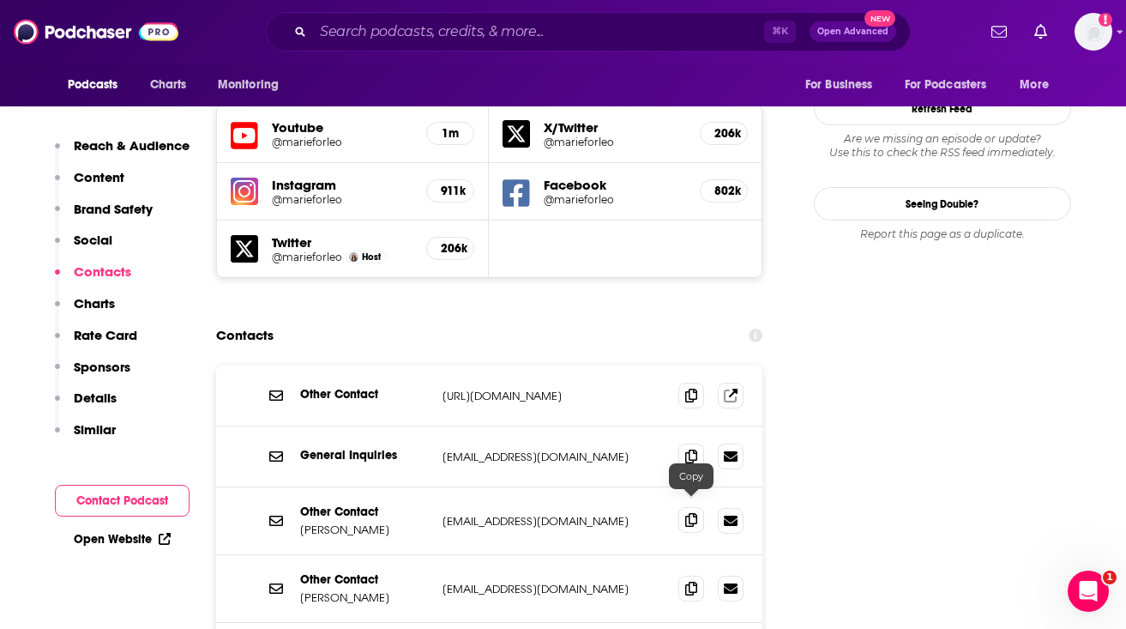
scroll to position [1976, 0]
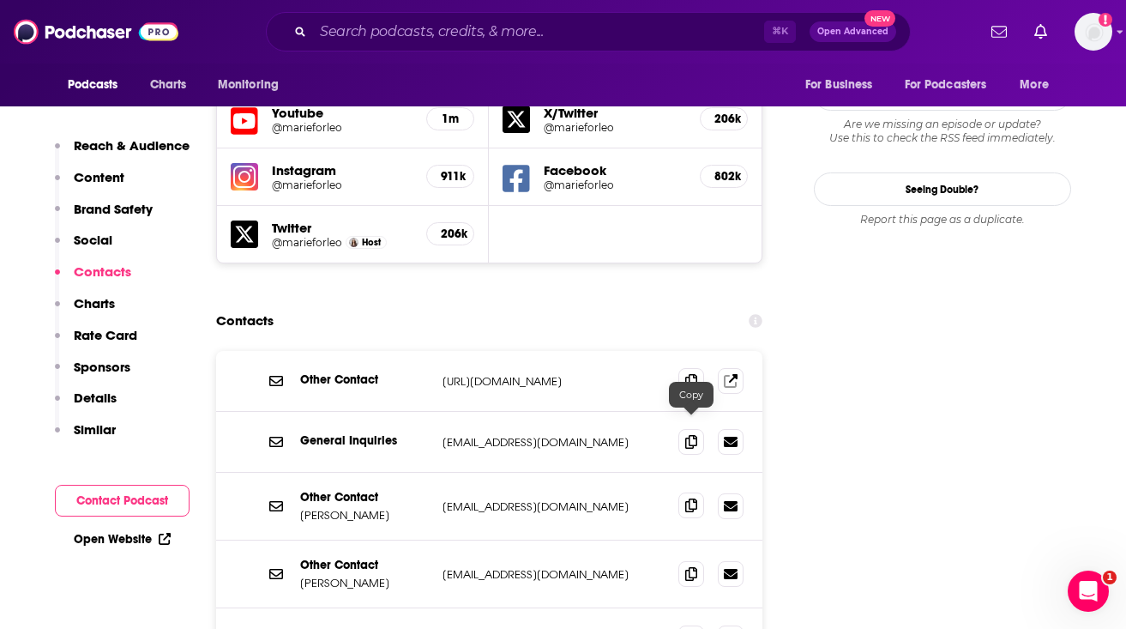
click at [686, 498] on icon at bounding box center [691, 505] width 12 height 14
click at [696, 566] on icon at bounding box center [691, 573] width 12 height 14
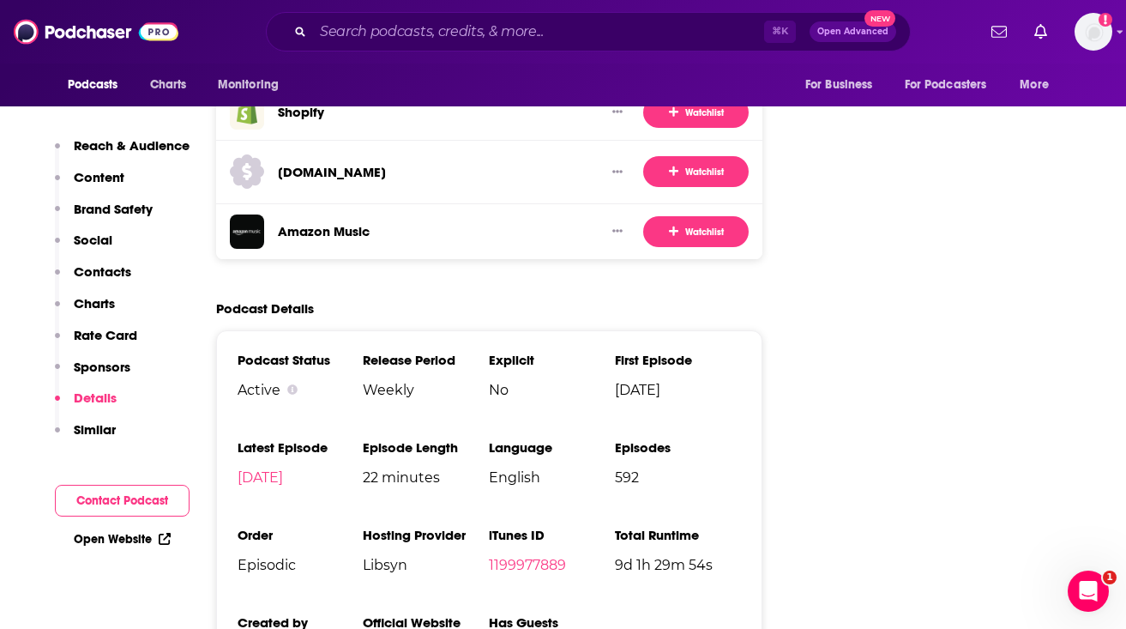
scroll to position [3500, 0]
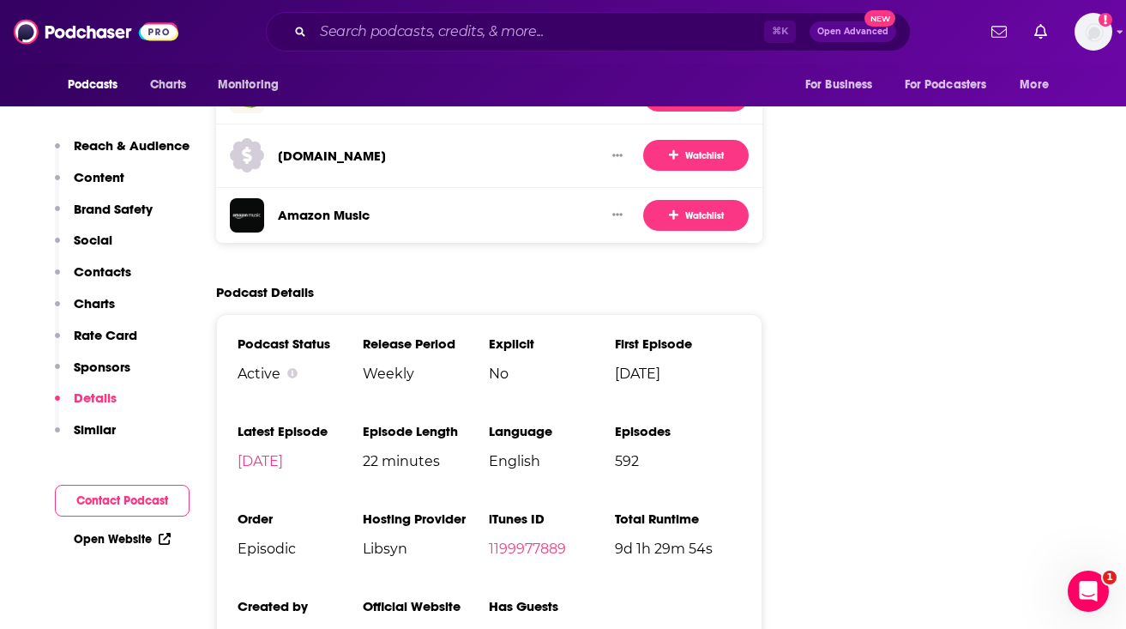
click at [389, 540] on span "Libsyn" at bounding box center [426, 548] width 126 height 16
copy span "Libsyn"
click at [279, 628] on span "[PERSON_NAME]" at bounding box center [301, 636] width 126 height 16
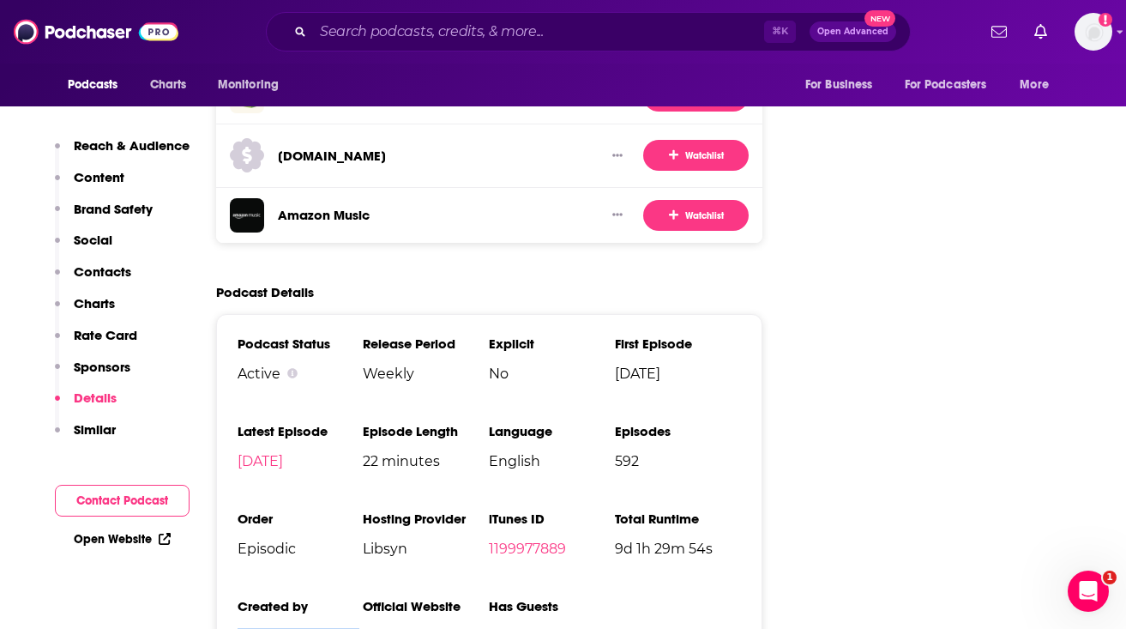
click at [279, 628] on span "[PERSON_NAME]" at bounding box center [301, 636] width 126 height 16
copy span "[PERSON_NAME]"
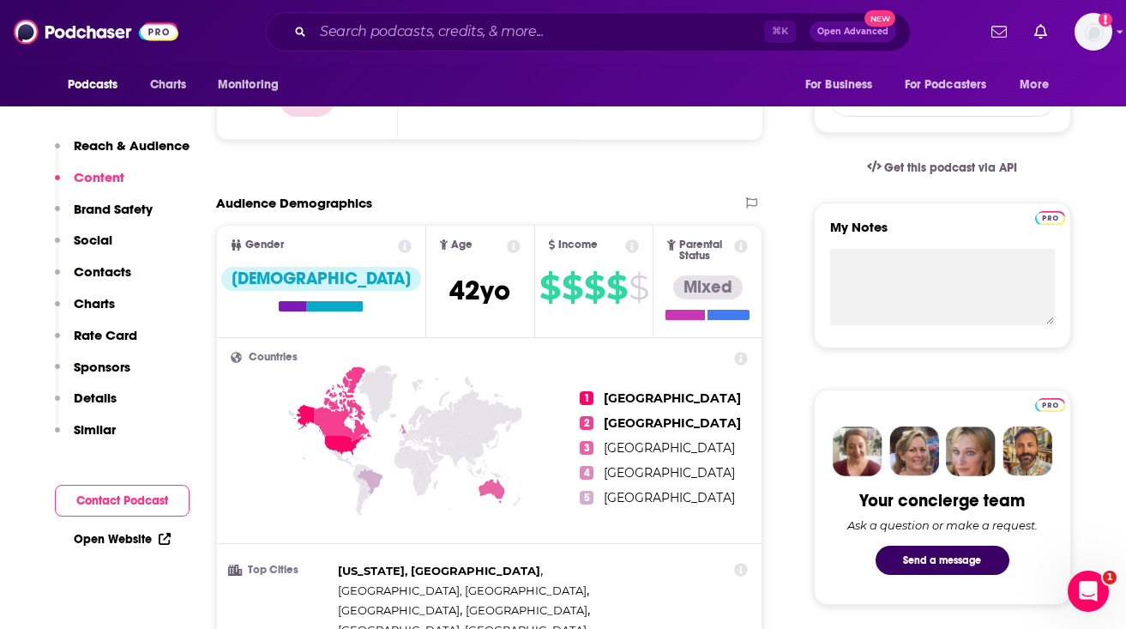
scroll to position [0, 0]
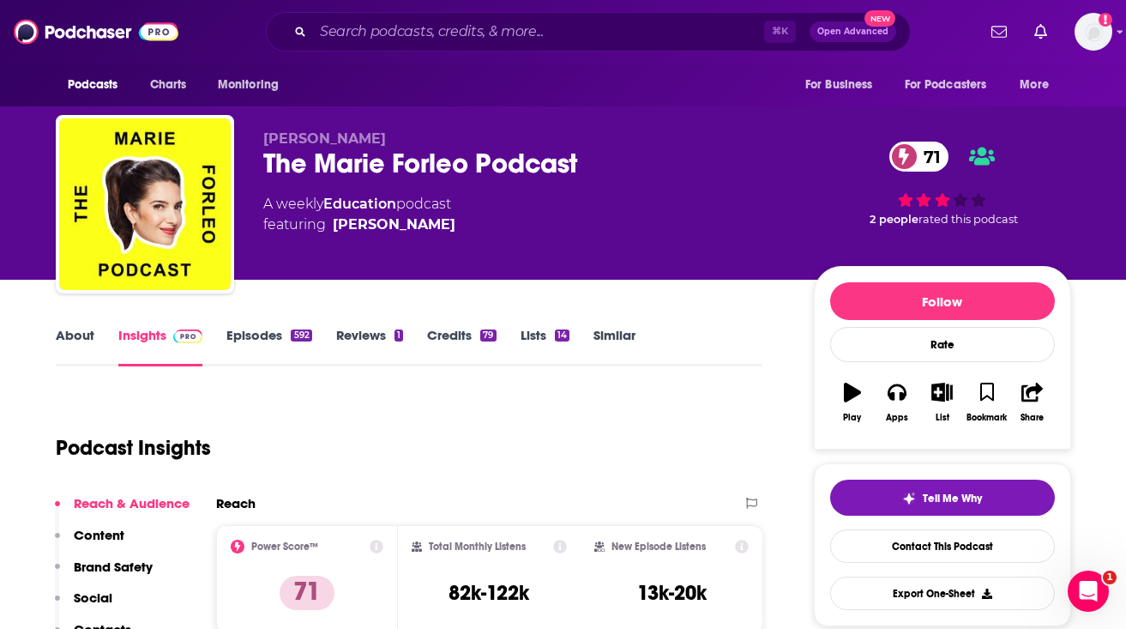
click at [327, 165] on div "The [PERSON_NAME] Podcast 71" at bounding box center [524, 163] width 523 height 33
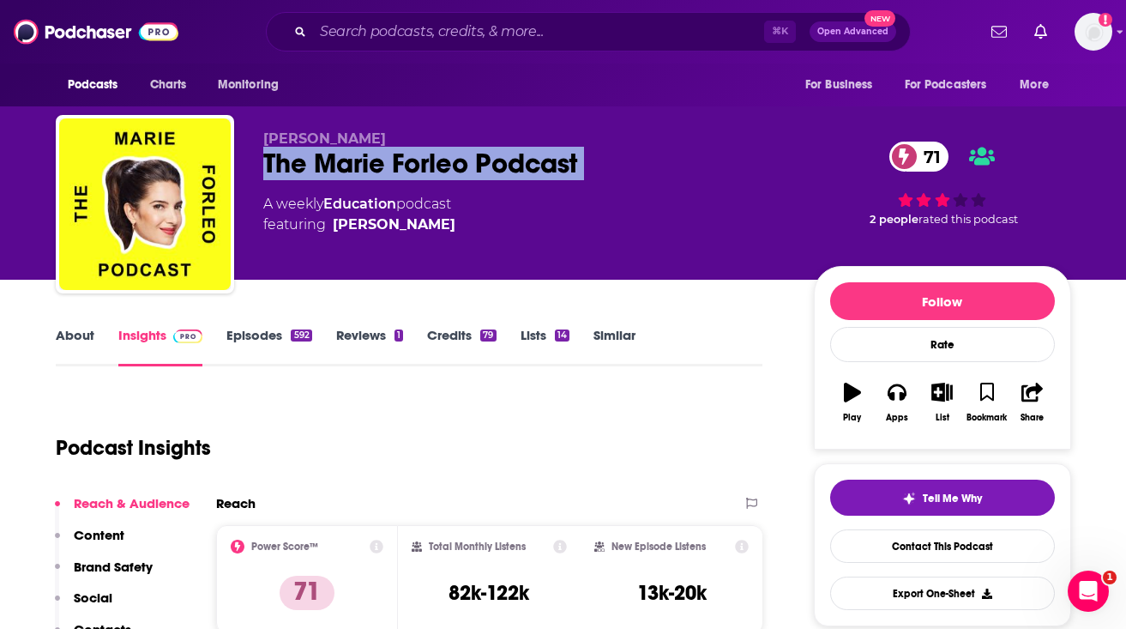
click at [327, 165] on div "The [PERSON_NAME] Podcast 71" at bounding box center [524, 163] width 523 height 33
copy div "The [PERSON_NAME] Podcast 71"
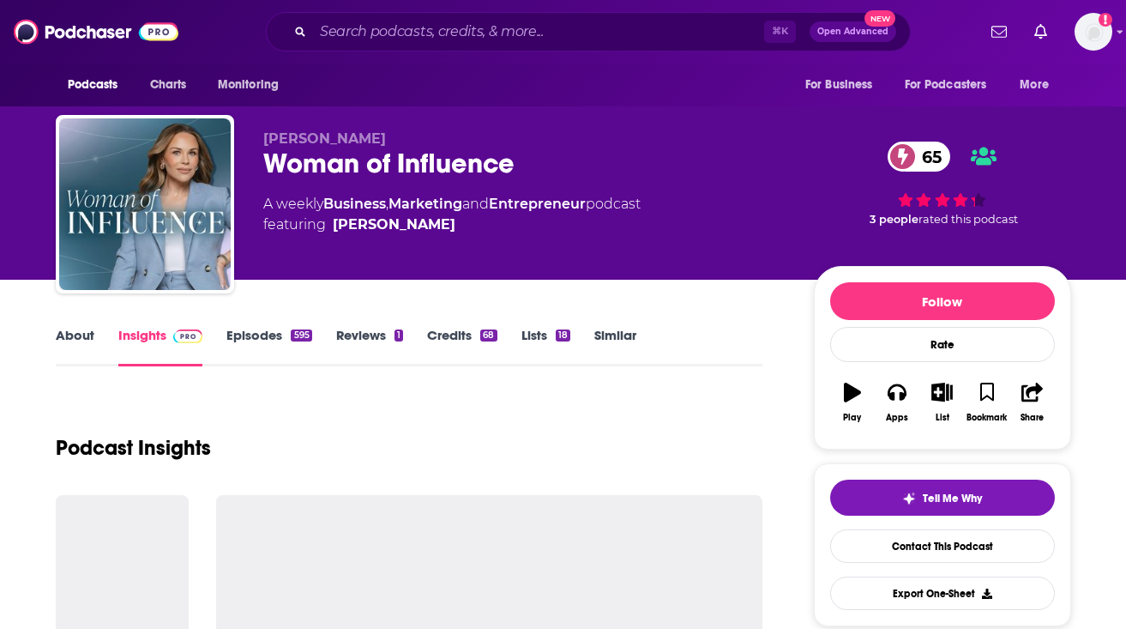
scroll to position [3, 0]
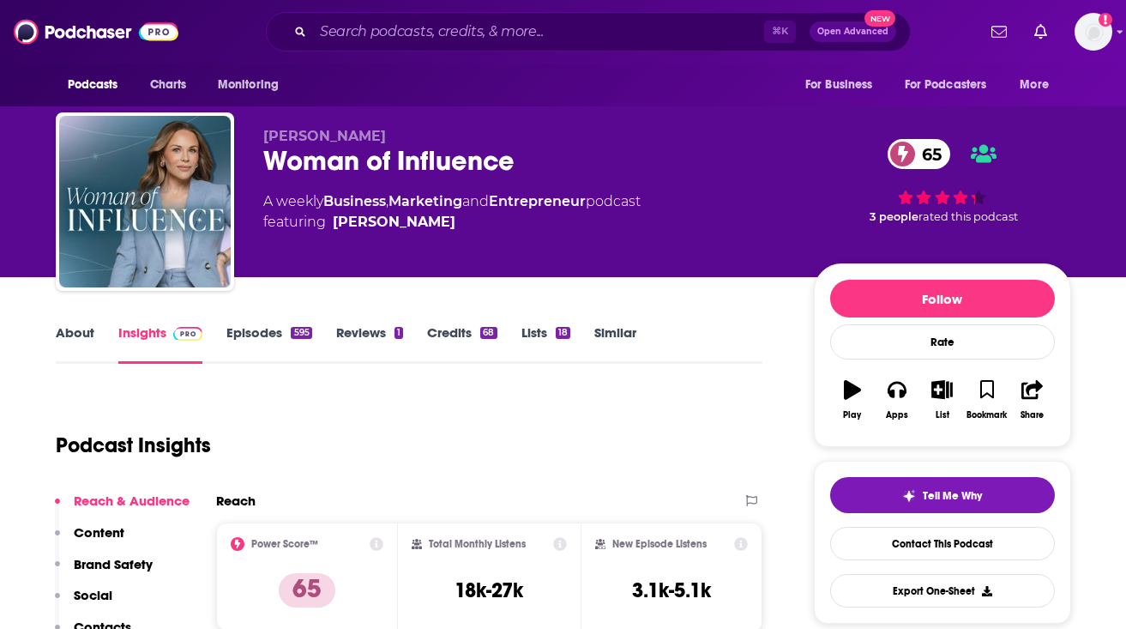
click at [69, 331] on link "About" at bounding box center [75, 343] width 39 height 39
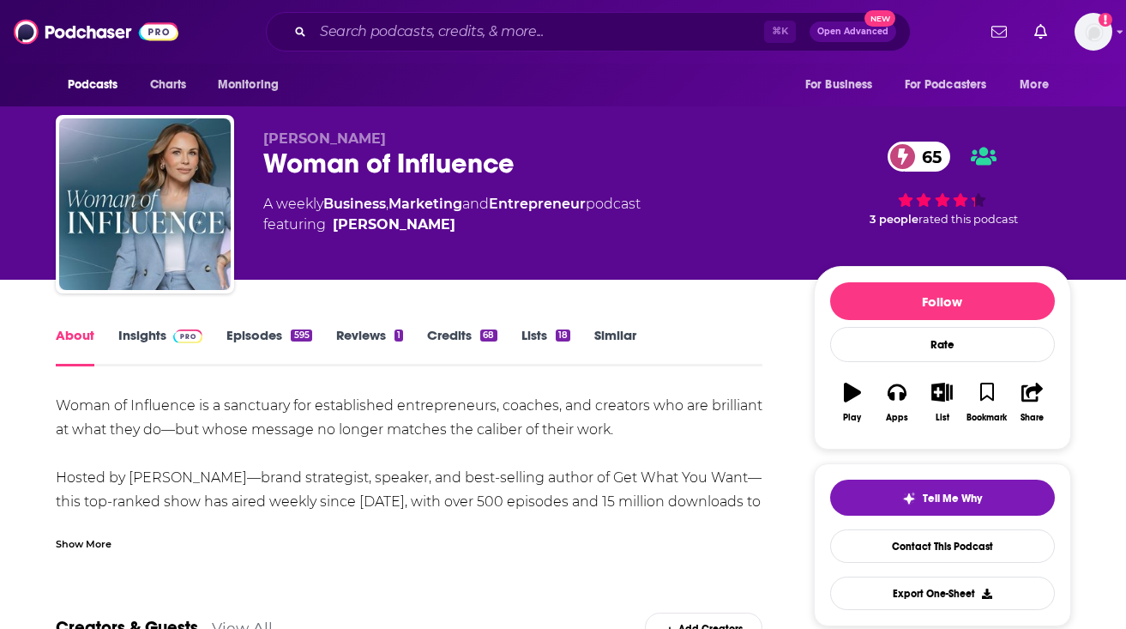
click at [87, 546] on div "Show More" at bounding box center [84, 542] width 56 height 16
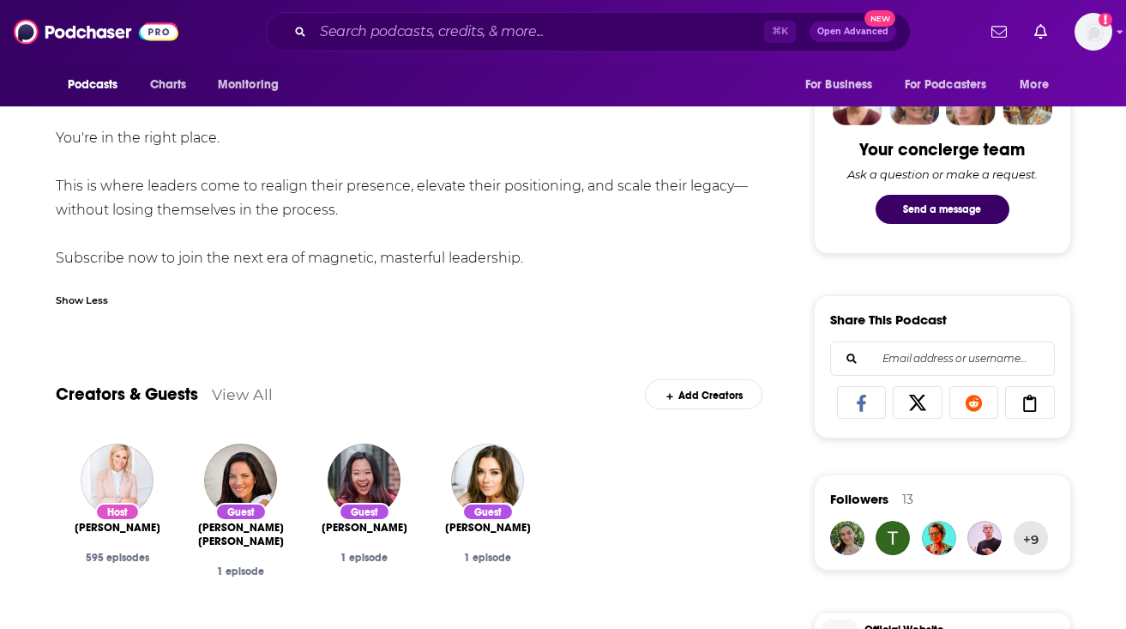
scroll to position [846, 0]
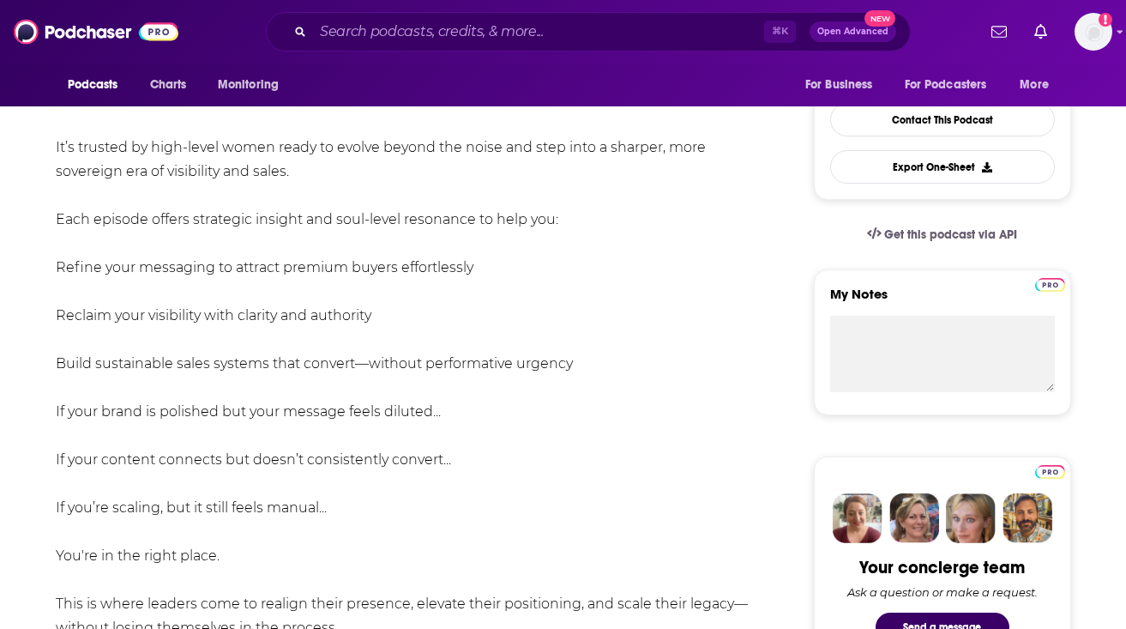
scroll to position [433, 0]
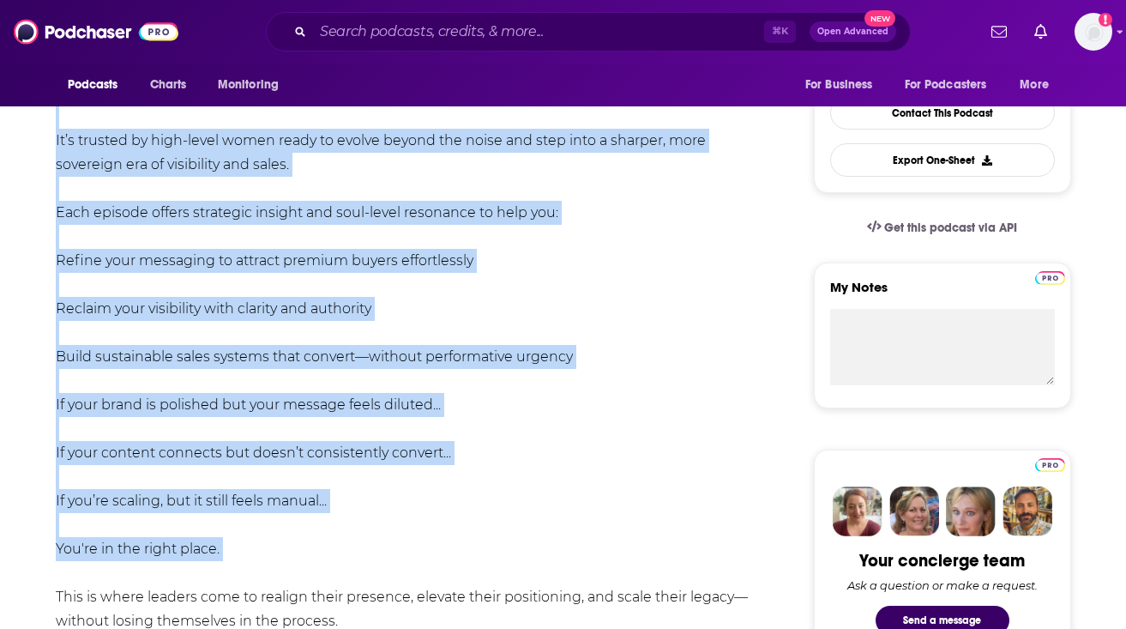
drag, startPoint x: 54, startPoint y: 174, endPoint x: 577, endPoint y: 572, distance: 657.4
copy div "Woman of Influence is a sanctuary for established entrepreneurs, coaches, and c…"
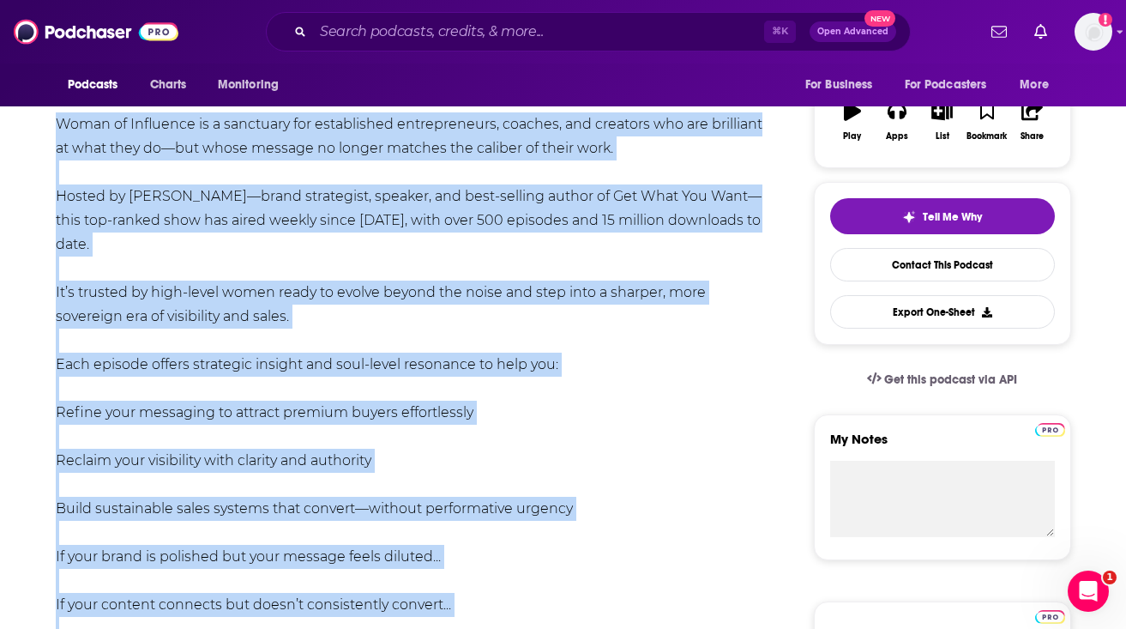
scroll to position [0, 0]
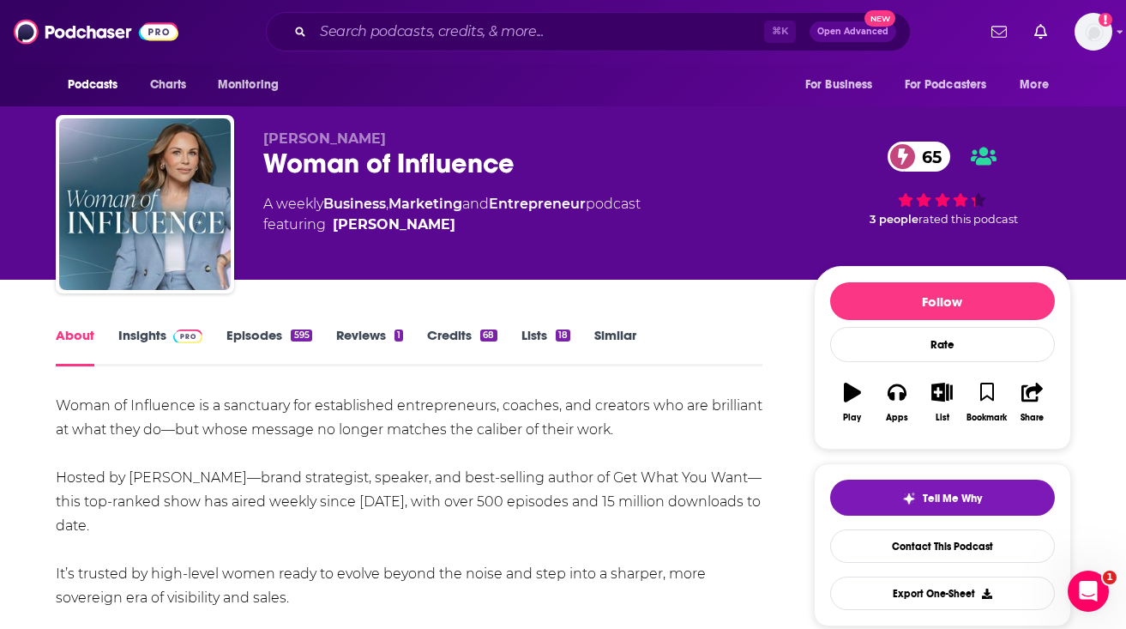
click at [370, 169] on div "Woman of Influence 65" at bounding box center [524, 163] width 523 height 33
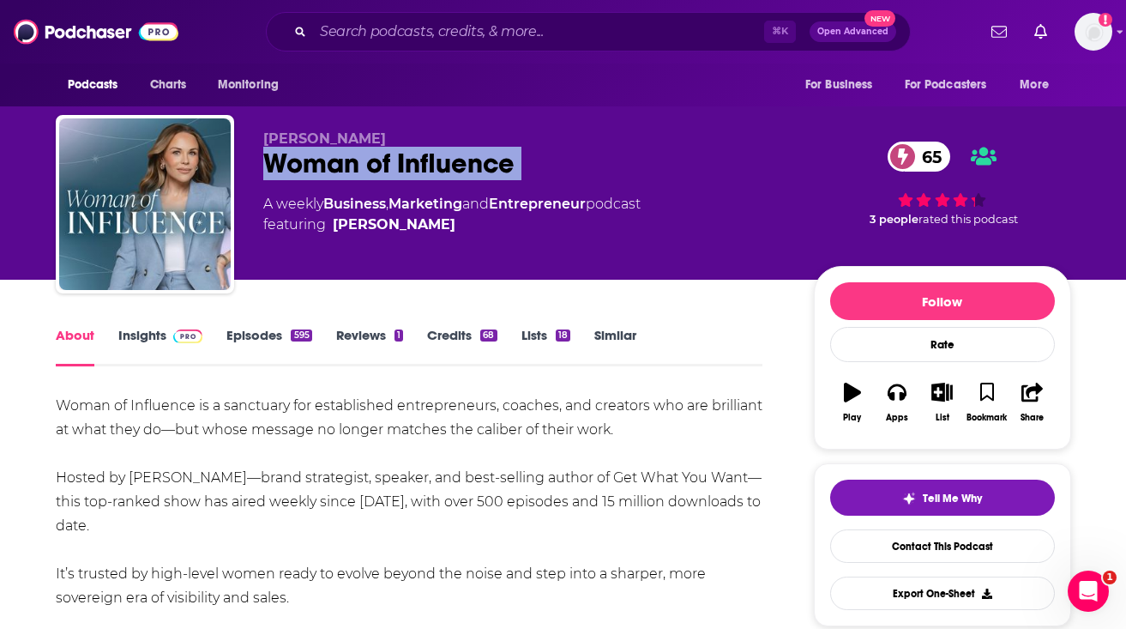
click at [370, 169] on div "Woman of Influence 65" at bounding box center [524, 163] width 523 height 33
copy div "Woman of Influence 65"
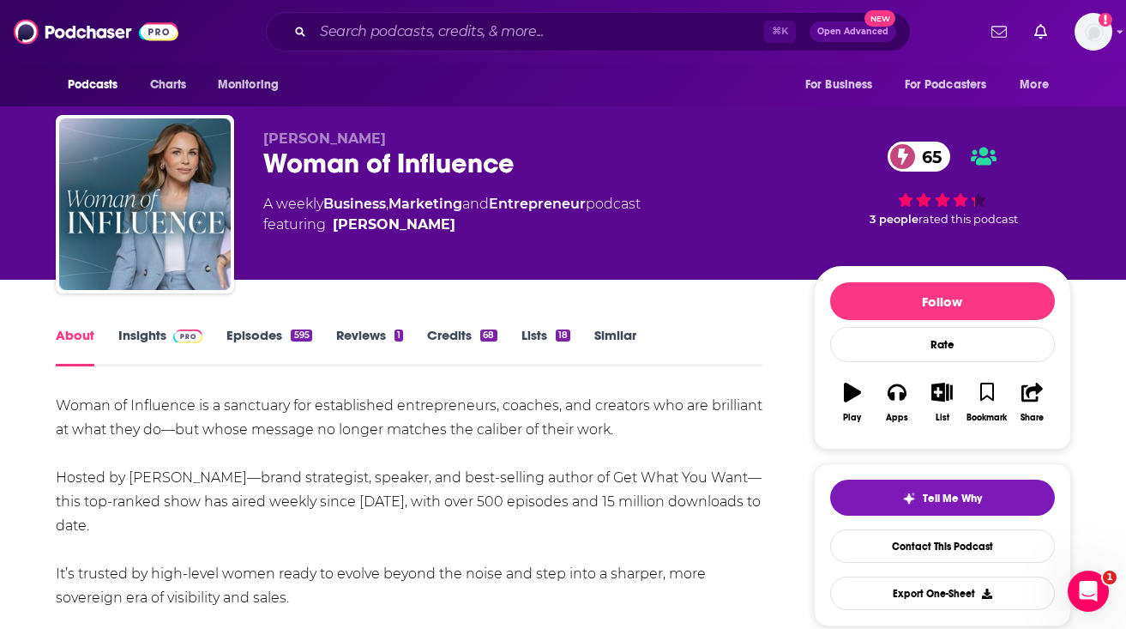
click at [305, 134] on span "Julie Solomon" at bounding box center [324, 138] width 123 height 16
copy p "Julie Solomon"
click at [149, 352] on link "Insights" at bounding box center [160, 346] width 85 height 39
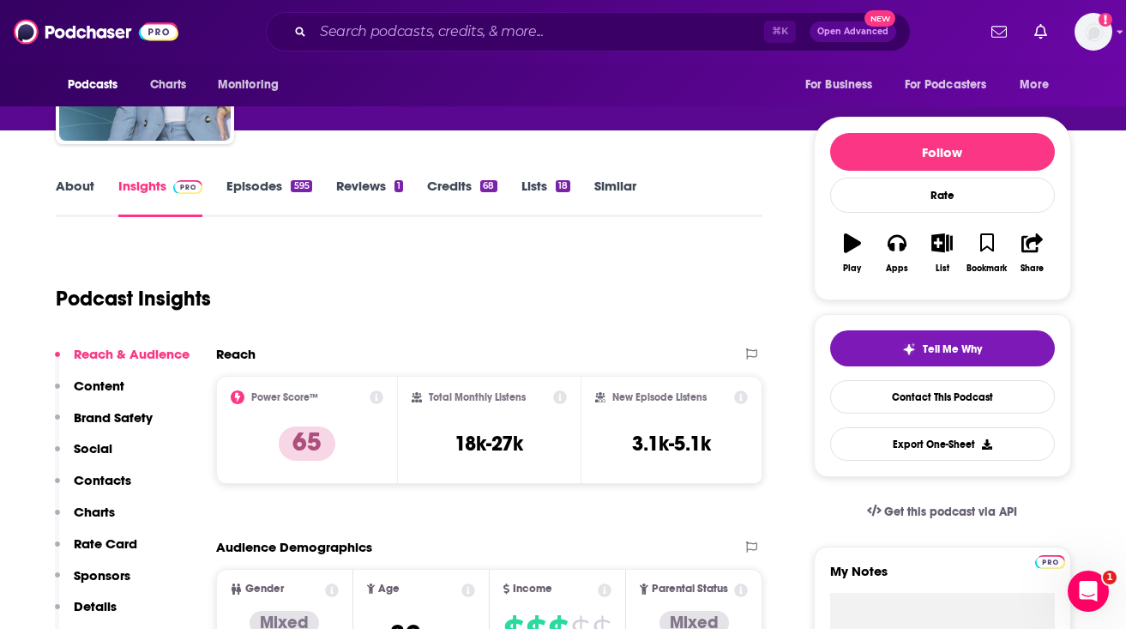
scroll to position [151, 0]
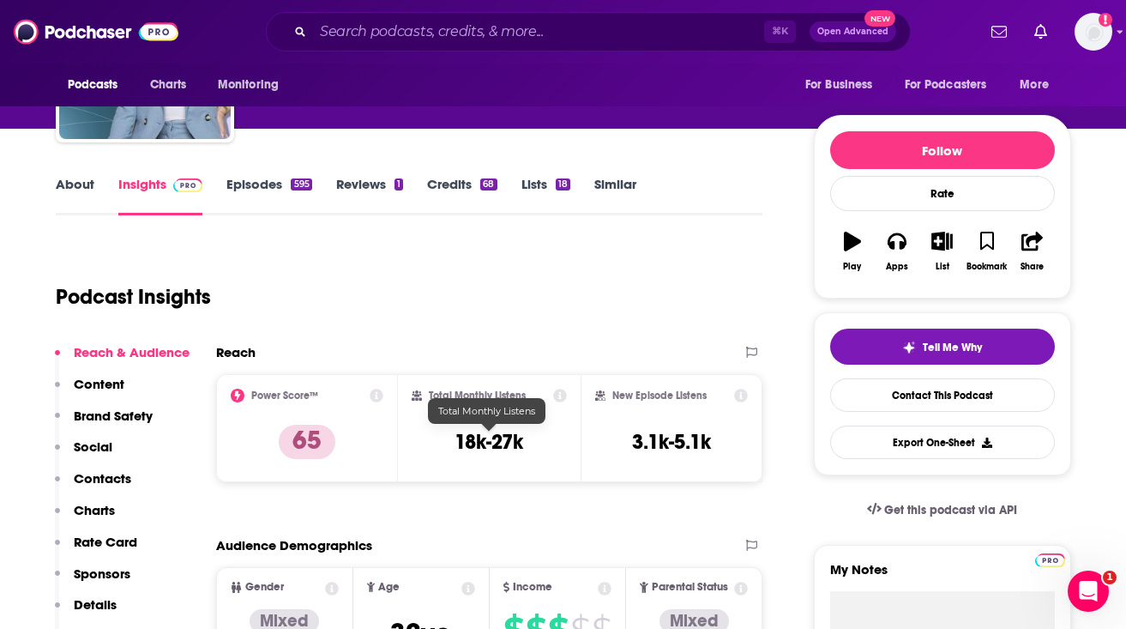
click at [504, 434] on h3 "18k-27k" at bounding box center [489, 442] width 69 height 26
copy div "18k-27k"
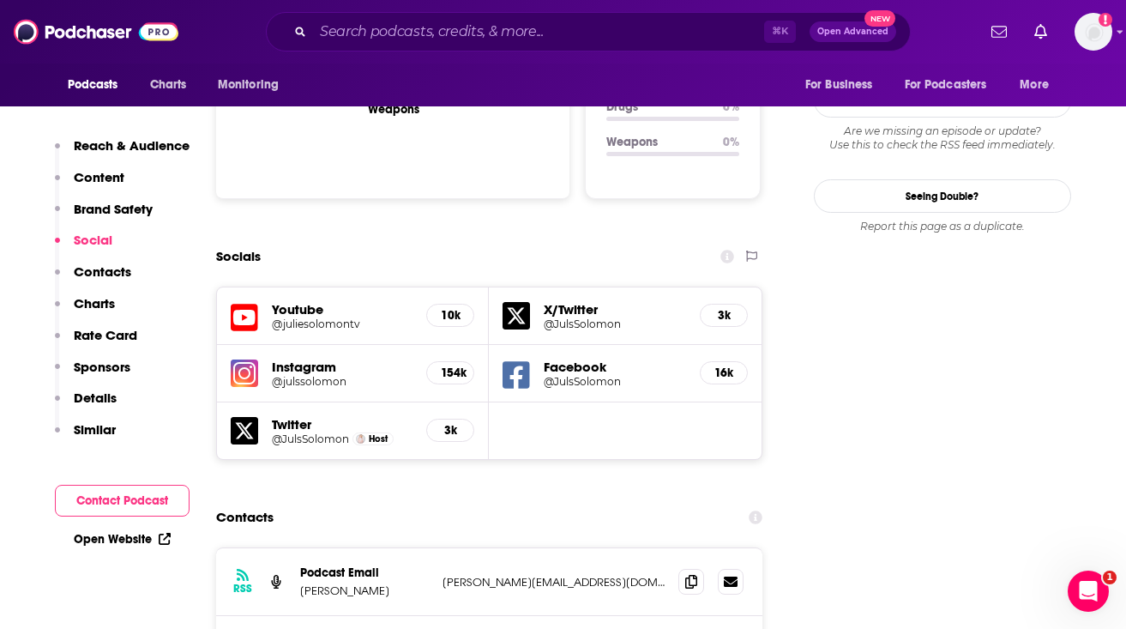
scroll to position [1834, 0]
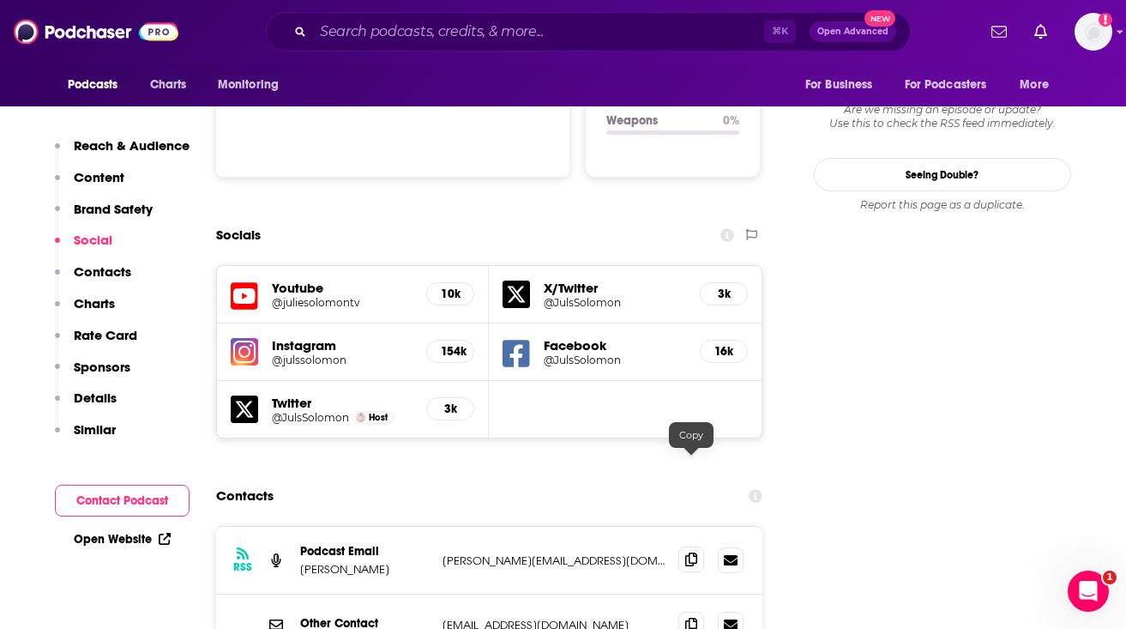
click at [682, 546] on span at bounding box center [691, 559] width 26 height 26
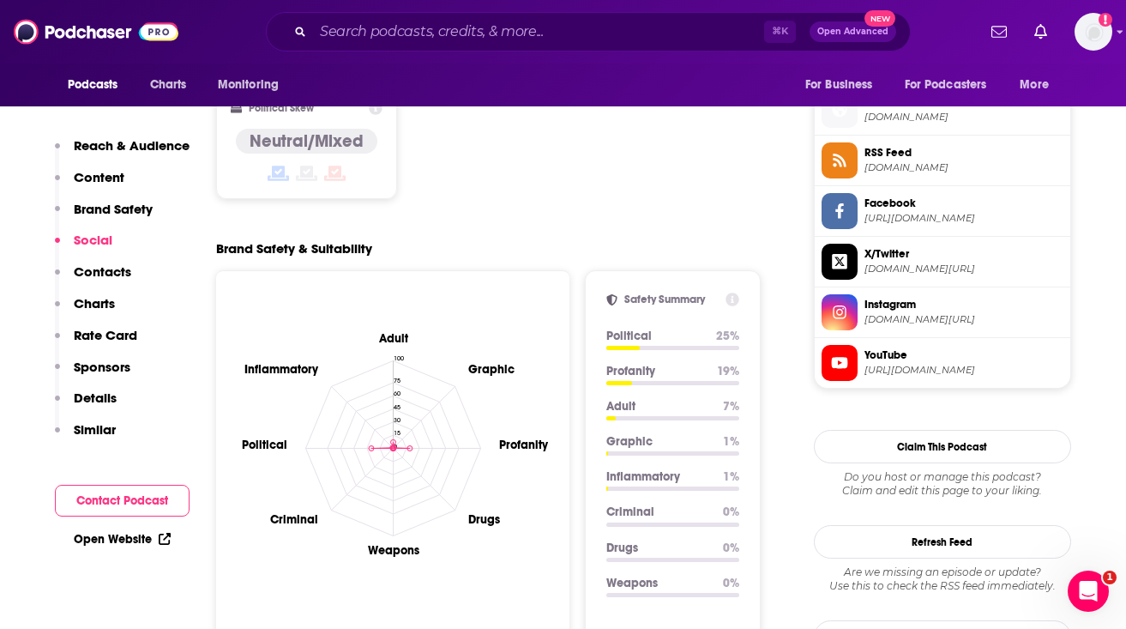
scroll to position [1358, 0]
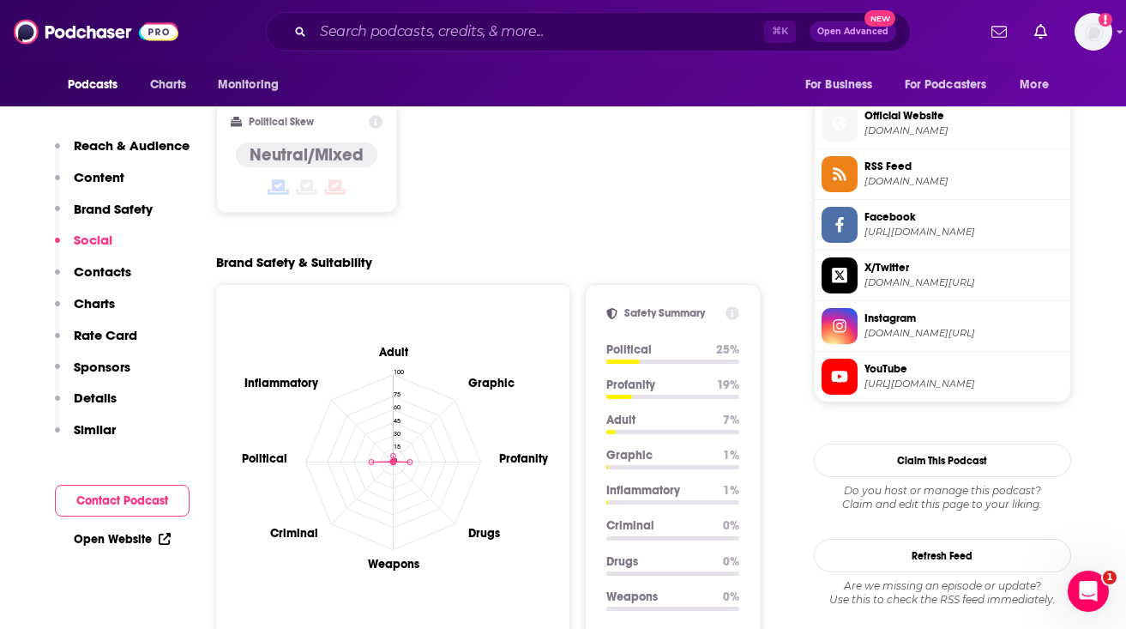
click at [876, 128] on span "theinfluencerpodcast.com" at bounding box center [964, 130] width 199 height 13
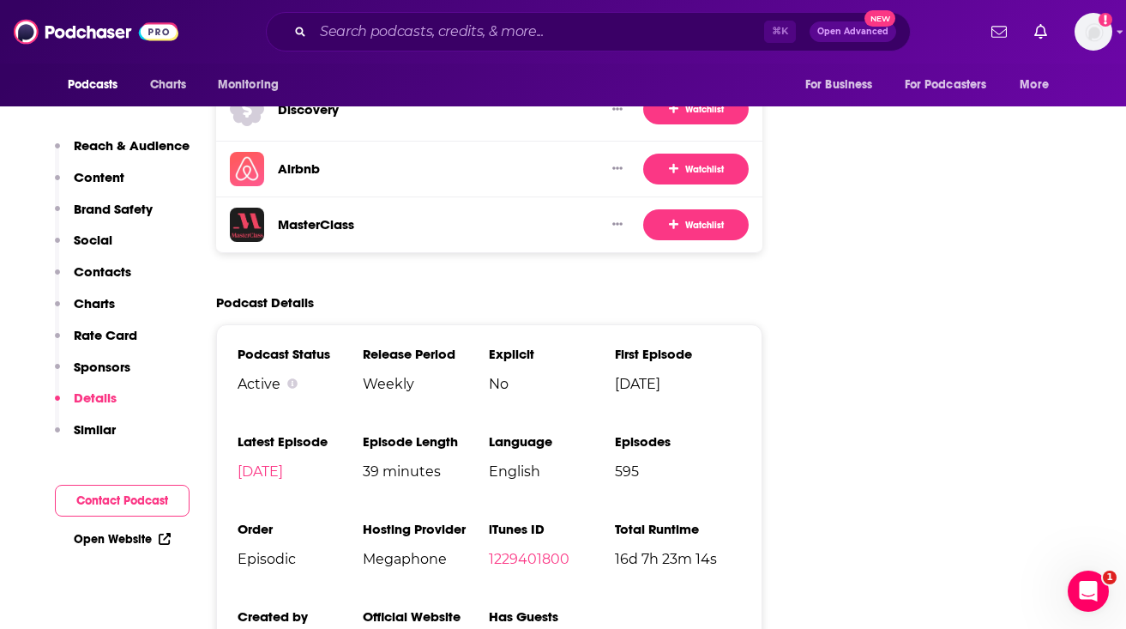
scroll to position [3422, 0]
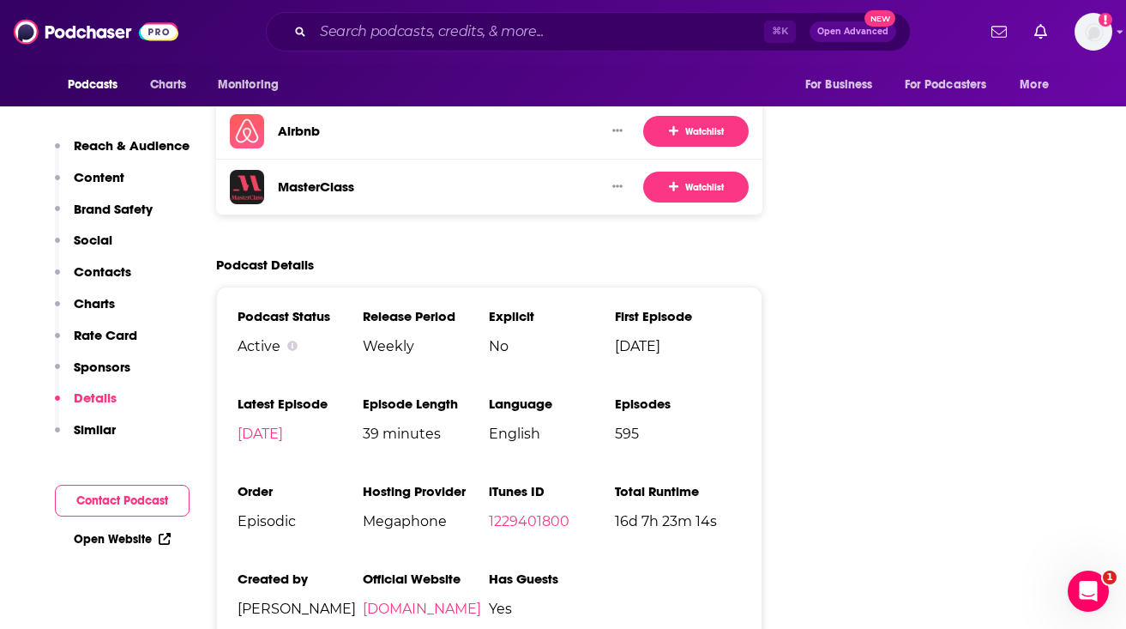
click at [410, 513] on span "Megaphone" at bounding box center [426, 521] width 126 height 16
copy span "Megaphone"
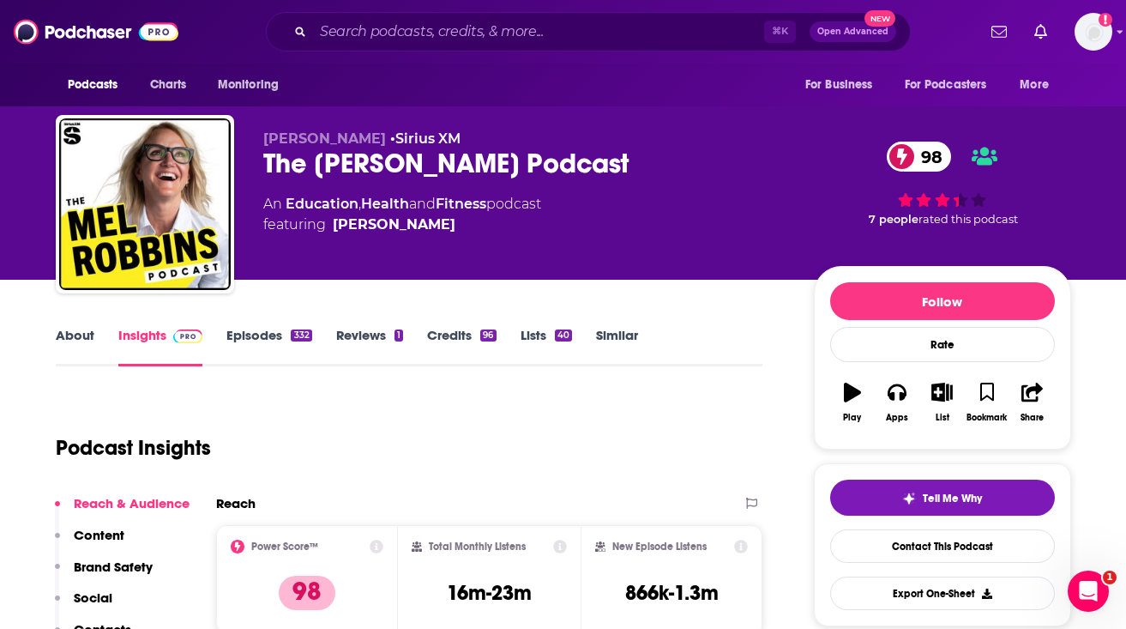
click at [338, 153] on div "The [PERSON_NAME] Podcast 98" at bounding box center [524, 163] width 523 height 33
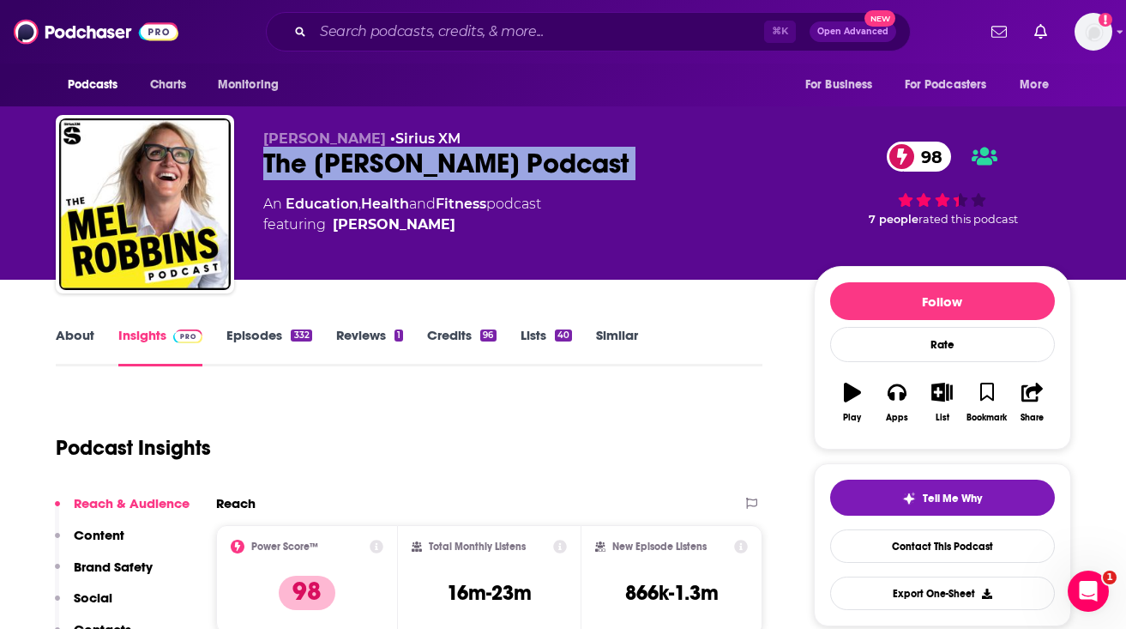
click at [338, 153] on div "The [PERSON_NAME] Podcast 98" at bounding box center [524, 163] width 523 height 33
copy div "The [PERSON_NAME] Podcast 98"
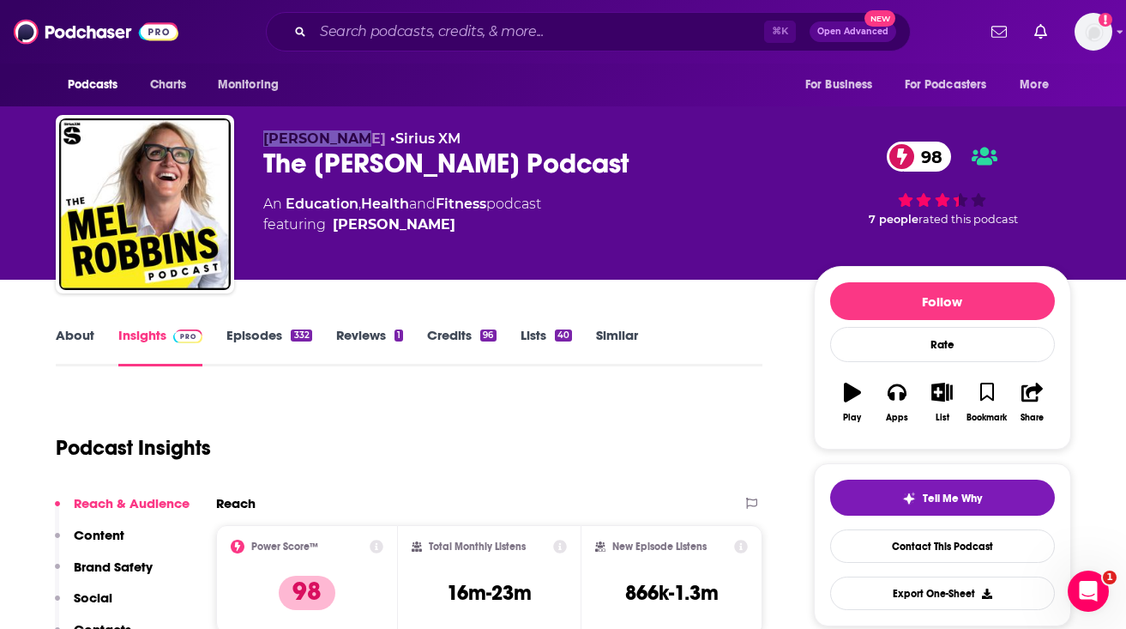
drag, startPoint x: 263, startPoint y: 139, endPoint x: 350, endPoint y: 140, distance: 86.6
click at [350, 140] on span "[PERSON_NAME]" at bounding box center [324, 138] width 123 height 16
copy span "[PERSON_NAME]"
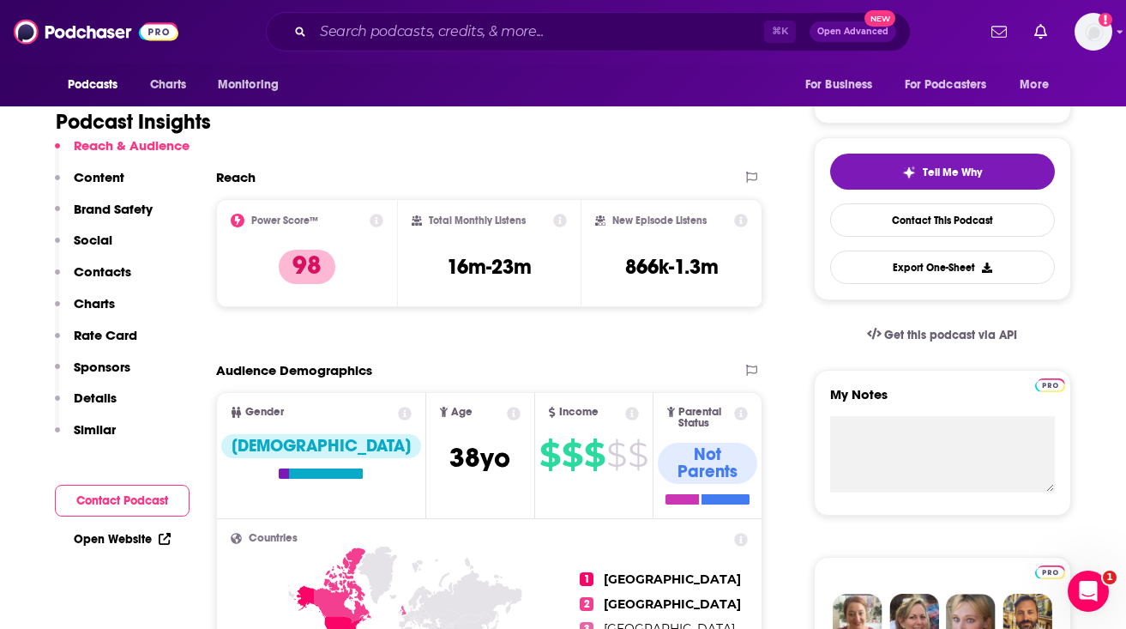
scroll to position [340, 0]
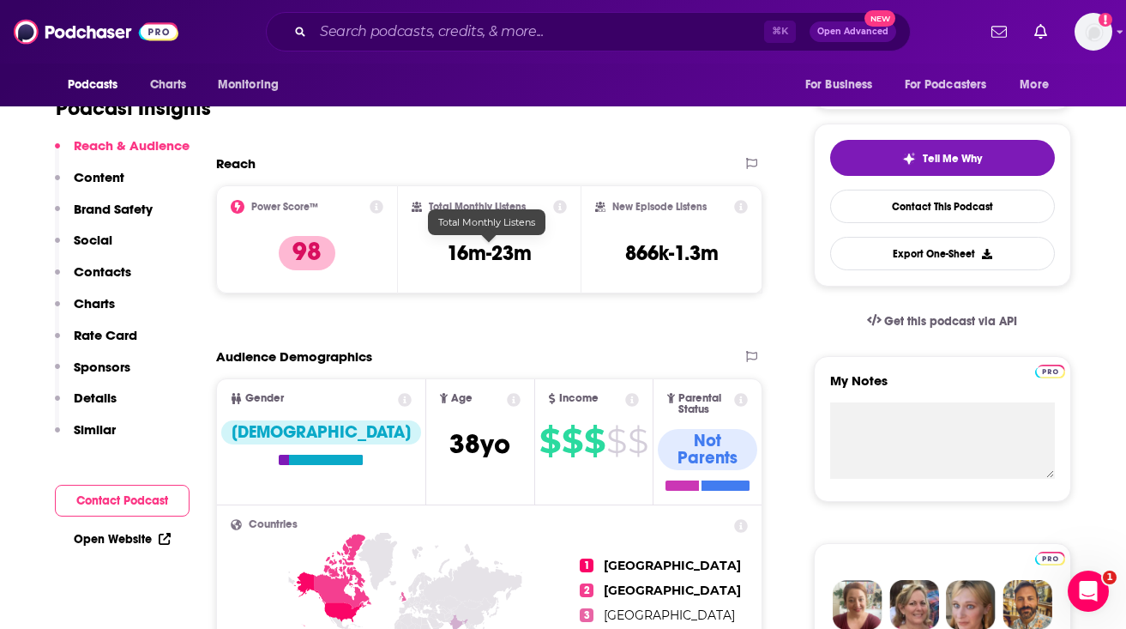
click at [467, 241] on h3 "16m-23m" at bounding box center [489, 253] width 85 height 26
click at [467, 242] on h3 "16m-23m" at bounding box center [489, 253] width 85 height 26
copy div "16m-23m"
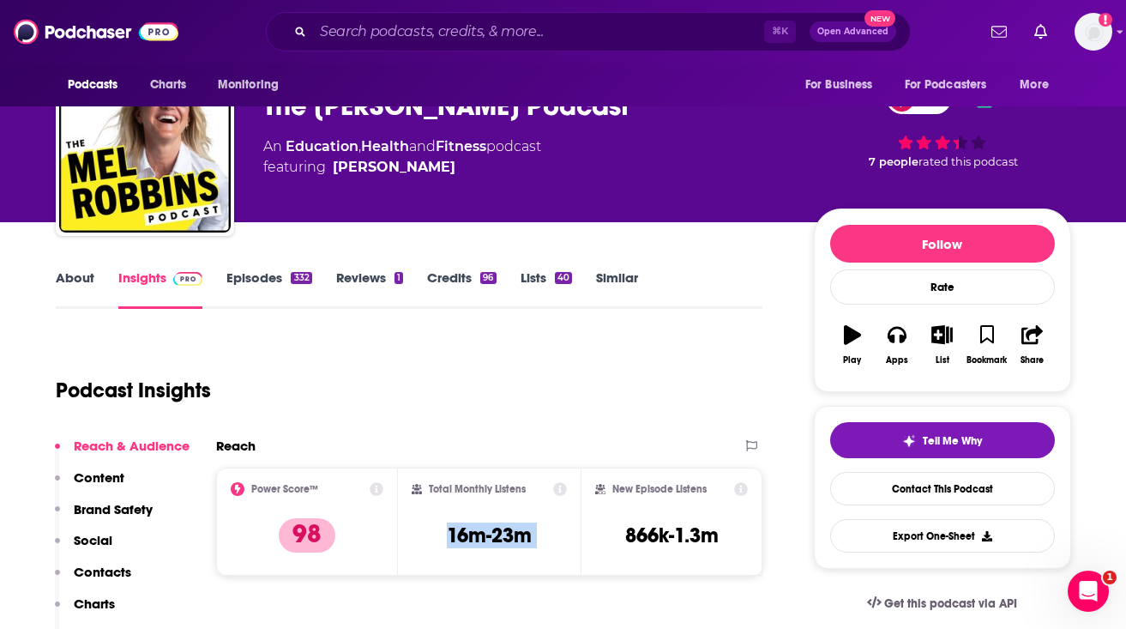
scroll to position [0, 0]
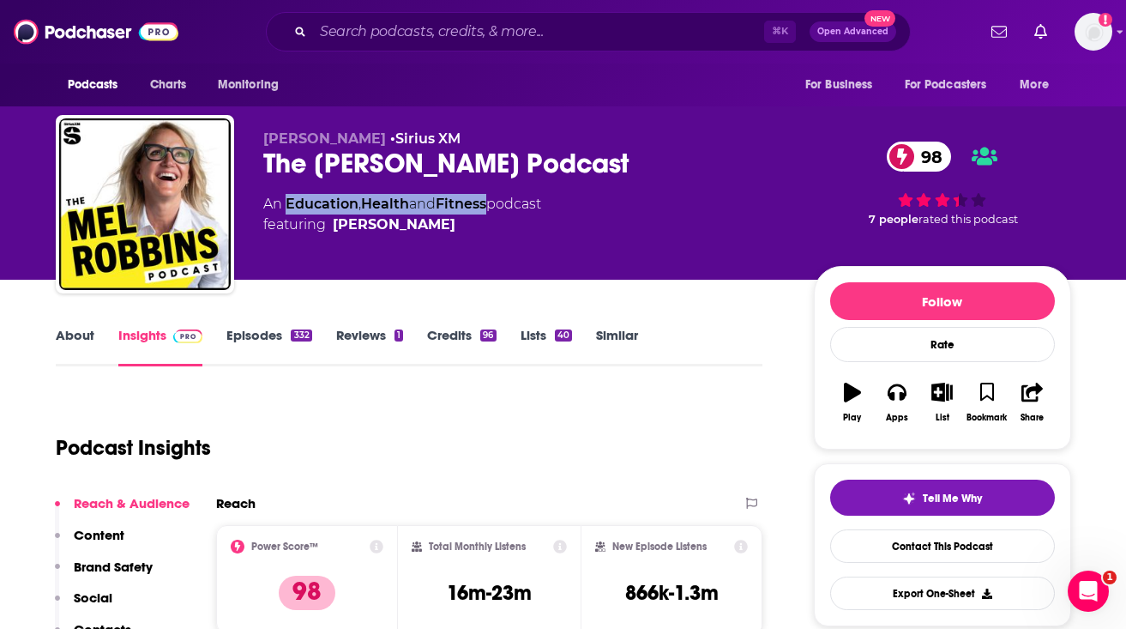
drag, startPoint x: 284, startPoint y: 207, endPoint x: 492, endPoint y: 207, distance: 208.4
click at [492, 207] on div "An Education , Health and Fitness podcast featuring [PERSON_NAME]" at bounding box center [402, 214] width 278 height 41
copy div "Education , Health and Fitness"
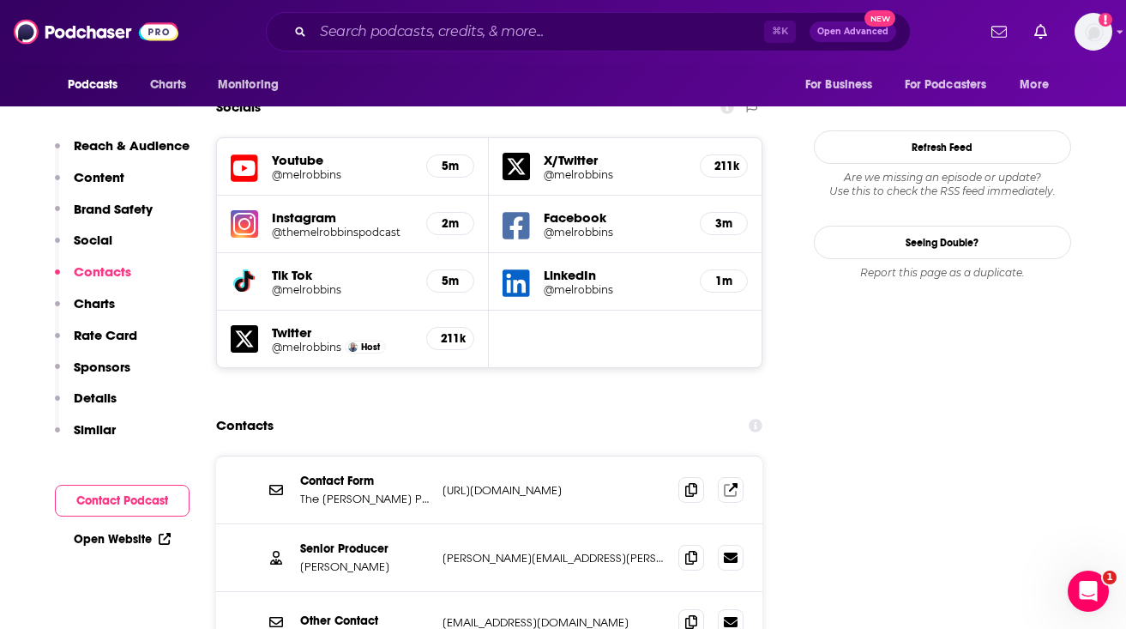
scroll to position [1990, 0]
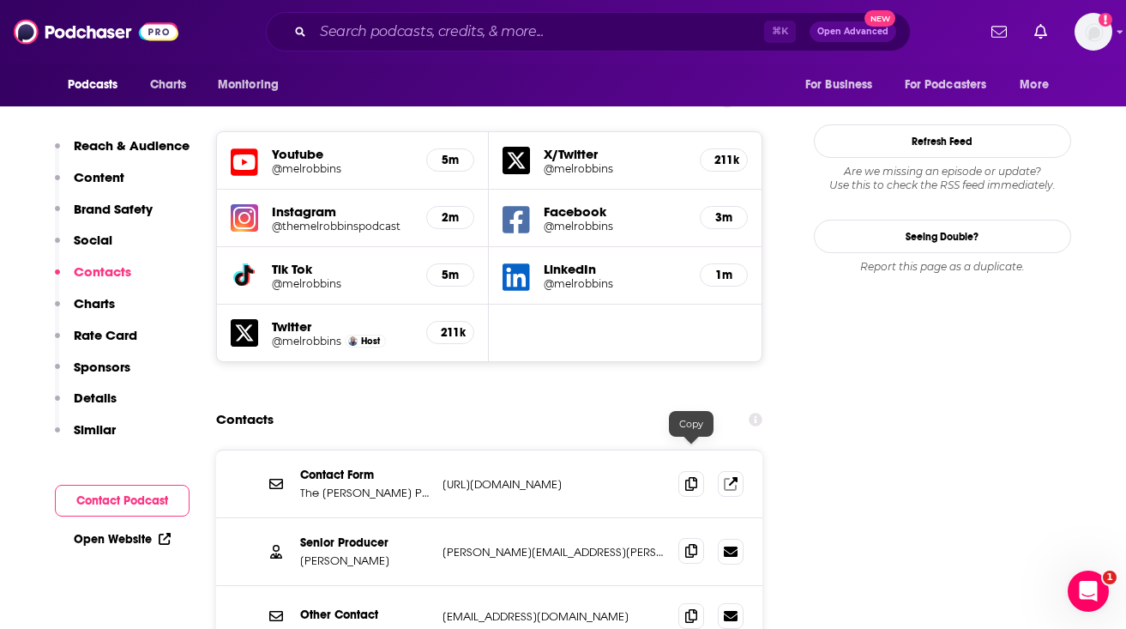
click at [692, 544] on icon at bounding box center [691, 551] width 12 height 14
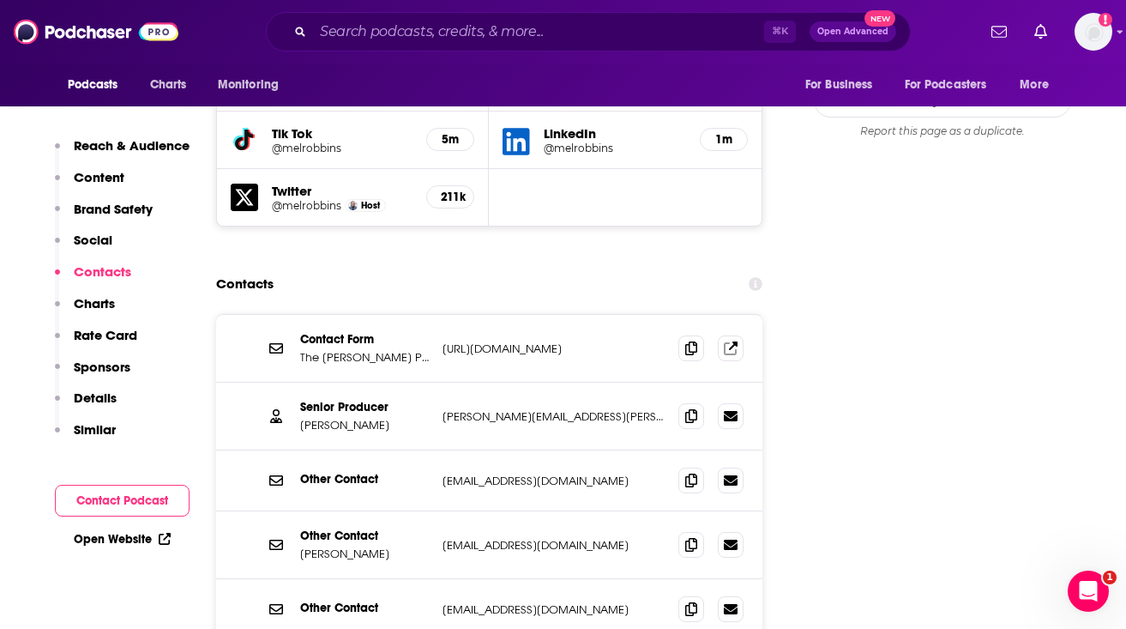
scroll to position [2182, 0]
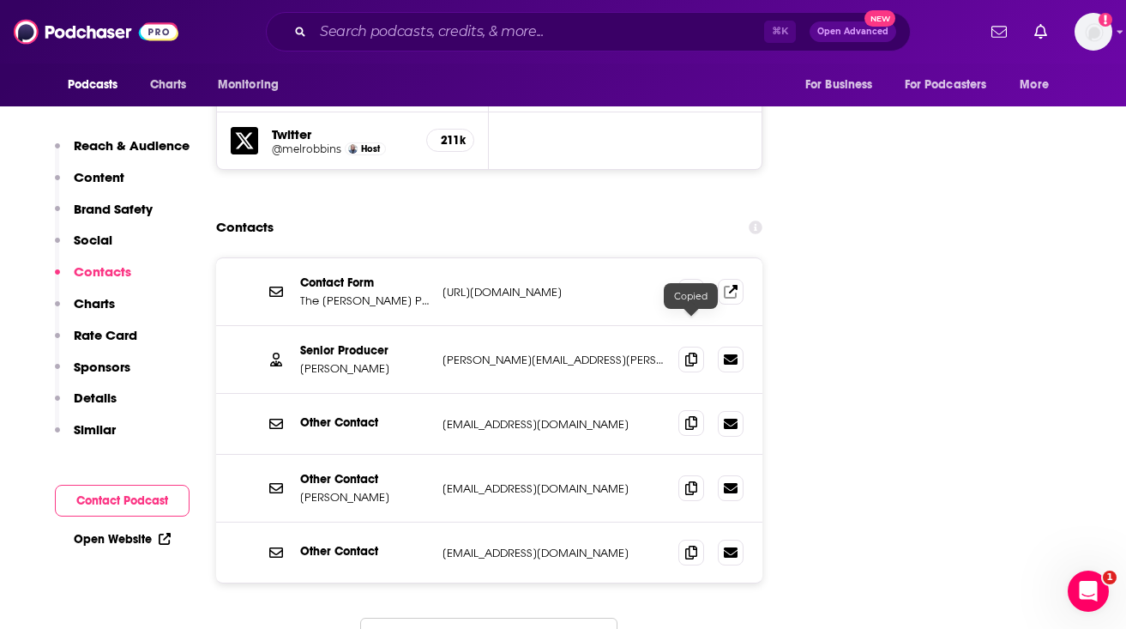
click at [682, 410] on span at bounding box center [691, 423] width 26 height 26
click at [689, 374] on div at bounding box center [691, 373] width 15 height 15
click at [683, 474] on span at bounding box center [691, 487] width 26 height 26
click at [693, 545] on icon at bounding box center [691, 552] width 12 height 14
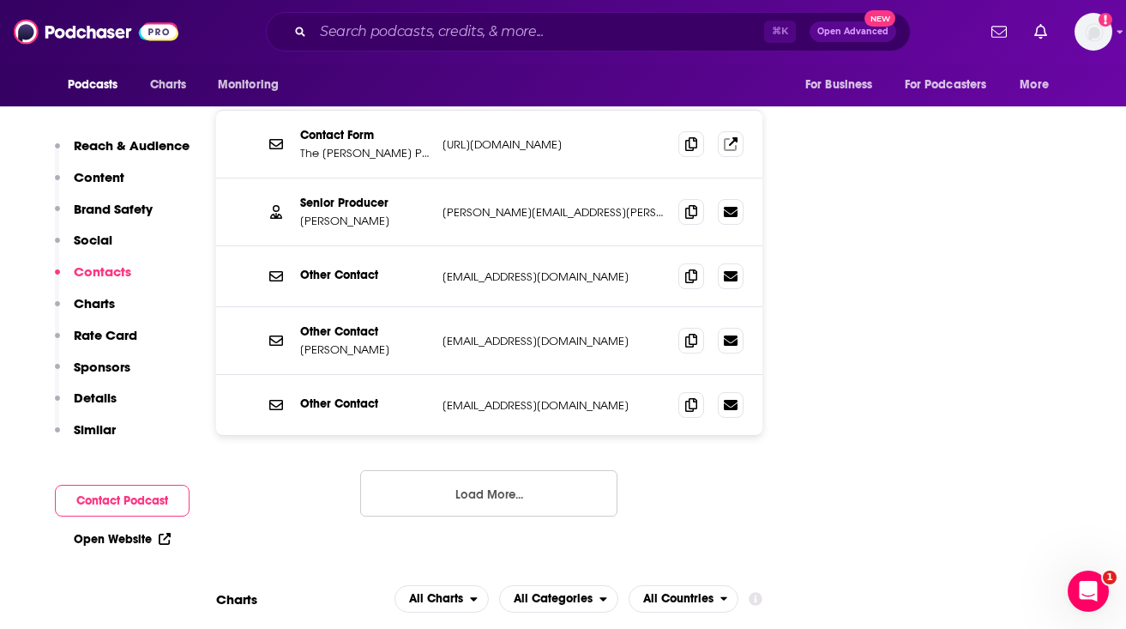
click at [554, 470] on button "Load More..." at bounding box center [488, 493] width 257 height 46
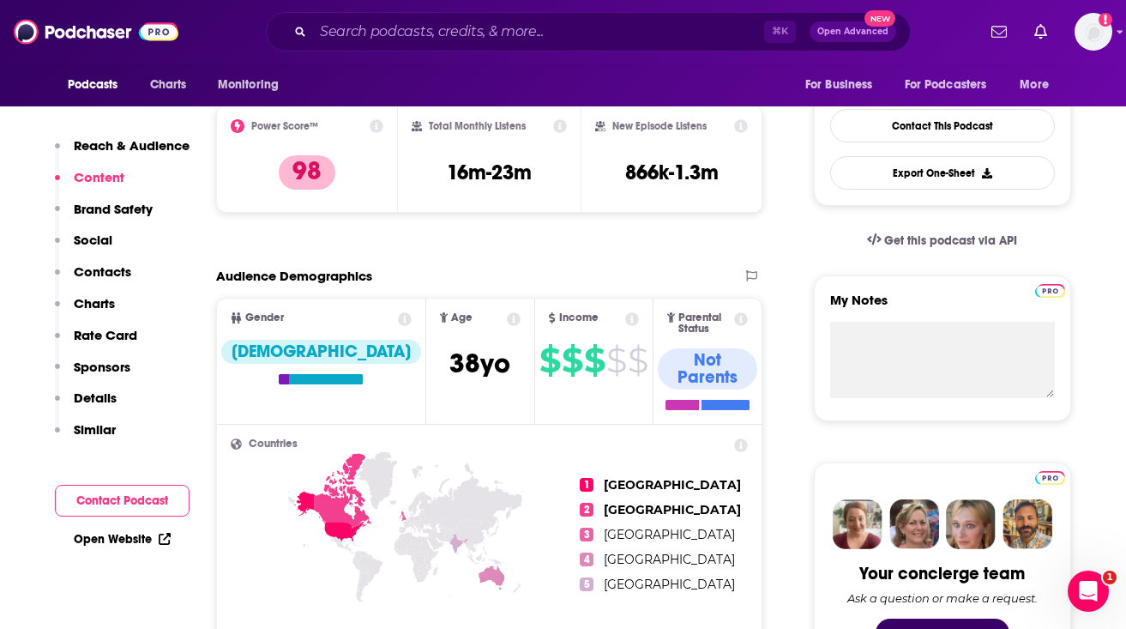
scroll to position [0, 0]
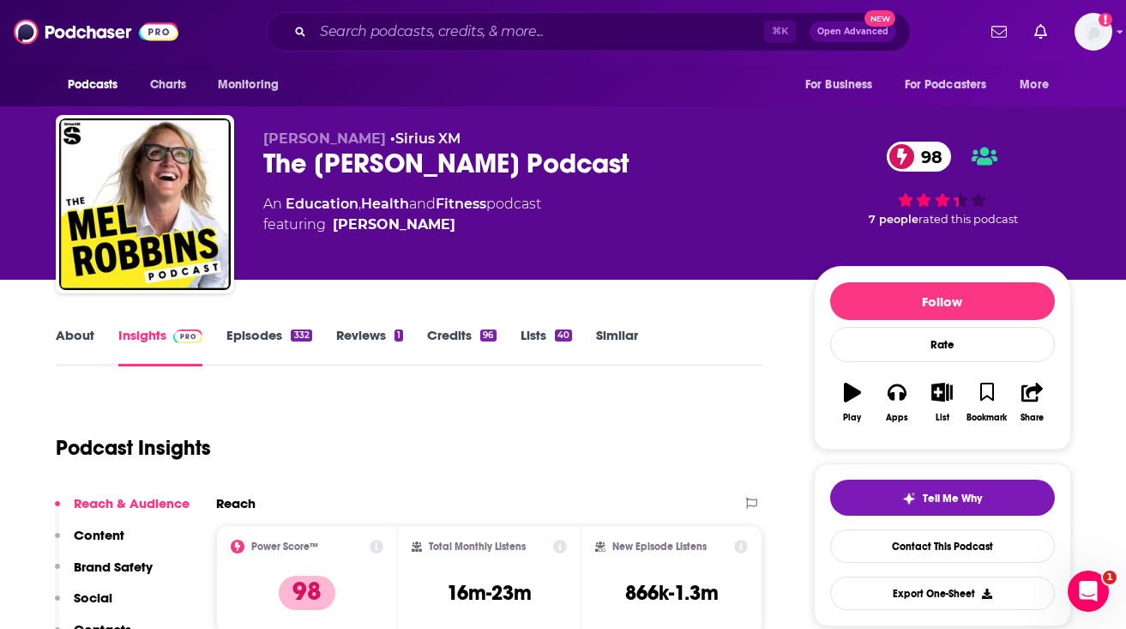
click at [87, 339] on link "About" at bounding box center [75, 346] width 39 height 39
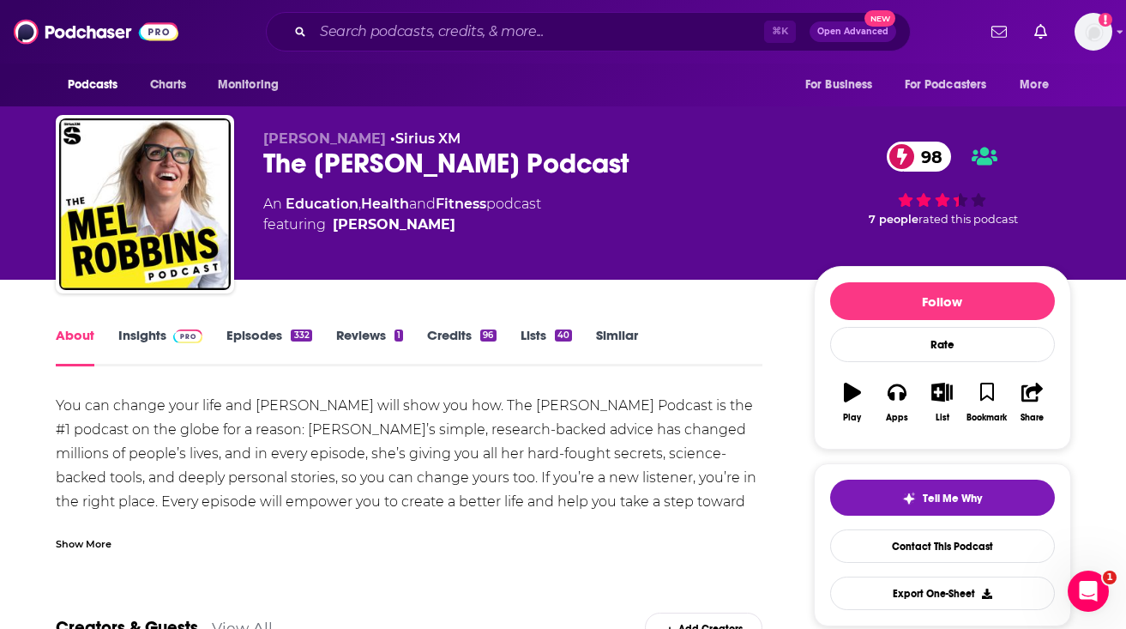
click at [72, 545] on div "Show More" at bounding box center [84, 542] width 56 height 16
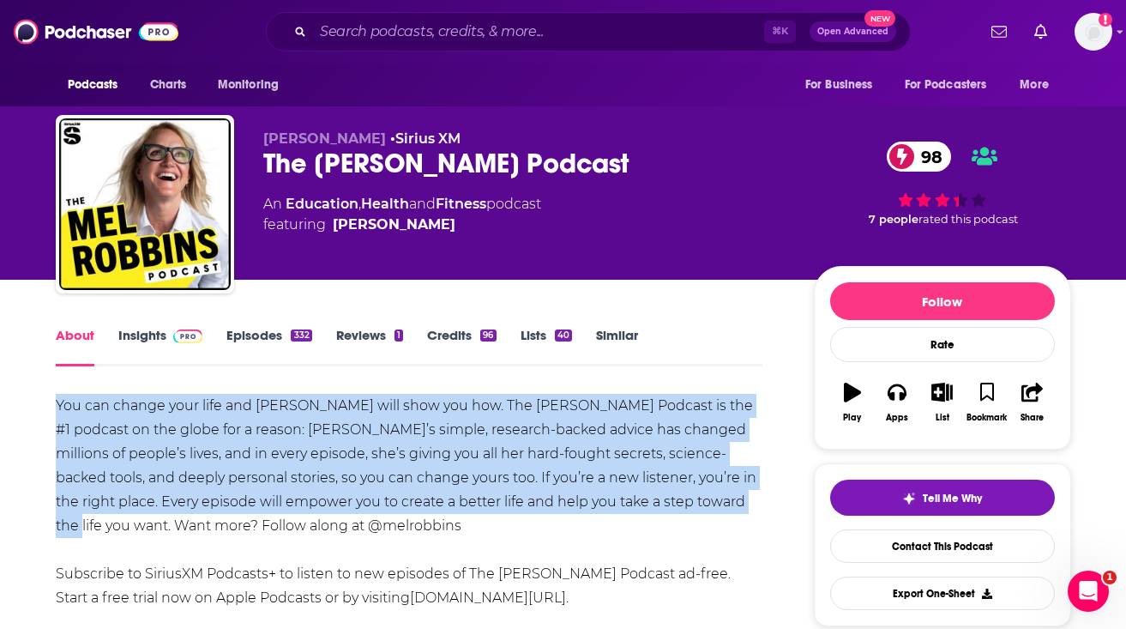
drag, startPoint x: 53, startPoint y: 401, endPoint x: 714, endPoint y: 507, distance: 668.9
copy div "You can change your life and Mel Robbins will show you how. The Mel Robbins Pod…"
click at [160, 342] on link "Insights" at bounding box center [160, 346] width 85 height 39
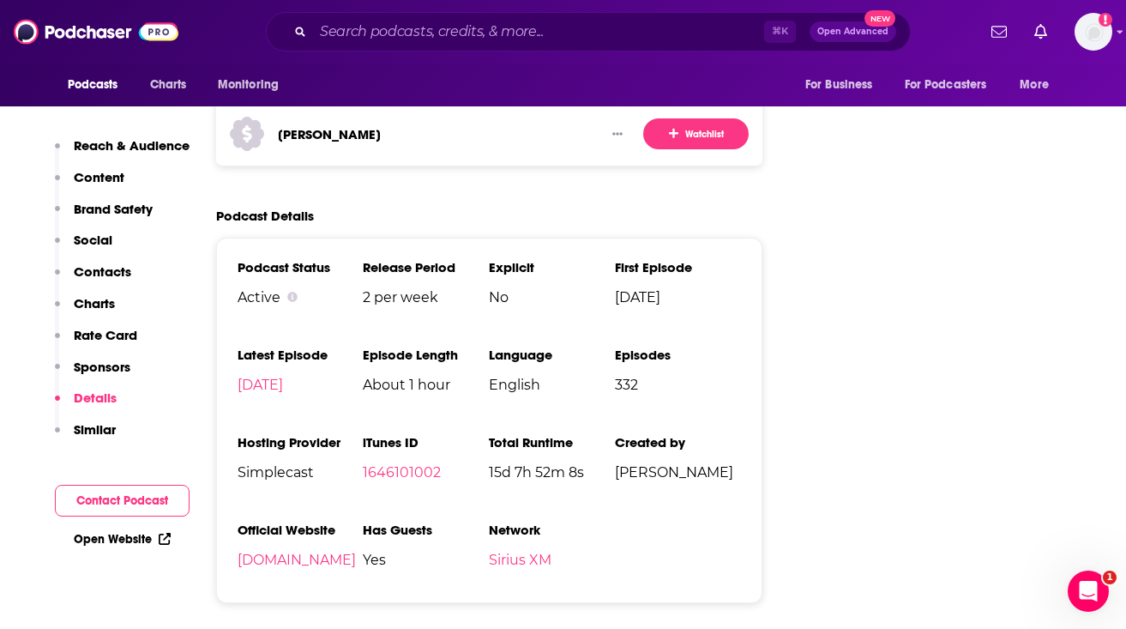
scroll to position [3857, 0]
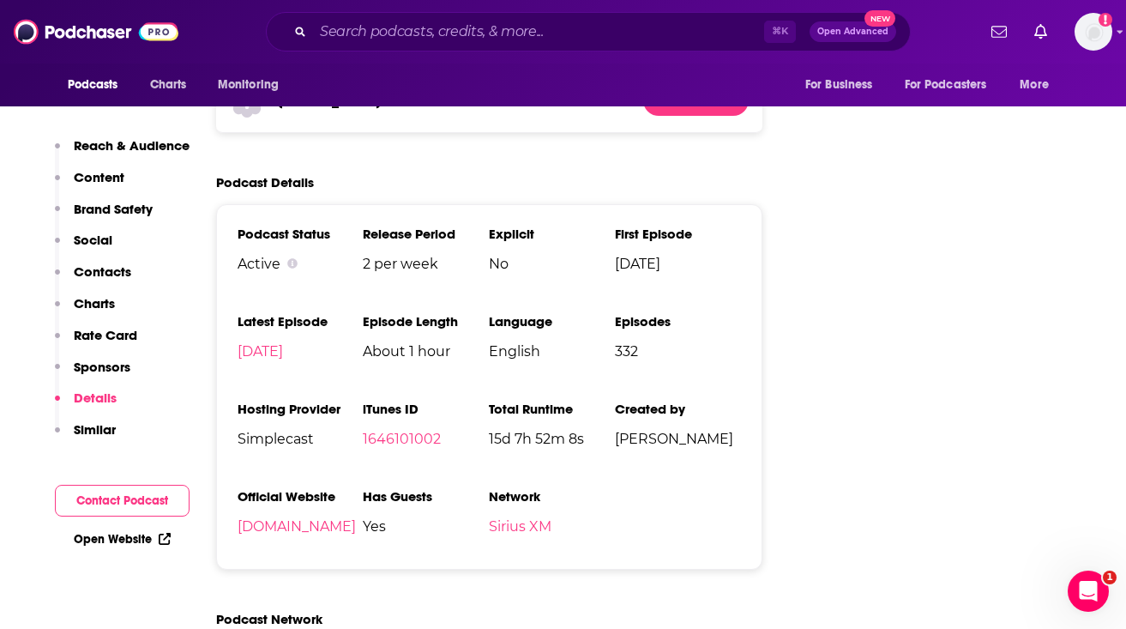
click at [272, 431] on span "Simplecast" at bounding box center [301, 439] width 126 height 16
copy span "Simplecast"
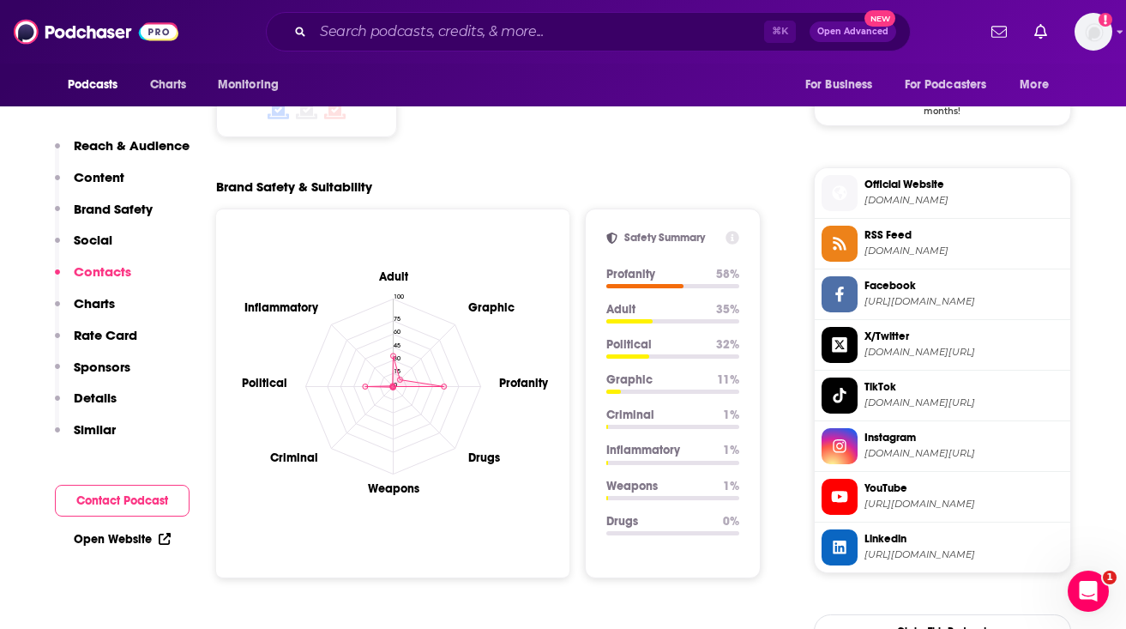
scroll to position [1301, 0]
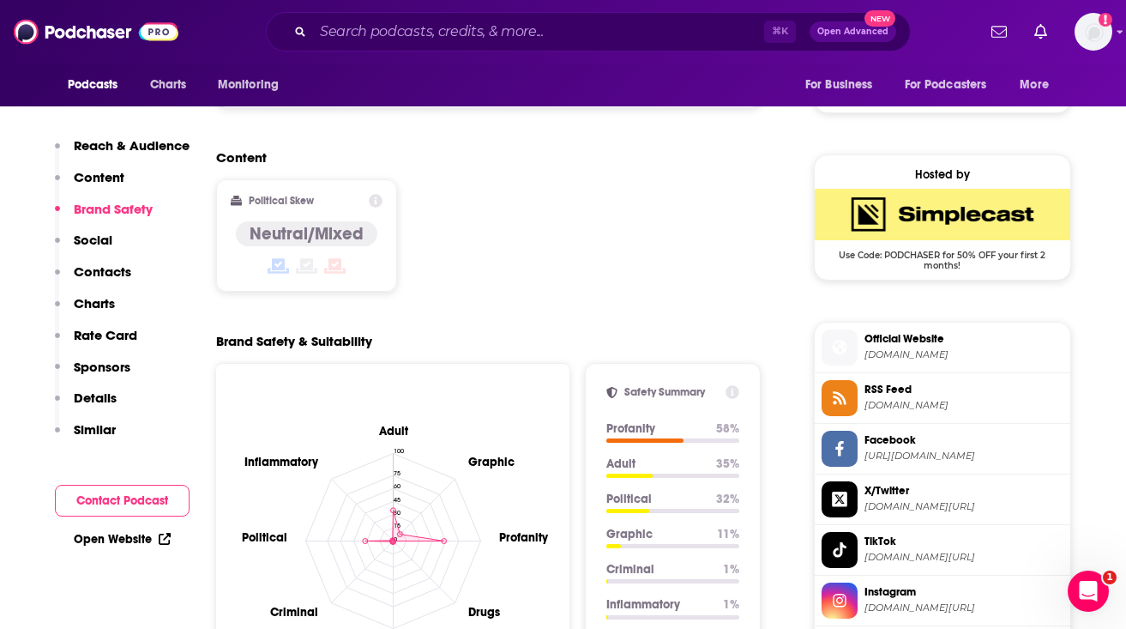
click at [911, 334] on span "Official Website" at bounding box center [964, 338] width 199 height 15
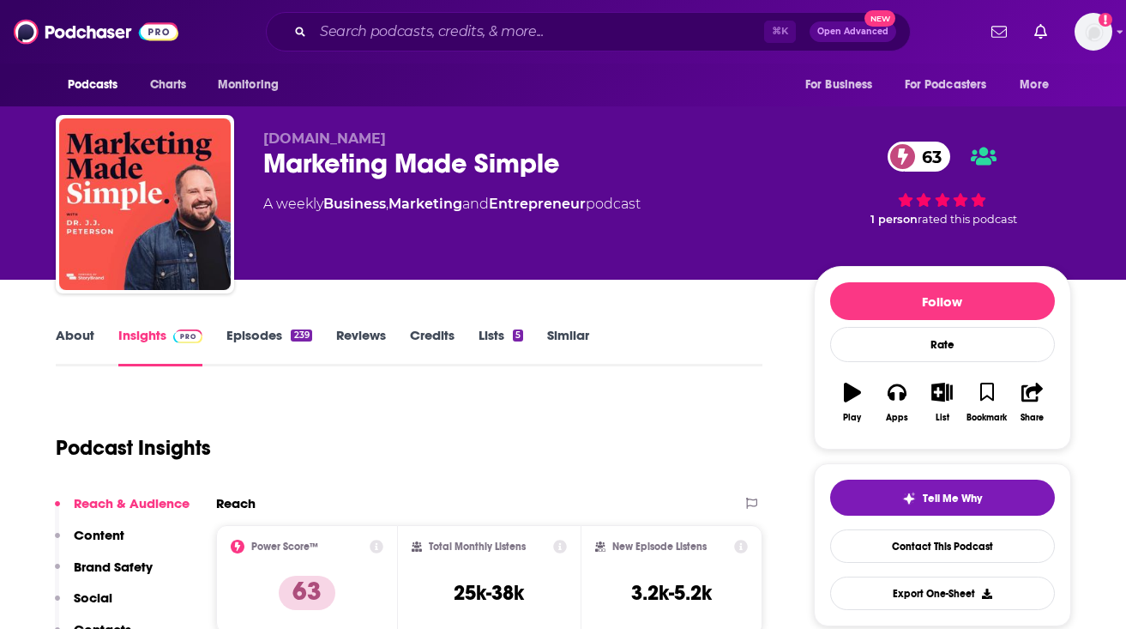
click at [362, 171] on div "Marketing Made Simple 63" at bounding box center [524, 163] width 523 height 33
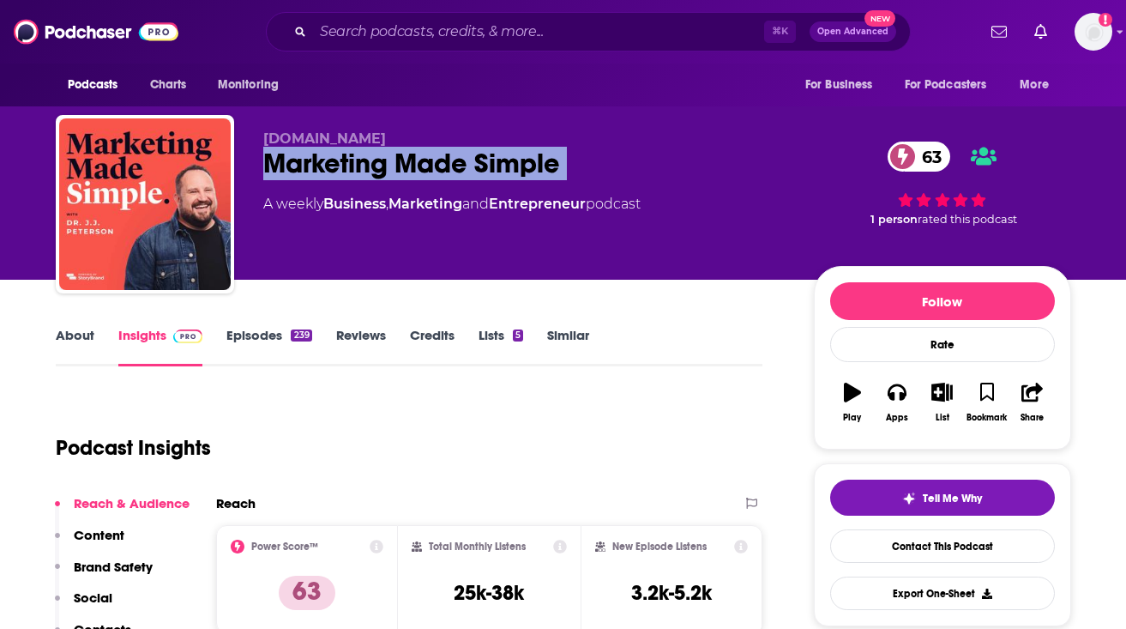
click at [362, 171] on div "Marketing Made Simple 63" at bounding box center [524, 163] width 523 height 33
copy div "Marketing Made Simple 63"
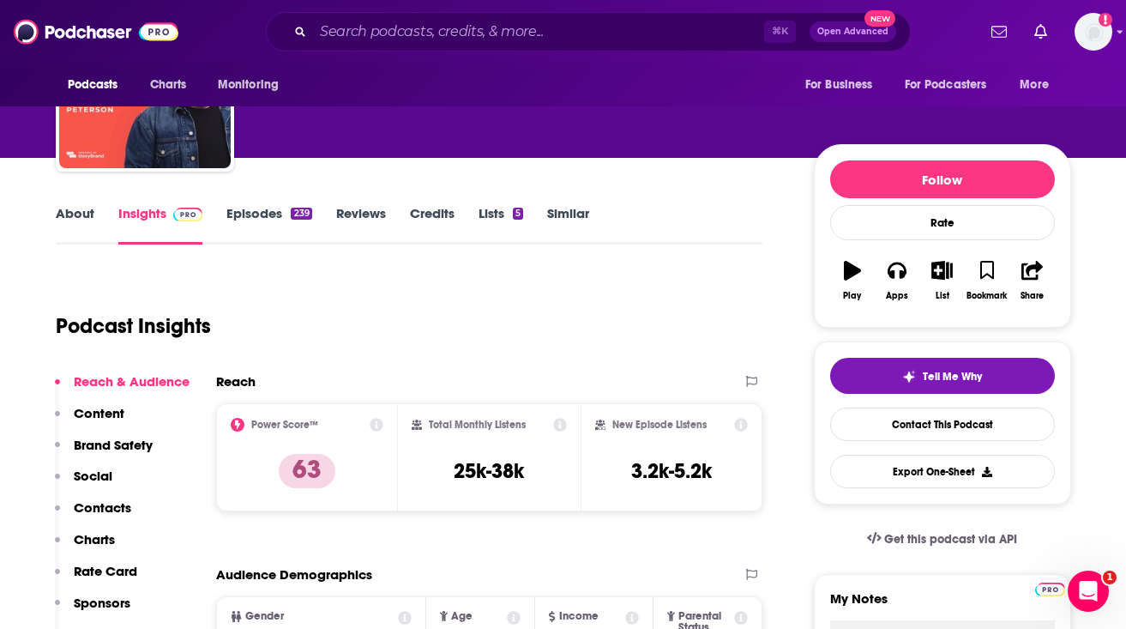
scroll to position [124, 0]
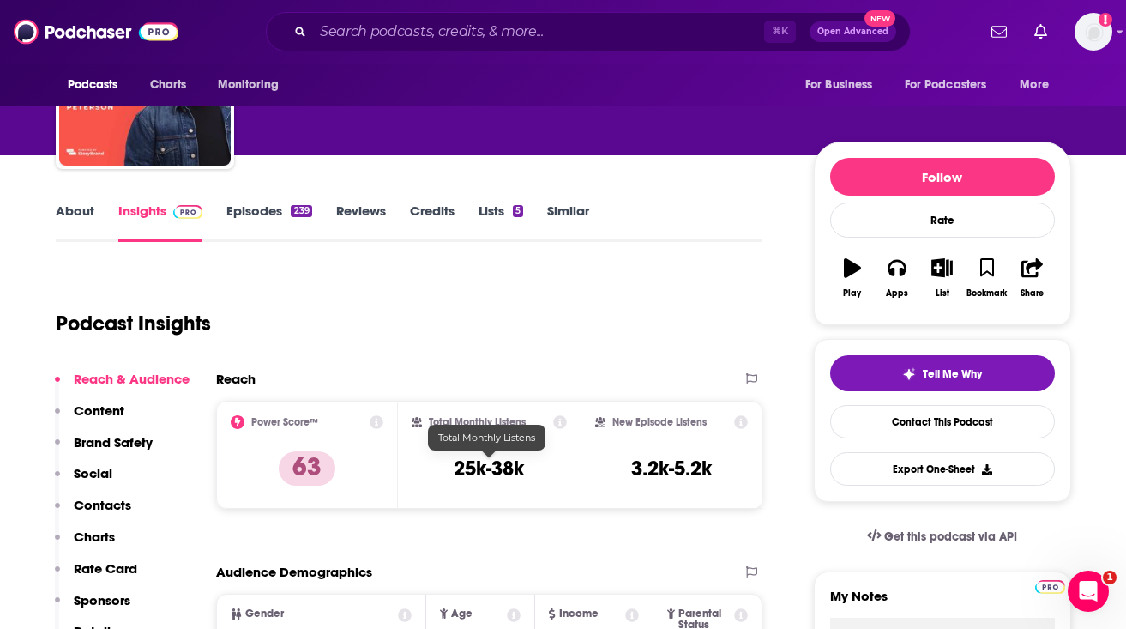
click at [479, 467] on h3 "25k-38k" at bounding box center [489, 468] width 70 height 26
copy div "25k-38k"
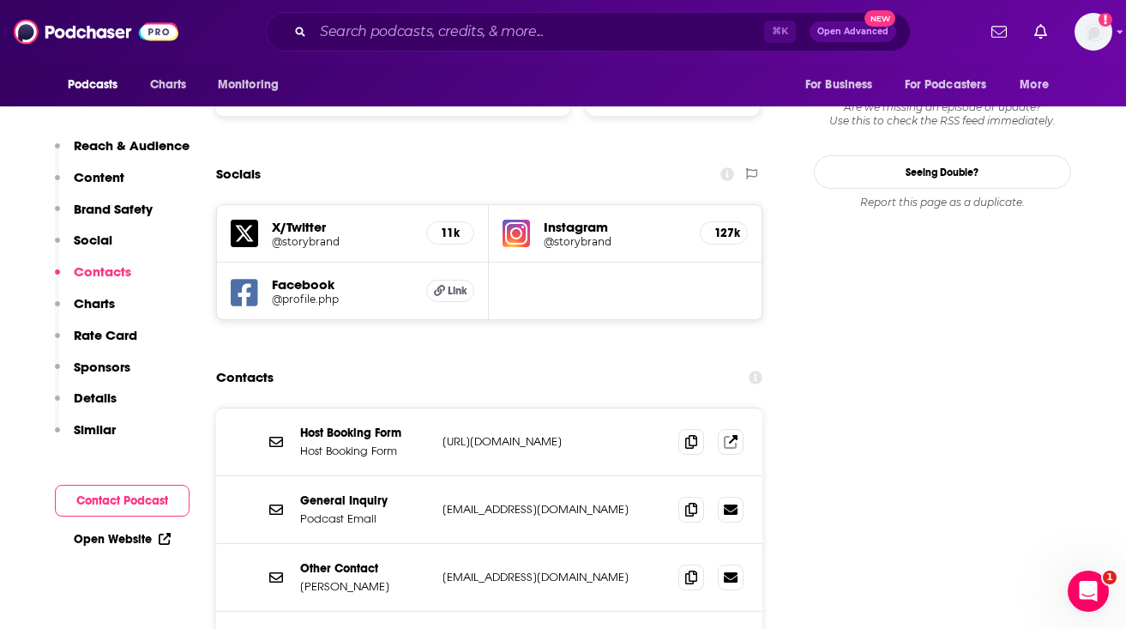
scroll to position [1953, 0]
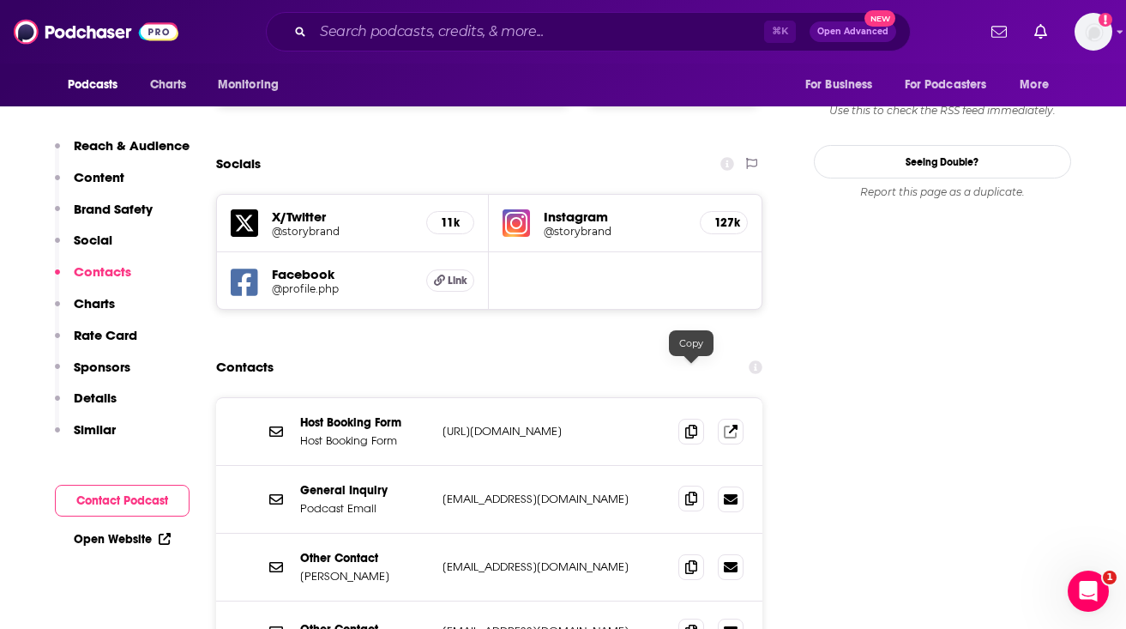
click at [686, 492] on icon at bounding box center [691, 499] width 12 height 14
click at [691, 553] on span at bounding box center [691, 566] width 26 height 26
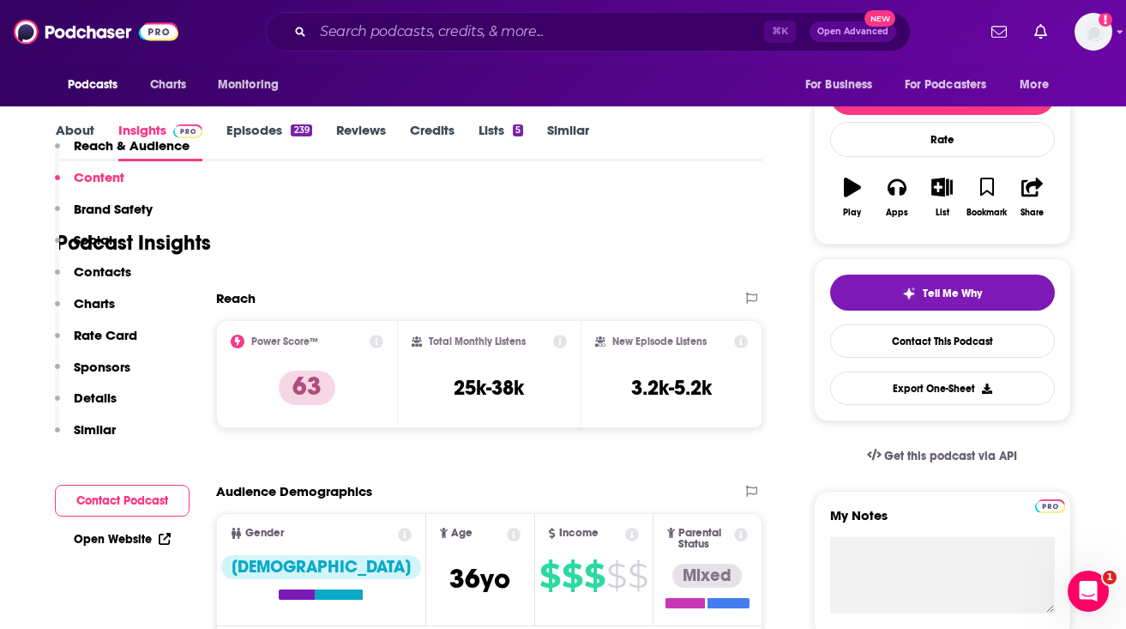
scroll to position [27, 0]
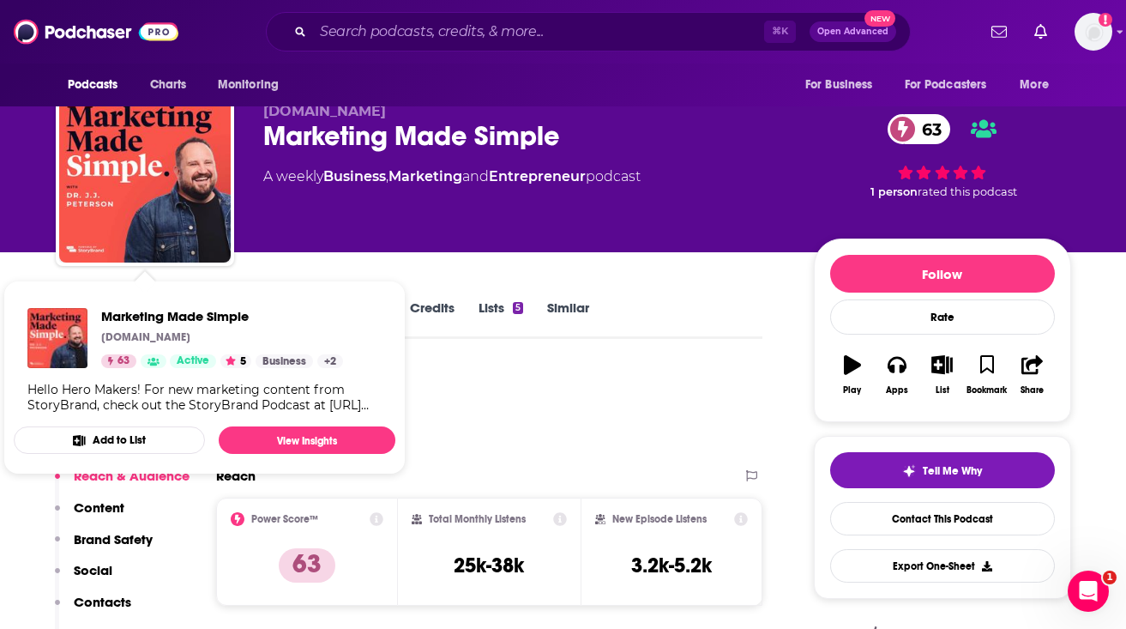
click at [24, 278] on span "Marketing Made Simple [DOMAIN_NAME] 63 Active 5 Business + 2 Hello Hero Makers!…" at bounding box center [204, 377] width 402 height 214
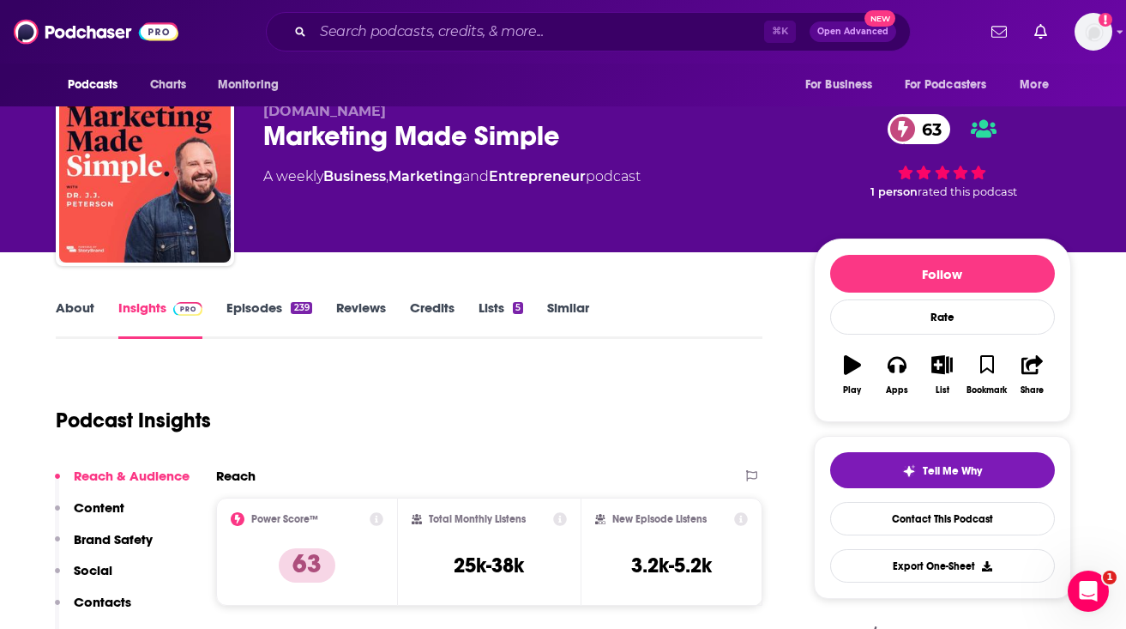
click at [86, 309] on link "About" at bounding box center [75, 318] width 39 height 39
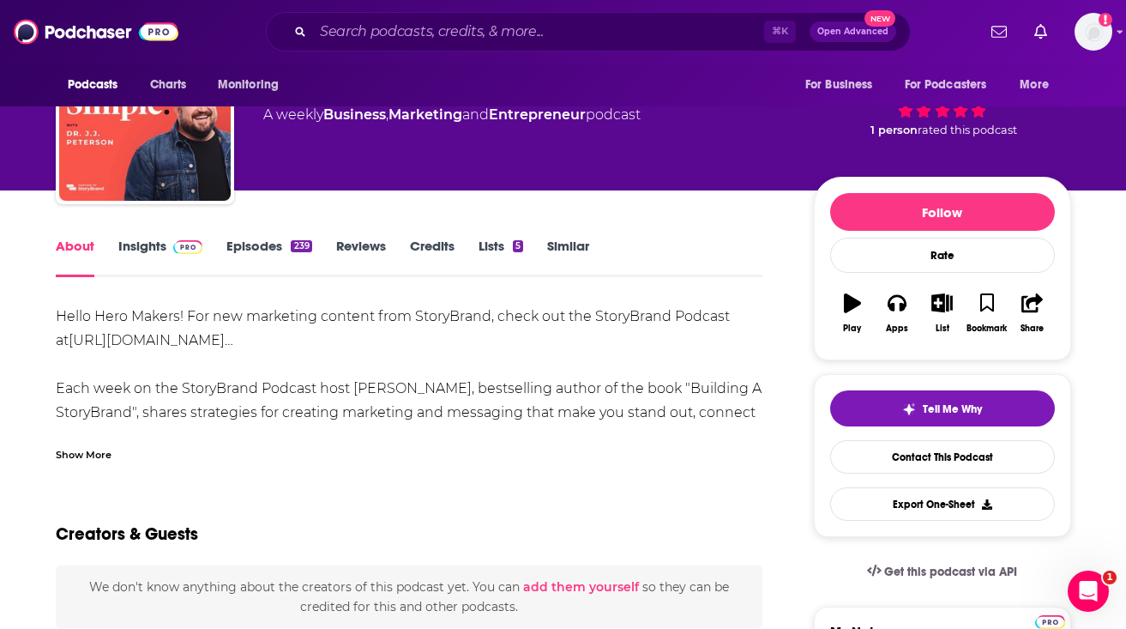
scroll to position [100, 0]
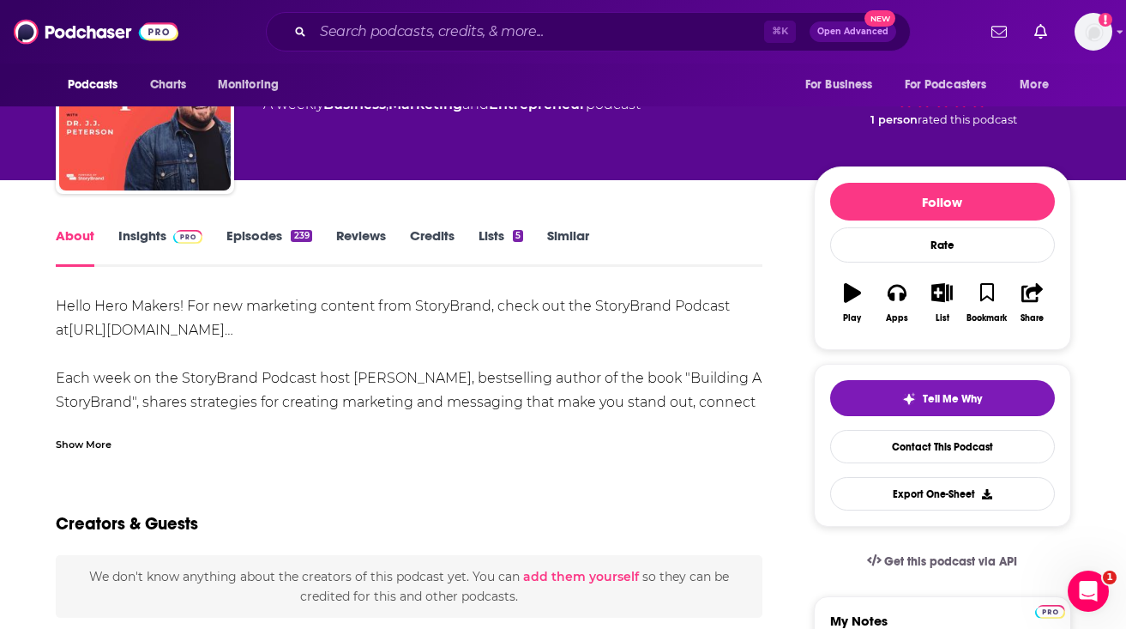
click at [95, 444] on div "Show More" at bounding box center [84, 443] width 56 height 16
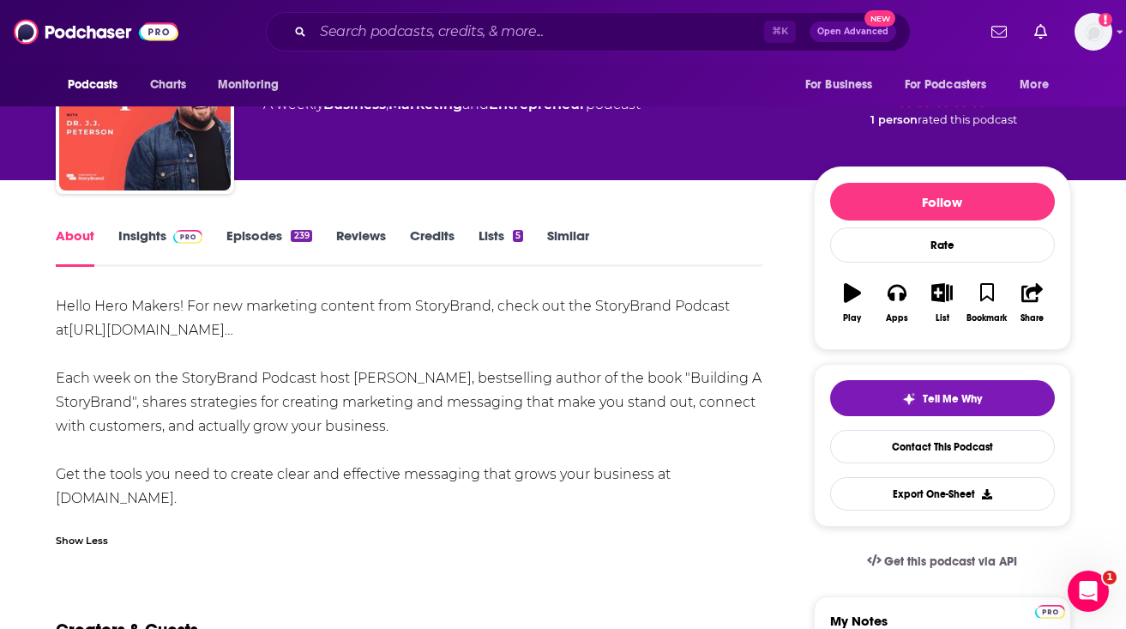
click at [388, 396] on div "Hello Hero Makers! For new marketing content from StoryBrand, check out the Sto…" at bounding box center [410, 402] width 708 height 216
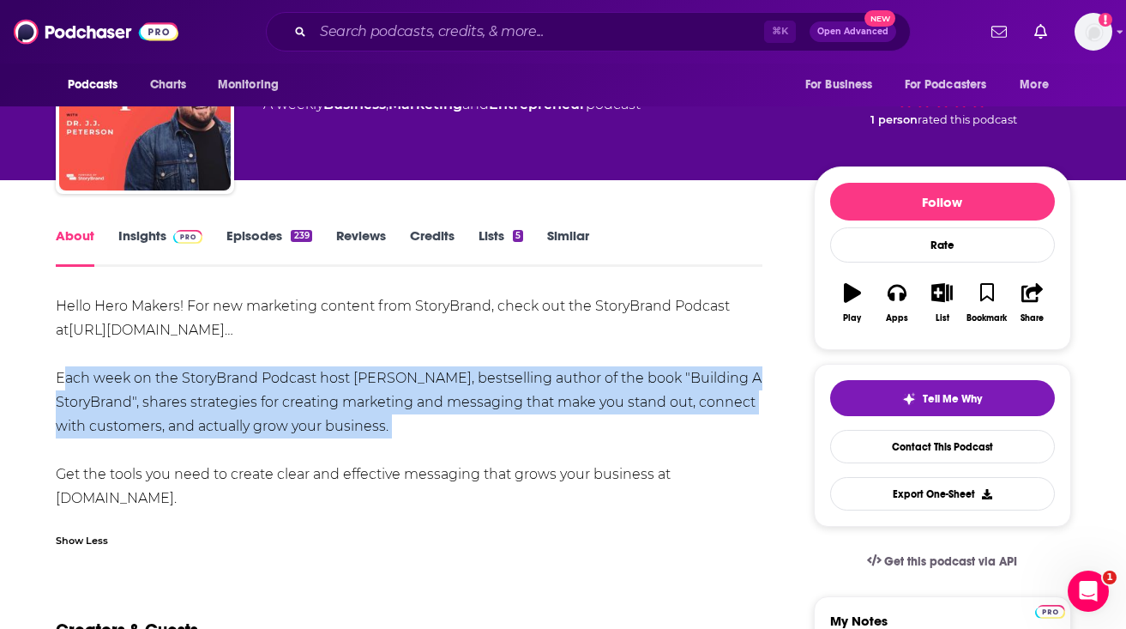
click at [388, 396] on div "Hello Hero Makers! For new marketing content from StoryBrand, check out the Sto…" at bounding box center [410, 402] width 708 height 216
copy div "Each week on the StoryBrand Podcast host [PERSON_NAME], bestselling author of t…"
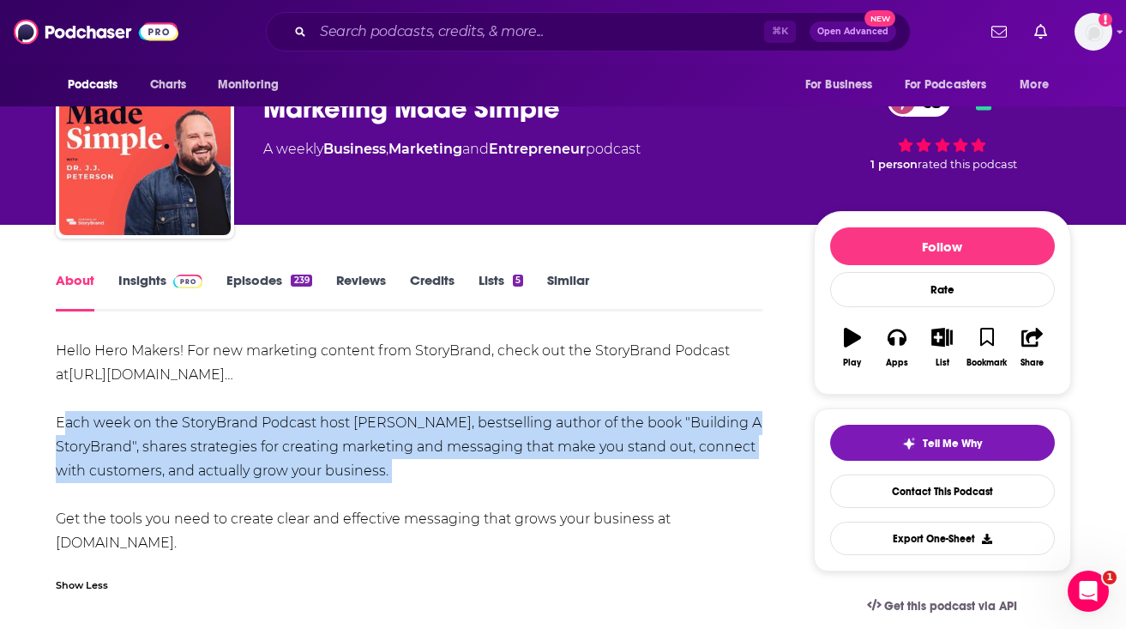
scroll to position [54, 0]
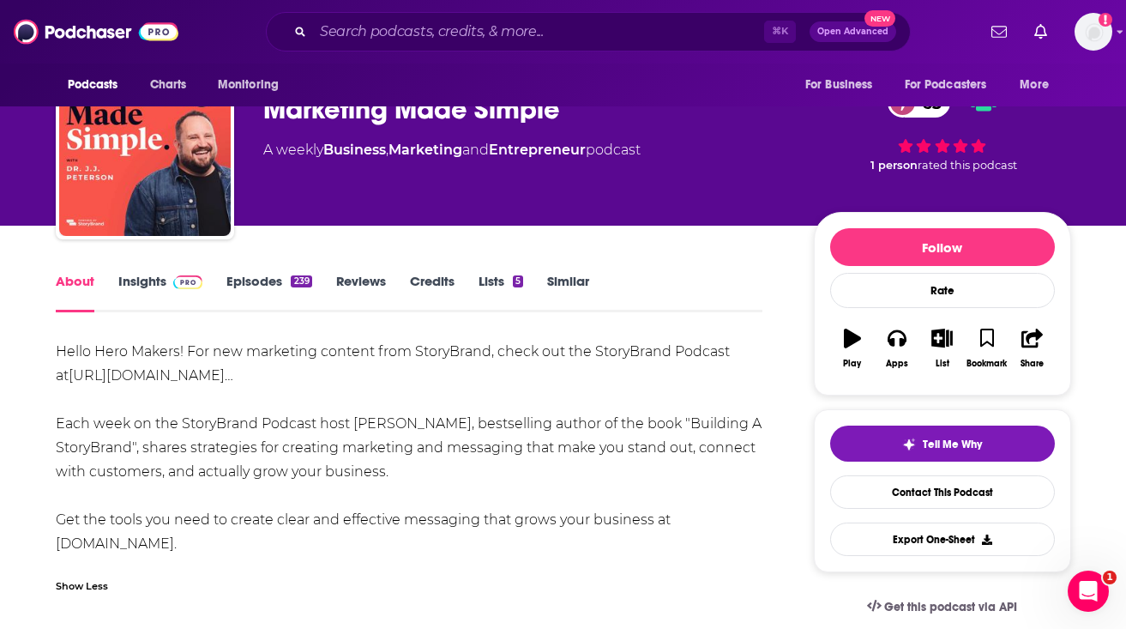
click at [385, 443] on div "Hello Hero Makers! For new marketing content from StoryBrand, check out the Sto…" at bounding box center [410, 448] width 708 height 216
drag, startPoint x: 355, startPoint y: 426, endPoint x: 442, endPoint y: 428, distance: 86.7
click at [442, 428] on div "Hello Hero Makers! For new marketing content from StoryBrand, check out the Sto…" at bounding box center [410, 448] width 708 height 216
copy div "[PERSON_NAME]"
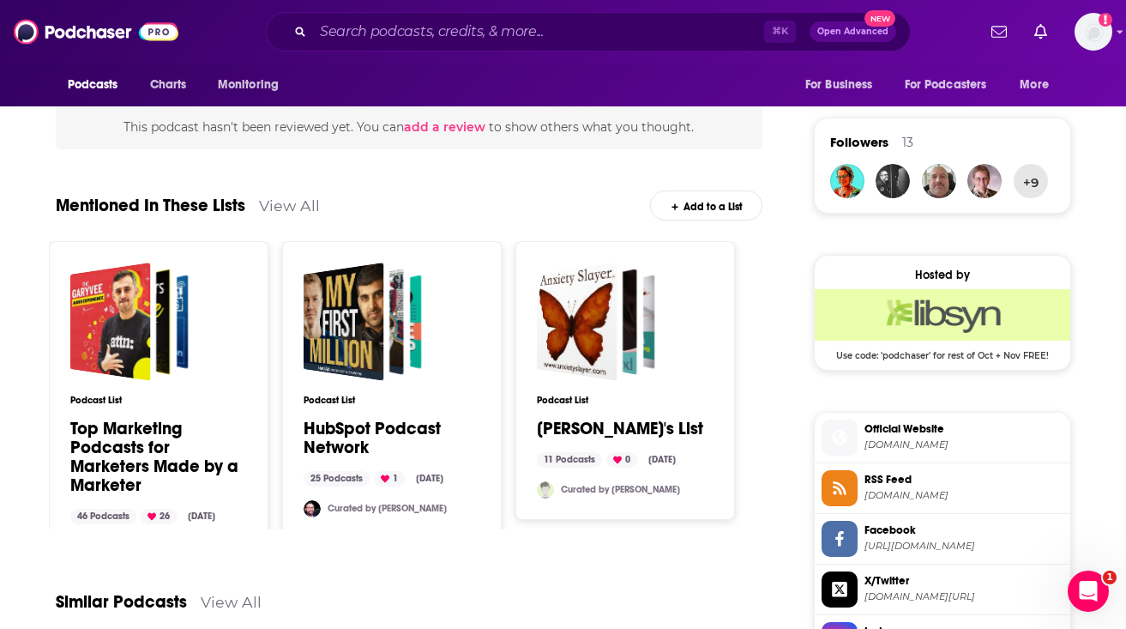
scroll to position [0, 0]
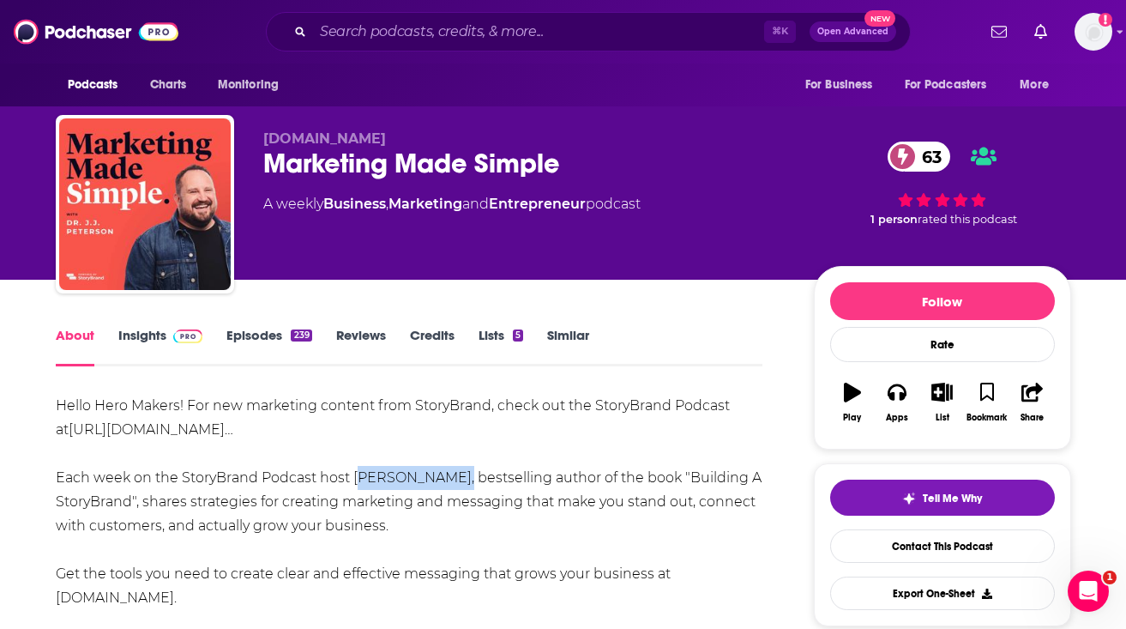
click at [155, 345] on link "Insights" at bounding box center [160, 346] width 85 height 39
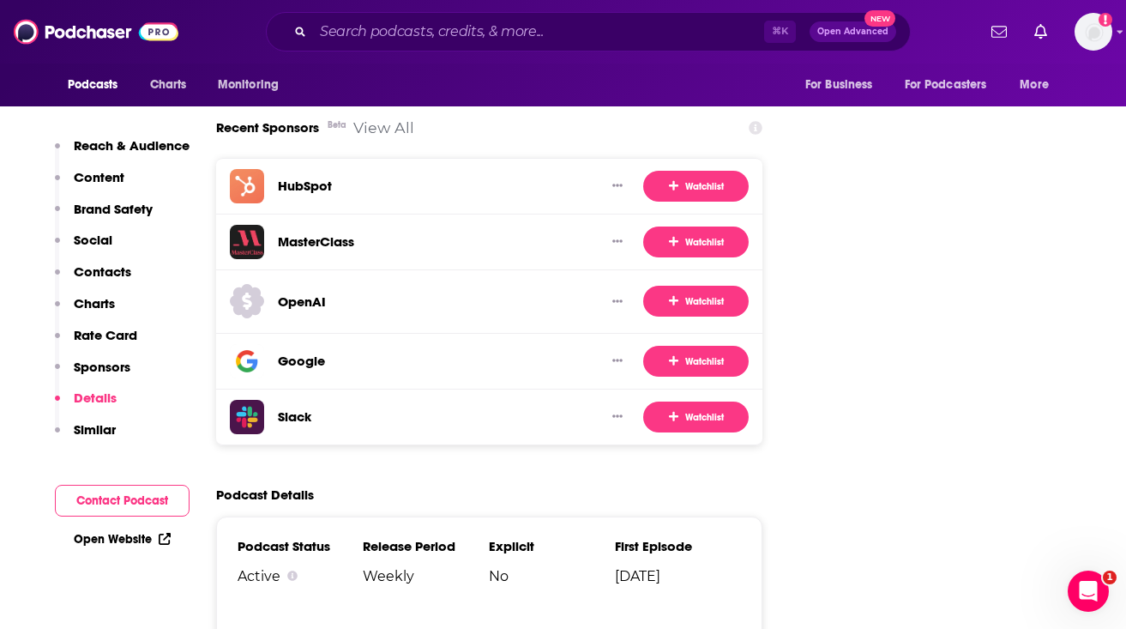
scroll to position [3563, 0]
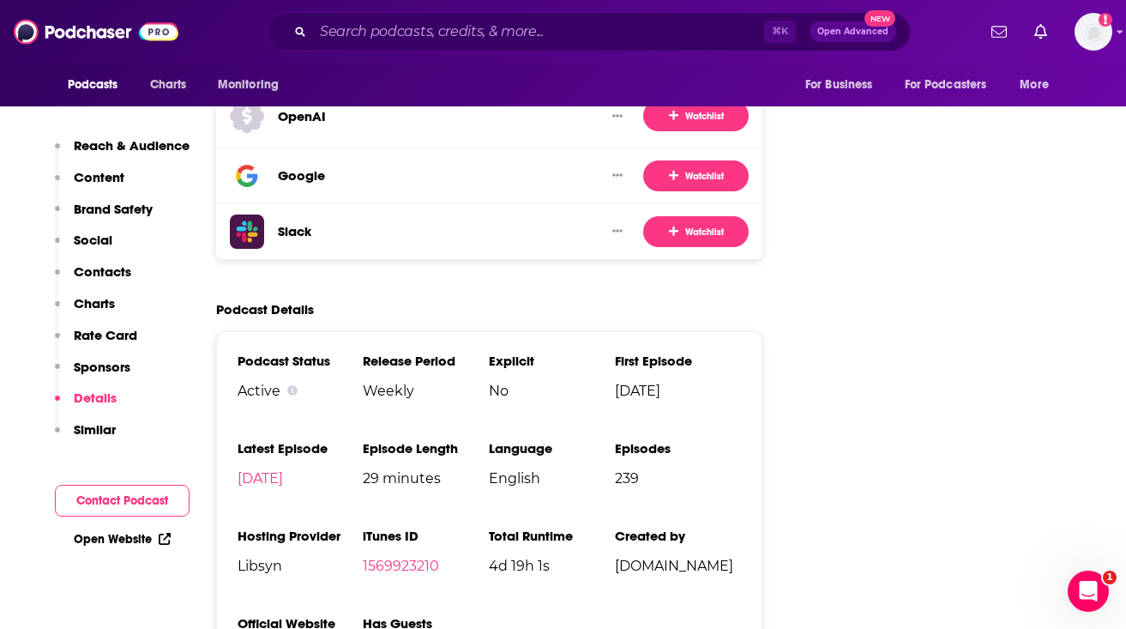
click at [271, 558] on span "Libsyn" at bounding box center [301, 566] width 126 height 16
copy span "Libsyn"
drag, startPoint x: 353, startPoint y: 539, endPoint x: 233, endPoint y: 537, distance: 120.1
click at [233, 537] on div "Podcast Status Active Release Period Weekly Explicit No First Episode May 29th,…" at bounding box center [489, 513] width 547 height 365
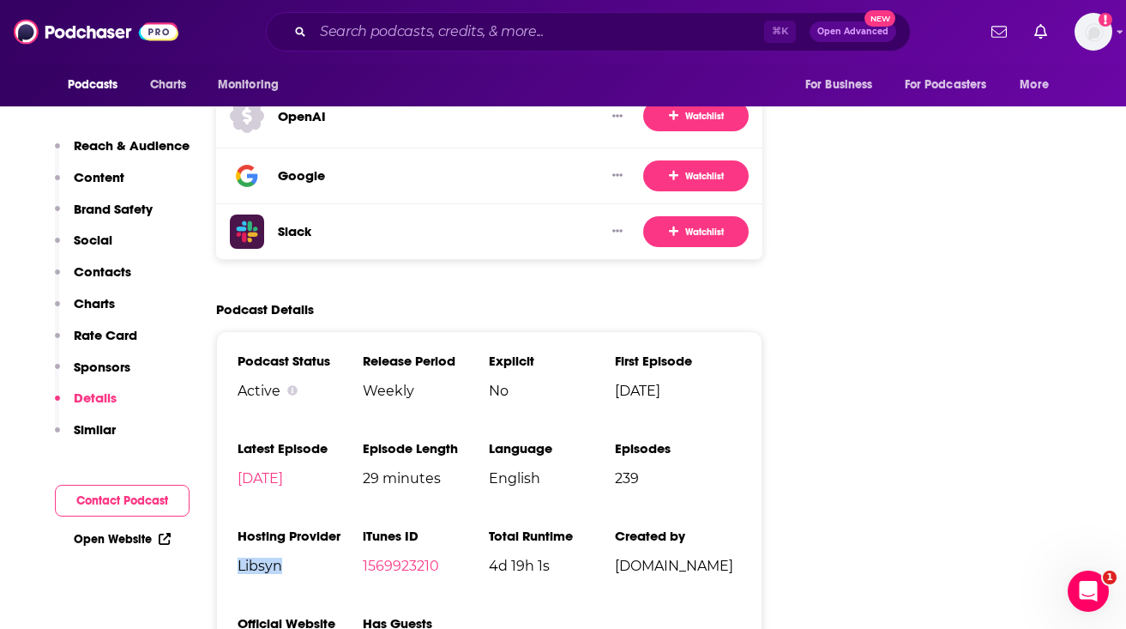
copy link "storybrand.com"
